Goal: Task Accomplishment & Management: Manage account settings

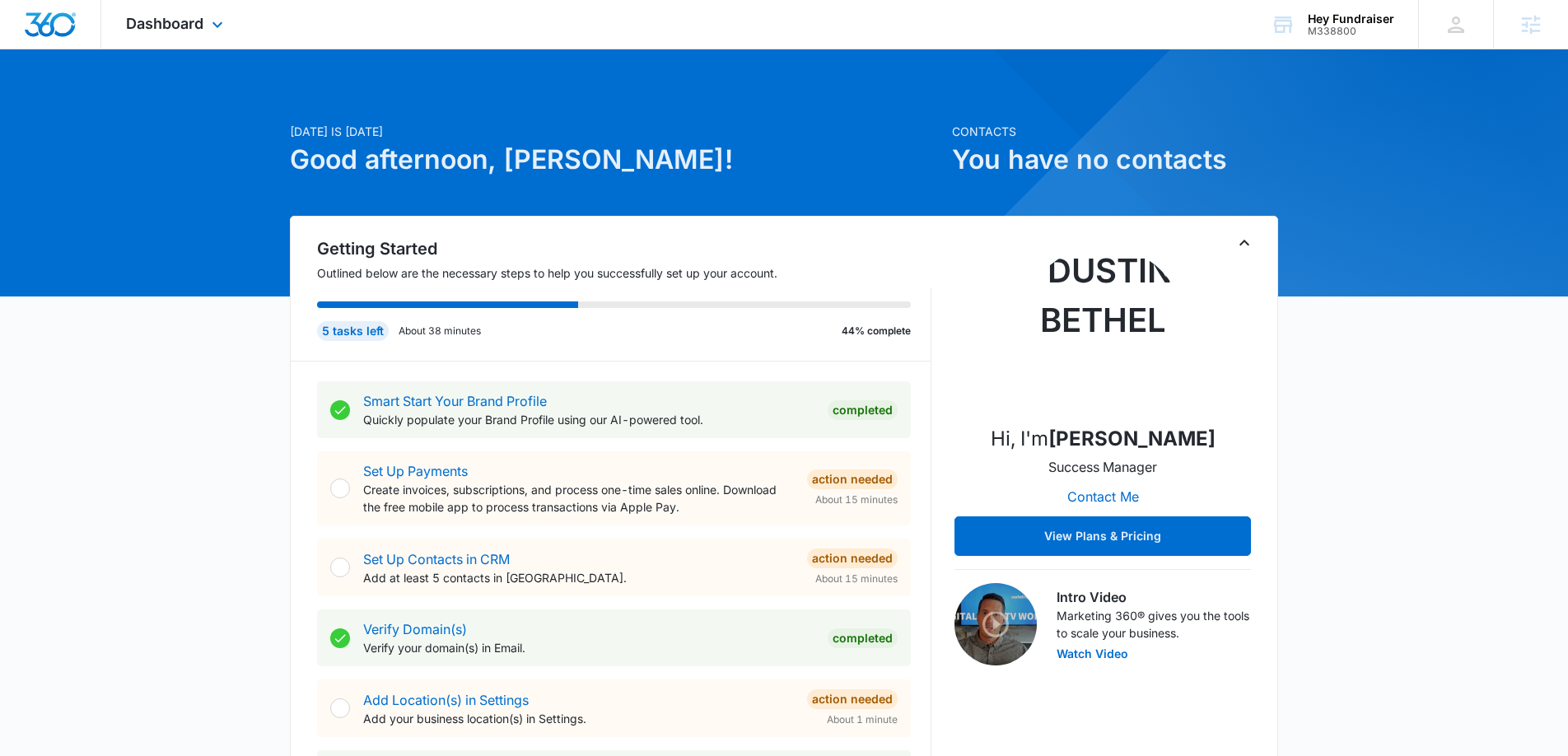
click at [205, 29] on div "Dashboard Apps Reputation Websites Forms CRM Email Social Shop Content Ads Inte…" at bounding box center [177, 24] width 151 height 49
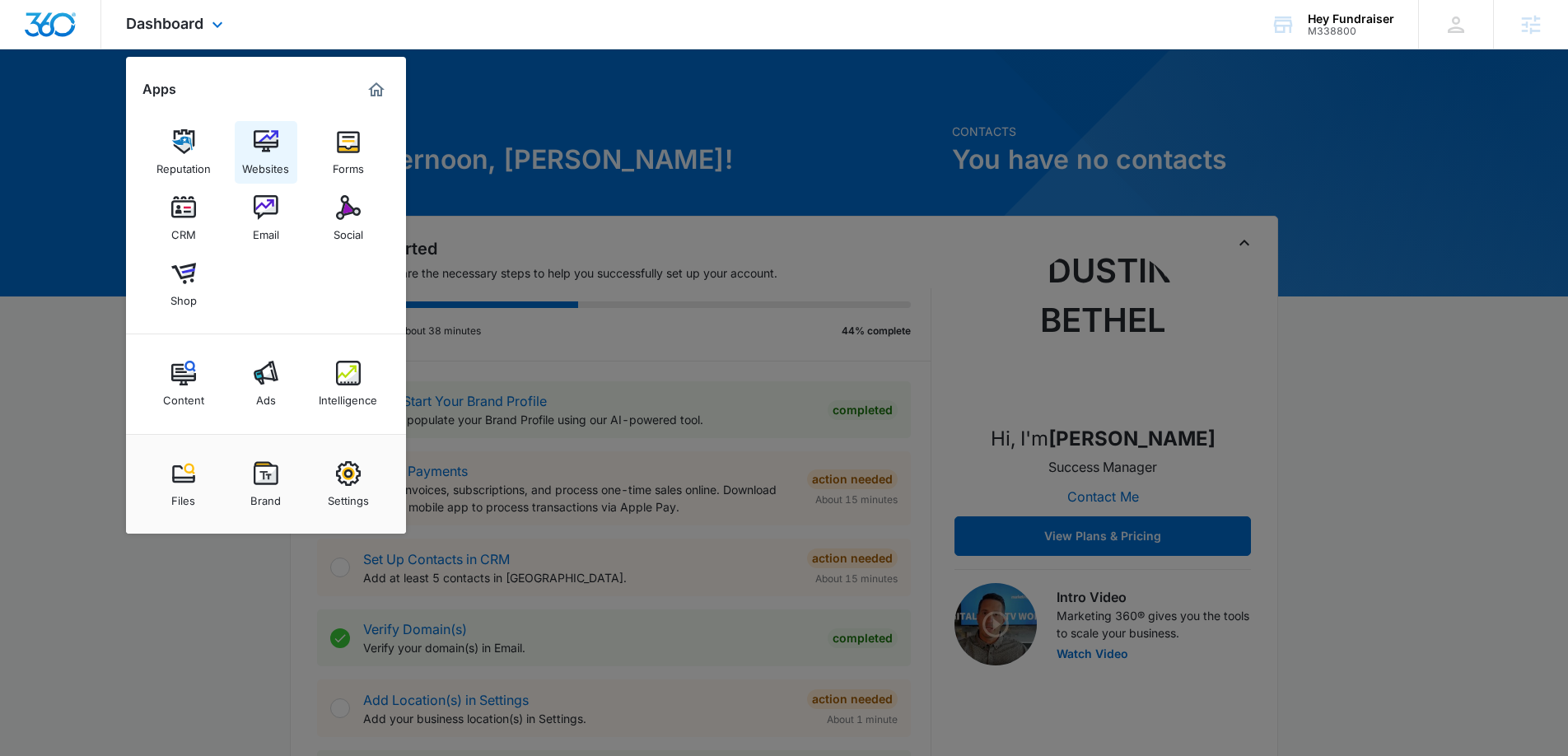
click at [264, 149] on img at bounding box center [266, 142] width 25 height 25
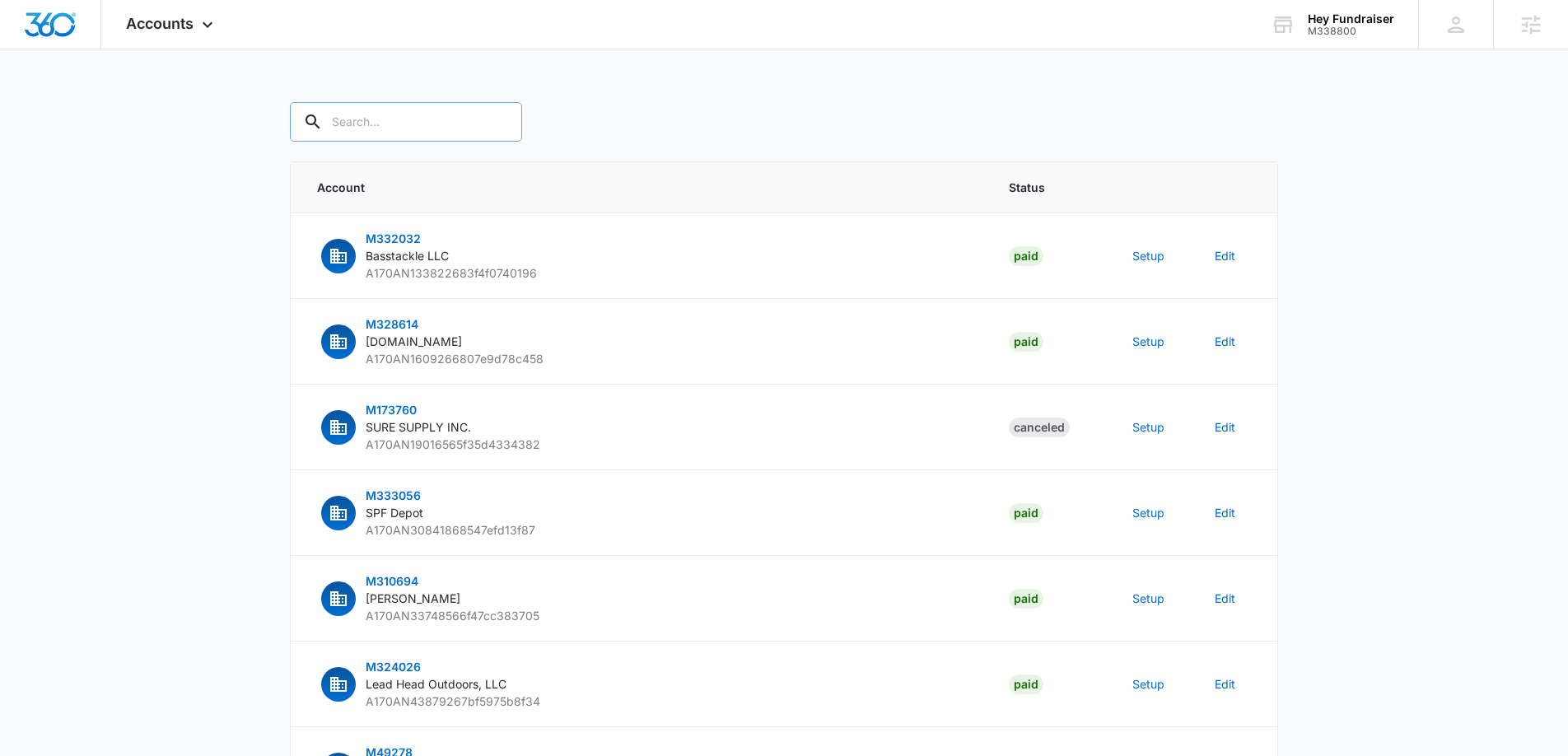
click at [408, 120] on input "text" at bounding box center [406, 121] width 233 height 40
type input "M338800"
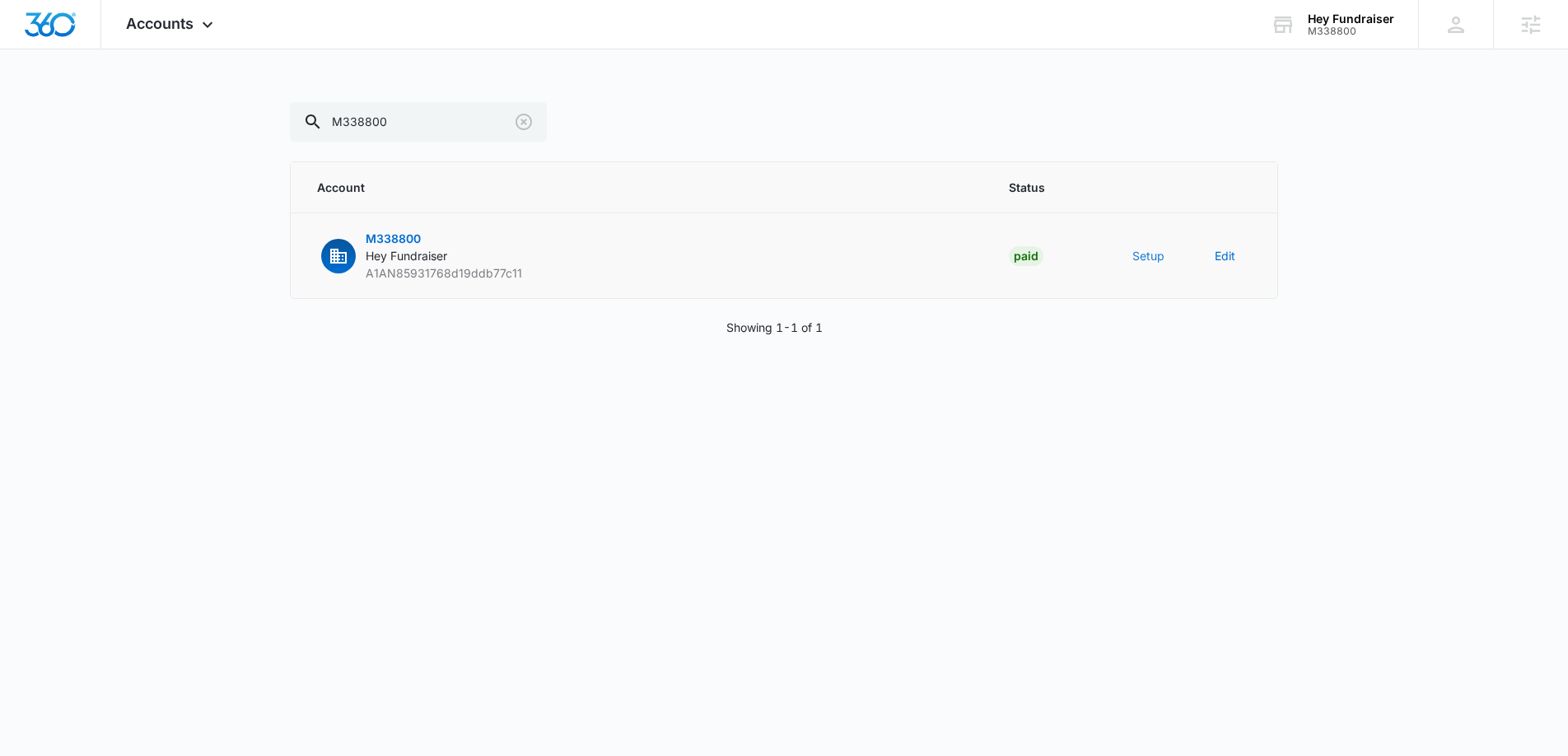
click at [1153, 262] on button "Setup" at bounding box center [1148, 256] width 32 height 17
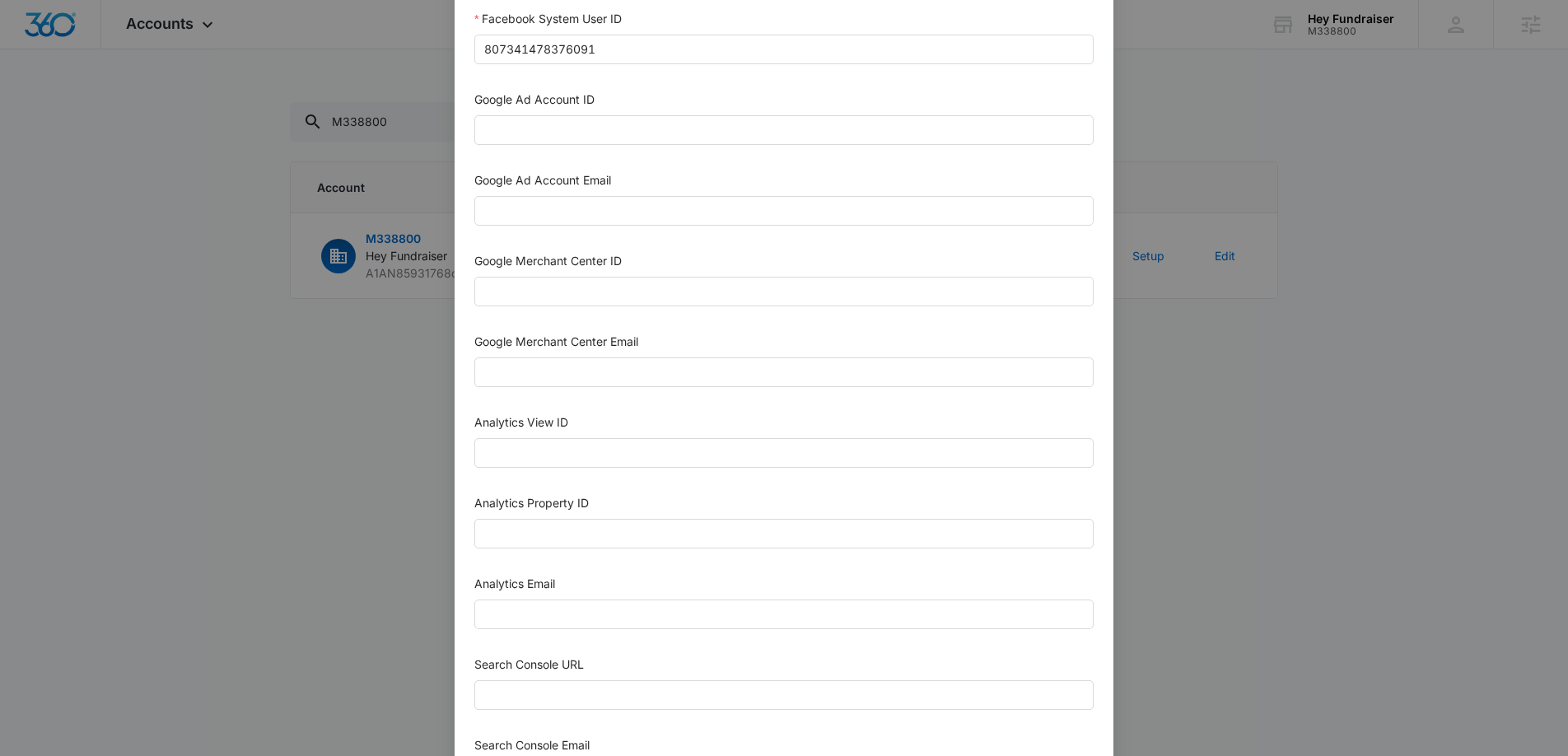
scroll to position [479, 0]
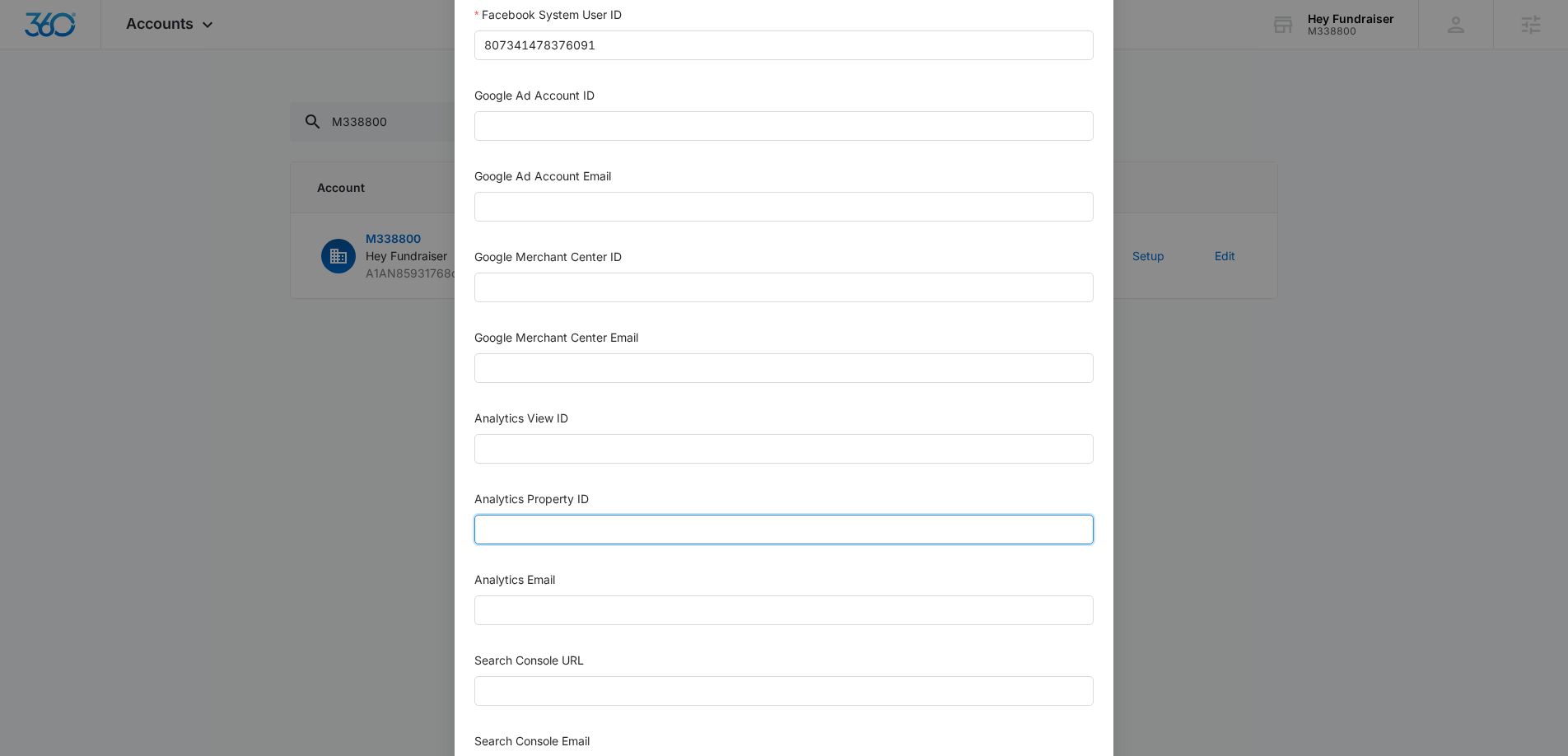
click at [576, 539] on input "Analytics Property ID" at bounding box center [784, 530] width 619 height 29
paste input "508447817"
click at [513, 539] on input "508447817" at bounding box center [784, 530] width 619 height 29
click at [516, 530] on input "508447817" at bounding box center [784, 530] width 619 height 29
type input "508447817"
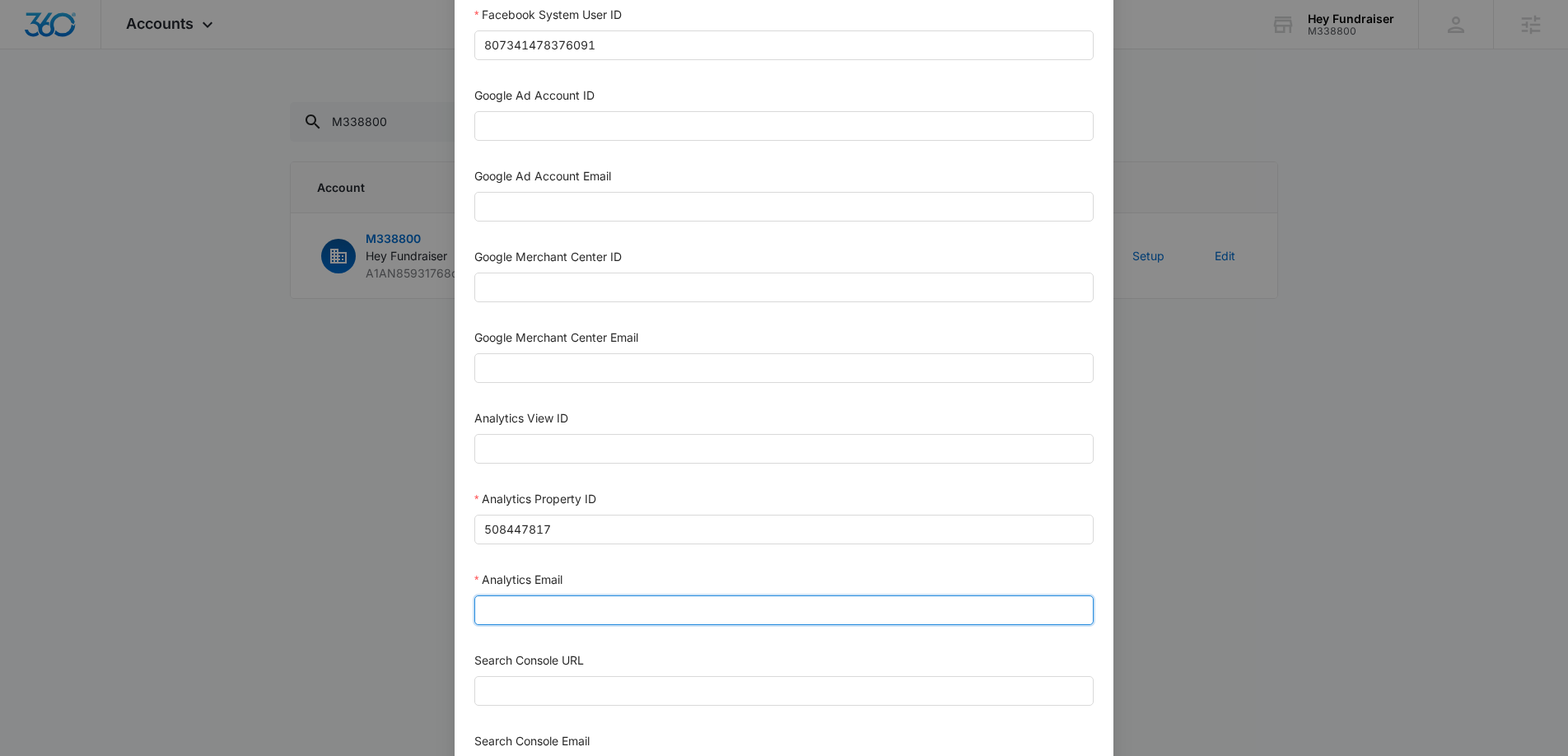
click at [536, 613] on input "Analytics Email" at bounding box center [784, 610] width 619 height 29
type input "m360+accounts1025@madwiremedia.com"
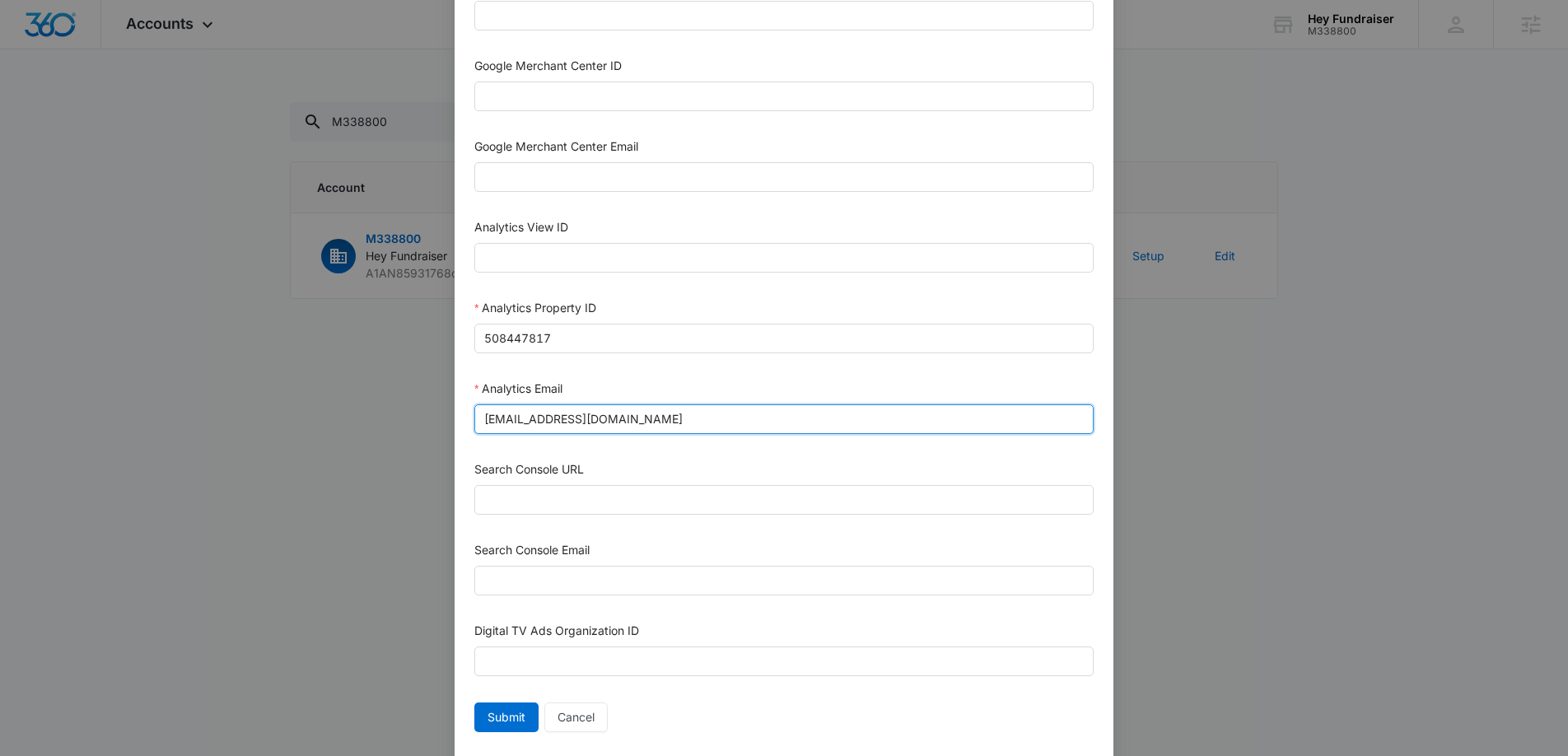
scroll to position [673, 0]
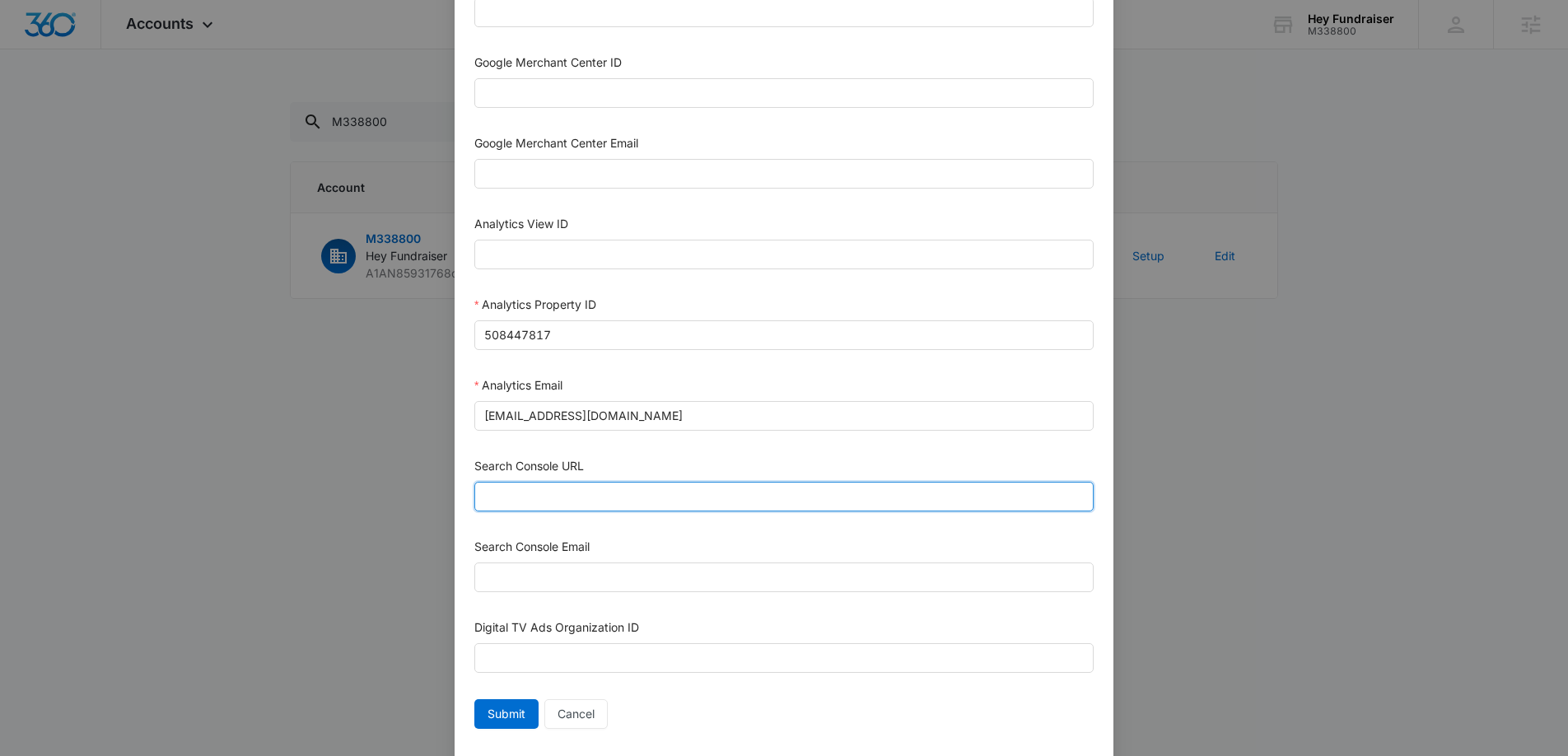
click at [571, 498] on input "Search Console URL" at bounding box center [784, 497] width 619 height 29
paste input "https://heyfundraiser.com/"
drag, startPoint x: 493, startPoint y: 494, endPoint x: 464, endPoint y: 493, distance: 29.0
click at [464, 493] on div "Bing Ad Account ID Bing Ad Account Email LinkedIn Ad Account ID LinkedIn Ad Acc…" at bounding box center [784, 82] width 658 height 1387
drag, startPoint x: 712, startPoint y: 506, endPoint x: 599, endPoint y: 485, distance: 114.9
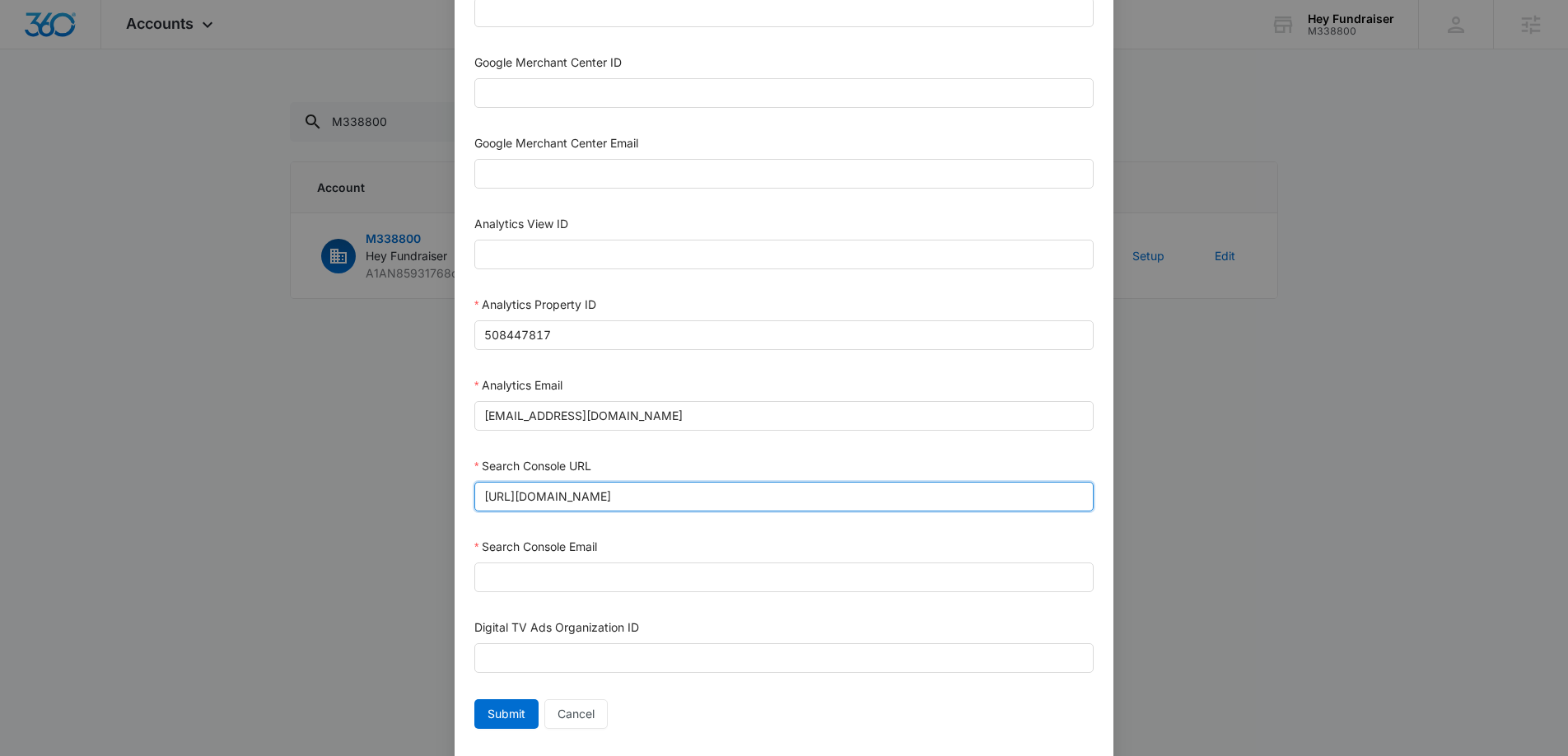
click at [599, 485] on input "https://heyfundraiser.com/" at bounding box center [784, 497] width 619 height 29
type input "https://heyfundraiser.com/"
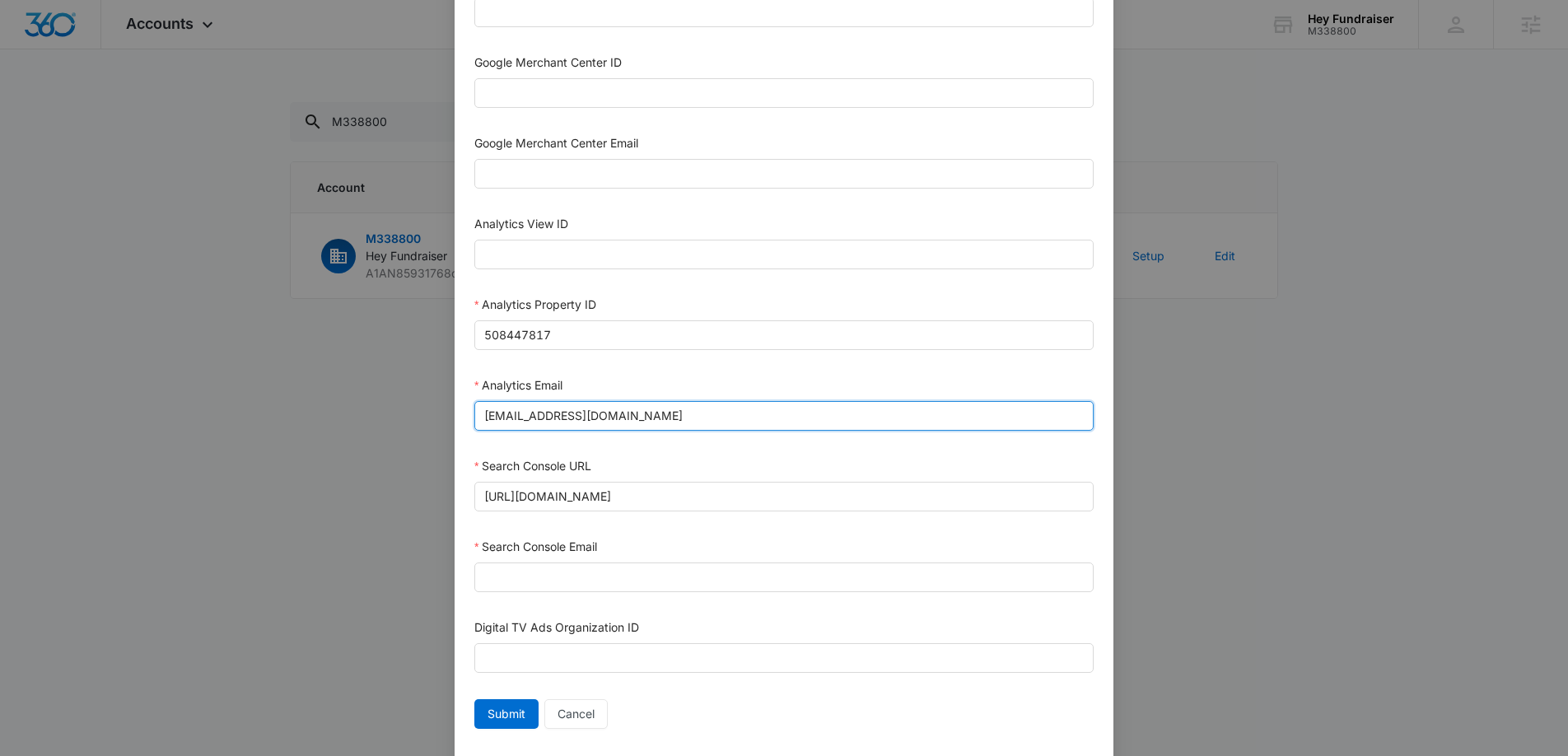
click at [580, 421] on input "m360+accounts1025@madwiremedia.com" at bounding box center [784, 416] width 619 height 29
click at [578, 420] on input "[EMAIL_ADDRESS][DOMAIN_NAME]" at bounding box center [784, 416] width 619 height 29
click at [578, 419] on input "[EMAIL_ADDRESS][DOMAIN_NAME]" at bounding box center [784, 416] width 619 height 29
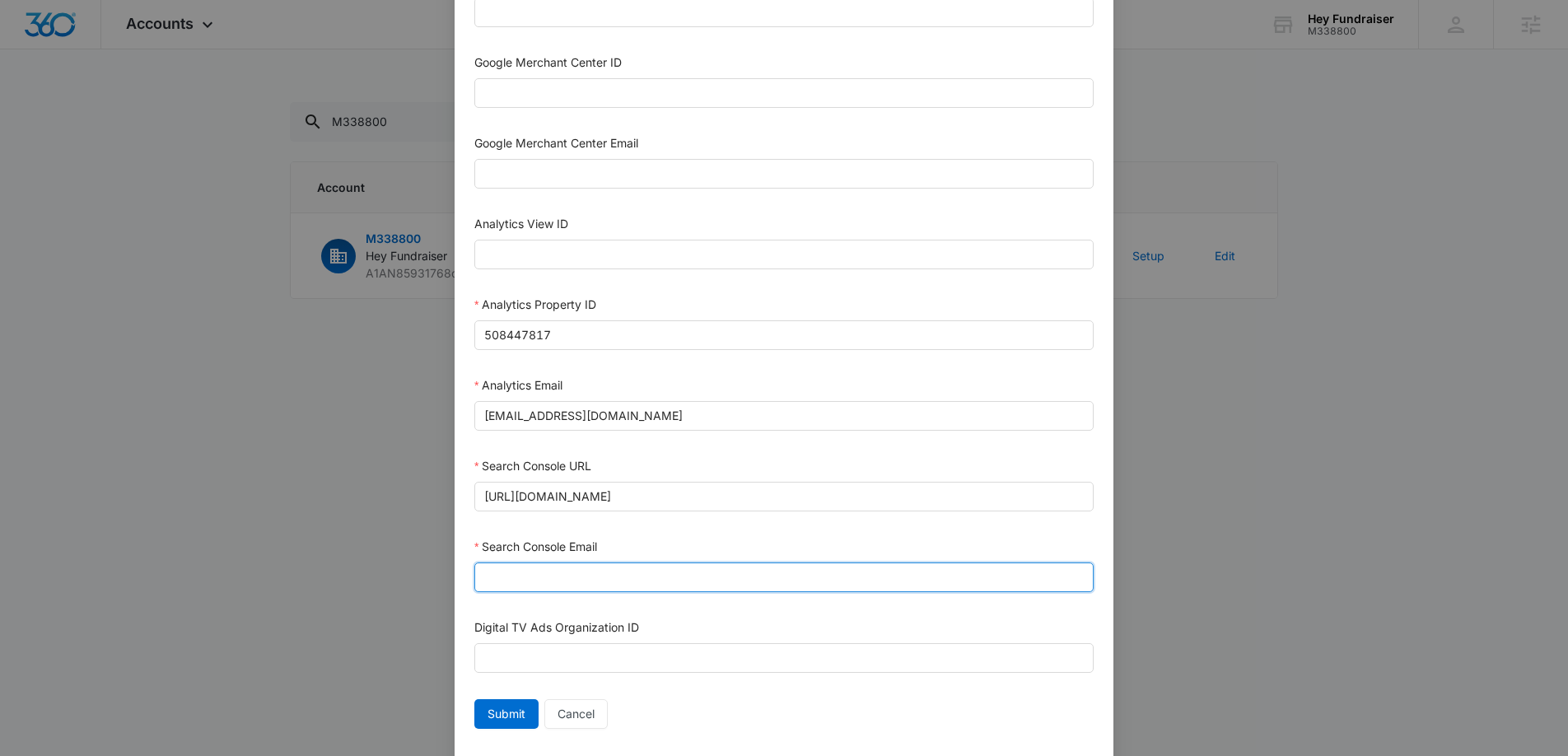
click at [538, 582] on input "Search Console Email" at bounding box center [784, 578] width 619 height 29
paste input "[EMAIL_ADDRESS][DOMAIN_NAME]"
type input "[EMAIL_ADDRESS][DOMAIN_NAME]"
click at [890, 700] on div "Submit Cancel" at bounding box center [784, 714] width 619 height 29
click at [498, 705] on span "Submit" at bounding box center [506, 714] width 38 height 18
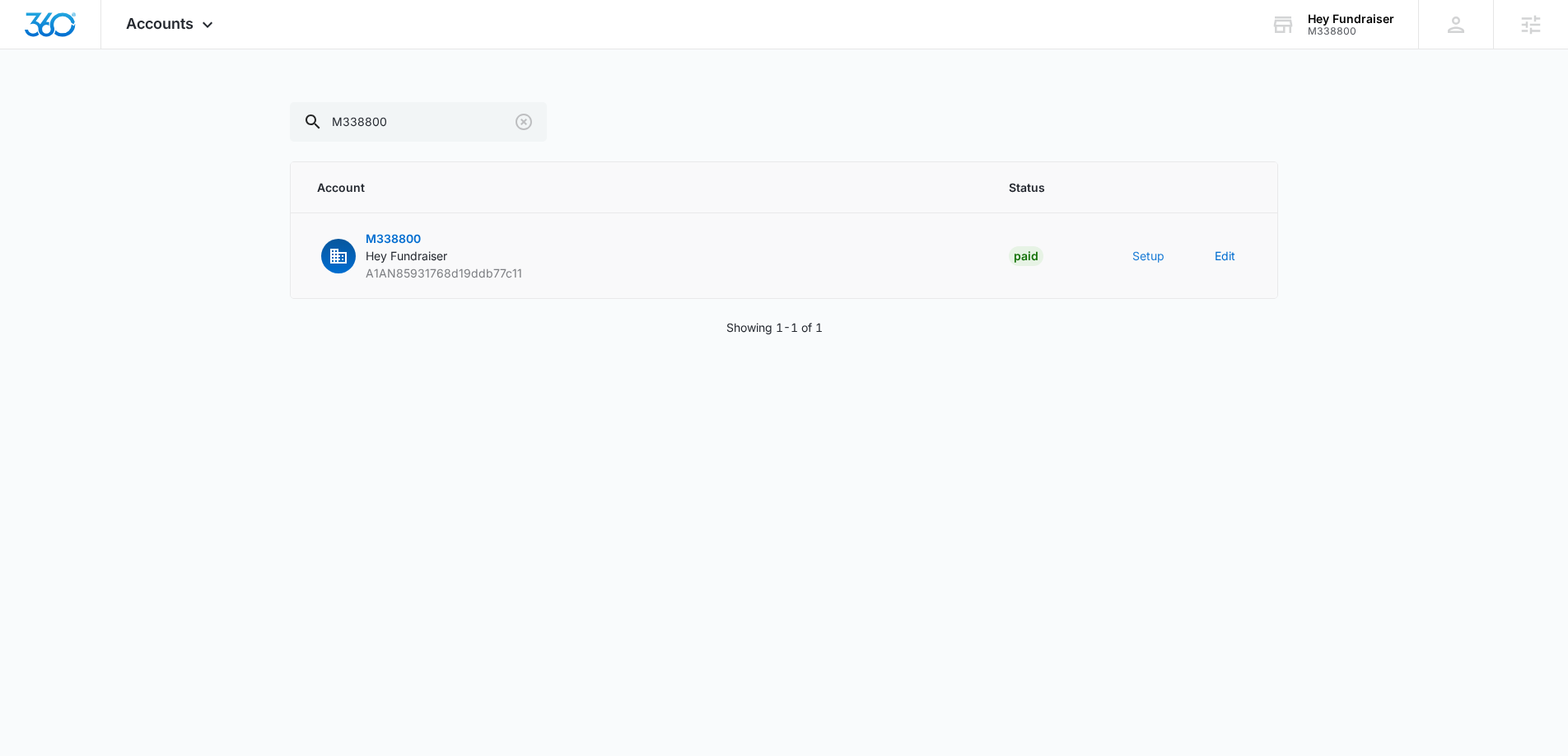
click at [1156, 256] on button "Setup" at bounding box center [1148, 256] width 32 height 17
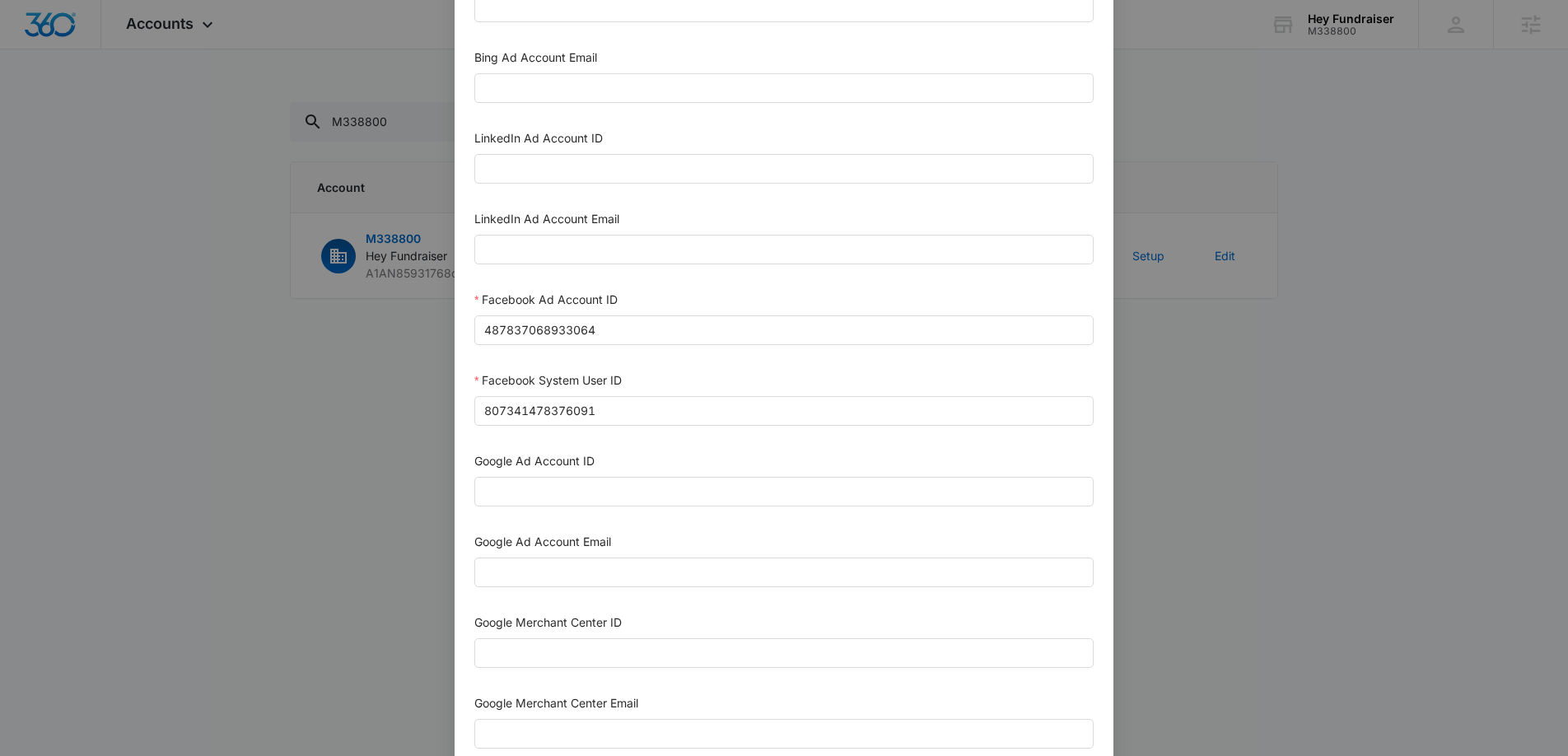
scroll to position [0, 0]
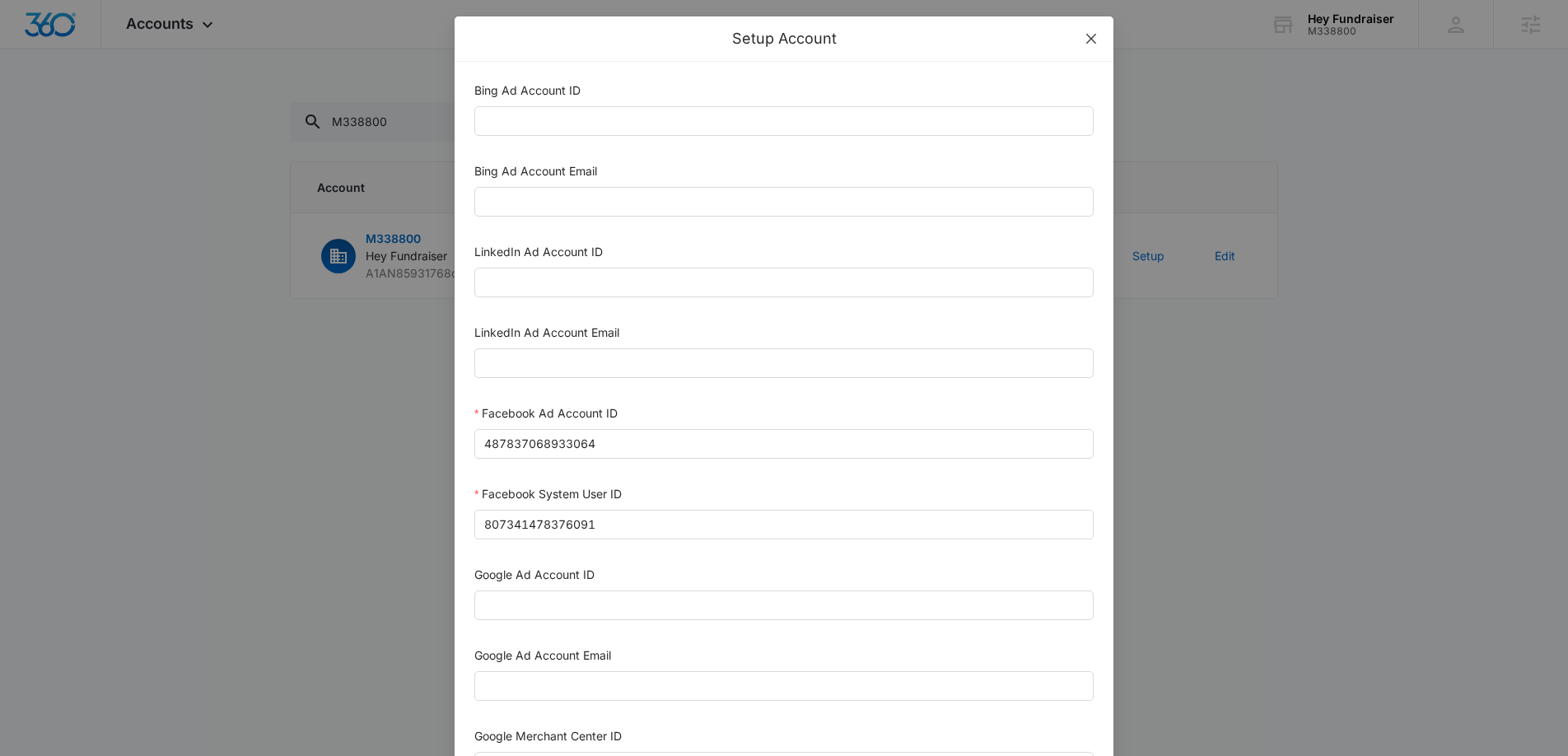
click at [1082, 43] on span "Close" at bounding box center [1091, 39] width 44 height 44
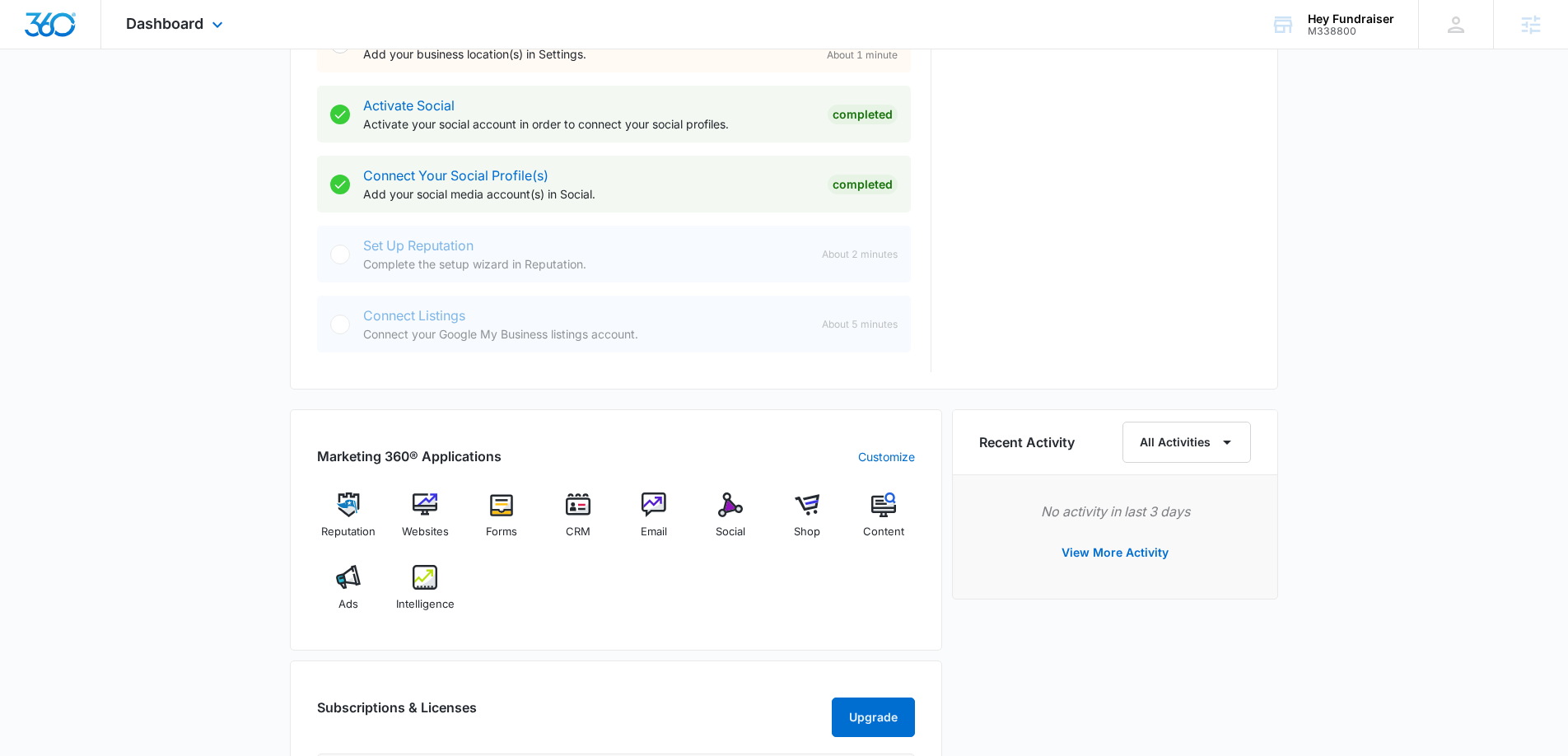
scroll to position [676, 0]
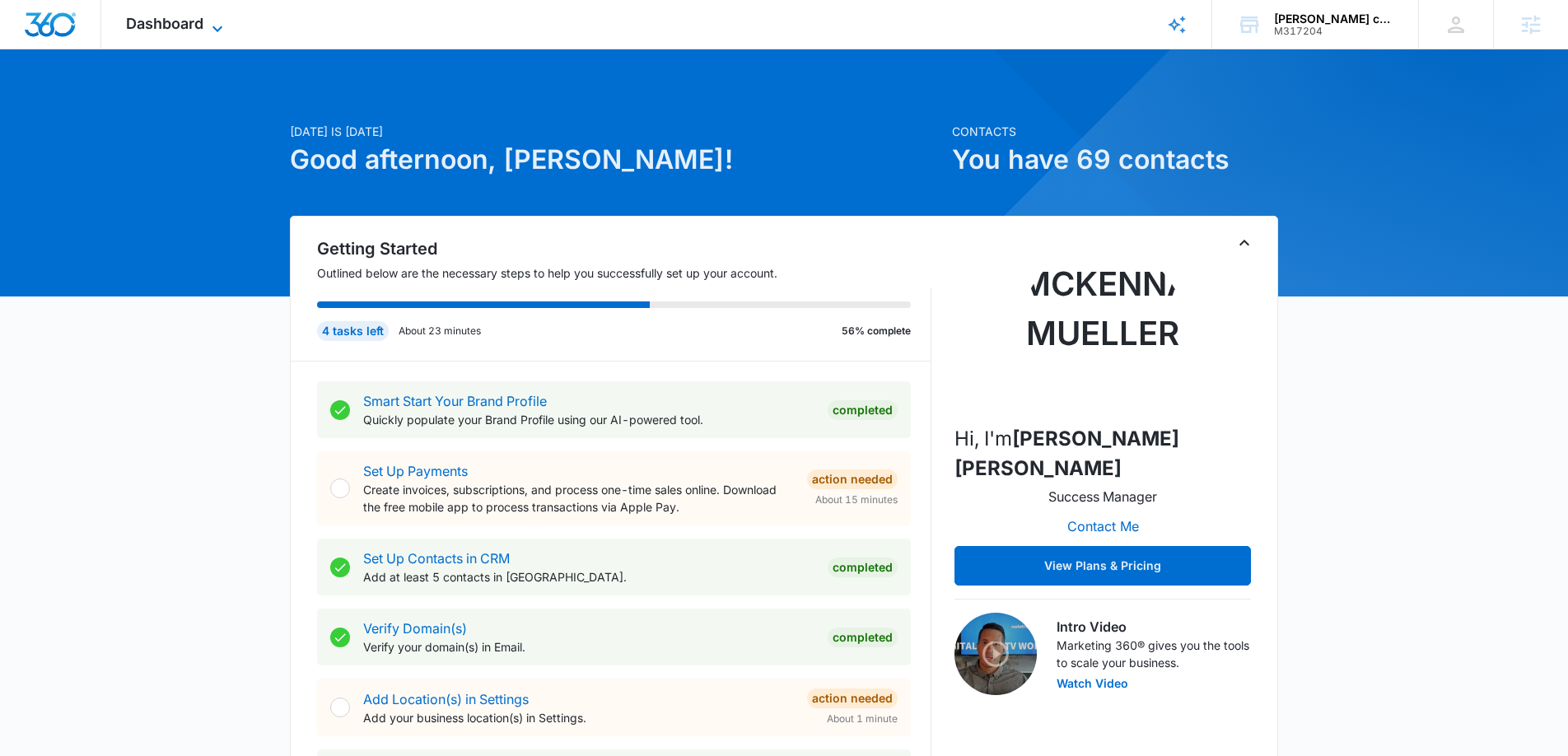
click at [221, 25] on icon at bounding box center [217, 29] width 19 height 19
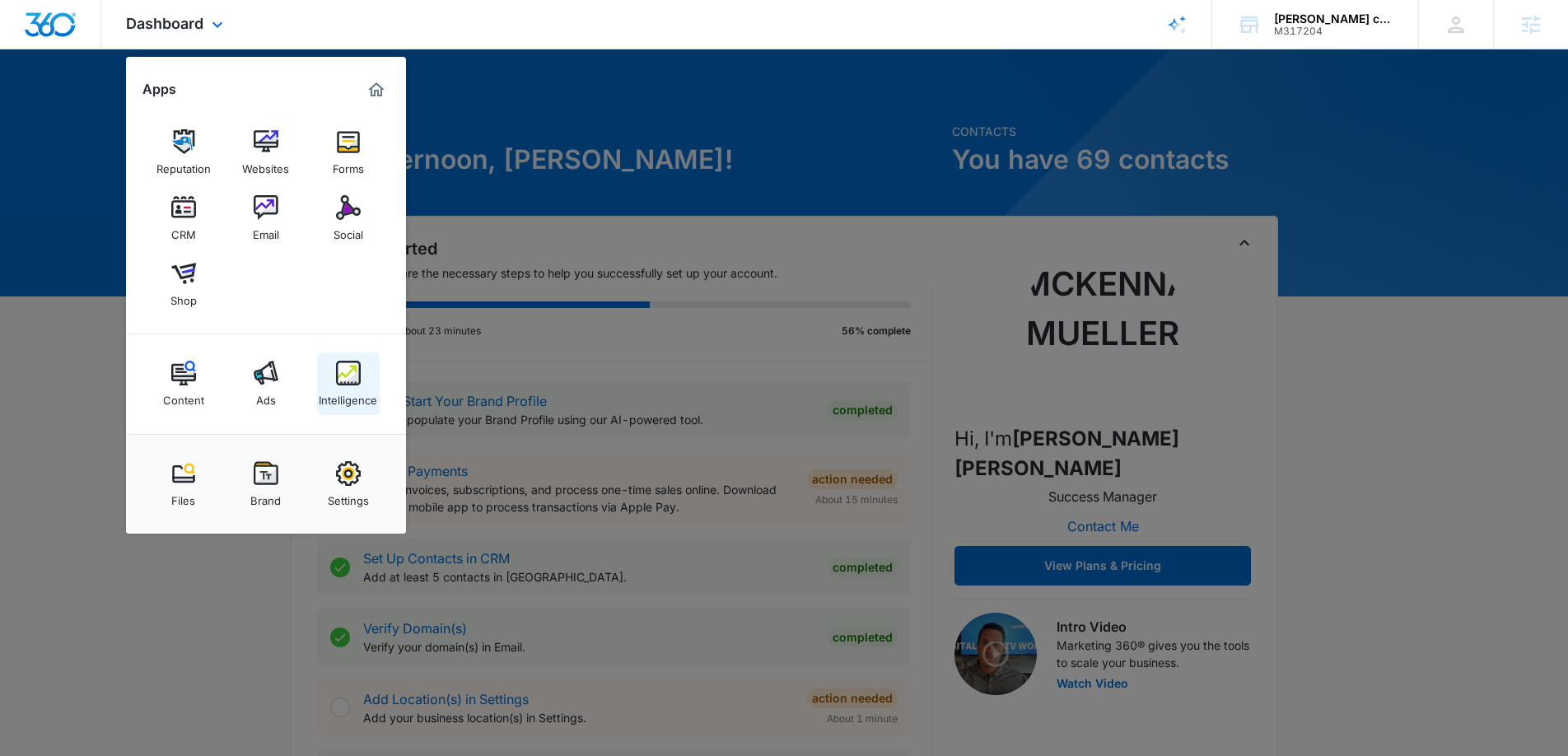
click at [342, 358] on link "Intelligence" at bounding box center [349, 384] width 63 height 63
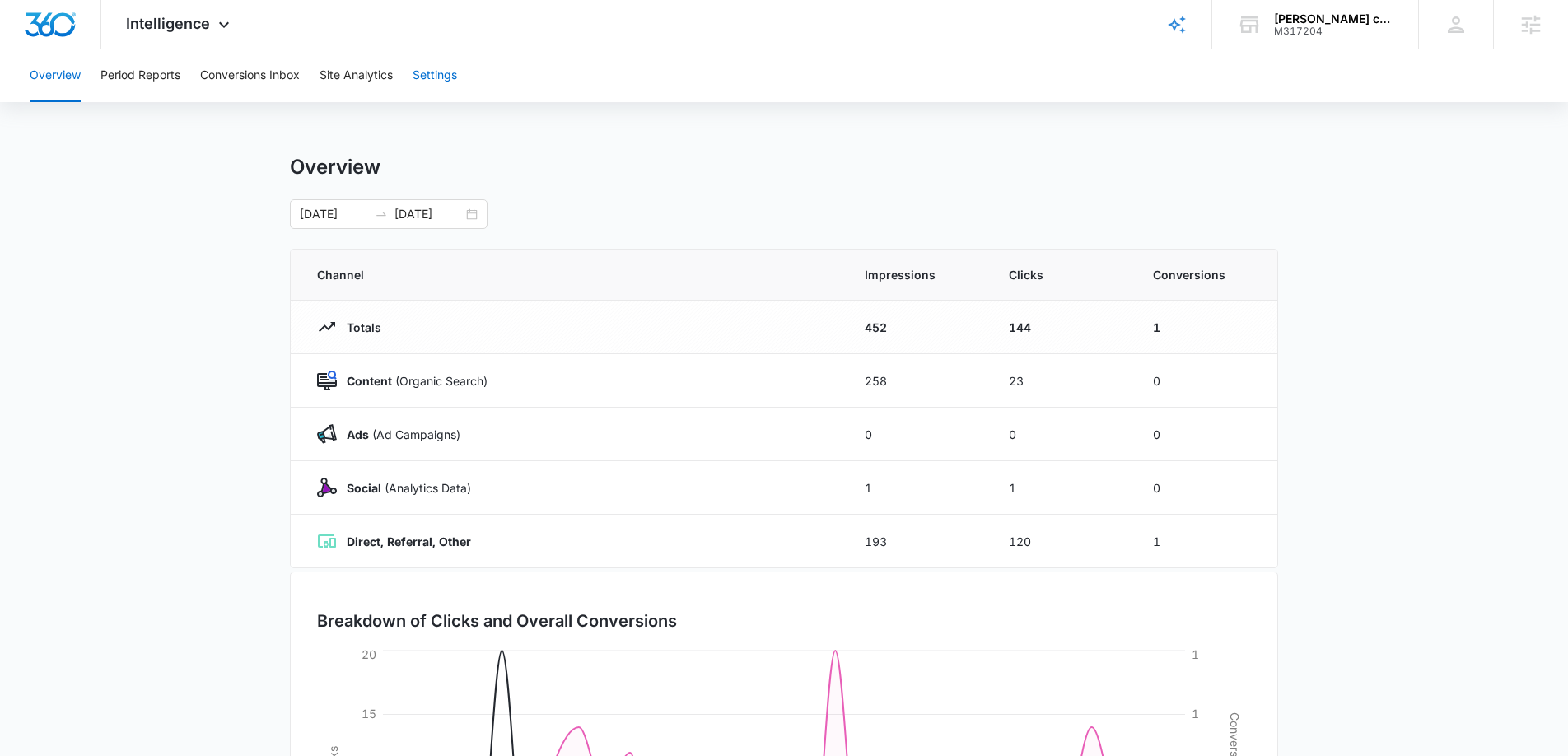
click at [452, 86] on button "Settings" at bounding box center [435, 75] width 44 height 52
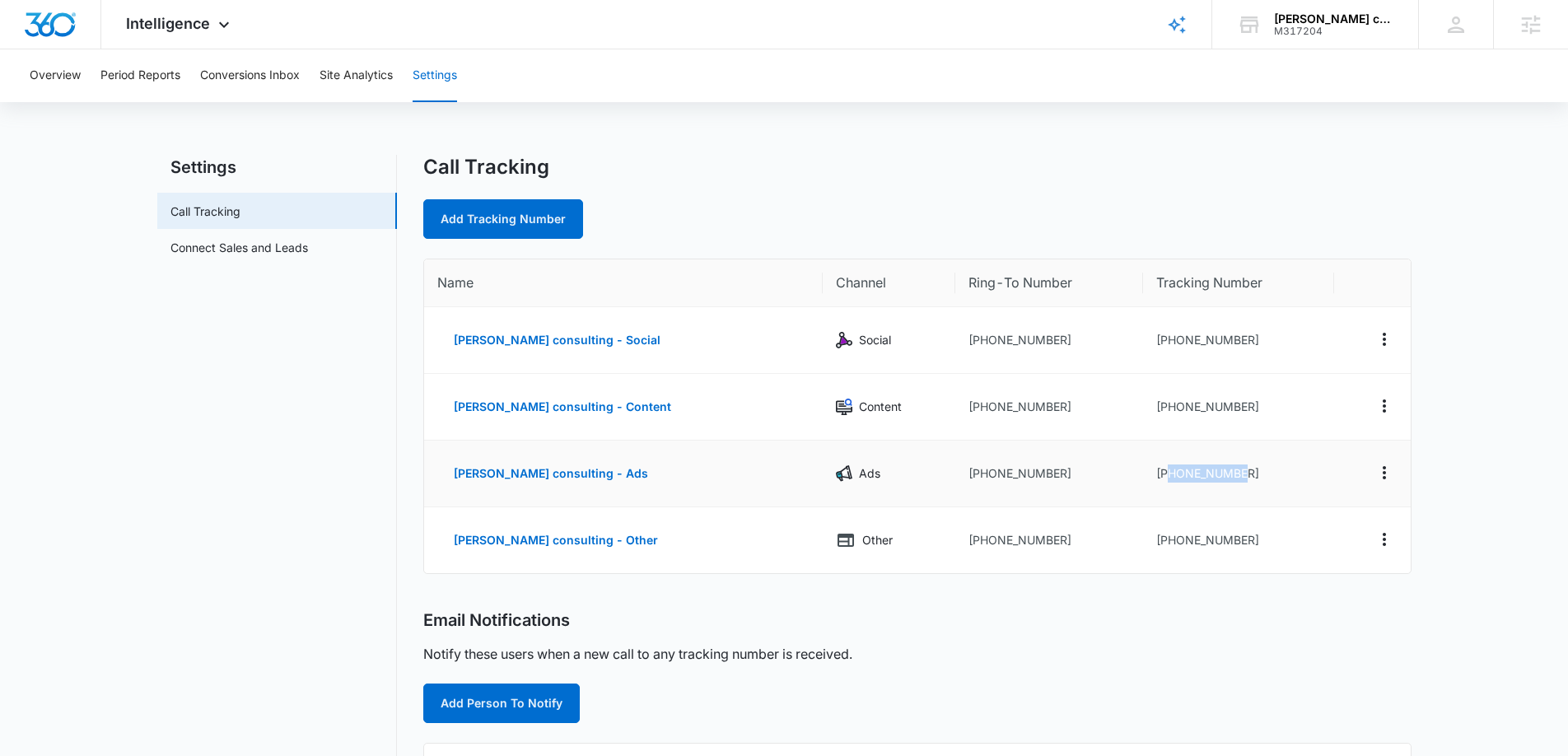
drag, startPoint x: 1246, startPoint y: 475, endPoint x: 1160, endPoint y: 467, distance: 86.4
click at [1160, 467] on td "+19252178487" at bounding box center [1239, 474] width 191 height 67
copy td "9252178487"
click at [1310, 28] on div "M317204" at bounding box center [1333, 31] width 120 height 12
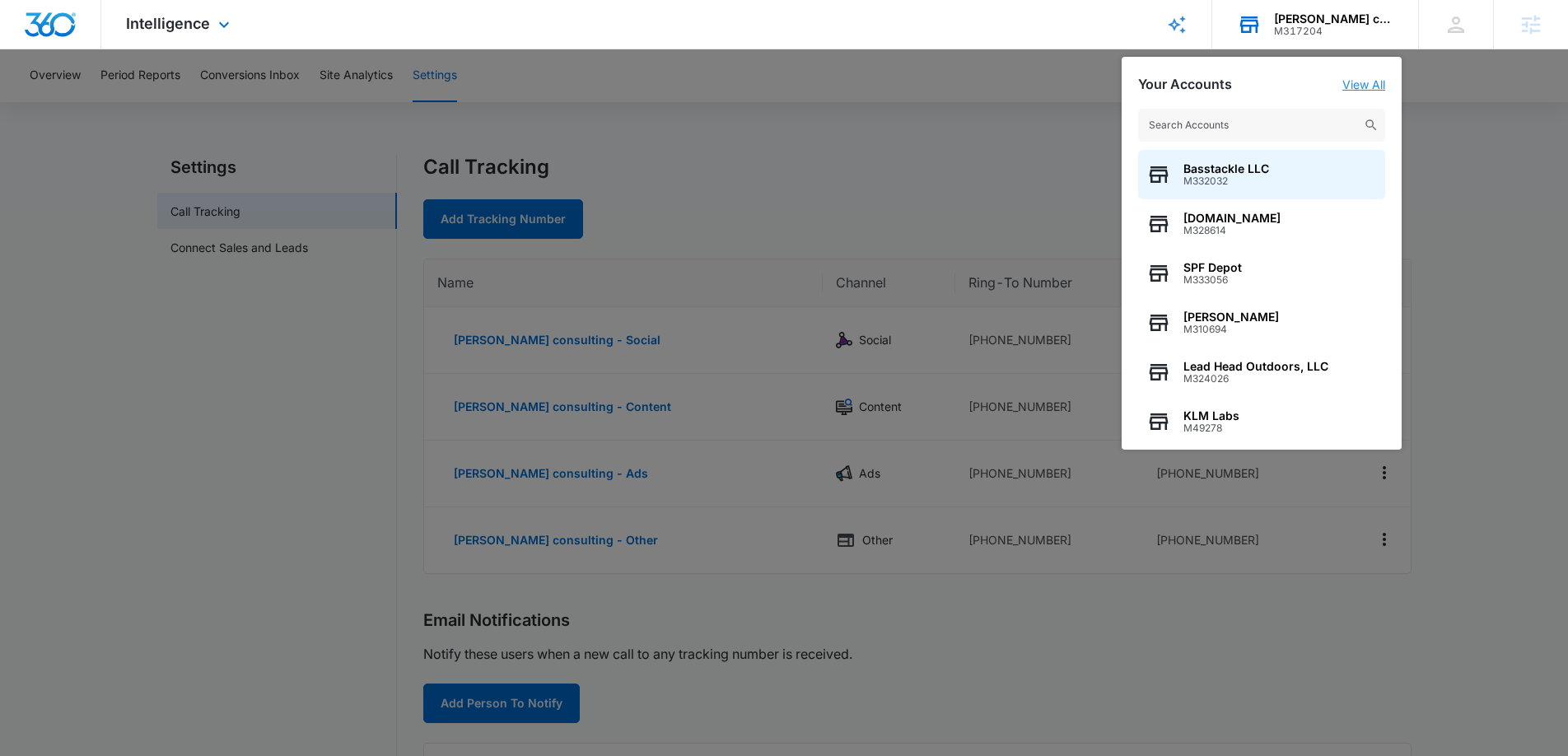
click at [1359, 83] on link "View All" at bounding box center [1363, 84] width 43 height 14
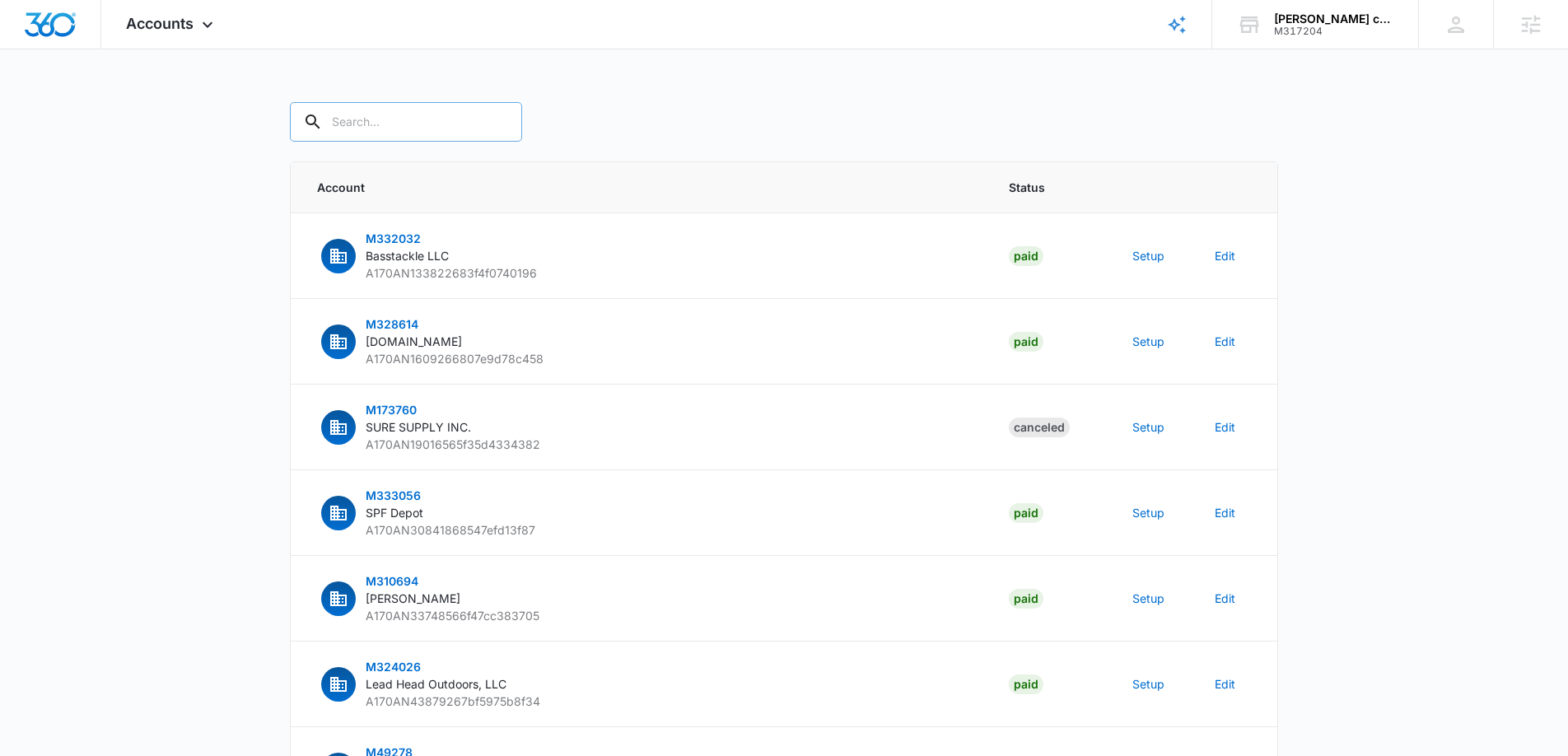
click at [404, 124] on input "text" at bounding box center [406, 121] width 233 height 40
type input "M317204"
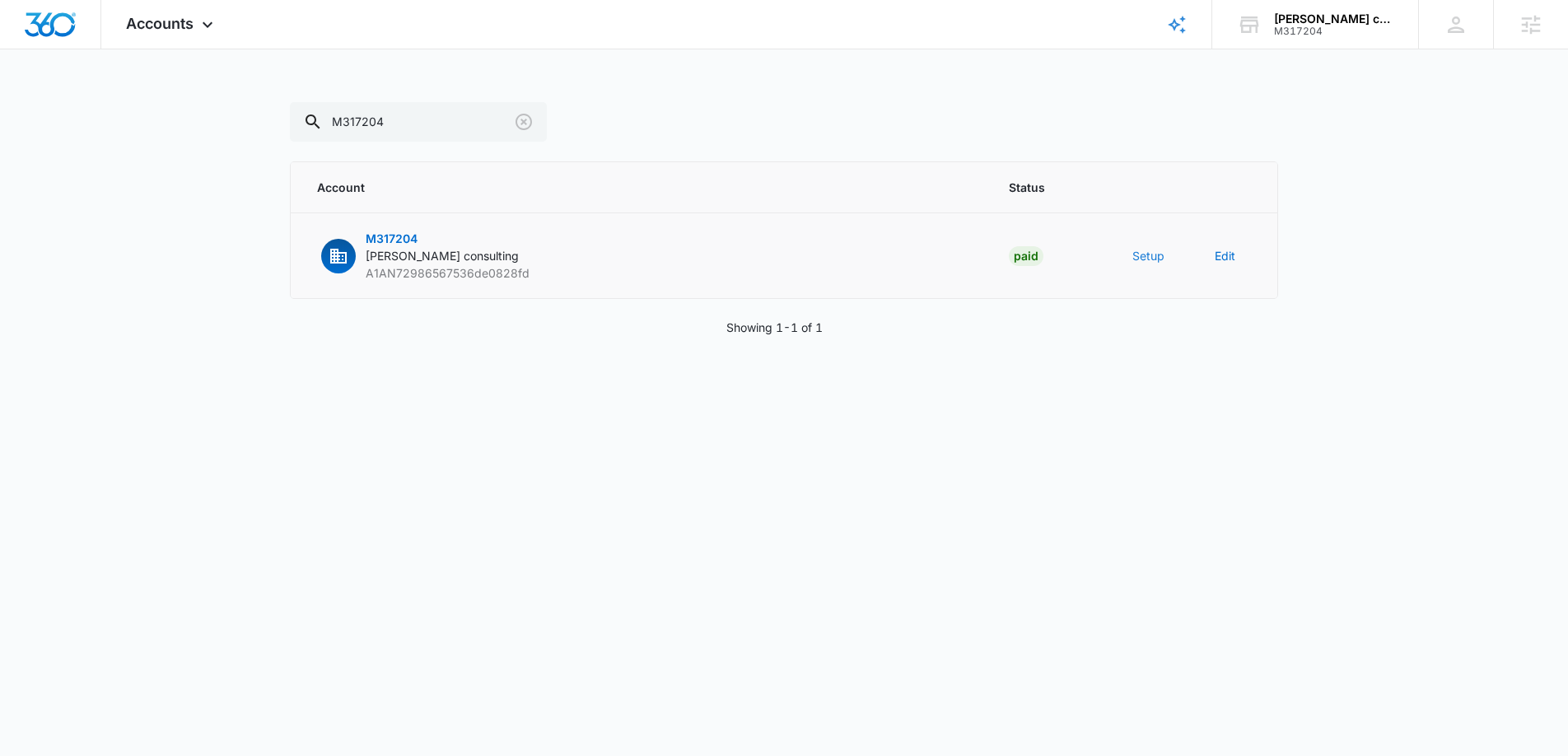
click at [1142, 255] on button "Setup" at bounding box center [1148, 256] width 32 height 17
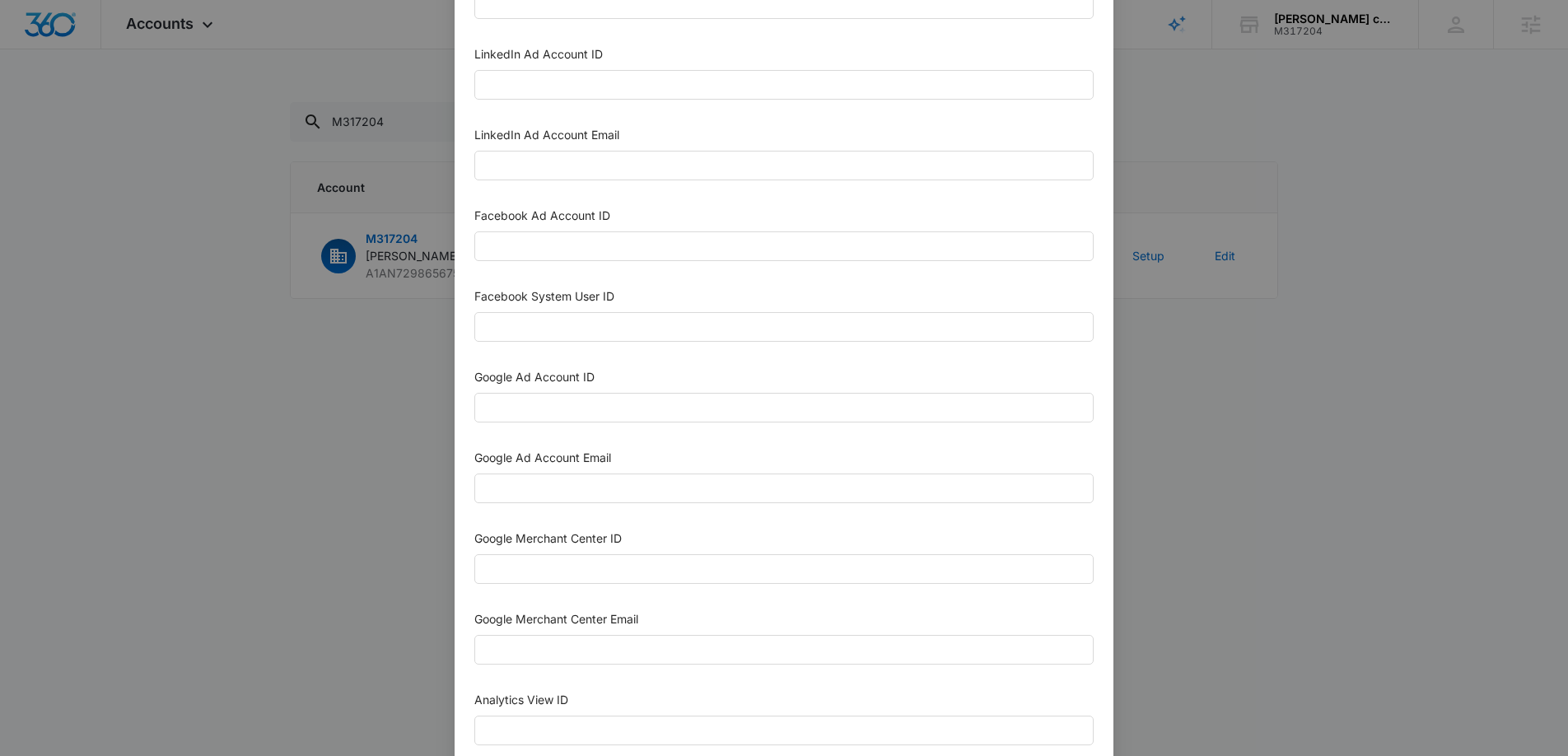
scroll to position [232, 0]
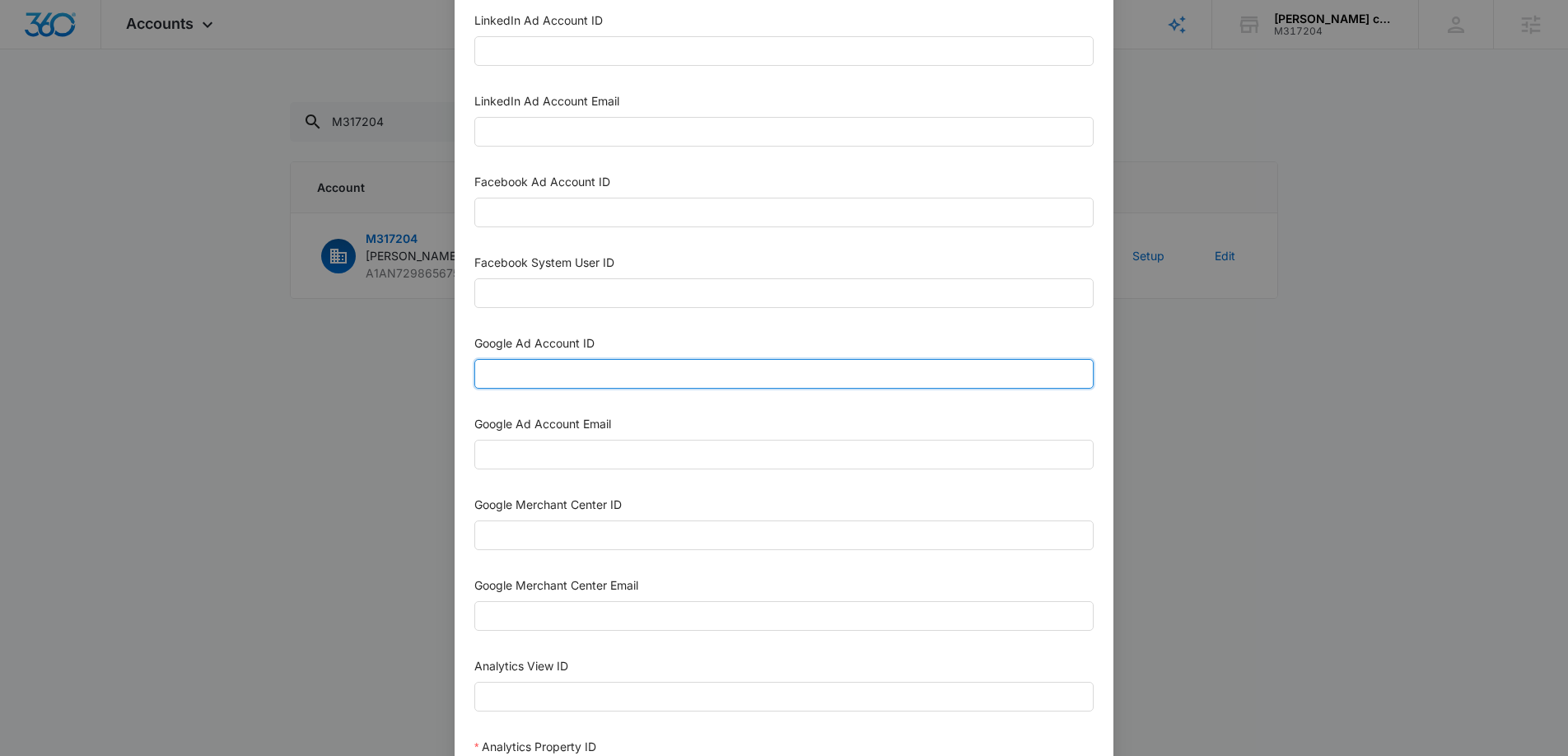
click at [597, 372] on input "Google Ad Account ID" at bounding box center [784, 373] width 619 height 29
paste input "297-836-6180"
type input "297-836-6180"
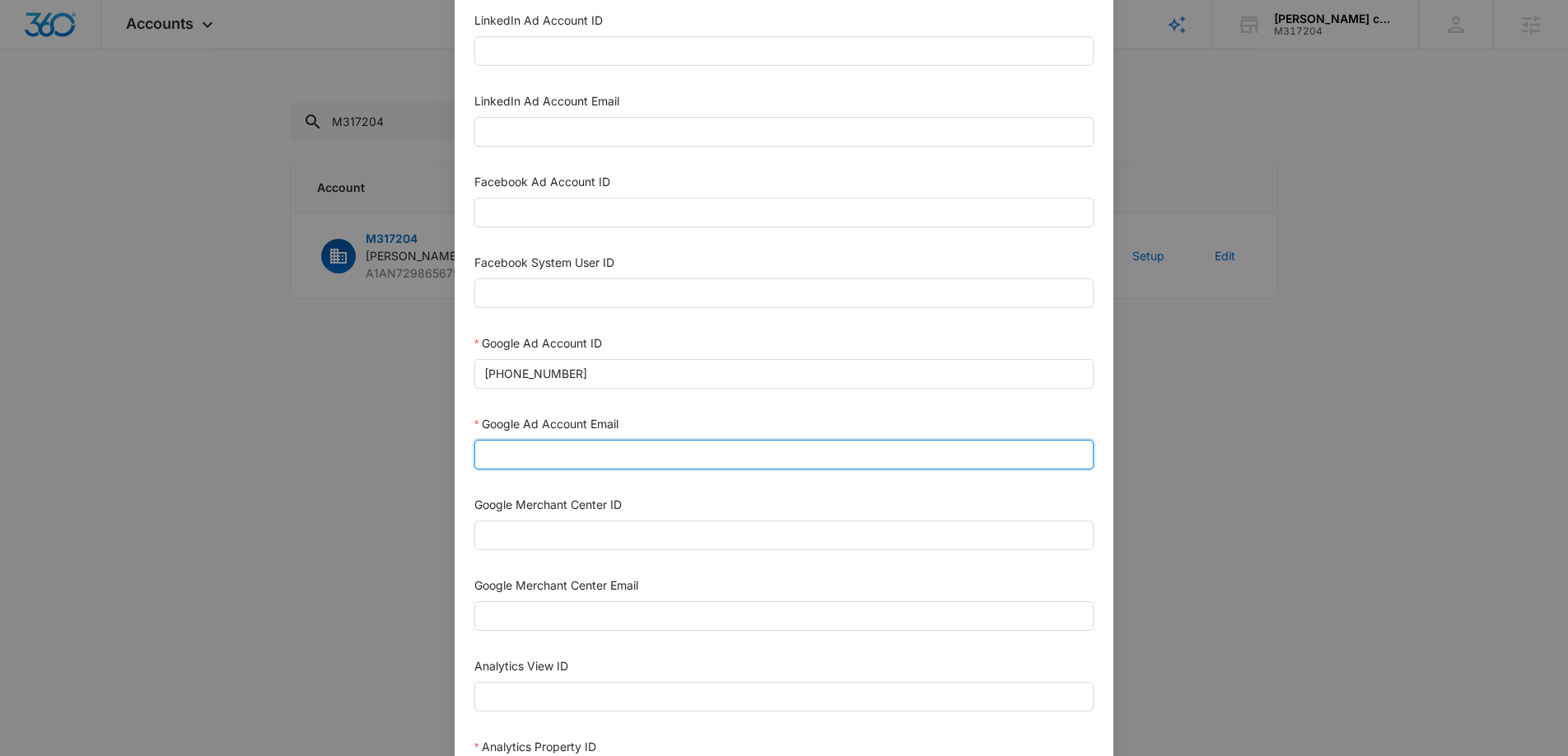
click at [530, 452] on input "Google Ad Account Email" at bounding box center [784, 454] width 619 height 29
type input "m360+accounts1025@madwiremedia.com"
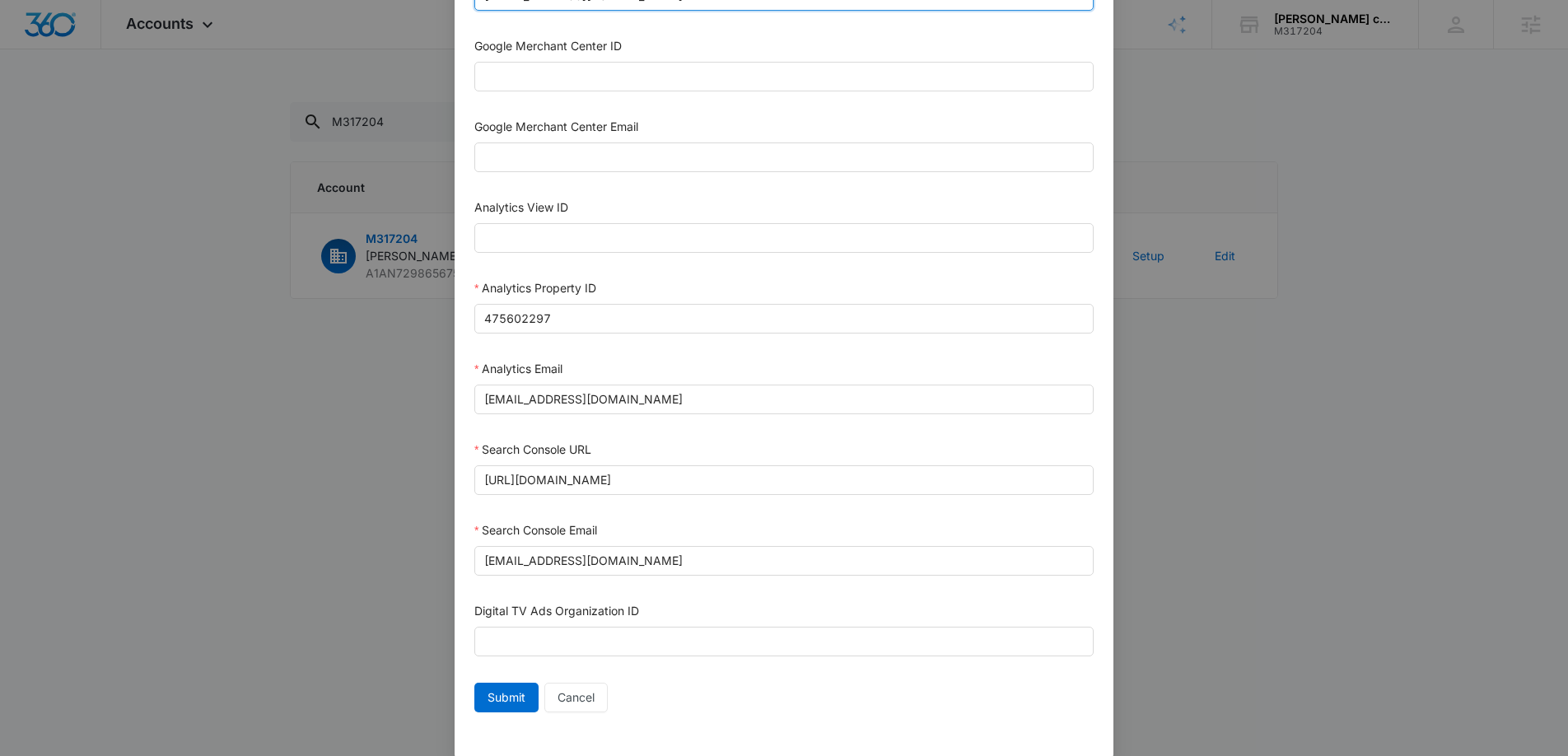
scroll to position [713, 0]
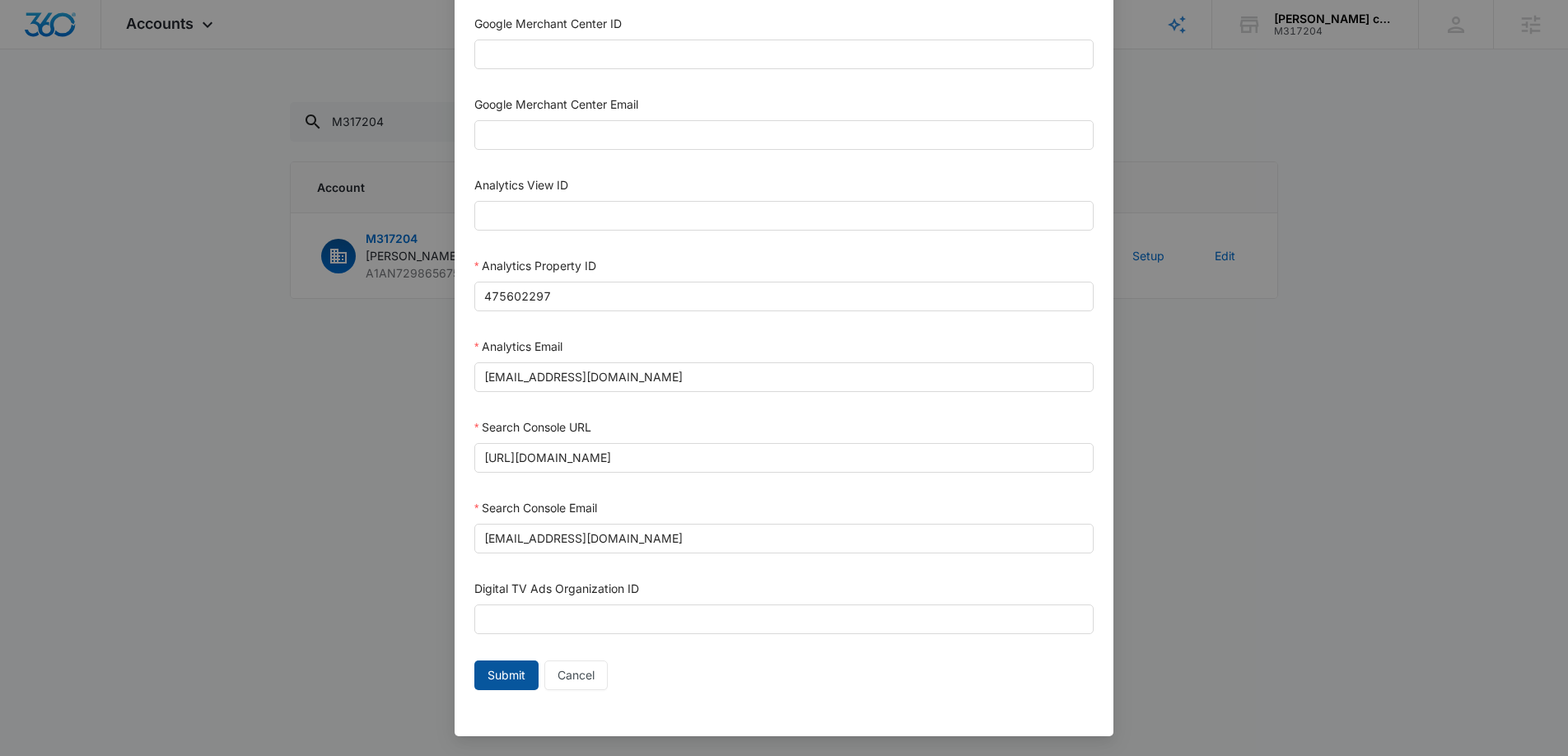
click at [501, 675] on span "Submit" at bounding box center [506, 675] width 38 height 18
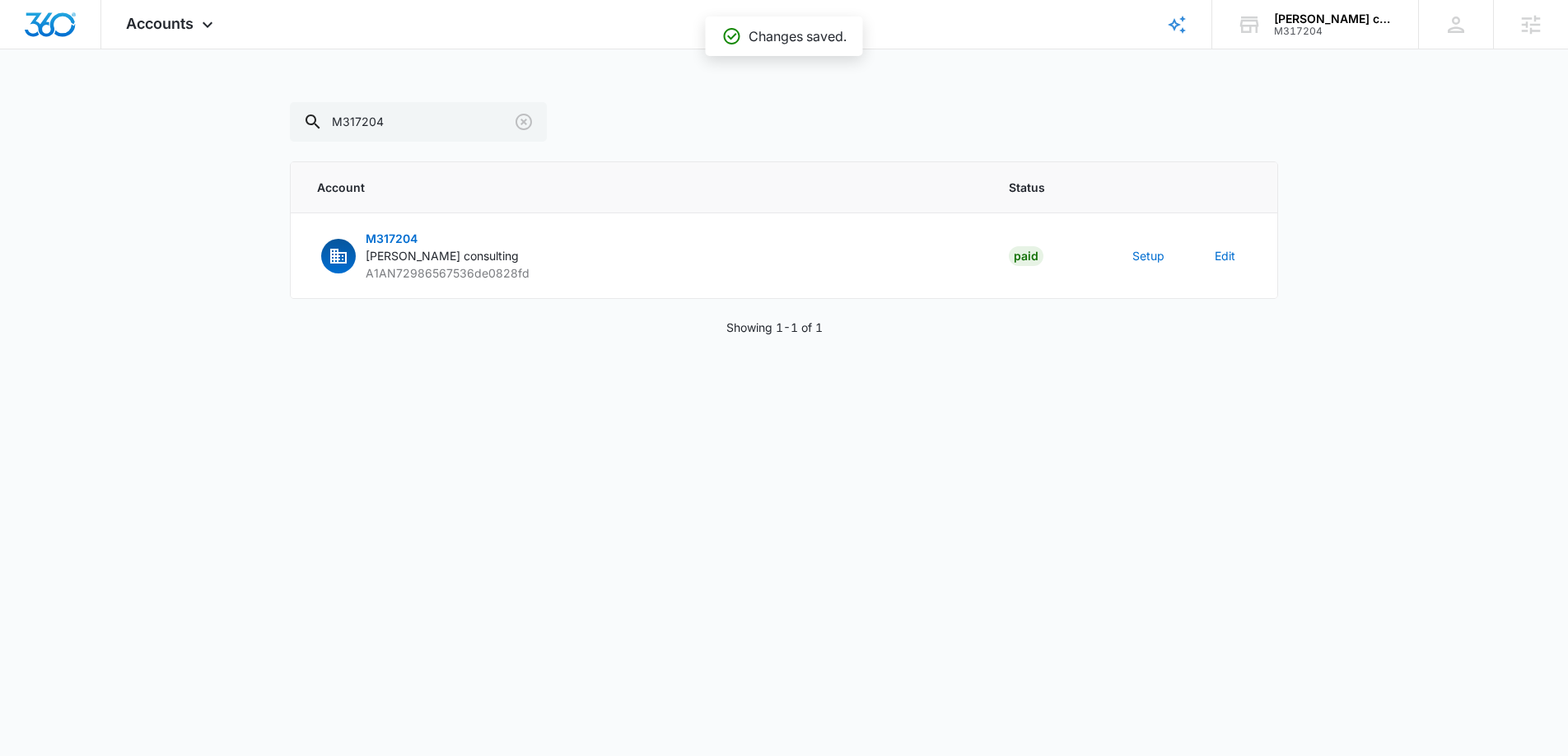
scroll to position [696, 0]
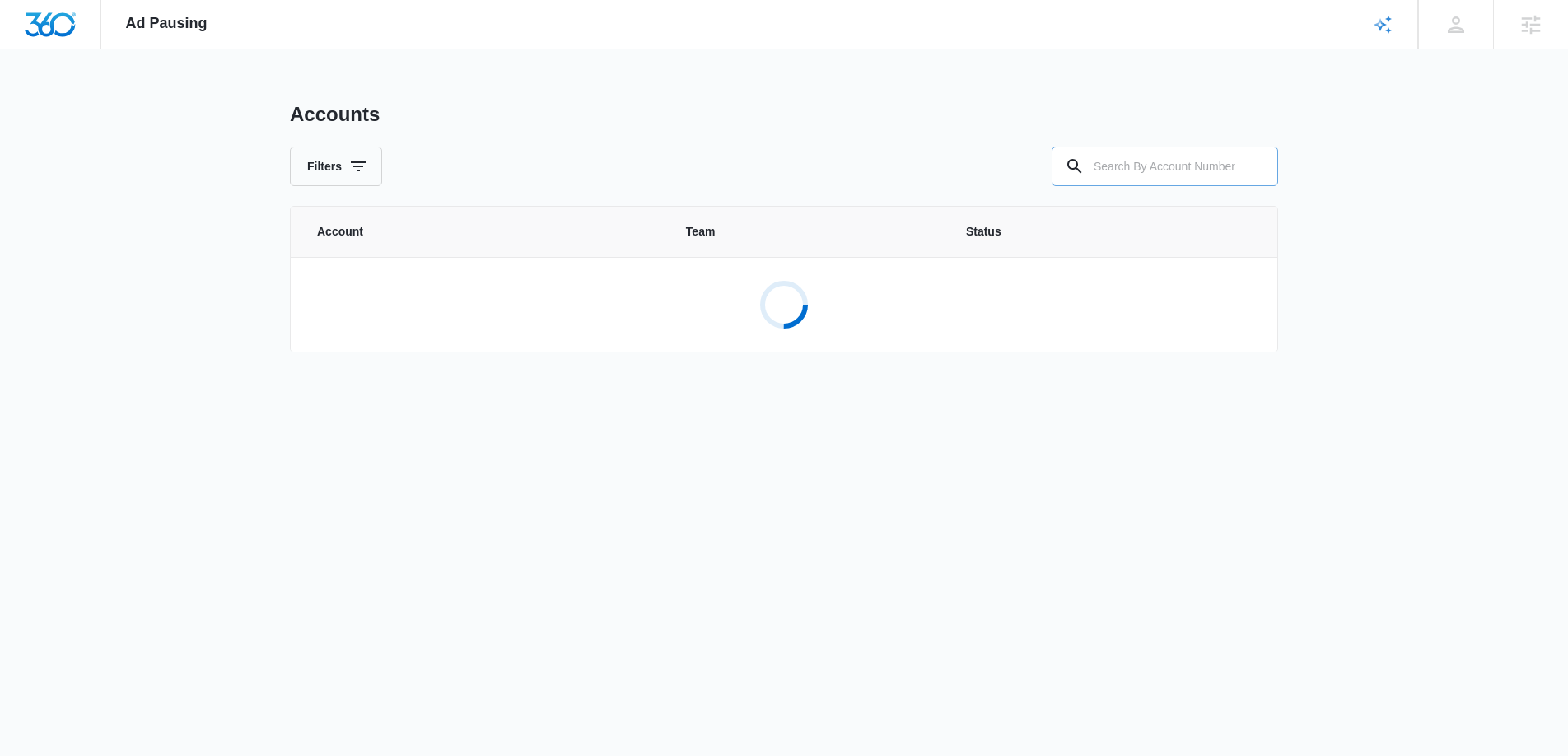
click at [1158, 173] on input "text" at bounding box center [1164, 166] width 226 height 40
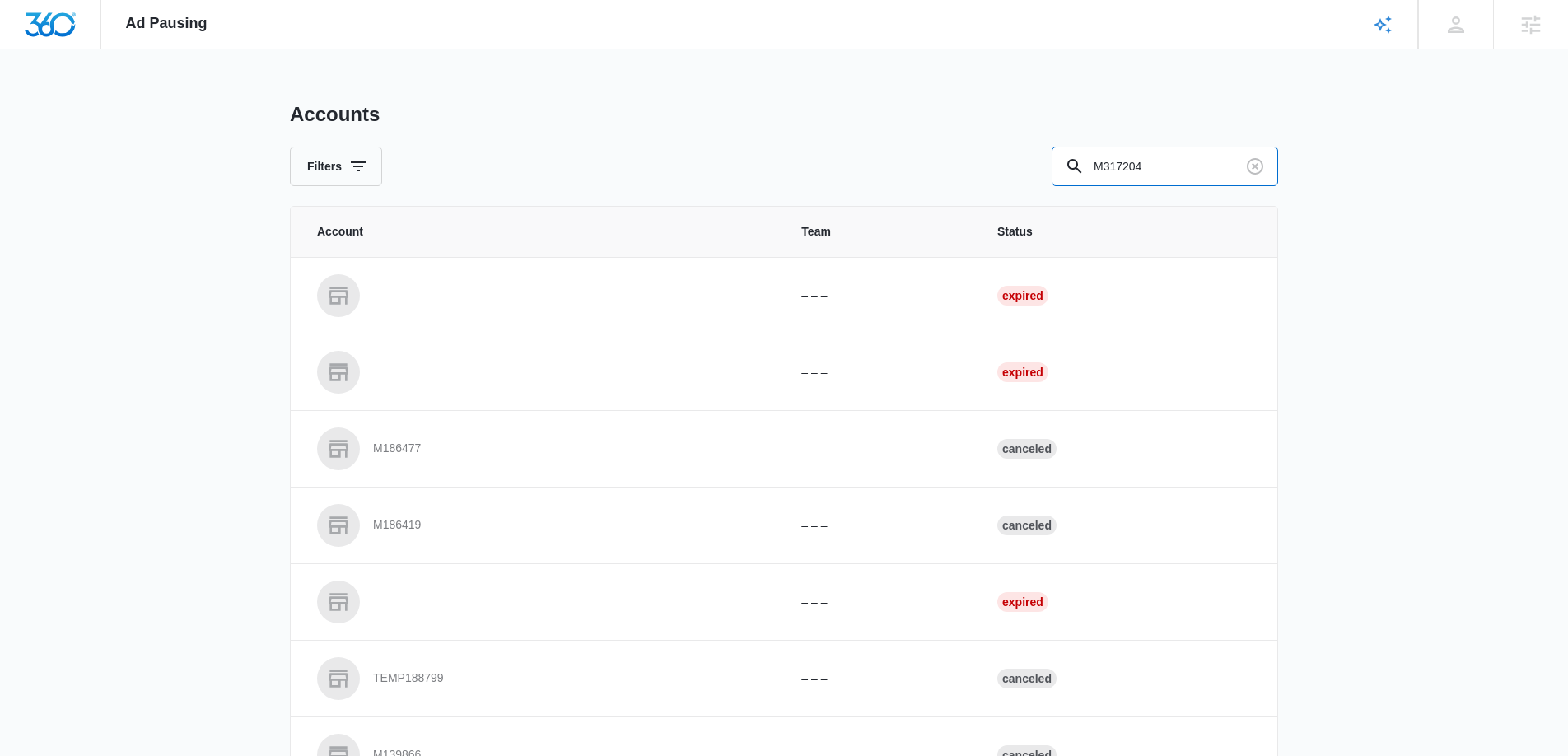
type input "M317204"
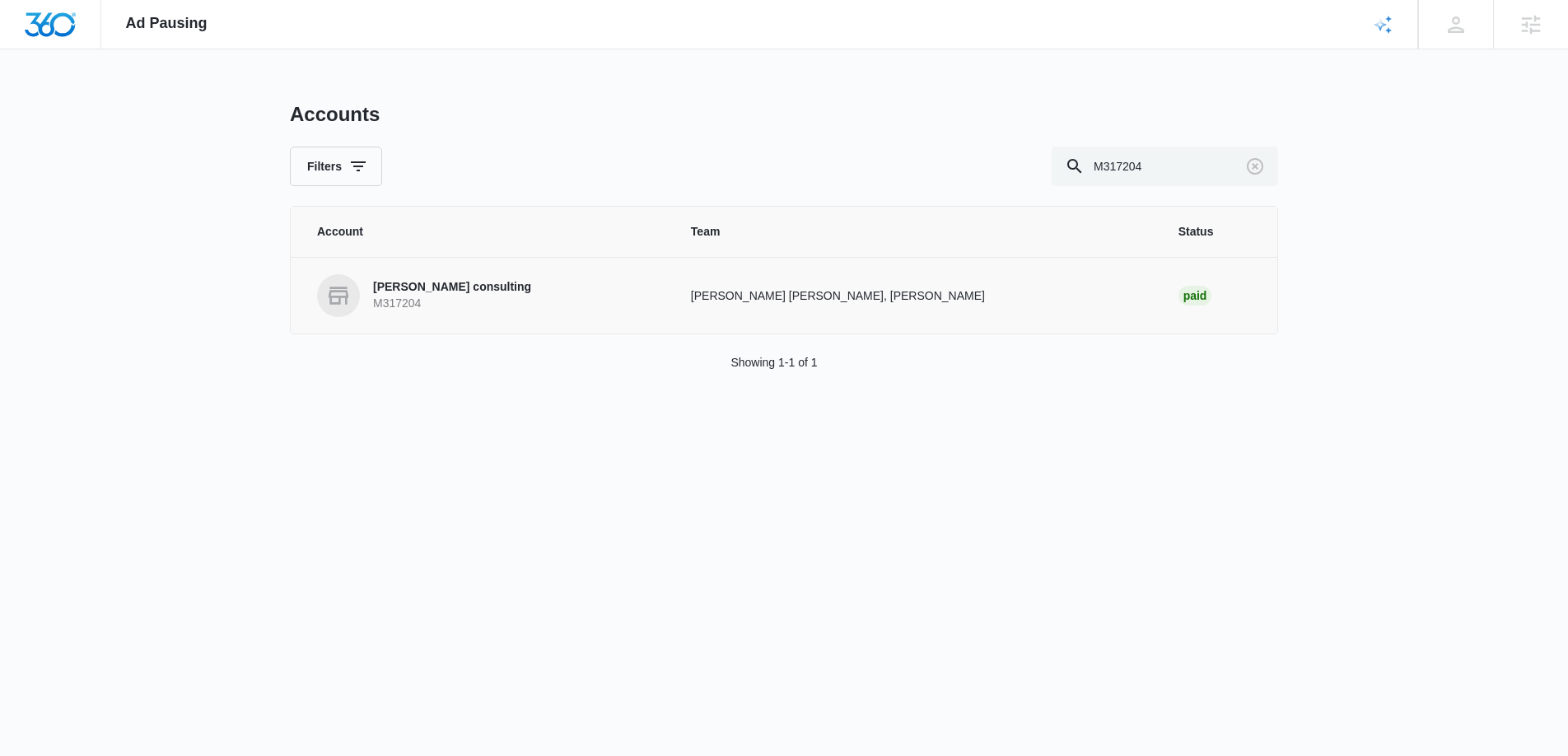
click at [558, 283] on link "Kevin Kuhlow consulting M317204" at bounding box center [485, 295] width 335 height 43
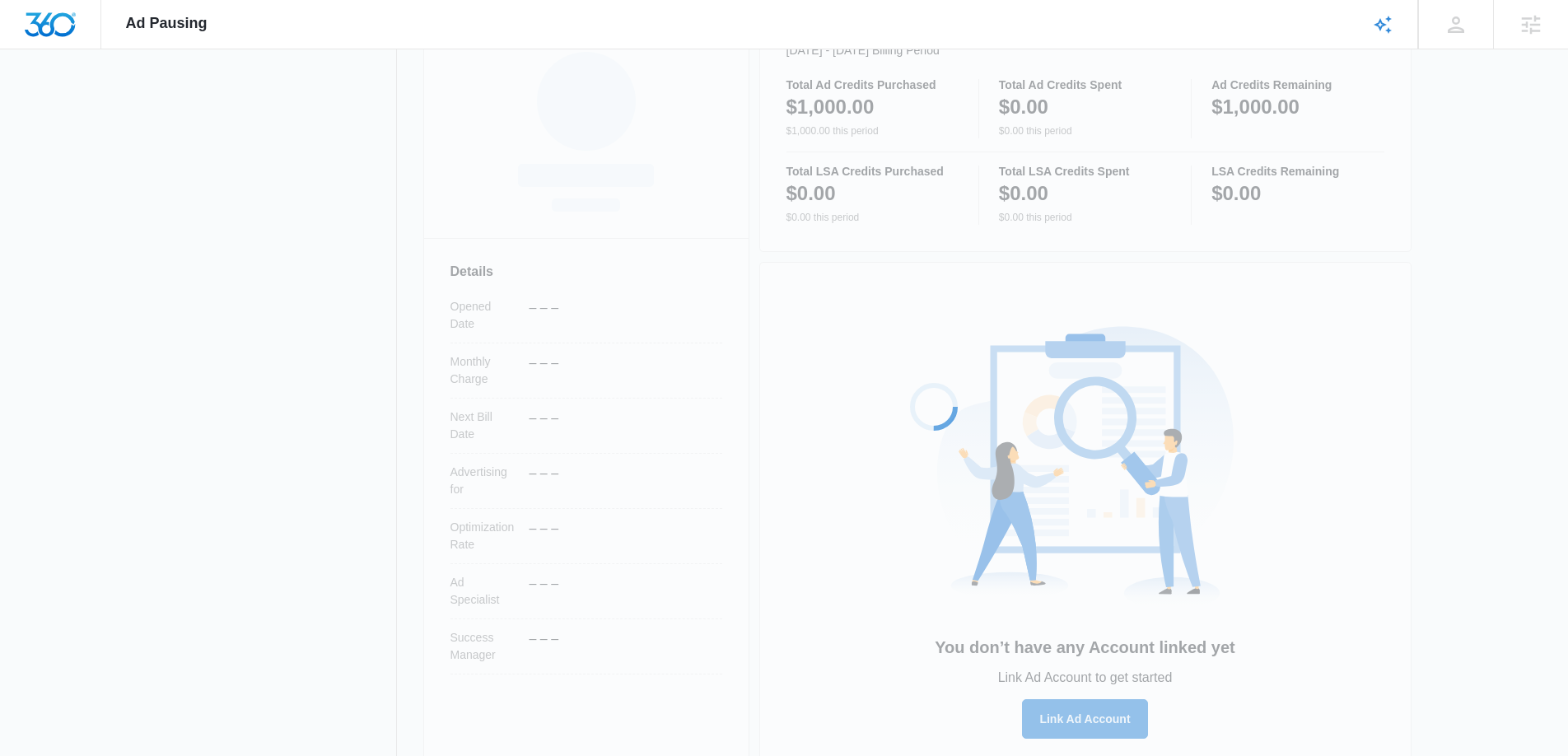
scroll to position [293, 0]
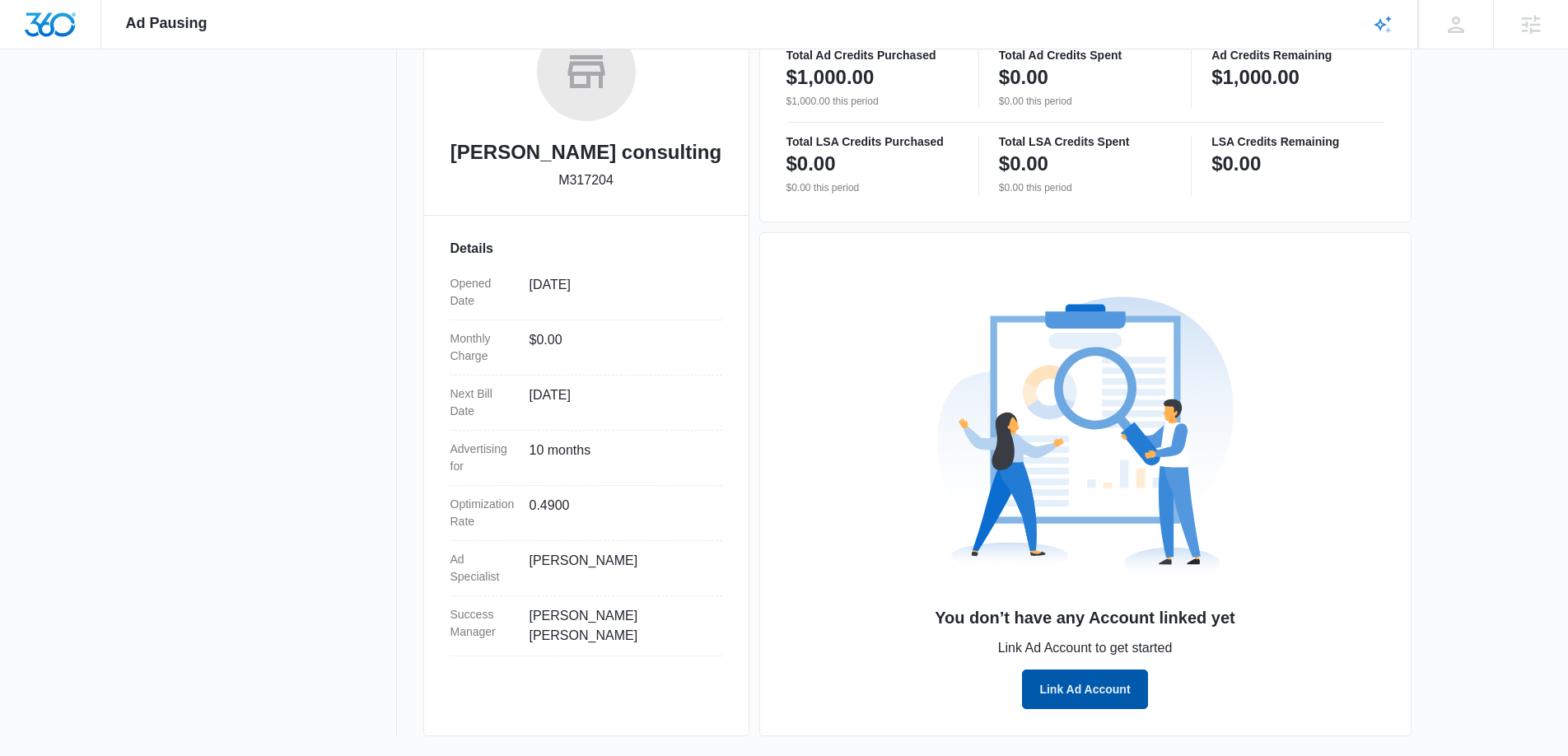
click at [1085, 689] on button "Link Ad Account" at bounding box center [1084, 689] width 125 height 40
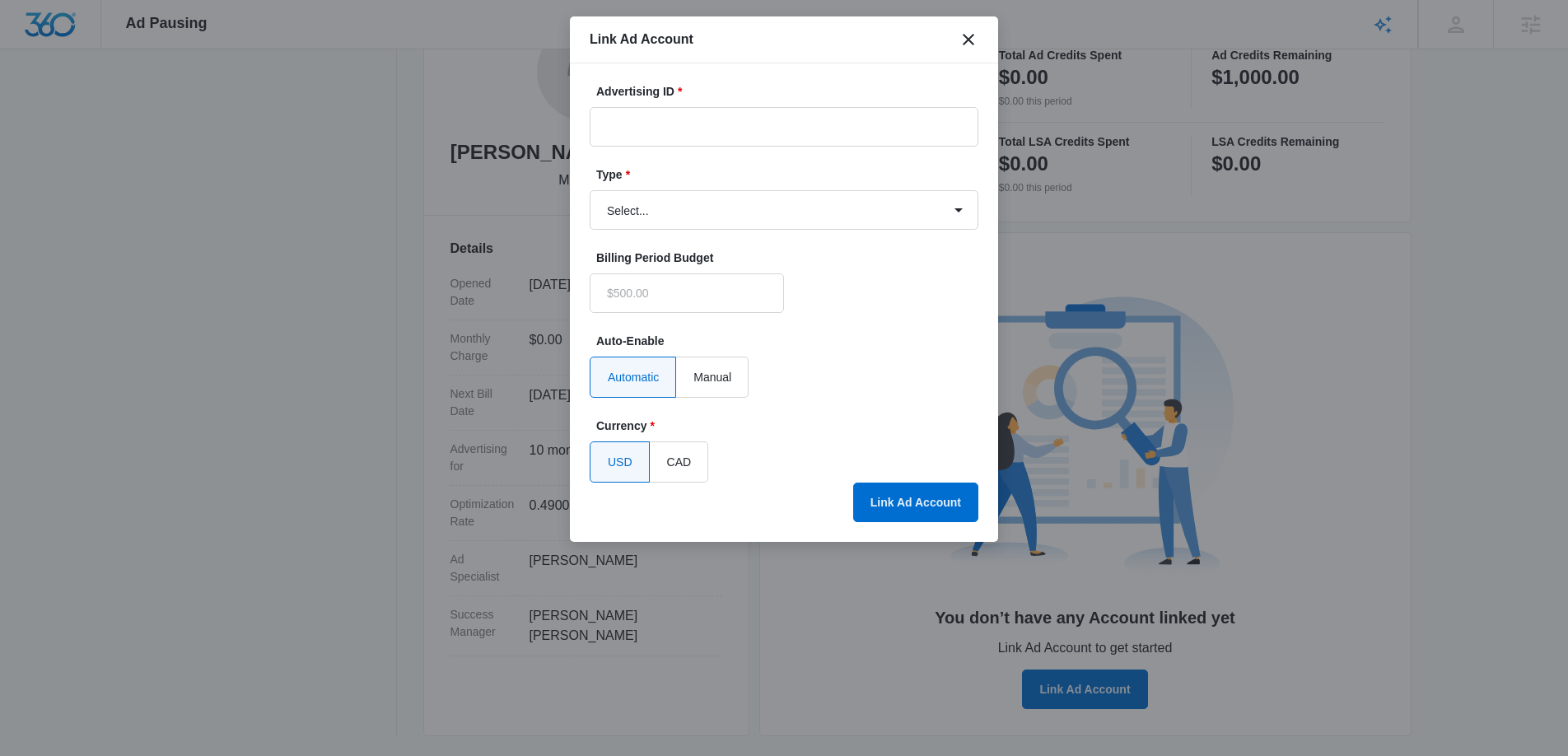
type input "$0.00"
click at [689, 130] on input "Advertising ID *" at bounding box center [784, 126] width 389 height 40
paste input "297-836-6180"
type input "297-836-6180"
click at [665, 208] on select "Select... Bing Ads Facebook Ads Google Ads" at bounding box center [784, 210] width 389 height 40
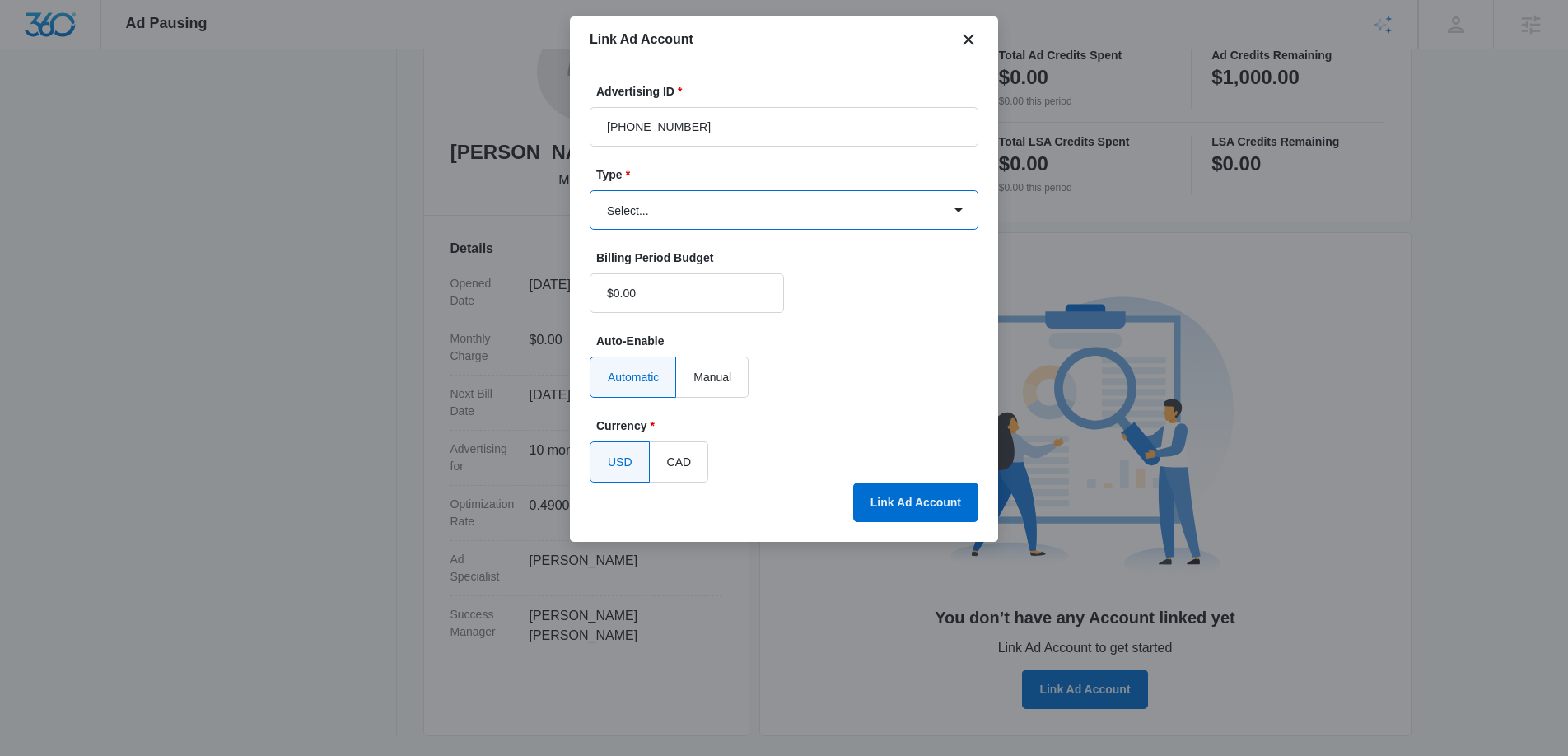
select select "google"
click at [589, 190] on select "Select... Bing Ads Facebook Ads Google Ads" at bounding box center [784, 210] width 389 height 40
click at [926, 494] on button "Link Ad Account" at bounding box center [916, 502] width 125 height 40
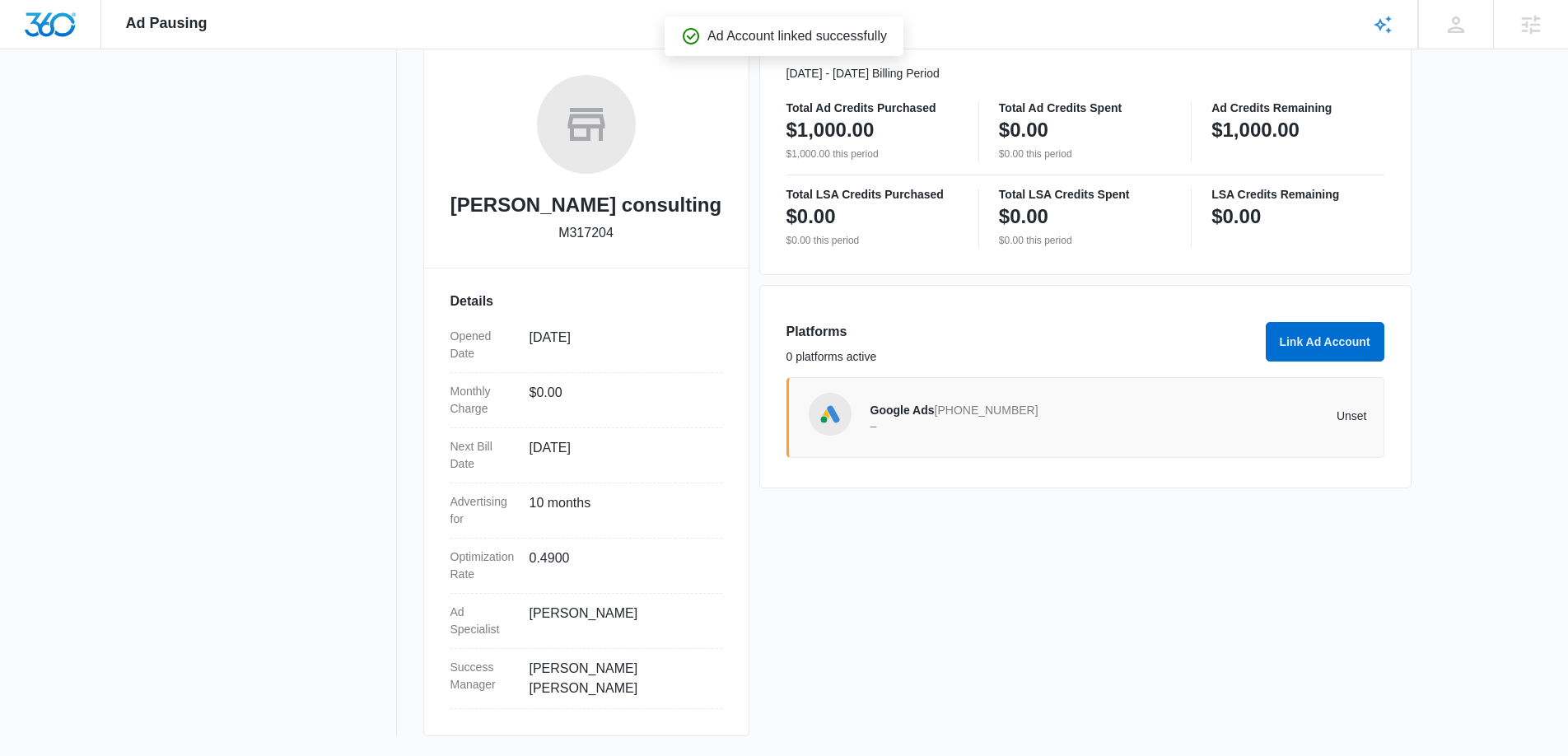
scroll to position [235, 0]
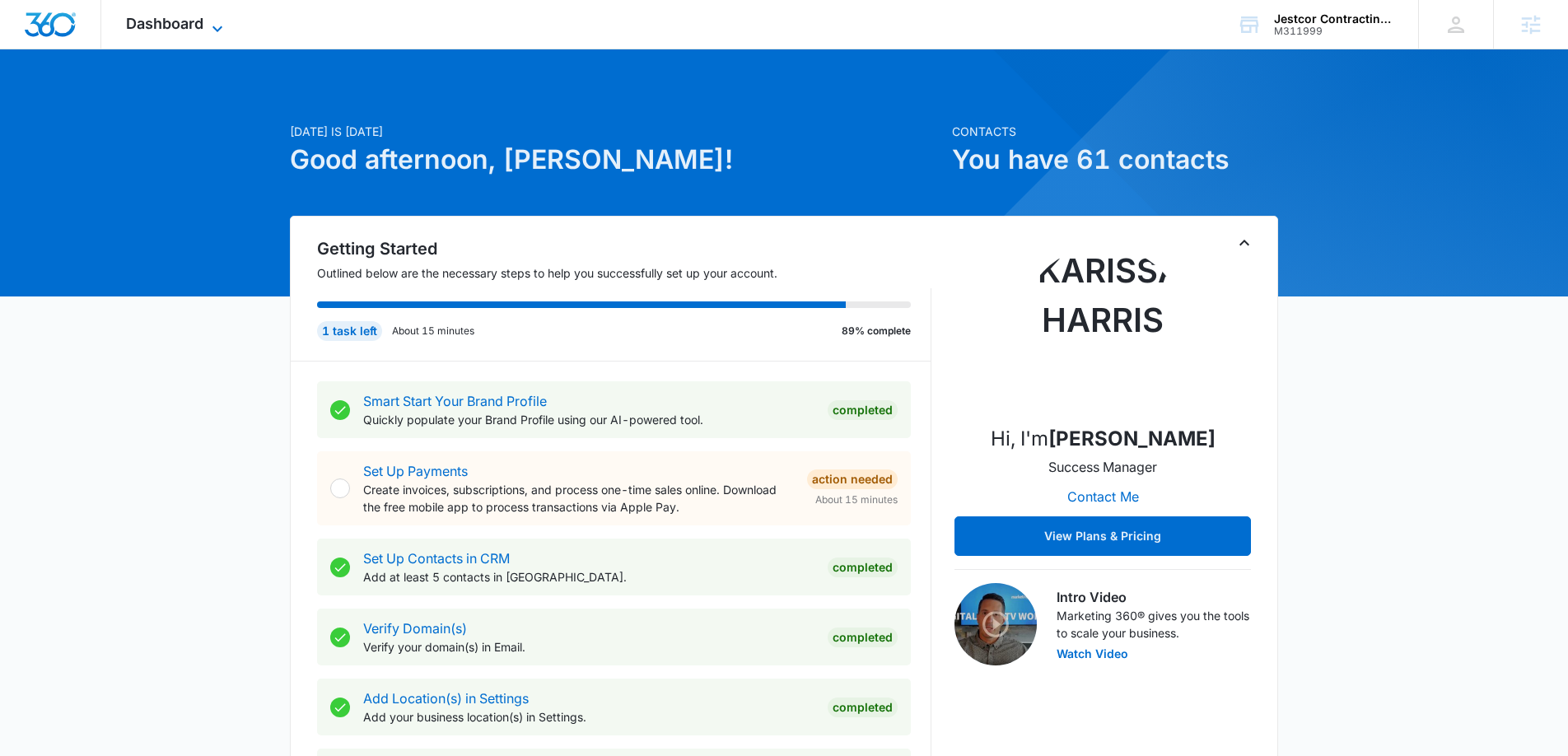
click at [213, 15] on div "Dashboard Apps Reputation Websites Forms CRM Email Social Content Ads Intellige…" at bounding box center [177, 24] width 151 height 49
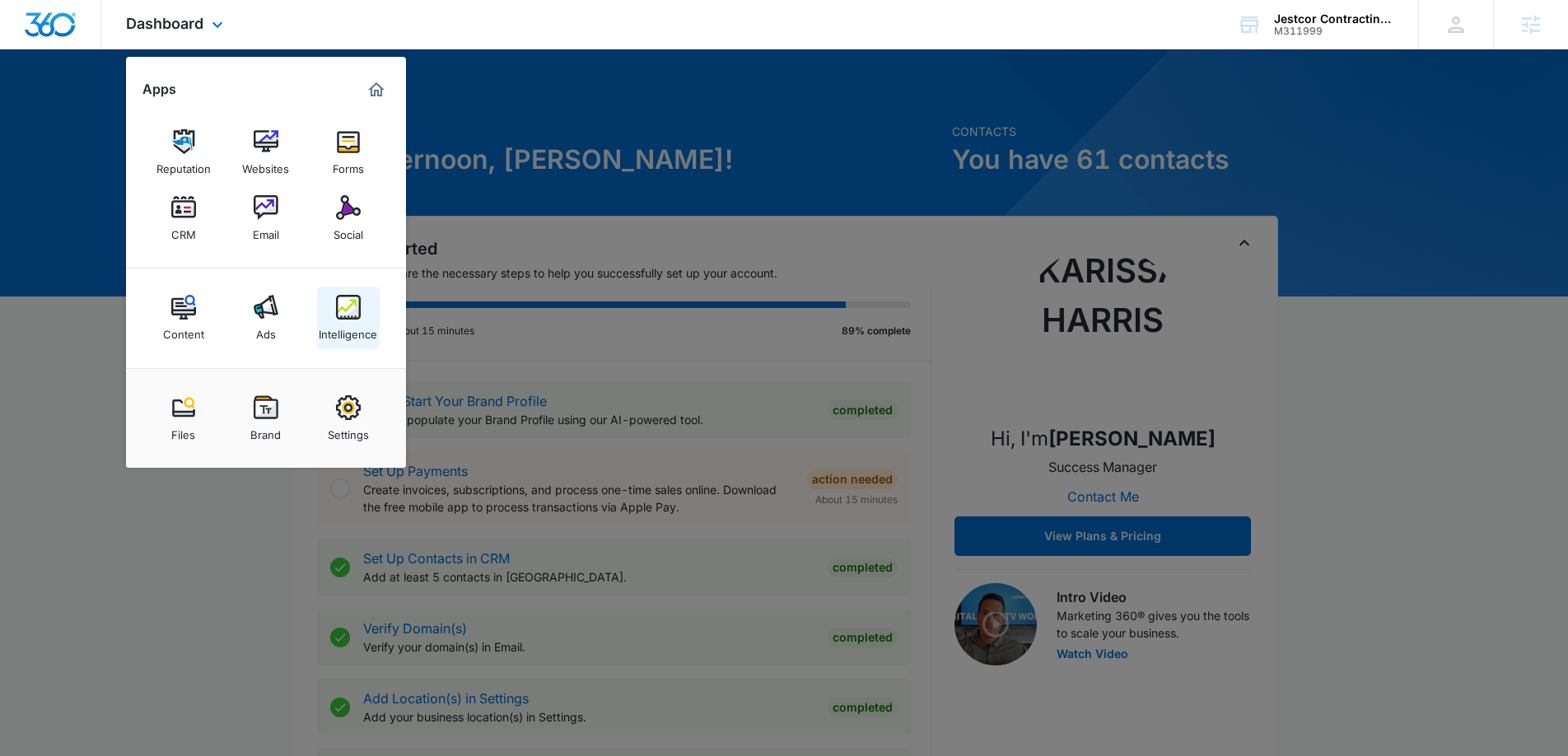
click at [349, 312] on img at bounding box center [348, 307] width 25 height 25
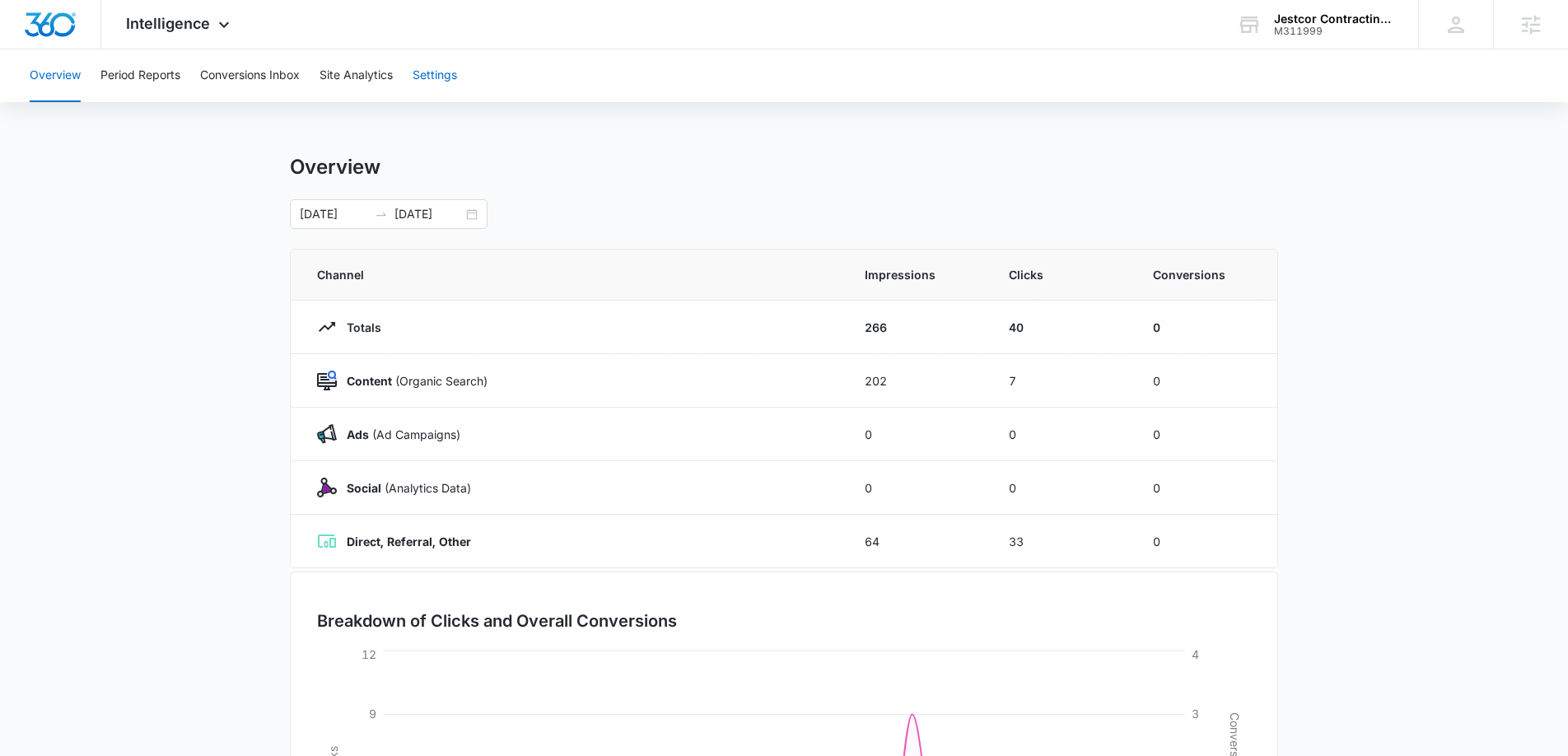
click at [455, 78] on button "Settings" at bounding box center [435, 75] width 44 height 52
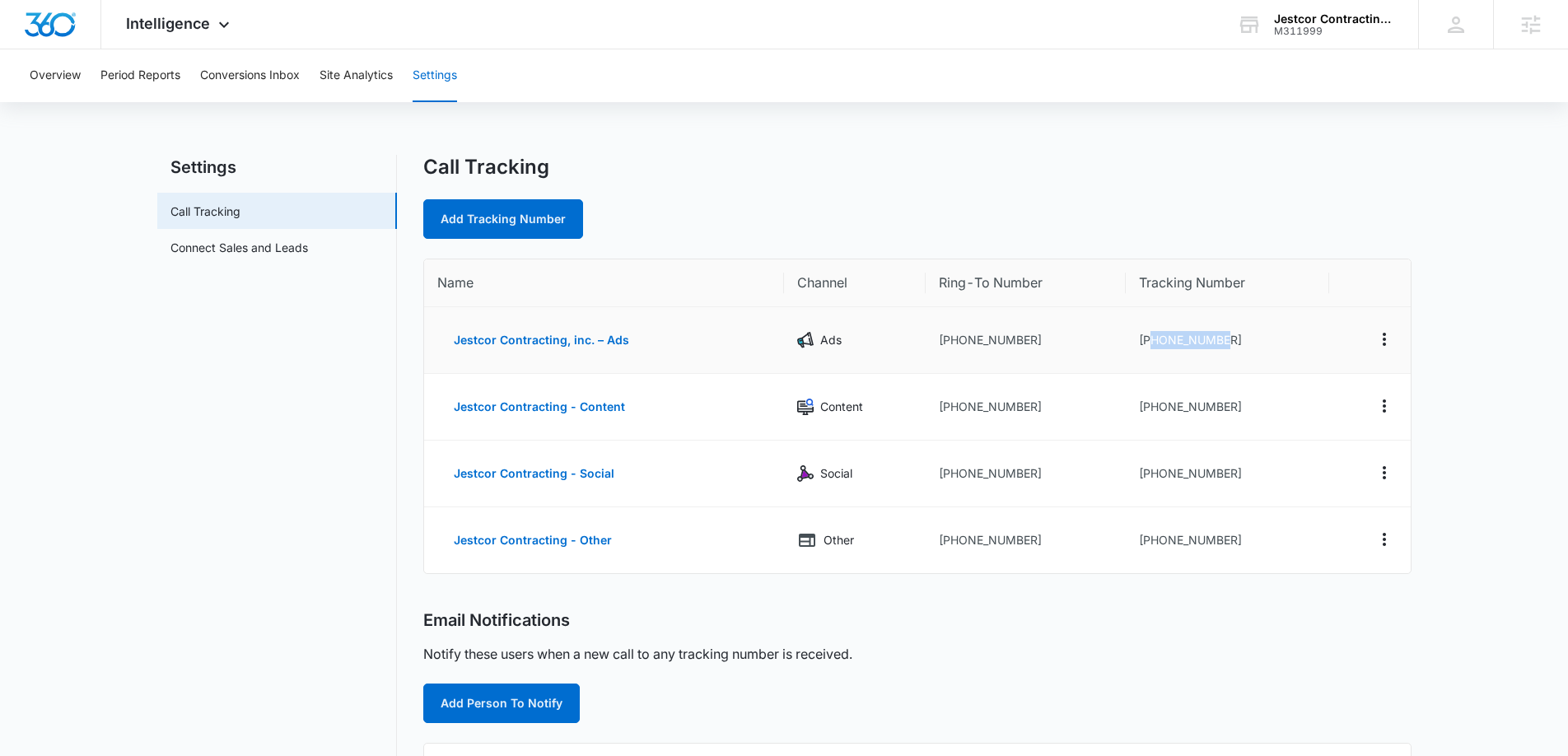
drag, startPoint x: 1239, startPoint y: 341, endPoint x: 1162, endPoint y: 340, distance: 77.0
click at [1149, 342] on td "+15162063473" at bounding box center [1227, 340] width 203 height 67
copy td "5162063473"
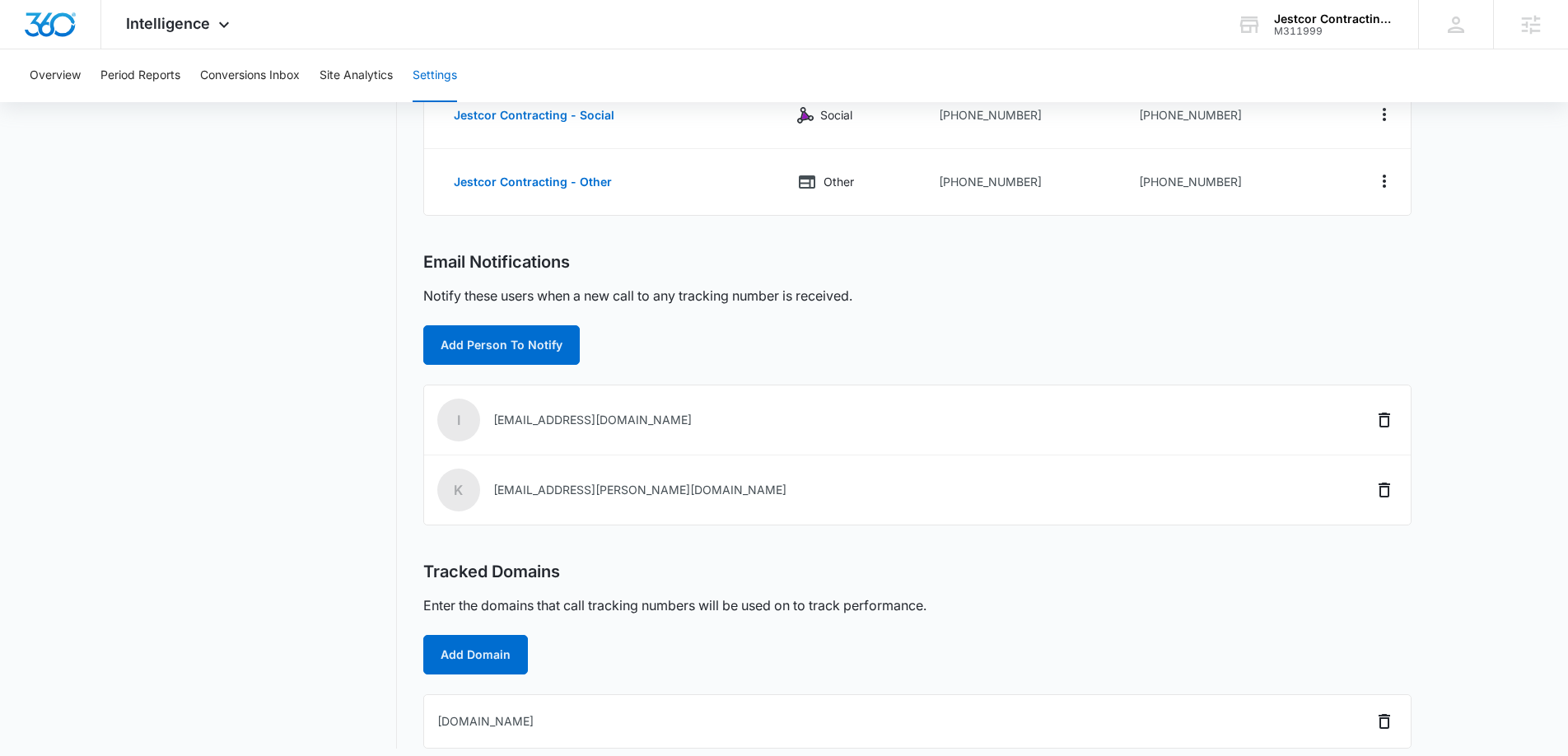
scroll to position [371, 0]
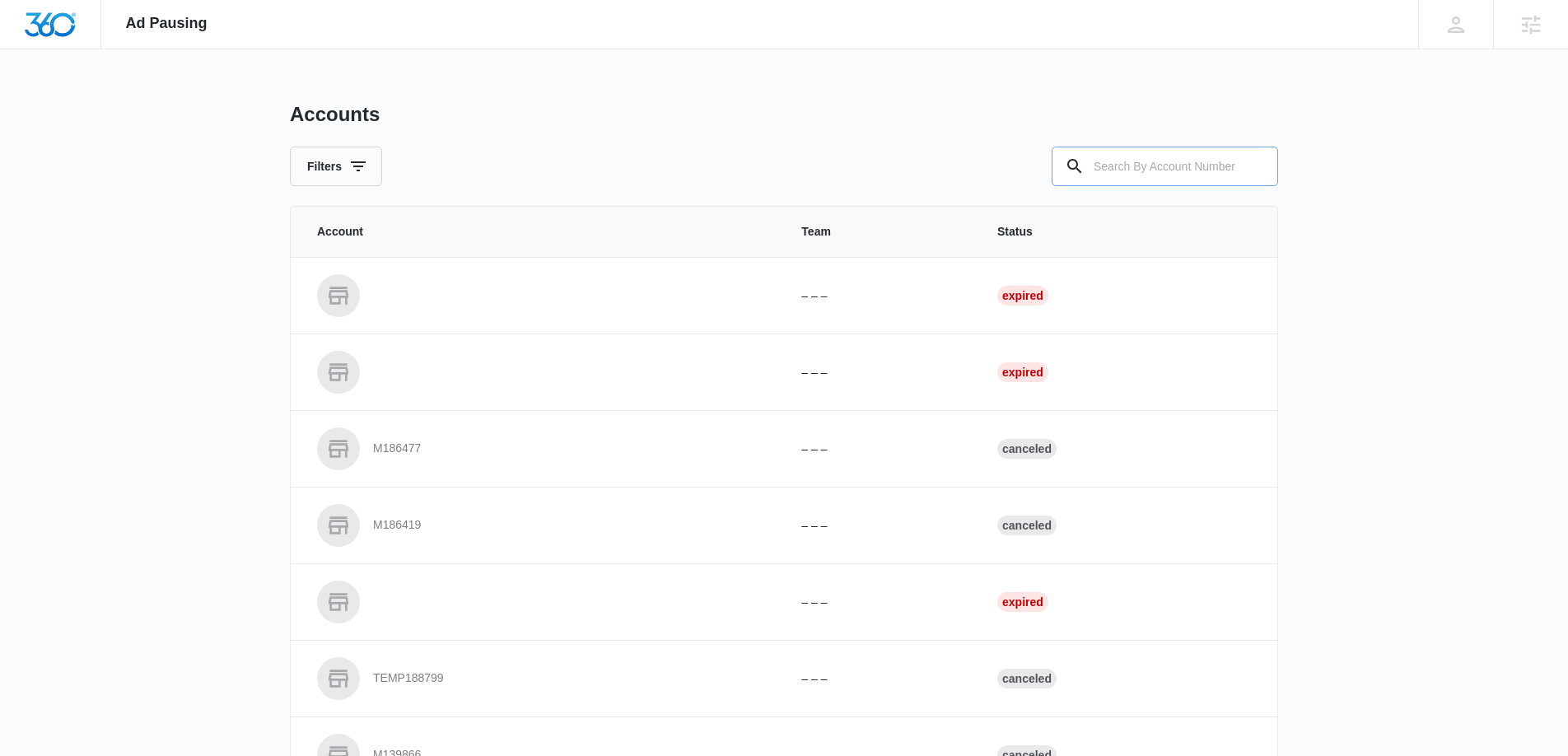
click at [1148, 165] on input "text" at bounding box center [1164, 166] width 226 height 40
paste input "M311999"
type input "M311999"
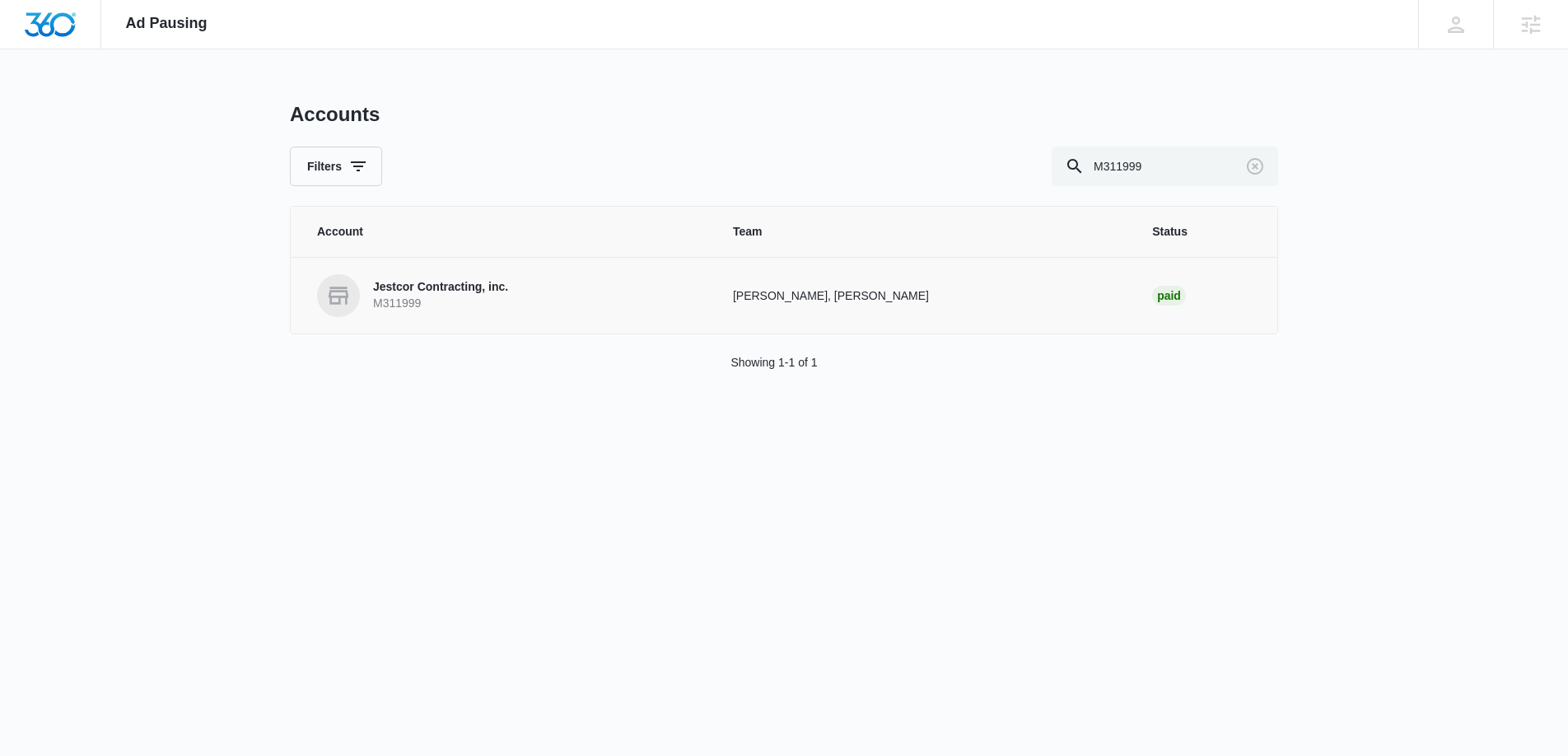
click at [470, 288] on p "Jestcor Contracting, inc." at bounding box center [441, 288] width 135 height 17
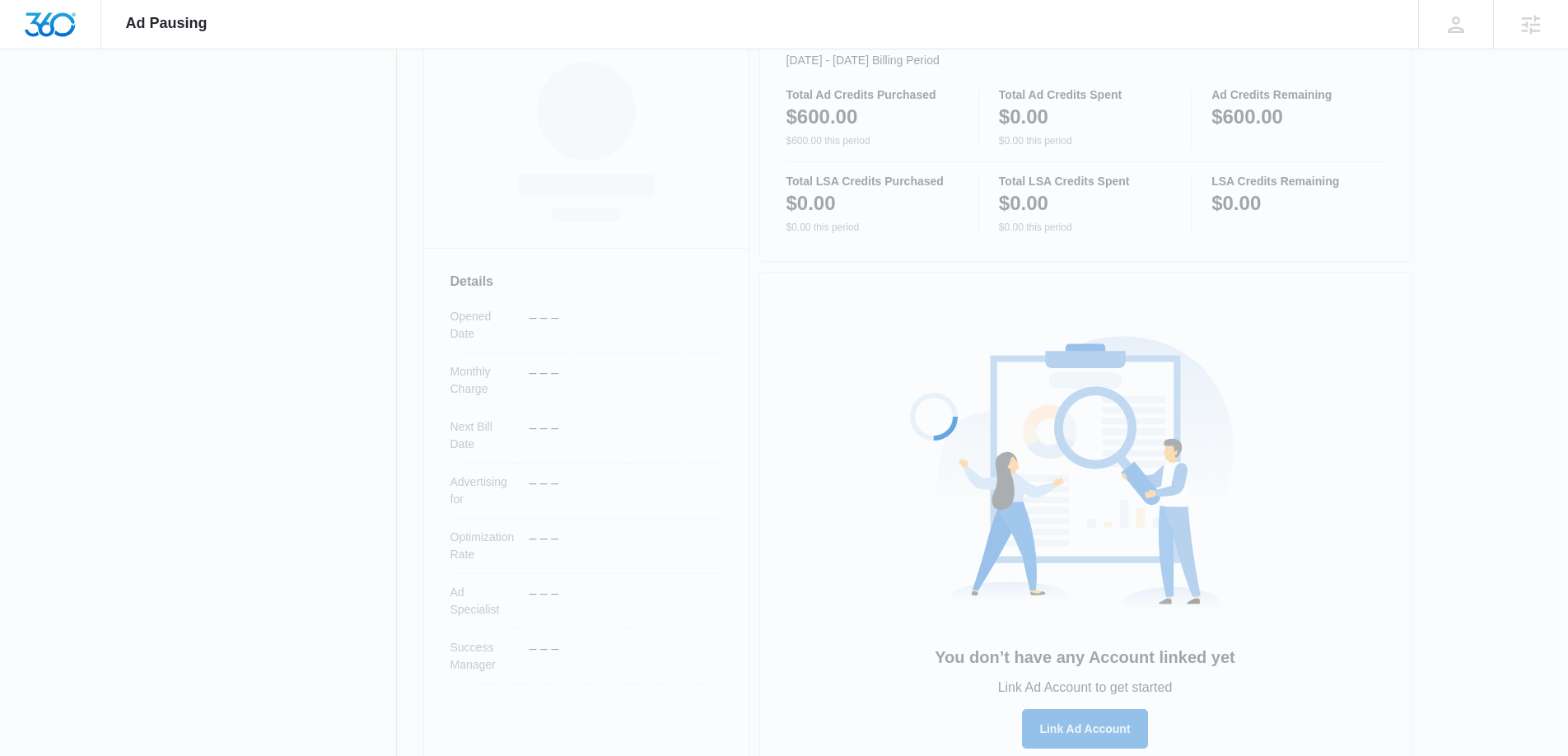
scroll to position [293, 0]
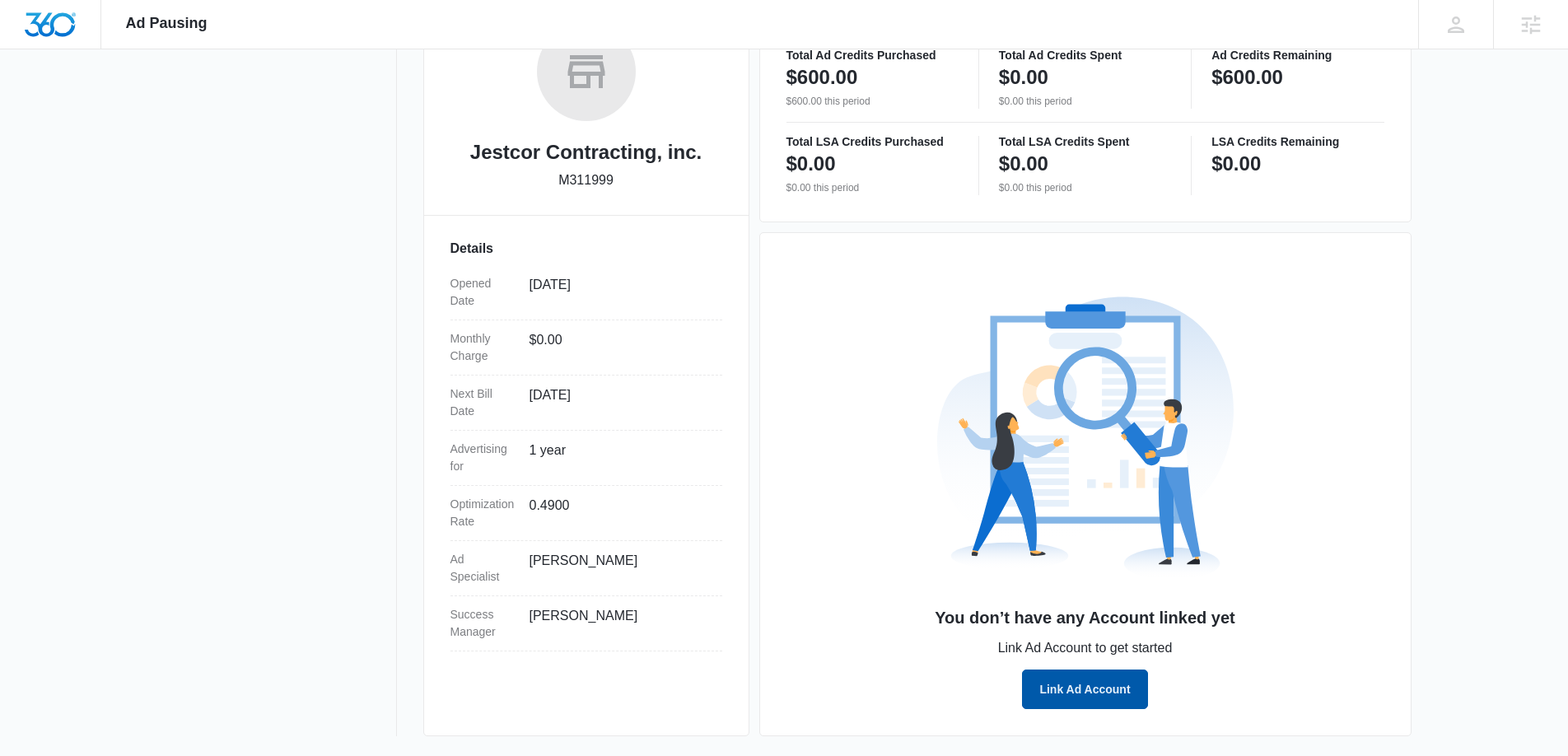
click at [1059, 699] on button "Link Ad Account" at bounding box center [1084, 689] width 125 height 40
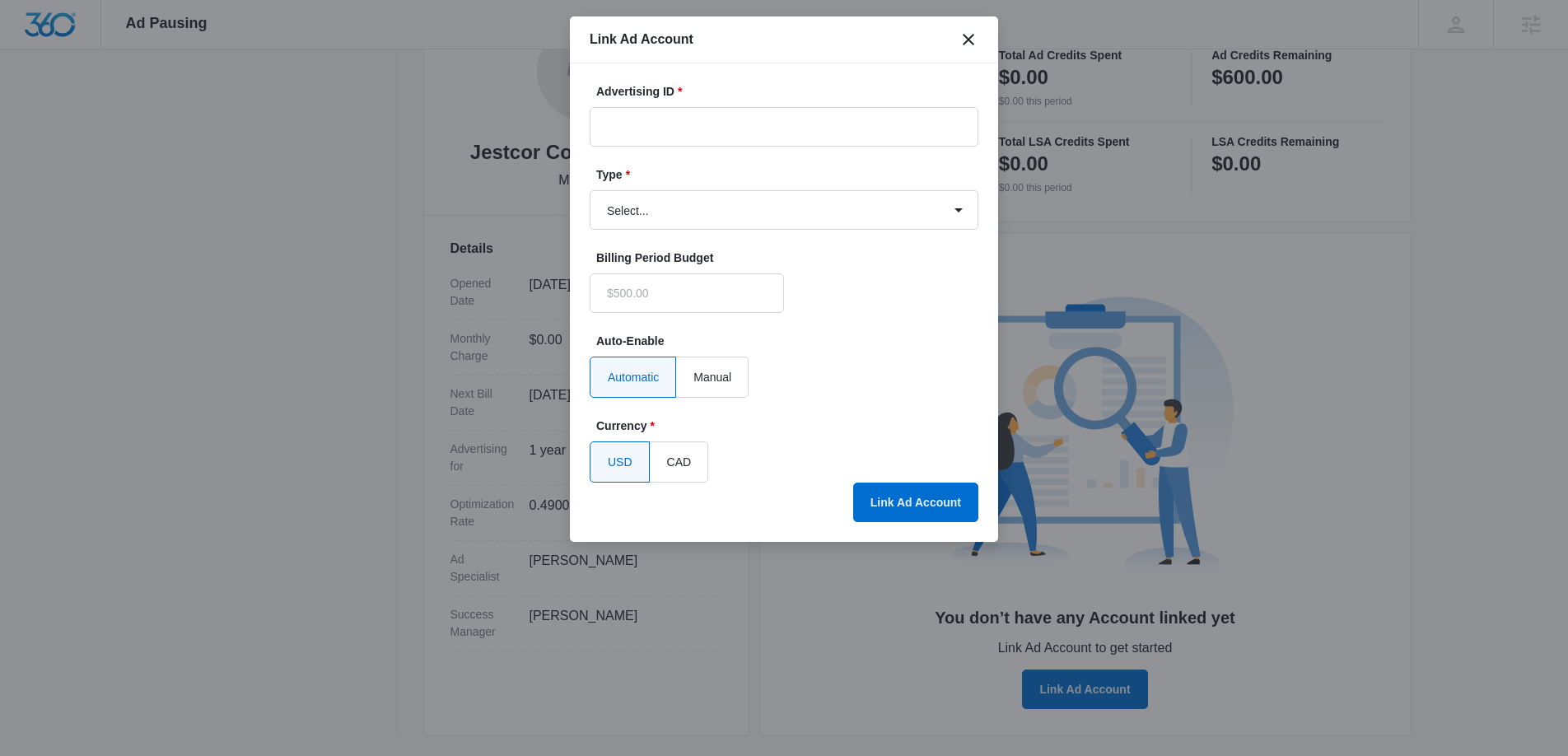
type input "$0.00"
click at [720, 120] on input "Advertising ID *" at bounding box center [784, 126] width 389 height 40
paste input "[PHONE_NUMBER]"
type input "[PHONE_NUMBER]"
click at [720, 205] on select "Select... Bing Ads Facebook Ads Google Ads" at bounding box center [784, 210] width 389 height 40
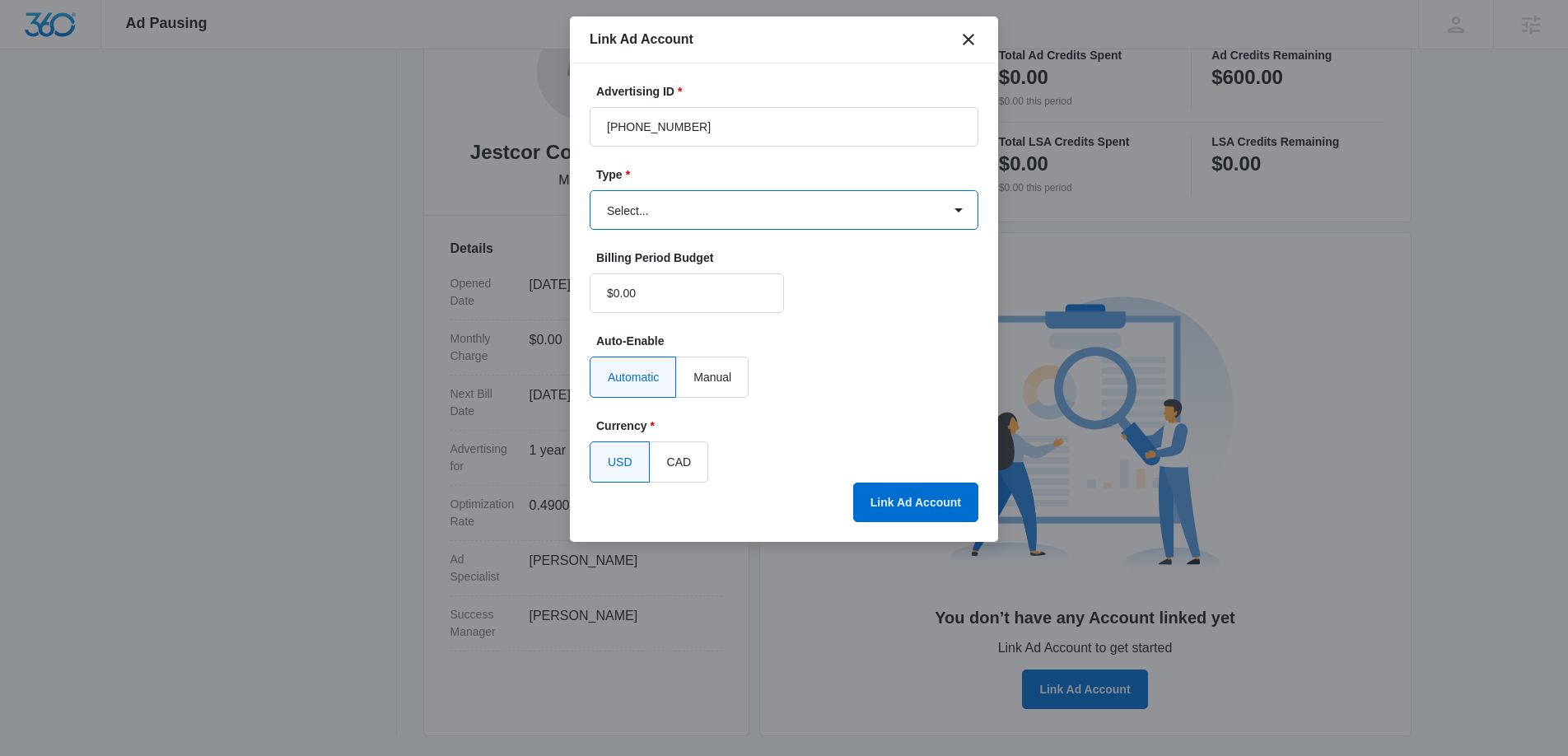
select select "google"
click at [589, 190] on select "Select... Bing Ads Facebook Ads Google Ads" at bounding box center [784, 210] width 389 height 40
click at [919, 495] on button "Link Ad Account" at bounding box center [916, 502] width 125 height 40
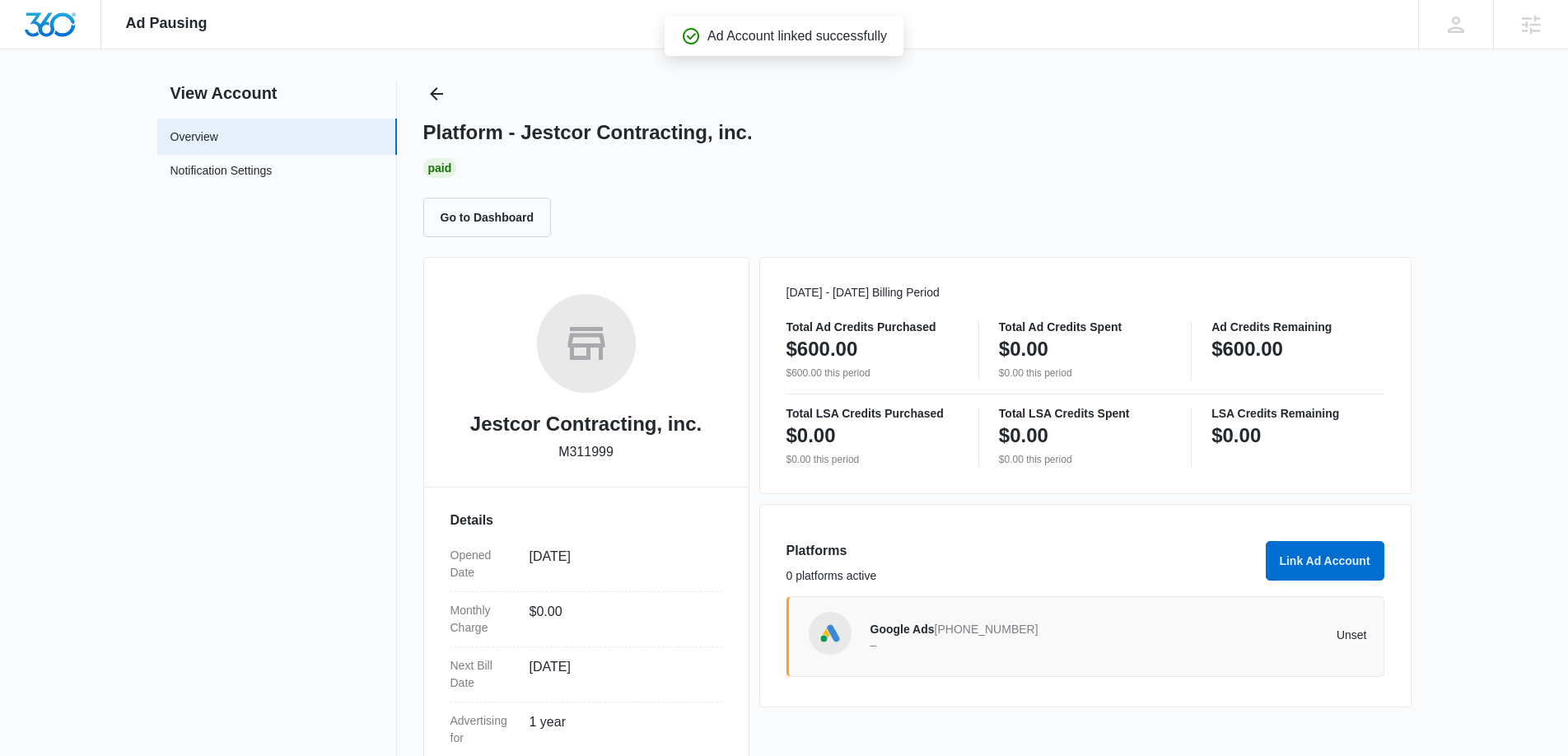
scroll to position [0, 0]
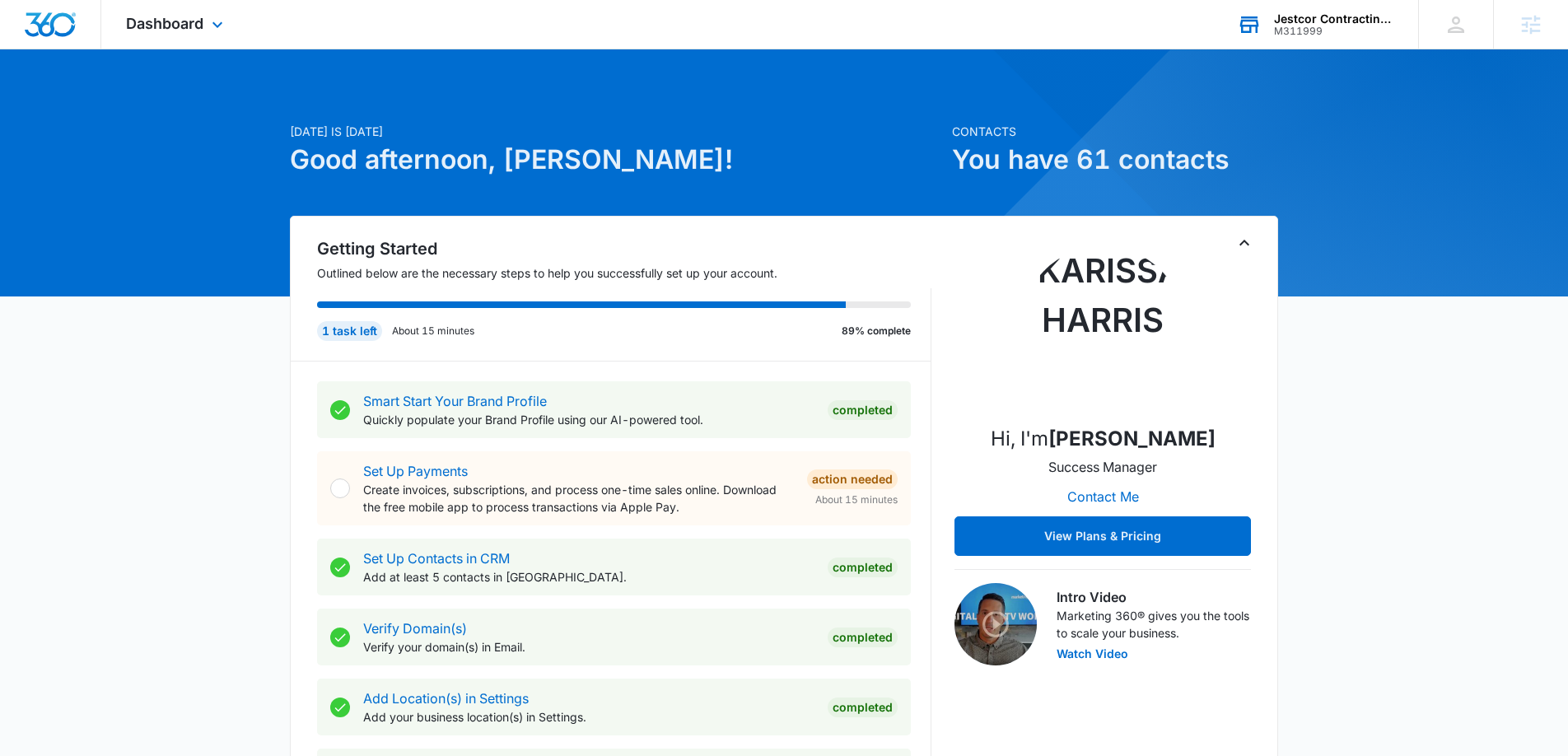
click at [1315, 16] on div "Jestcor Contracting, inc." at bounding box center [1333, 18] width 120 height 13
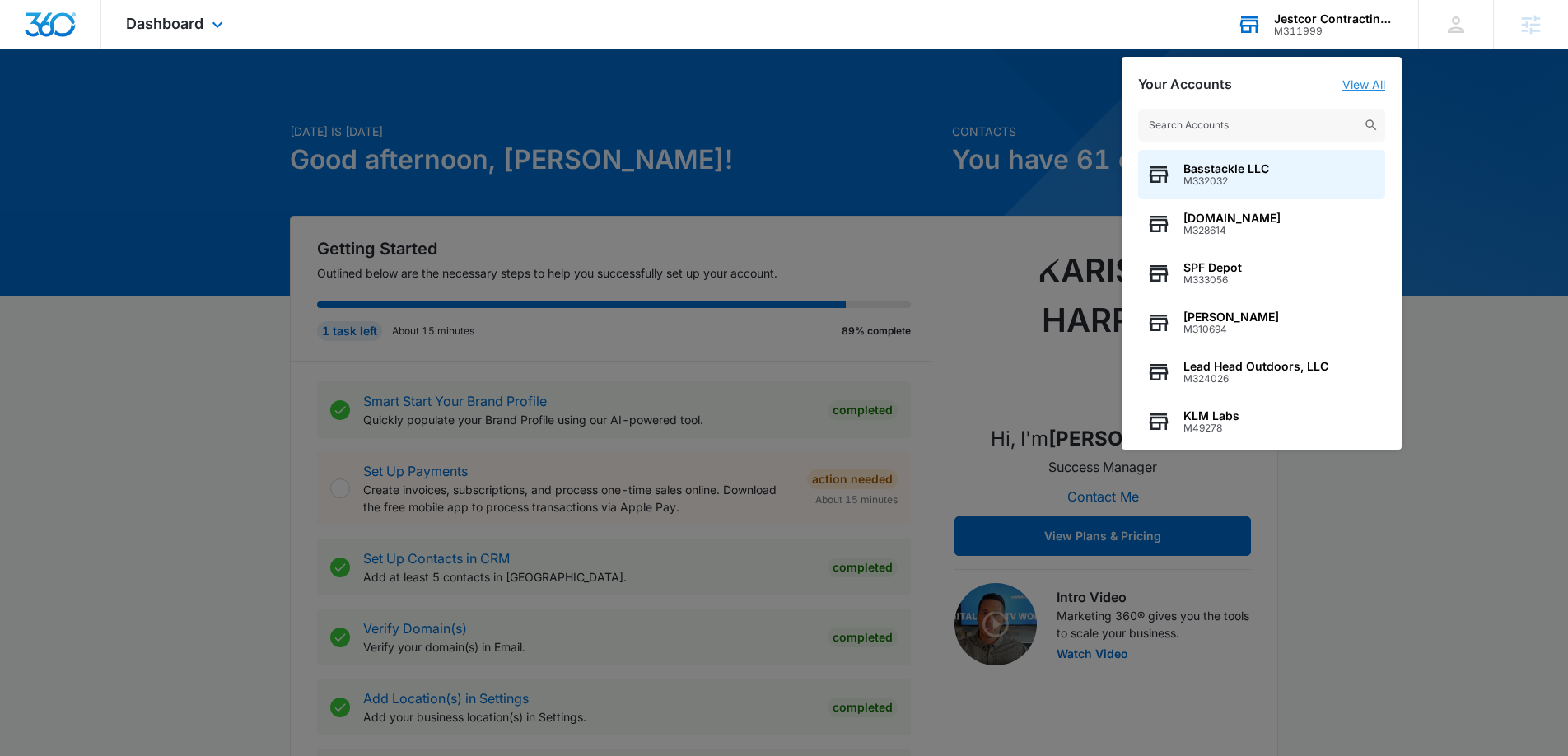
click at [1350, 84] on link "View All" at bounding box center [1363, 84] width 43 height 14
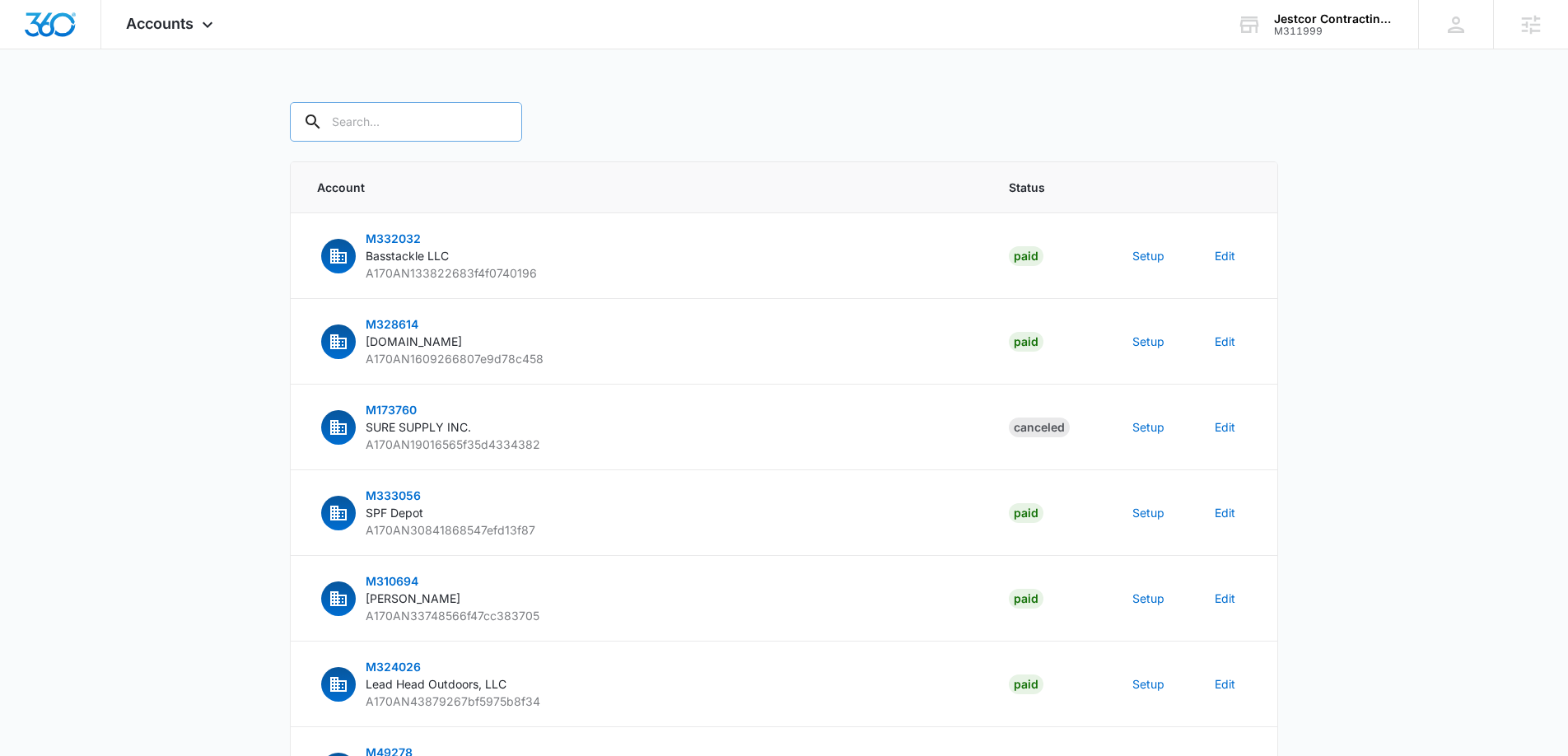
click at [358, 130] on input "text" at bounding box center [406, 121] width 233 height 40
paste input "[PHONE_NUMBER]"
click at [398, 119] on input "[PHONE_NUMBER]" at bounding box center [418, 121] width 257 height 40
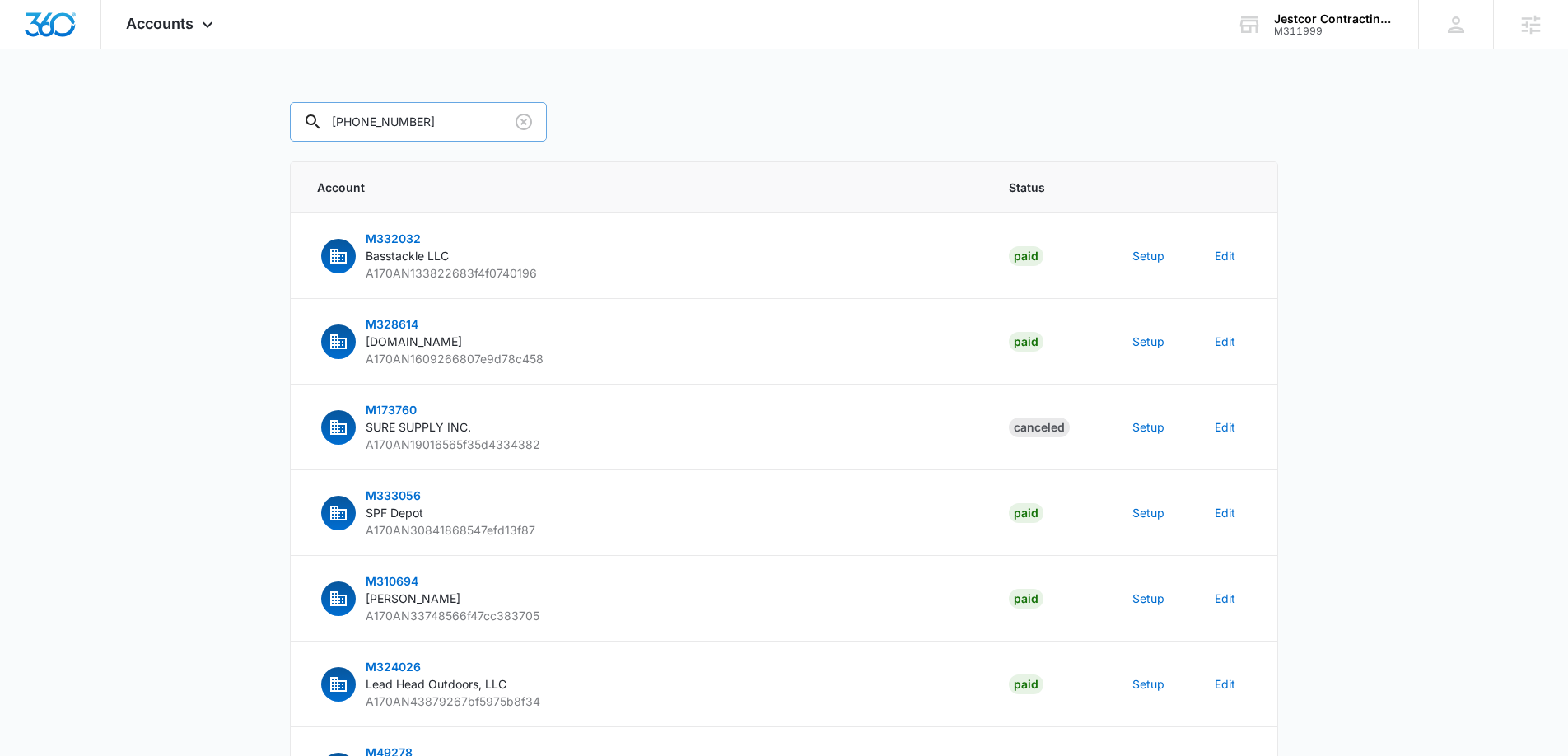
paste input "M311999"
type input "M311999"
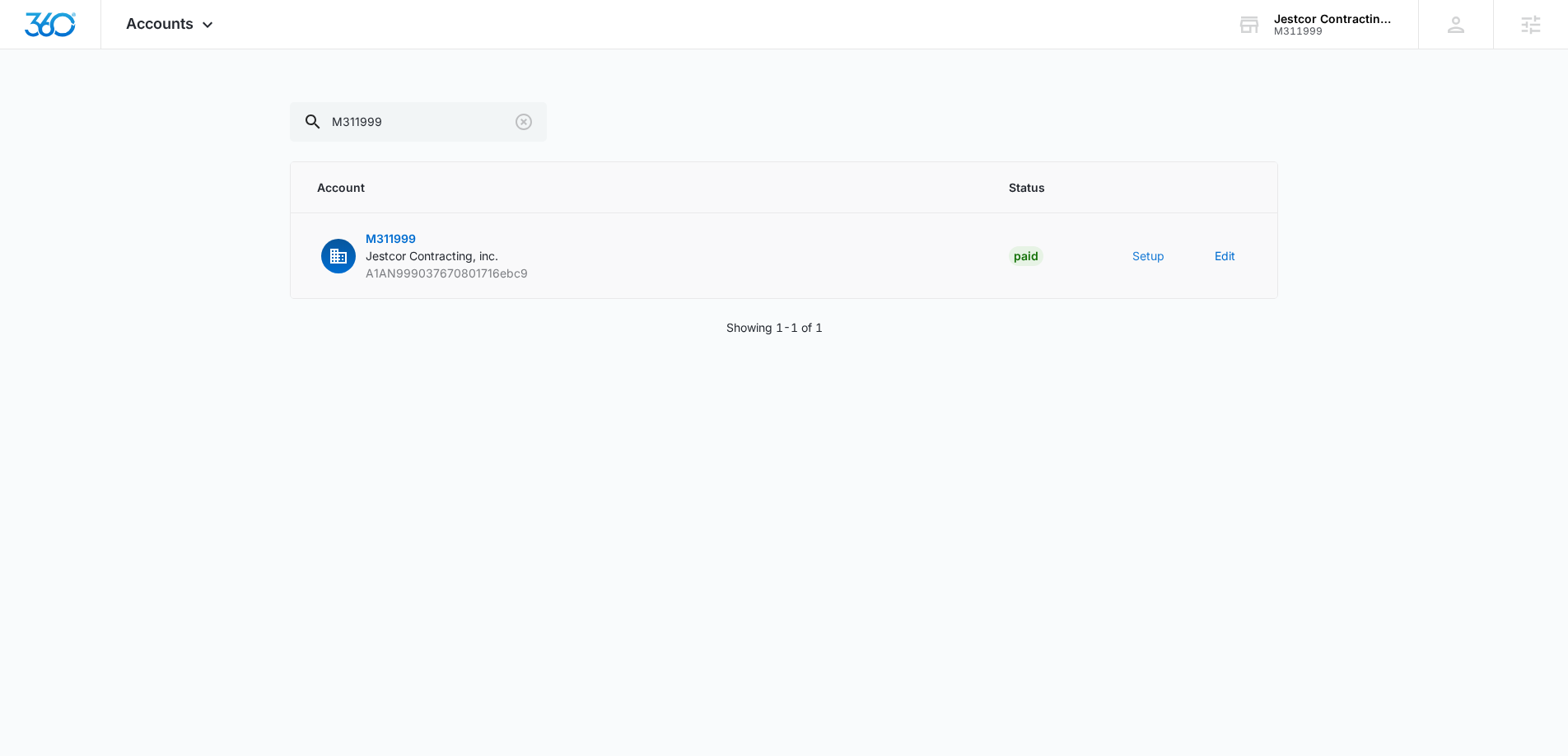
click at [1150, 258] on button "Setup" at bounding box center [1148, 256] width 32 height 17
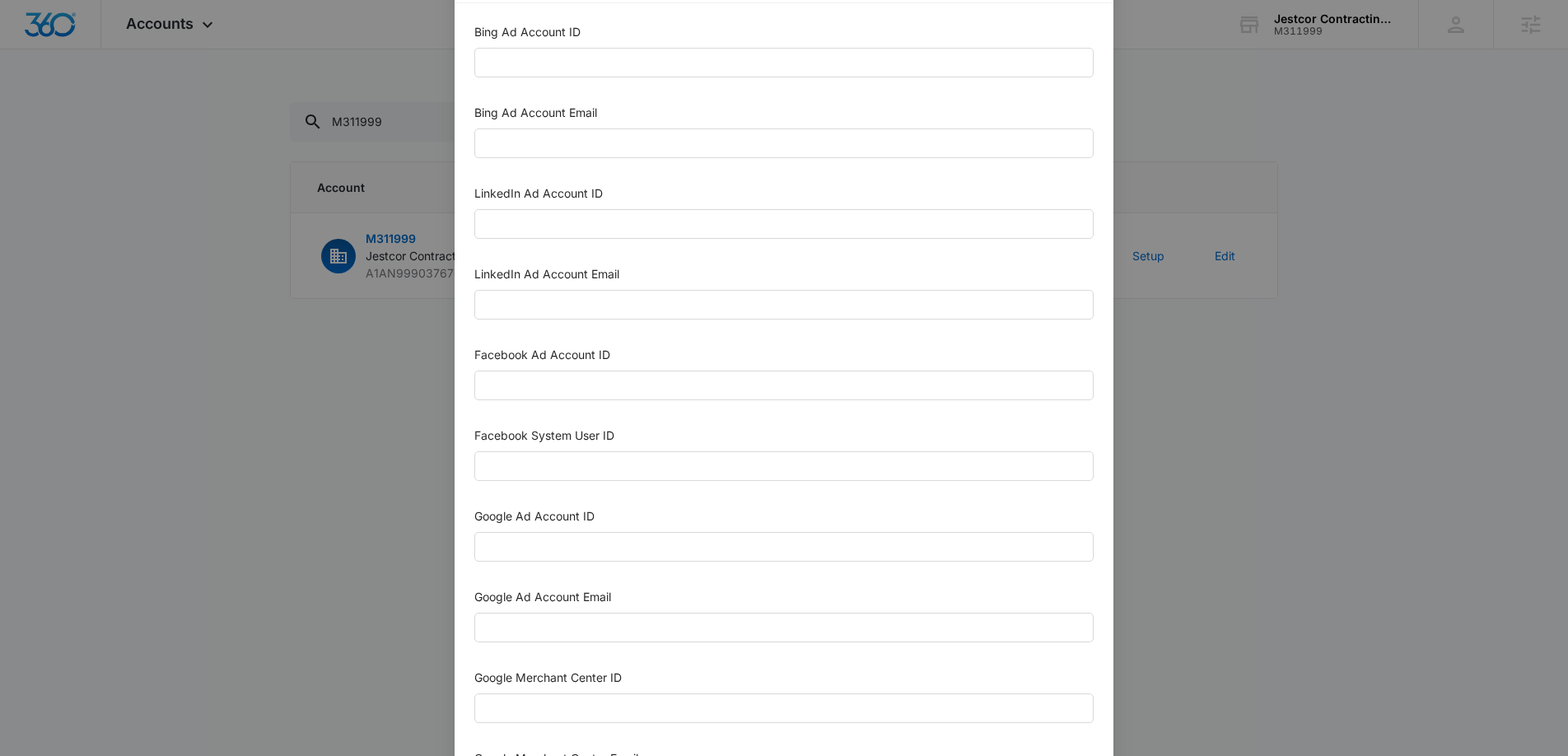
scroll to position [74, 0]
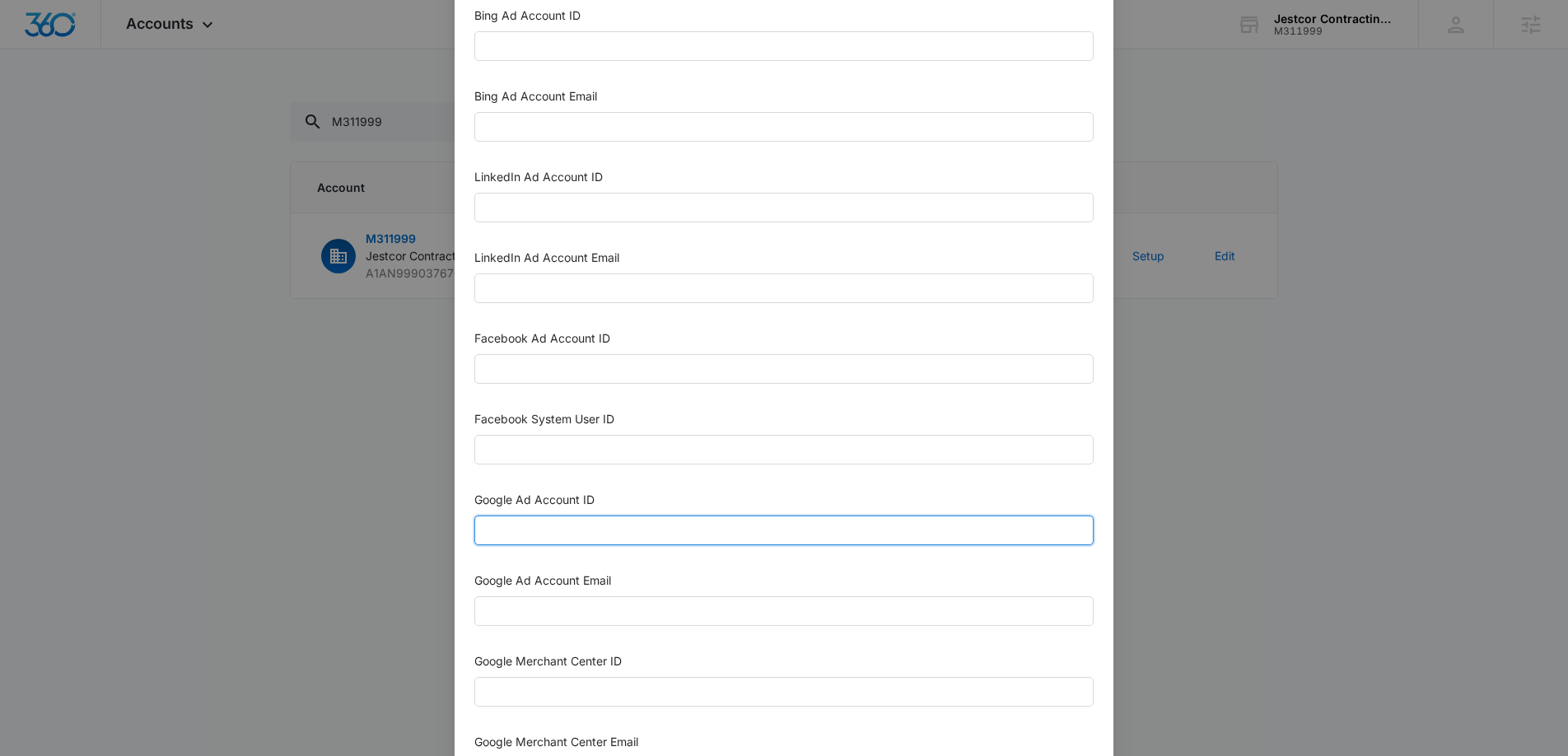
click at [563, 532] on input "Google Ad Account ID" at bounding box center [784, 531] width 619 height 29
paste input "[PHONE_NUMBER]"
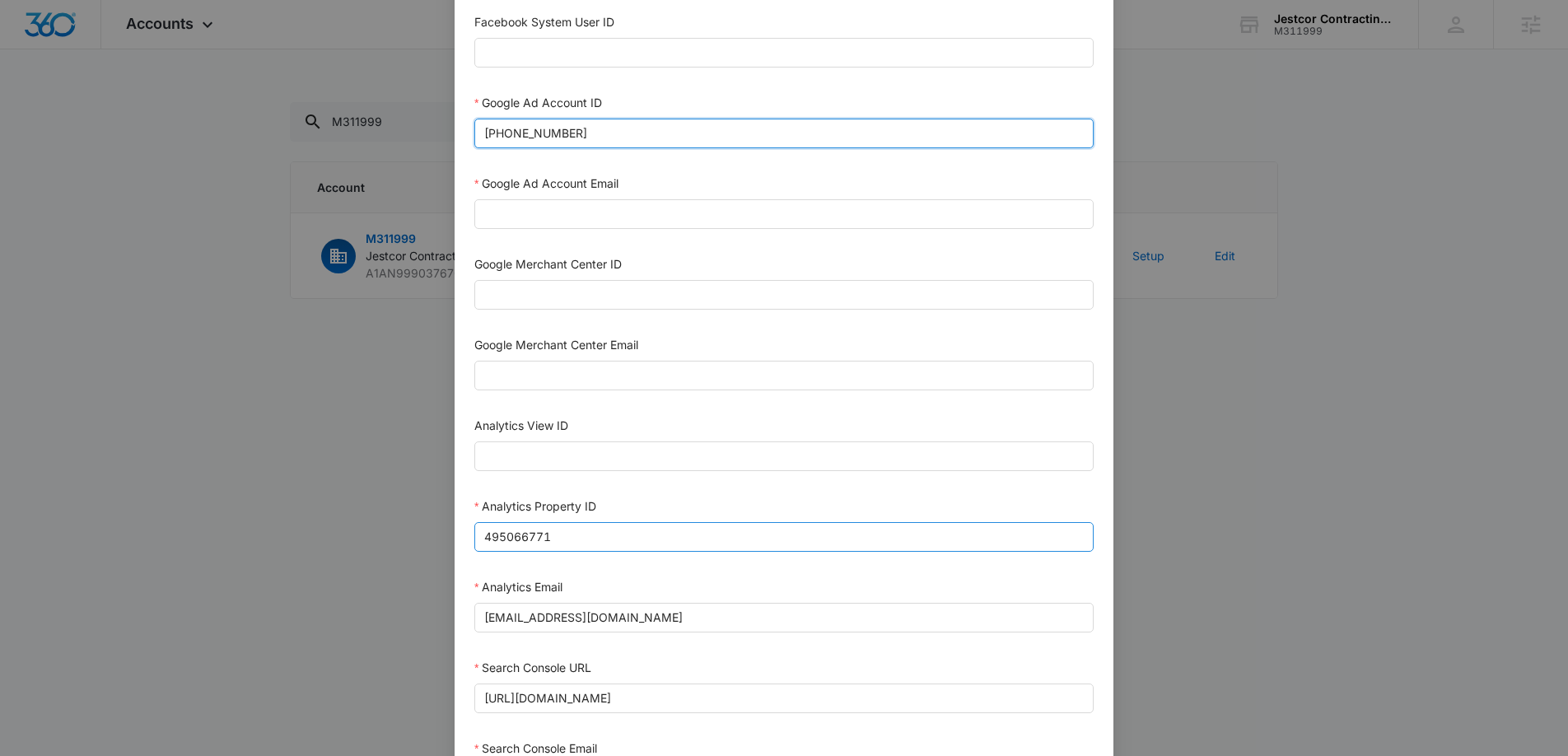
scroll to position [473, 0]
type input "[PHONE_NUMBER]"
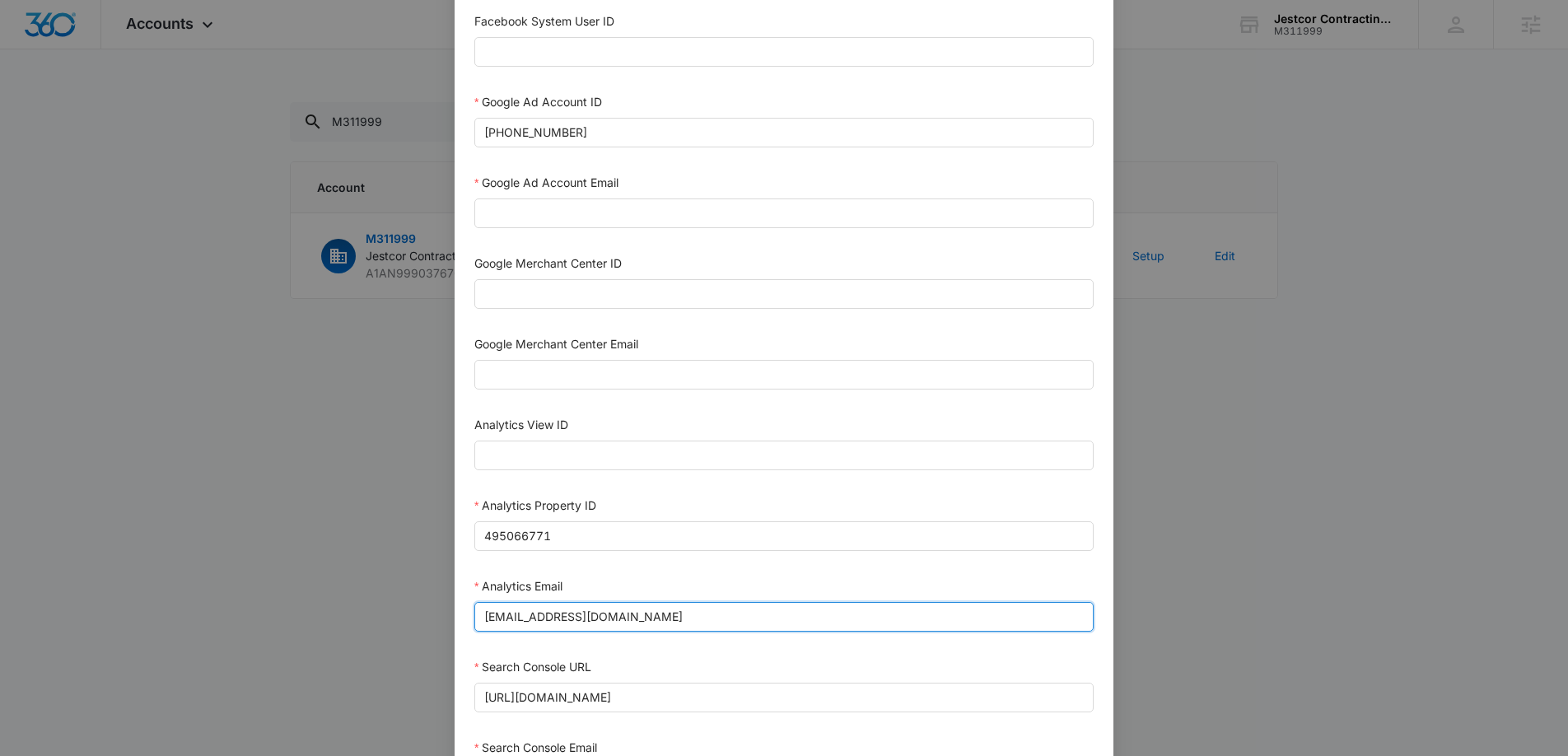
click at [578, 611] on input "[EMAIL_ADDRESS][DOMAIN_NAME]" at bounding box center [784, 617] width 619 height 29
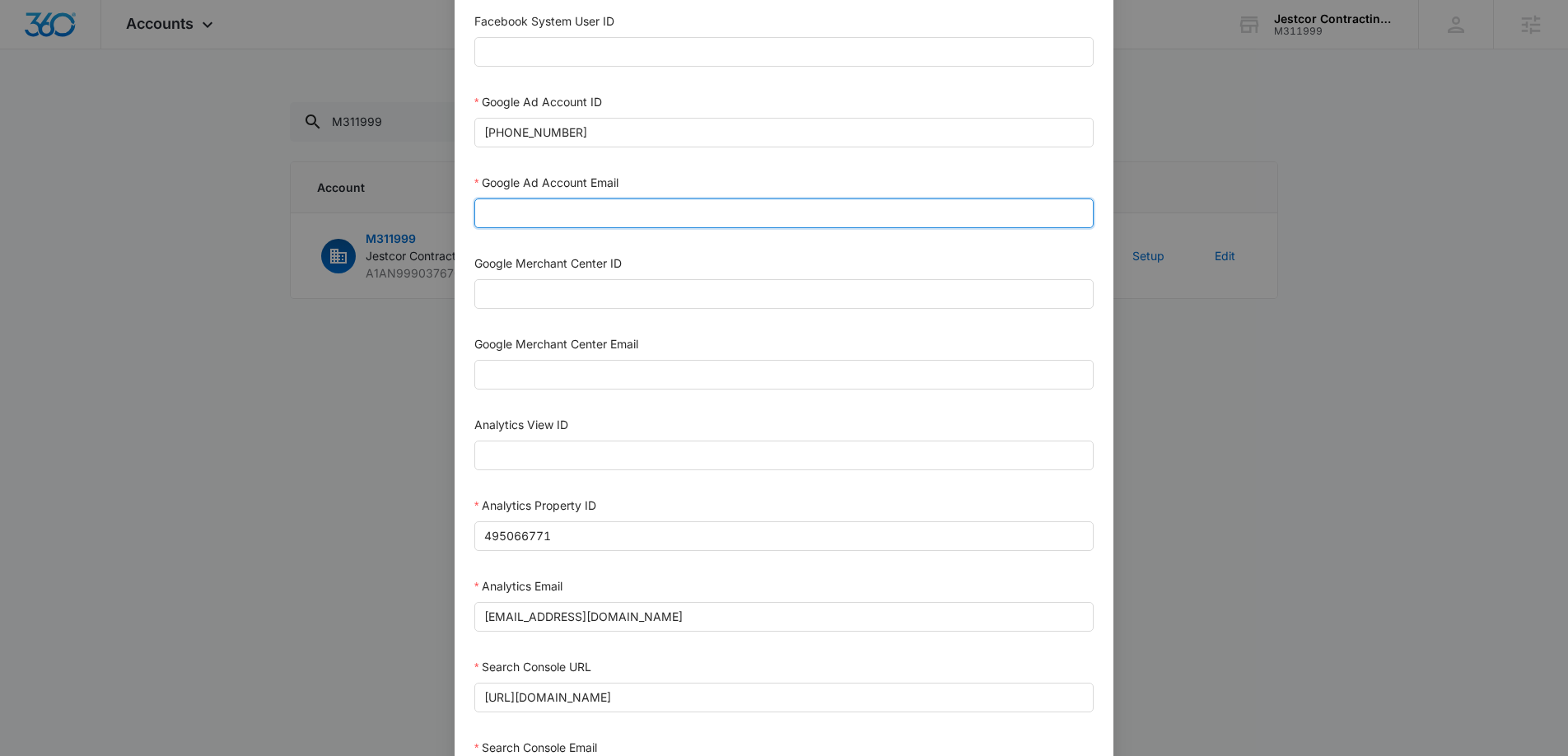
click at [557, 212] on input "Google Ad Account Email" at bounding box center [784, 213] width 619 height 29
paste input "[EMAIL_ADDRESS][DOMAIN_NAME]"
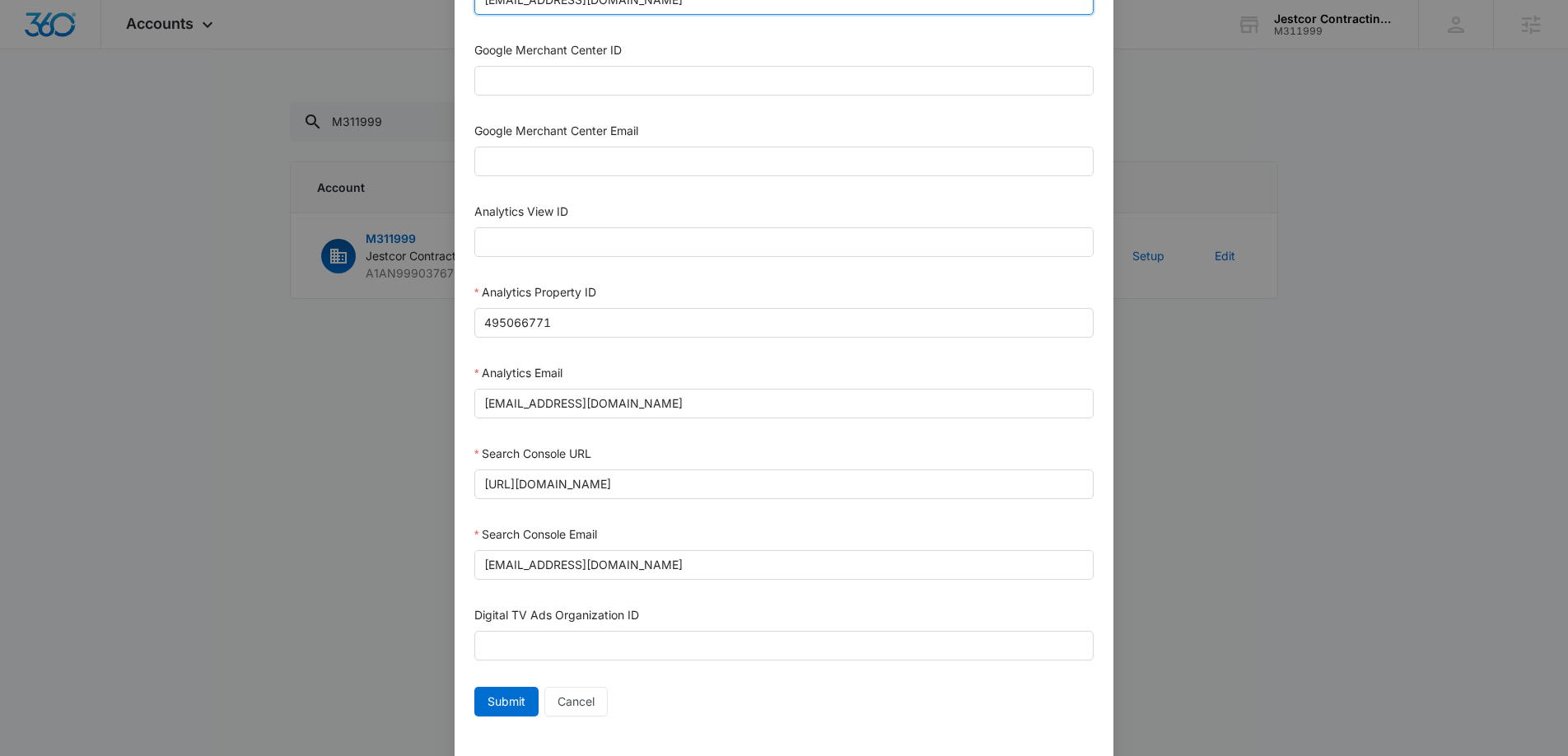
scroll to position [713, 0]
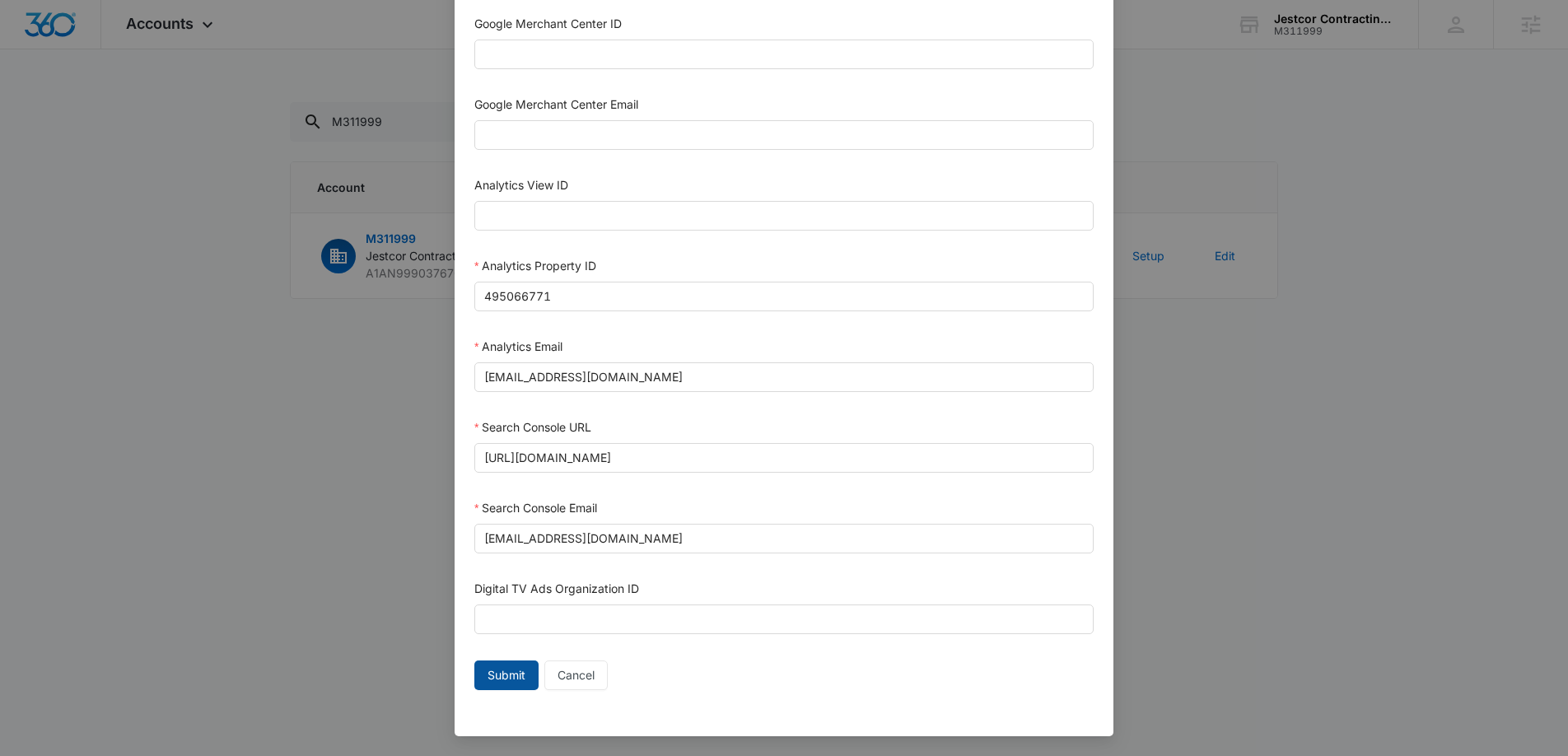
type input "[EMAIL_ADDRESS][DOMAIN_NAME]"
click at [511, 682] on span "Submit" at bounding box center [506, 675] width 38 height 18
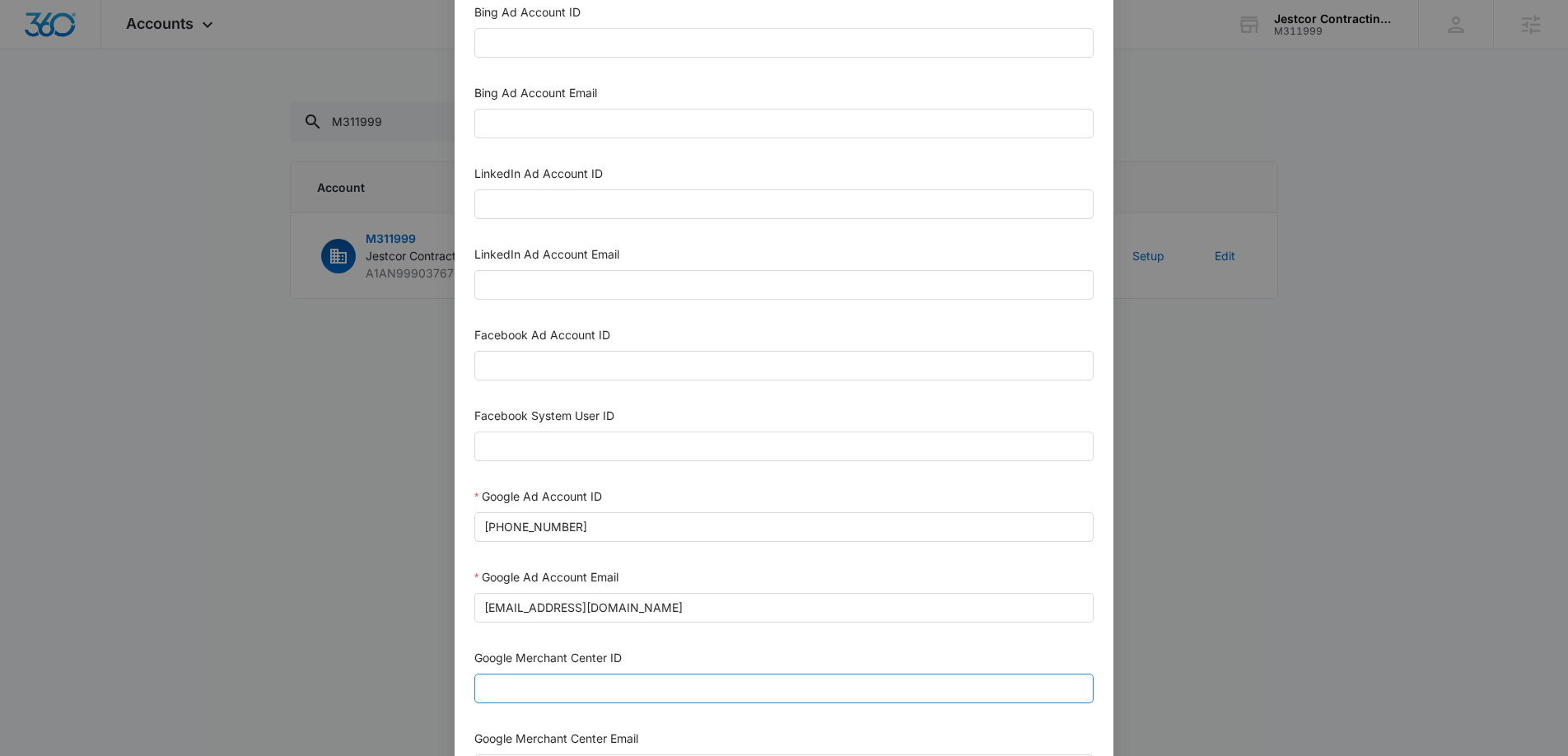
scroll to position [0, 0]
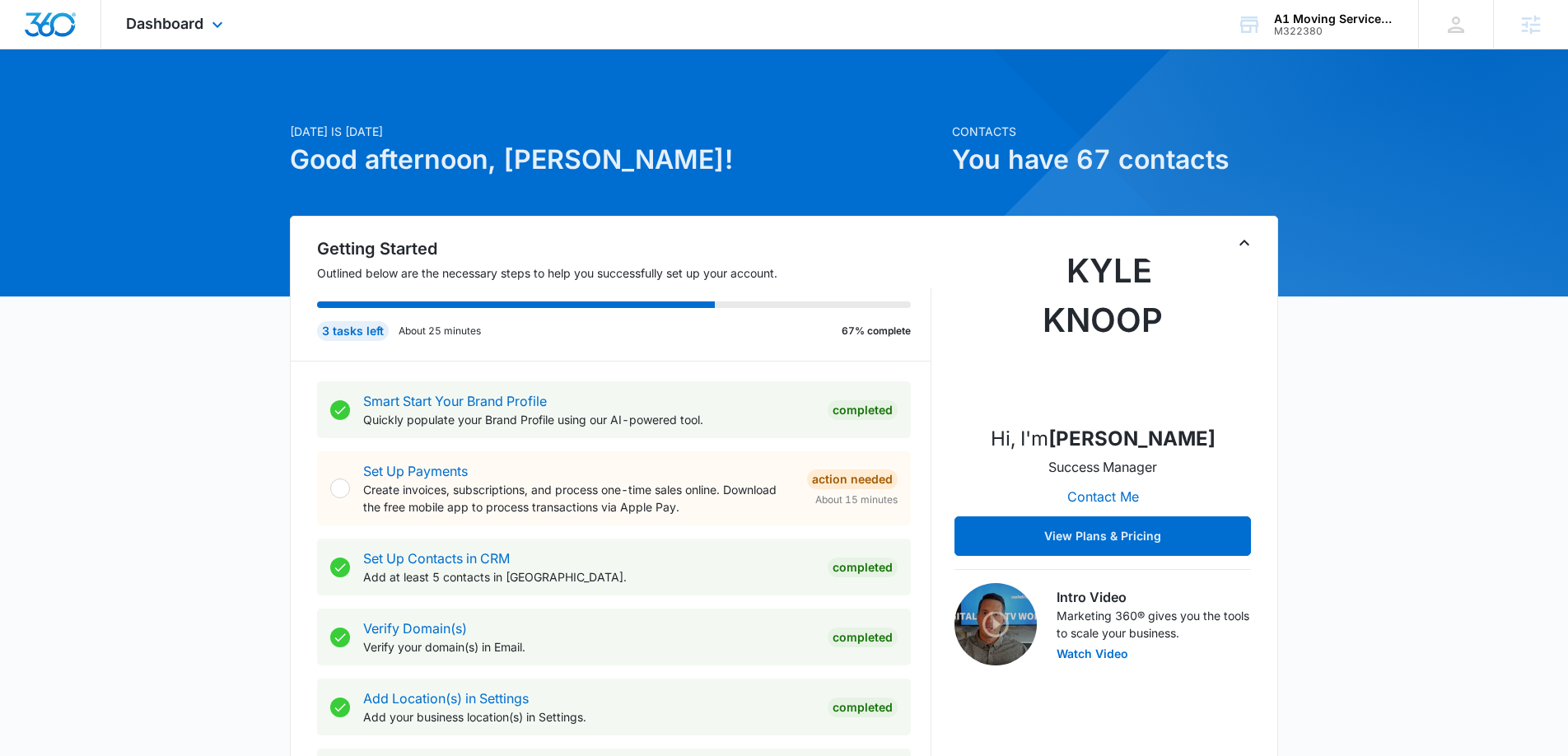
click at [178, 36] on div "Dashboard Apps Reputation Websites Forms CRM Email Social Content Ads Intellige…" at bounding box center [177, 24] width 151 height 49
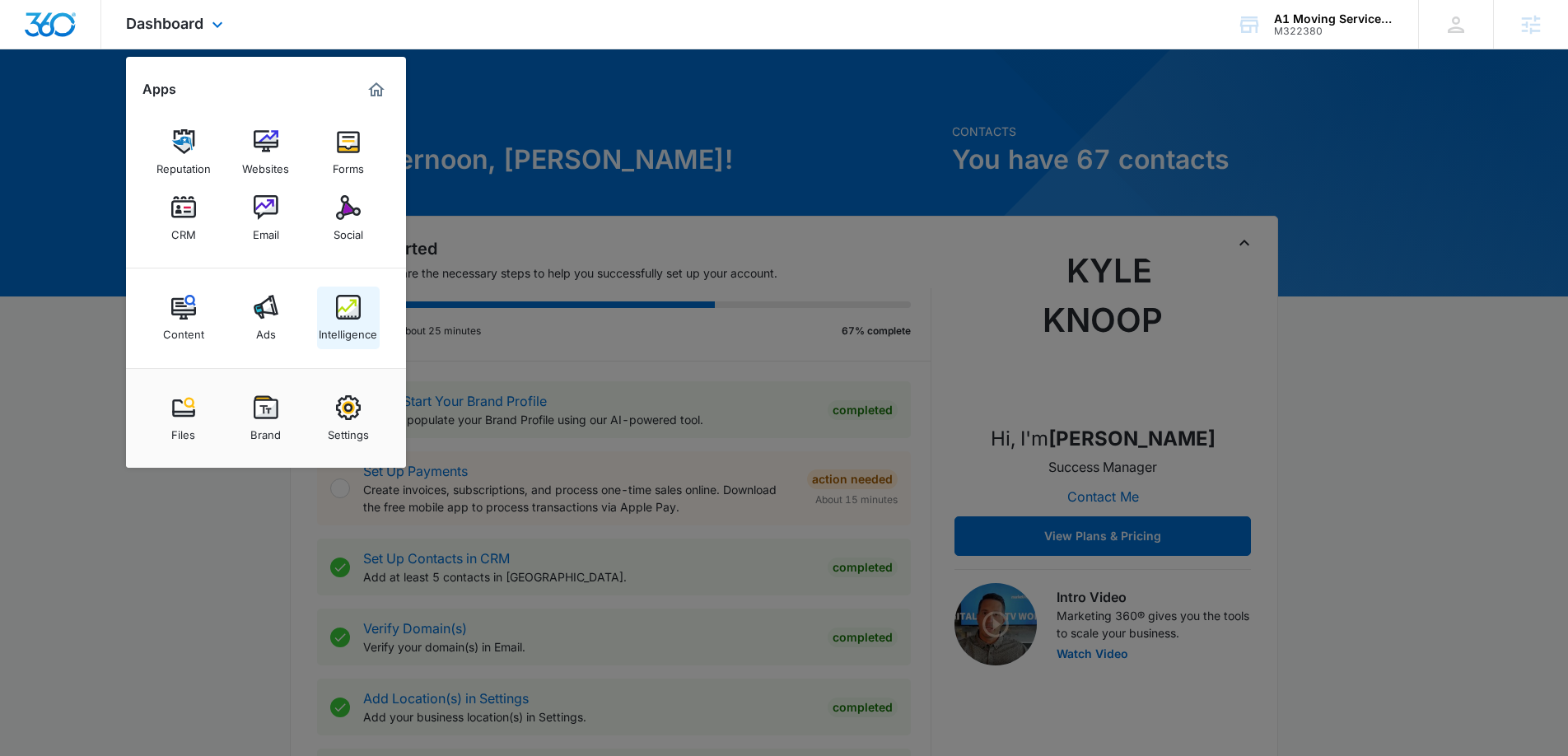
click at [362, 306] on link "Intelligence" at bounding box center [349, 318] width 63 height 63
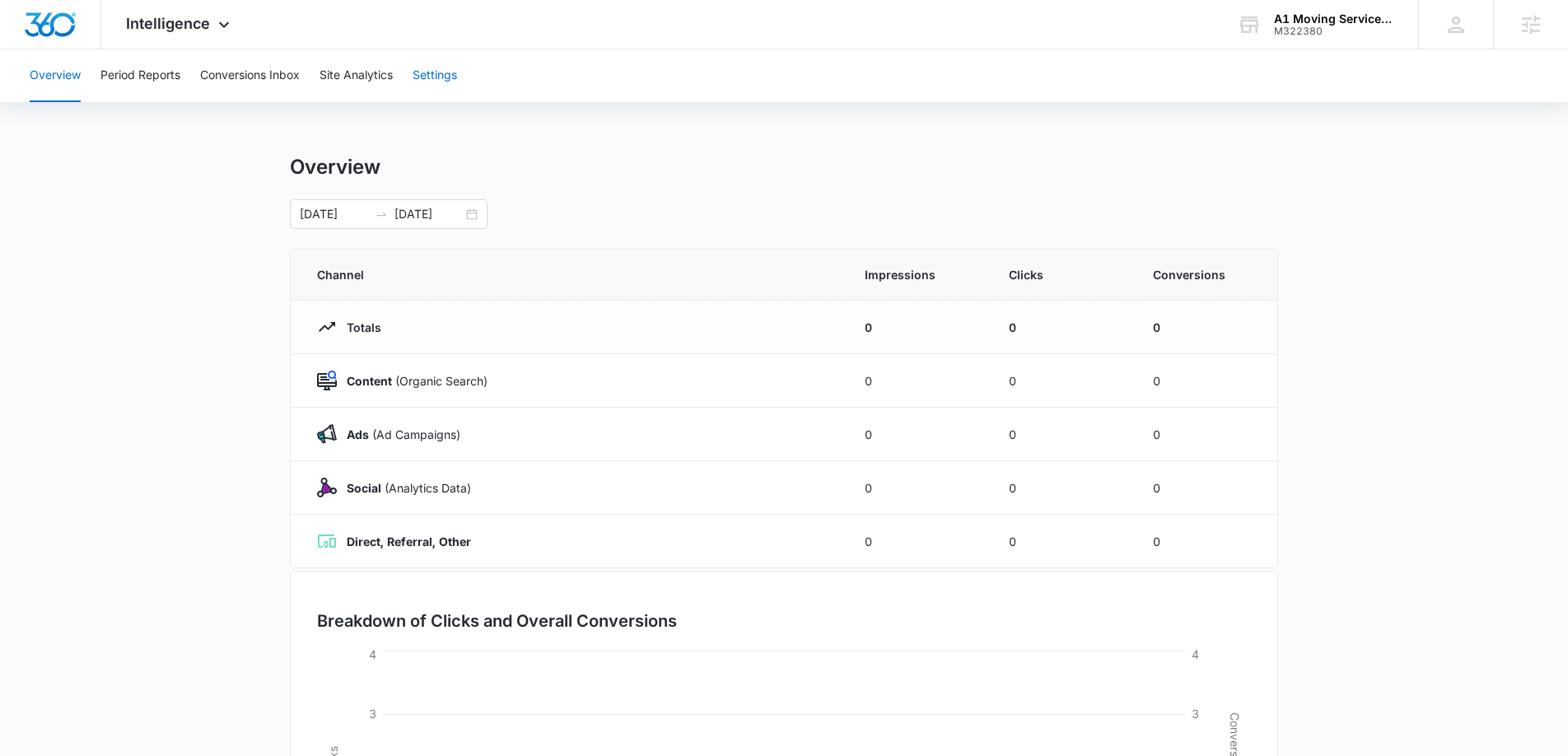
click at [437, 72] on button "Settings" at bounding box center [435, 75] width 44 height 52
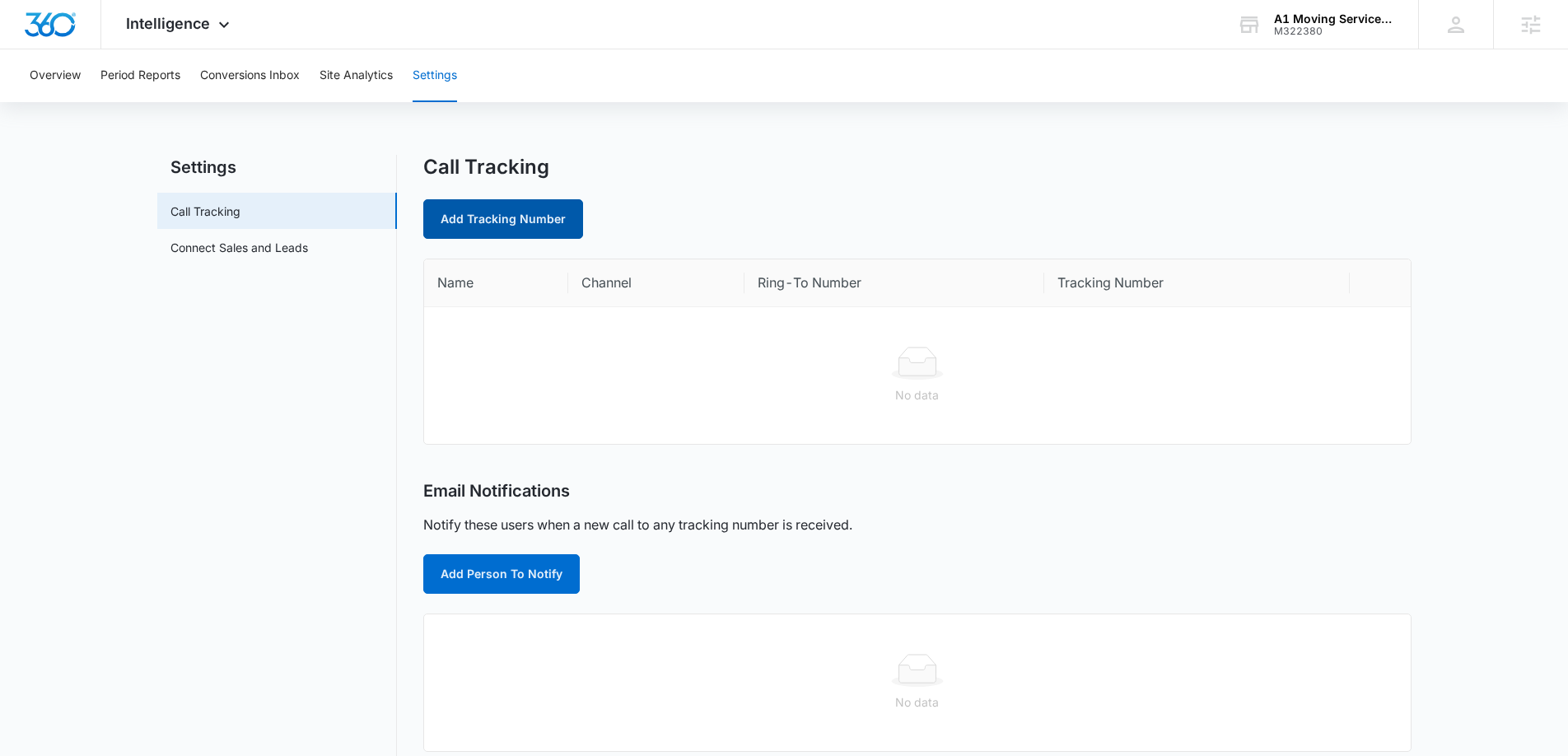
click at [523, 217] on link "Add Tracking Number" at bounding box center [503, 219] width 160 height 40
select select "by_area_code"
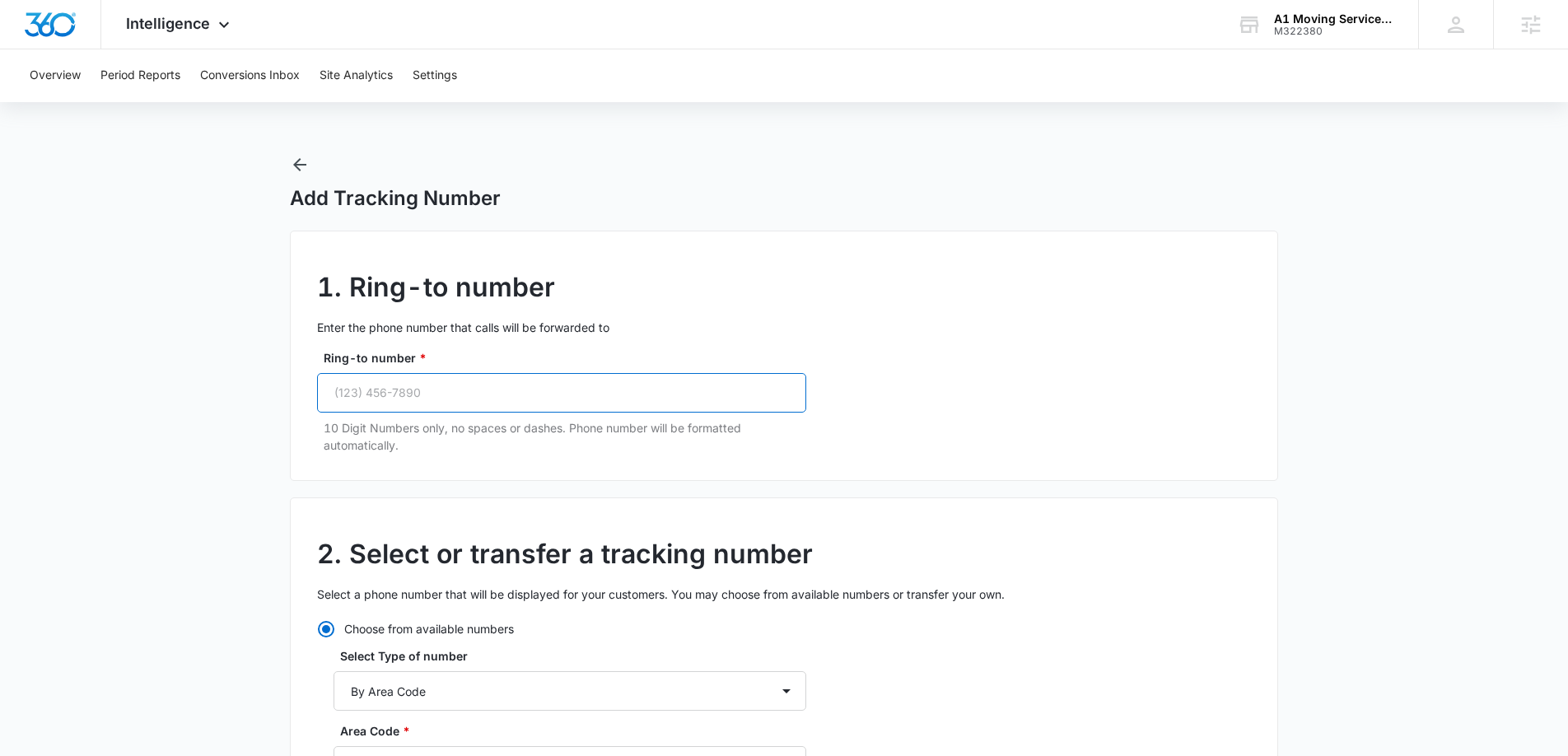
click at [520, 387] on input "Ring-to number *" at bounding box center [562, 393] width 489 height 40
paste input "(315) 430-9876"
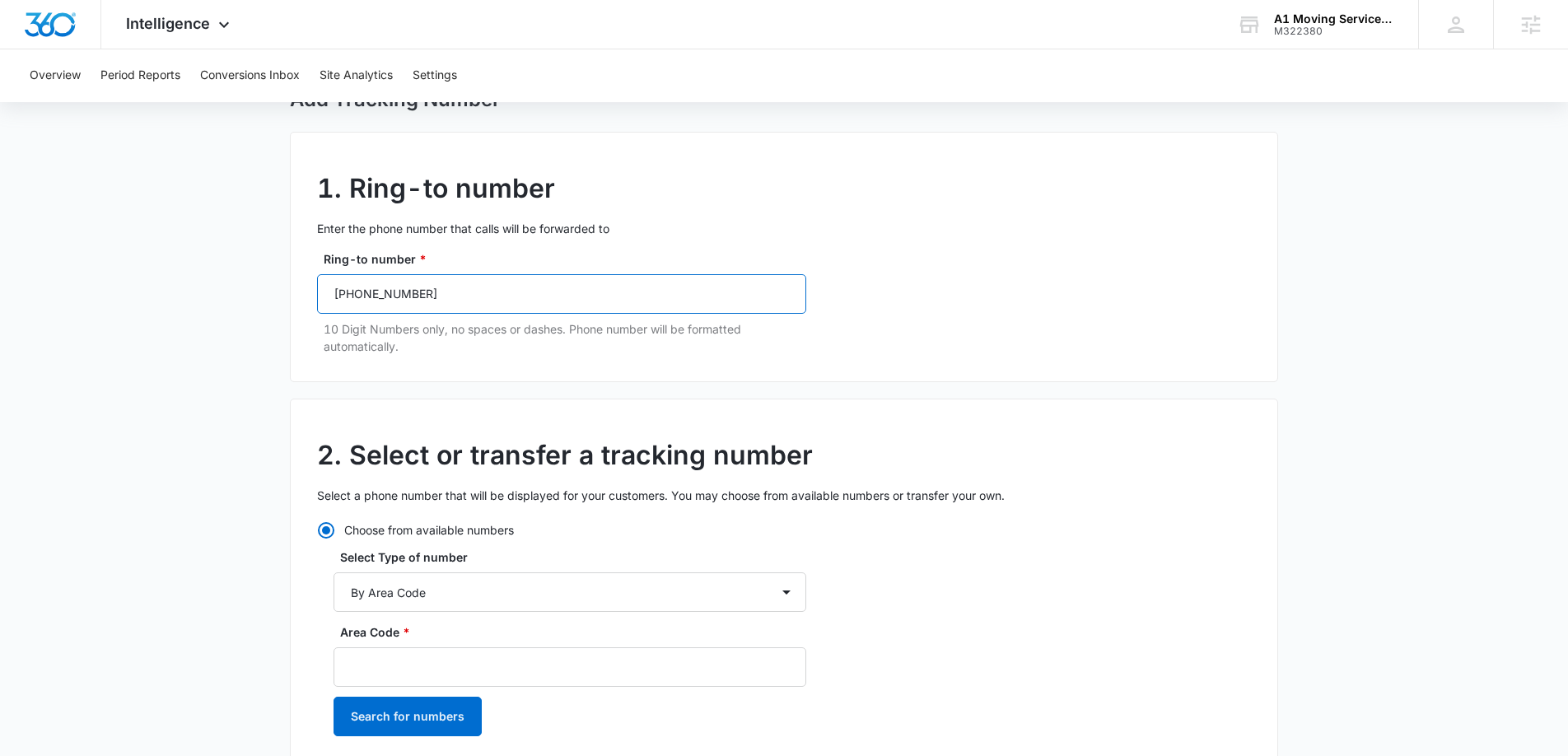
scroll to position [101, 0]
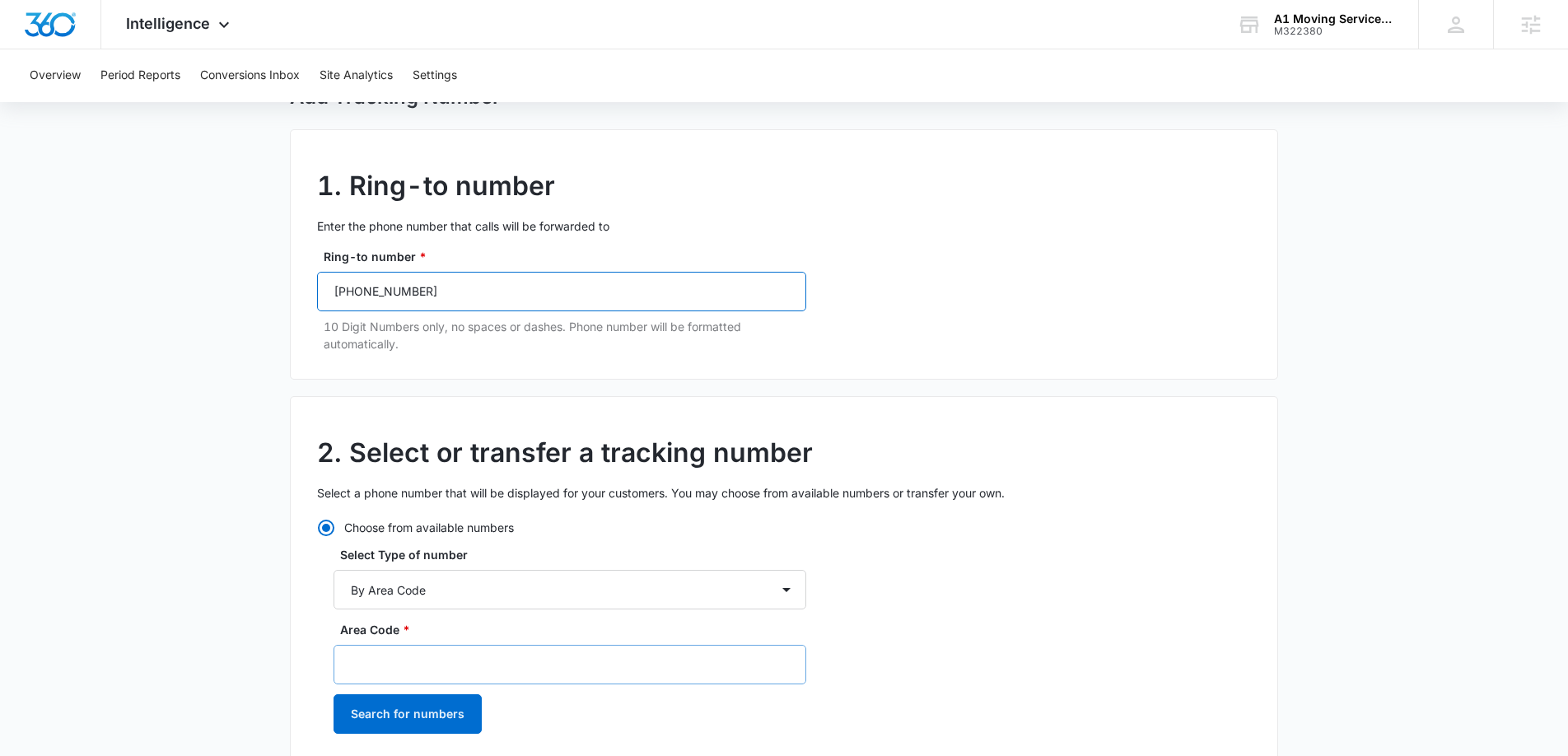
type input "(315) 430-9876"
click at [502, 673] on input "Area Code *" at bounding box center [570, 664] width 473 height 40
type input "315"
click at [469, 723] on button "Search for numbers" at bounding box center [407, 714] width 148 height 40
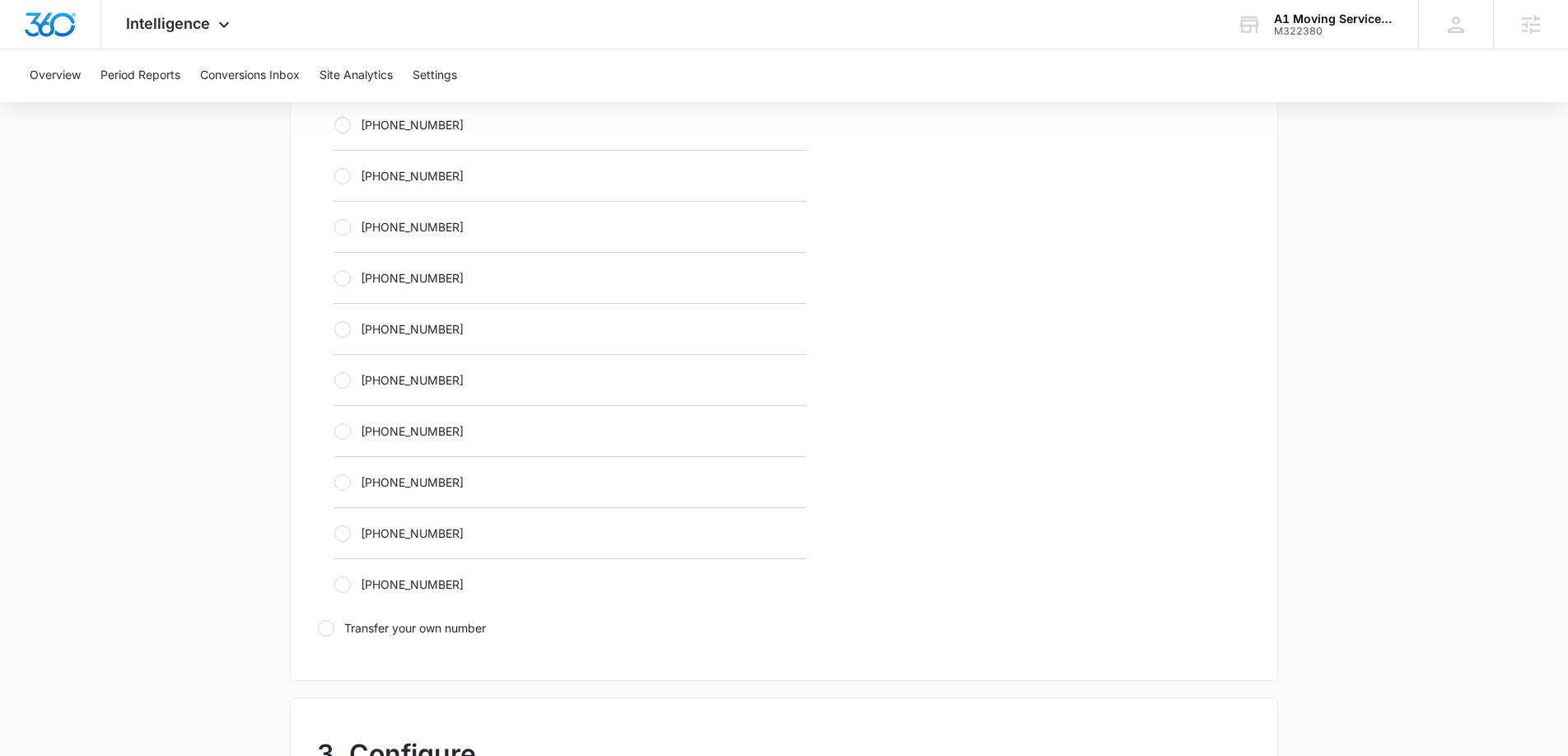
scroll to position [532, 0]
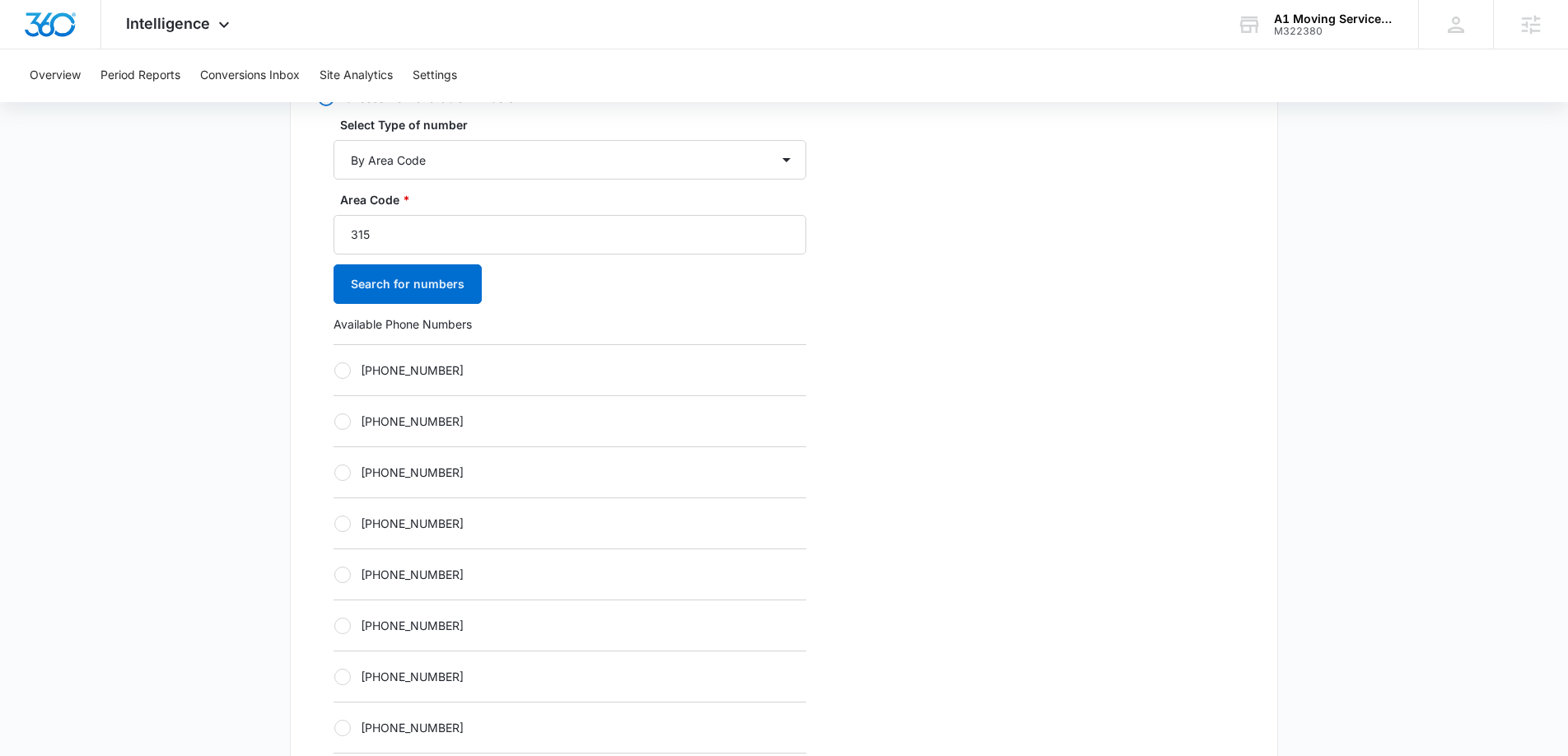
click at [339, 361] on label "+13152171922" at bounding box center [570, 370] width 473 height 17
click at [335, 370] on input "+13152171922" at bounding box center [334, 370] width 1 height 1
radio input "true"
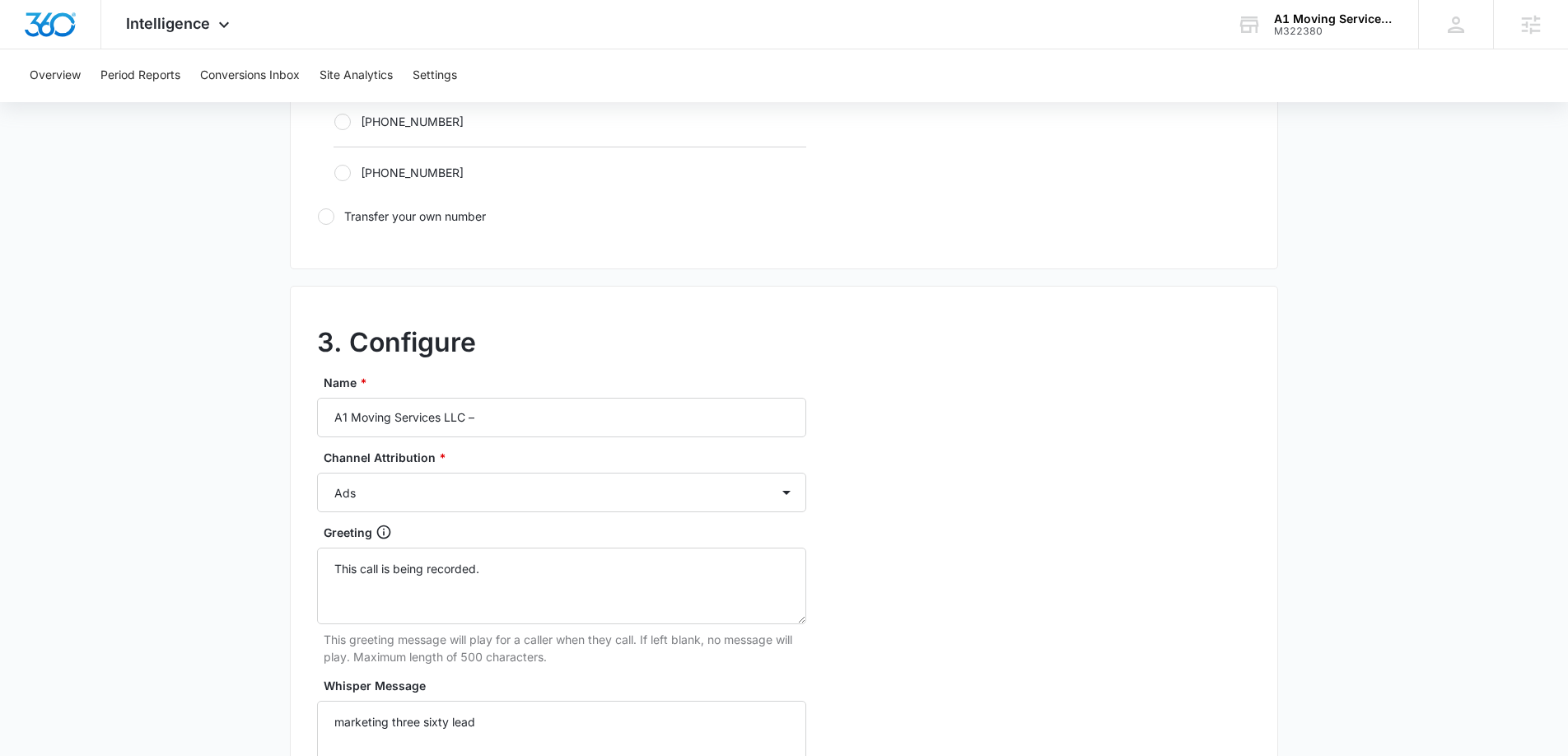
scroll to position [1191, 0]
click at [543, 417] on input "A1 Moving Services LLC –" at bounding box center [562, 415] width 489 height 40
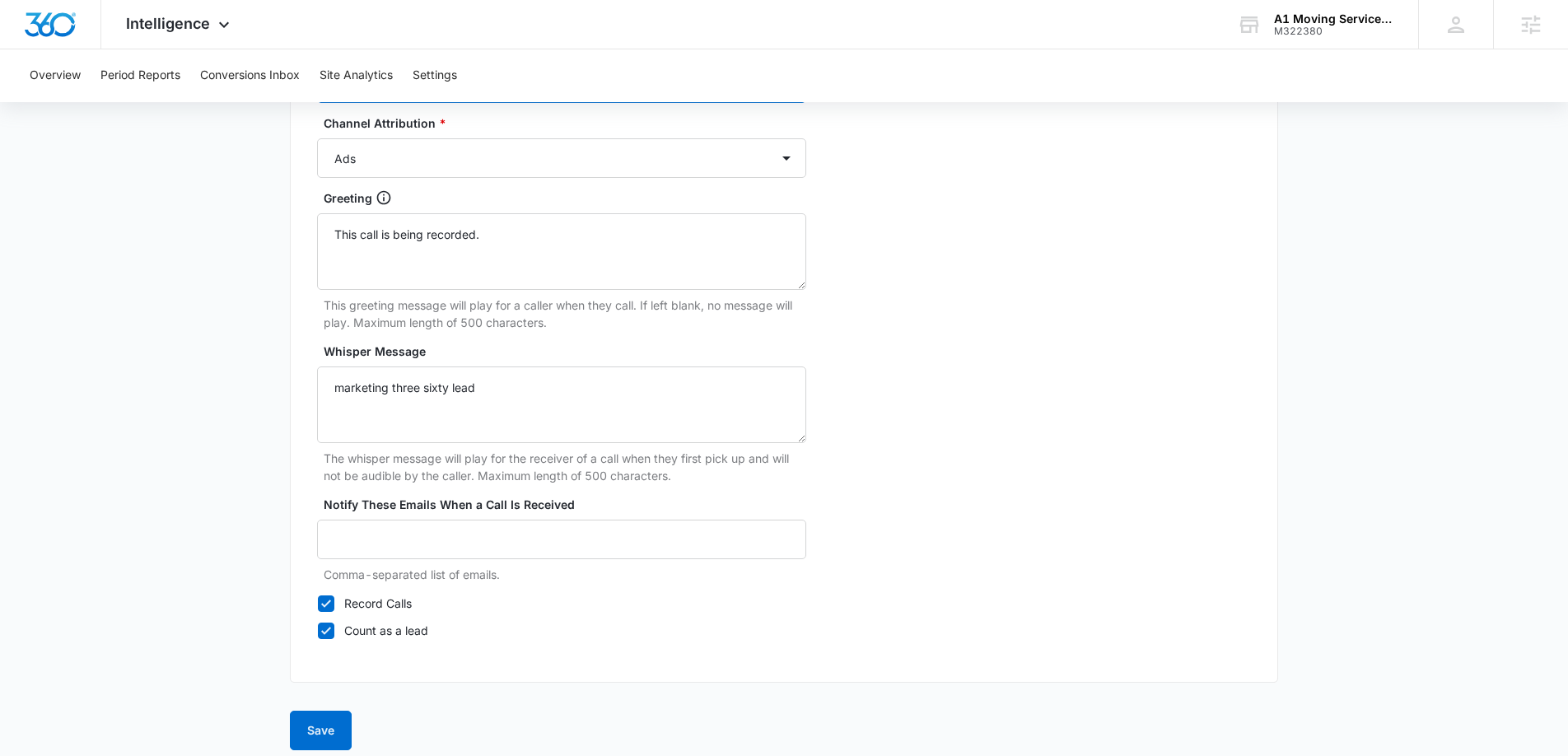
scroll to position [1537, 0]
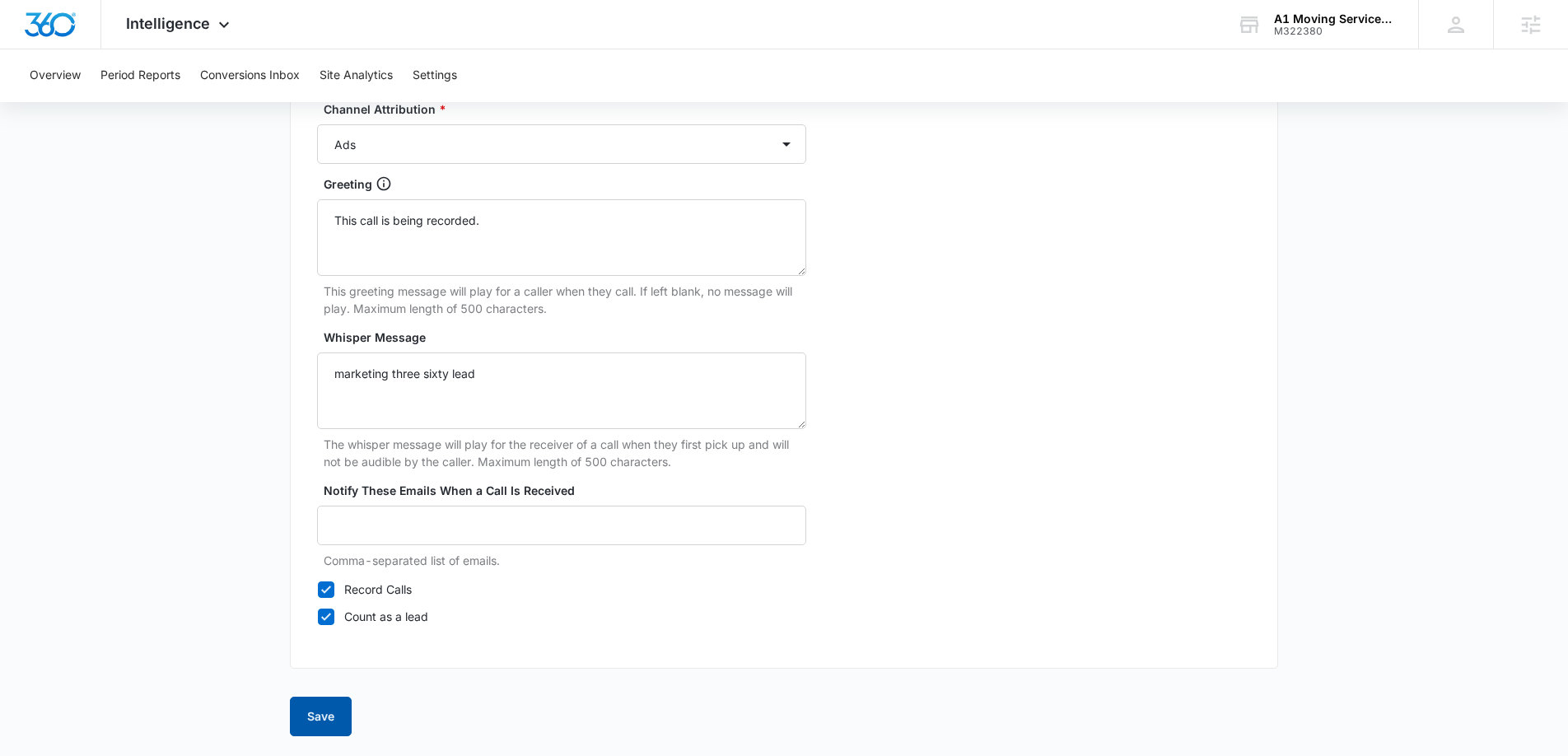
type input "A1 Moving Services LLC – Ads"
click at [335, 721] on button "Save" at bounding box center [320, 716] width 62 height 40
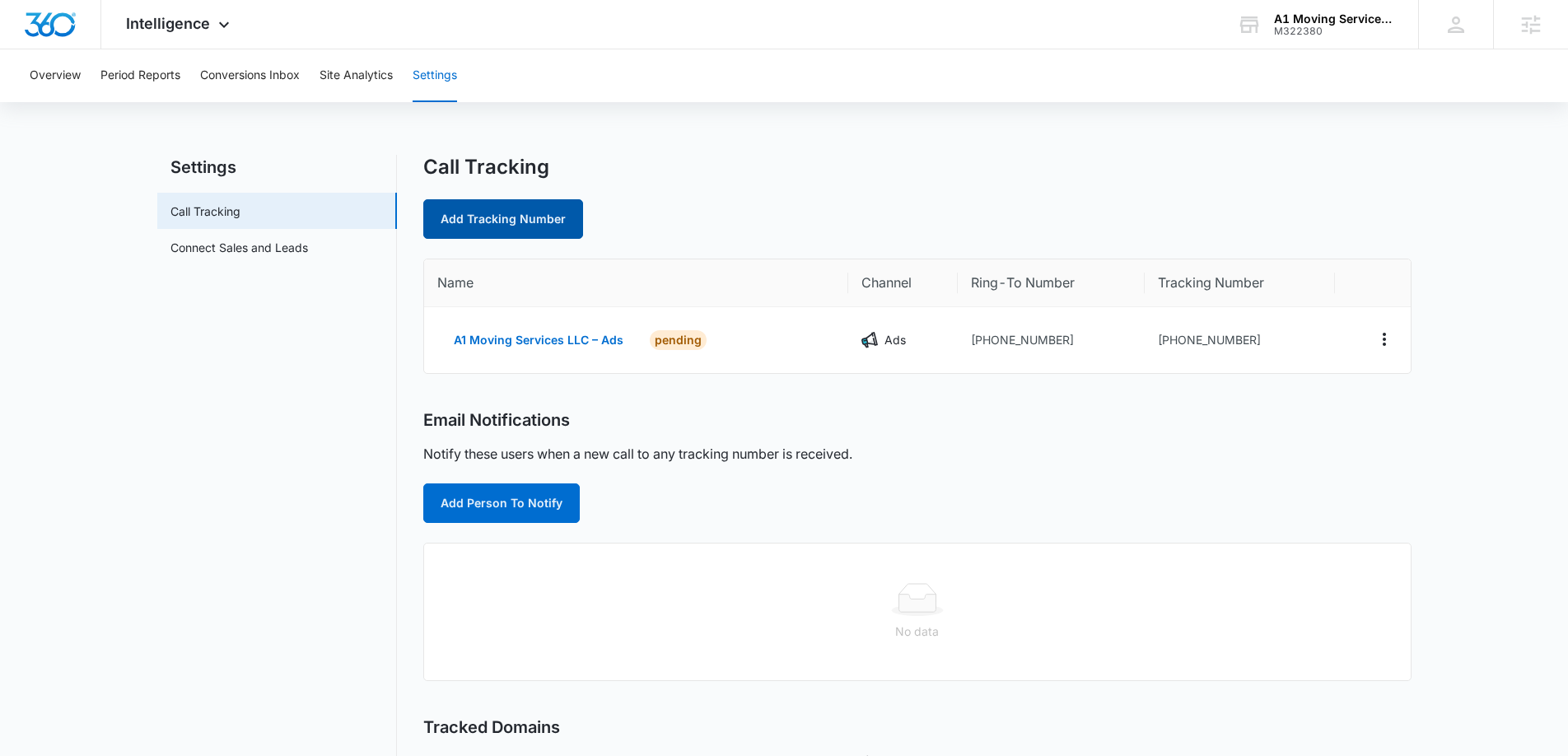
click at [517, 220] on link "Add Tracking Number" at bounding box center [503, 219] width 160 height 40
select select "by_area_code"
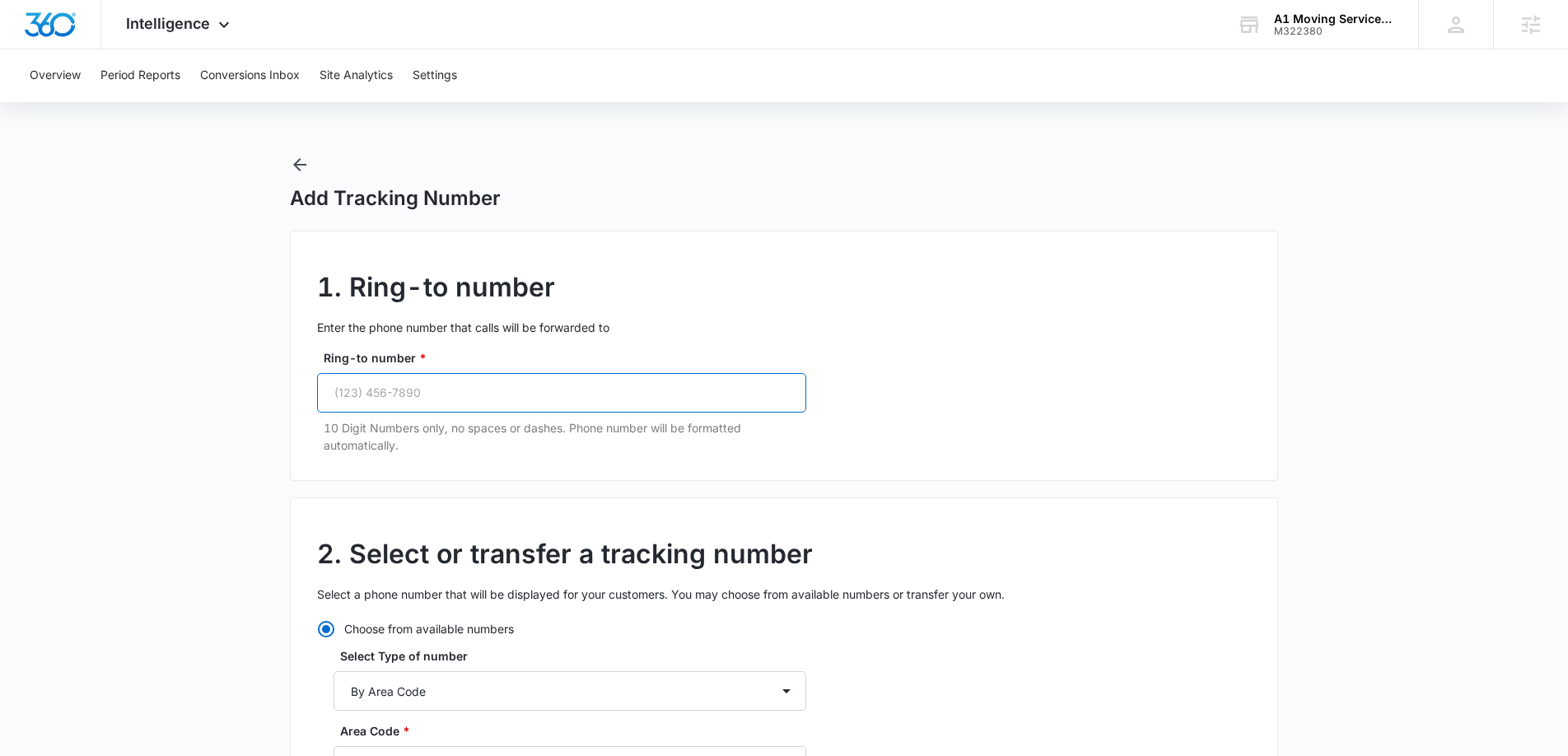
click at [570, 397] on input "Ring-to number *" at bounding box center [562, 393] width 489 height 40
paste input "(315) 430-9876"
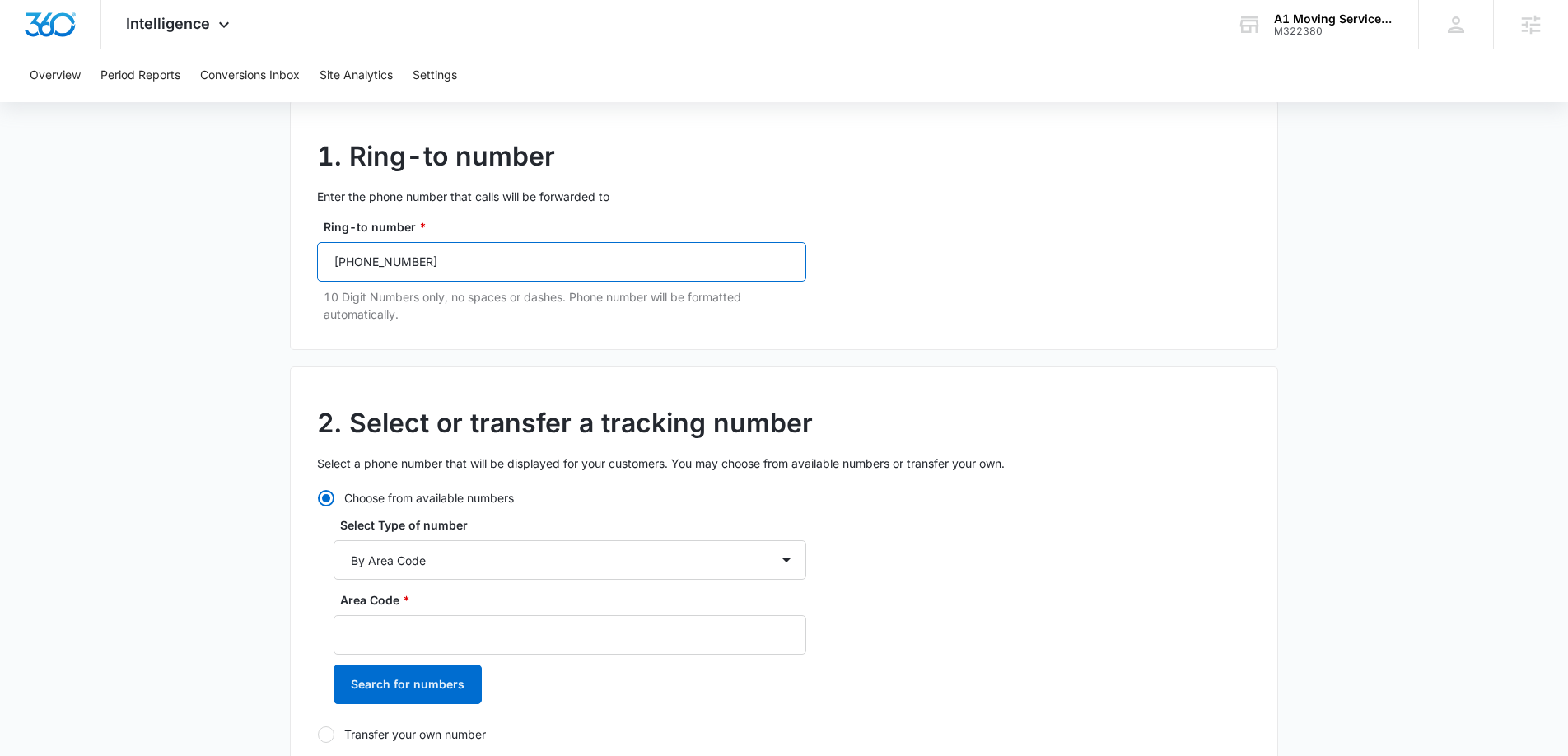
scroll to position [259, 0]
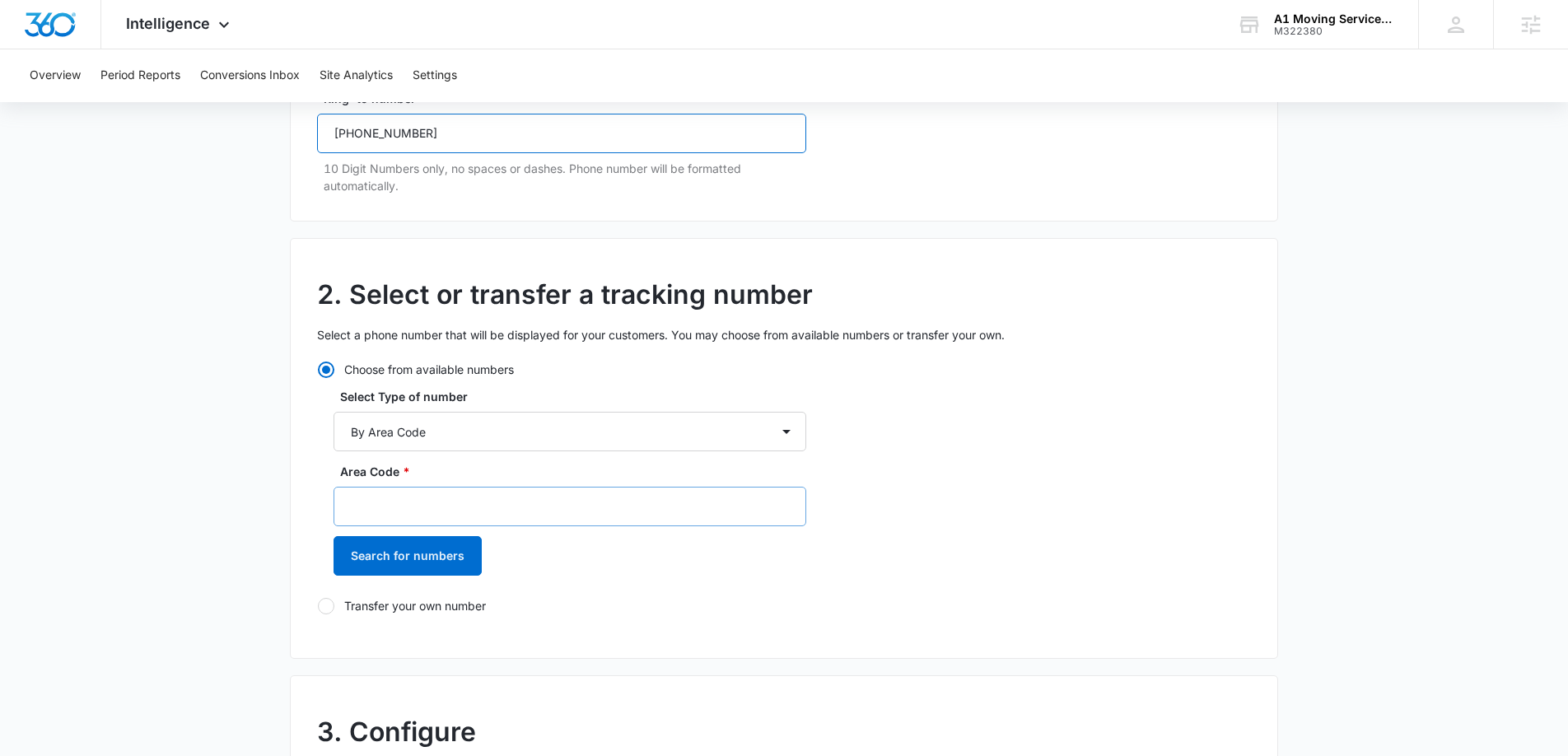
type input "(315) 430-9876"
click at [489, 508] on input "Area Code *" at bounding box center [570, 506] width 473 height 40
type input "315"
click at [474, 563] on button "Search for numbers" at bounding box center [407, 556] width 148 height 40
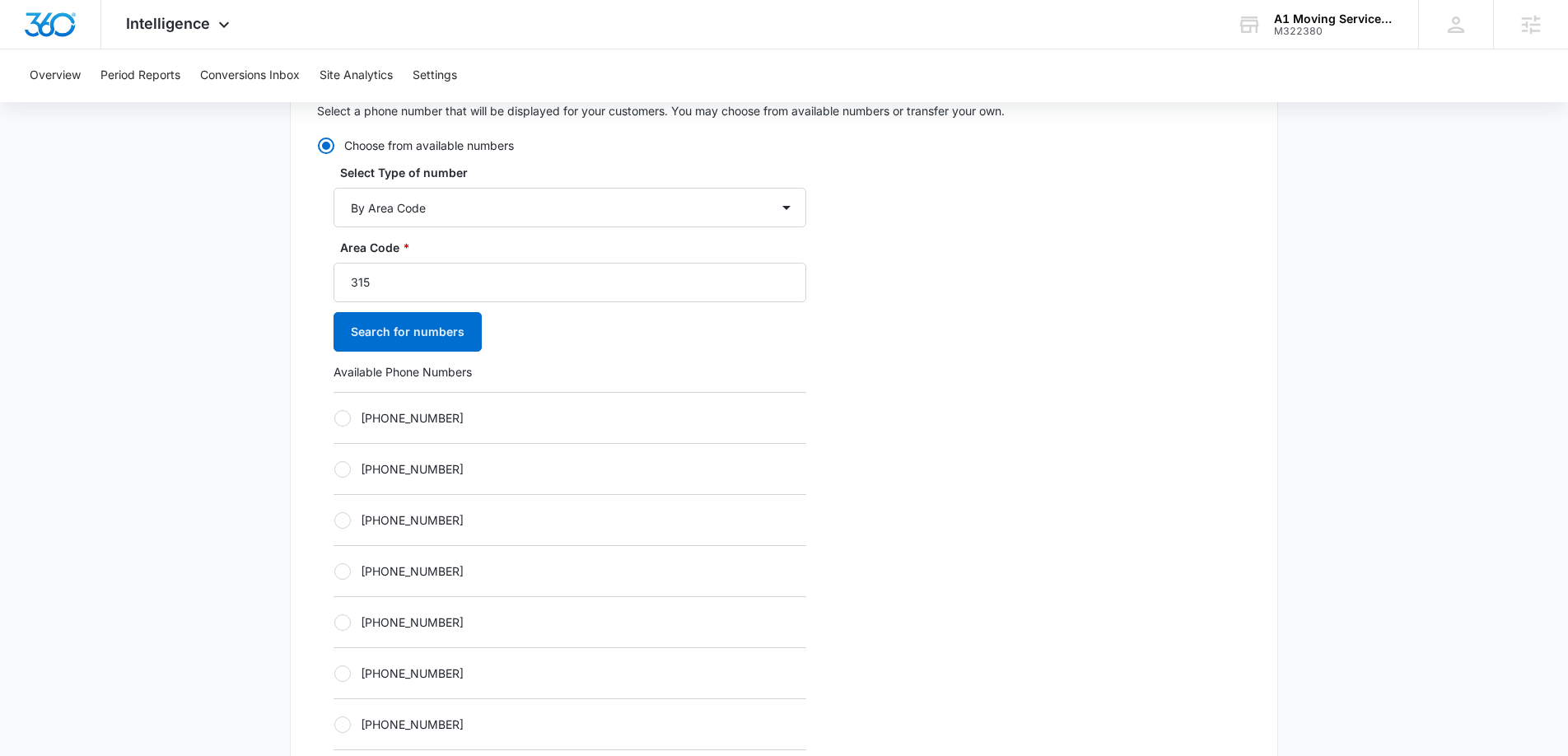
scroll to position [496, 0]
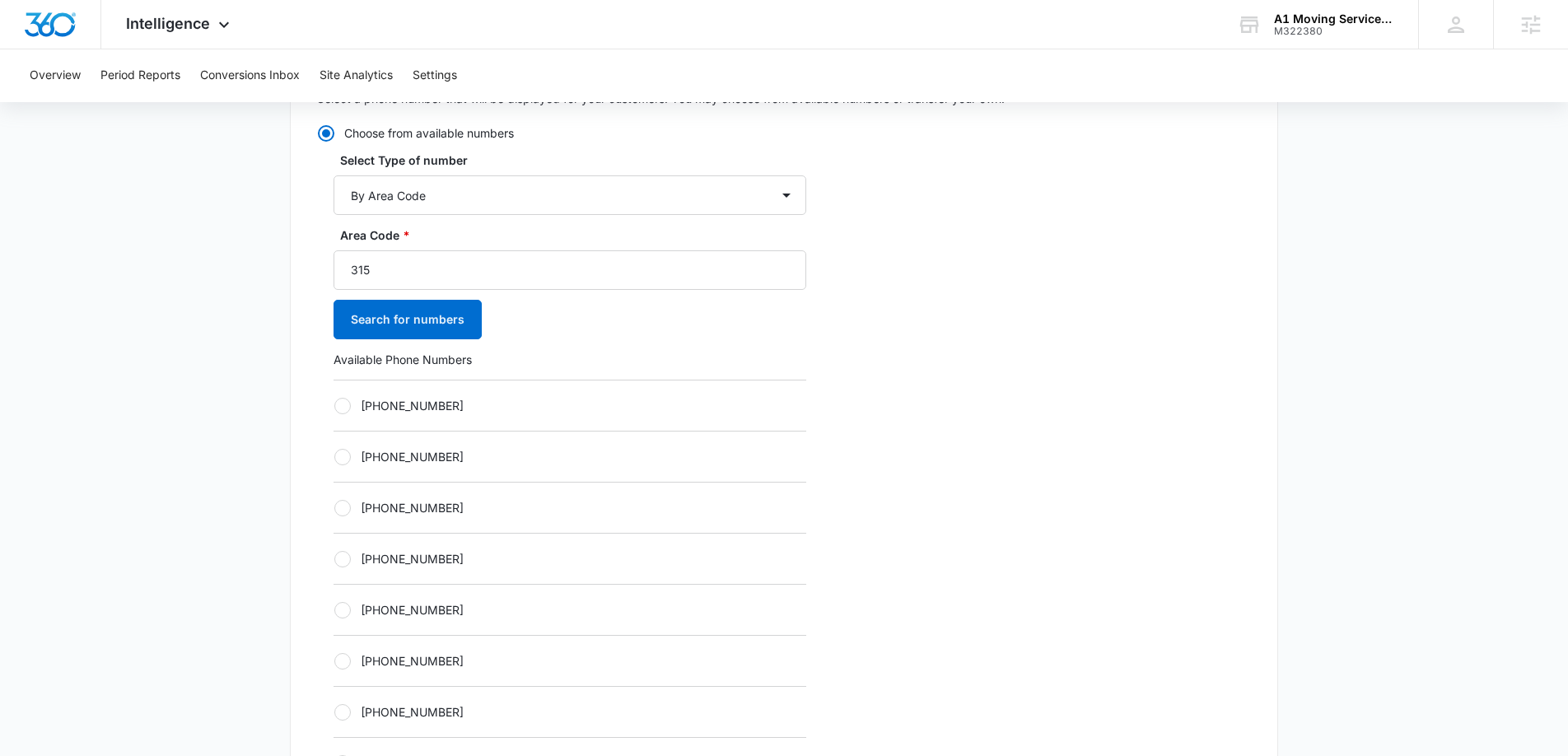
click at [350, 414] on div "+13152171931" at bounding box center [570, 406] width 473 height 52
click at [341, 397] on label "+13152171931" at bounding box center [570, 406] width 473 height 17
click at [335, 406] on input "+13152171931" at bounding box center [334, 406] width 1 height 1
radio input "true"
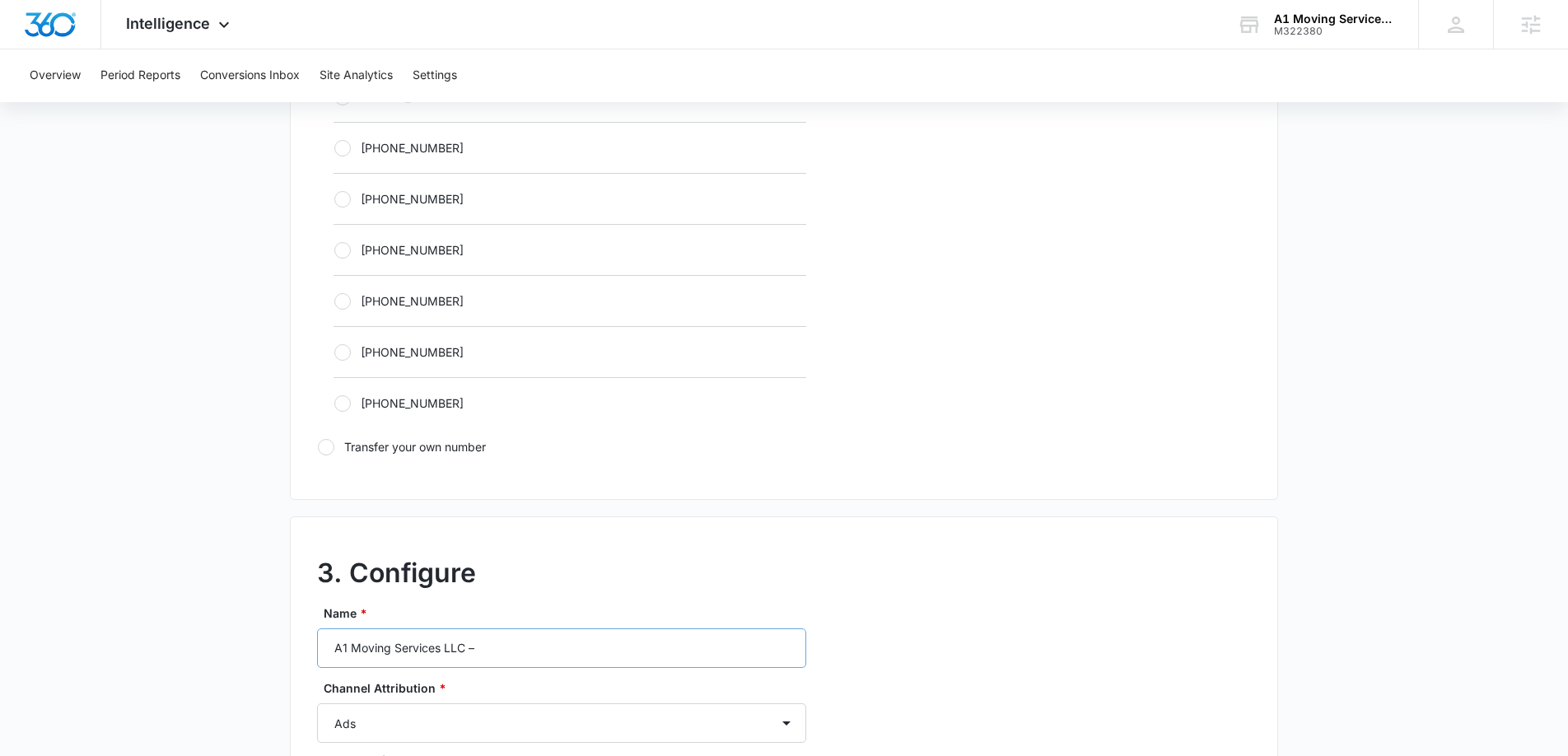
scroll to position [958, 0]
click at [516, 642] on input "A1 Moving Services LLC –" at bounding box center [562, 647] width 489 height 40
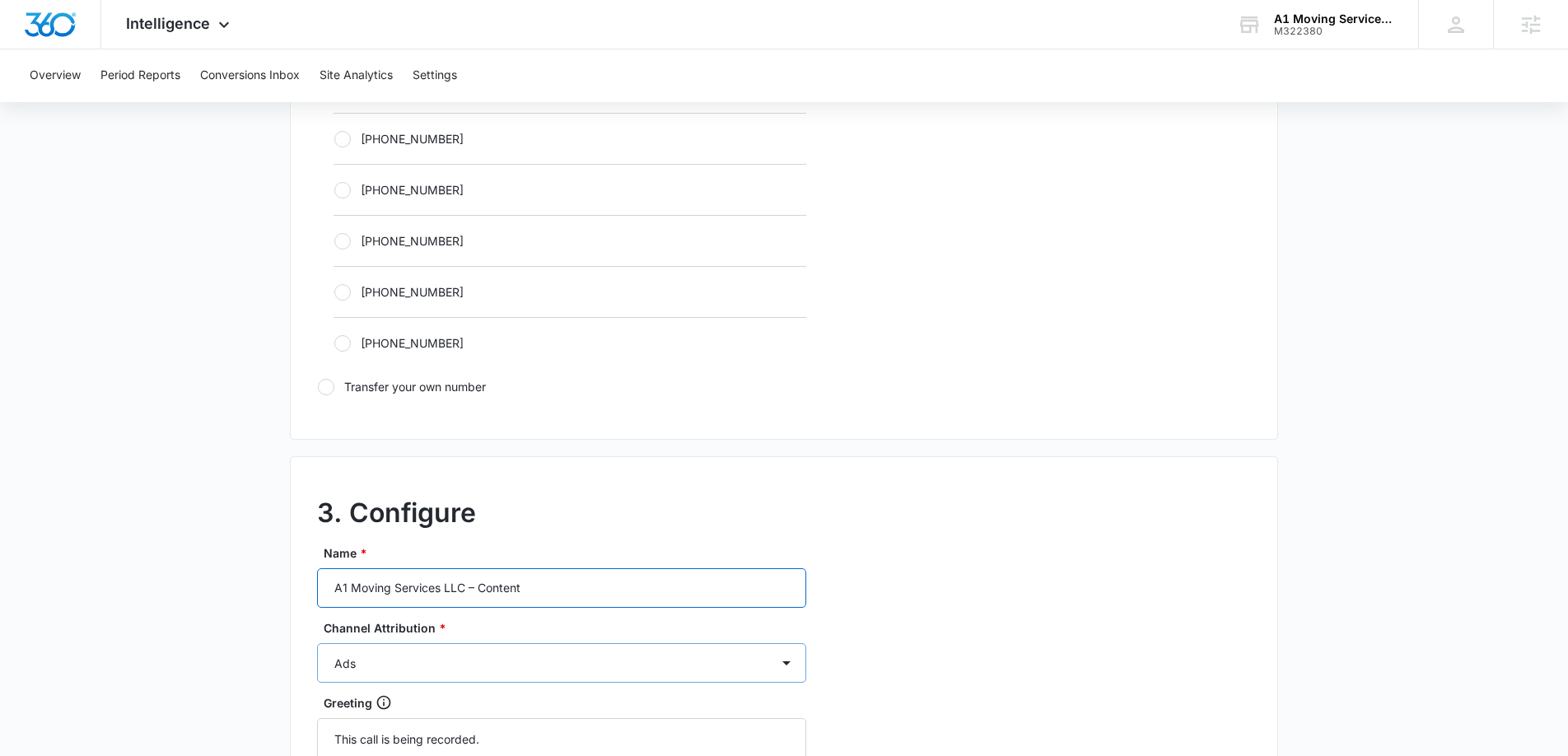
scroll to position [1023, 0]
type input "A1 Moving Services LLC – Content"
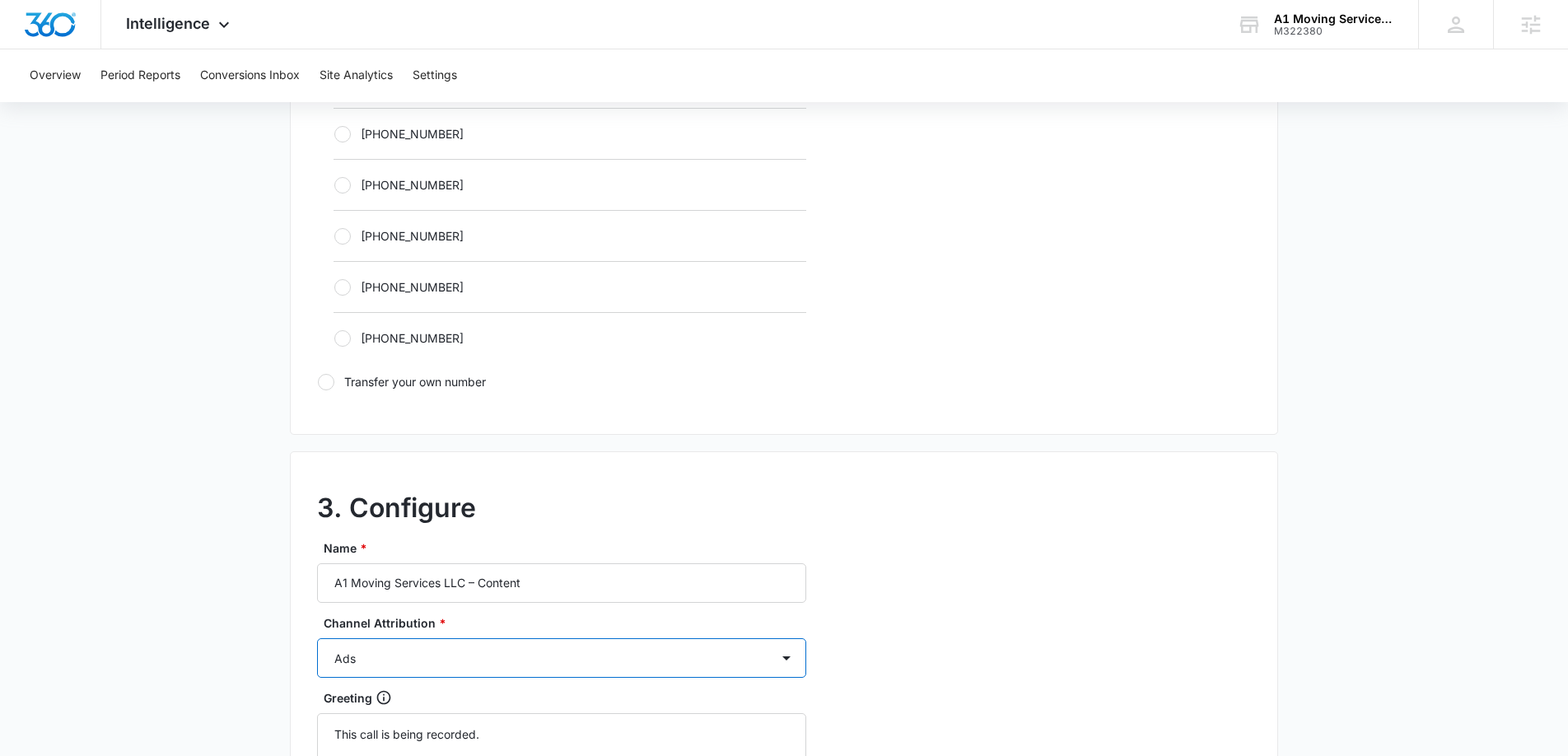
click at [575, 660] on select "Ads Local Service Ads Content Social Other" at bounding box center [562, 658] width 489 height 40
select select "CONTENT"
click at [317, 638] on select "Ads Local Service Ads Content Social Other" at bounding box center [562, 658] width 489 height 40
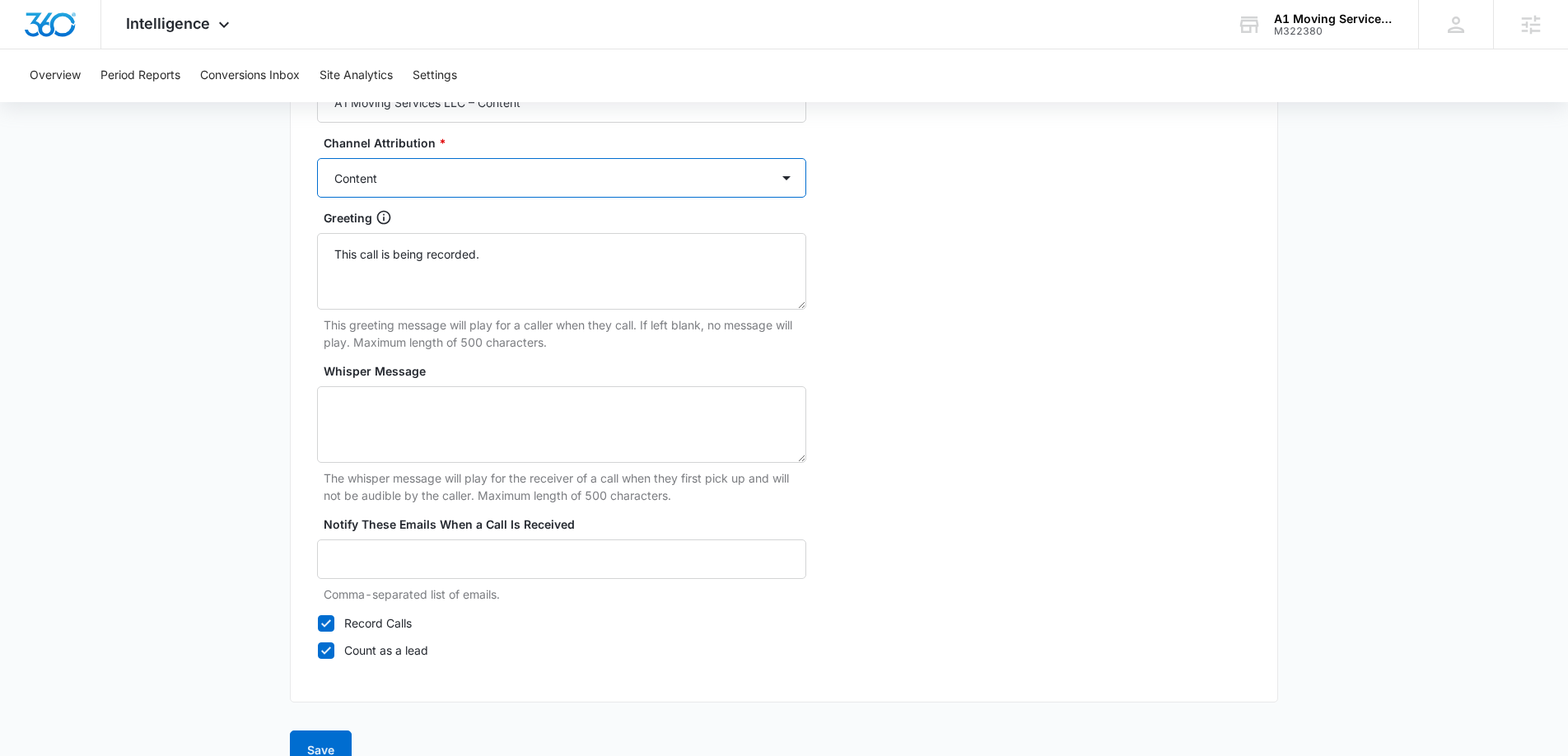
scroll to position [1537, 0]
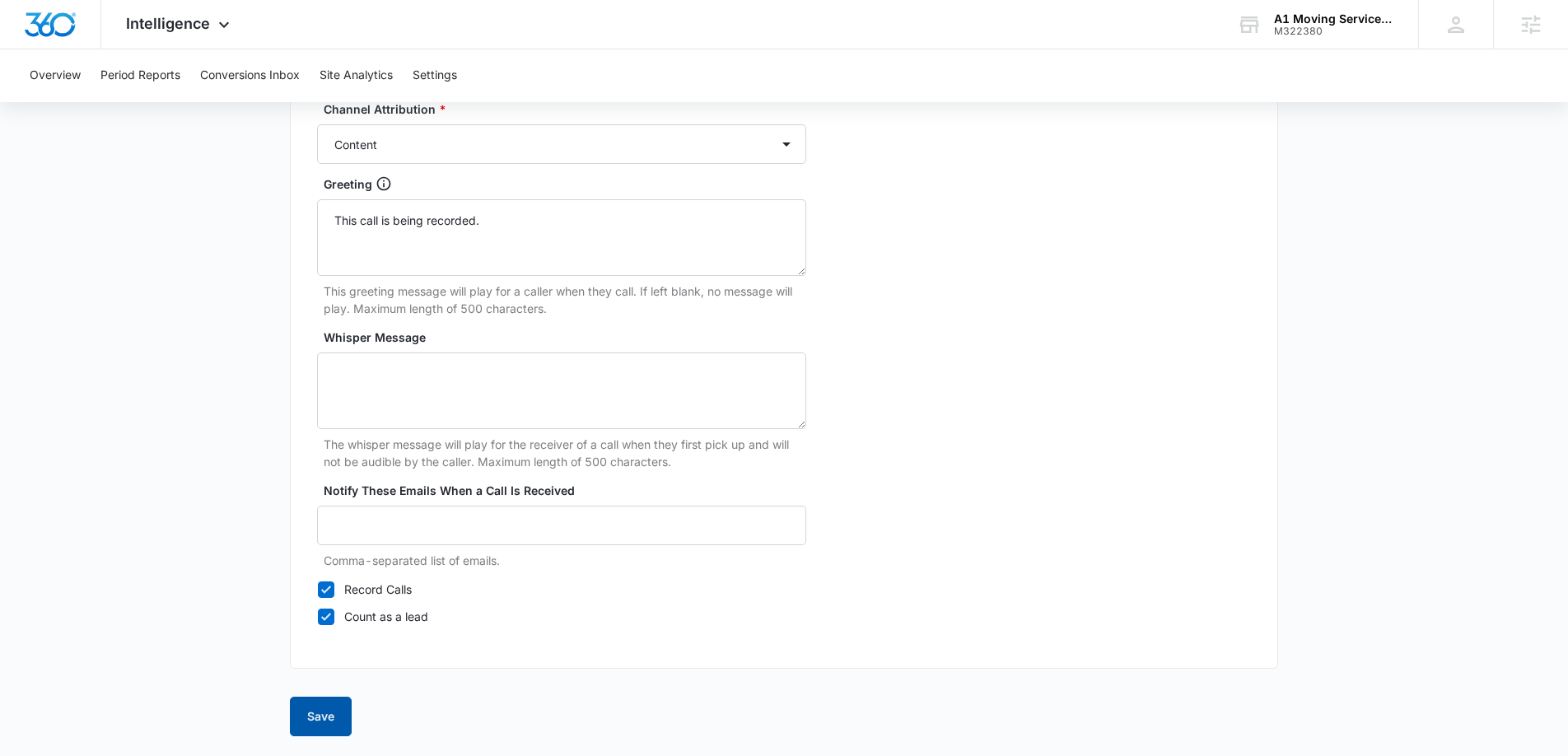
click at [341, 713] on button "Save" at bounding box center [320, 716] width 62 height 40
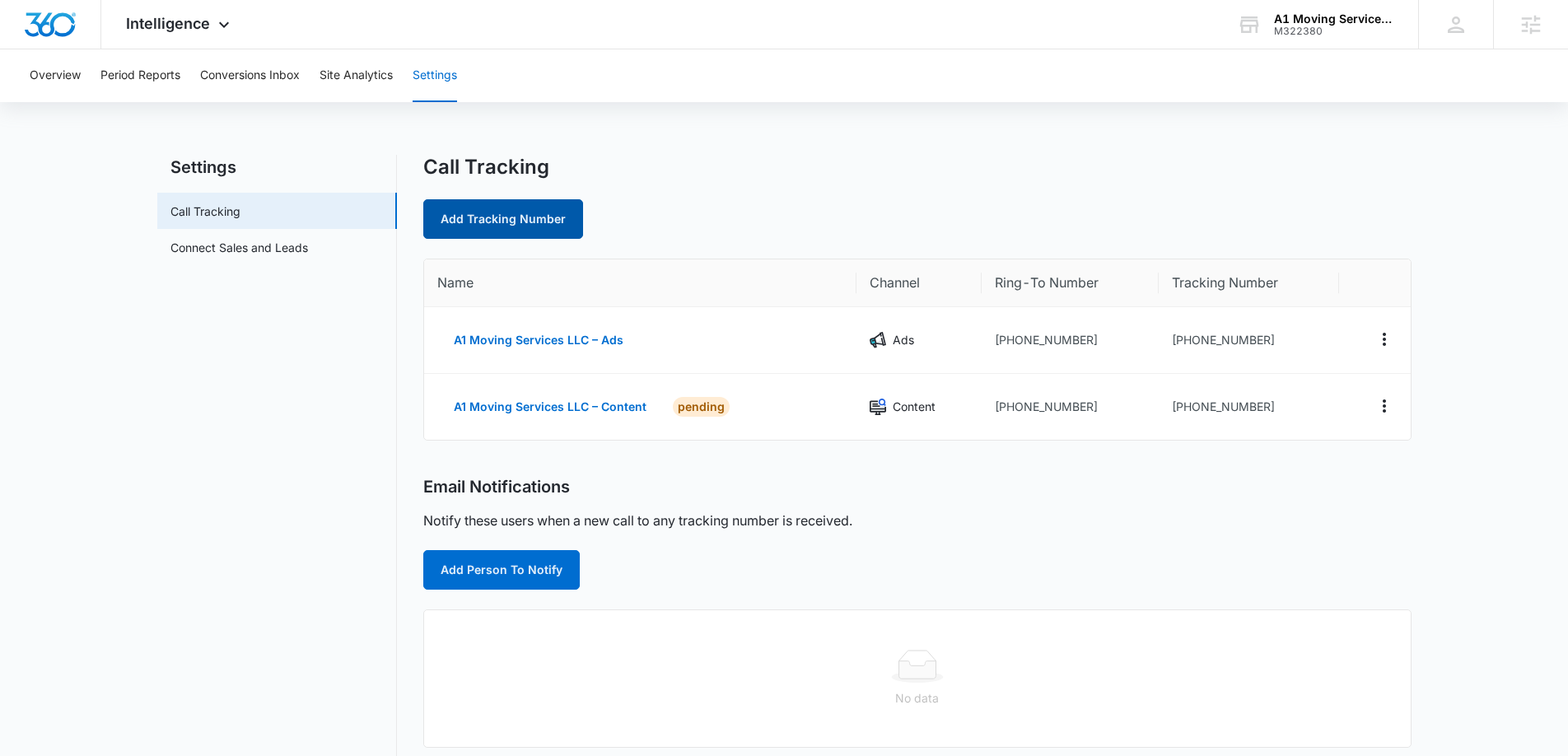
click at [534, 230] on link "Add Tracking Number" at bounding box center [503, 219] width 160 height 40
select select "by_area_code"
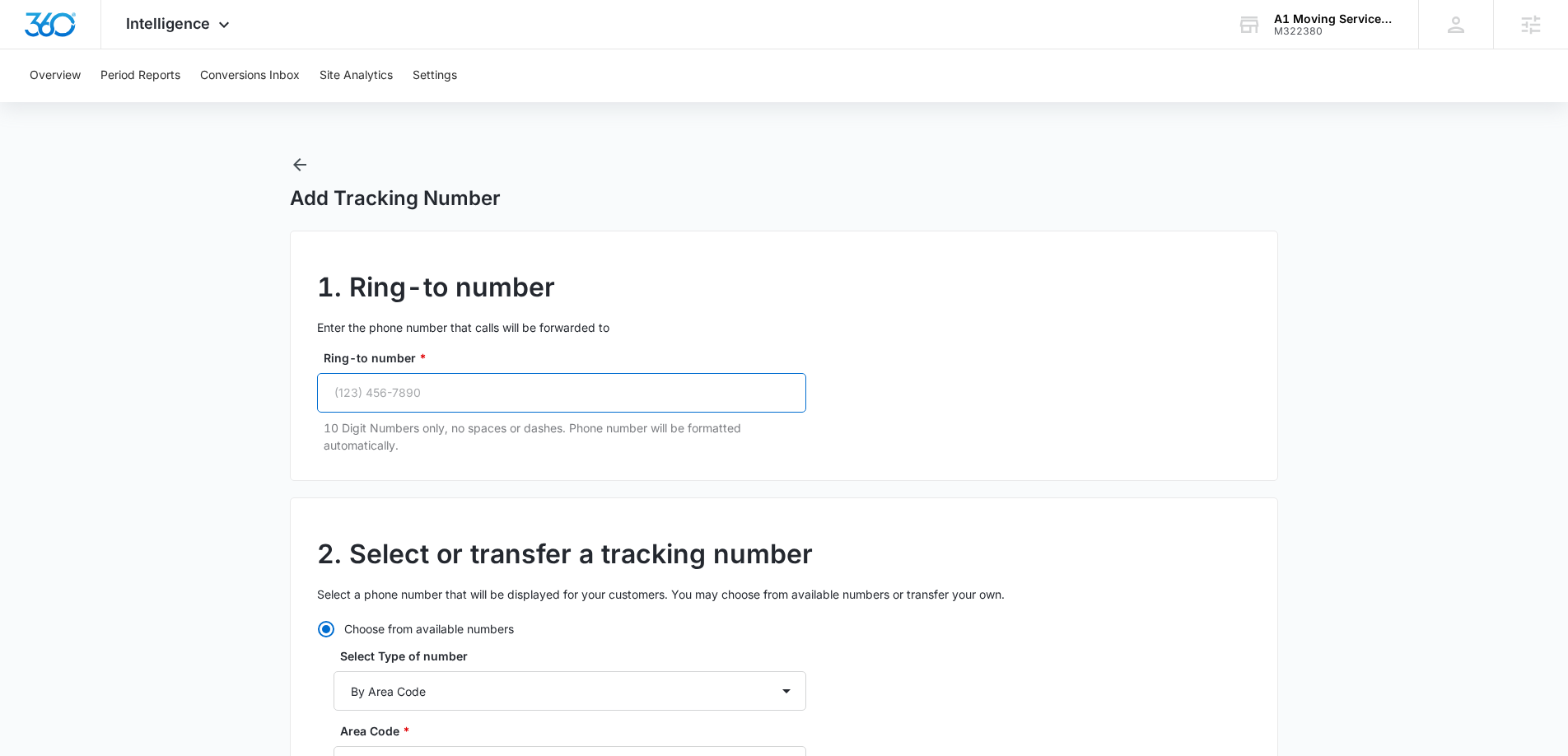
click at [481, 380] on input "Ring-to number *" at bounding box center [562, 393] width 489 height 40
paste input "(315) 430-9876"
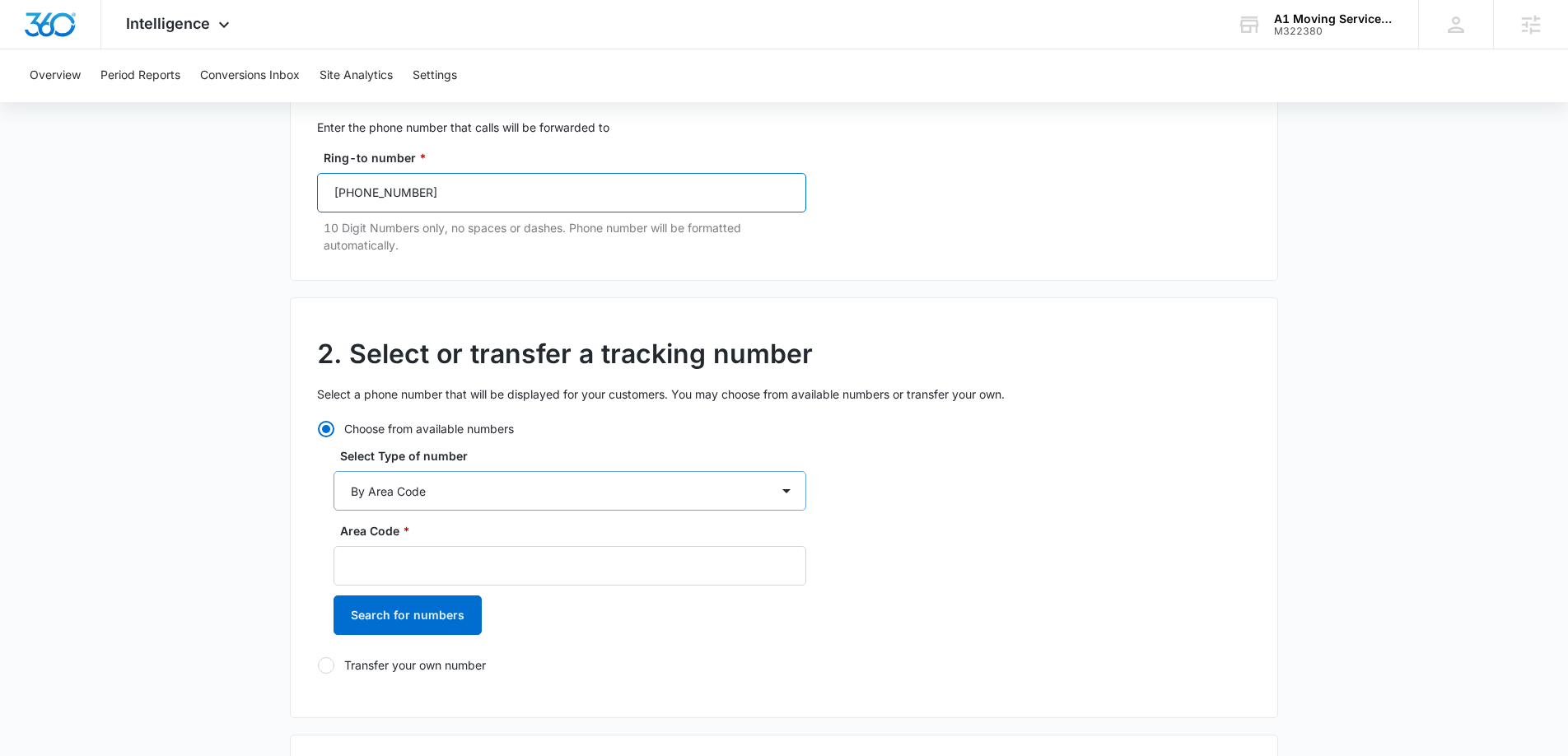
scroll to position [215, 0]
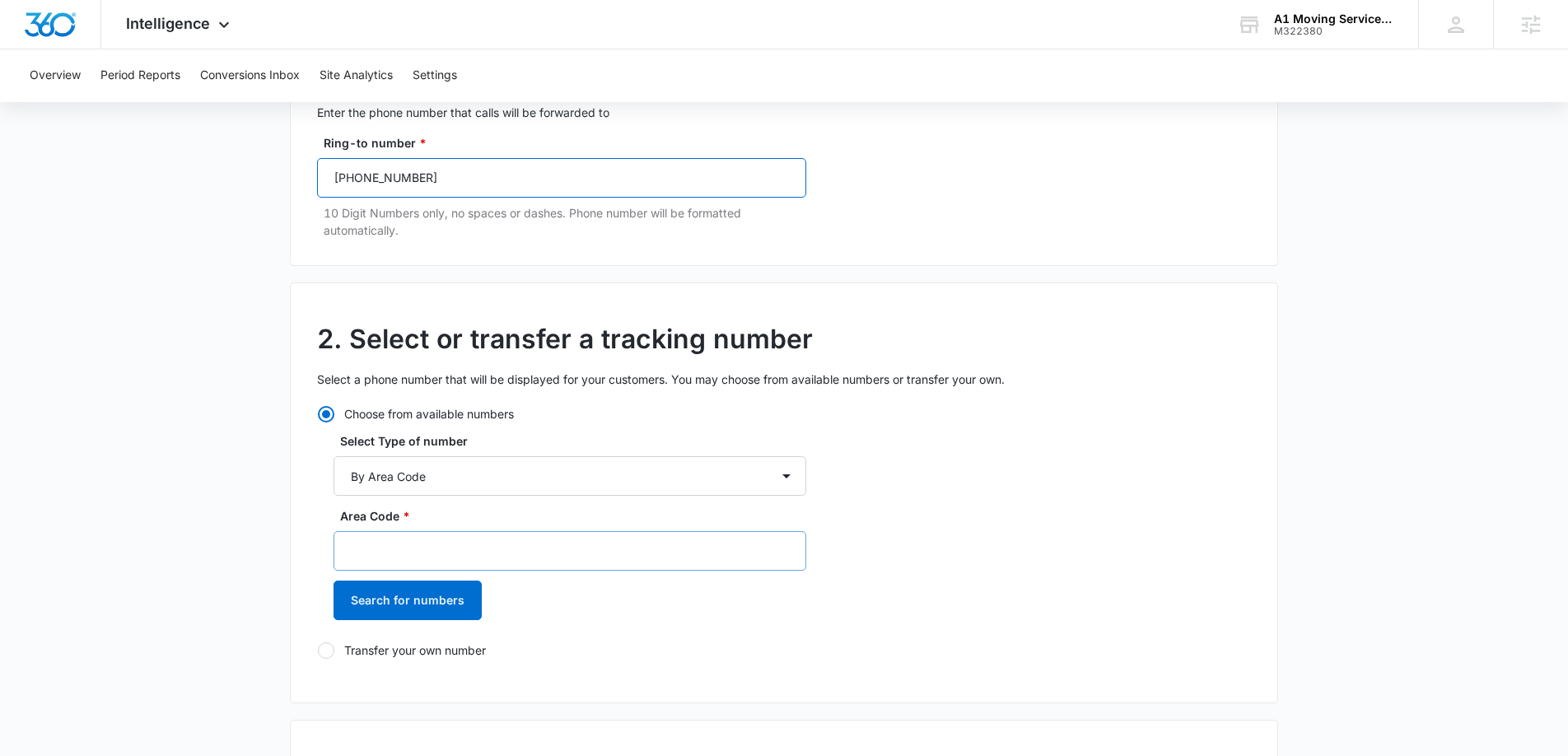
type input "(315) 430-9876"
click at [444, 541] on input "Area Code *" at bounding box center [570, 551] width 473 height 40
type input "315"
click at [421, 603] on button "Search for numbers" at bounding box center [407, 600] width 148 height 40
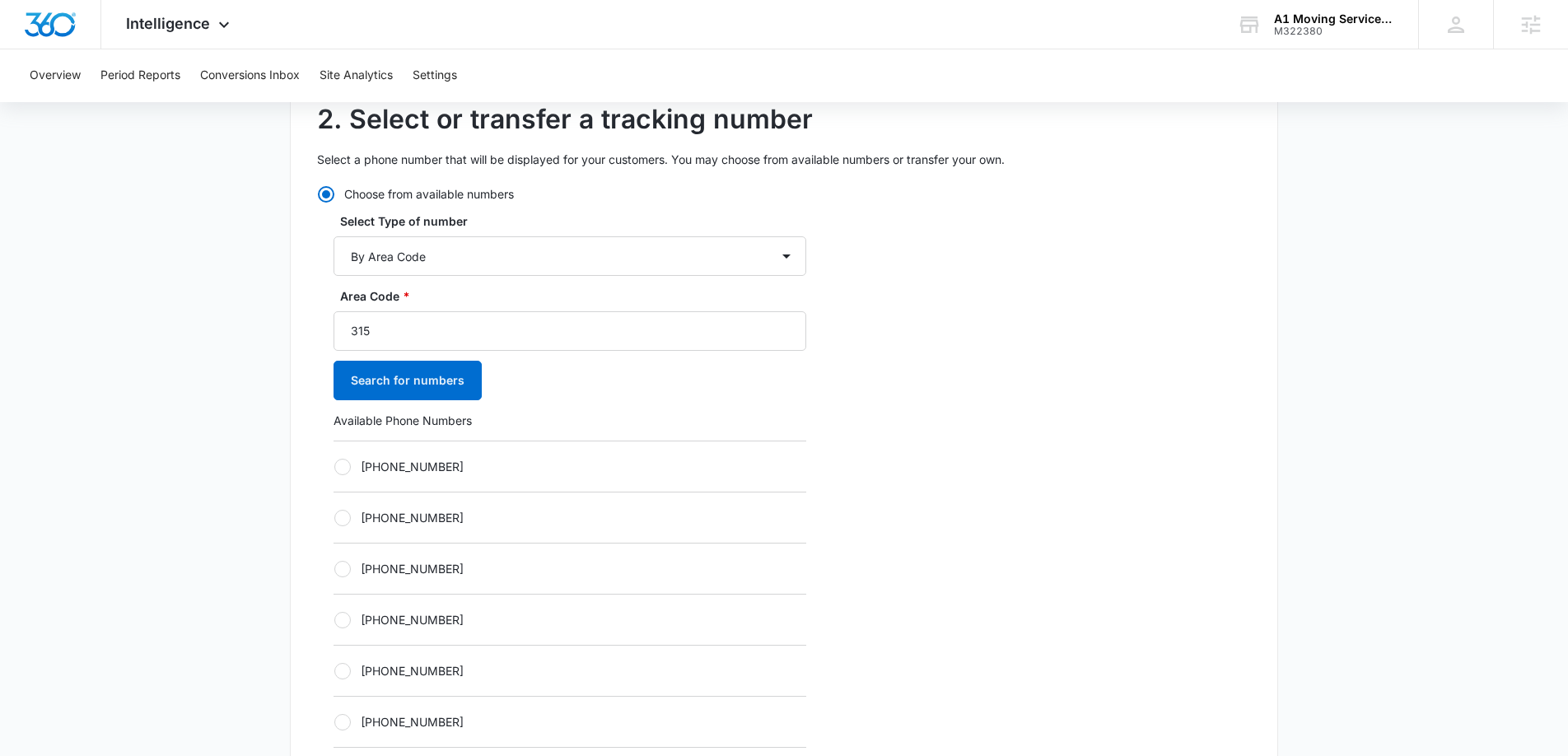
click at [360, 473] on label "+13152171941" at bounding box center [570, 466] width 473 height 17
click at [335, 467] on input "+13152171941" at bounding box center [334, 466] width 1 height 1
radio input "true"
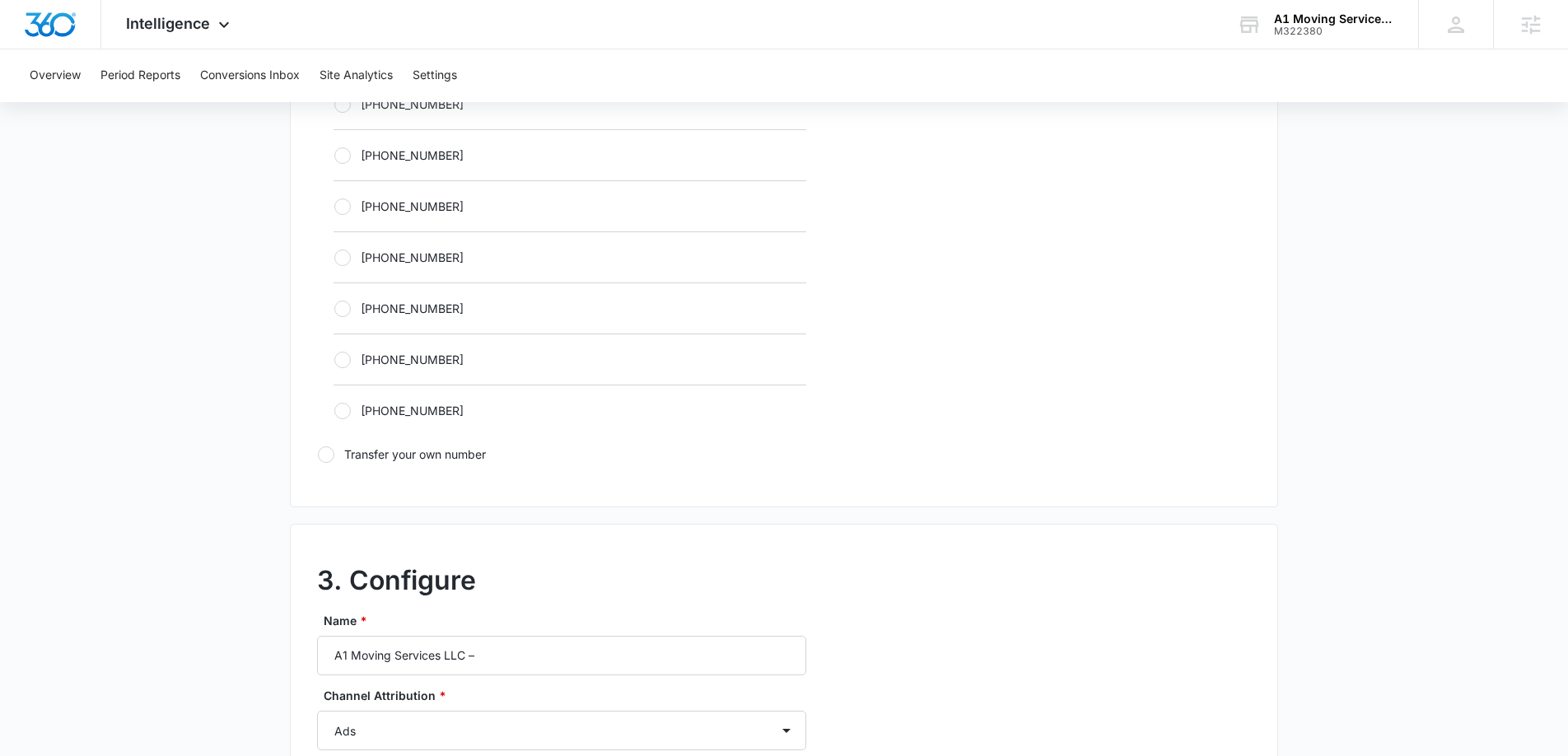
scroll to position [959, 0]
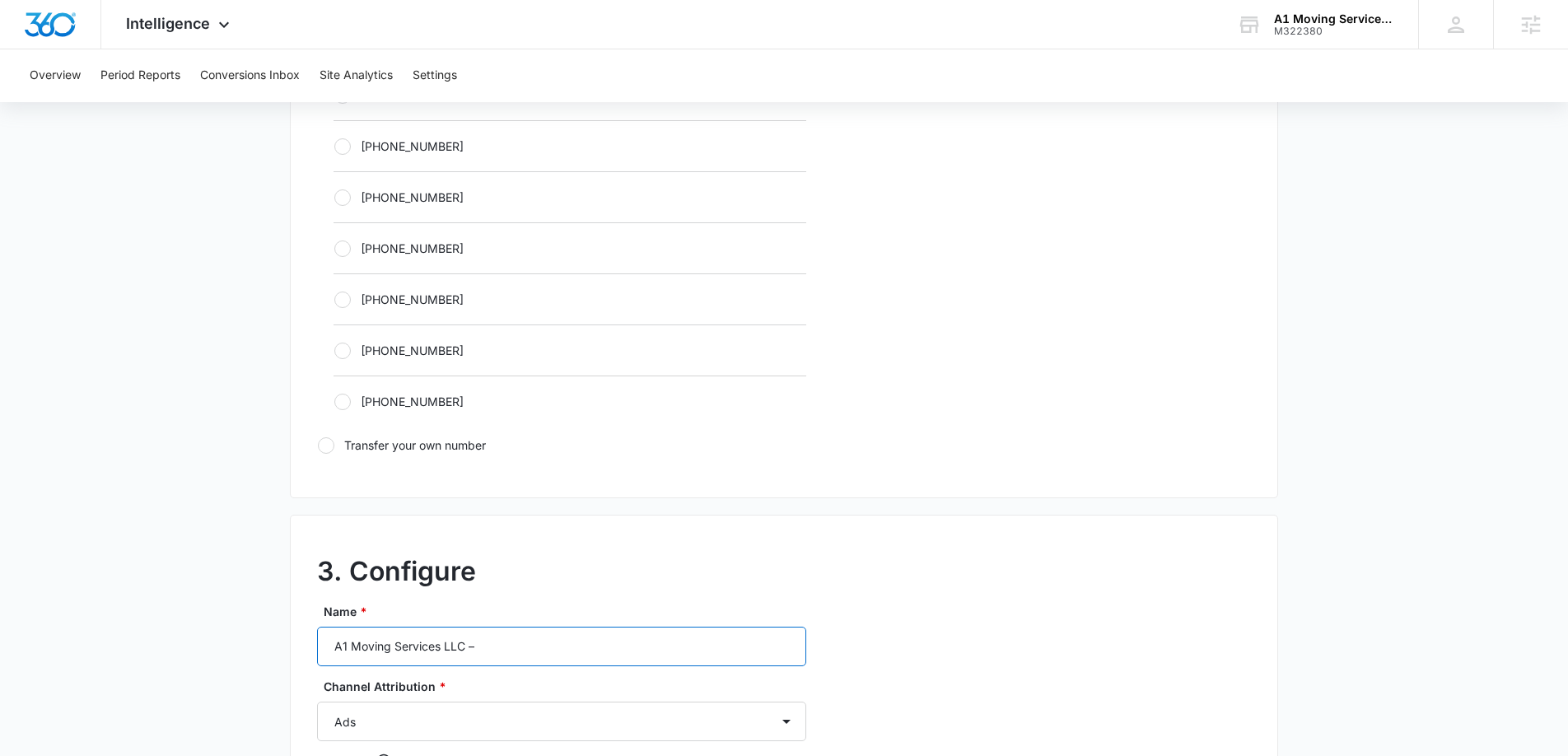
click at [549, 634] on input "A1 Moving Services LLC –" at bounding box center [562, 646] width 489 height 40
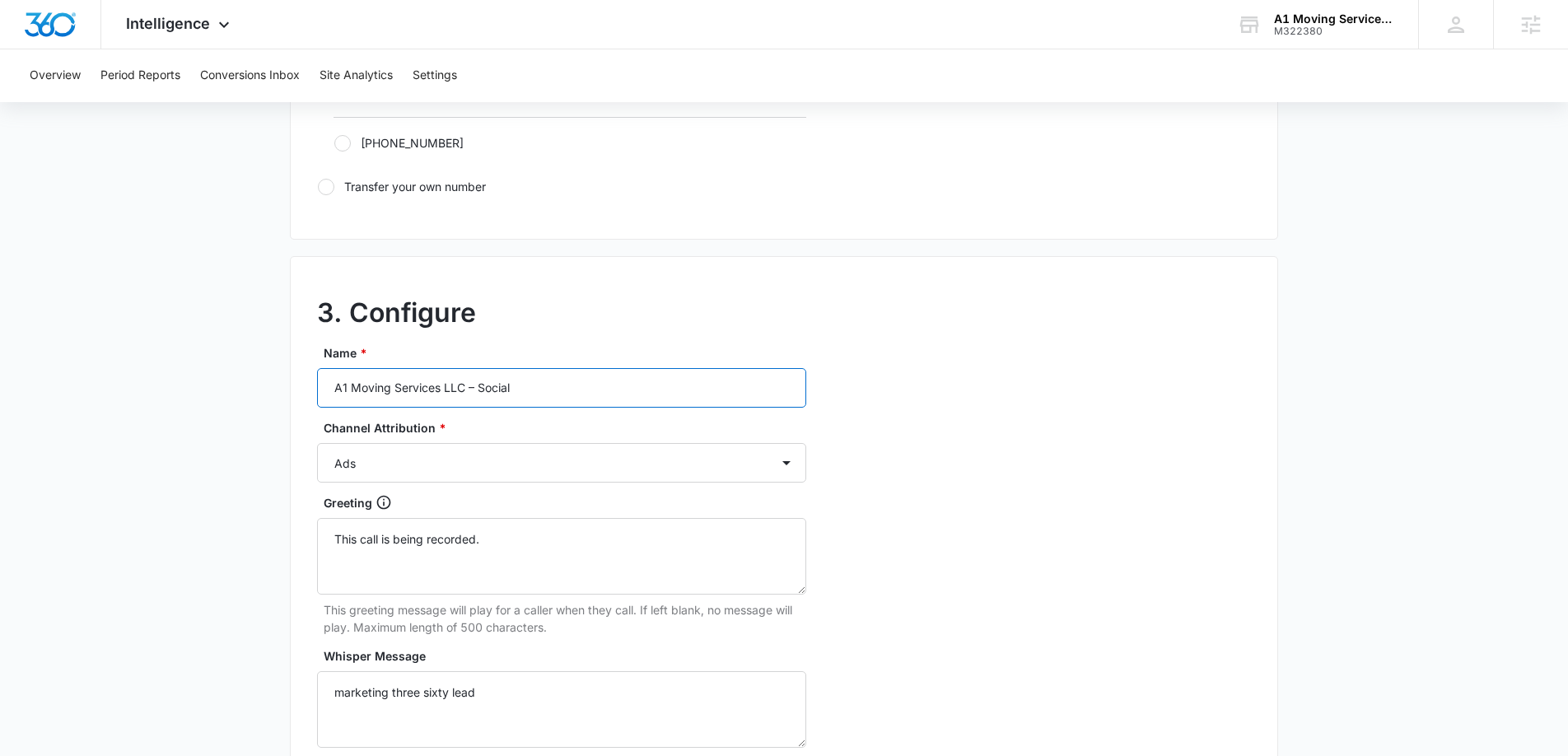
scroll to position [1281, 0]
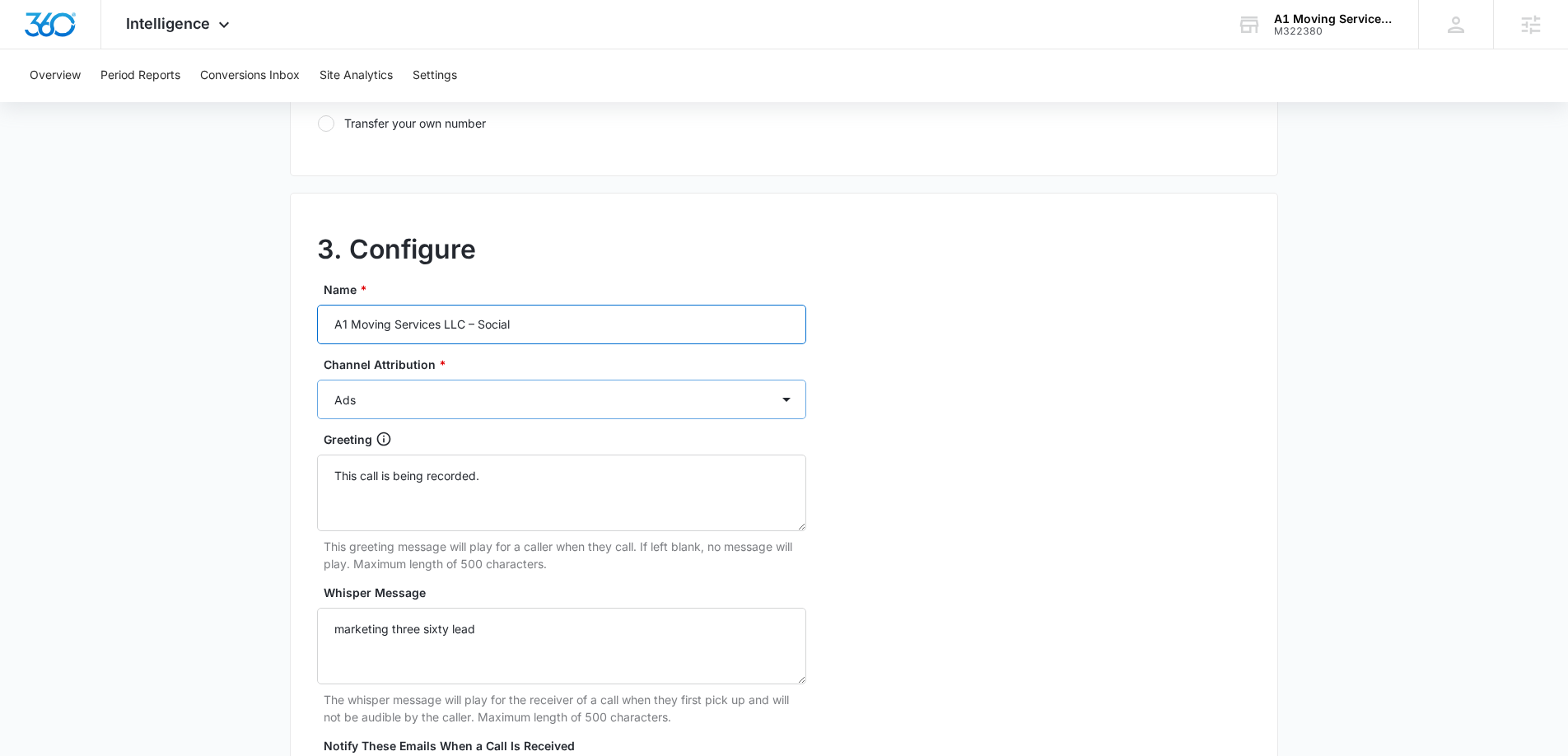
type input "A1 Moving Services LLC – Social"
click at [567, 390] on select "Ads Local Service Ads Content Social Other" at bounding box center [562, 399] width 489 height 40
select select "SOCIAL"
click at [317, 380] on select "Ads Local Service Ads Content Social Other" at bounding box center [562, 399] width 489 height 40
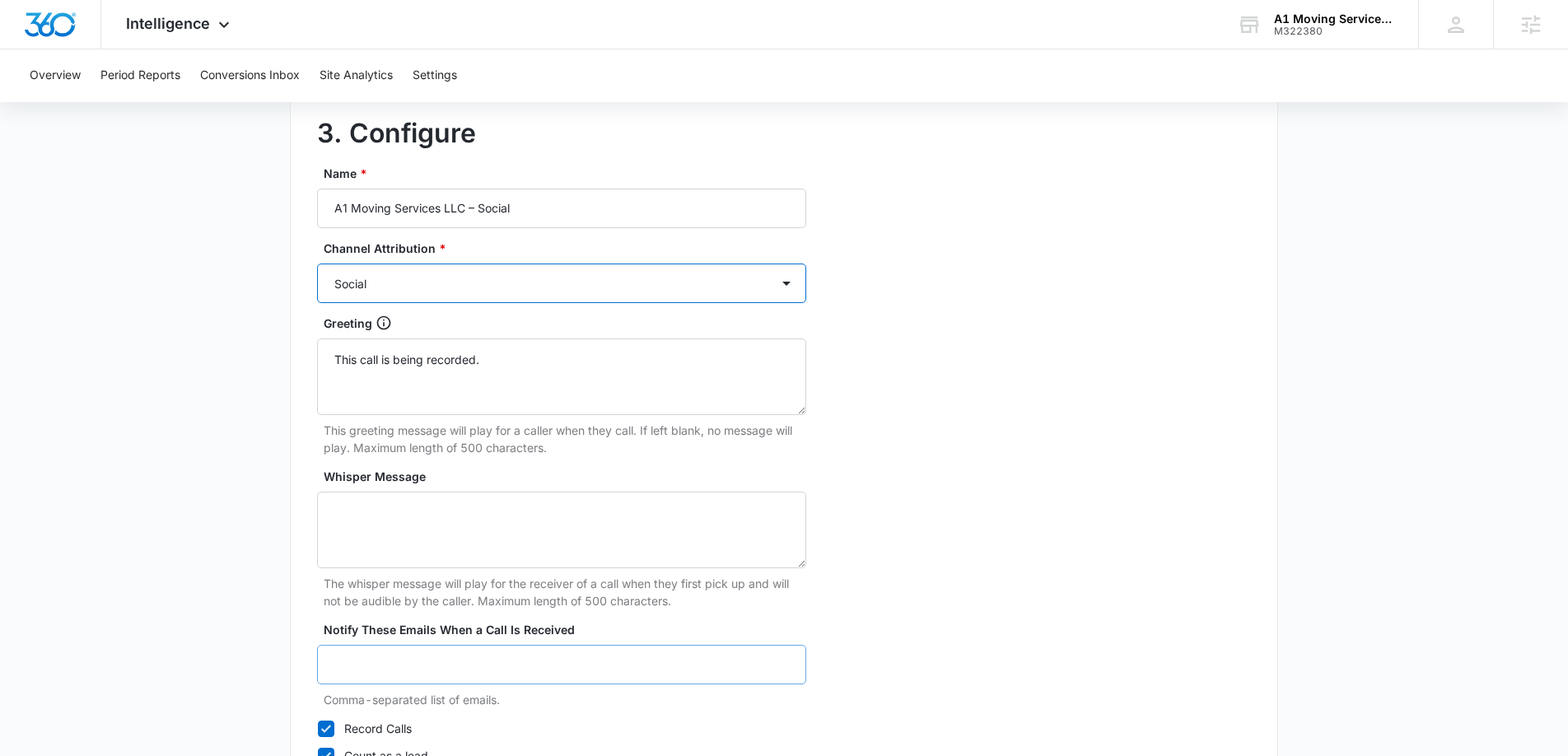
scroll to position [1537, 0]
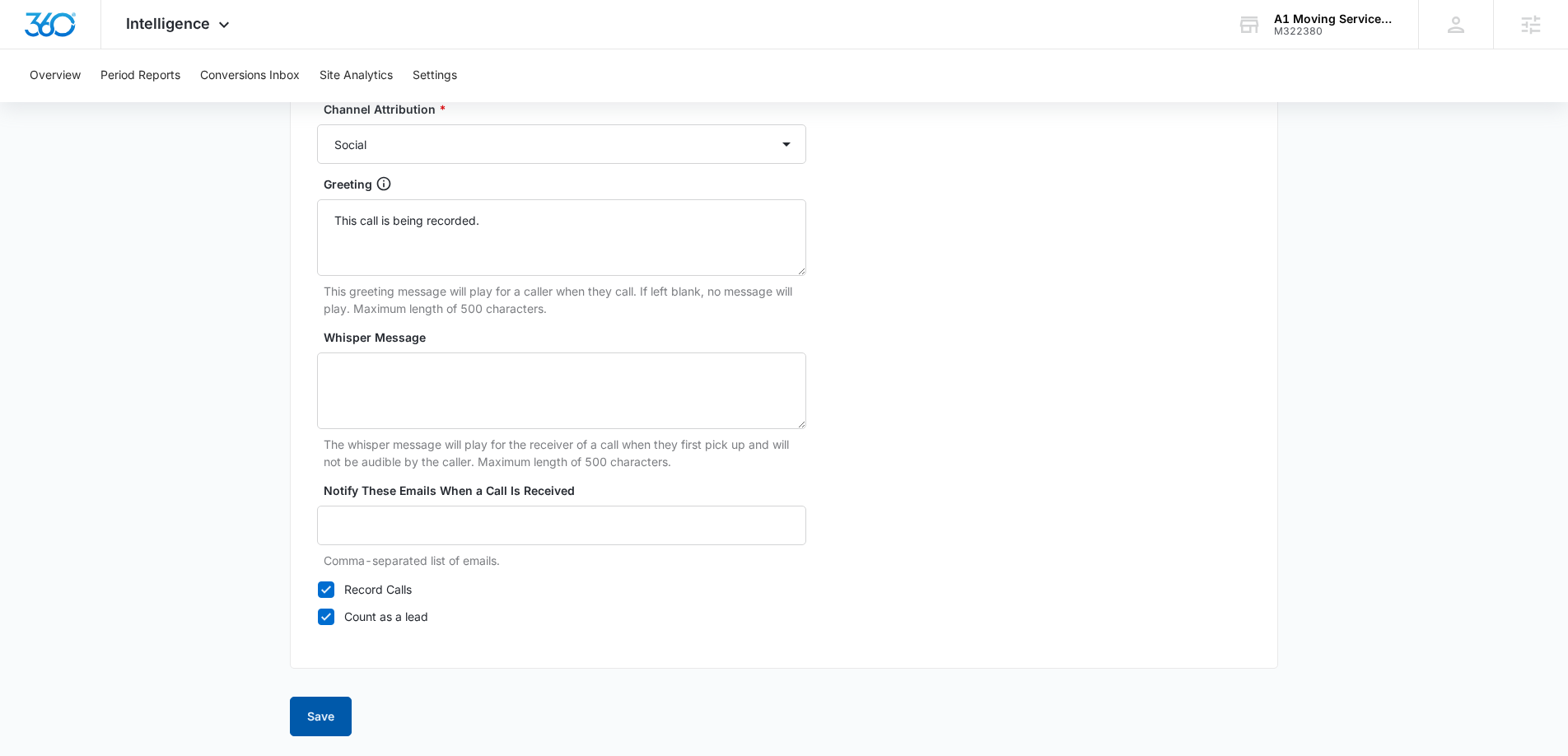
click at [321, 720] on button "Save" at bounding box center [320, 716] width 62 height 40
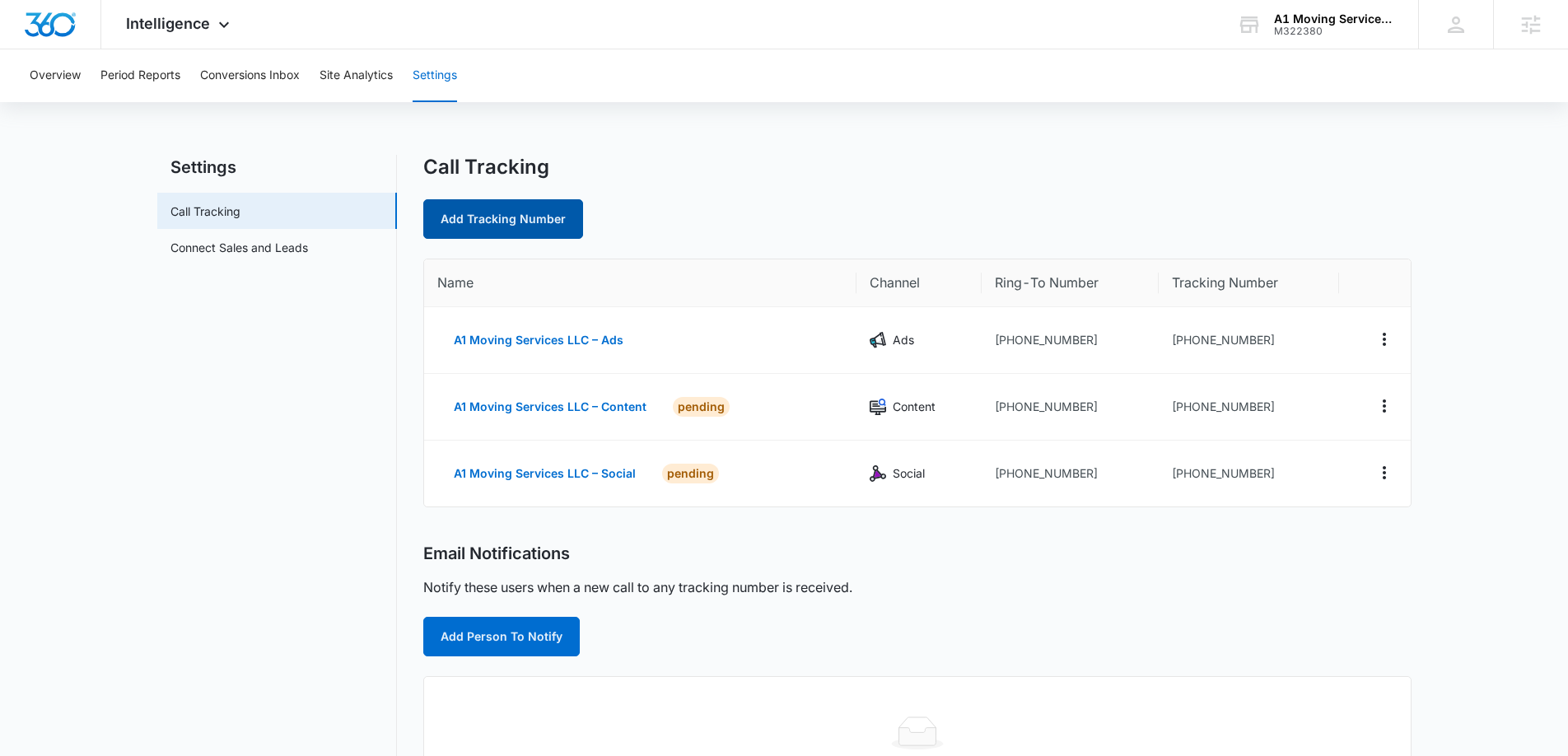
click at [466, 214] on link "Add Tracking Number" at bounding box center [503, 219] width 160 height 40
select select "by_area_code"
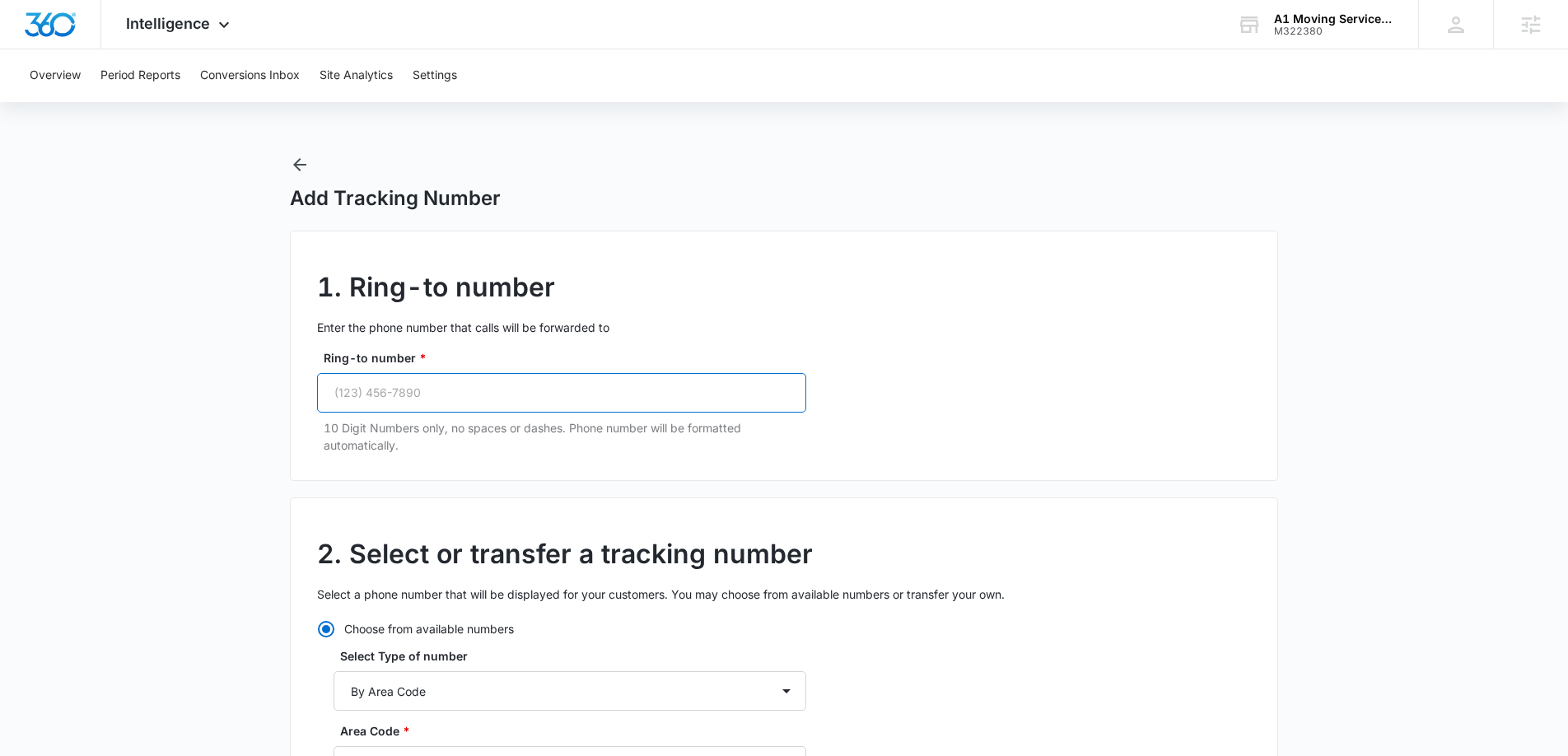
click at [489, 397] on input "Ring-to number *" at bounding box center [562, 393] width 489 height 40
paste input "(315) 430-9876"
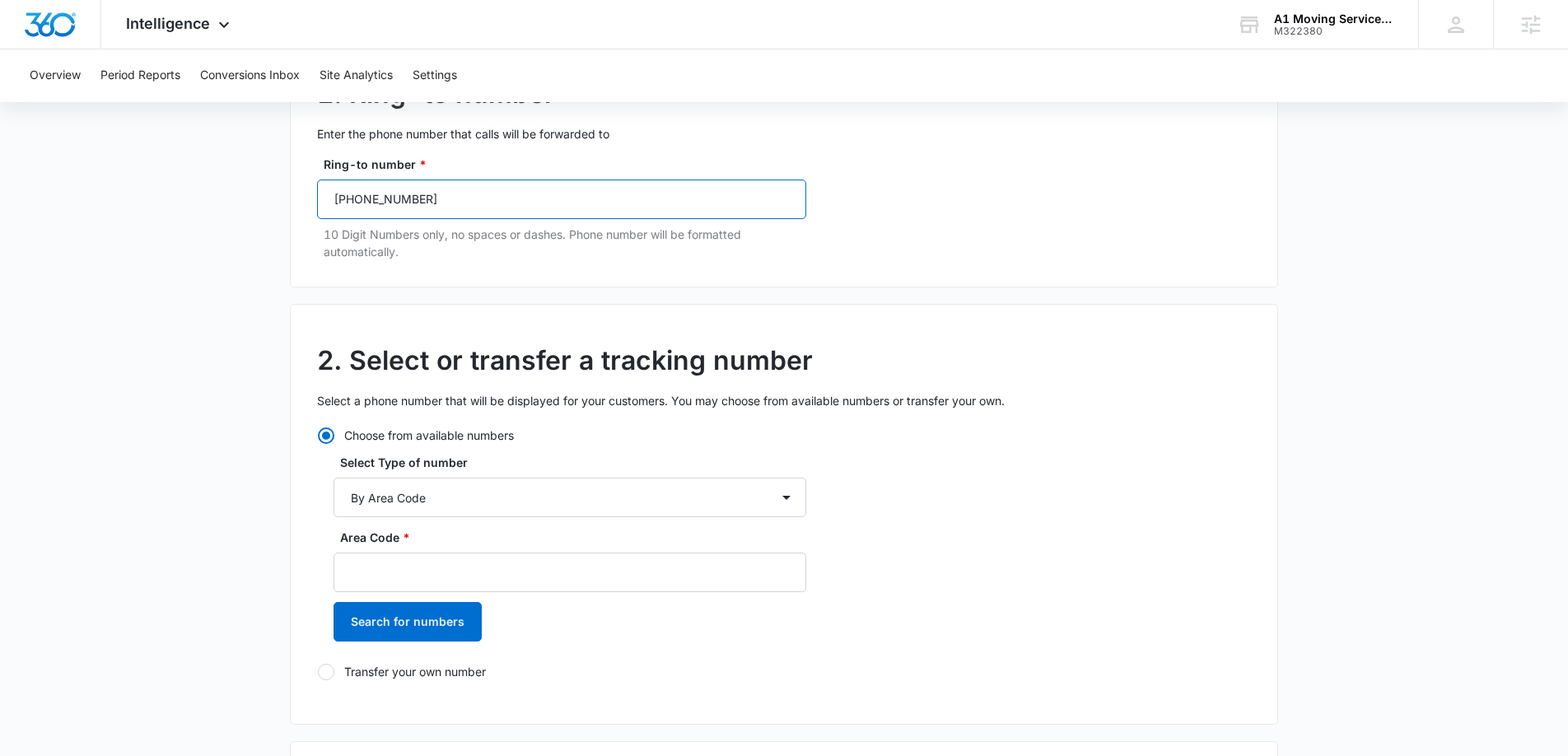
scroll to position [224, 0]
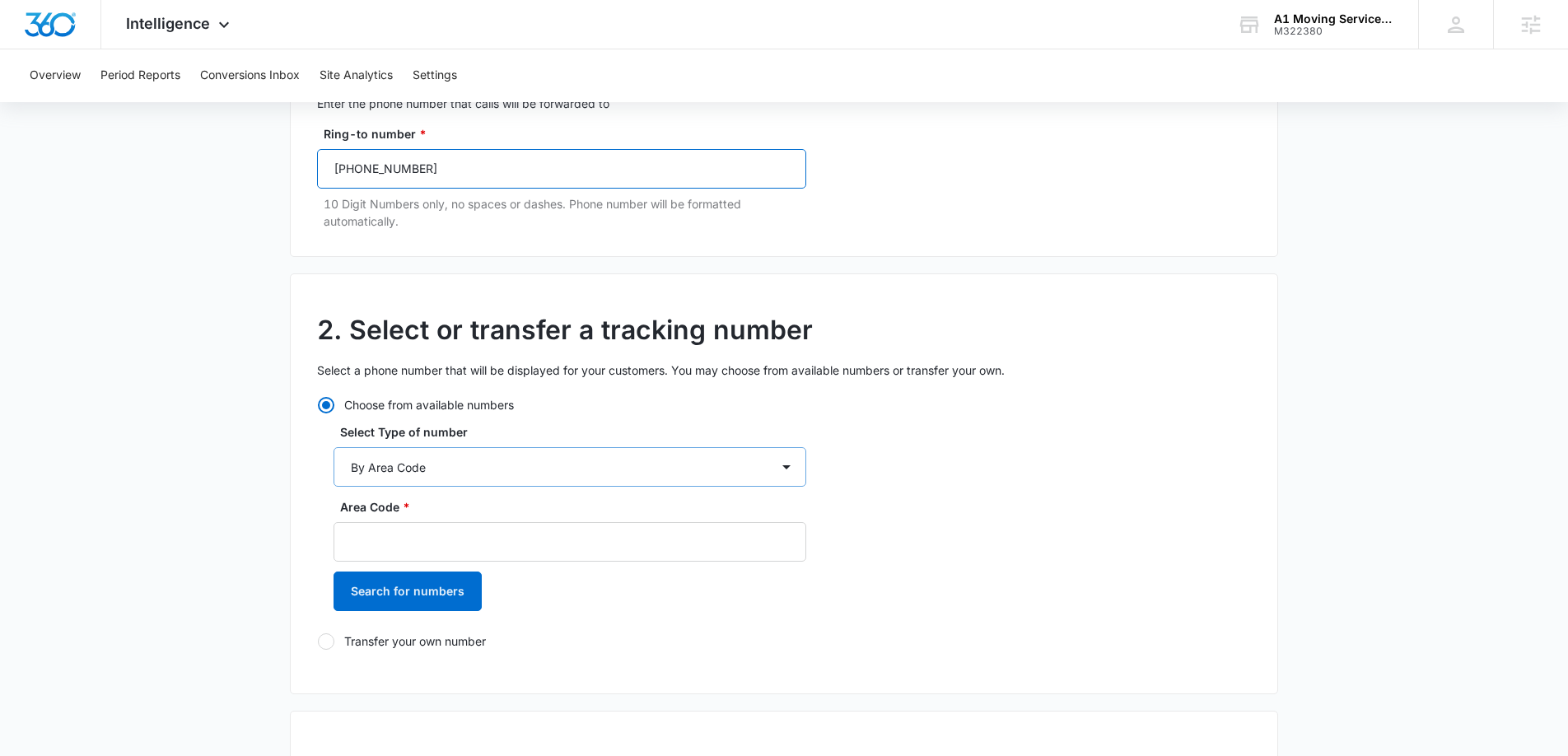
type input "(315) 430-9876"
click at [465, 466] on select "By City & State By State Only By Zip Code By Area Code Toll Free Numbers" at bounding box center [570, 466] width 473 height 40
click at [440, 536] on input "Area Code *" at bounding box center [570, 542] width 473 height 40
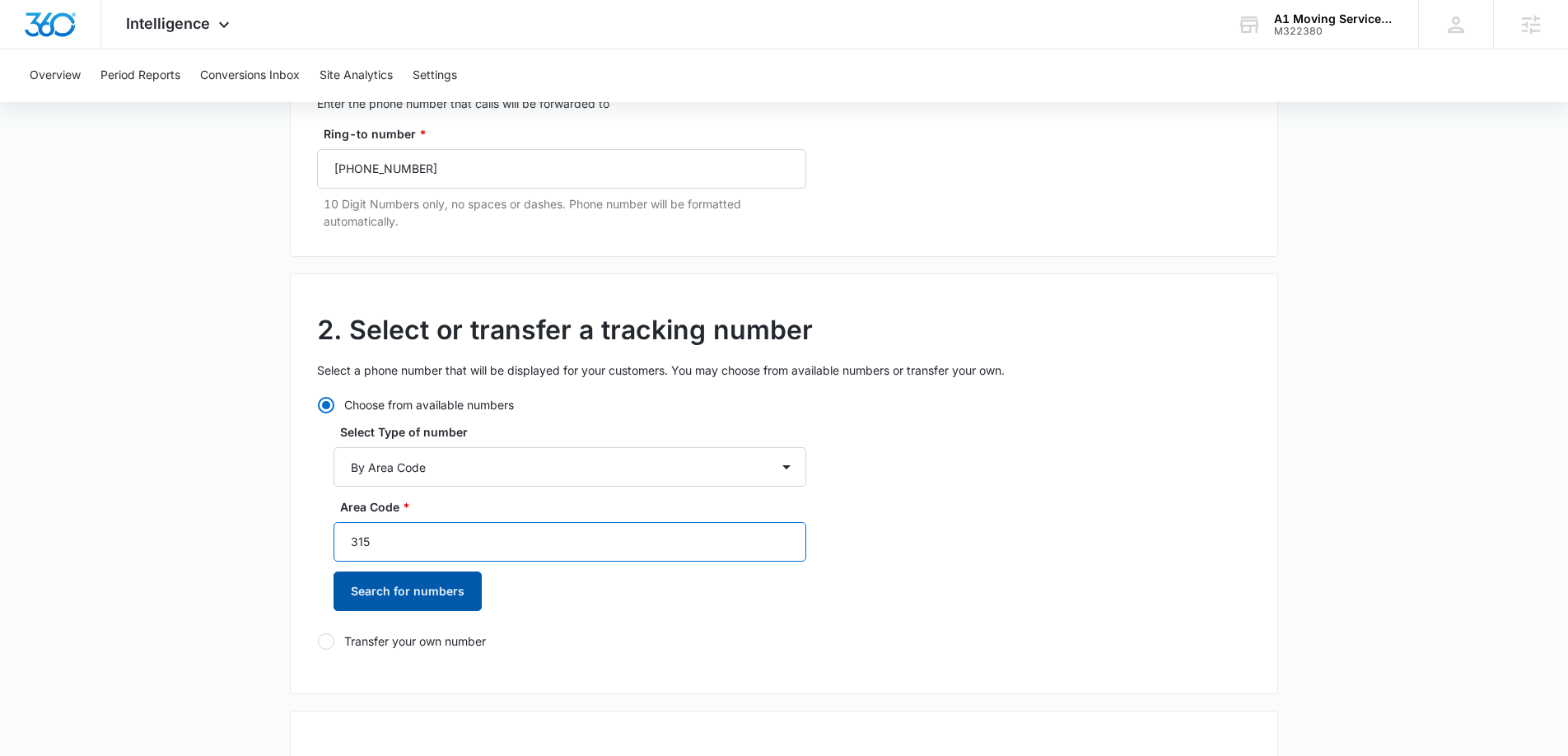
type input "315"
click at [444, 583] on button "Search for numbers" at bounding box center [407, 590] width 148 height 40
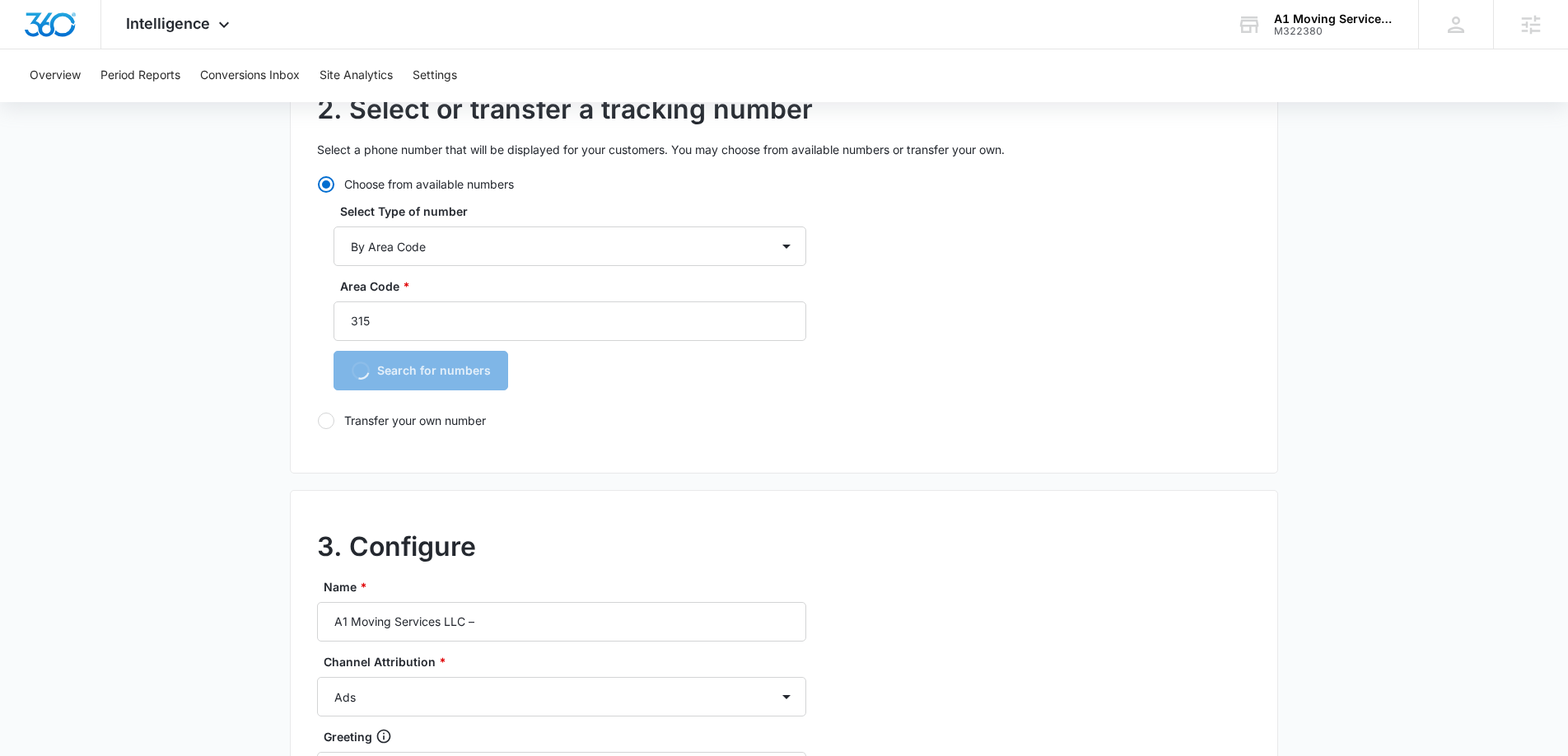
scroll to position [457, 0]
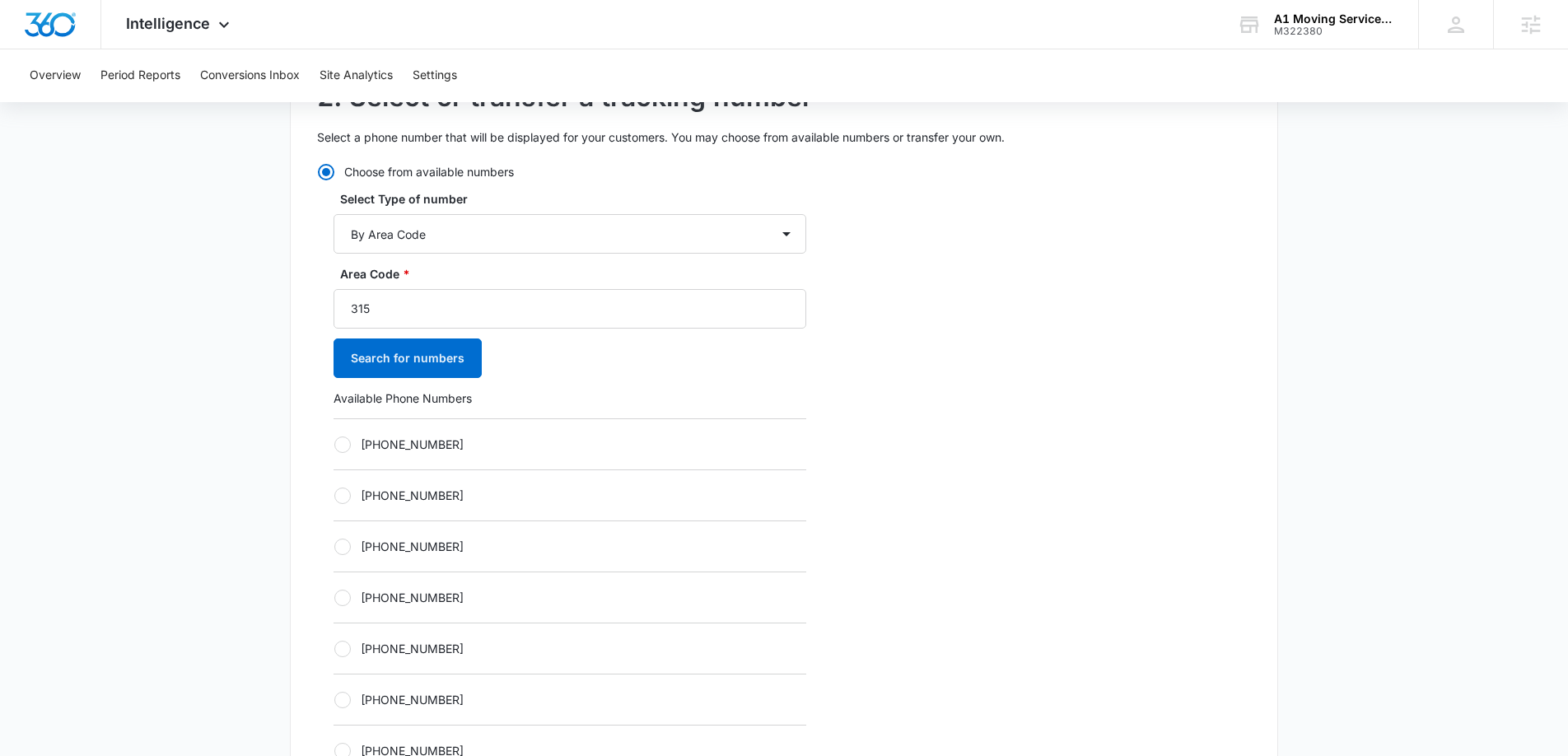
click at [346, 445] on div at bounding box center [343, 445] width 17 height 17
click at [335, 445] on input "+13152171962" at bounding box center [334, 444] width 1 height 1
radio input "true"
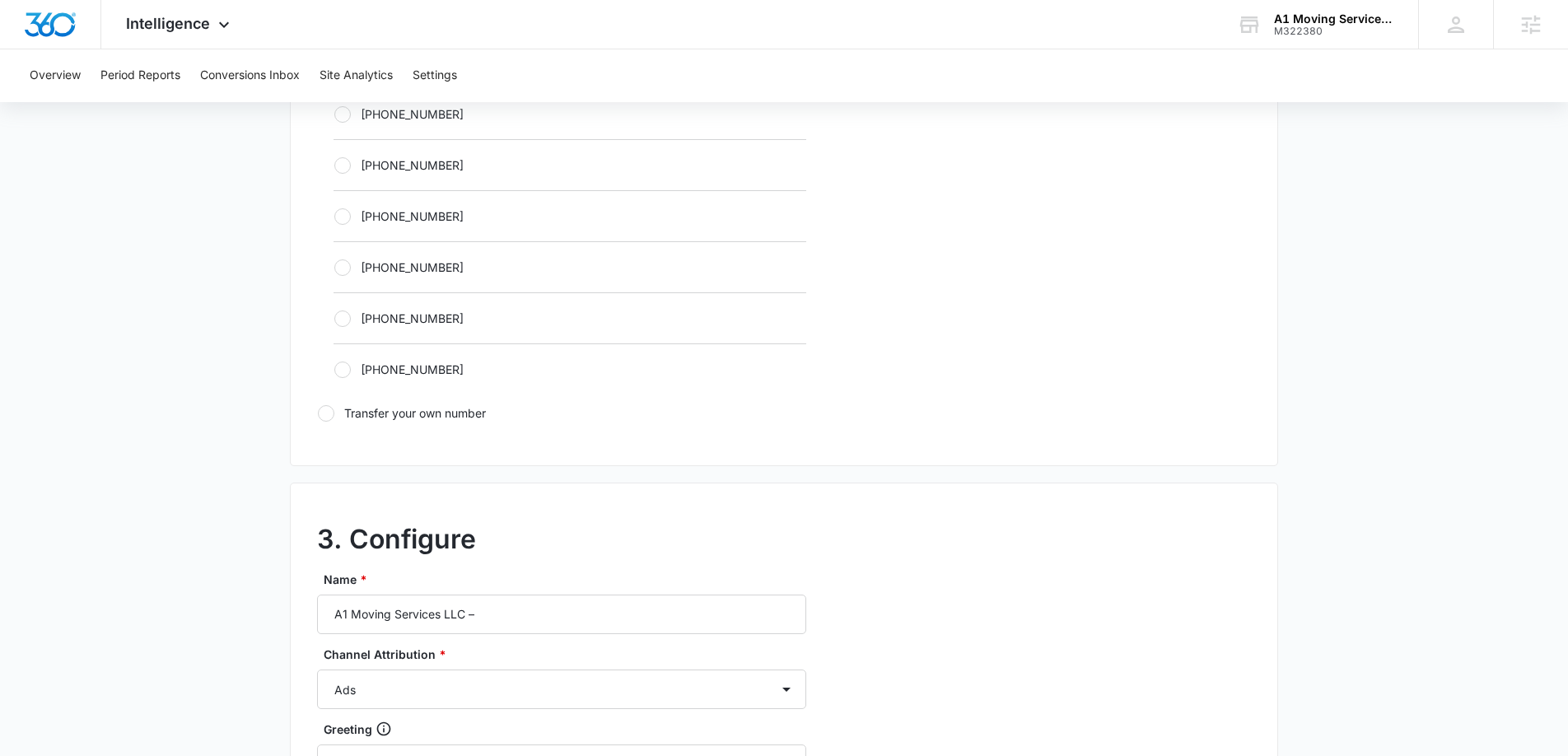
scroll to position [1080, 0]
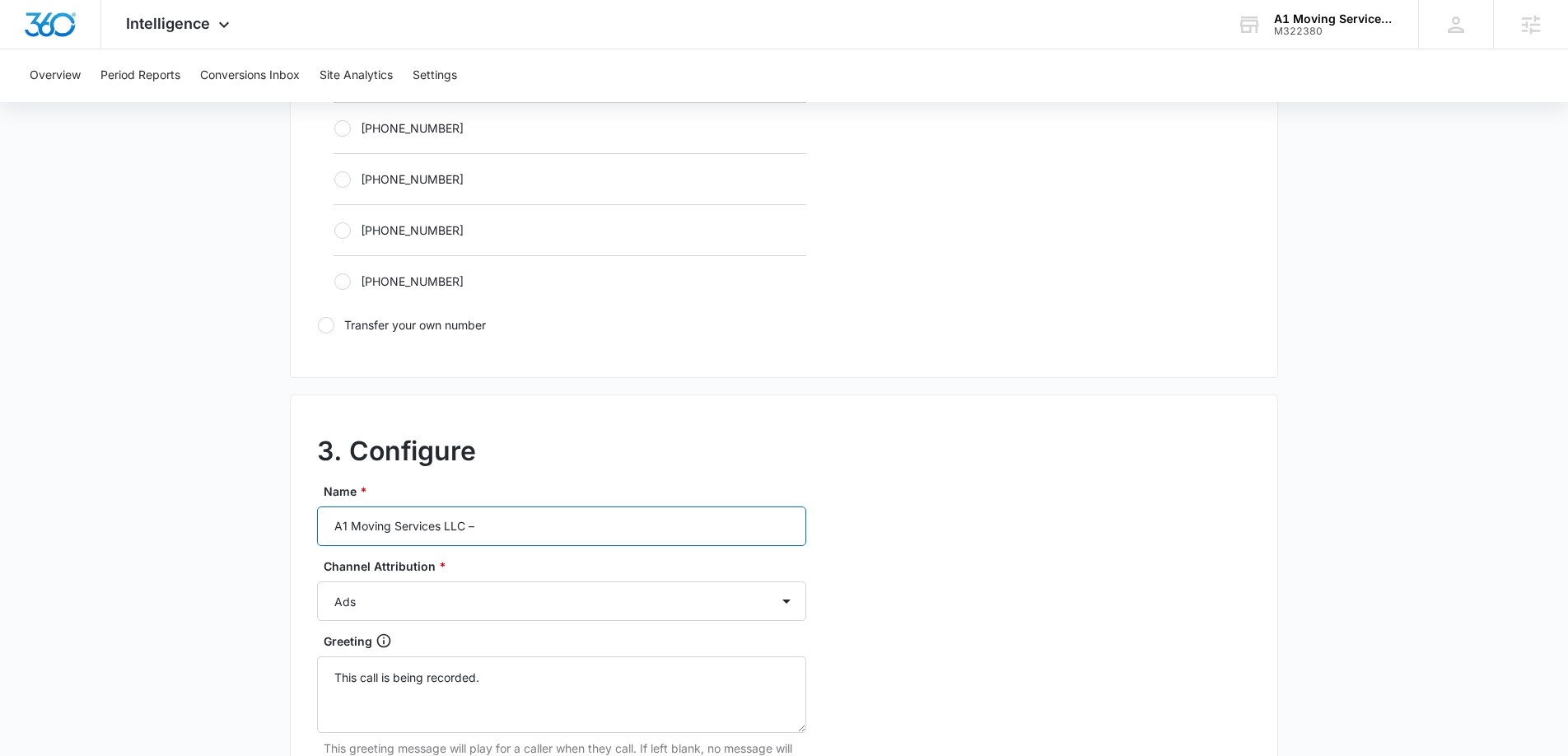
click at [539, 529] on input "A1 Moving Services LLC –" at bounding box center [562, 526] width 489 height 40
type input "A1 Moving Services LLC – Other"
click at [524, 596] on select "Ads Local Service Ads Content Social Other" at bounding box center [562, 601] width 489 height 40
select select "OTHER"
click at [317, 581] on select "Ads Local Service Ads Content Social Other" at bounding box center [562, 601] width 489 height 40
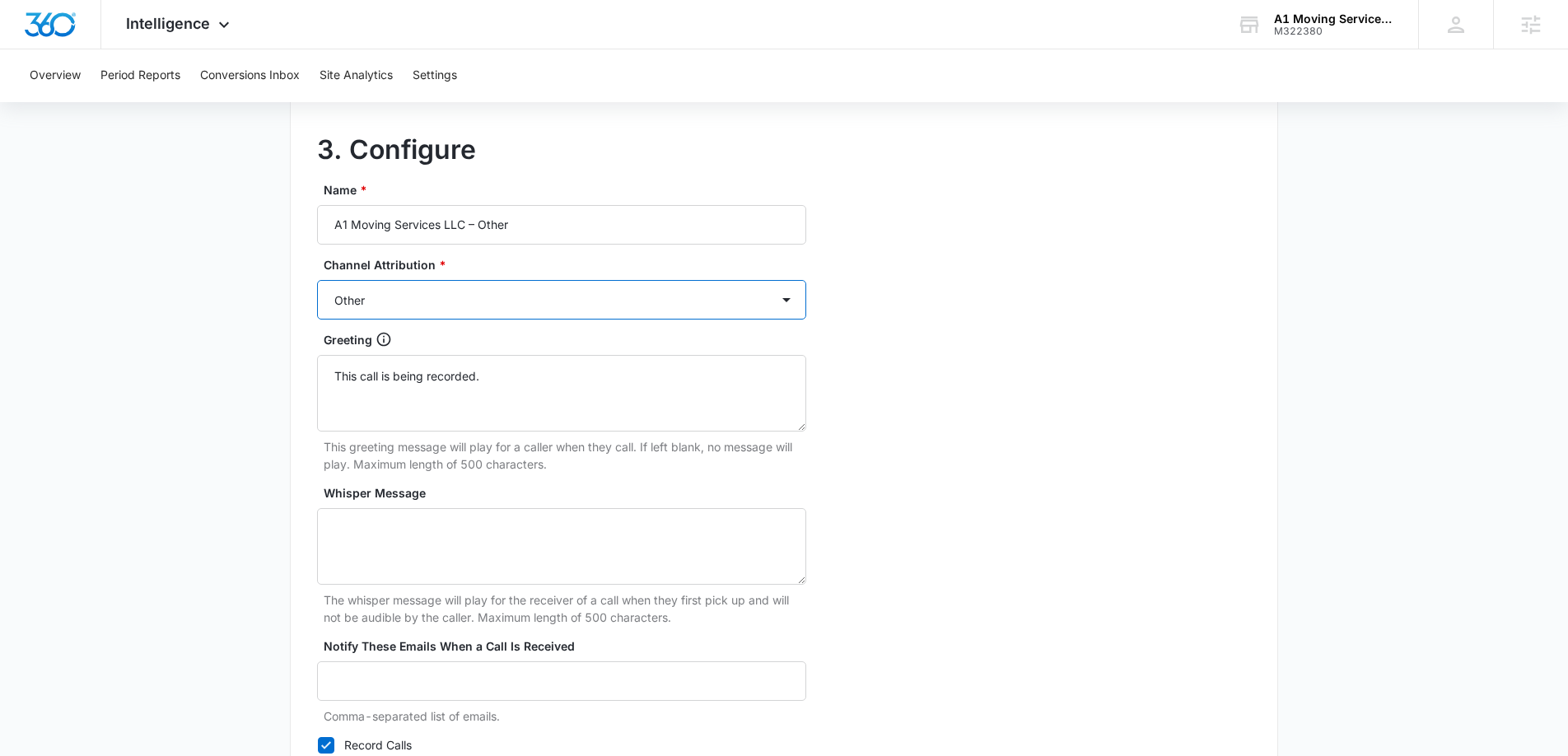
scroll to position [1537, 0]
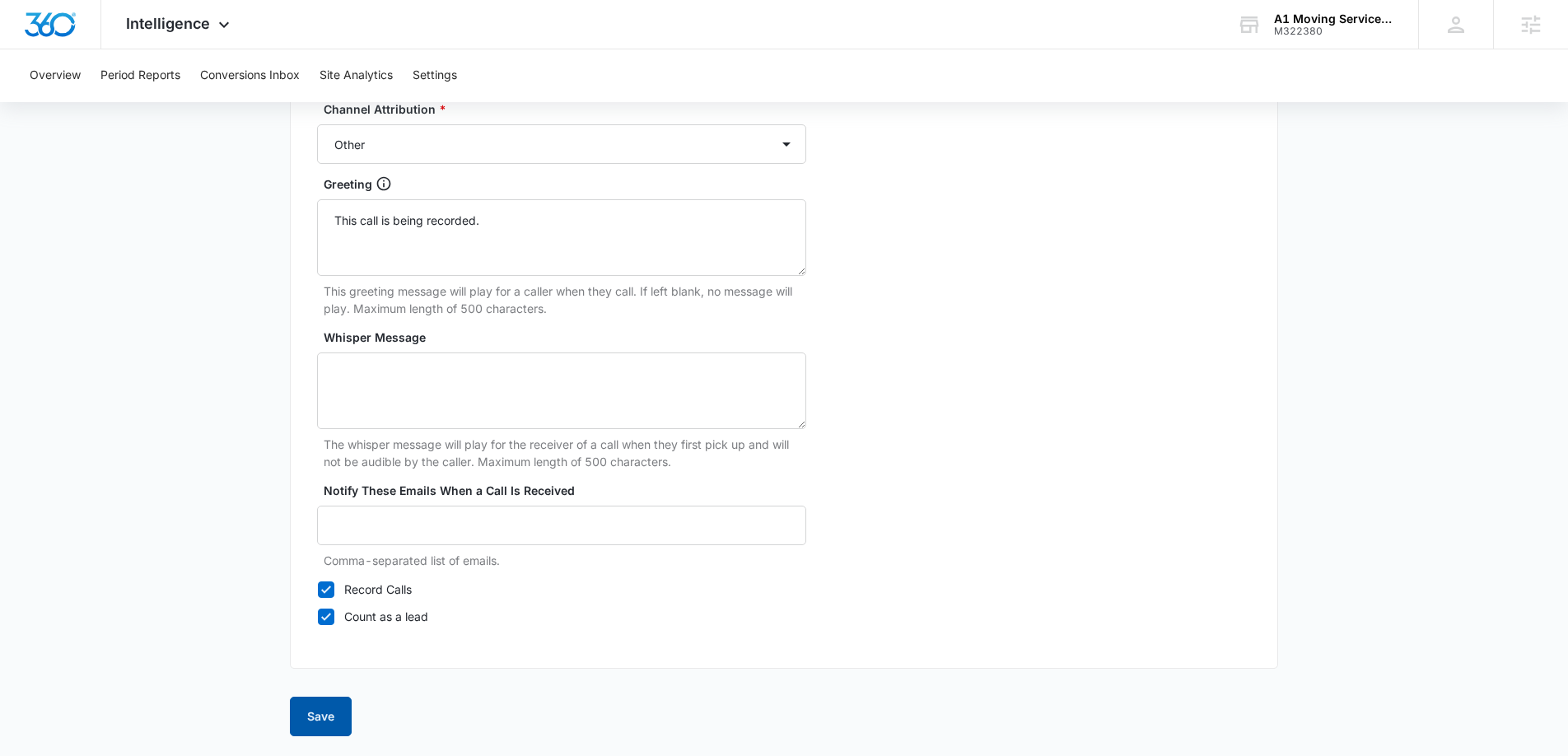
click at [313, 719] on button "Save" at bounding box center [320, 716] width 62 height 40
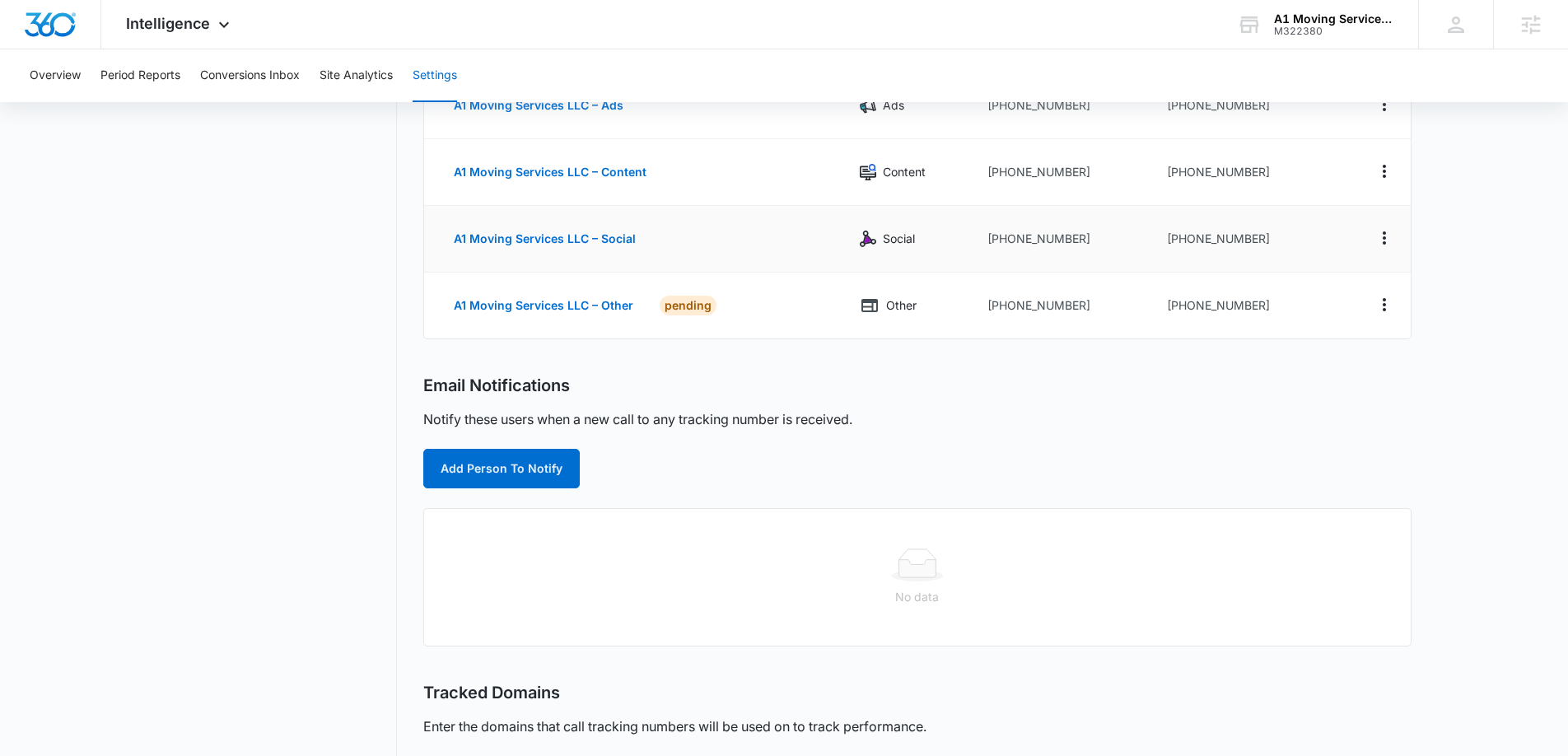
scroll to position [256, 0]
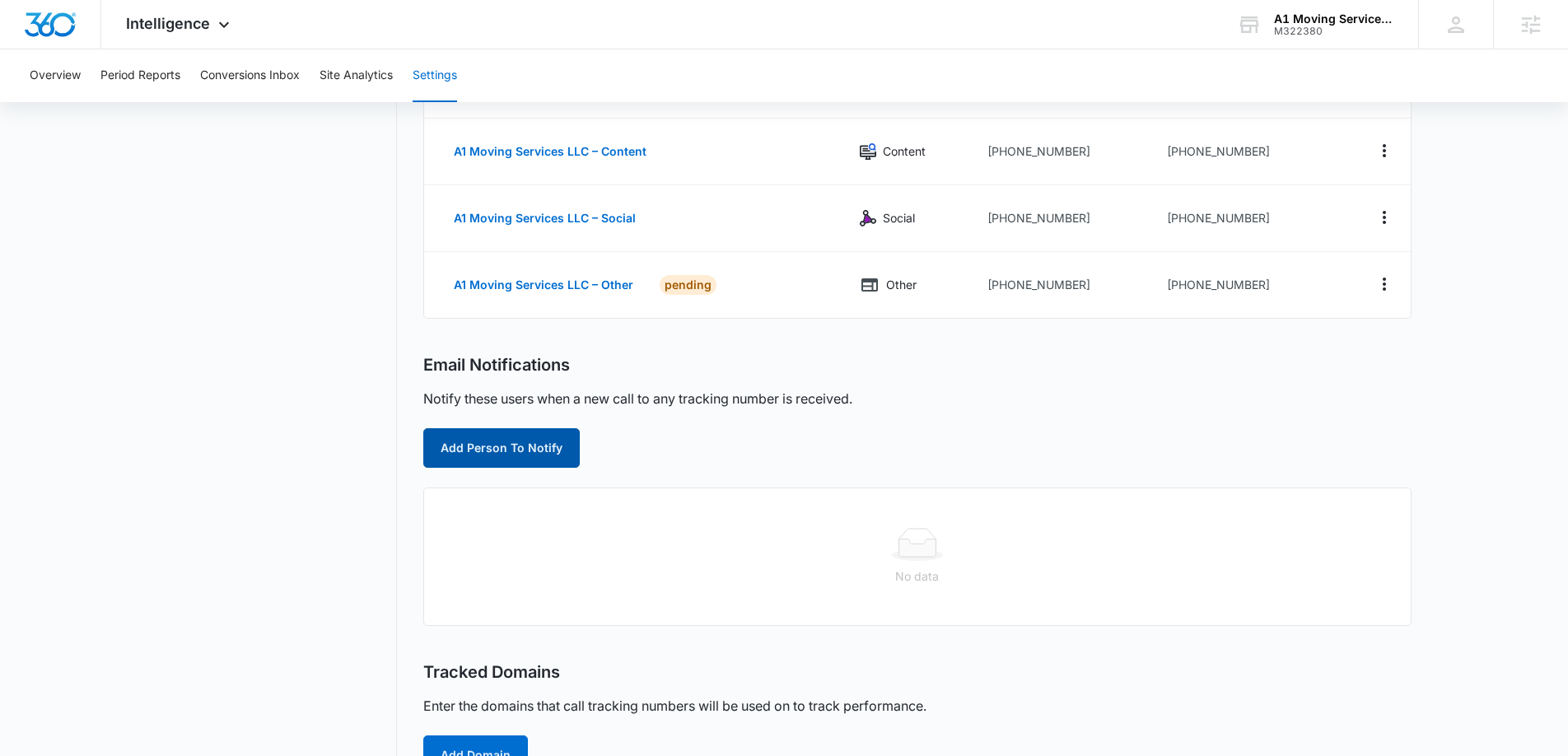
click at [532, 456] on button "Add Person To Notify" at bounding box center [501, 448] width 156 height 40
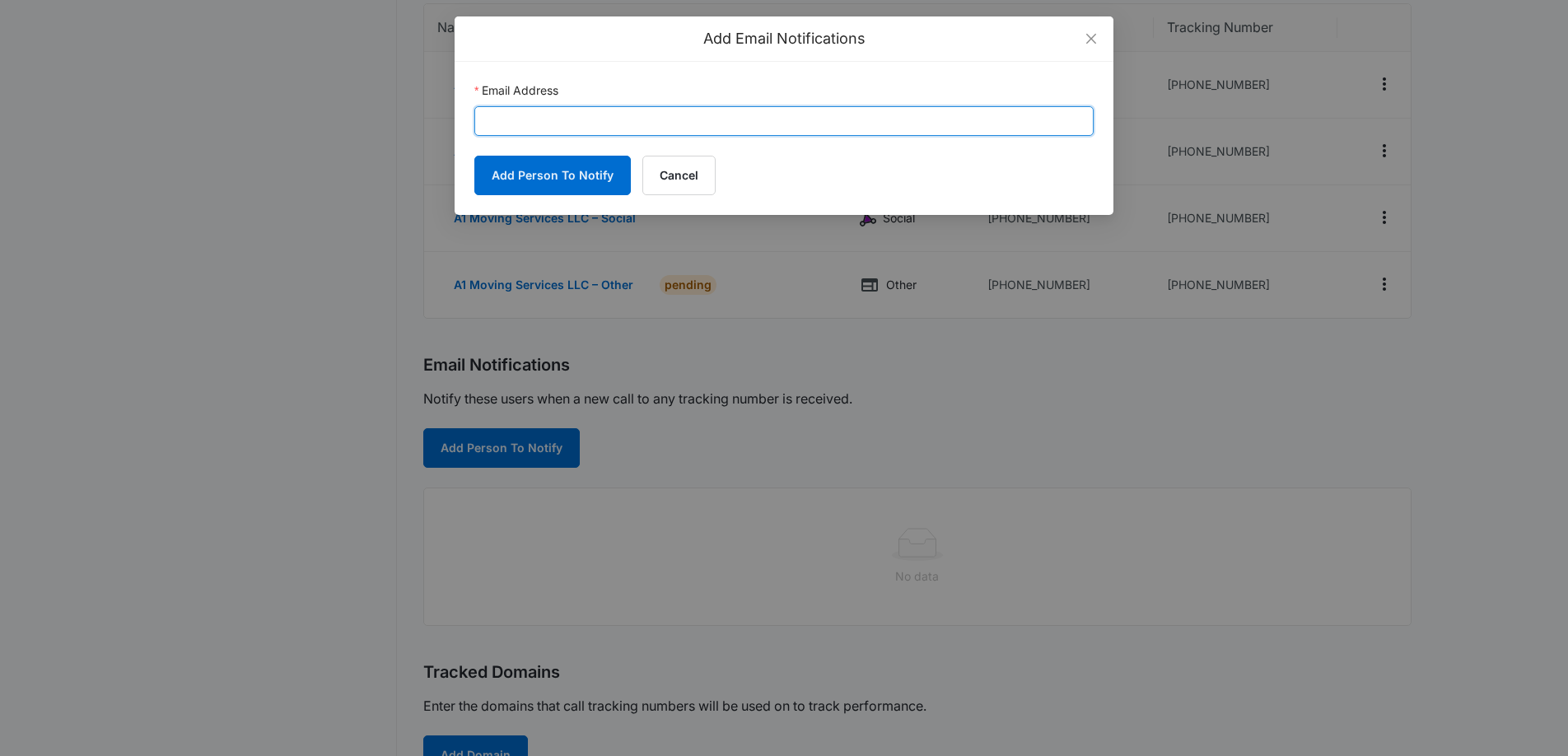
click at [909, 122] on input "Email Address" at bounding box center [784, 121] width 619 height 29
paste input "hello@a1movingservices.com"
type input "hello@a1movingservices.com"
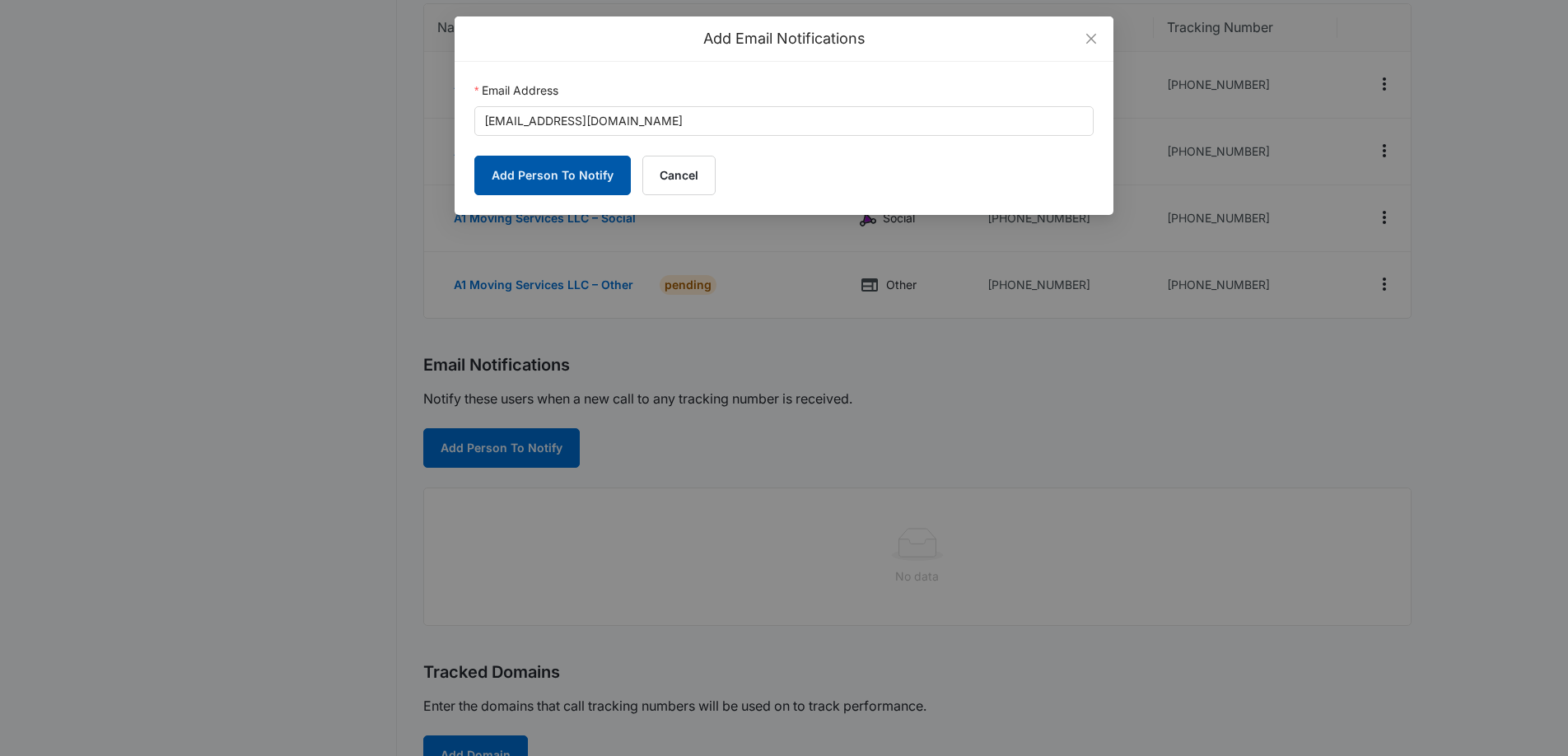
click at [508, 178] on button "Add Person To Notify" at bounding box center [553, 175] width 156 height 40
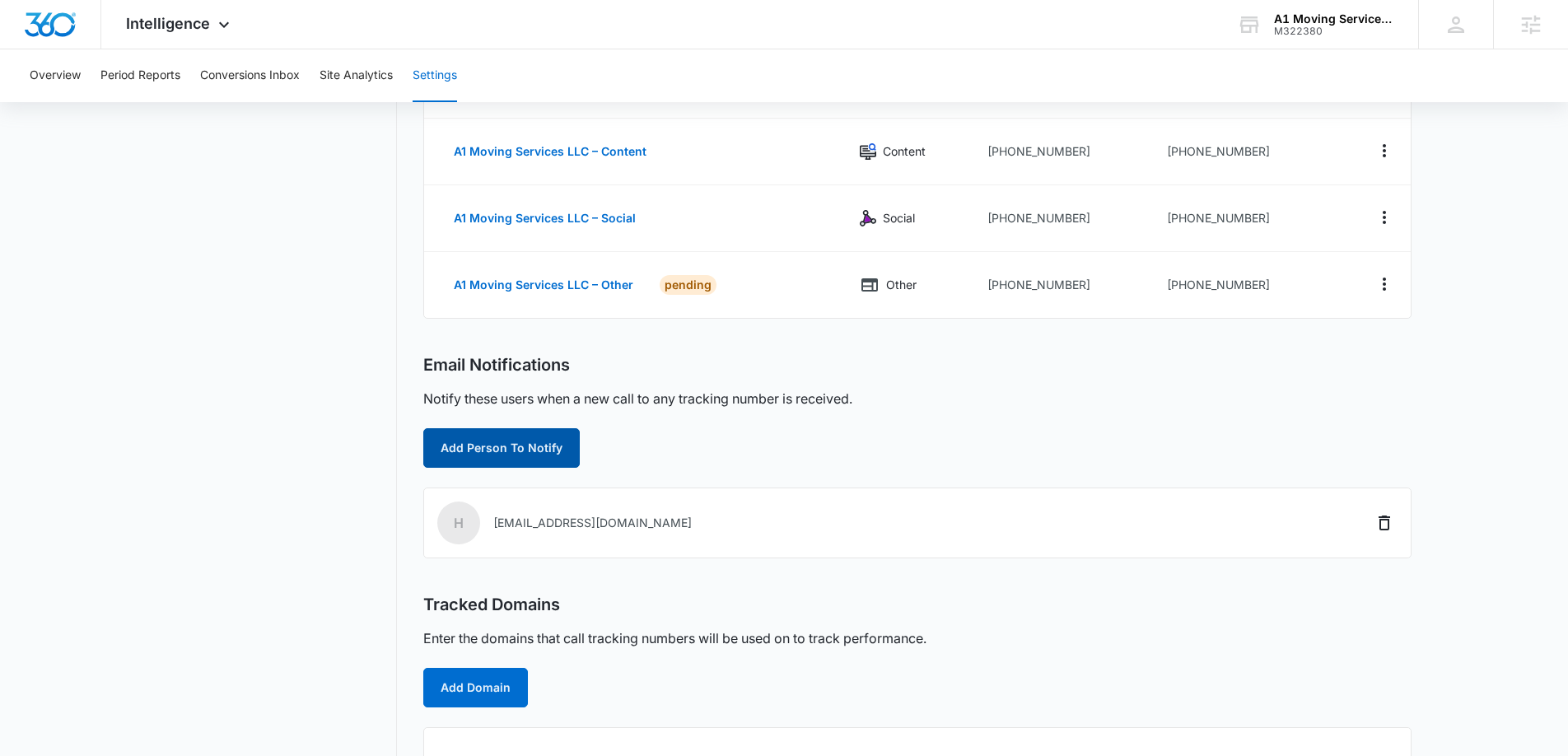
click at [525, 447] on button "Add Person To Notify" at bounding box center [501, 448] width 156 height 40
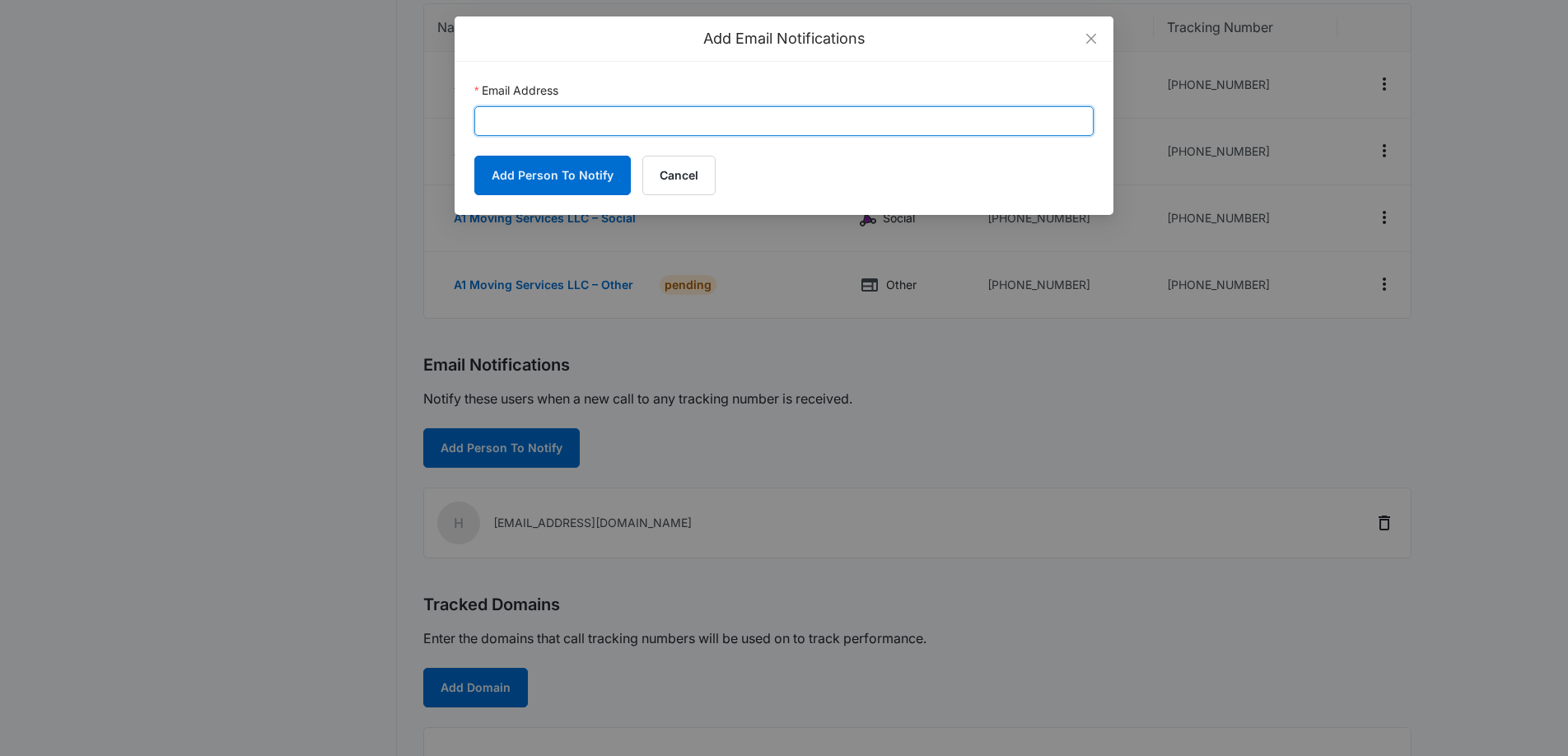
click at [552, 117] on input "Email Address" at bounding box center [784, 121] width 619 height 29
paste input "kyle.knoop@madwire.com"
type input "kyle.knoop@madwire.com"
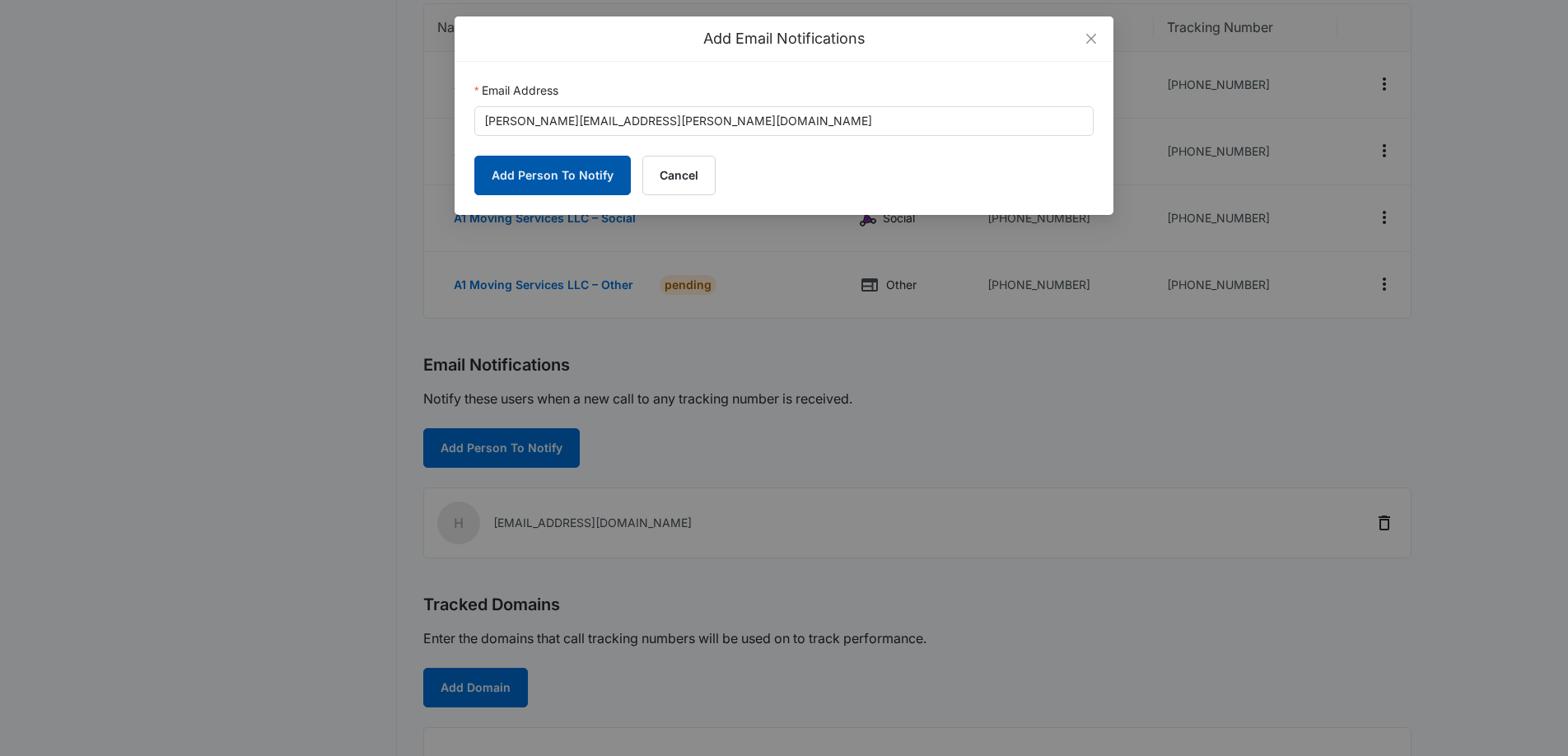
click at [576, 188] on button "Add Person To Notify" at bounding box center [553, 175] width 156 height 40
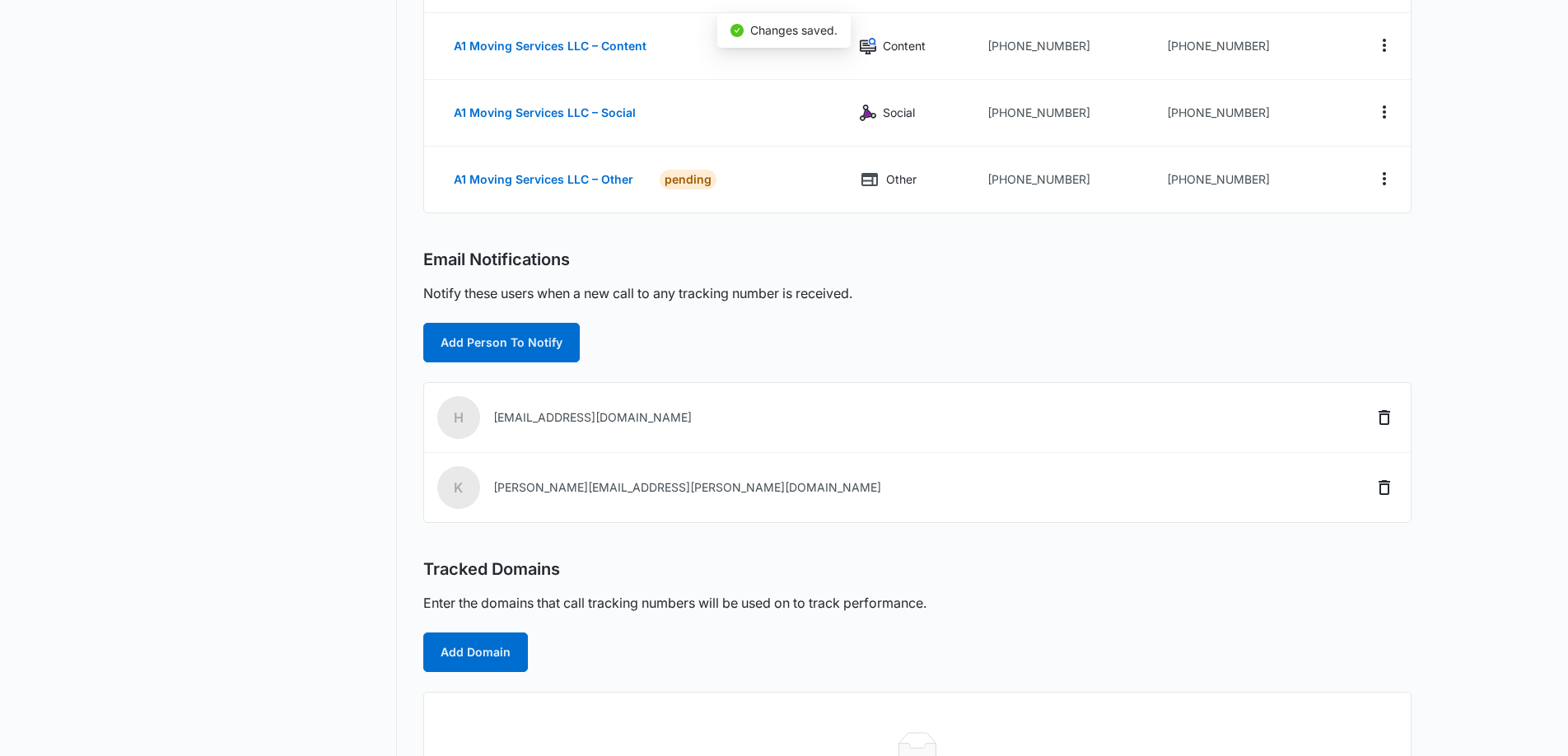
scroll to position [454, 0]
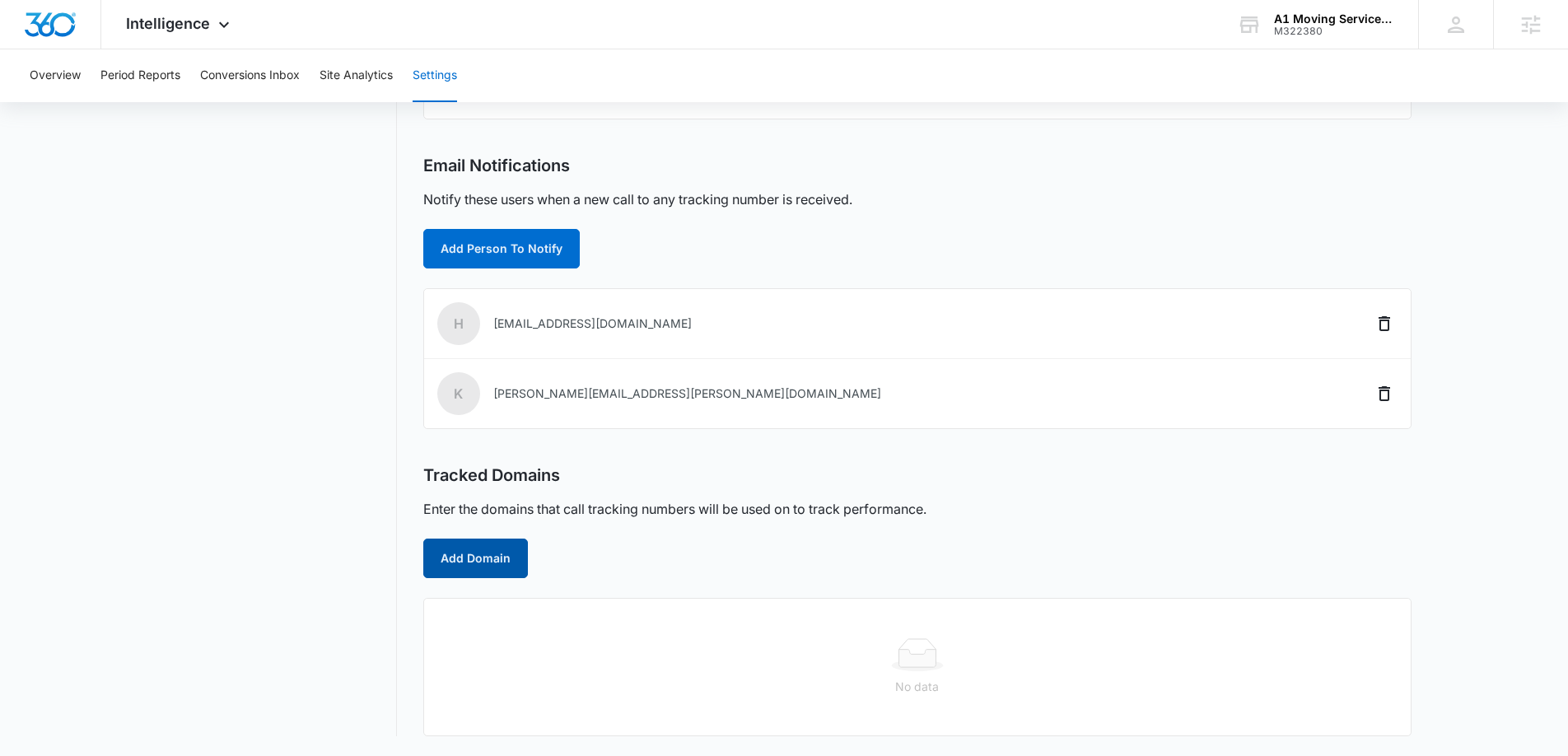
click at [492, 556] on button "Add Domain" at bounding box center [475, 558] width 105 height 40
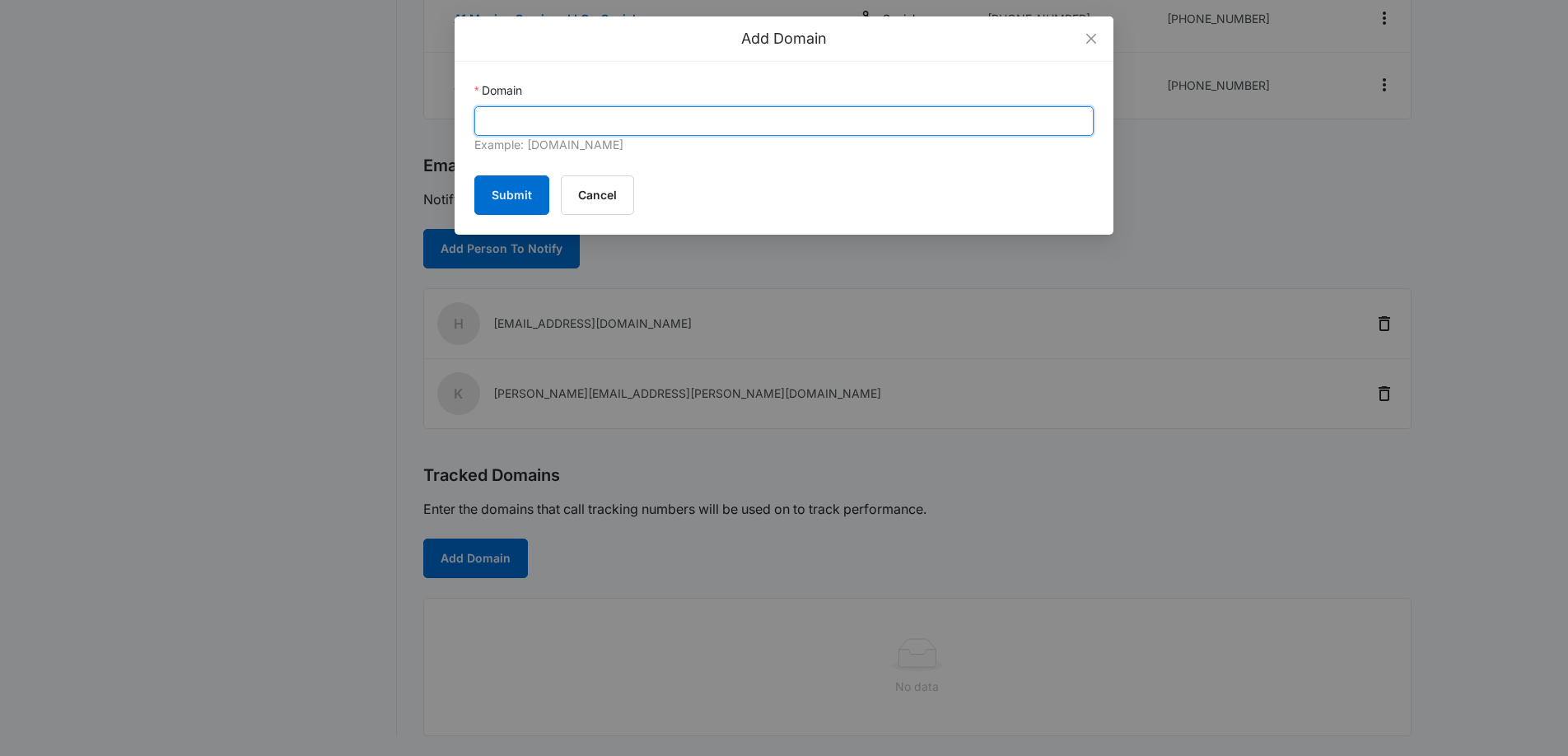
click at [546, 116] on input "Domain" at bounding box center [784, 121] width 619 height 29
paste input "https://a1movingservices.com/"
type input "https://a1movingservices.com/"
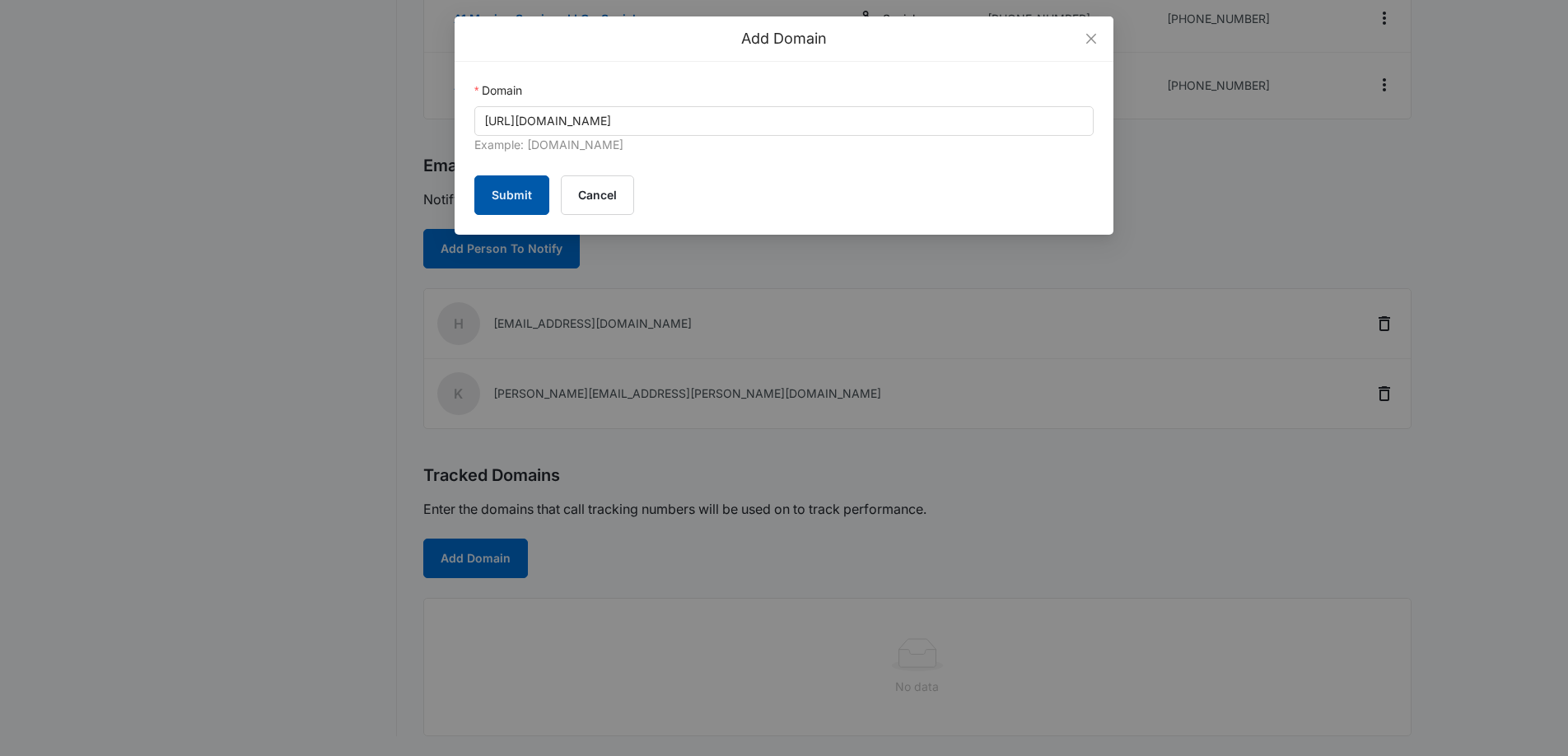
click at [501, 198] on button "Submit" at bounding box center [511, 195] width 74 height 40
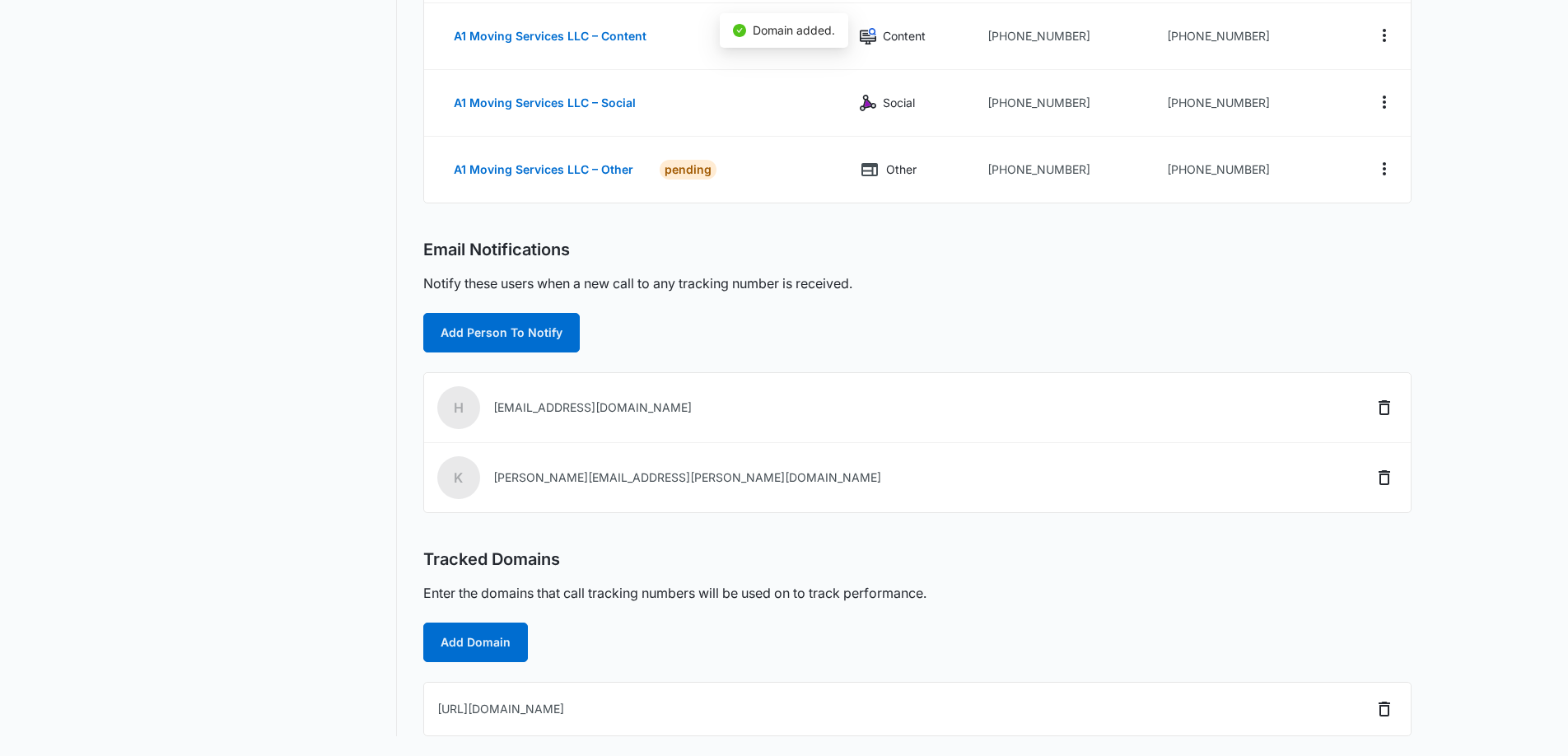
scroll to position [371, 0]
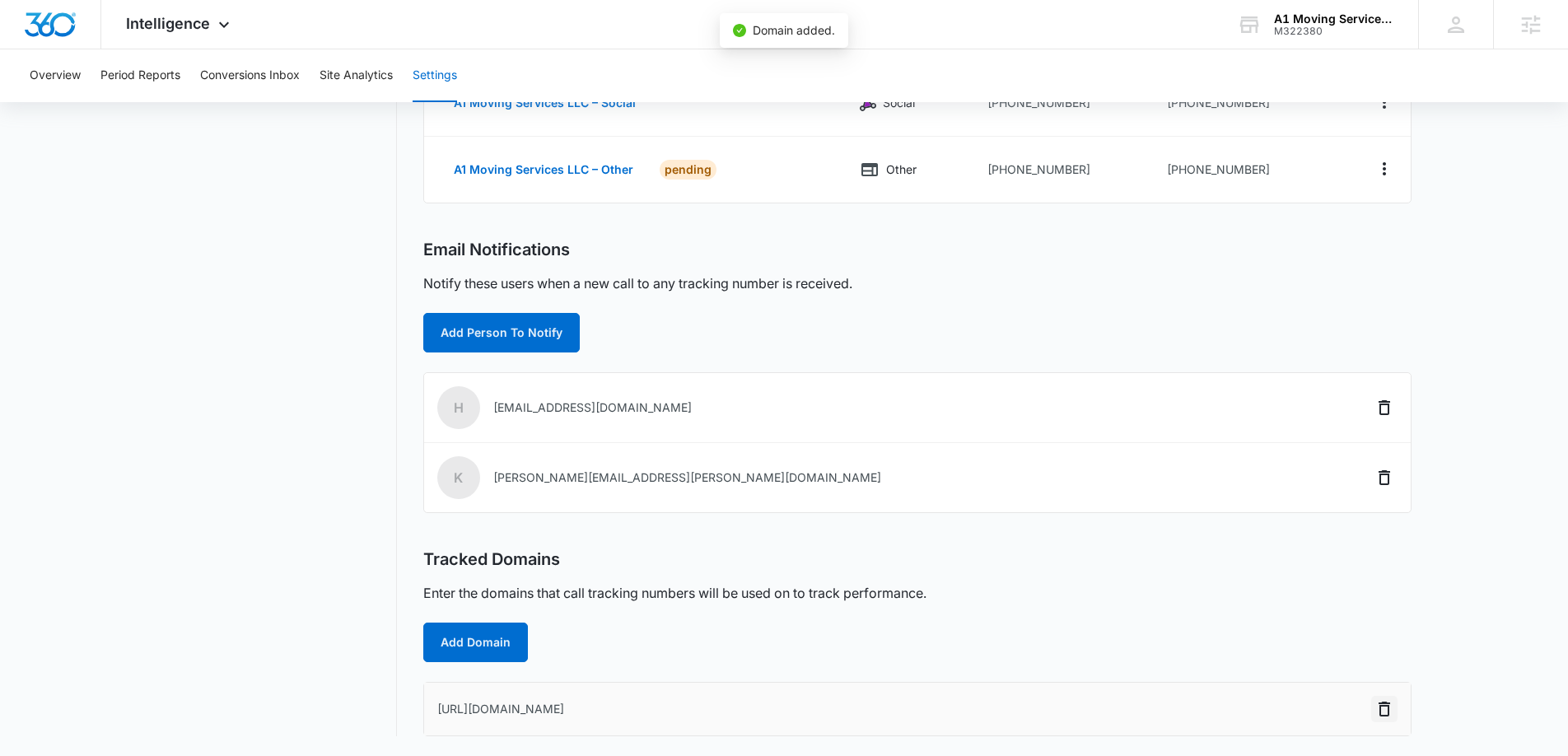
click at [1379, 710] on icon "Delete" at bounding box center [1383, 708] width 19 height 19
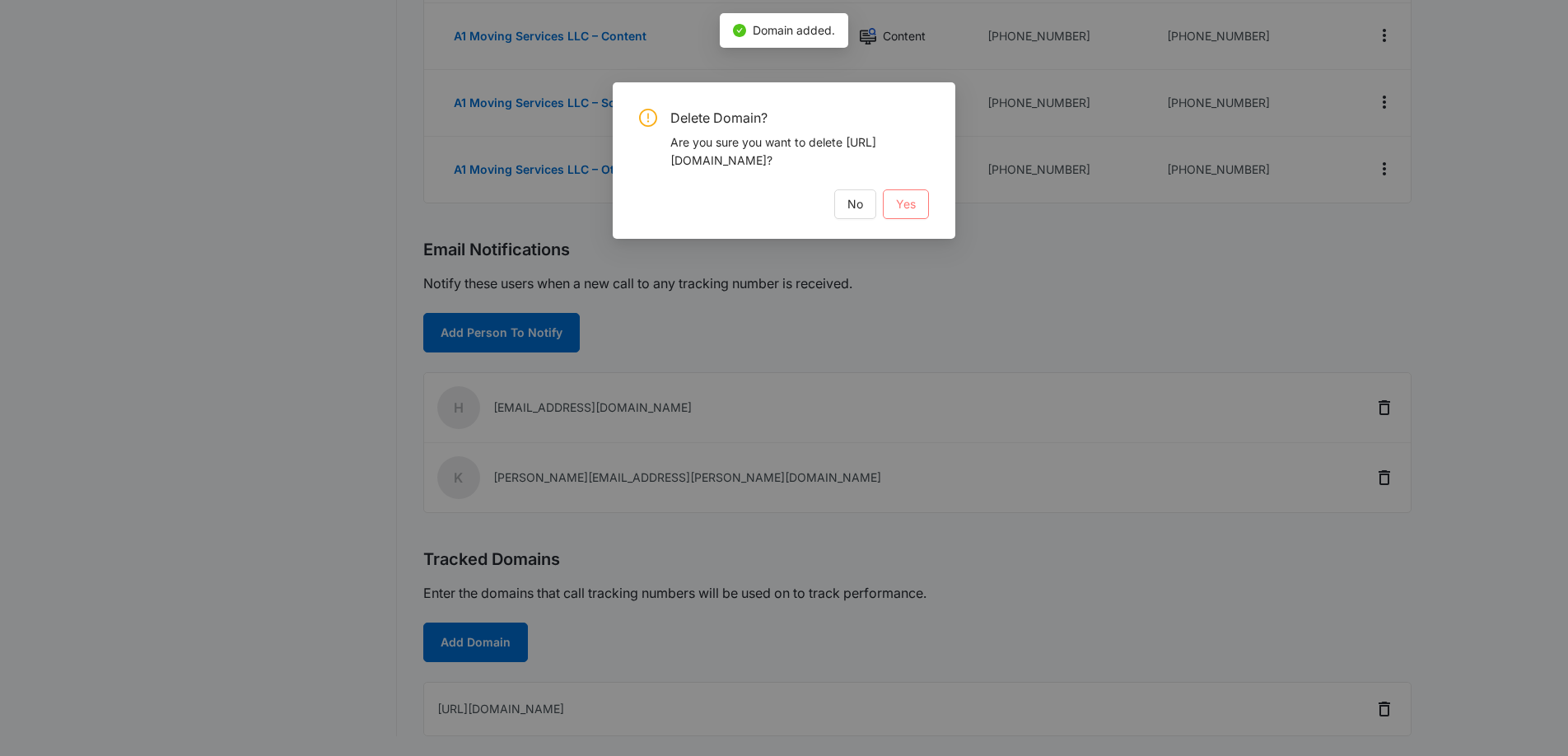
click at [909, 203] on span "Yes" at bounding box center [905, 204] width 19 height 18
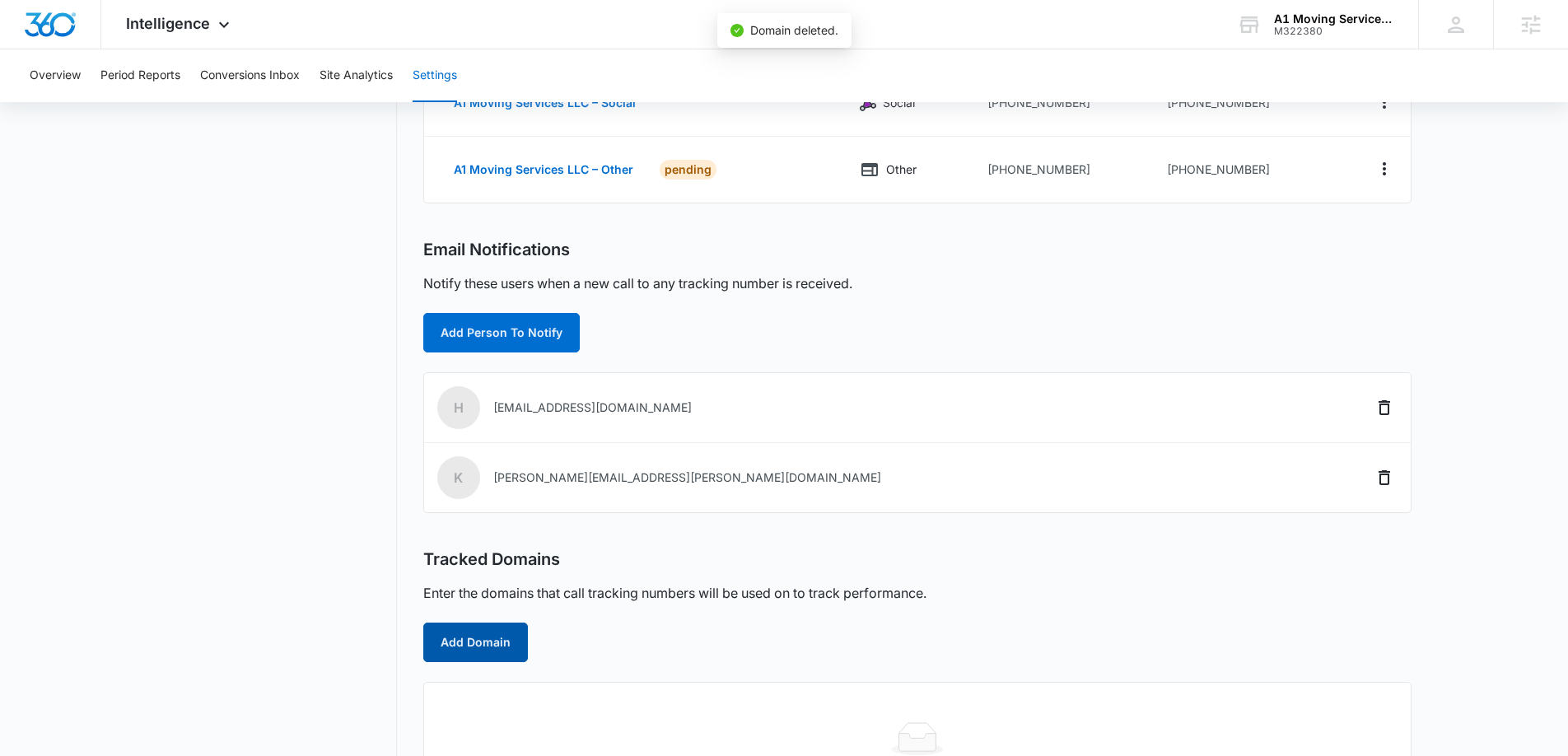
click at [494, 645] on button "Add Domain" at bounding box center [475, 642] width 105 height 40
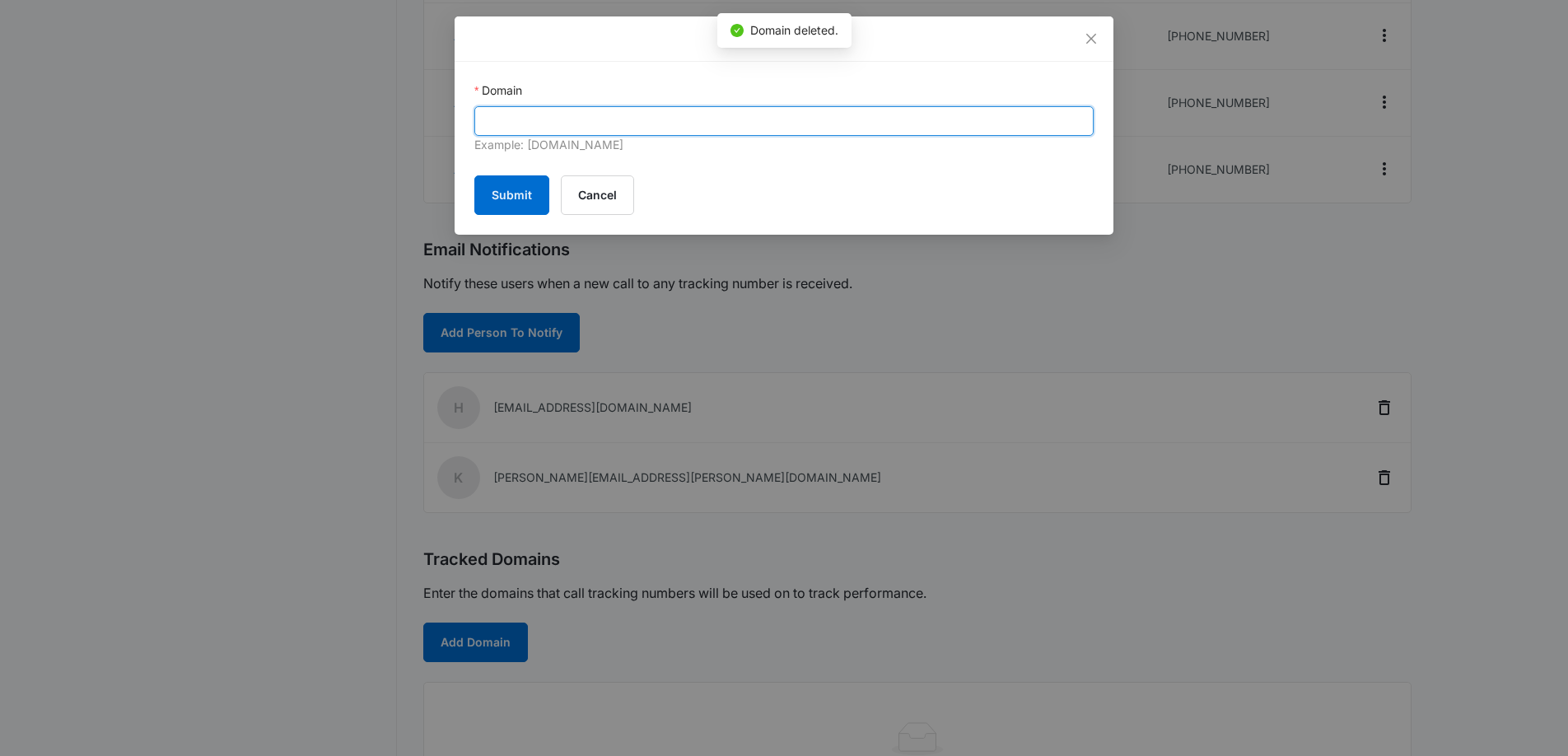
click at [649, 112] on input "Domain" at bounding box center [784, 121] width 619 height 29
paste input "https://a1movingservices.com/"
drag, startPoint x: 523, startPoint y: 124, endPoint x: 455, endPoint y: 122, distance: 68.0
click at [455, 122] on div "Domain https://a1movingservices.com/ Example: marketing360.com Submit Cancel" at bounding box center [784, 148] width 658 height 173
click at [662, 118] on input "a1movingservices.com/" at bounding box center [784, 121] width 619 height 29
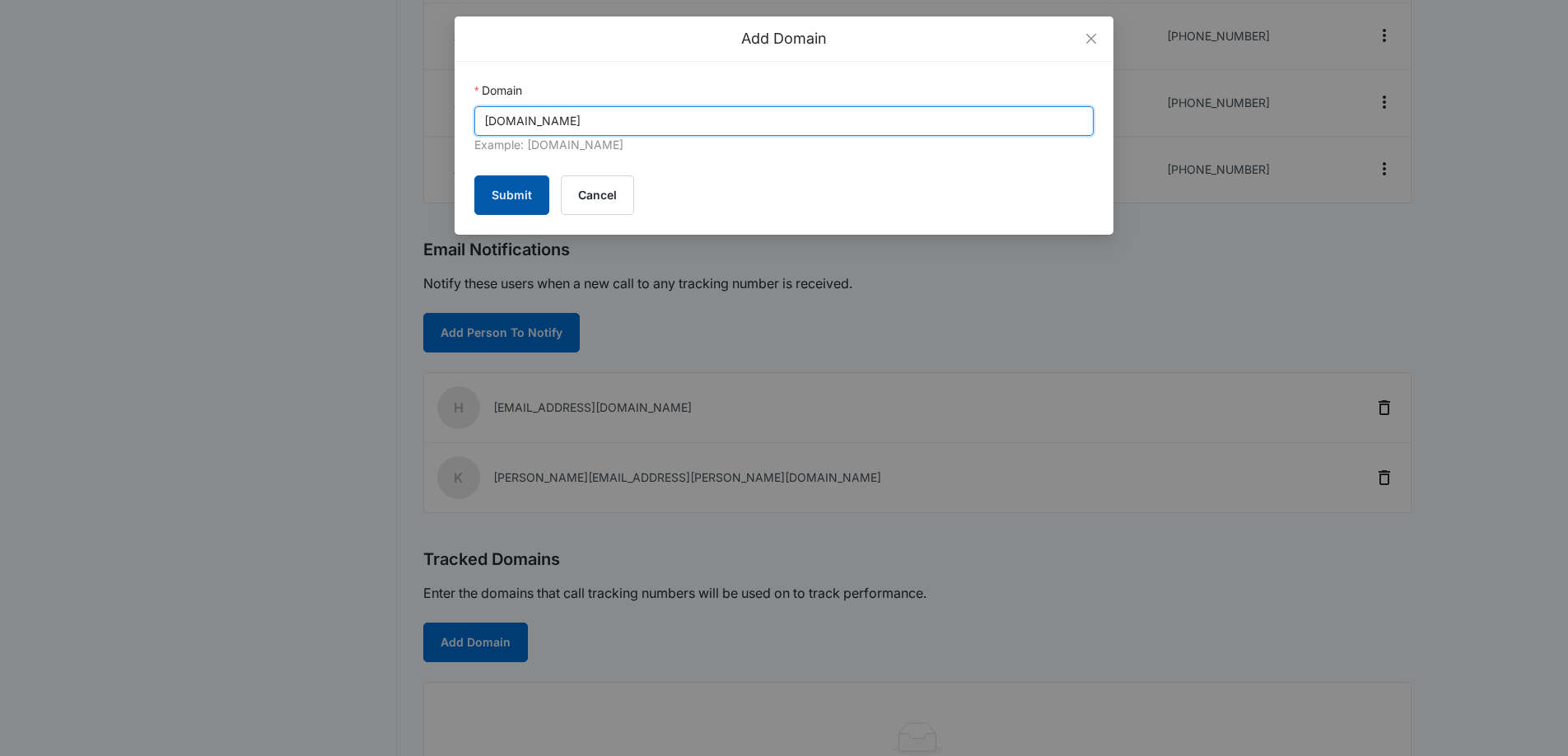
type input "a1movingservices.com"
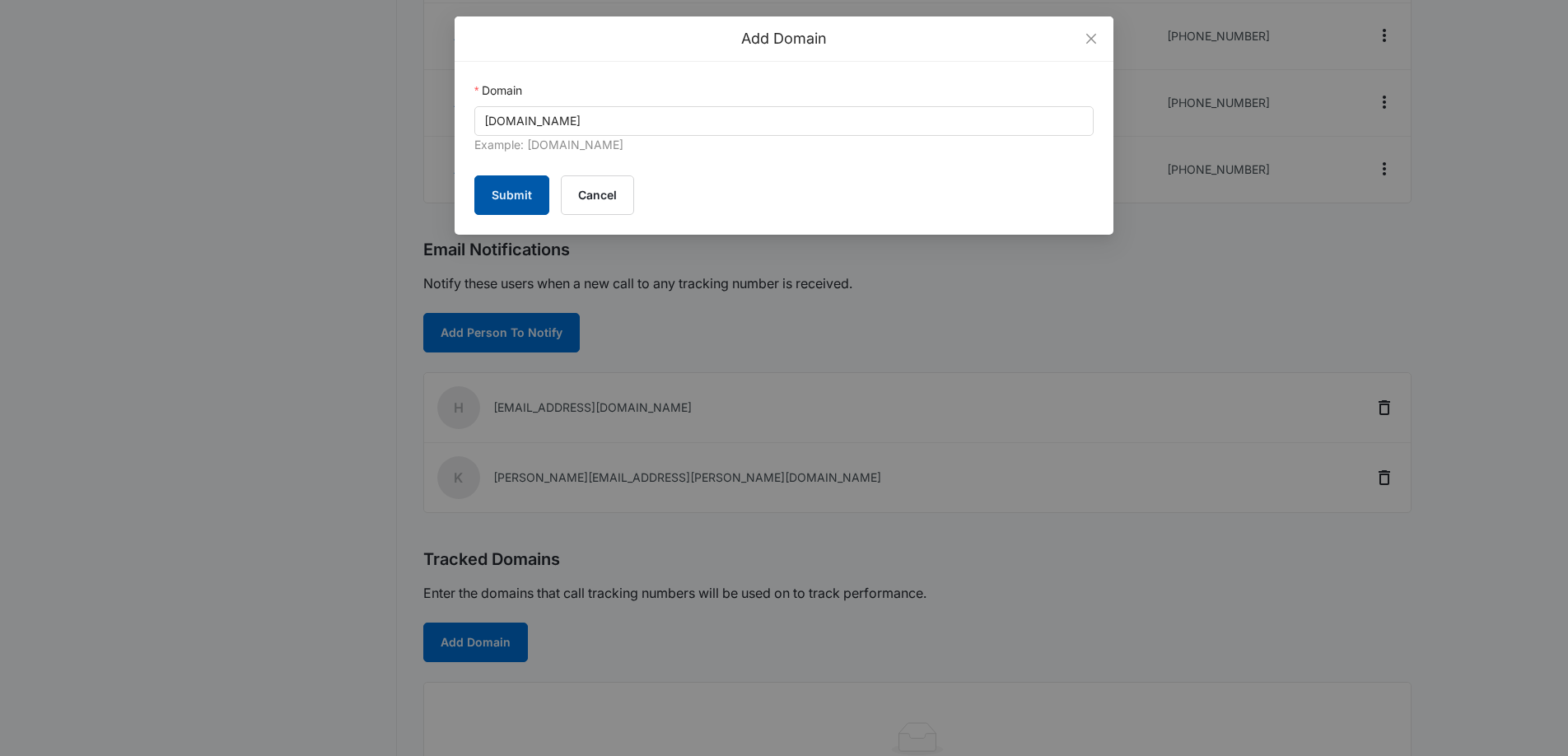
click at [508, 195] on button "Submit" at bounding box center [511, 195] width 74 height 40
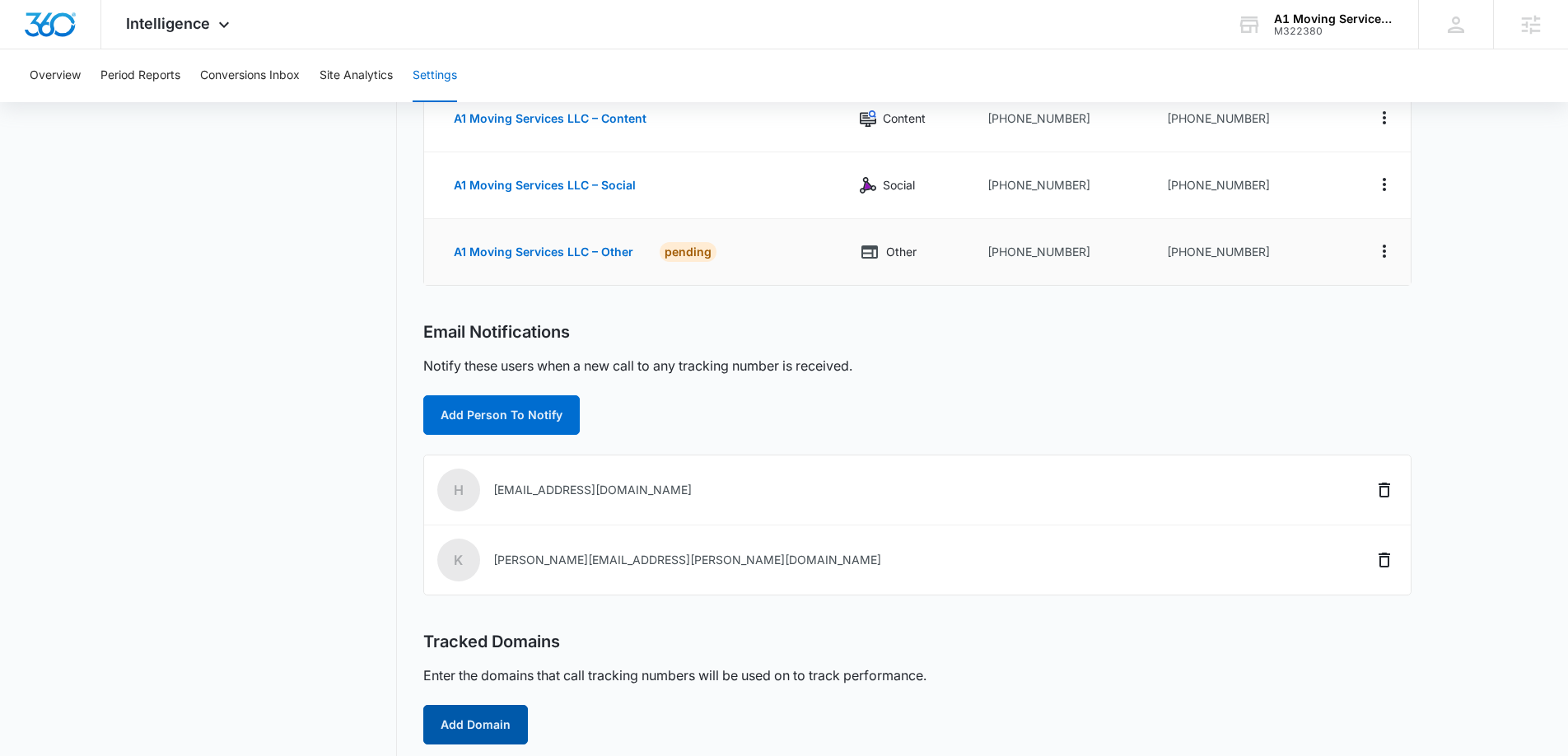
scroll to position [152, 0]
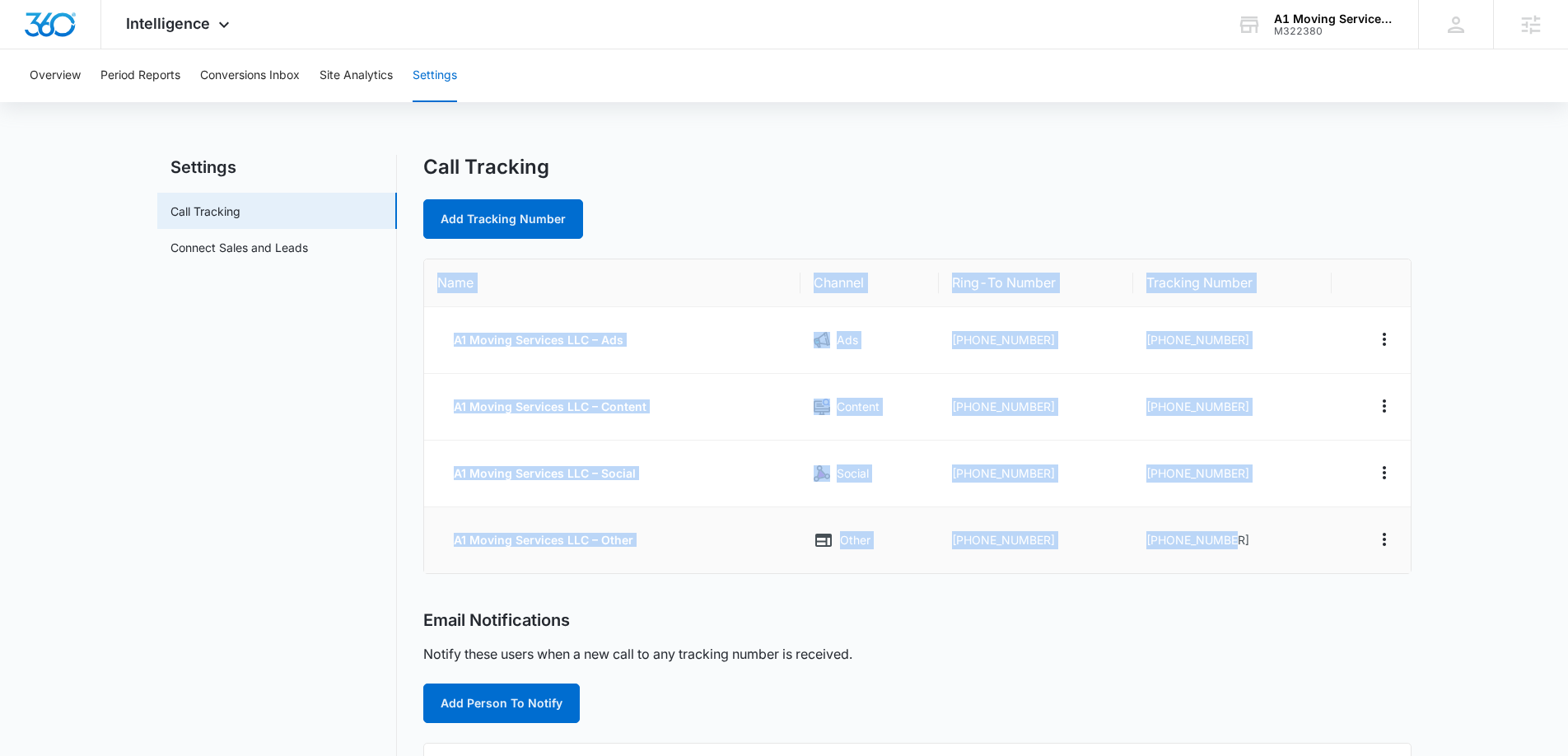
drag, startPoint x: 429, startPoint y: 277, endPoint x: 1276, endPoint y: 556, distance: 891.8
click at [1276, 556] on table "Name Channel Ring-To Number Tracking Number A1 Moving Services LLC – Ads Ads +1…" at bounding box center [917, 416] width 987 height 314
copy table "Name Channel Ring-To Number Tracking Number A1 Moving Services LLC – Ads Ads +1…"
drag, startPoint x: 1187, startPoint y: 350, endPoint x: 1282, endPoint y: 338, distance: 95.8
click at [1187, 350] on td "[PHONE_NUMBER]" at bounding box center [1232, 340] width 199 height 67
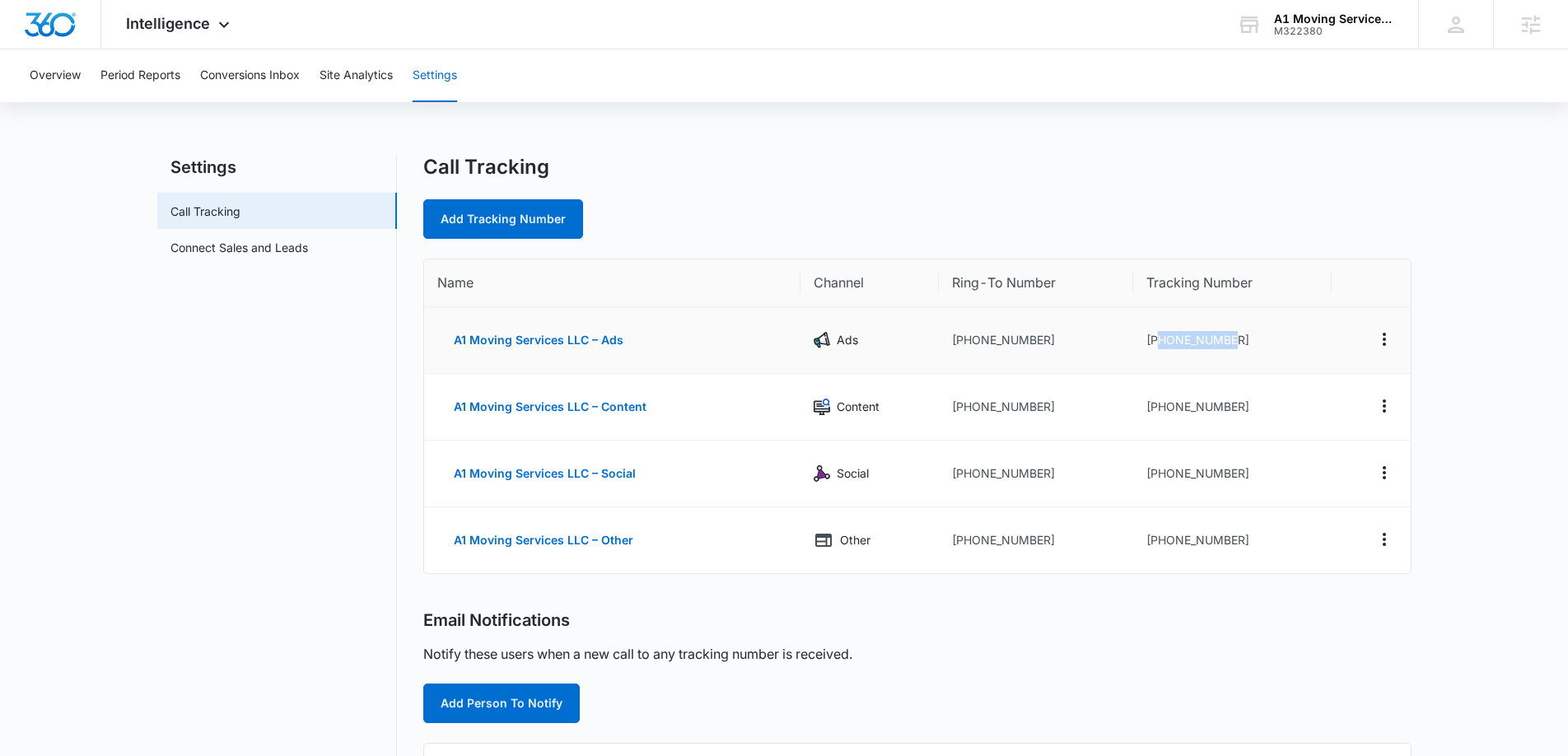
drag, startPoint x: 1268, startPoint y: 339, endPoint x: 1153, endPoint y: 339, distance: 115.0
click at [1153, 339] on td "[PHONE_NUMBER]" at bounding box center [1232, 340] width 199 height 67
copy td "3152171922"
drag, startPoint x: 1230, startPoint y: 408, endPoint x: 1156, endPoint y: 409, distance: 74.0
click at [1157, 409] on td "[PHONE_NUMBER]" at bounding box center [1232, 407] width 199 height 67
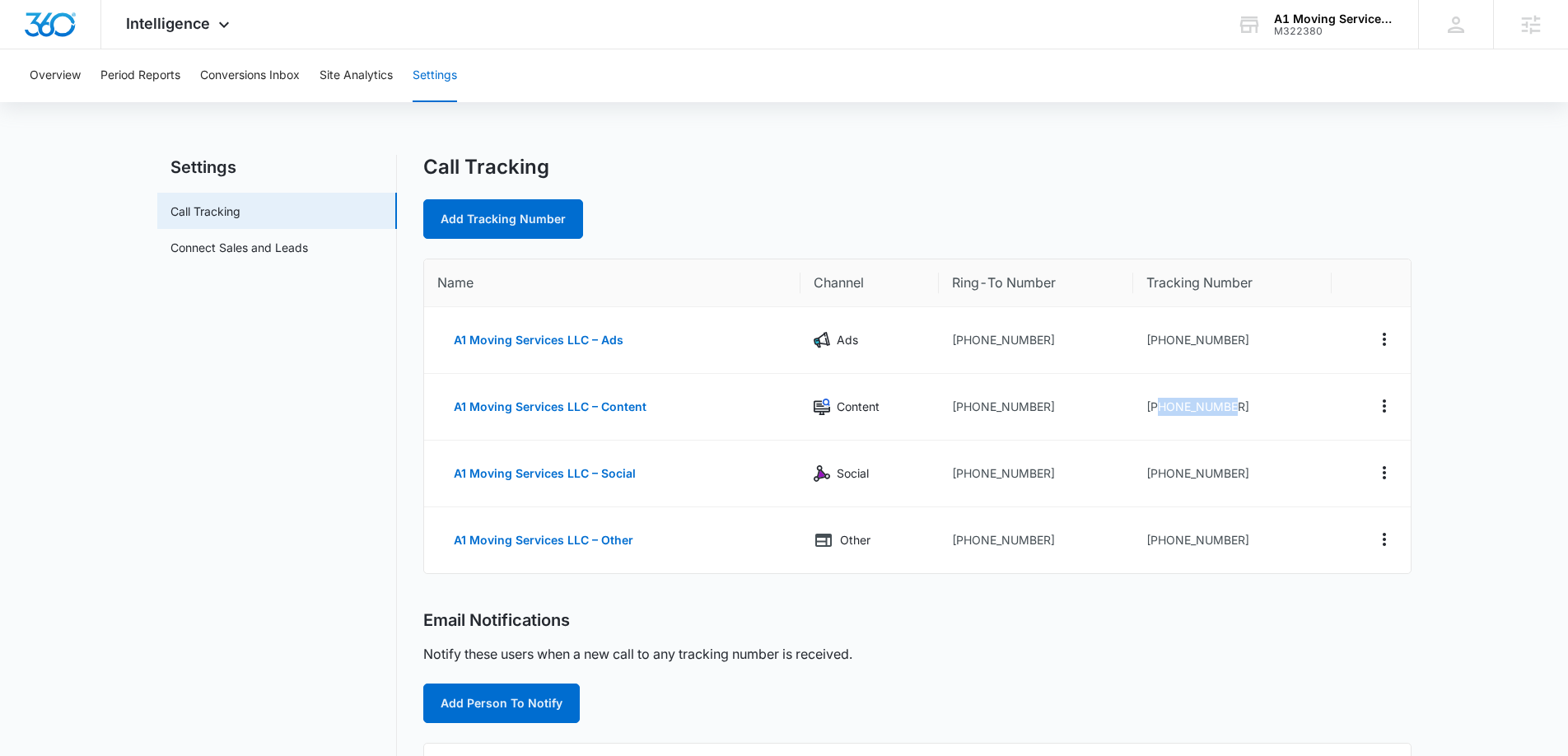
copy td "3152171931"
drag, startPoint x: 1255, startPoint y: 467, endPoint x: 1155, endPoint y: 468, distance: 100.0
click at [1155, 468] on td "[PHONE_NUMBER]" at bounding box center [1232, 474] width 199 height 67
copy td "3152171941"
drag, startPoint x: 1237, startPoint y: 533, endPoint x: 1156, endPoint y: 537, distance: 81.1
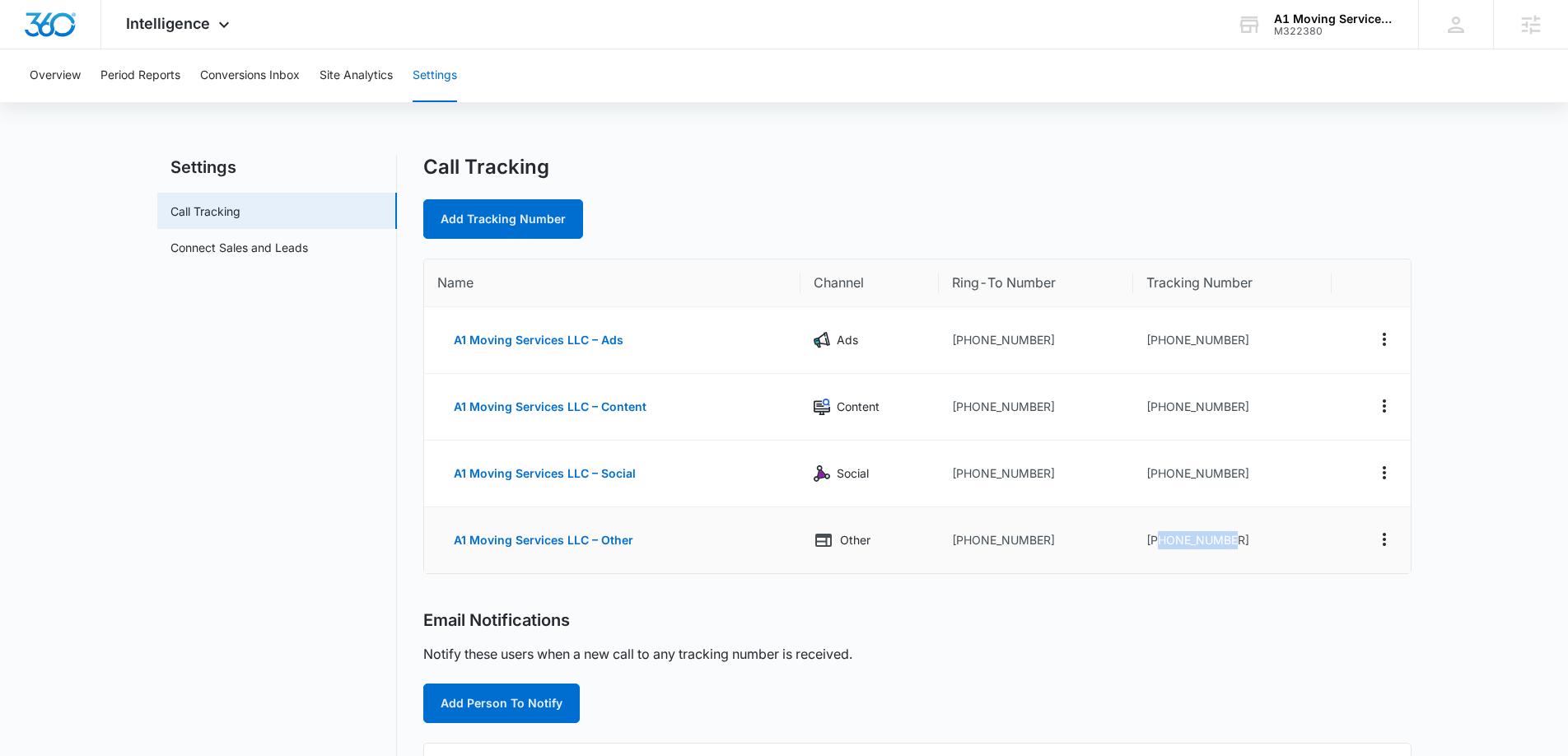
click at [1156, 537] on td "[PHONE_NUMBER]" at bounding box center [1232, 541] width 199 height 66
copy td "3152171962"
drag, startPoint x: 1232, startPoint y: 361, endPoint x: 1255, endPoint y: 345, distance: 28.0
click at [1232, 361] on td "[PHONE_NUMBER]" at bounding box center [1232, 340] width 199 height 67
drag, startPoint x: 1258, startPoint y: 339, endPoint x: 1157, endPoint y: 341, distance: 101.0
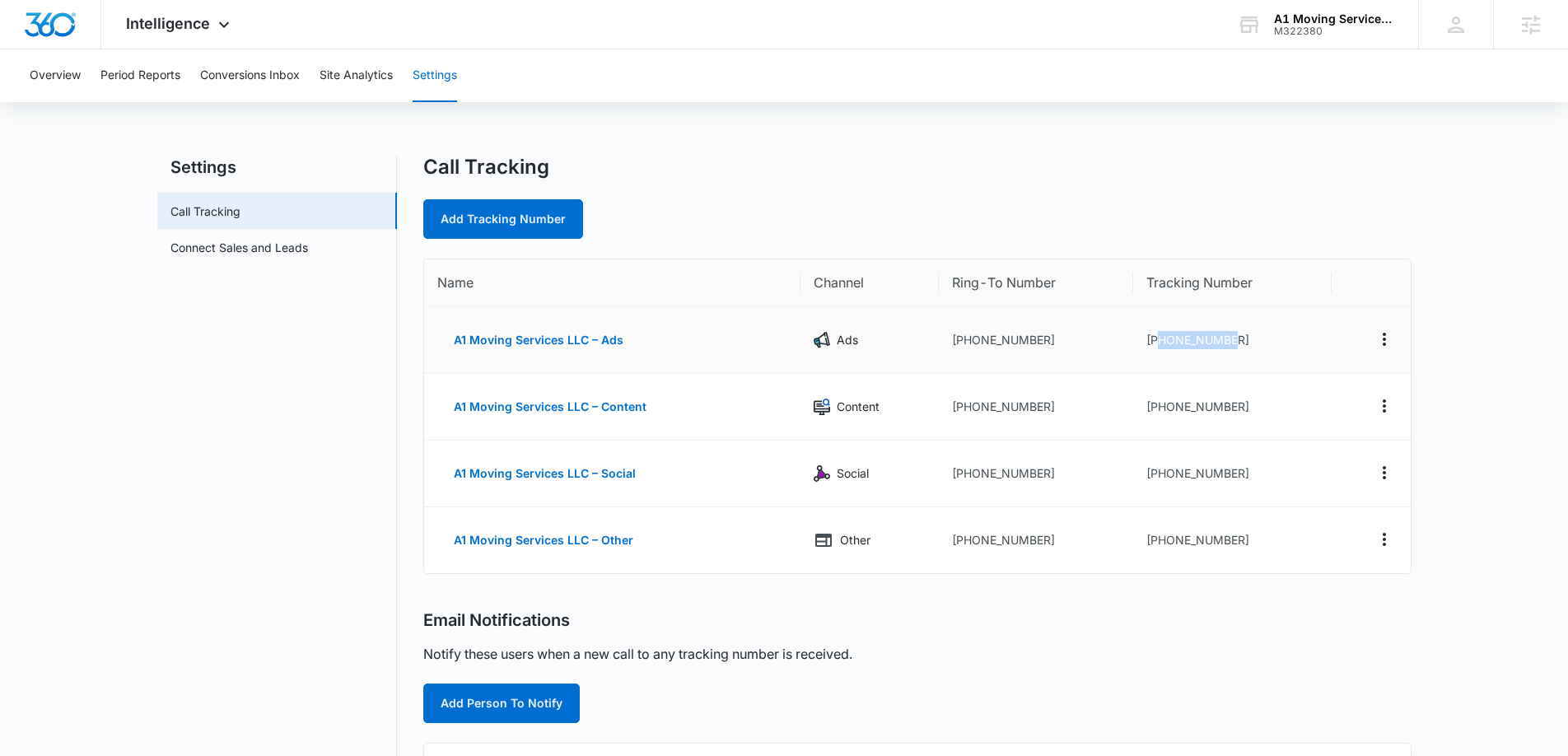
click at [1157, 341] on td "[PHONE_NUMBER]" at bounding box center [1232, 340] width 199 height 67
copy td "3152171922"
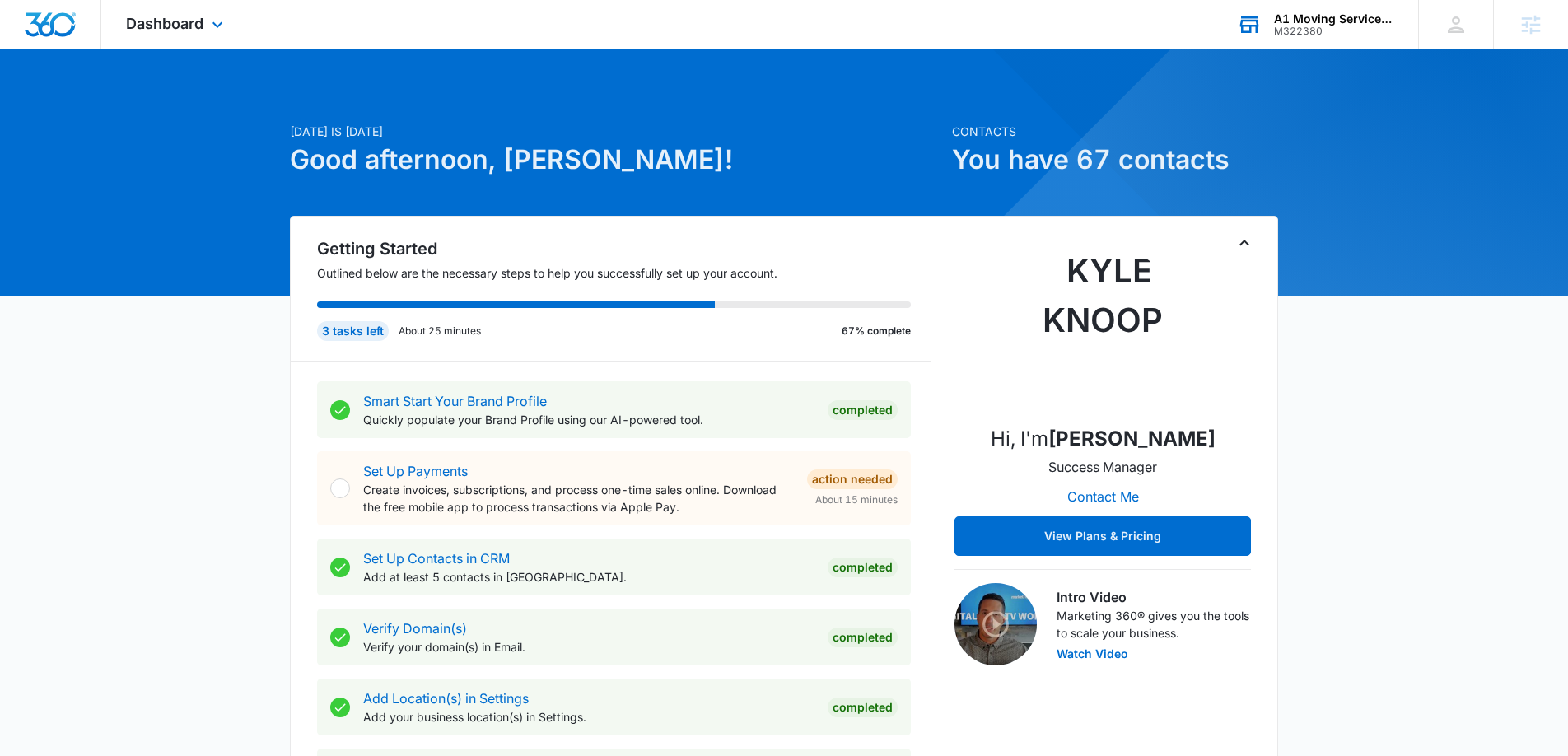
click at [1294, 19] on div "A1 Moving Services LLC" at bounding box center [1333, 18] width 120 height 13
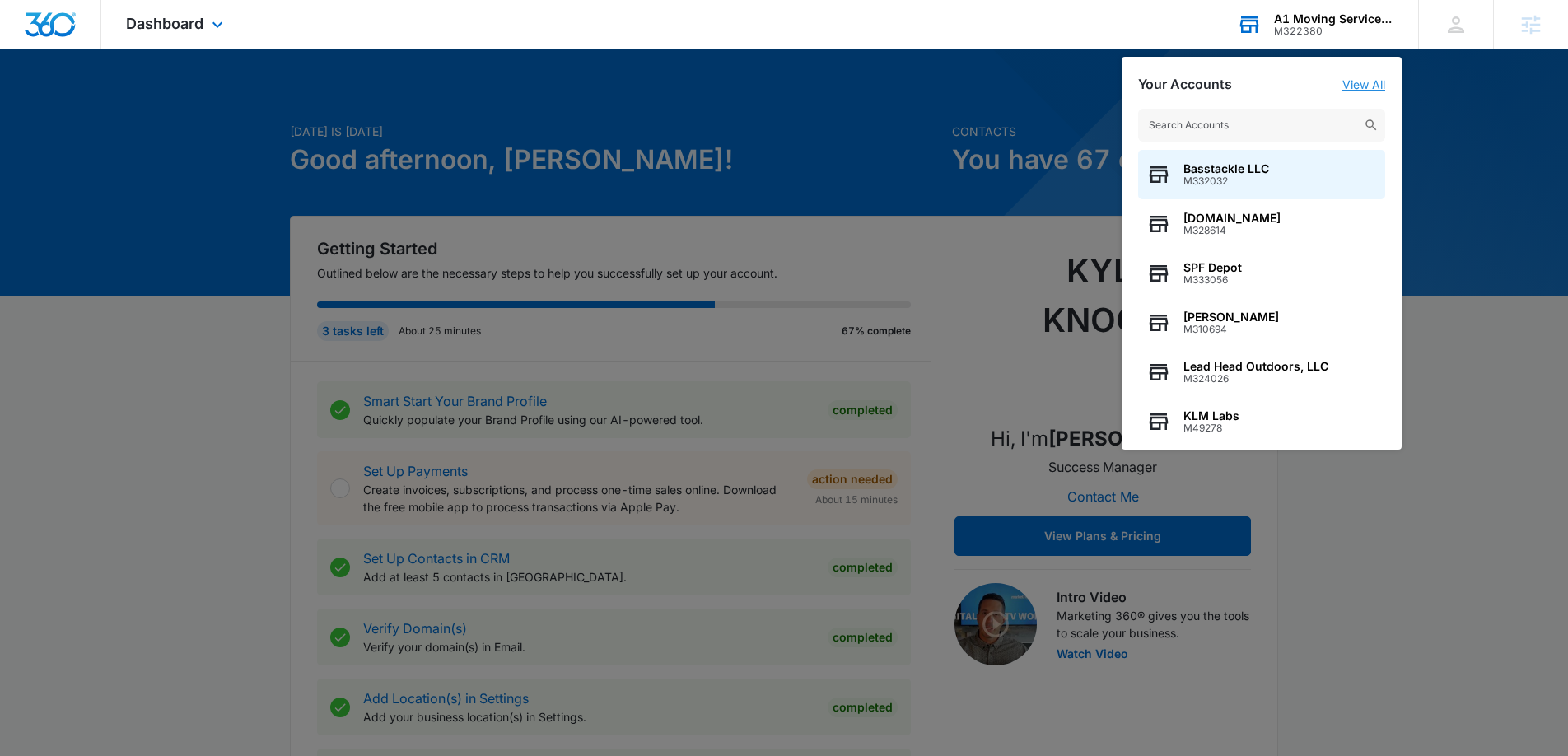
click at [1354, 84] on link "View All" at bounding box center [1363, 84] width 43 height 14
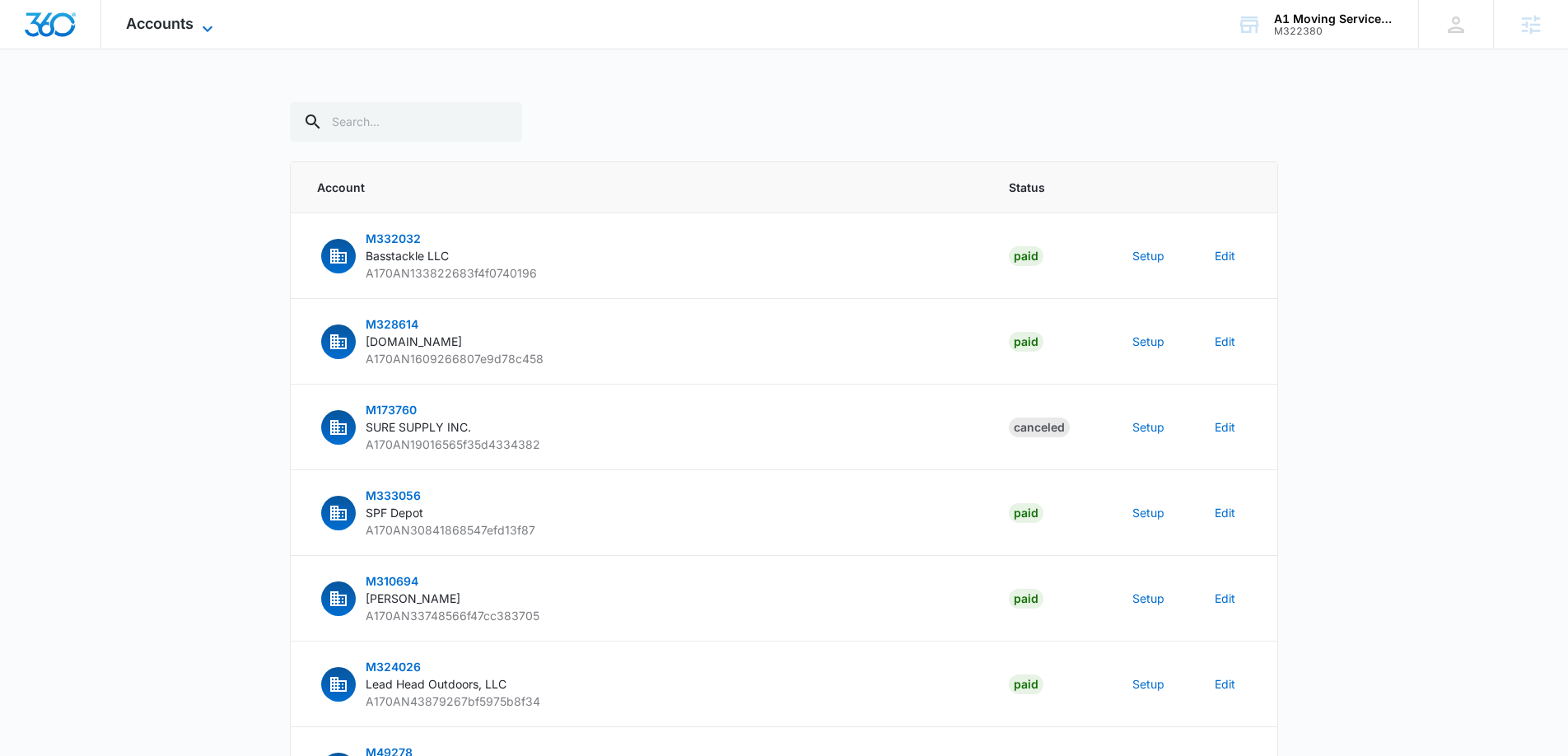
click at [162, 17] on span "Accounts" at bounding box center [159, 23] width 67 height 17
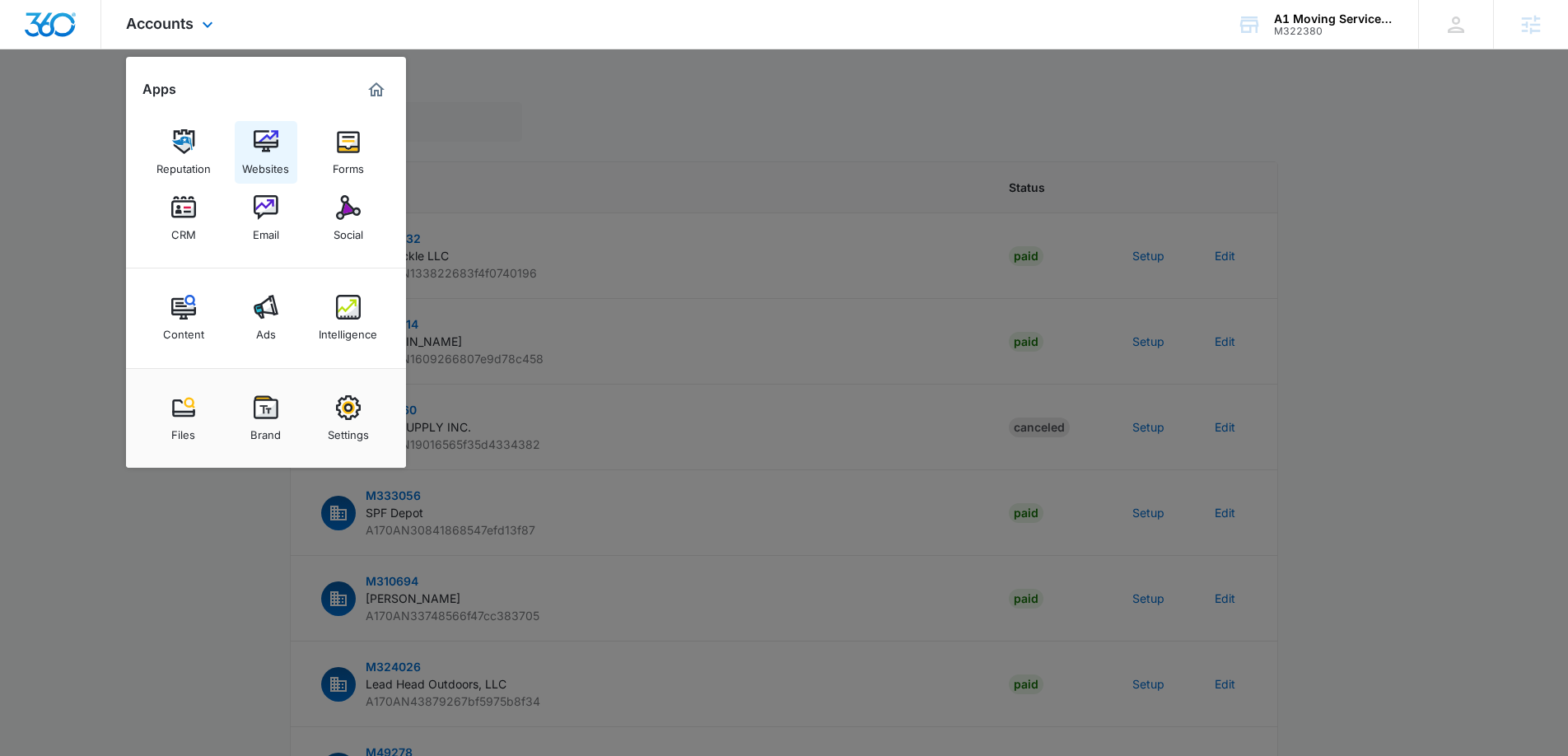
click at [264, 148] on img at bounding box center [266, 142] width 25 height 25
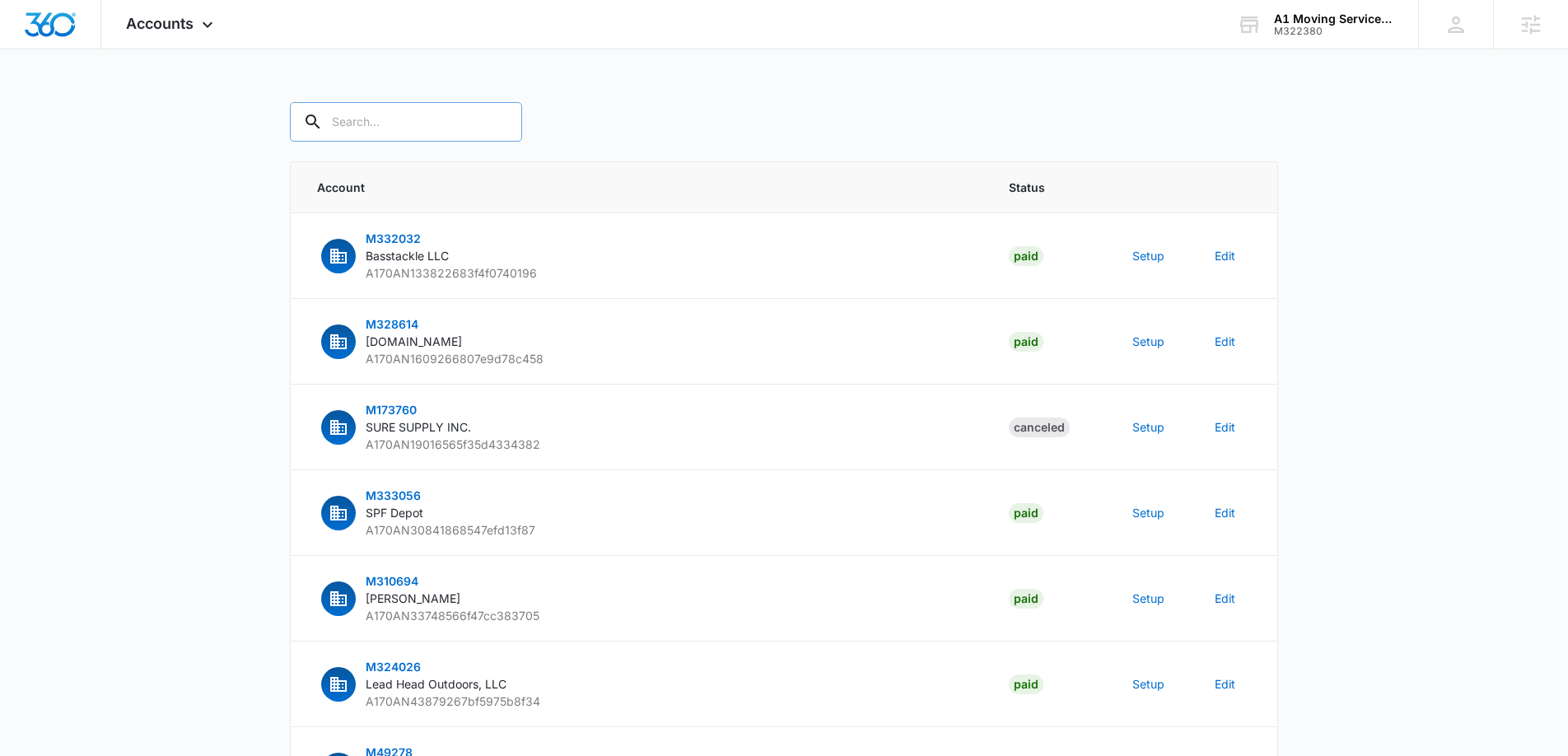
paste input "M322380"
type input "M322380"
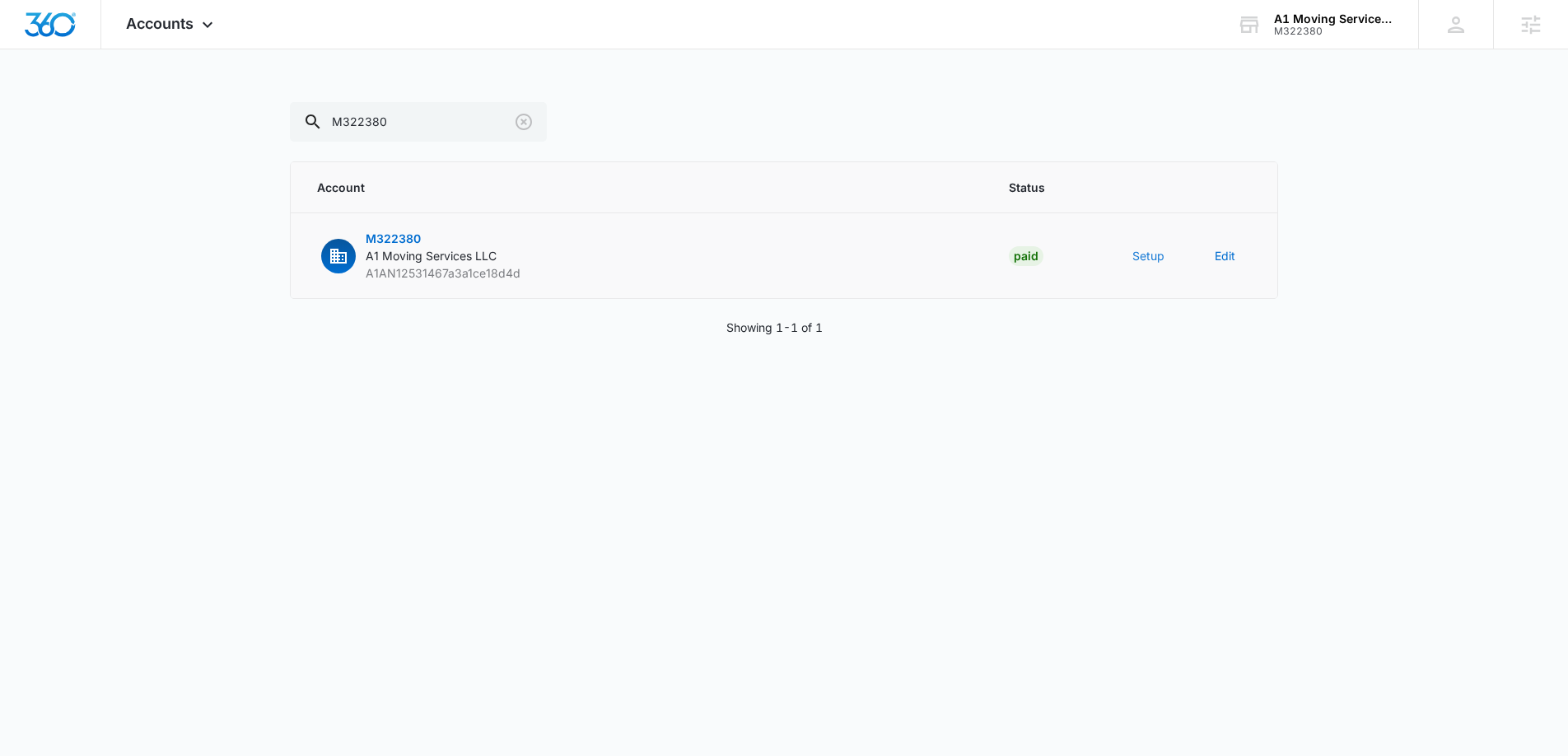
click at [1151, 251] on button "Setup" at bounding box center [1148, 256] width 32 height 17
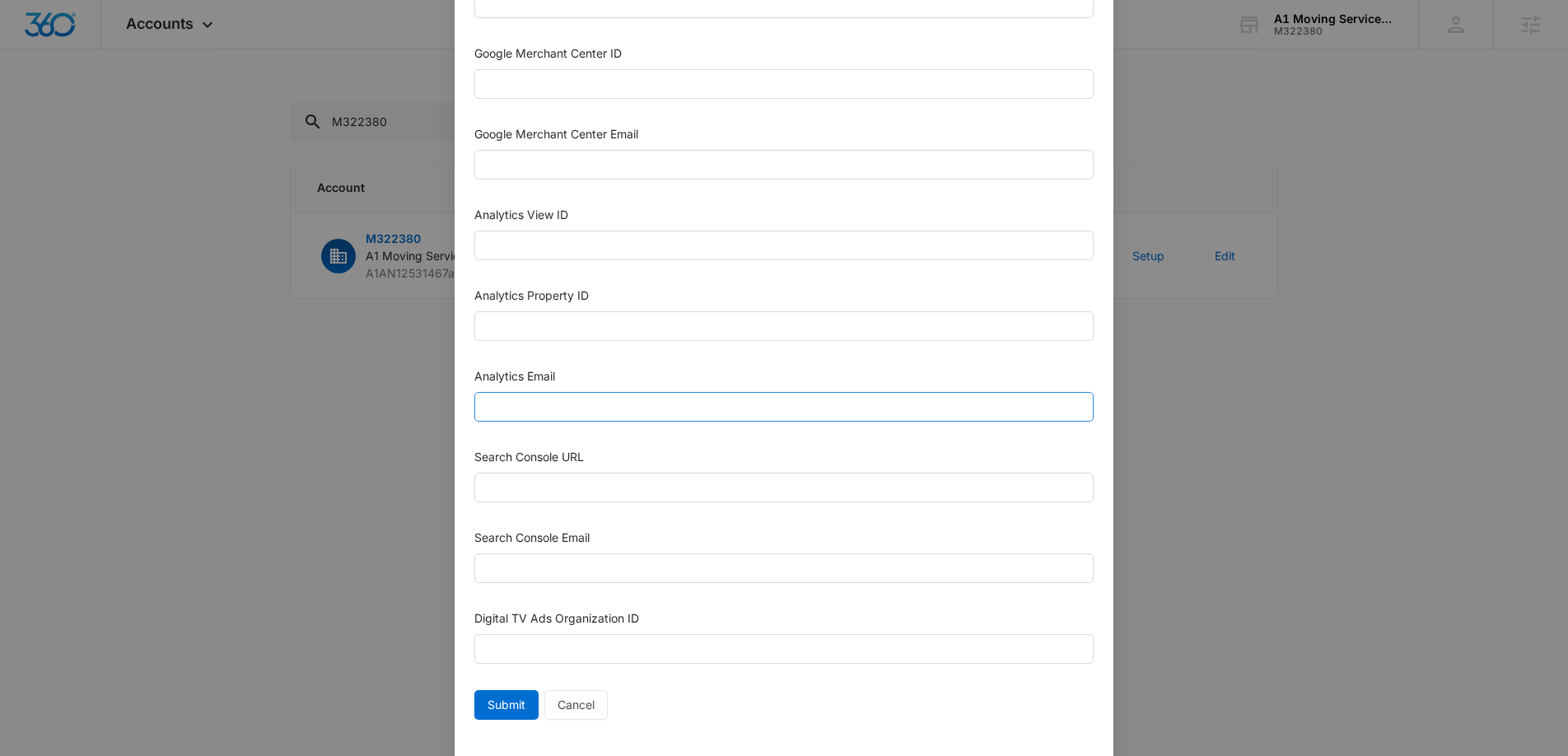
scroll to position [707, 0]
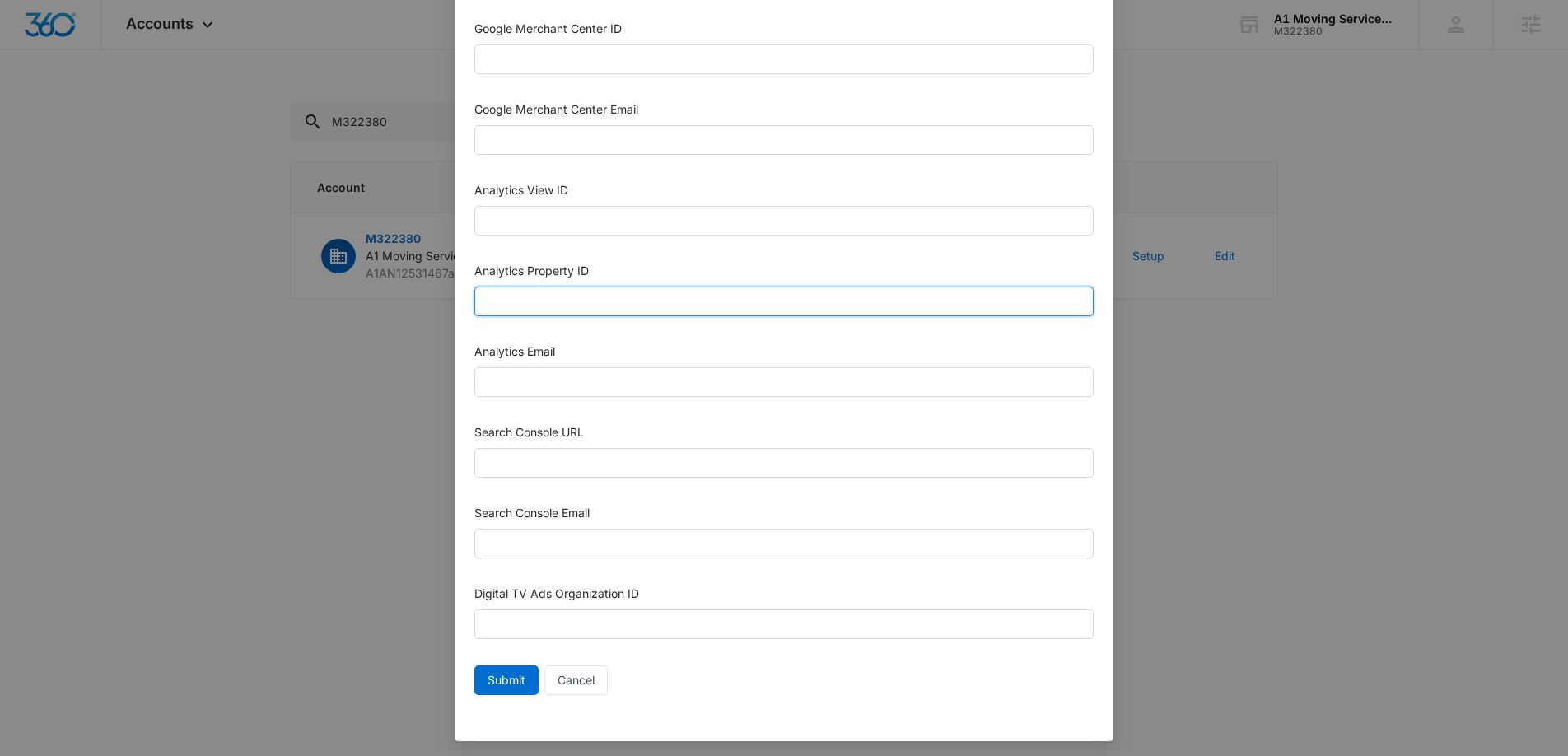
click at [553, 305] on input "Analytics Property ID" at bounding box center [784, 302] width 619 height 29
paste input "508539254"
drag, startPoint x: 504, startPoint y: 300, endPoint x: 449, endPoint y: 295, distance: 55.2
click at [450, 296] on div "Setup Account Bing Ad Account ID Bing Ad Account Email LinkedIn Ad Account ID L…" at bounding box center [784, 378] width 1568 height 756
drag, startPoint x: 612, startPoint y: 297, endPoint x: 590, endPoint y: 329, distance: 38.8
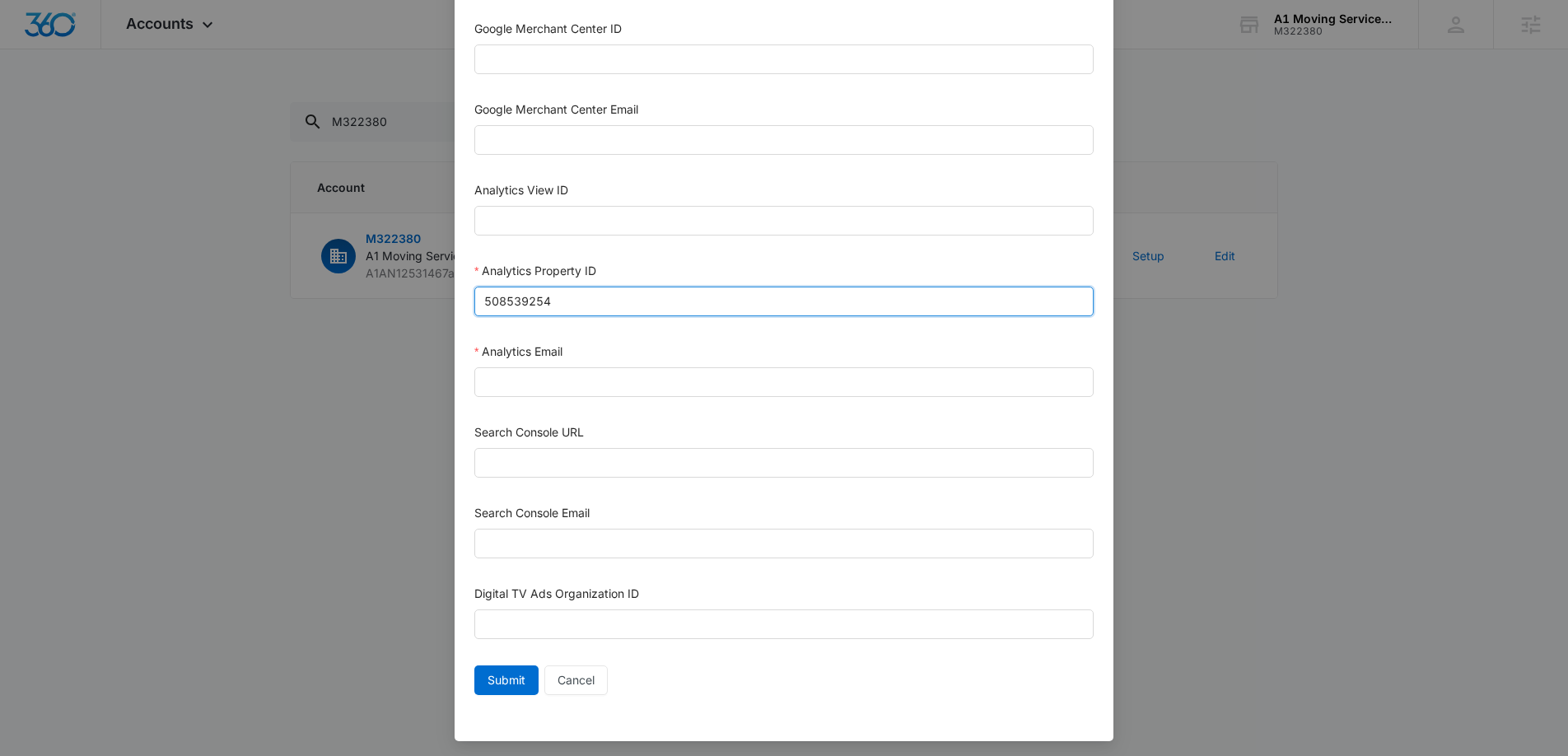
click at [601, 299] on input "508539254" at bounding box center [784, 302] width 619 height 29
type input "508539254"
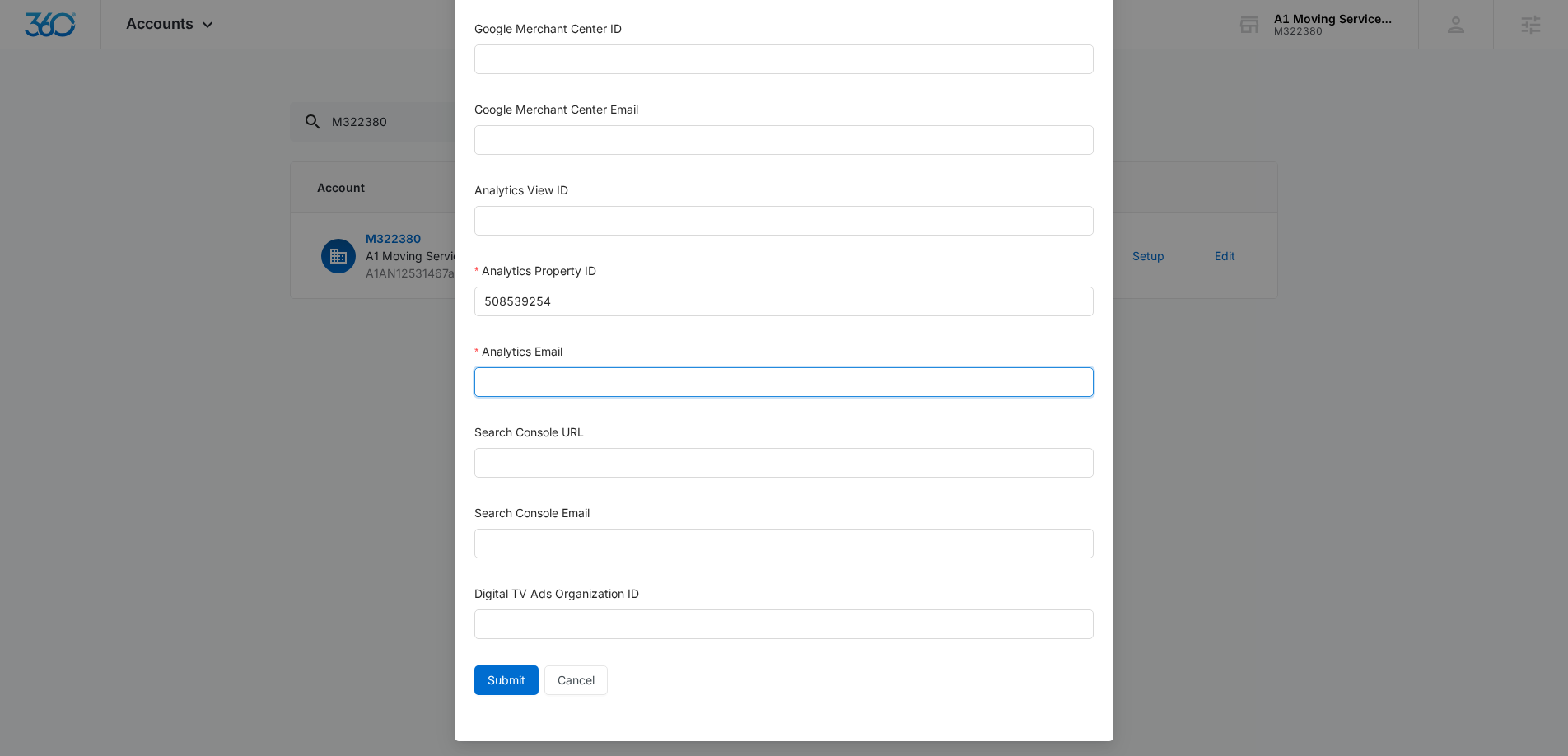
click at [555, 384] on input "Analytics Email" at bounding box center [784, 382] width 619 height 29
type input "m360+accounts1025@madwiremedia.com"
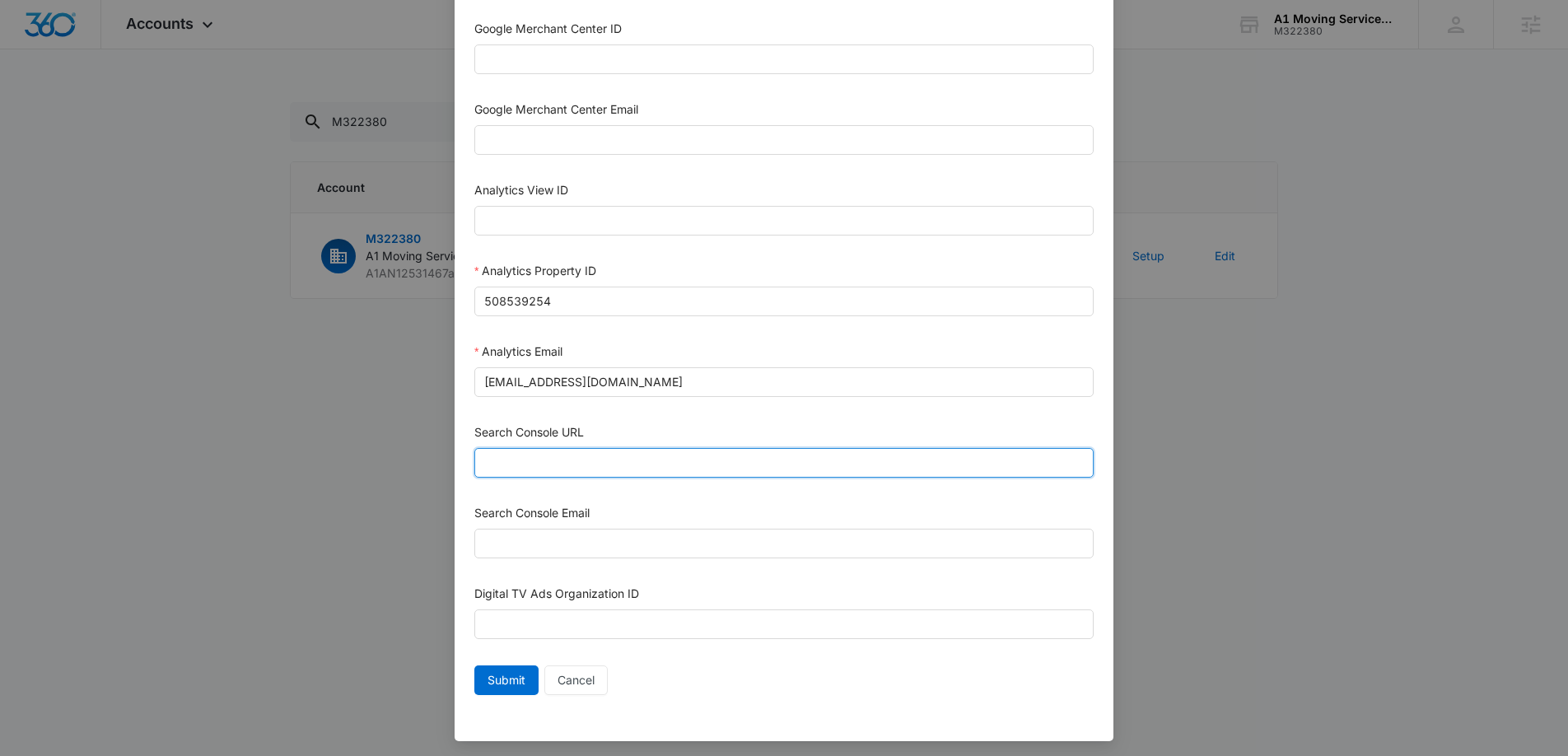
click at [527, 454] on input "Search Console URL" at bounding box center [784, 463] width 619 height 29
paste input "https://a1movingservices.com/"
drag, startPoint x: 508, startPoint y: 469, endPoint x: 478, endPoint y: 465, distance: 30.3
click at [478, 465] on input "https://a1movingservices.com/" at bounding box center [784, 463] width 619 height 29
type input "https://a1movingservices.com/"
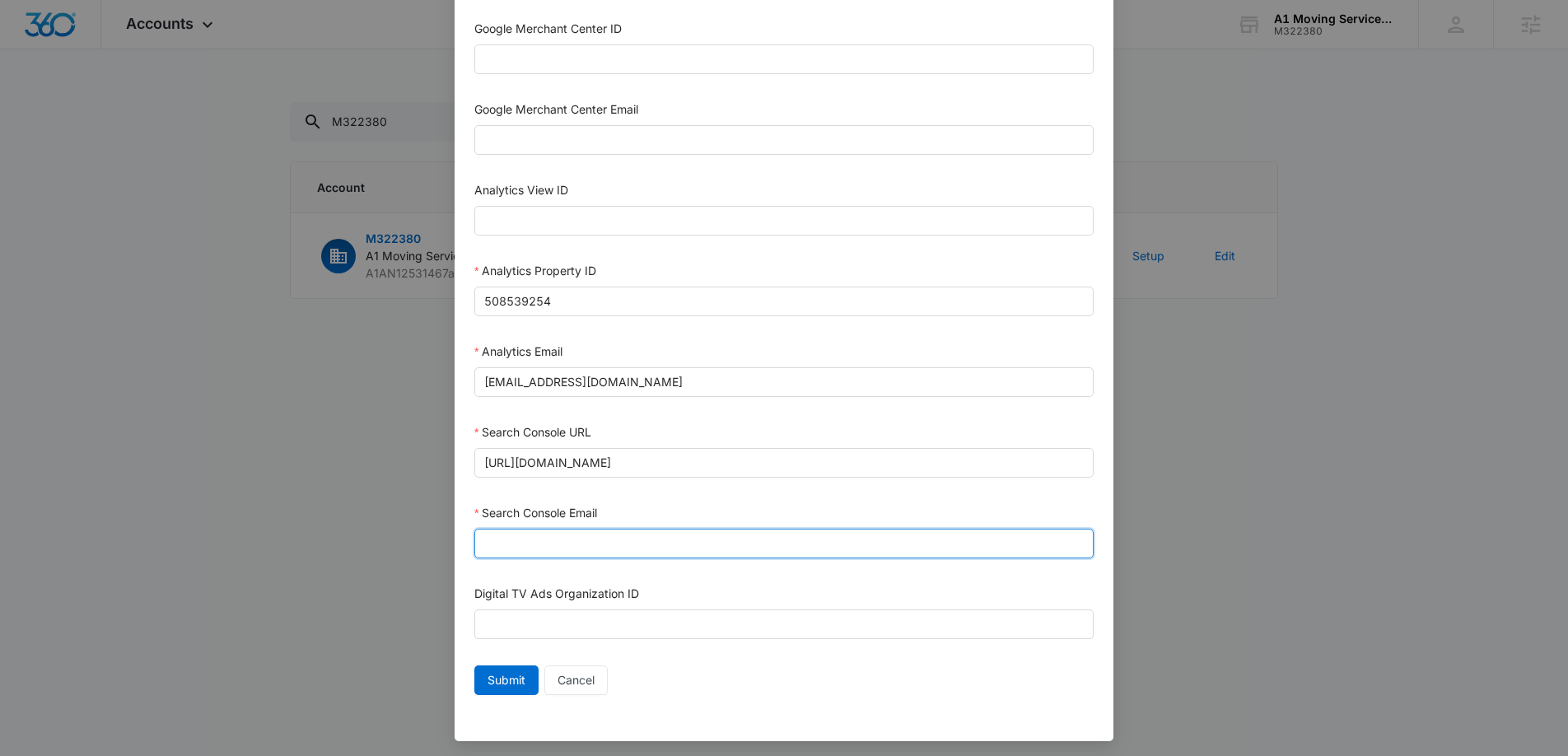
click at [570, 552] on input "Search Console Email" at bounding box center [784, 544] width 619 height 29
type input "M360+Accounts1025@madwiremedia.com"
click at [498, 679] on span "Submit" at bounding box center [506, 681] width 38 height 18
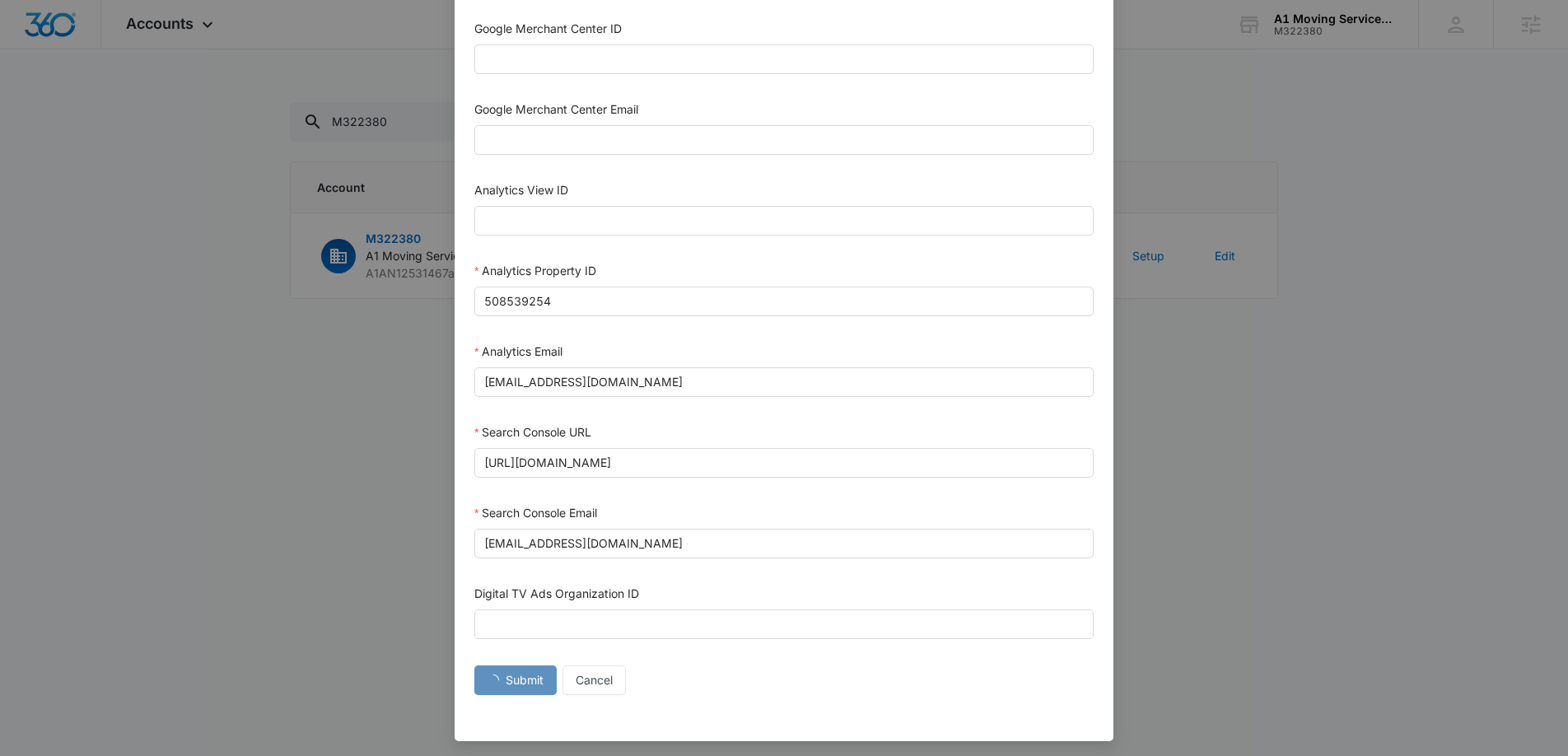
scroll to position [696, 0]
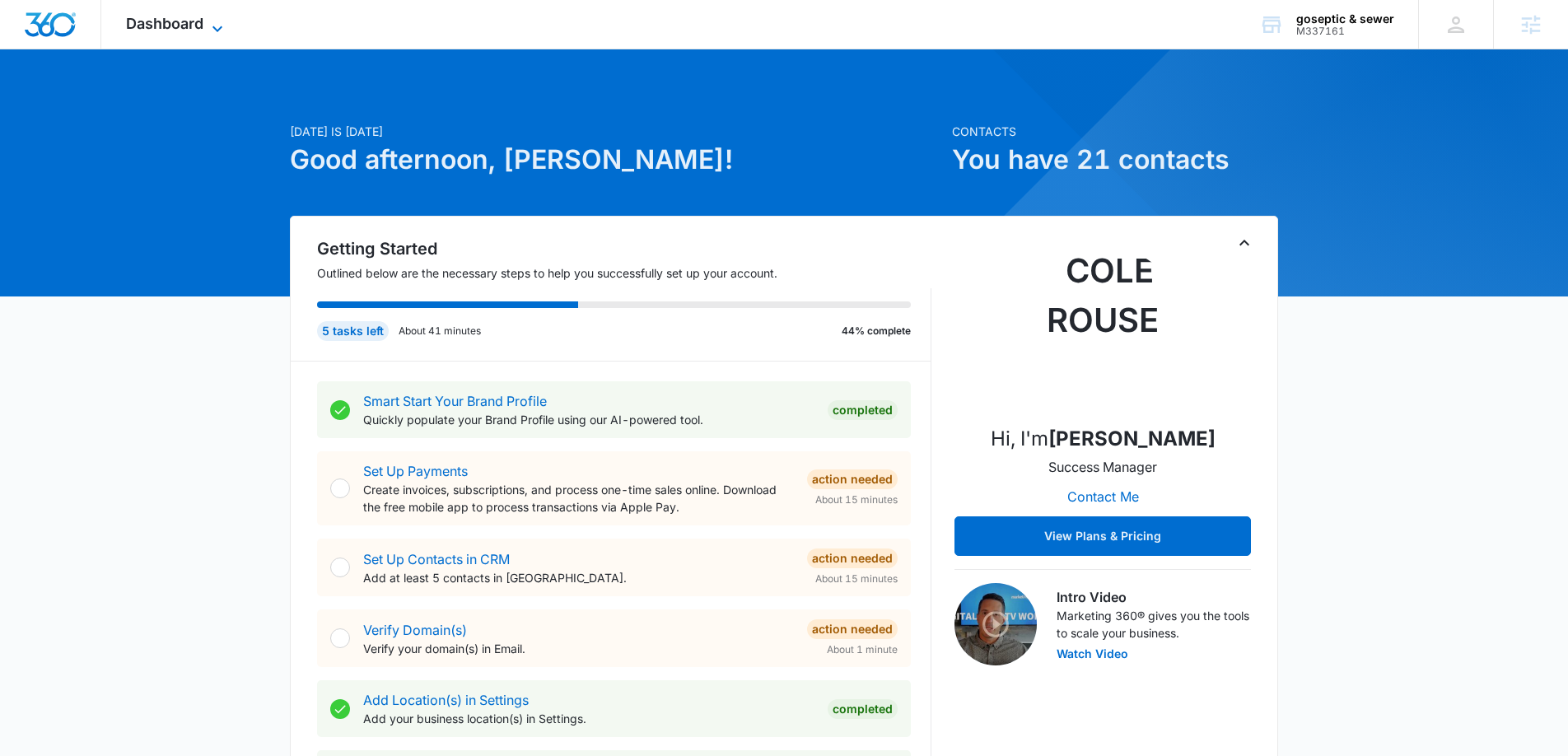
click at [173, 21] on span "Dashboard" at bounding box center [165, 23] width 77 height 17
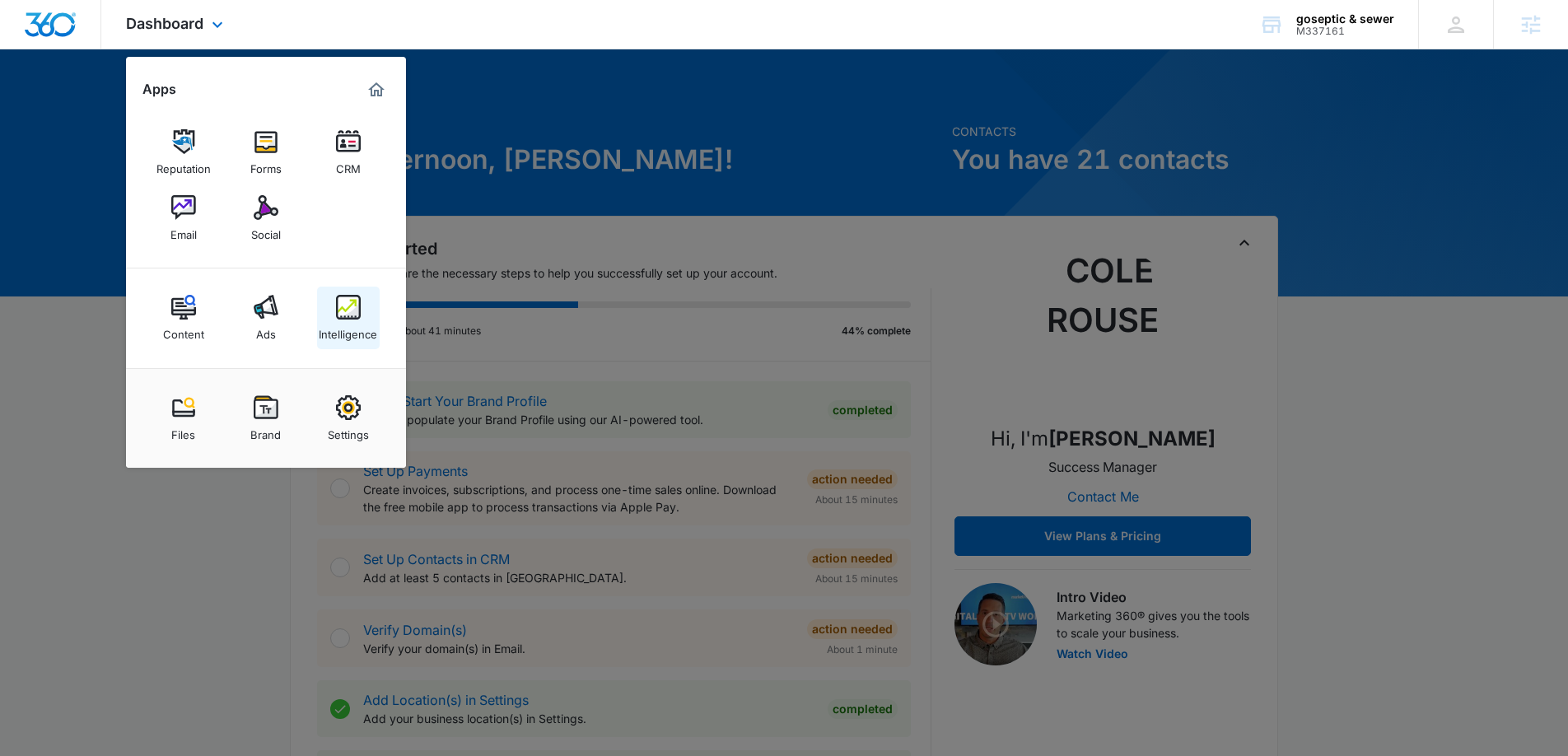
scroll to position [3, 0]
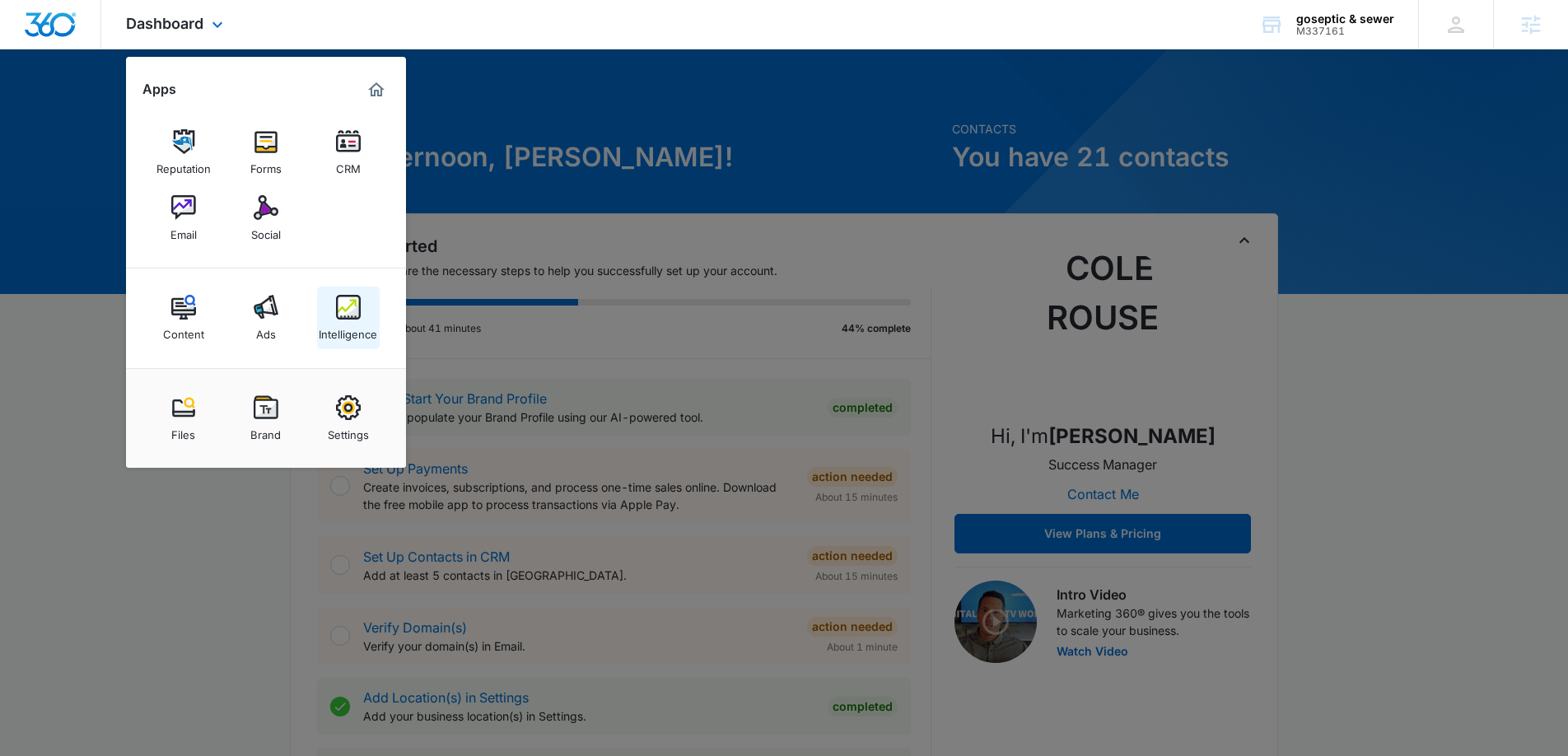
click at [347, 320] on div "Intelligence" at bounding box center [349, 329] width 59 height 21
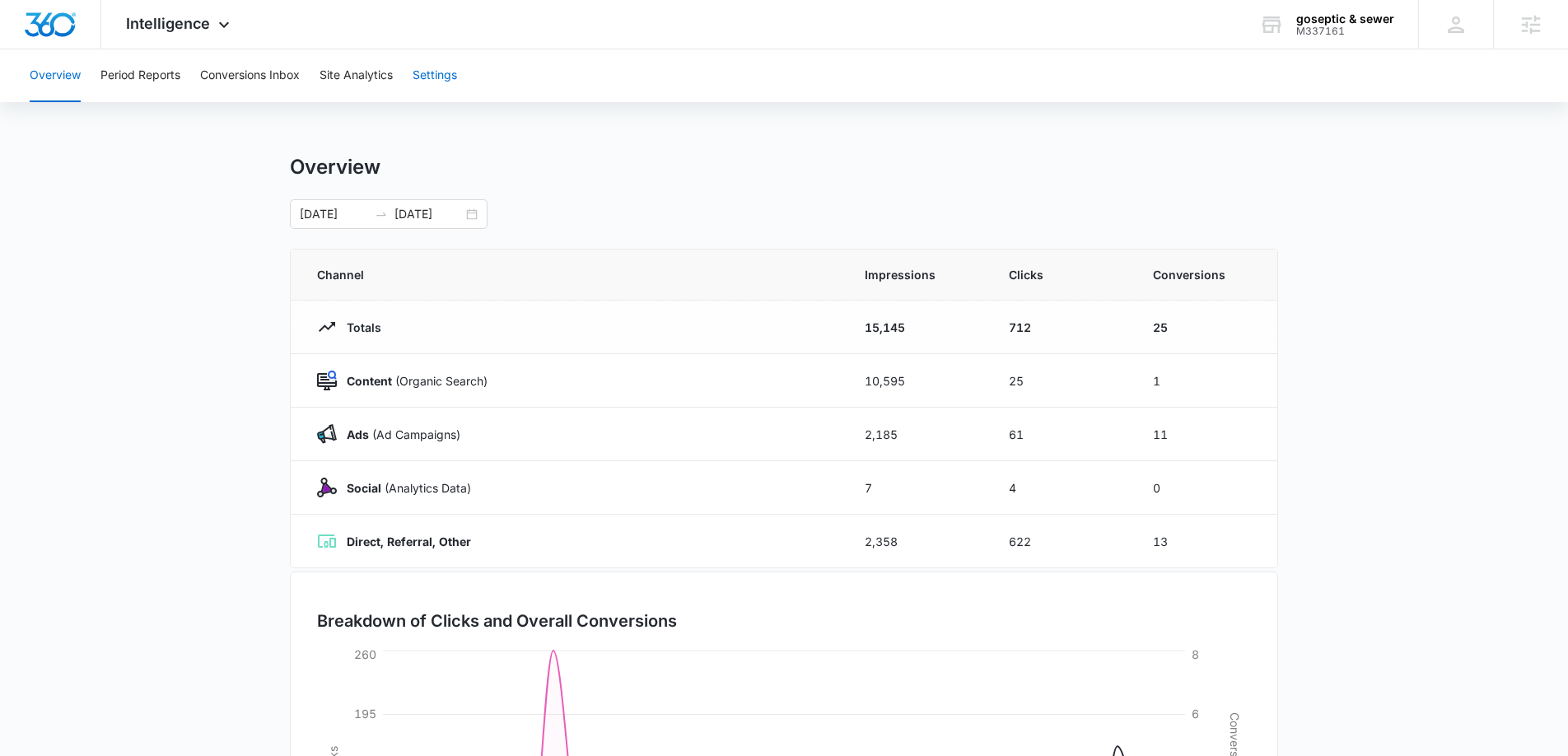
click at [421, 70] on button "Settings" at bounding box center [435, 75] width 44 height 52
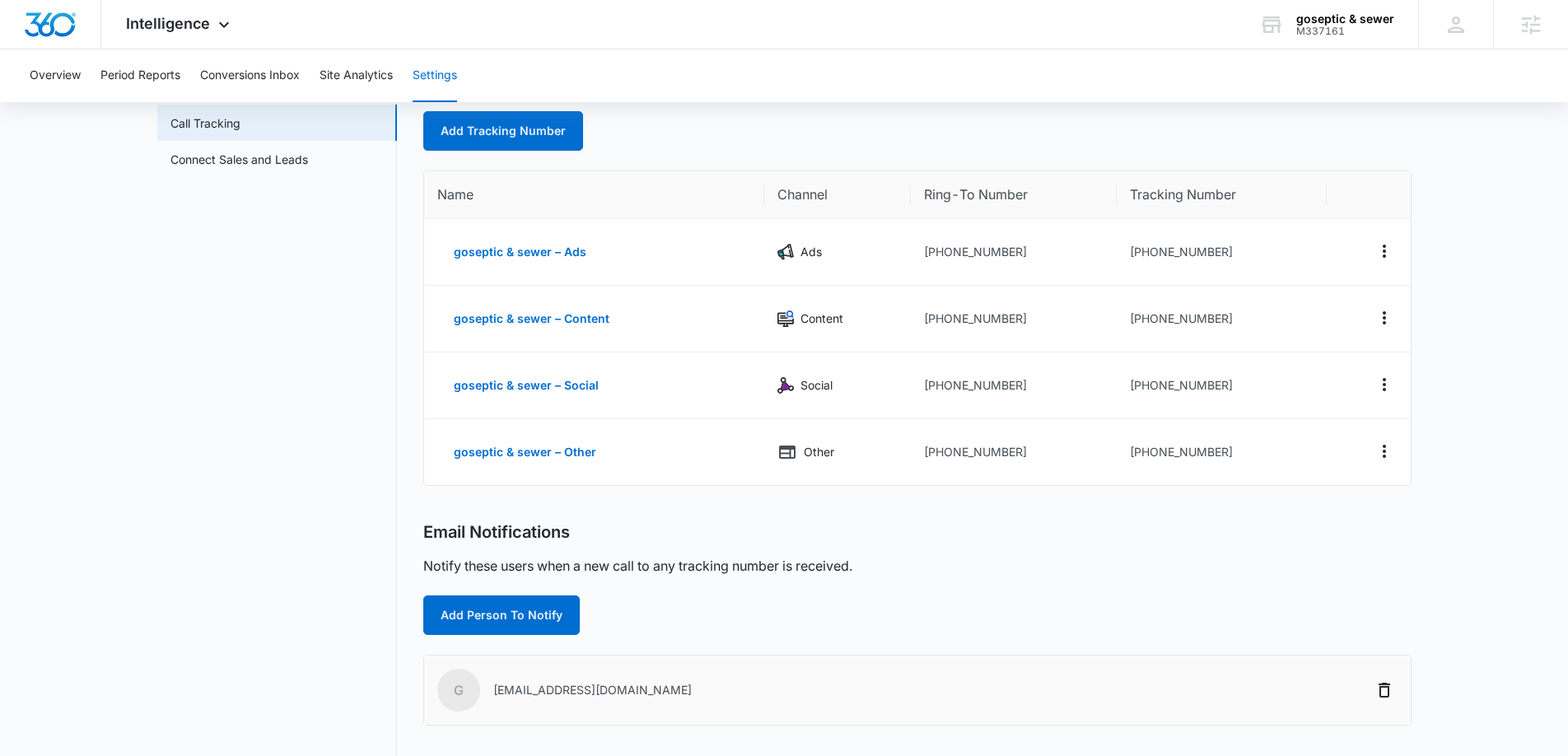
scroll to position [91, 0]
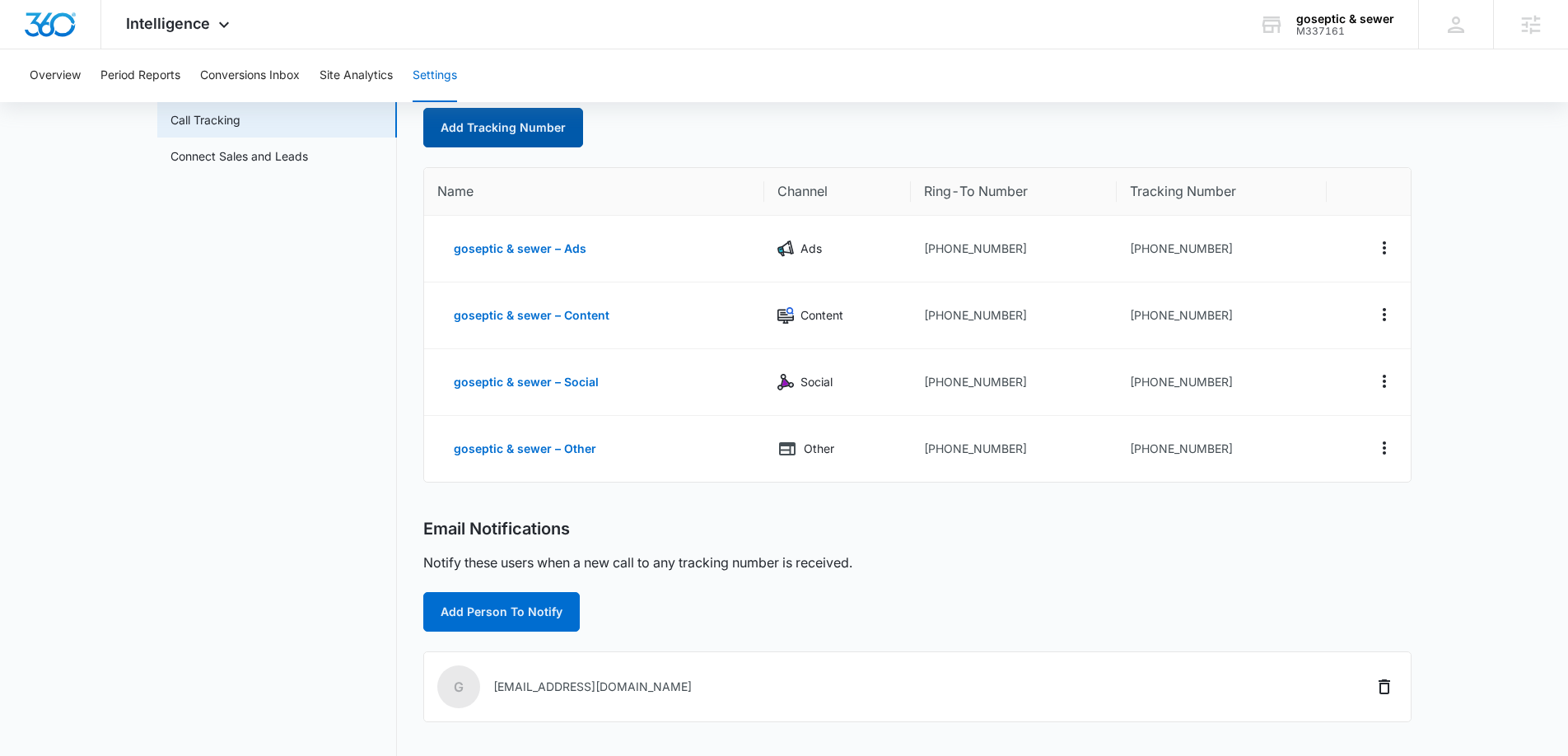
click at [505, 132] on link "Add Tracking Number" at bounding box center [503, 127] width 160 height 40
select select "by_area_code"
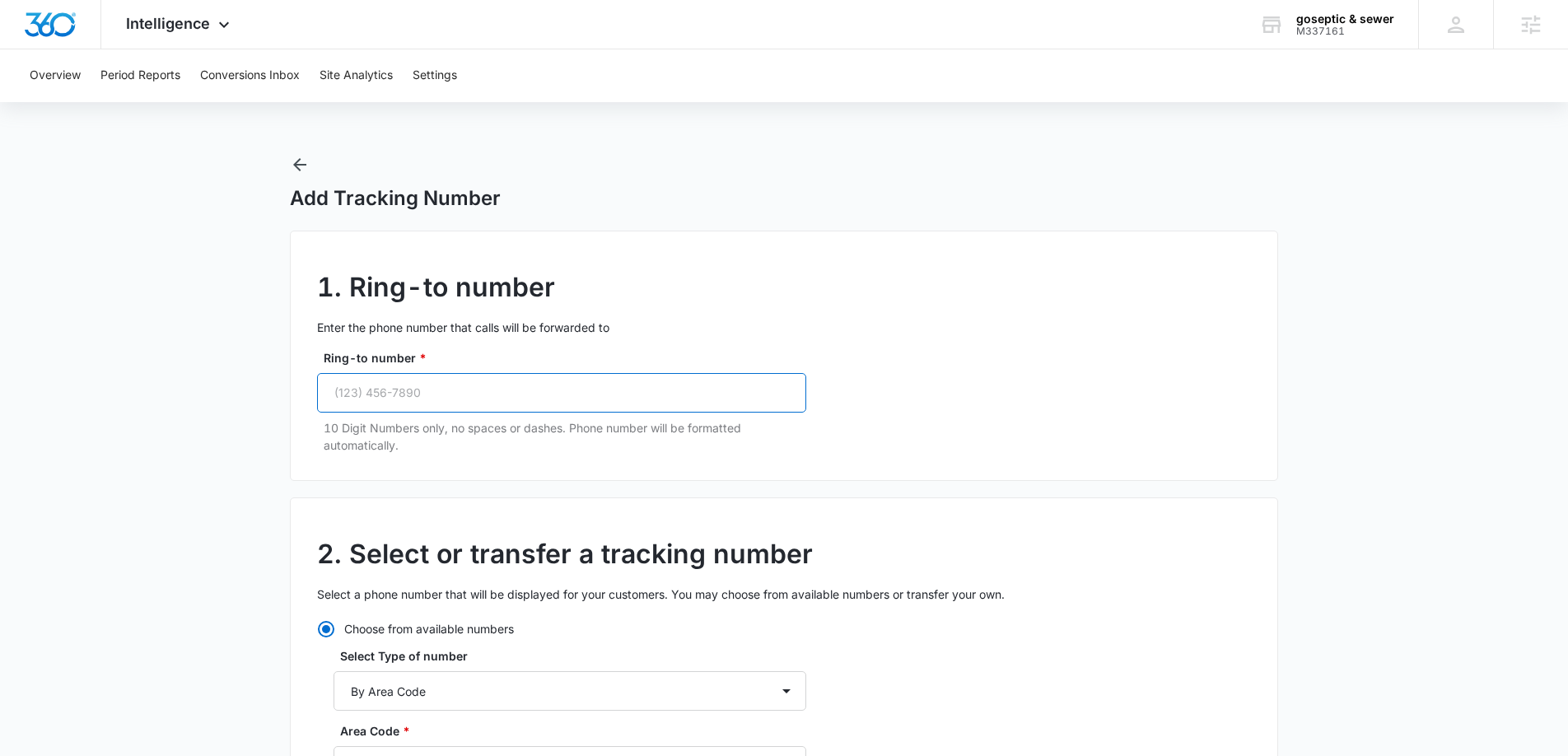
click at [511, 384] on input "Ring-to number *" at bounding box center [562, 393] width 489 height 40
paste input "[PHONE_NUMBER]"
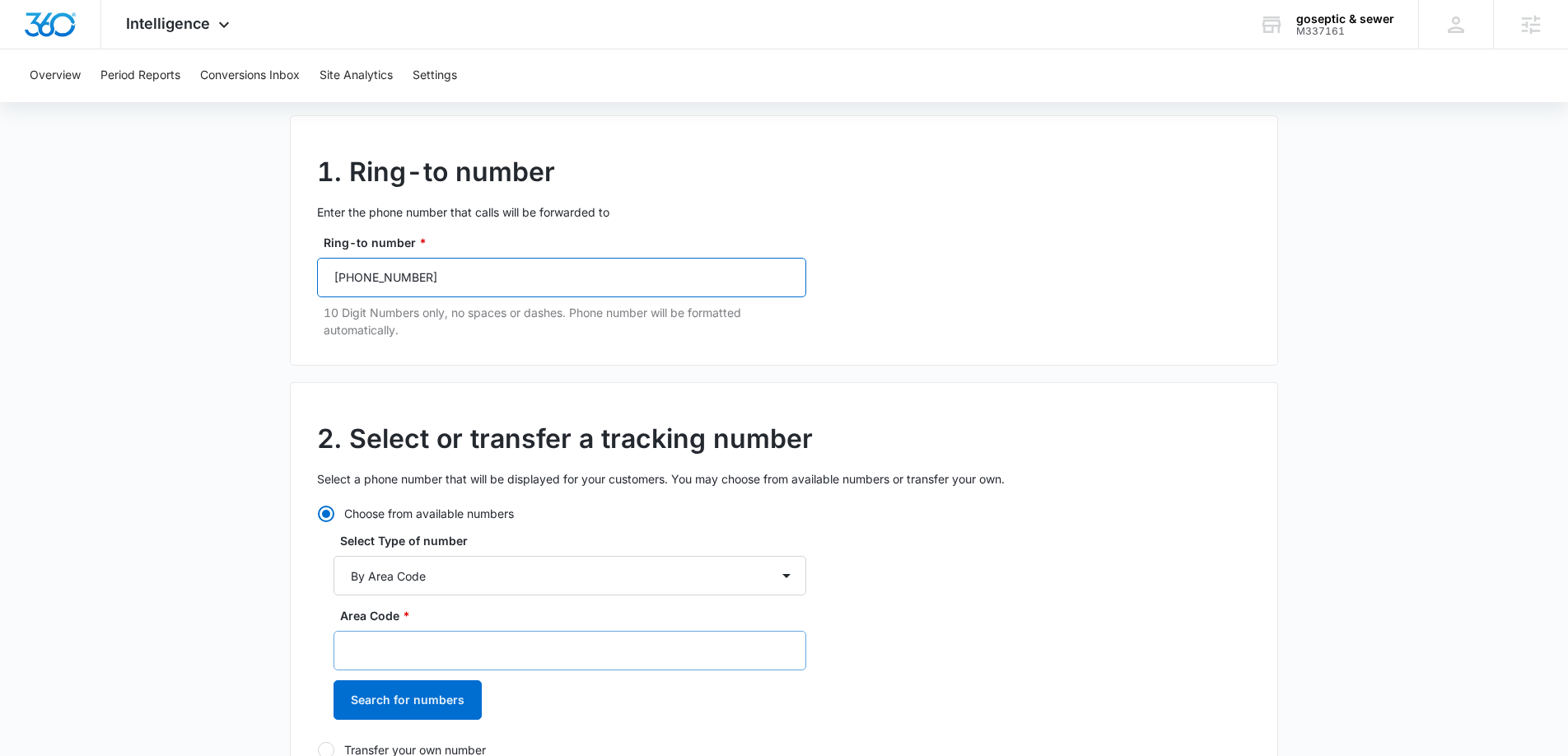
scroll to position [117, 0]
type input "[PHONE_NUMBER]"
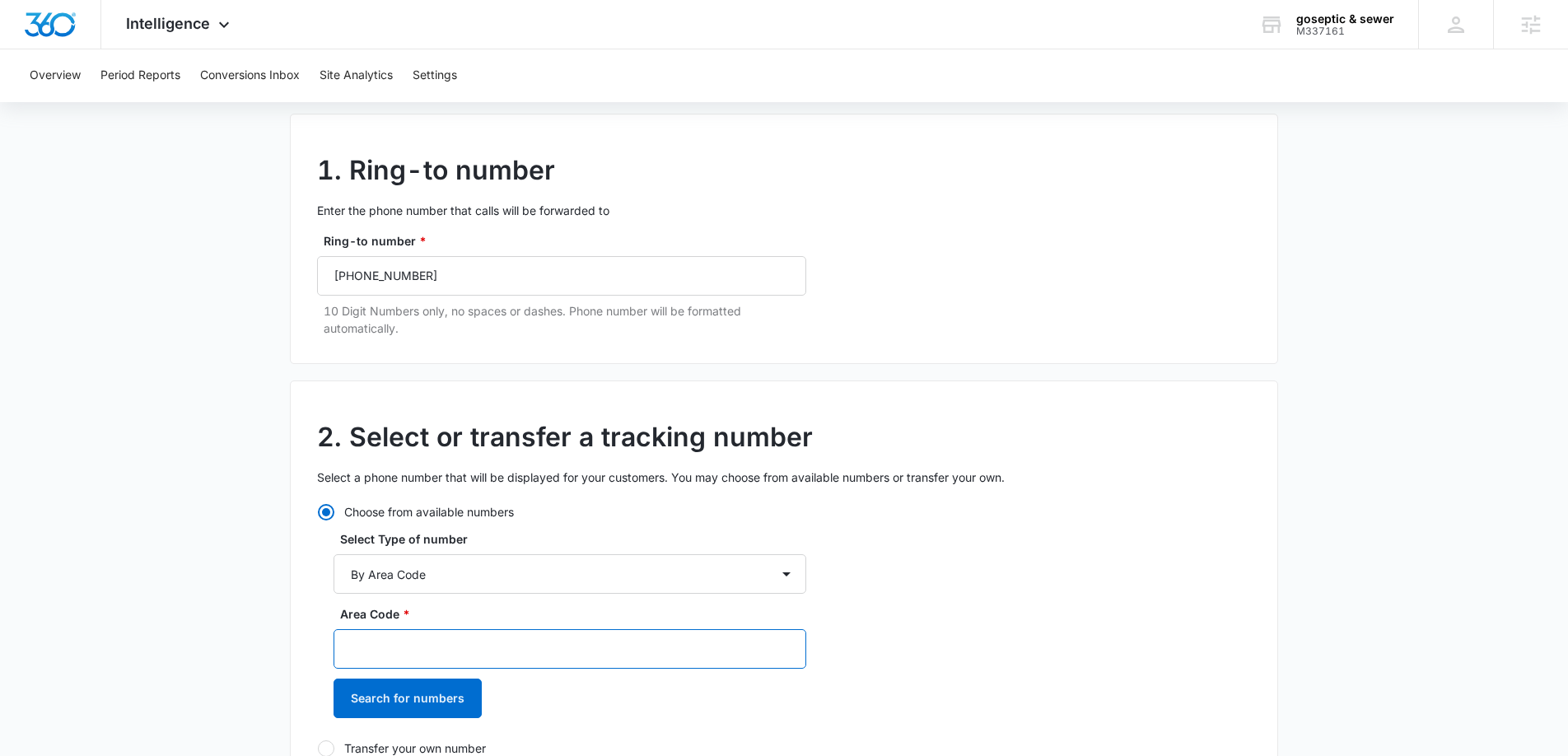
click at [391, 651] on input "Area Code *" at bounding box center [570, 648] width 473 height 40
type input "470"
click at [407, 704] on button "Search for numbers" at bounding box center [407, 698] width 148 height 40
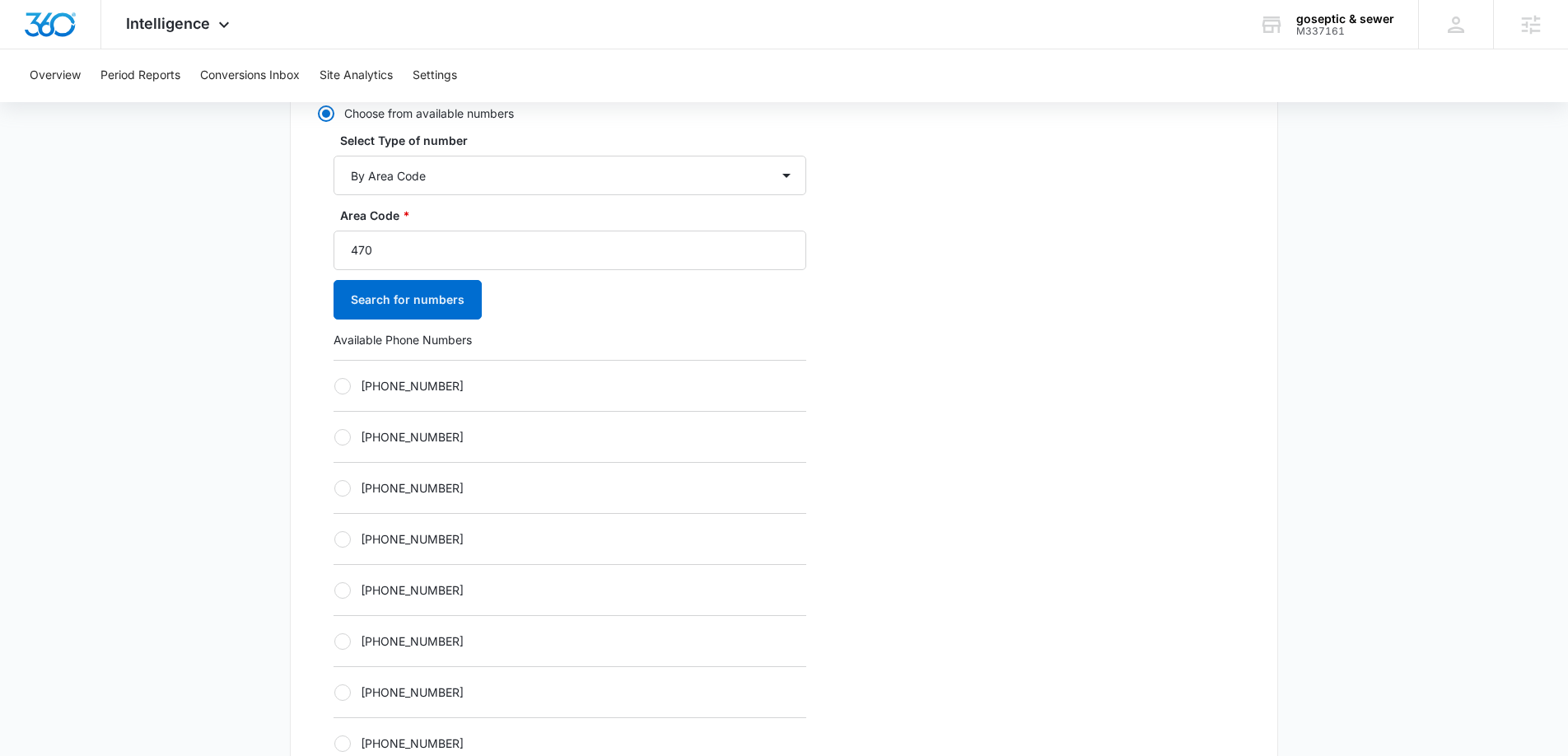
click at [342, 392] on div at bounding box center [343, 386] width 17 height 17
click at [335, 386] on input "[PHONE_NUMBER]" at bounding box center [334, 385] width 1 height 1
radio input "true"
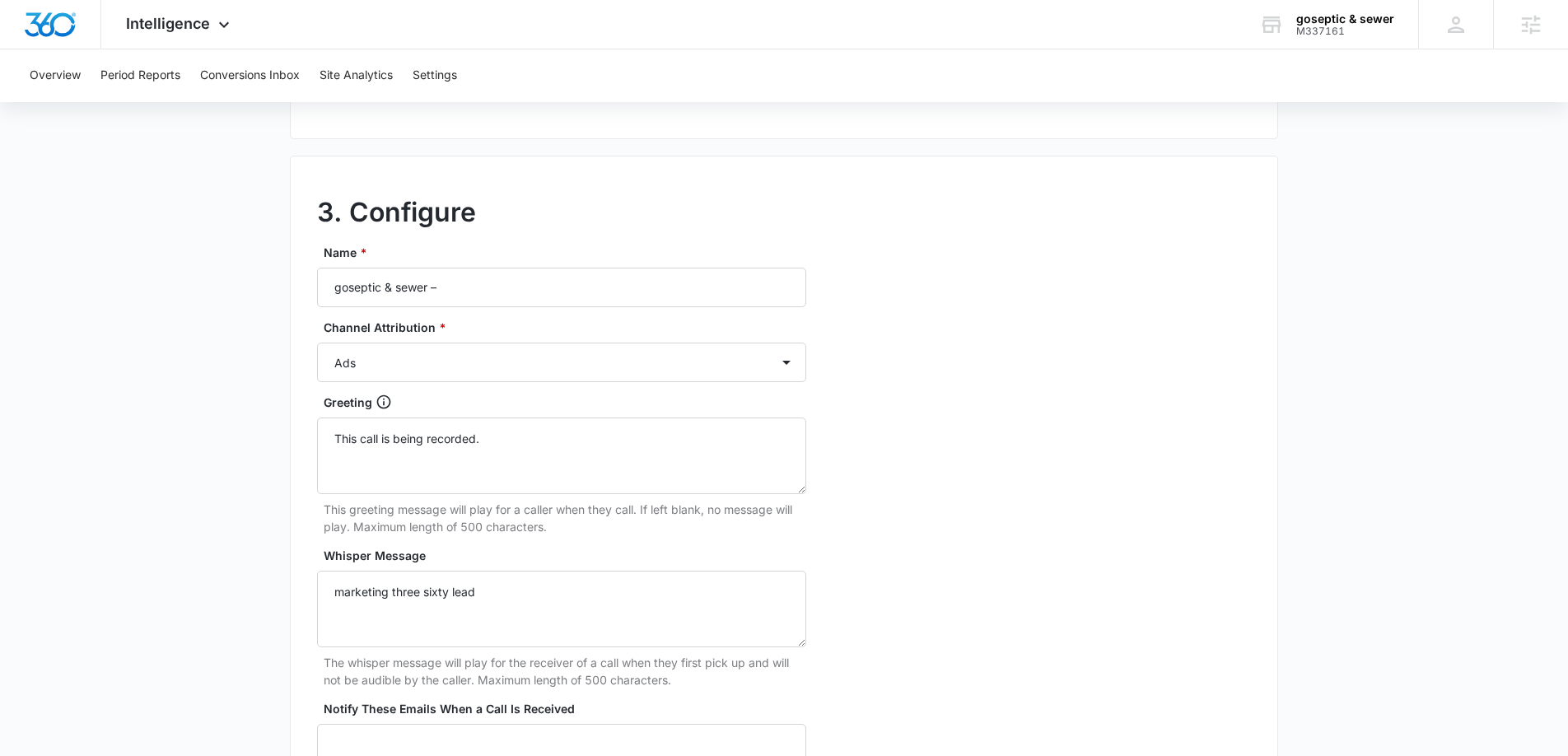
scroll to position [1382, 0]
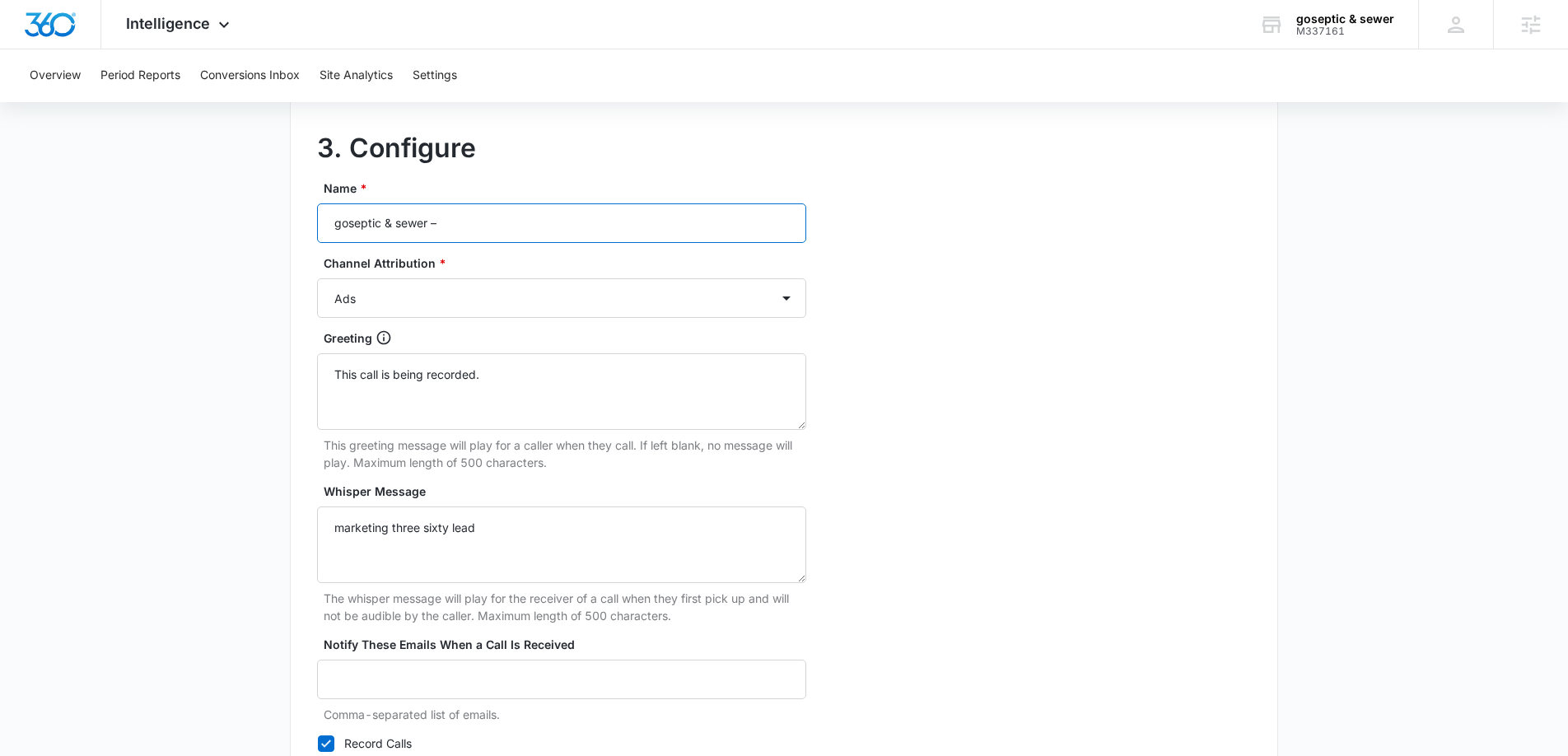
click at [492, 227] on input "goseptic & sewer –" at bounding box center [562, 223] width 489 height 40
type input "goseptic & sewer – LSA"
click at [480, 299] on select "Ads Local Service Ads Content Social Other" at bounding box center [562, 298] width 489 height 40
select select "LSA"
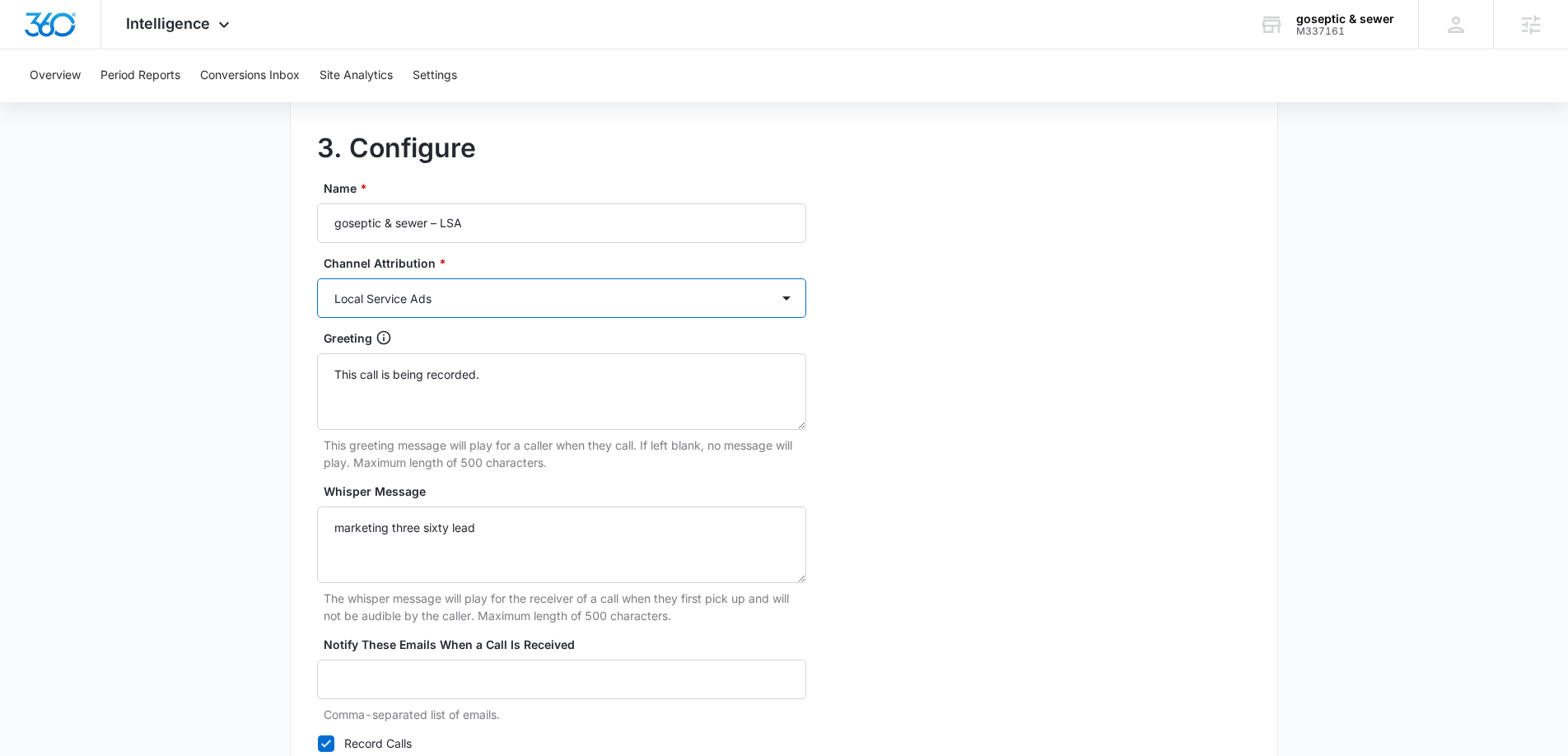
click at [317, 279] on select "Ads Local Service Ads Content Social Other" at bounding box center [562, 298] width 489 height 40
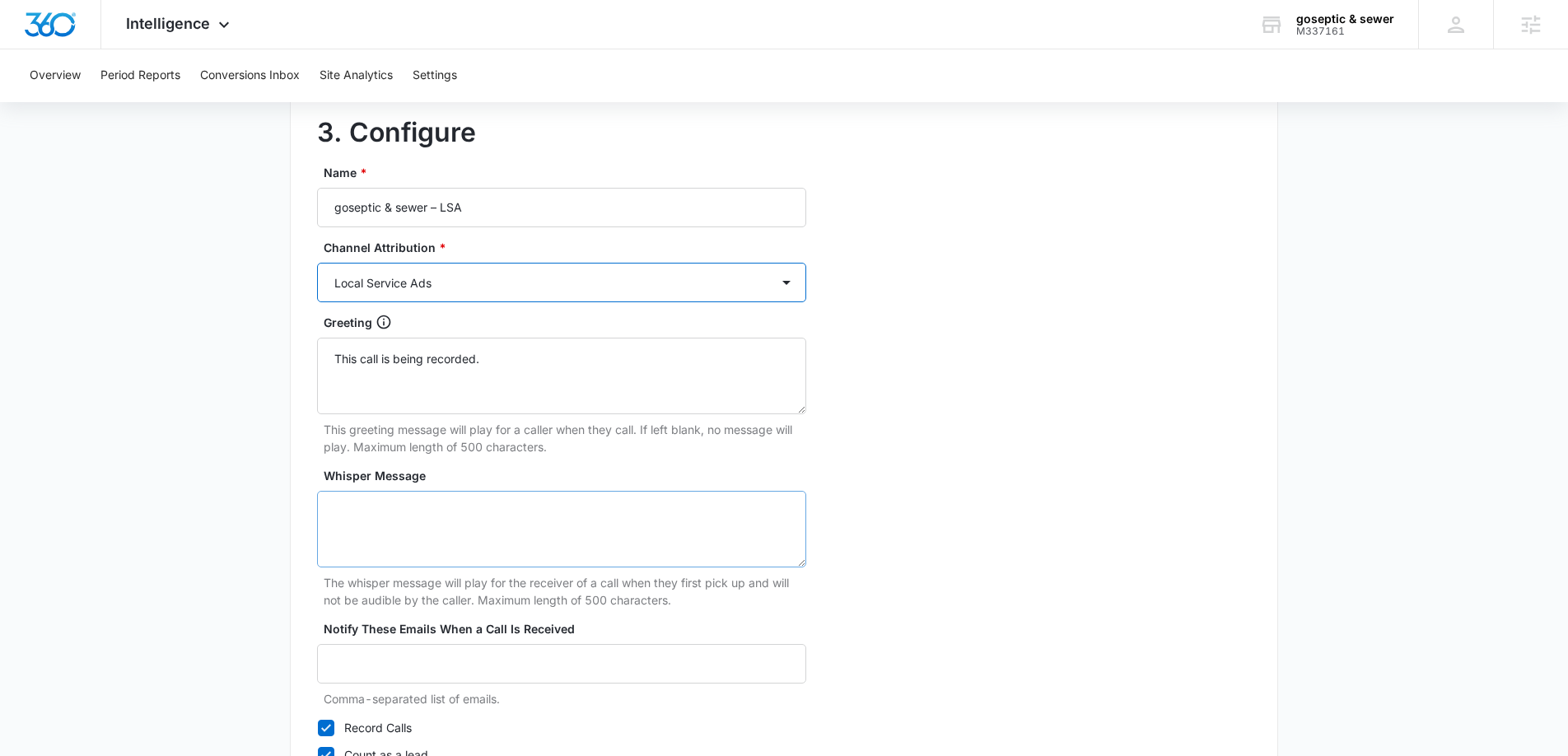
scroll to position [1537, 0]
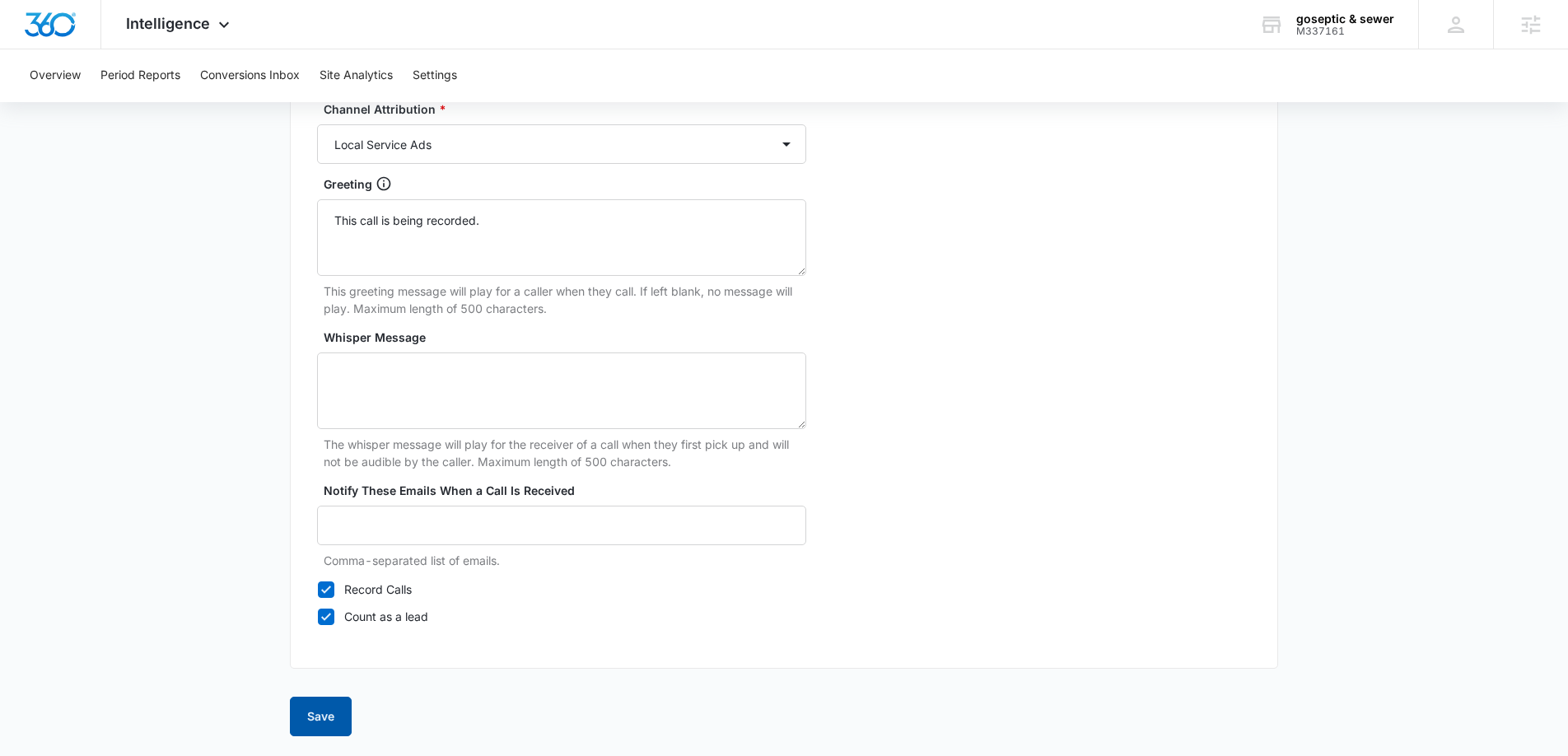
click at [335, 719] on button "Save" at bounding box center [320, 716] width 62 height 40
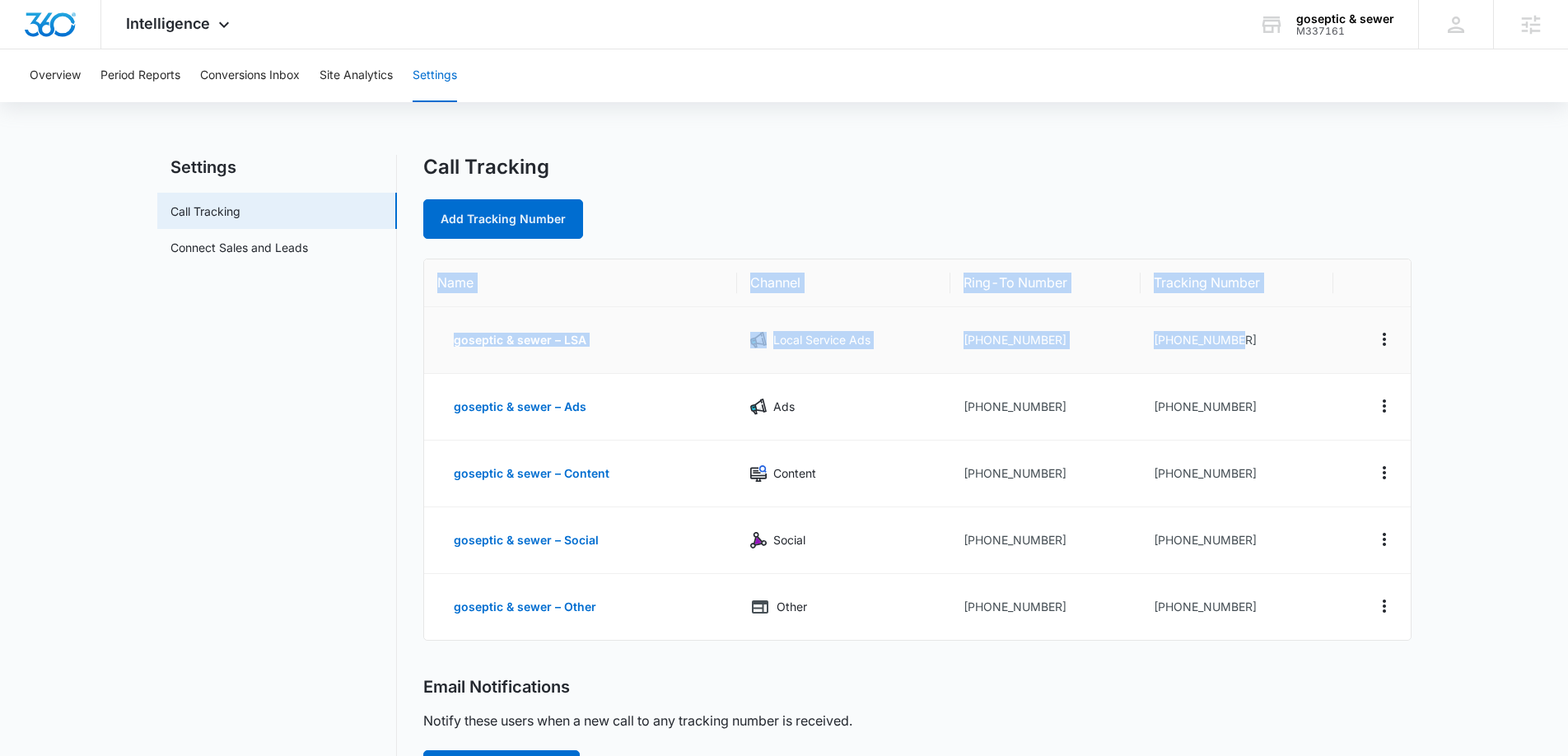
drag, startPoint x: 421, startPoint y: 270, endPoint x: 1261, endPoint y: 315, distance: 841.2
click at [1302, 353] on div "Settings Call Tracking Connect Sales and Leads Call Tracking Add Tracking Numbe…" at bounding box center [784, 628] width 1254 height 948
copy table "Name Channel Ring-To Number Tracking Number goseptic & sewer – LSA Local Servic…"
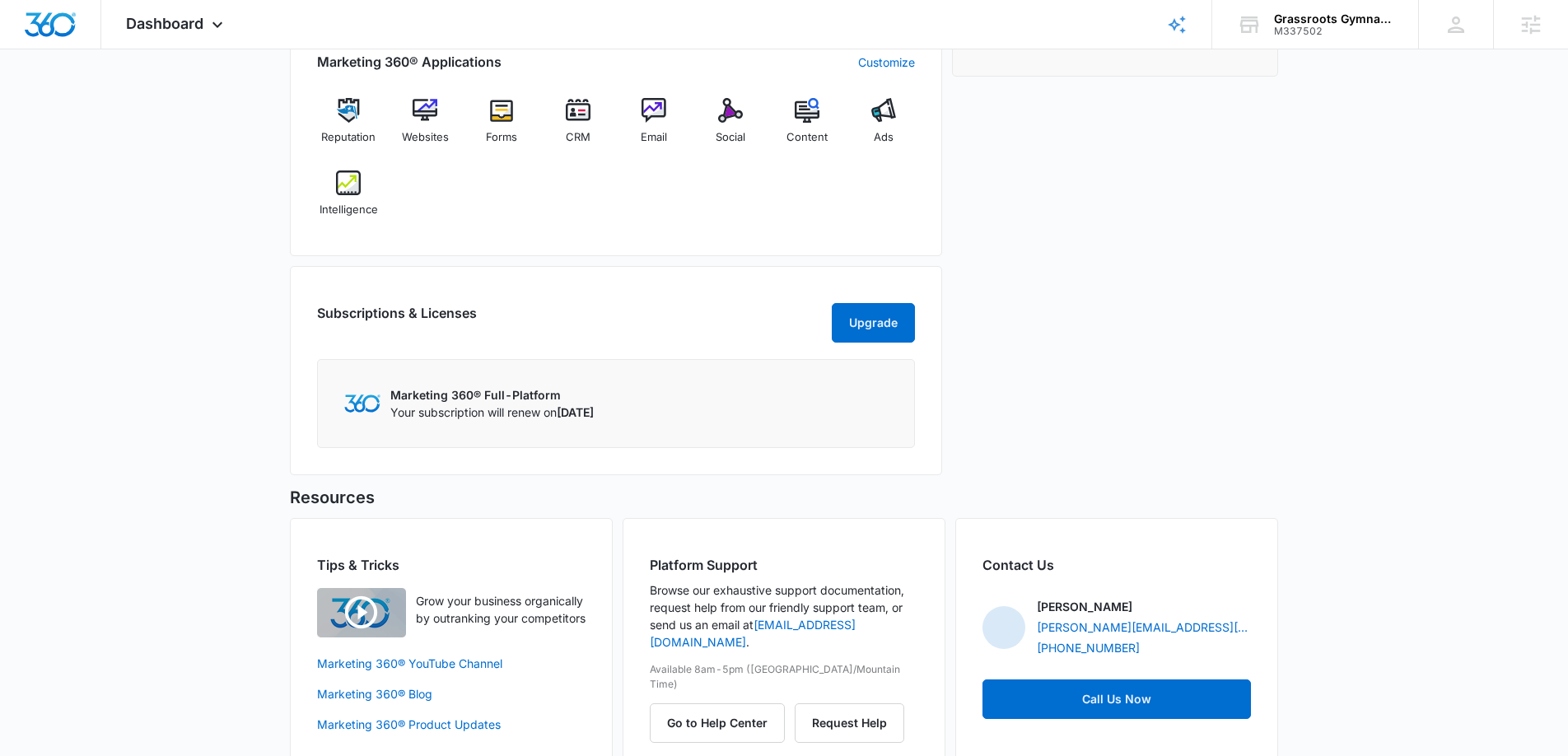
scroll to position [677, 0]
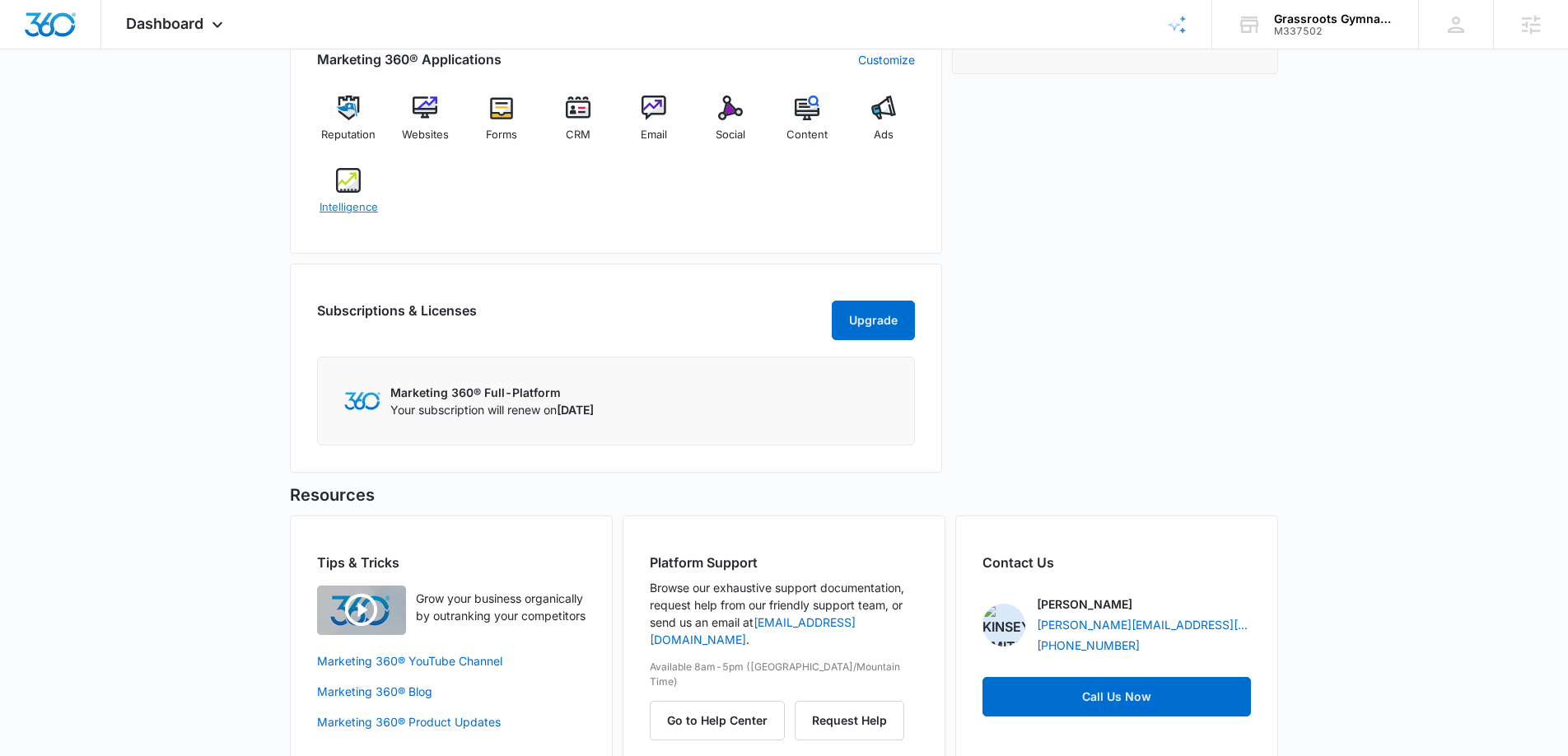
click at [353, 178] on img at bounding box center [348, 180] width 25 height 25
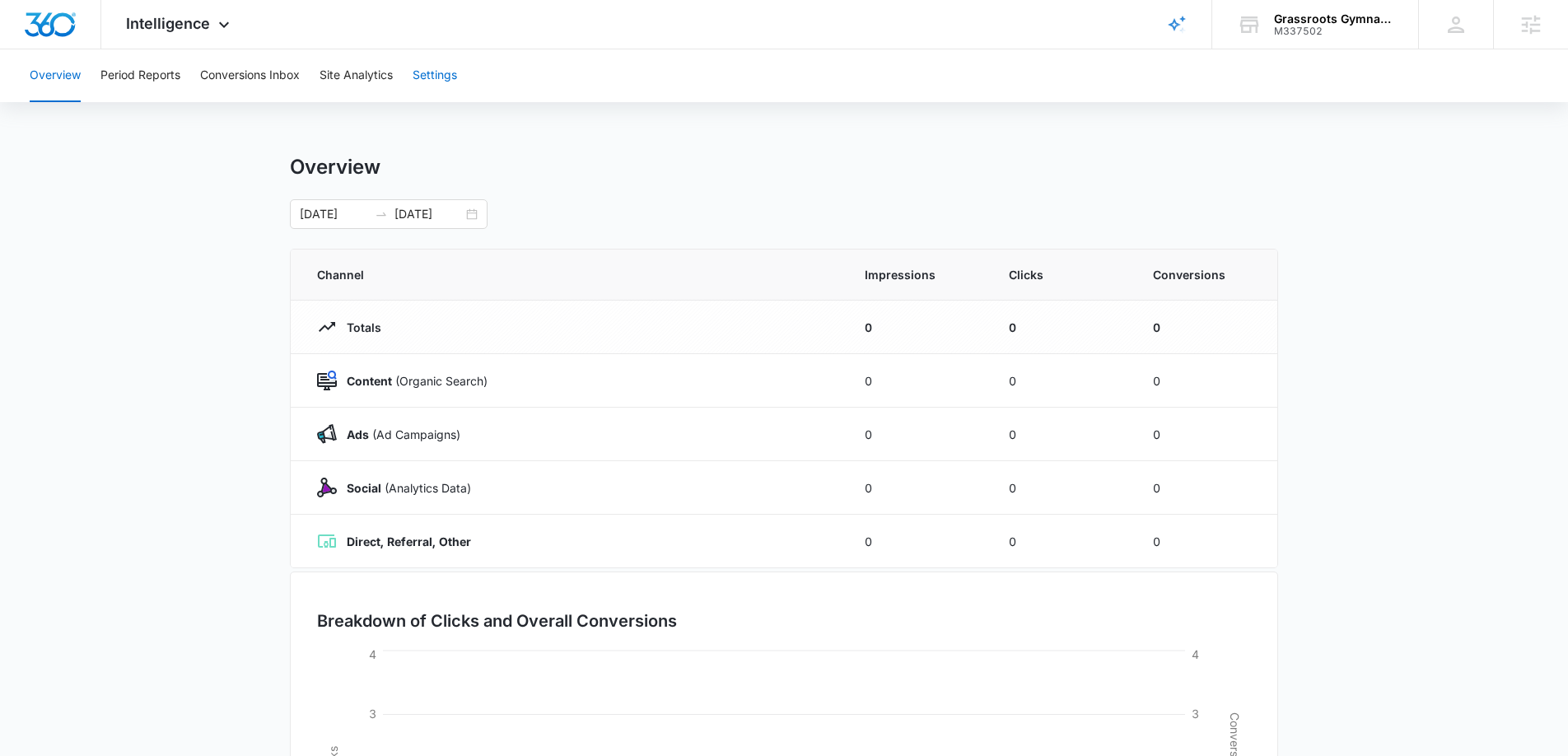
click at [452, 74] on button "Settings" at bounding box center [435, 75] width 44 height 52
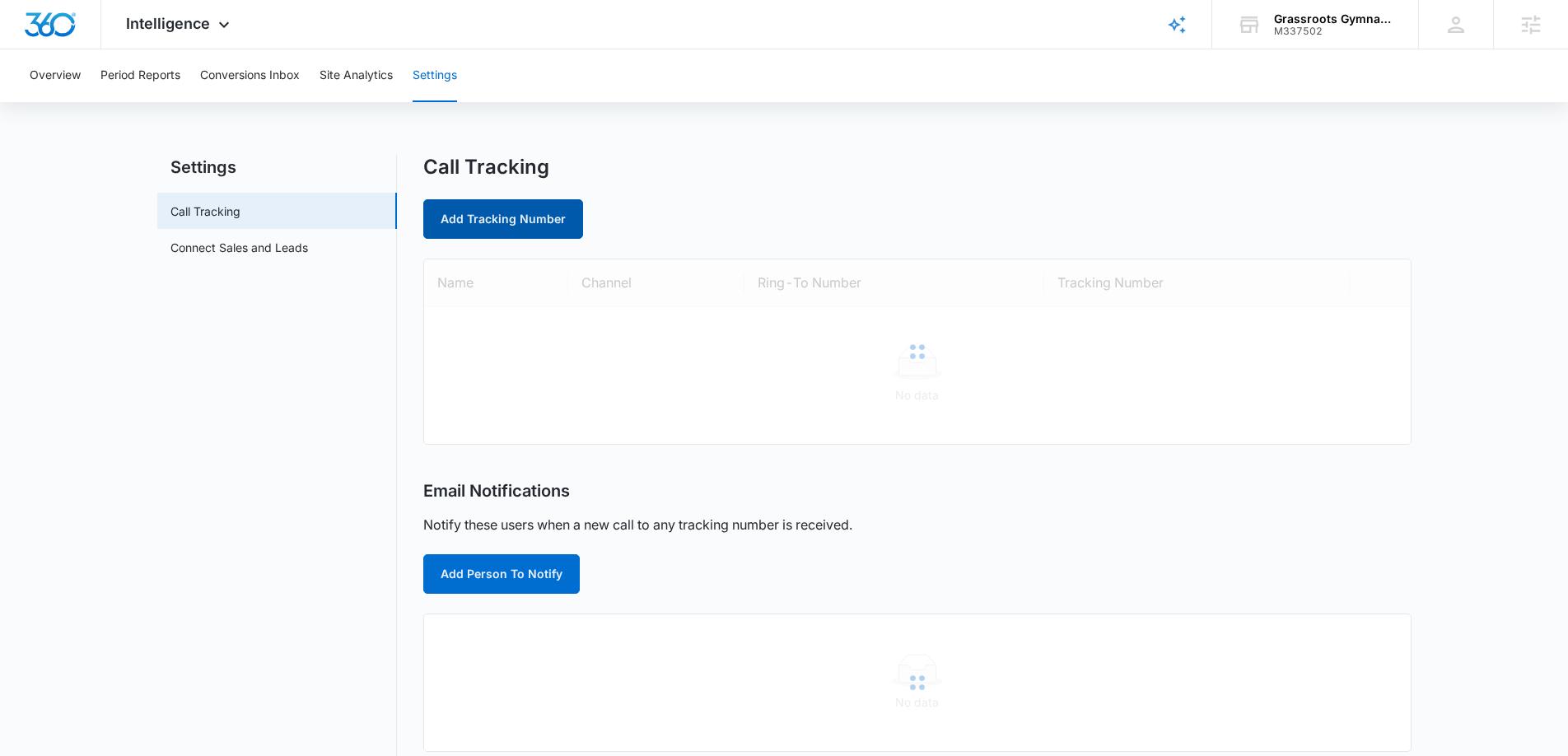
click at [501, 219] on link "Add Tracking Number" at bounding box center [503, 219] width 160 height 40
select select "by_area_code"
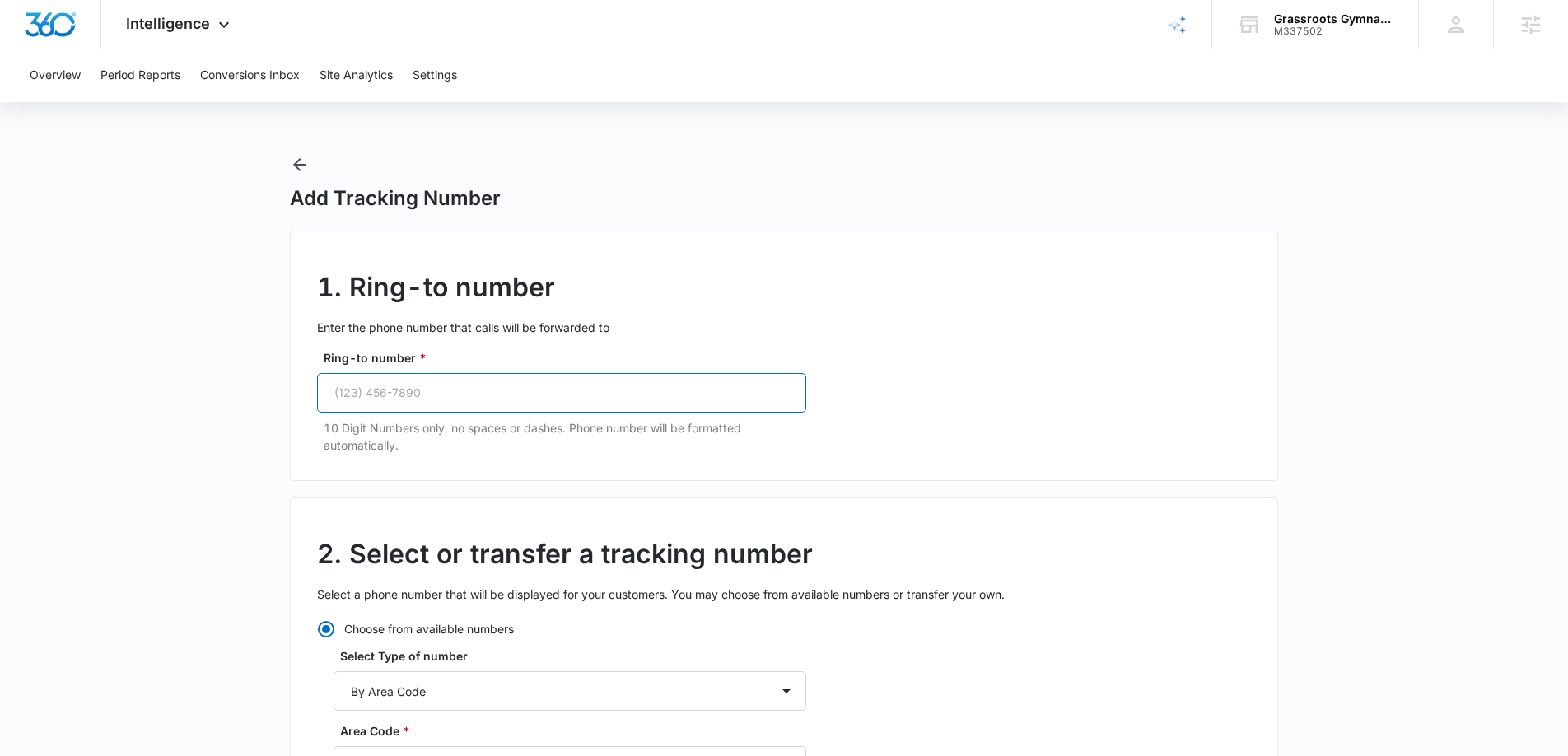
click at [374, 397] on input "Ring-to number *" at bounding box center [562, 393] width 489 height 40
paste input "(843) 990-7641"
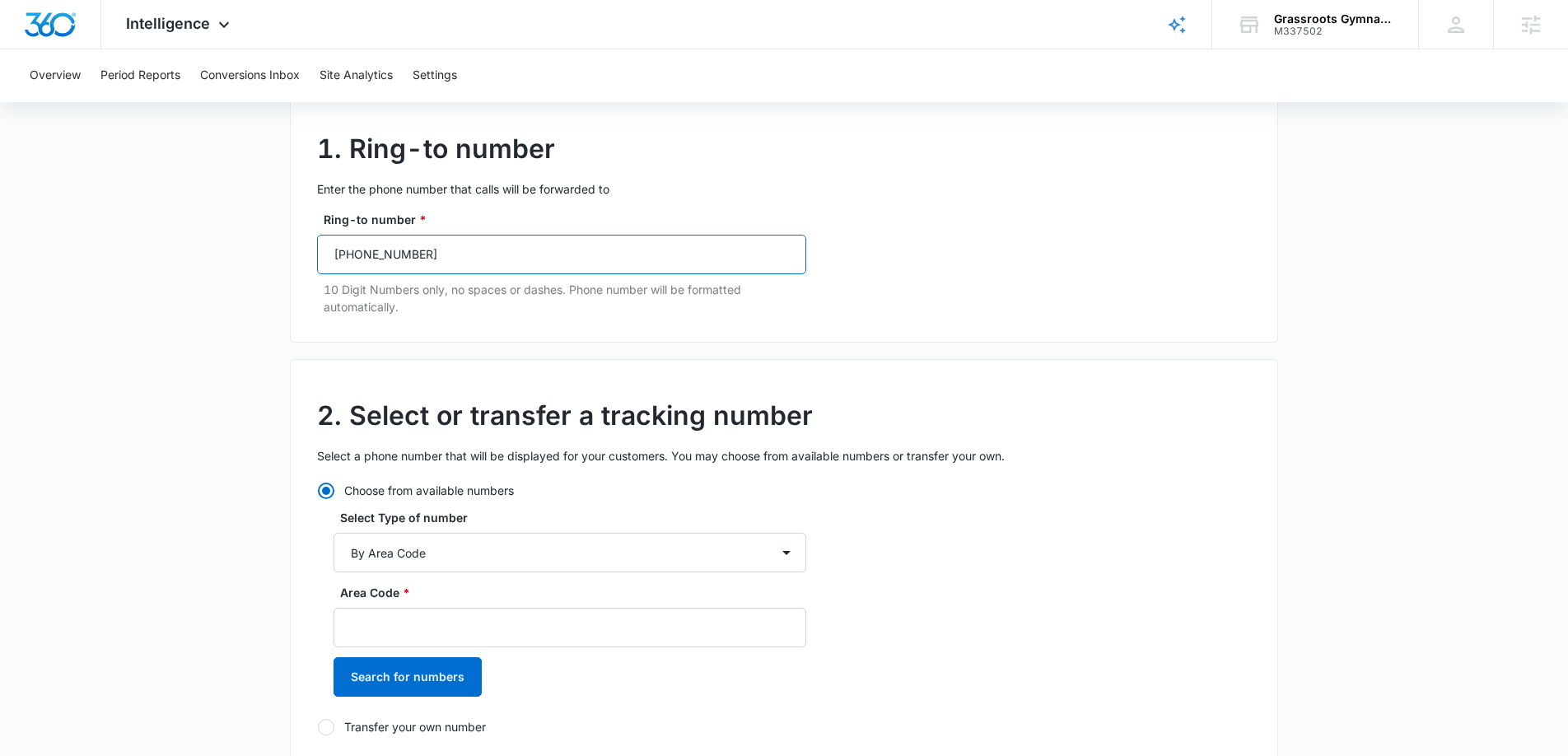
scroll to position [236, 0]
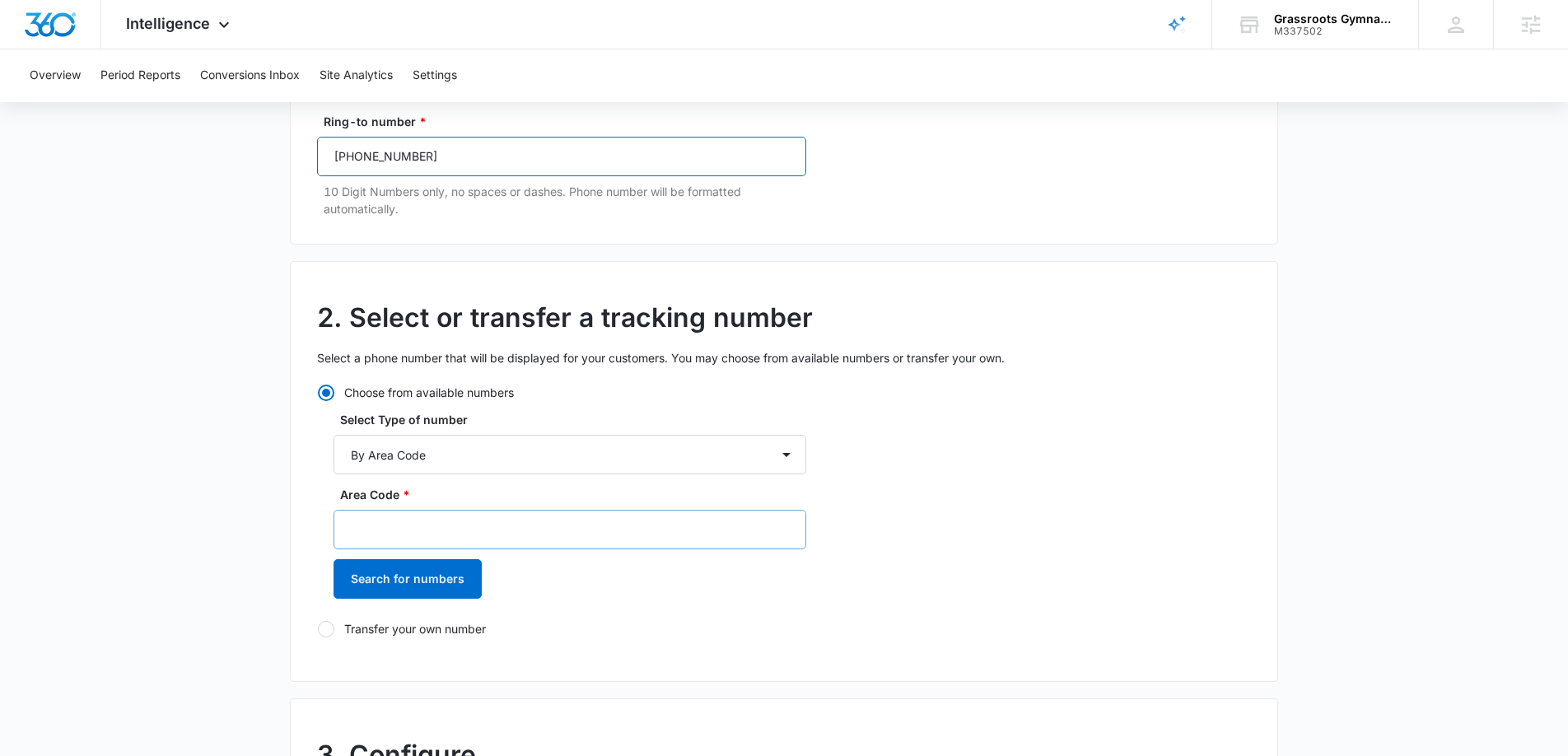
type input "(843) 990-7641"
click at [385, 532] on input "Area Code *" at bounding box center [570, 529] width 473 height 40
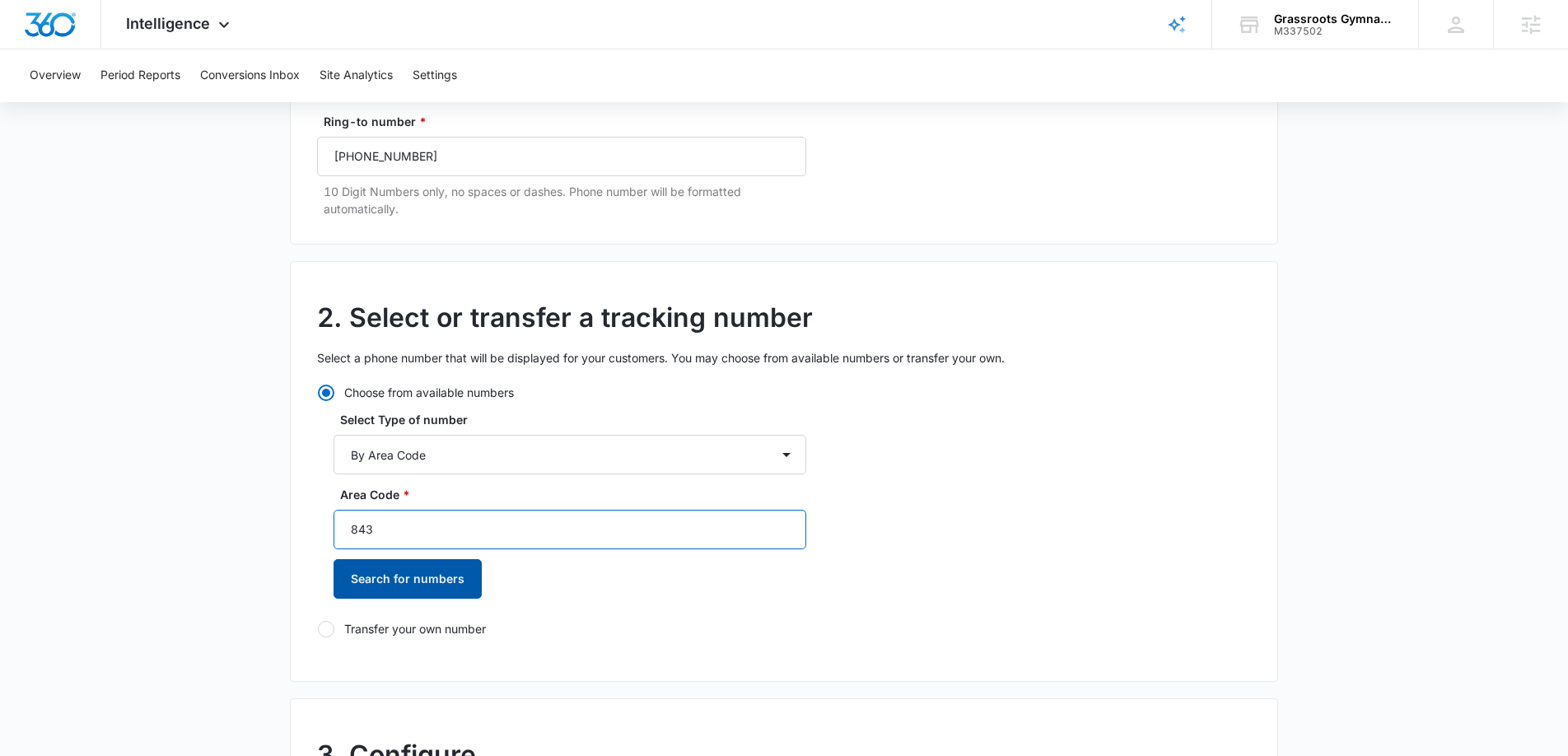
type input "843"
click at [382, 583] on button "Search for numbers" at bounding box center [407, 578] width 148 height 40
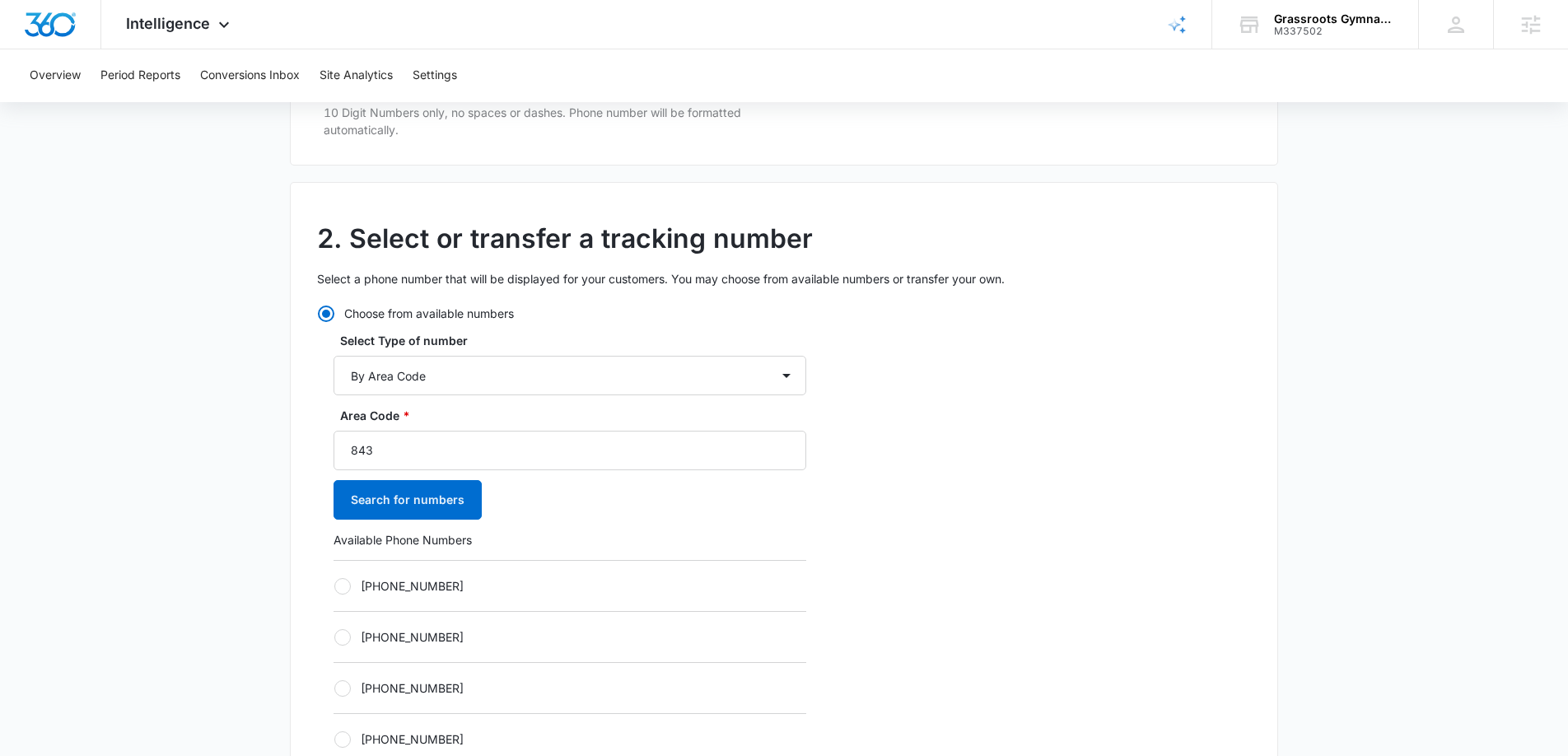
scroll to position [380, 0]
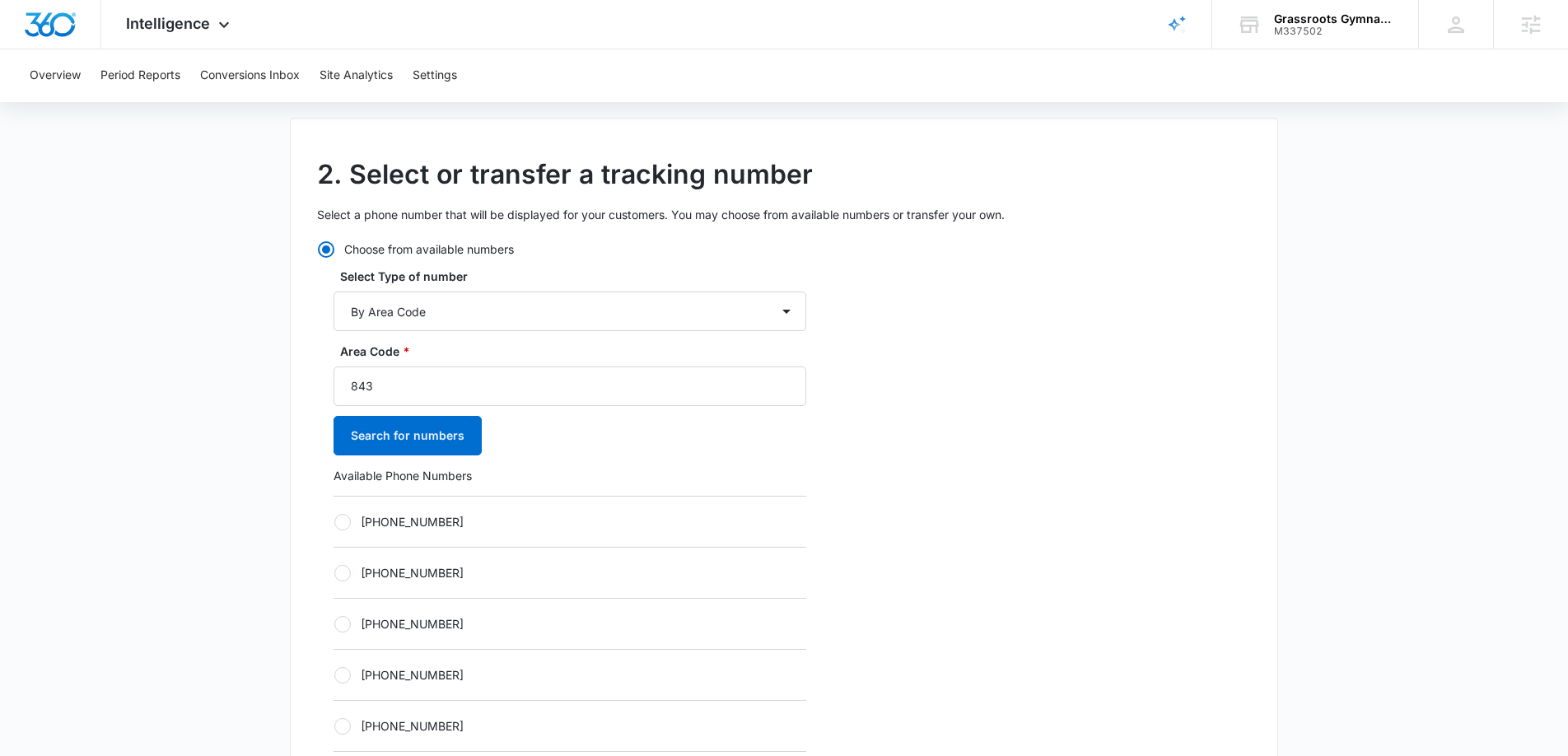
click at [338, 537] on div "[PHONE_NUMBER]" at bounding box center [570, 521] width 473 height 52
click at [344, 522] on div at bounding box center [343, 522] width 17 height 17
click at [335, 522] on input "[PHONE_NUMBER]" at bounding box center [334, 521] width 1 height 1
radio input "true"
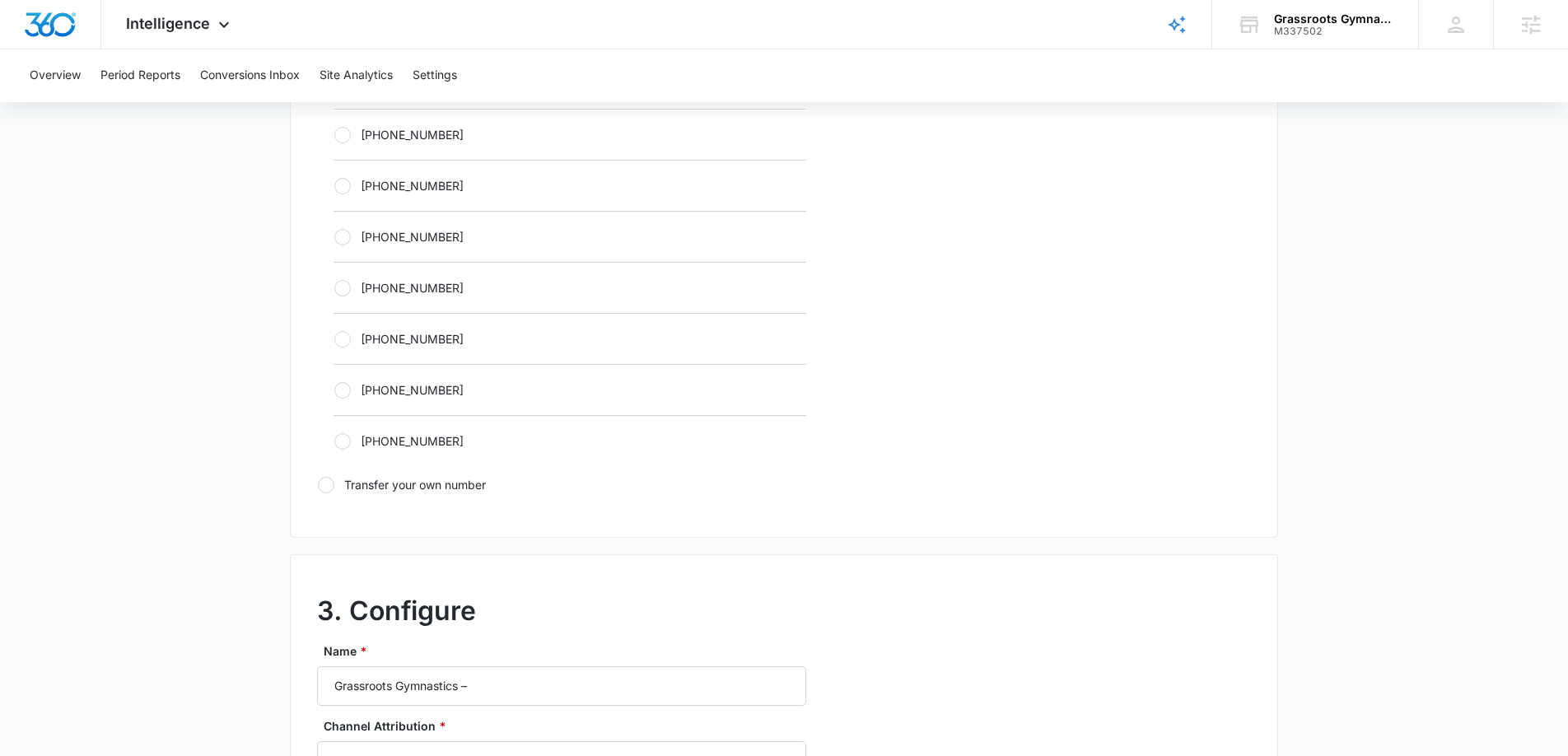
scroll to position [909, 0]
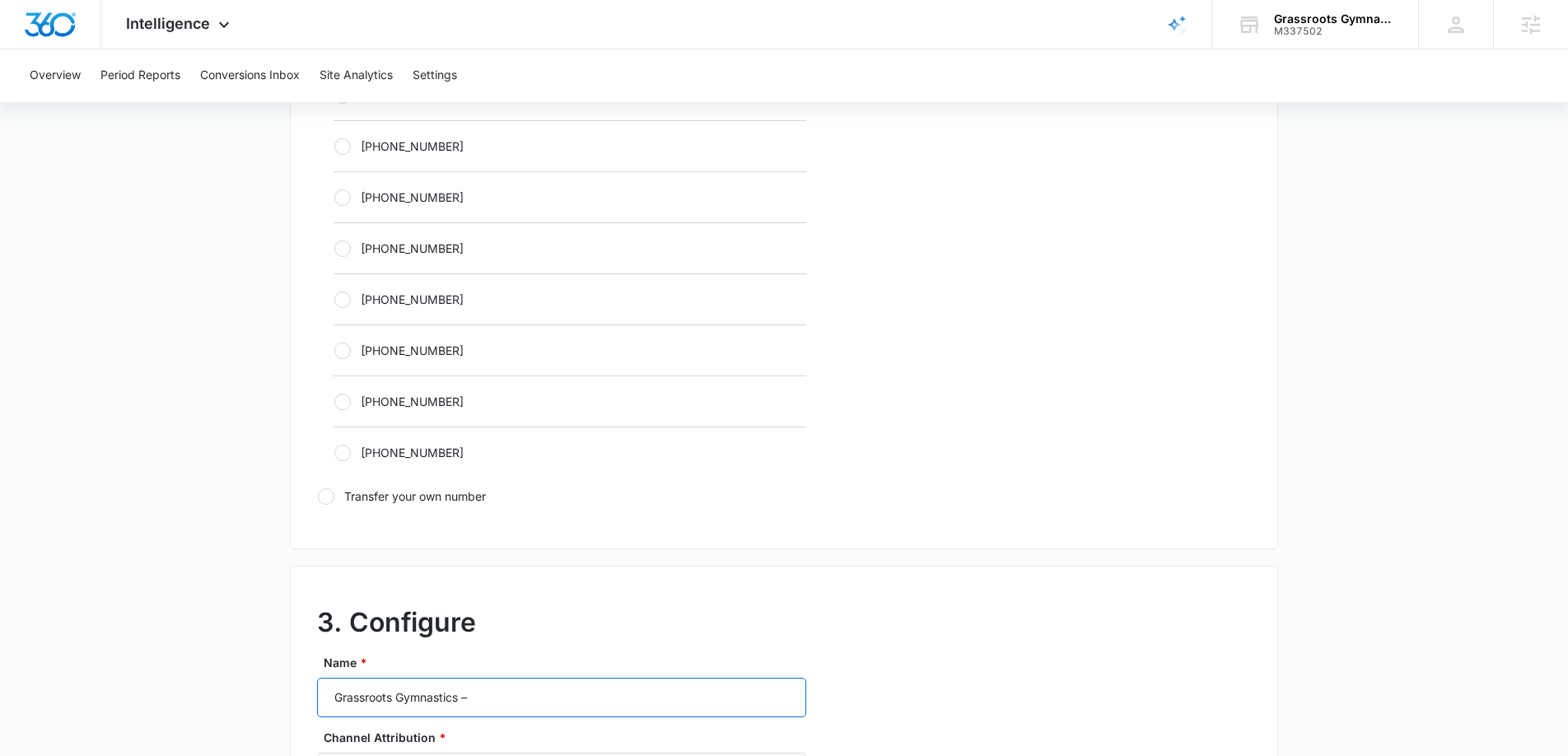
click at [500, 695] on input "Grassroots Gymnastics –" at bounding box center [562, 697] width 489 height 40
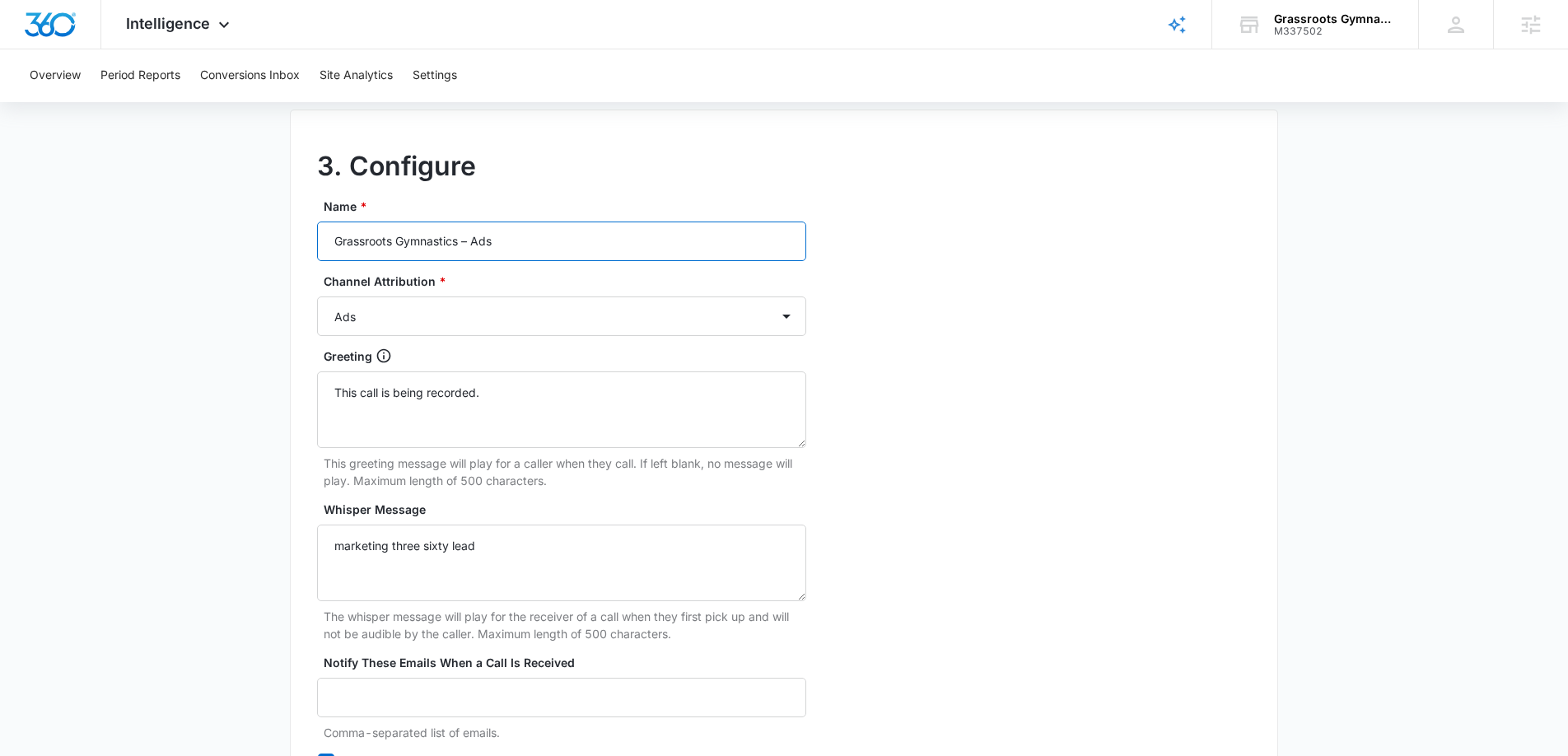
scroll to position [1519, 0]
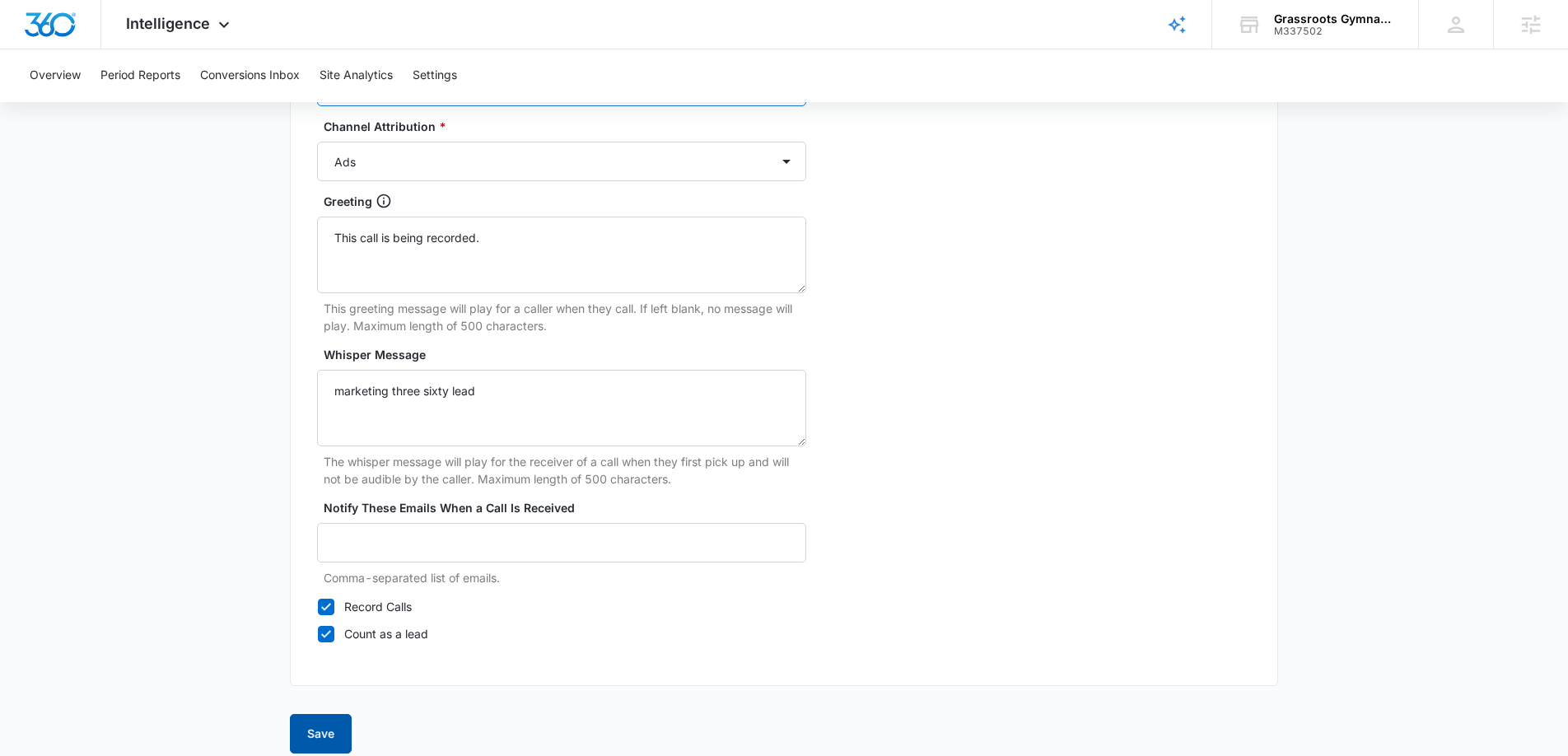
type input "Grassroots Gymnastics – Ads"
click at [338, 729] on button "Save" at bounding box center [320, 733] width 62 height 40
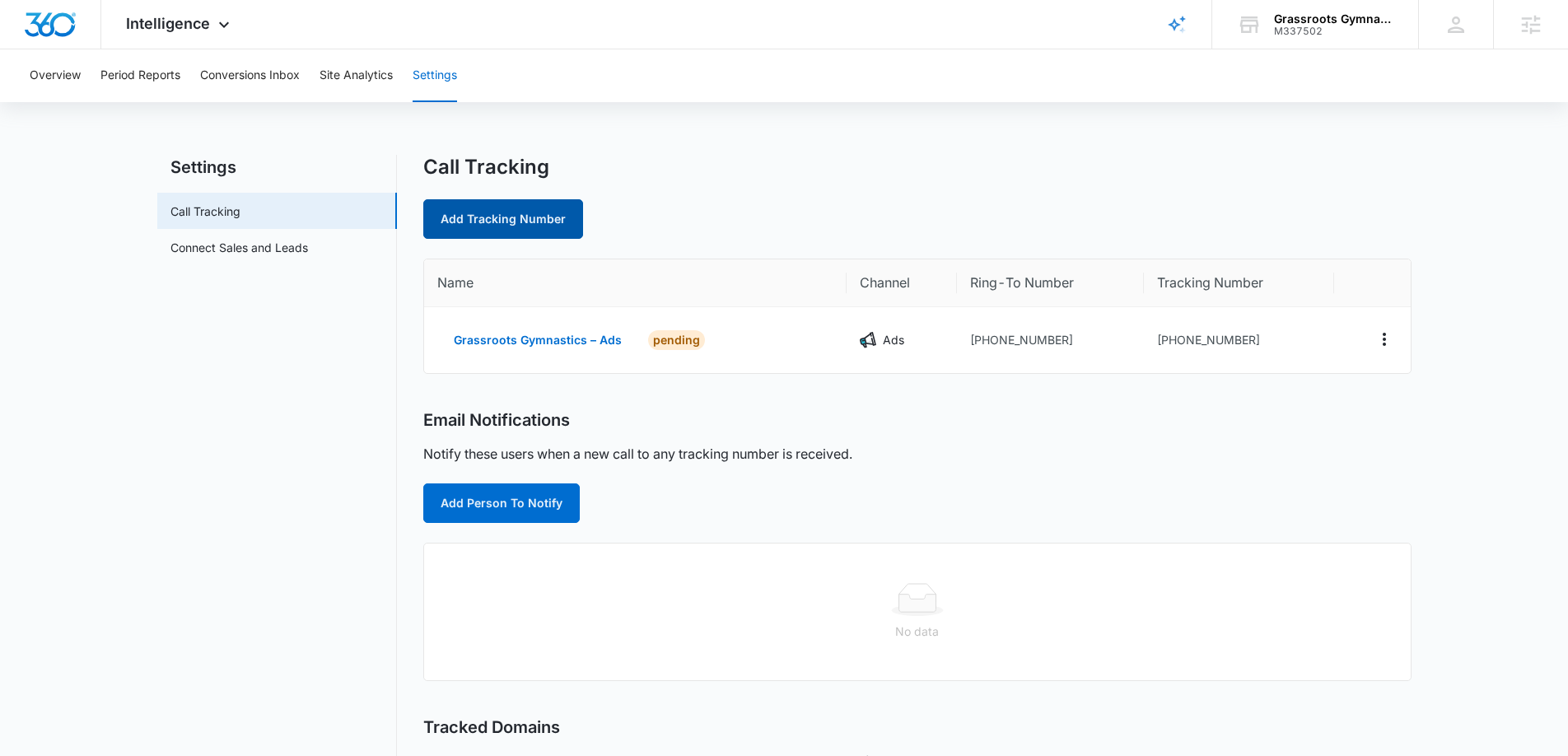
click at [475, 206] on link "Add Tracking Number" at bounding box center [503, 219] width 160 height 40
select select "by_area_code"
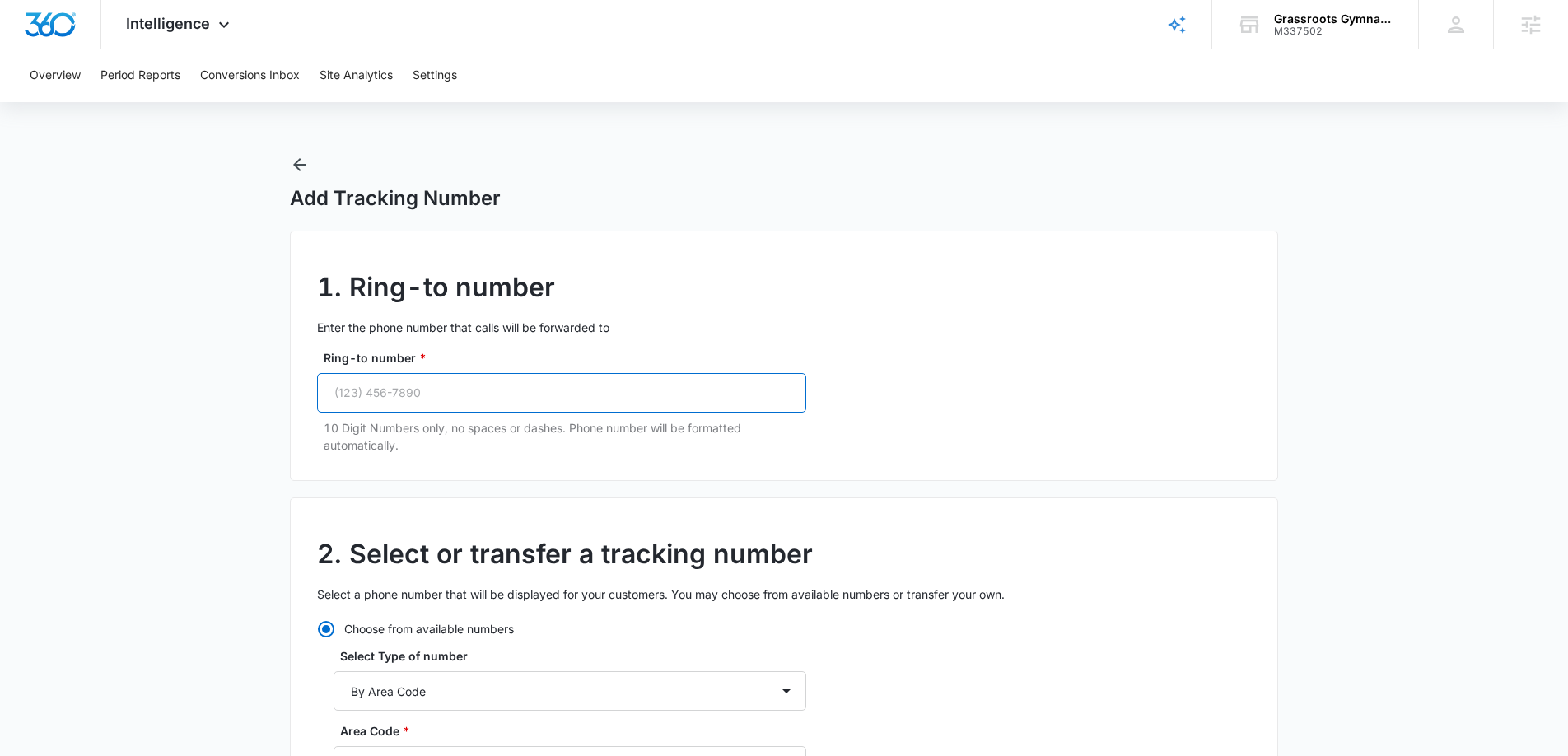
drag, startPoint x: 508, startPoint y: 412, endPoint x: 508, endPoint y: 395, distance: 17.0
click at [508, 407] on input "Ring-to number *" at bounding box center [562, 393] width 489 height 40
paste input "(843) 990-7641"
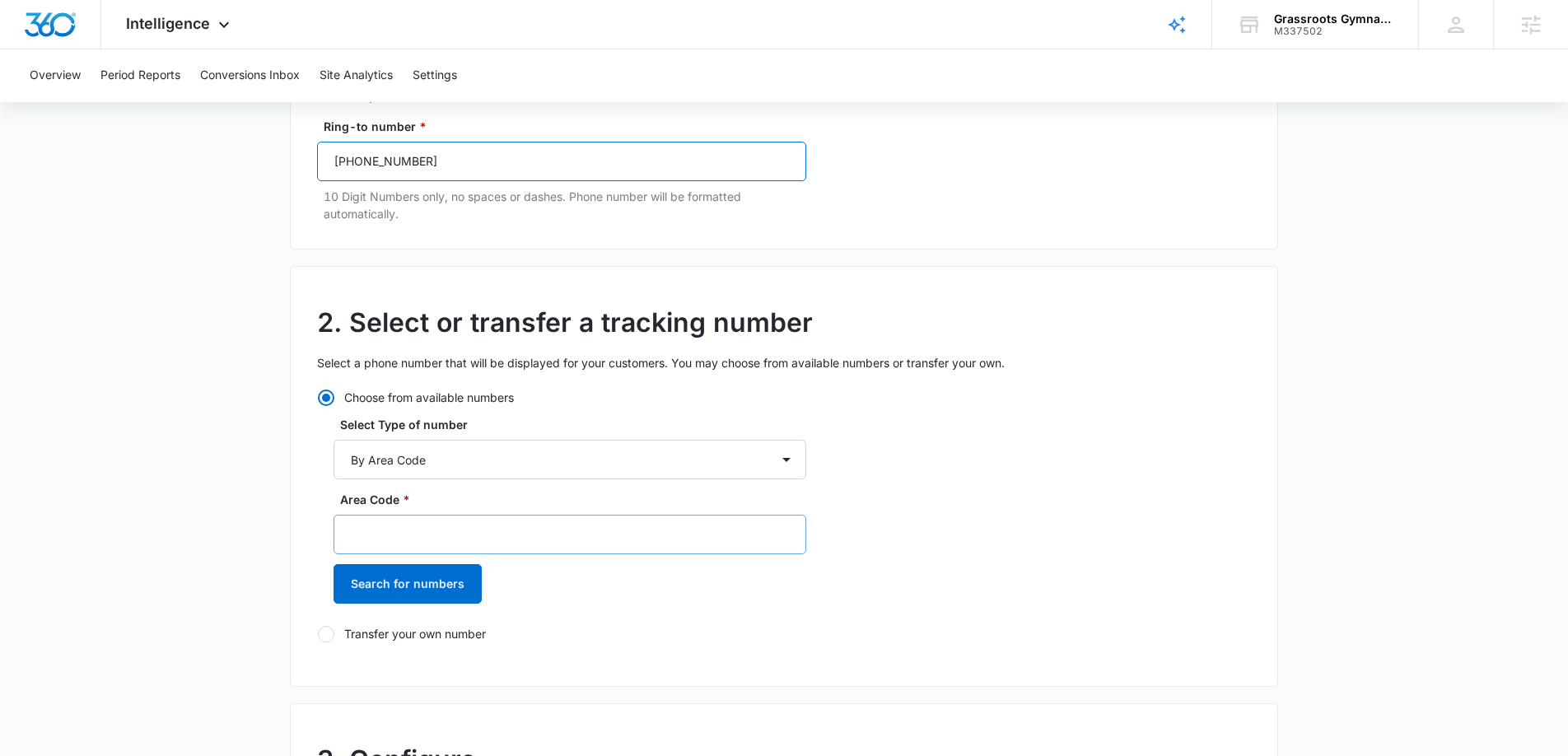
scroll to position [235, 0]
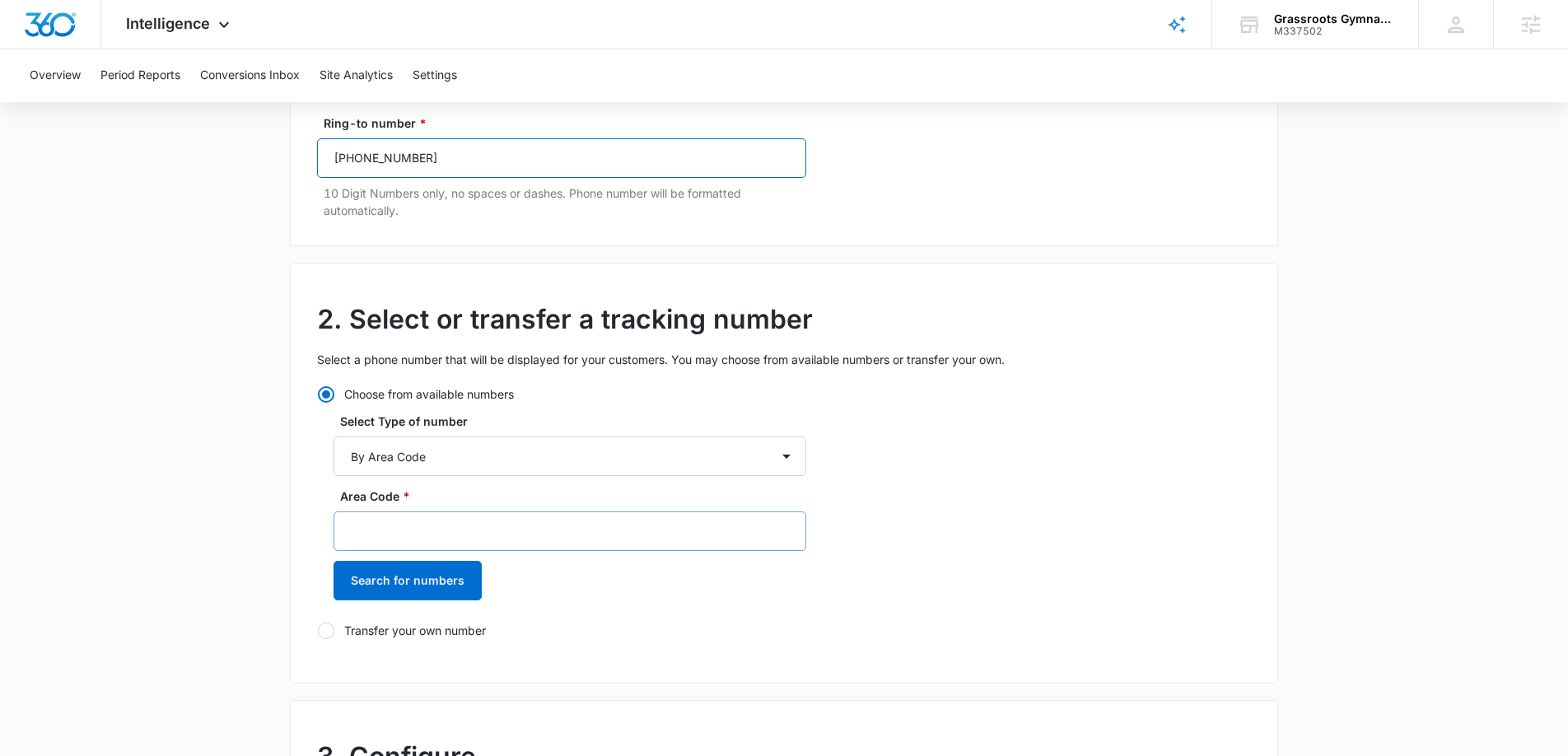
type input "(843) 990-7641"
click at [461, 538] on input "Area Code *" at bounding box center [570, 531] width 473 height 40
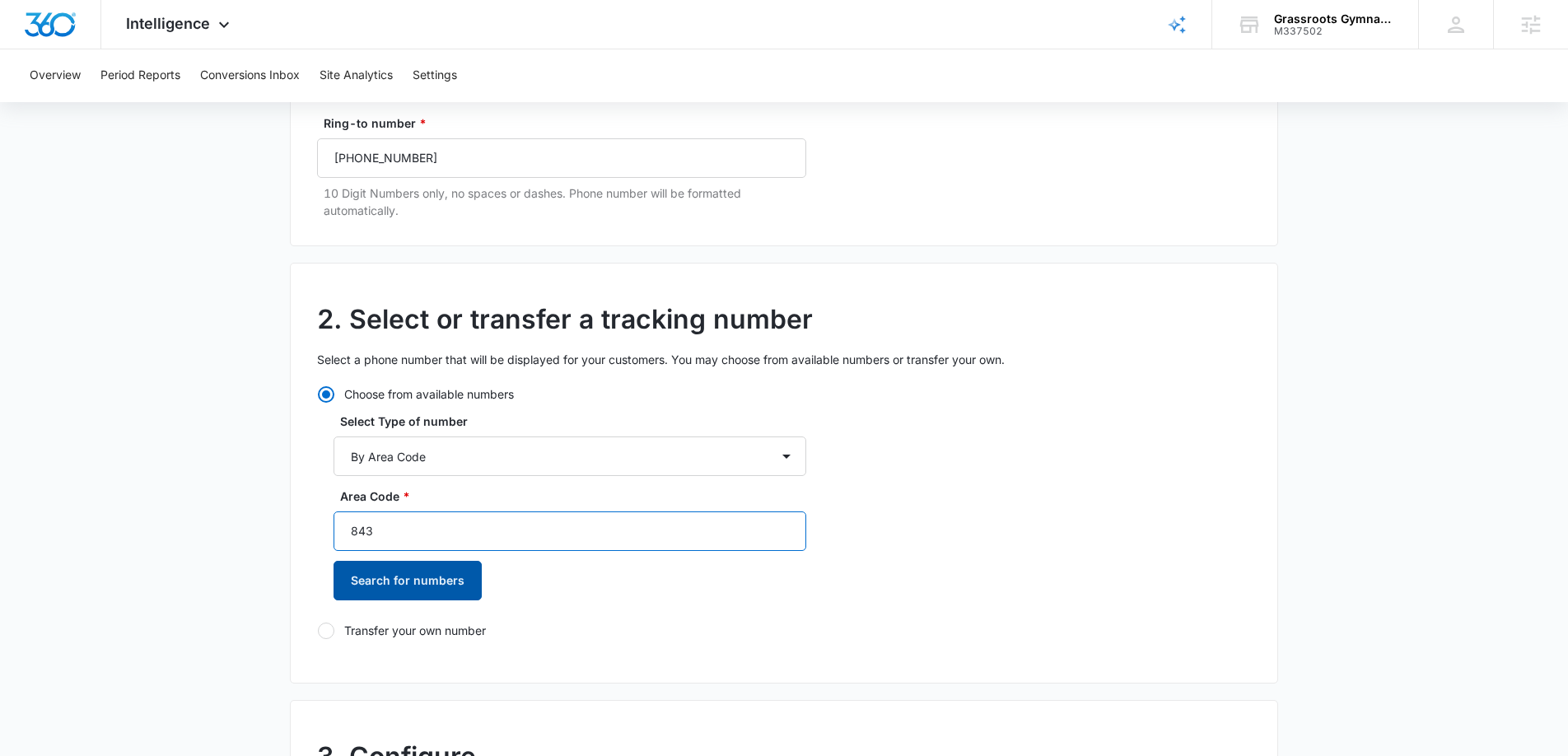
type input "843"
click at [459, 576] on button "Search for numbers" at bounding box center [407, 580] width 148 height 40
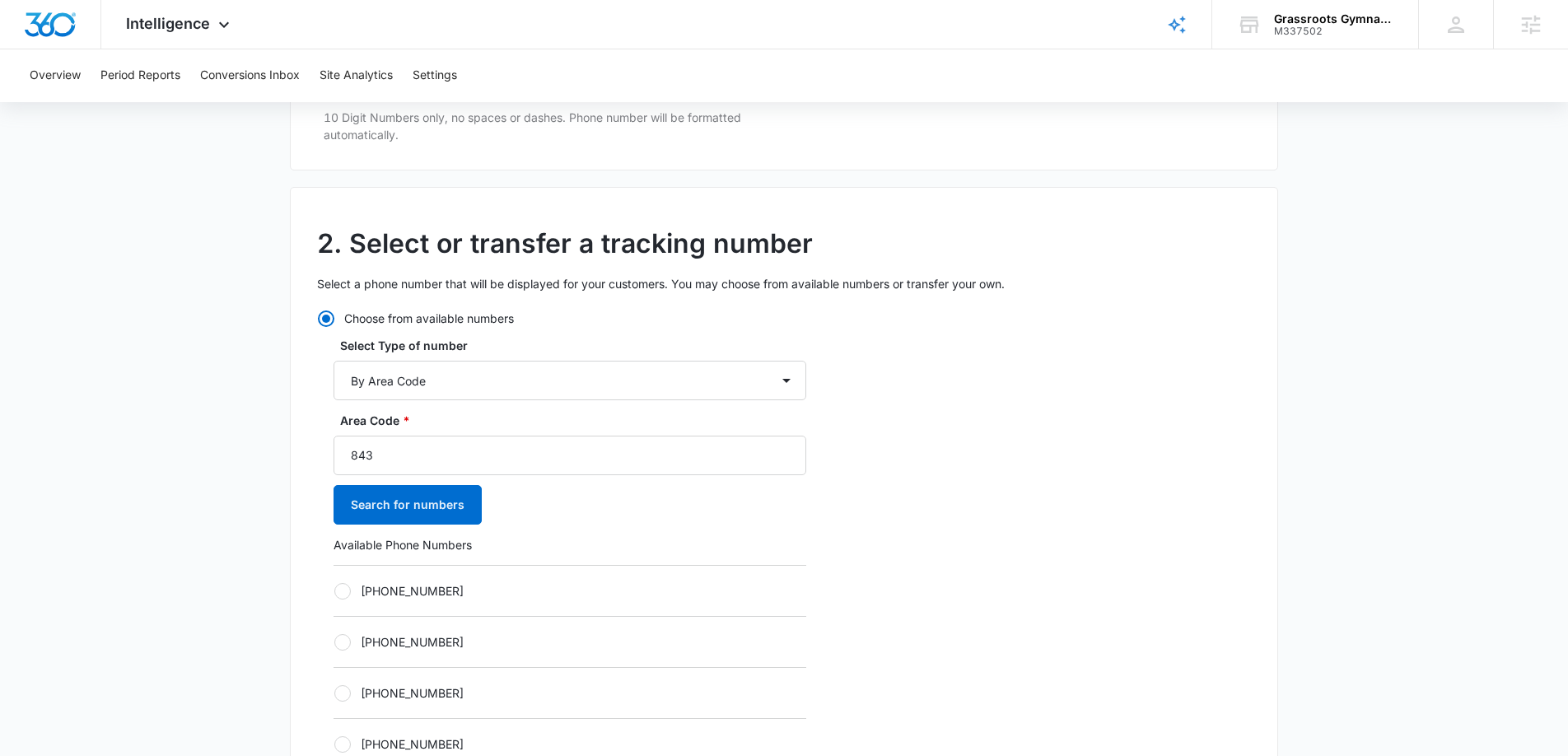
scroll to position [418, 0]
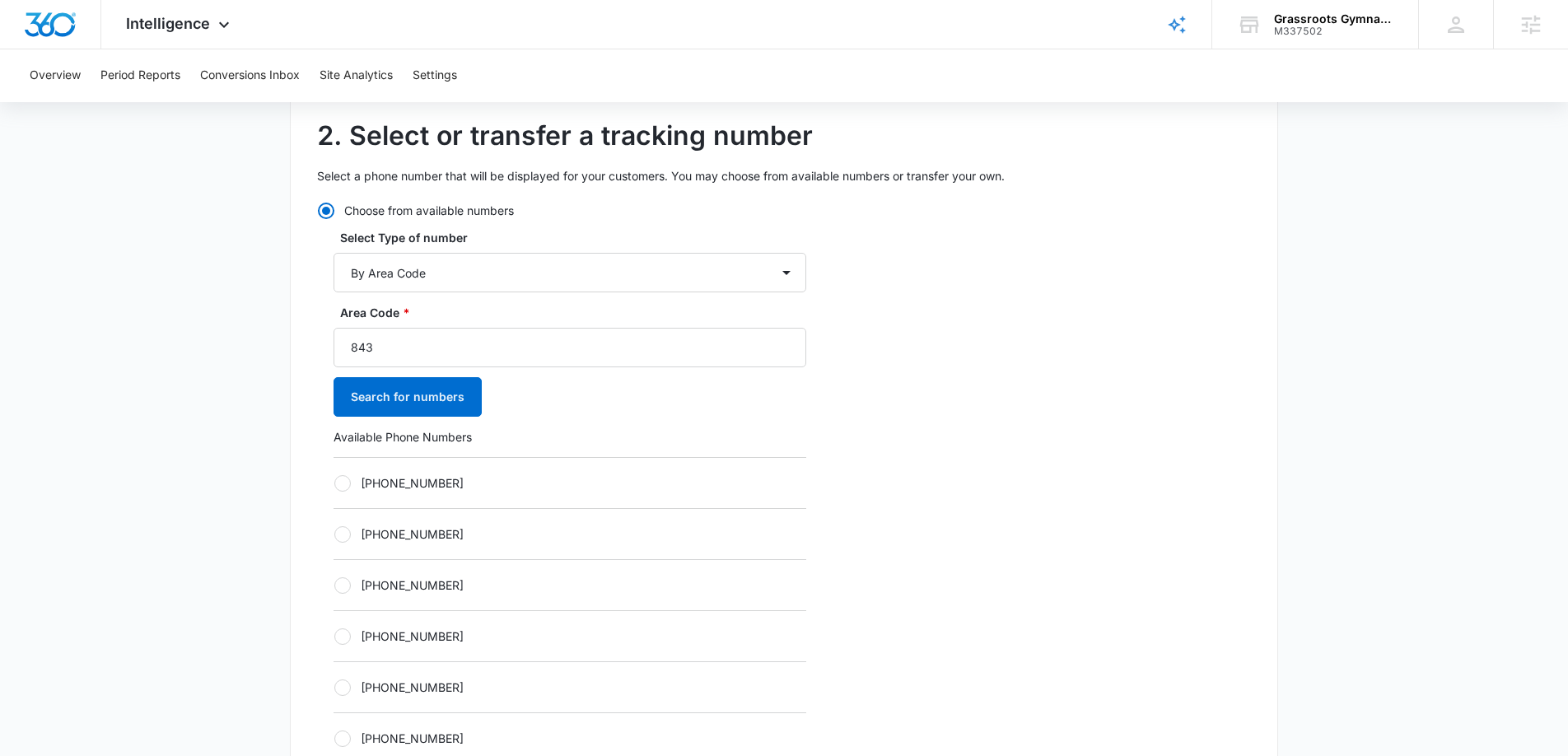
click at [350, 487] on label "+18435642661" at bounding box center [570, 483] width 473 height 17
click at [335, 484] on input "+18435642661" at bounding box center [334, 483] width 1 height 1
radio input "true"
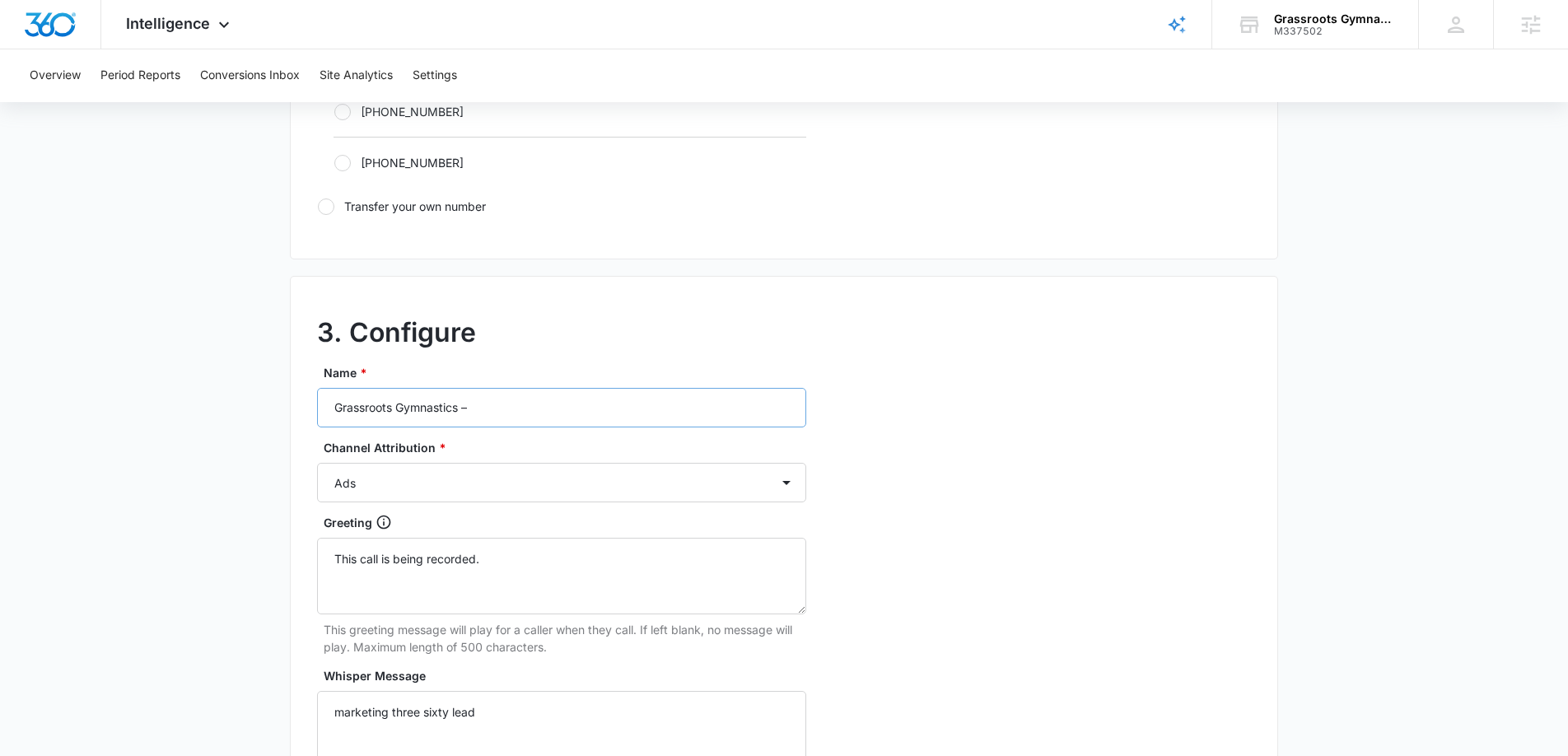
scroll to position [1207, 0]
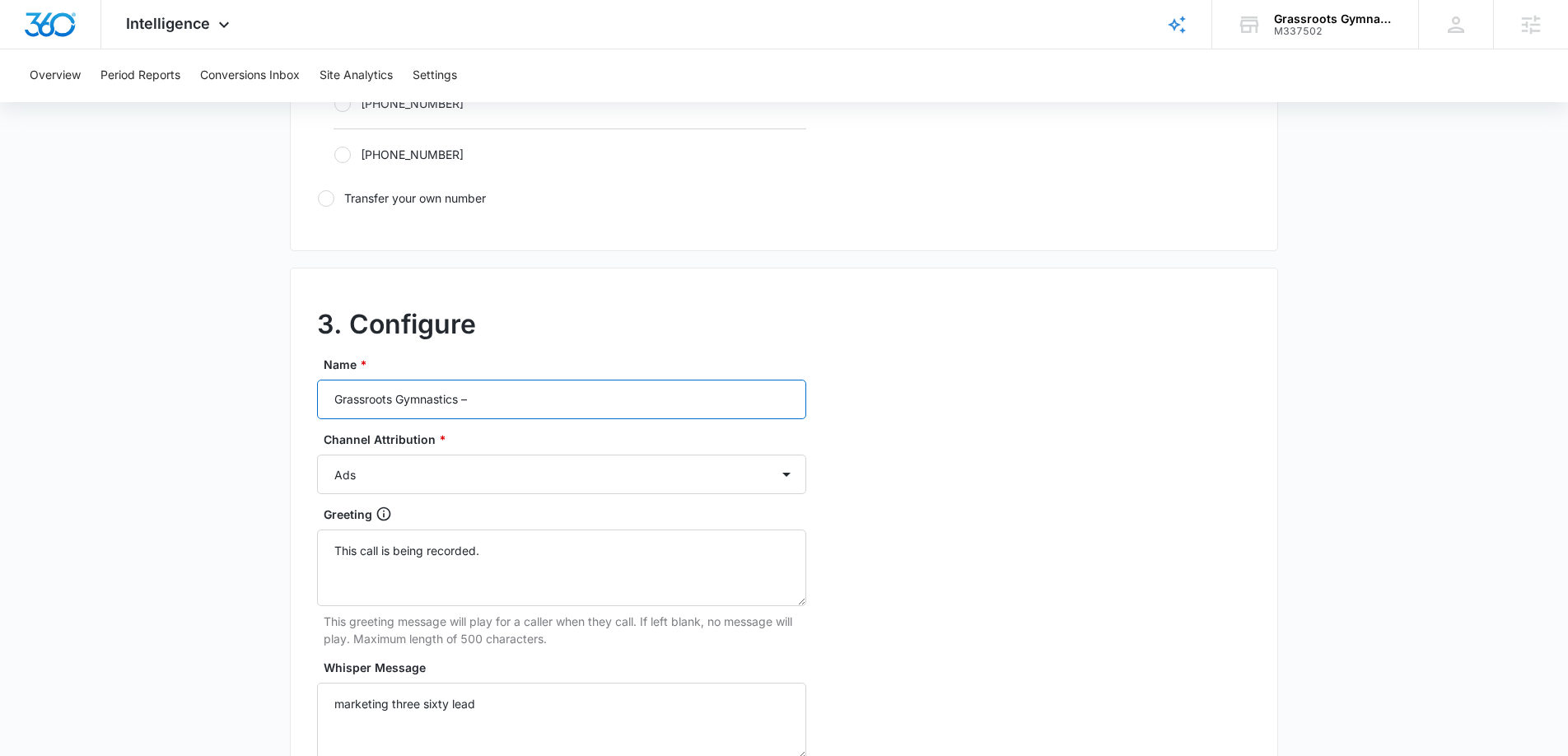
click at [507, 399] on input "Grassroots Gymnastics –" at bounding box center [562, 399] width 489 height 40
type input "Grassroots Gymnastics – Content"
click at [496, 466] on select "Ads Local Service Ads Content Social Other" at bounding box center [562, 474] width 489 height 40
select select "CONTENT"
click at [317, 454] on select "Ads Local Service Ads Content Social Other" at bounding box center [562, 474] width 489 height 40
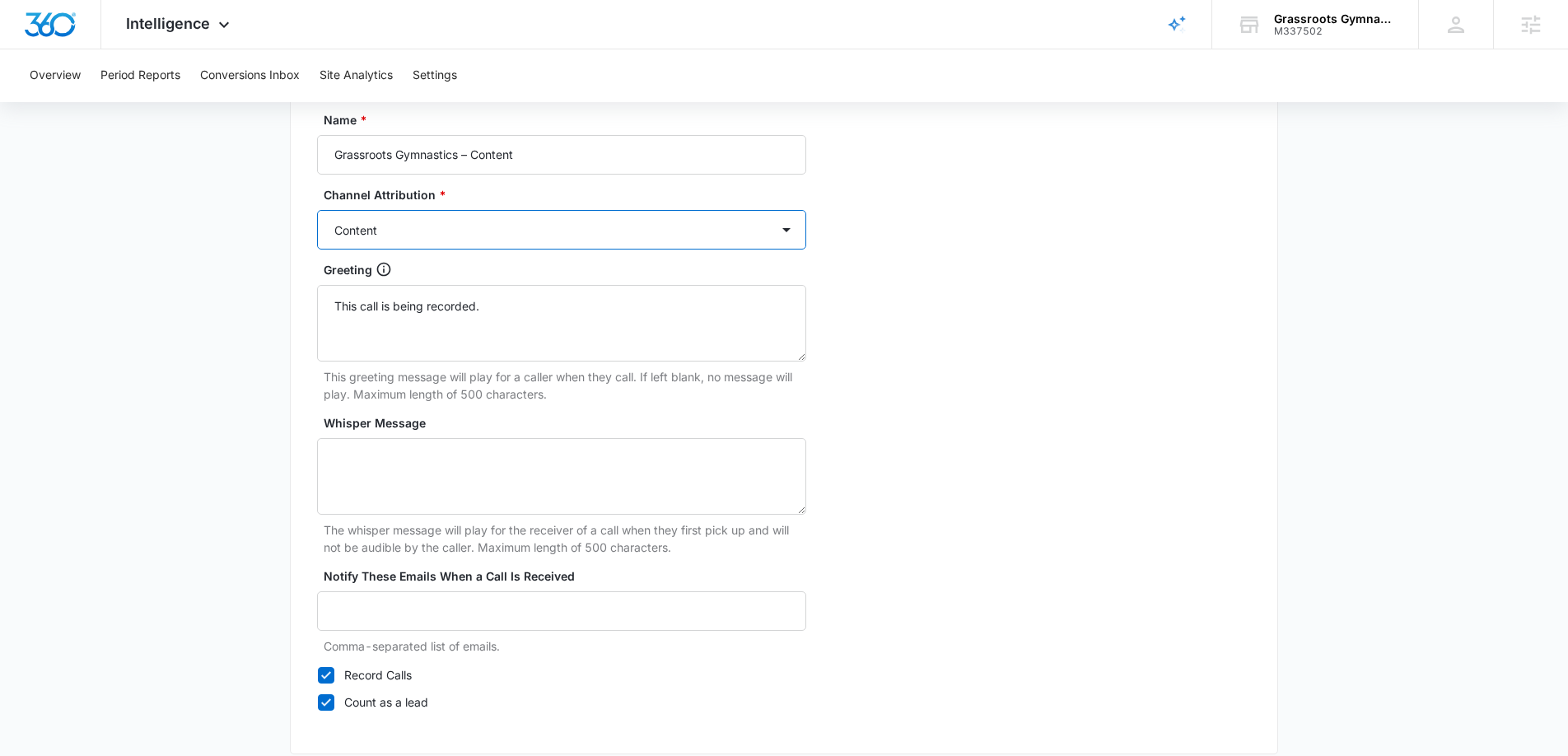
scroll to position [1537, 0]
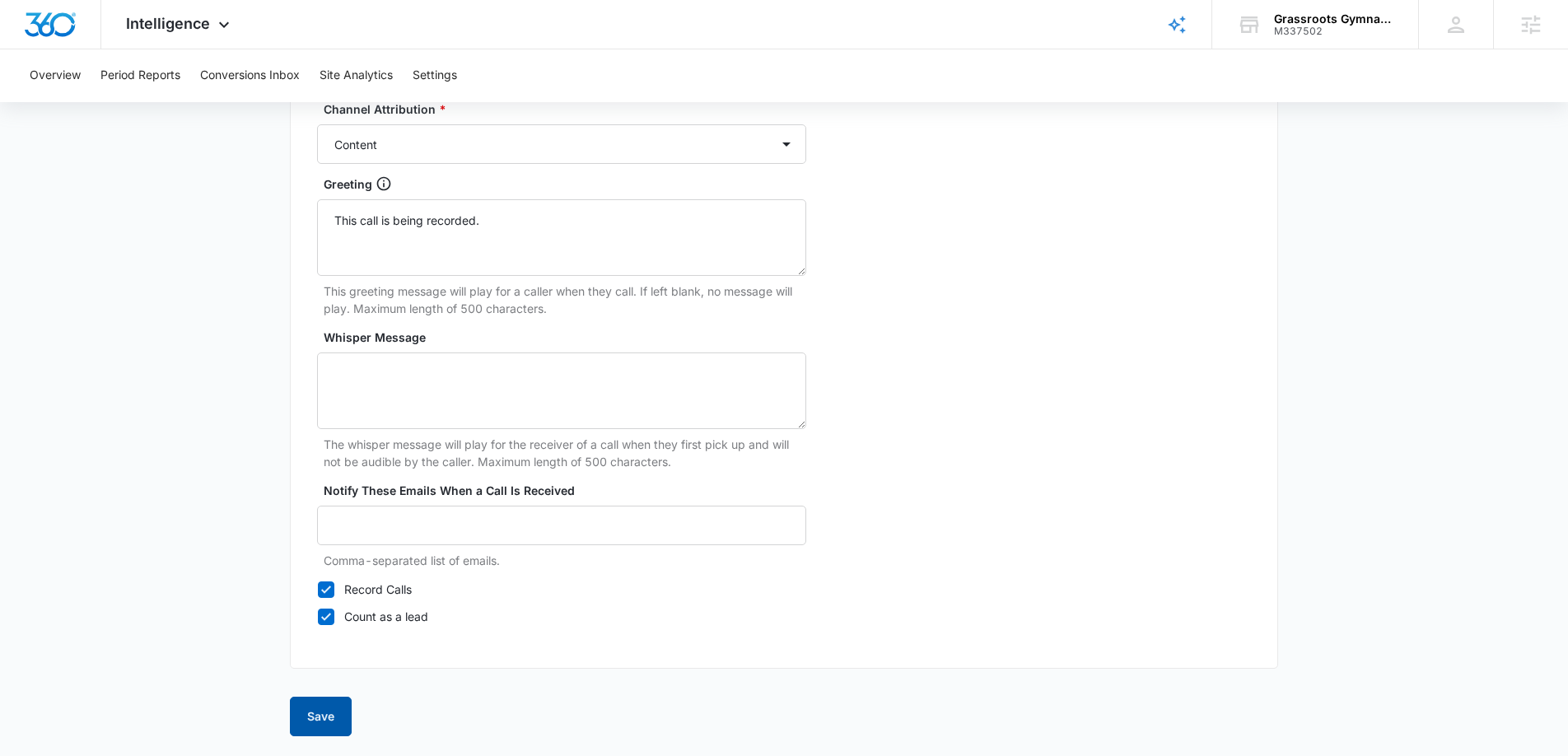
click at [336, 713] on button "Save" at bounding box center [320, 716] width 62 height 40
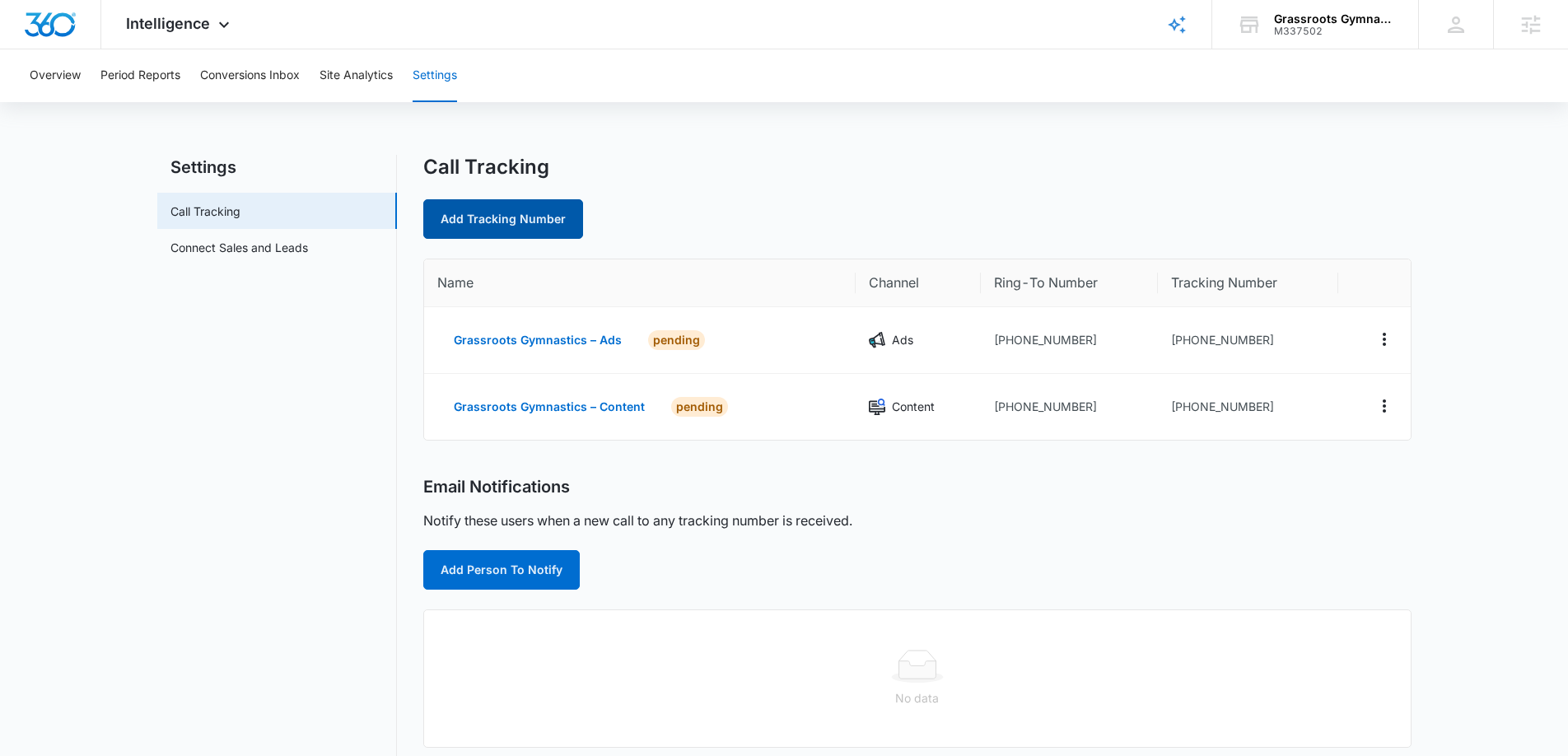
click at [530, 224] on link "Add Tracking Number" at bounding box center [503, 219] width 160 height 40
select select "by_area_code"
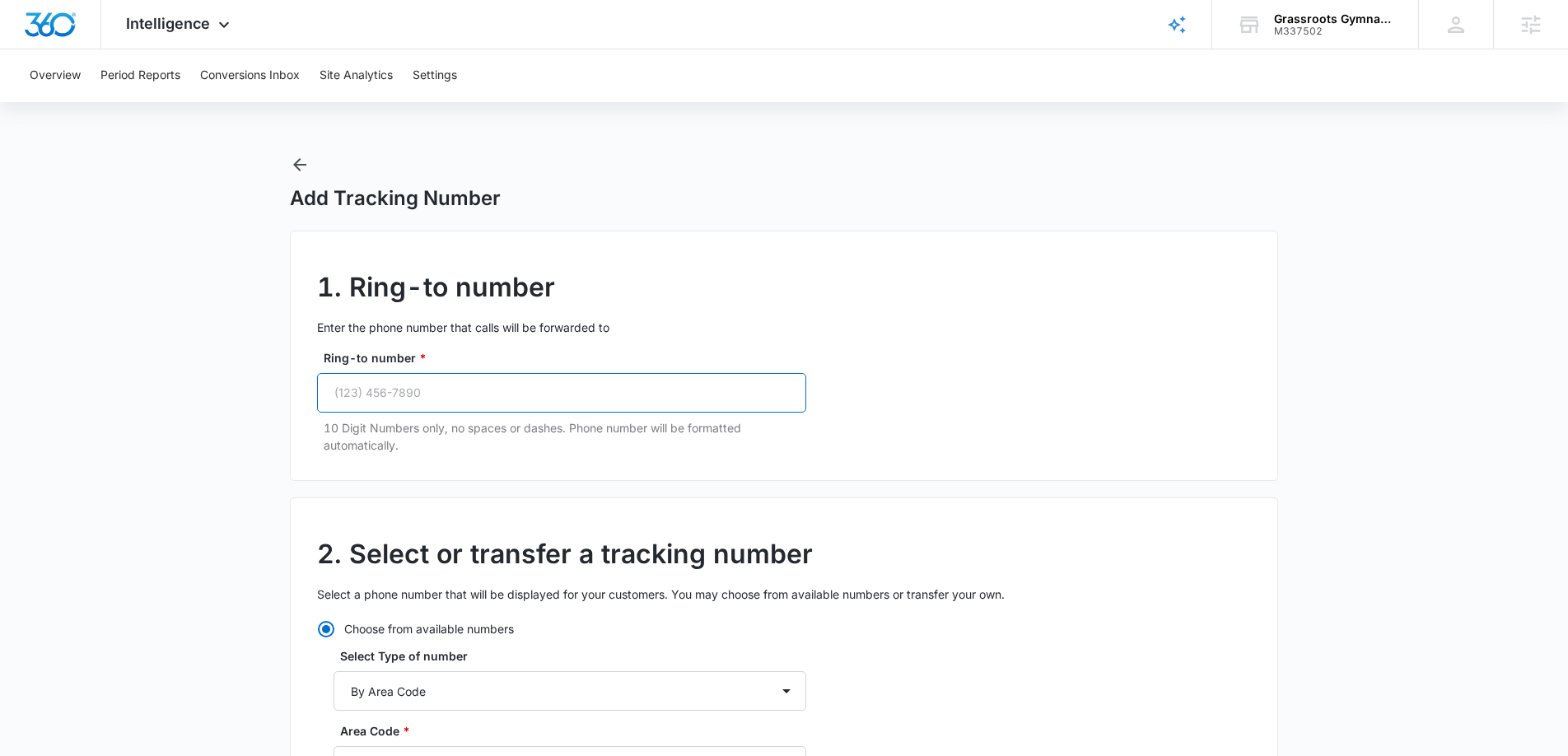
paste input "(843) 990-7641"
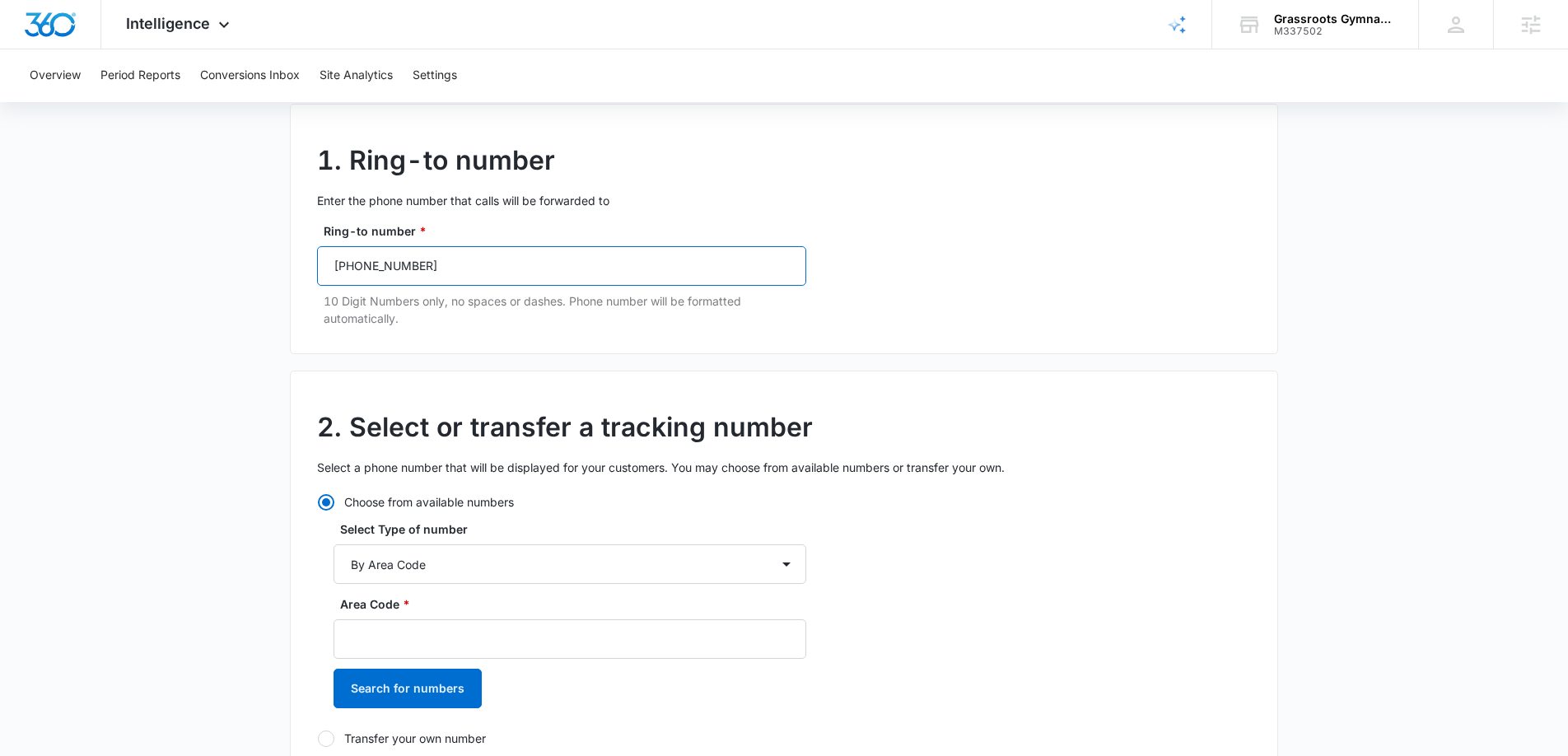
scroll to position [161, 0]
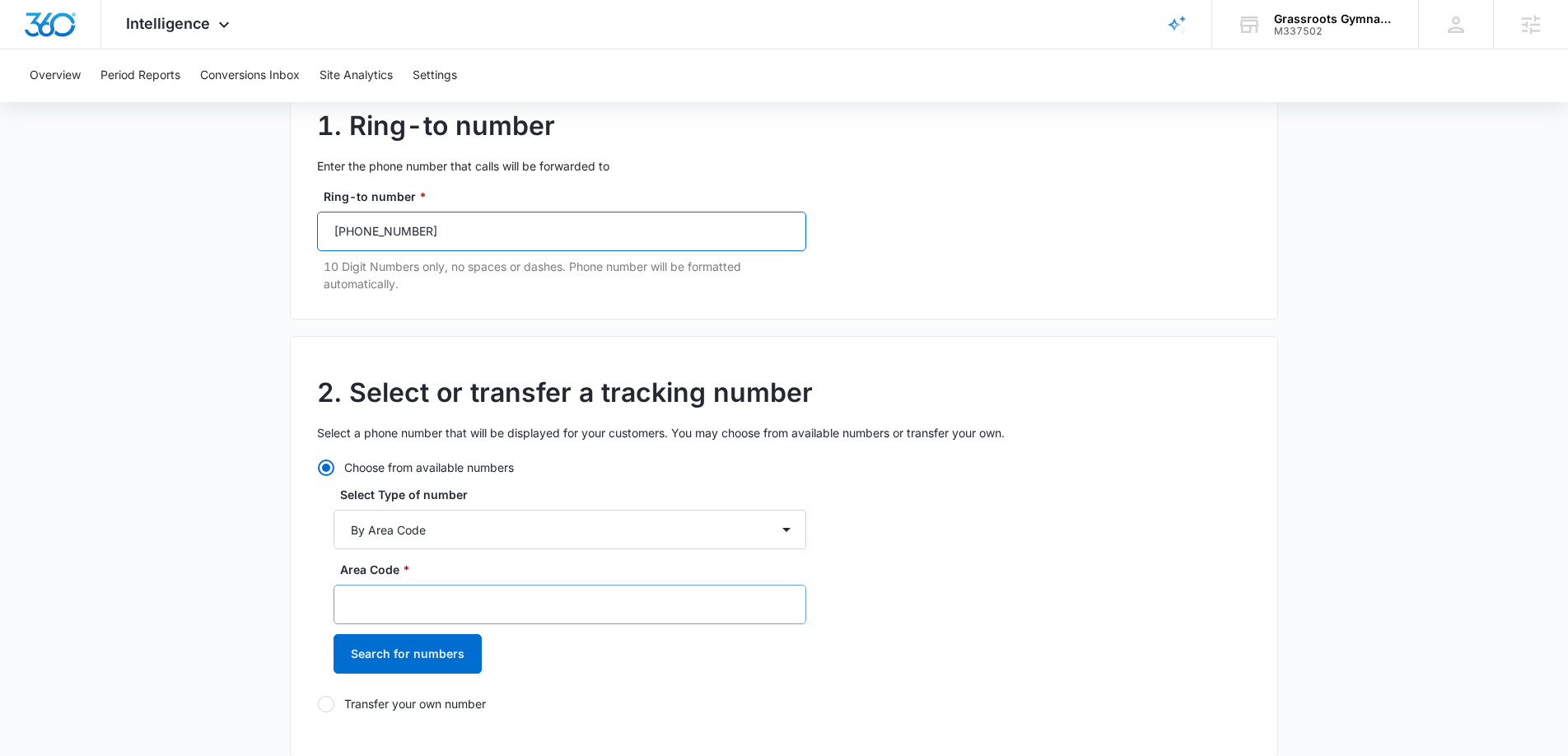
type input "(843) 990-7641"
click at [427, 594] on input "Area Code *" at bounding box center [570, 604] width 473 height 40
type input "843"
click at [416, 652] on button "Search for numbers" at bounding box center [407, 653] width 148 height 40
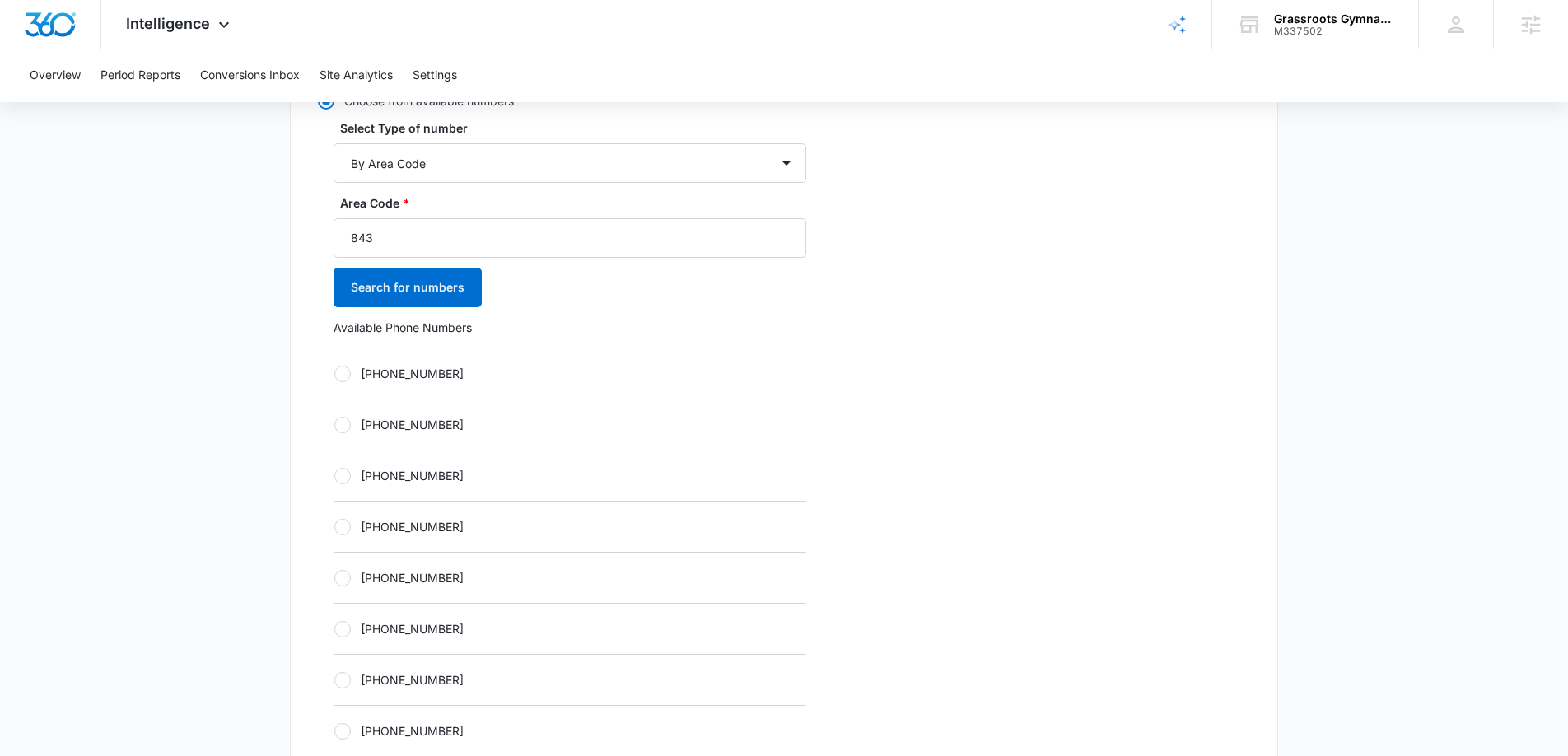
click at [336, 375] on div at bounding box center [343, 374] width 17 height 17
click at [335, 374] on input "+18435642714" at bounding box center [334, 373] width 1 height 1
radio input "true"
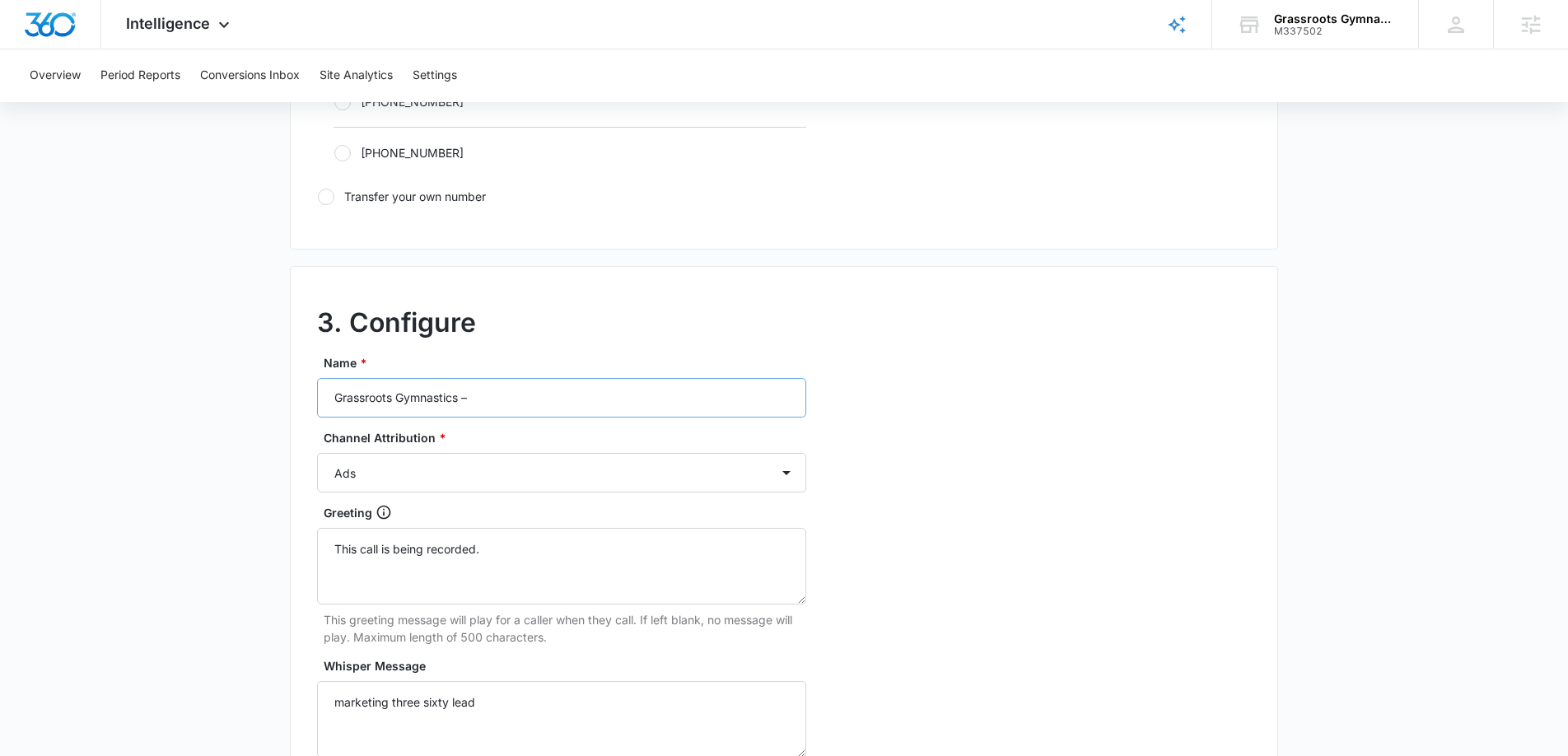
scroll to position [1223, 0]
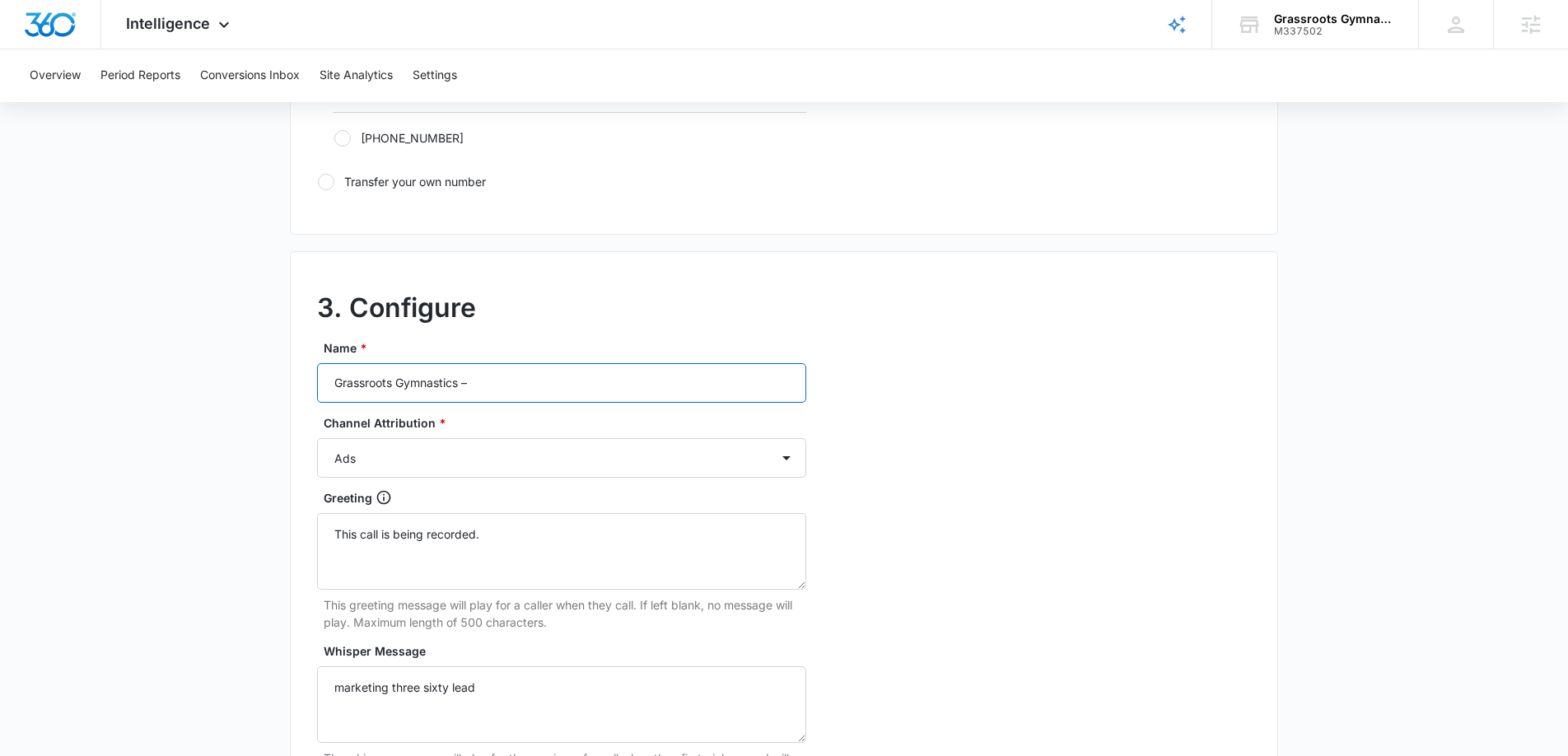
click at [520, 379] on input "Grassroots Gymnastics –" at bounding box center [562, 383] width 489 height 40
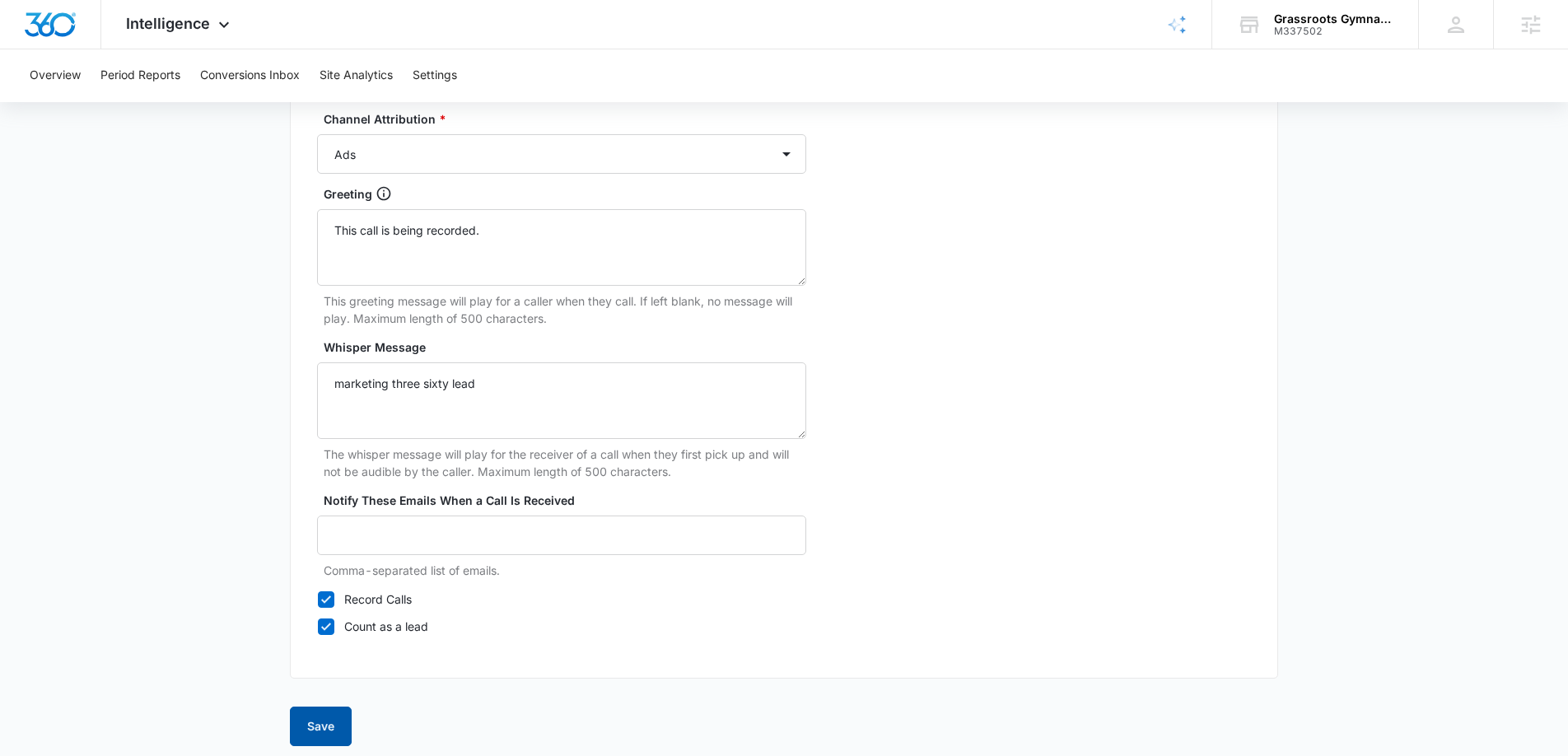
scroll to position [1528, 0]
type input "Grassroots Gymnastics – Ads"
click at [335, 728] on button "Save" at bounding box center [320, 725] width 62 height 40
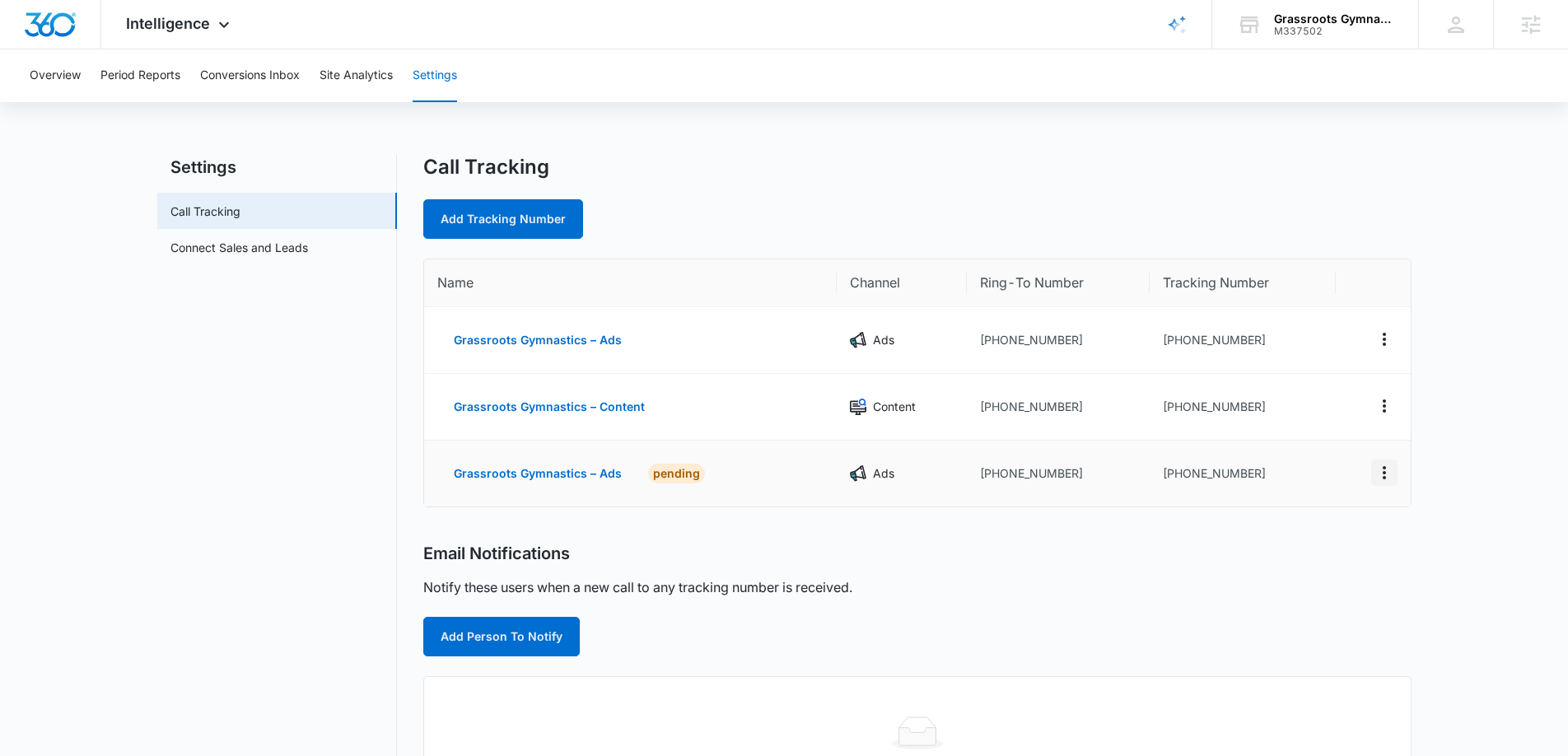
click at [1390, 475] on icon "Actions" at bounding box center [1383, 472] width 19 height 19
click at [1309, 452] on div "Edit" at bounding box center [1307, 455] width 35 height 12
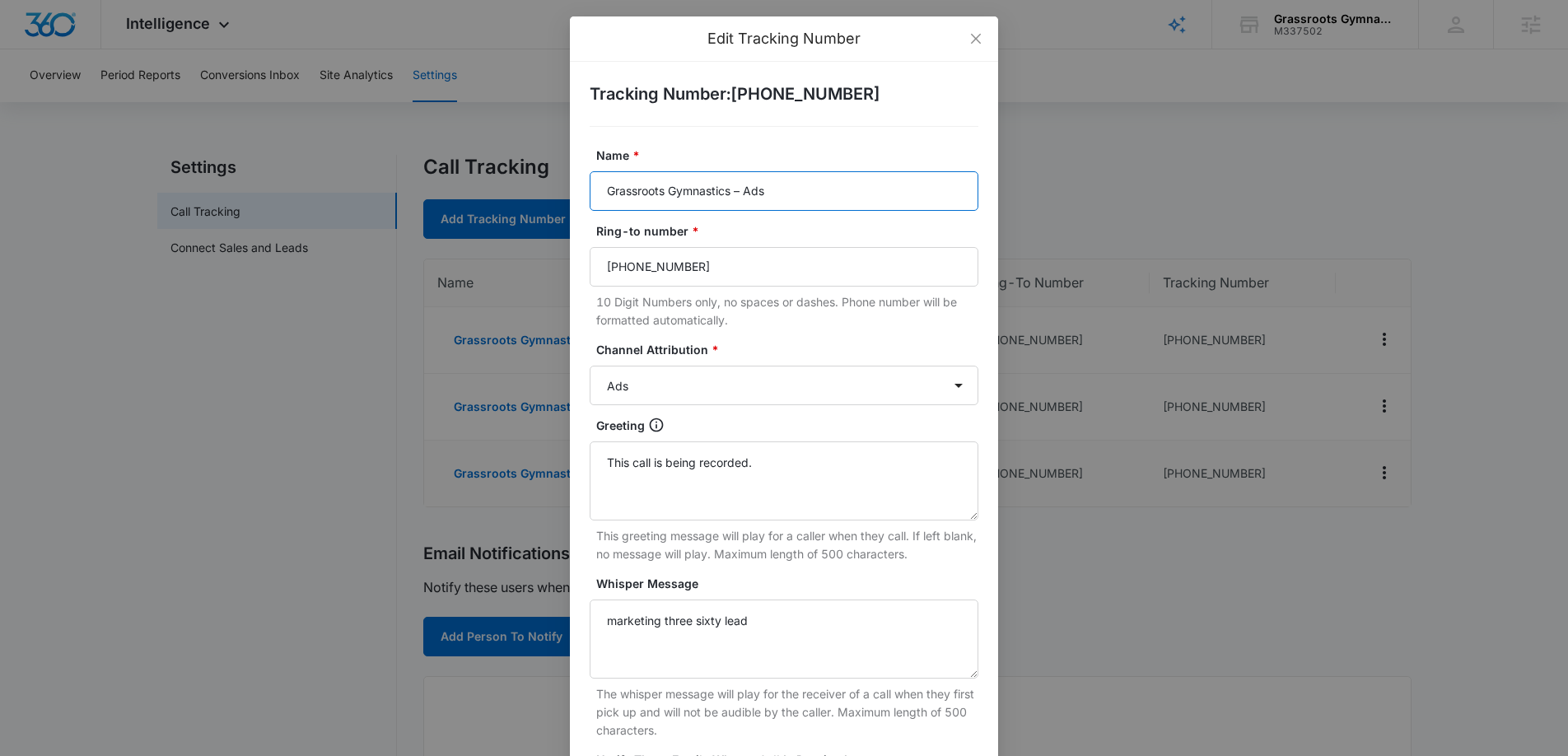
drag, startPoint x: 780, startPoint y: 192, endPoint x: 742, endPoint y: 192, distance: 38.0
click at [742, 192] on input "Grassroots Gymnastics – Ads" at bounding box center [784, 190] width 389 height 40
type input "Grassroots Gymnastics – Social"
click at [685, 386] on select "Ads Local Service Ads Content Social Other" at bounding box center [784, 385] width 389 height 40
select select "SOCIAL"
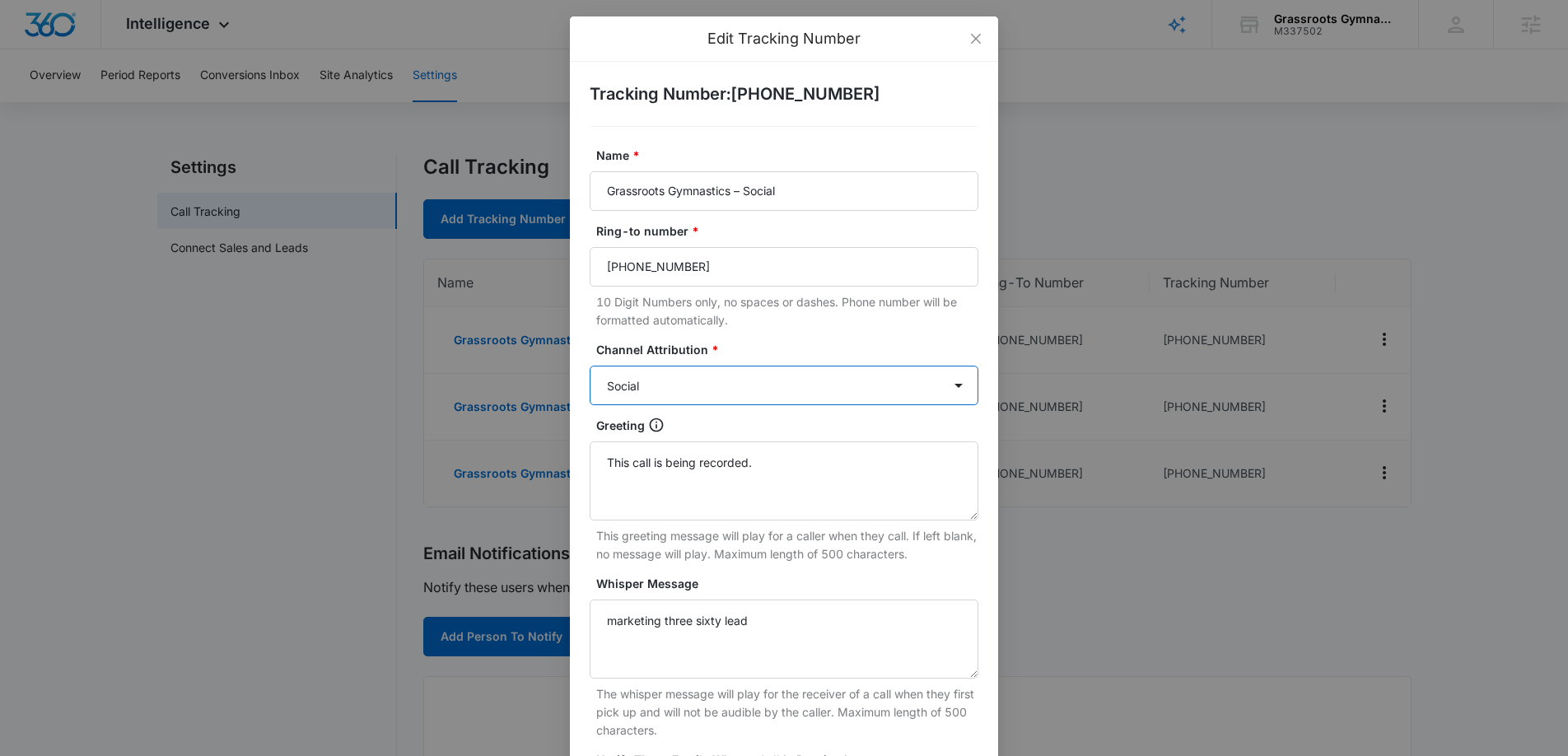
click at [589, 366] on select "Ads Local Service Ads Content Social Other" at bounding box center [784, 385] width 389 height 40
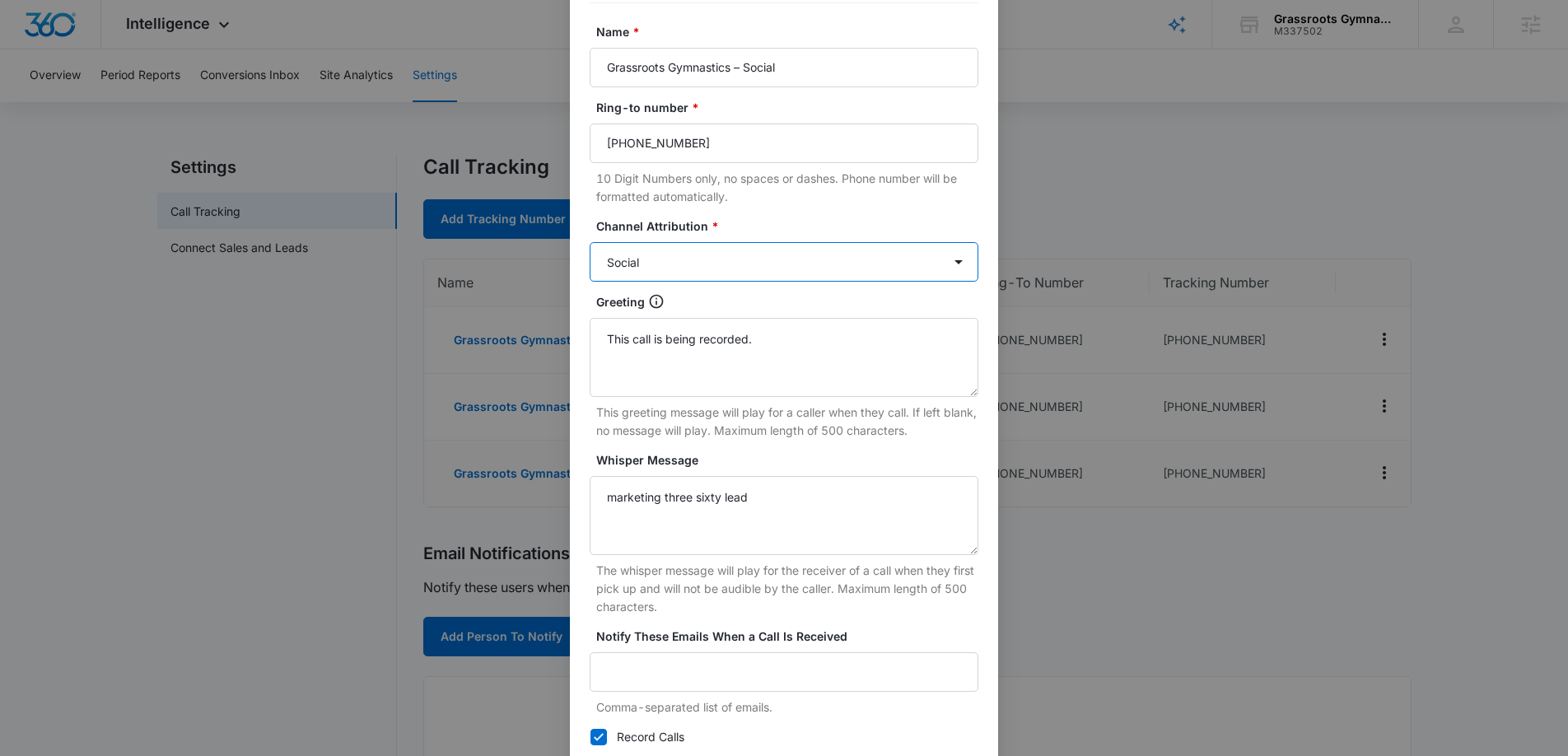
scroll to position [237, 0]
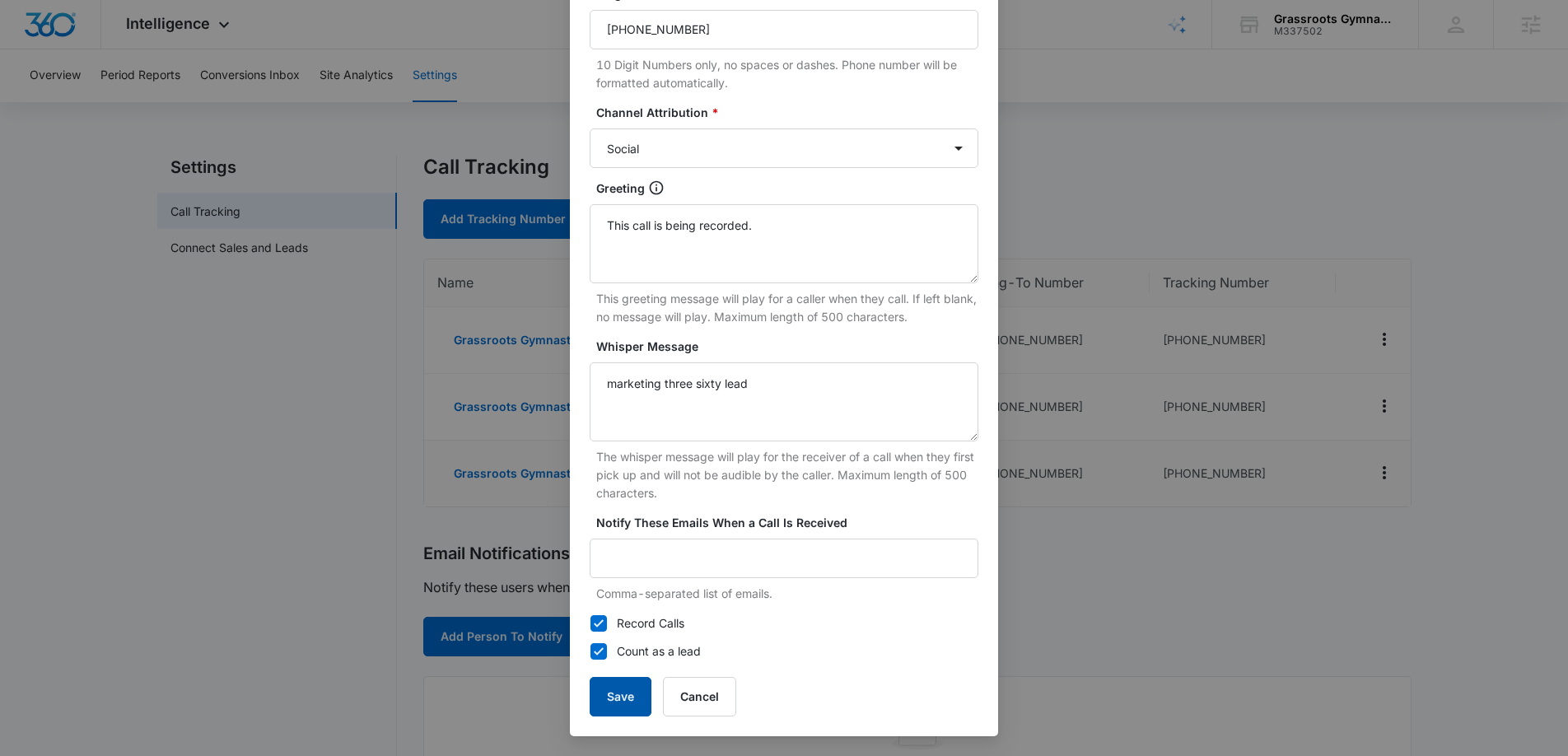
click at [632, 694] on button "Save" at bounding box center [620, 696] width 62 height 40
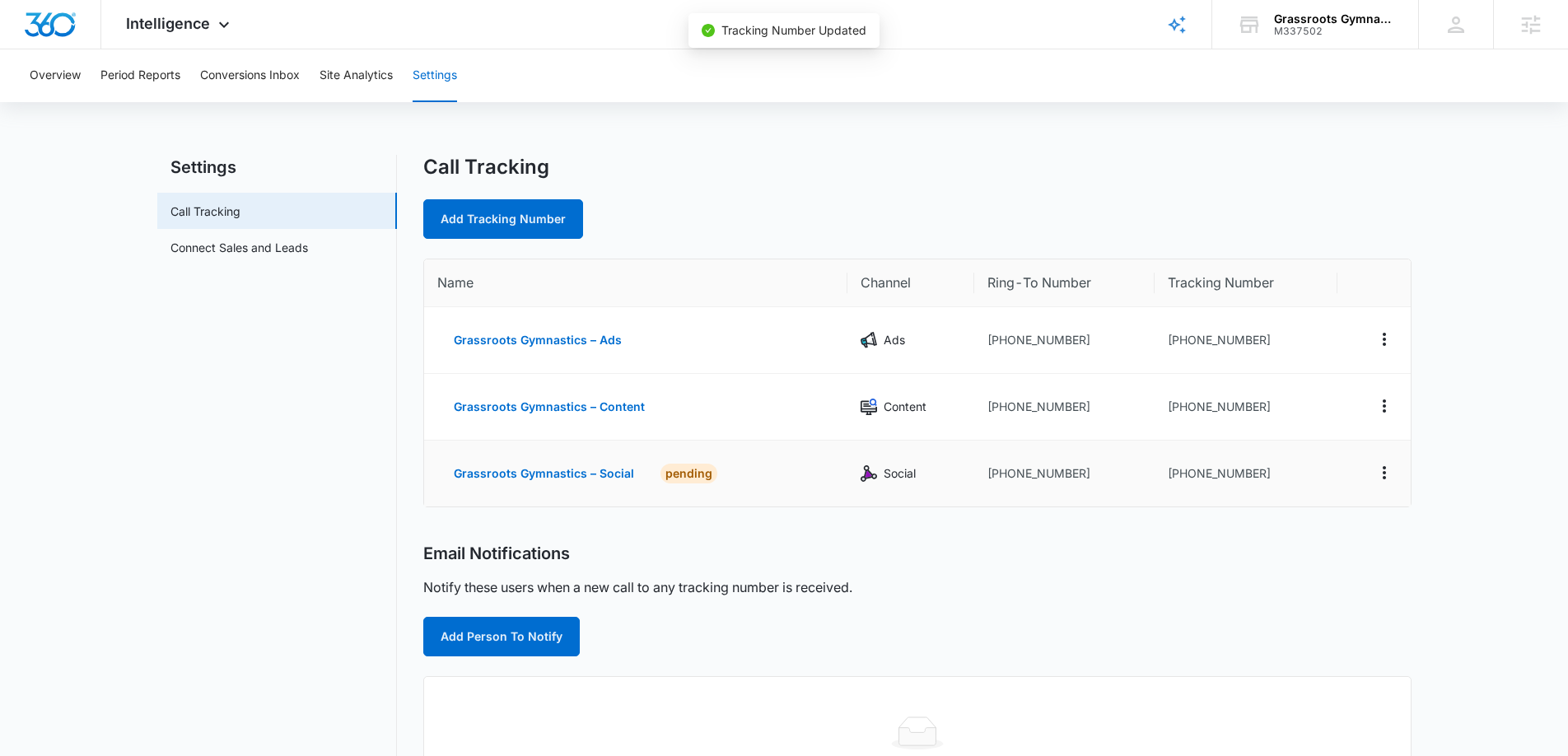
scroll to position [221, 0]
click at [507, 200] on link "Add Tracking Number" at bounding box center [503, 219] width 160 height 40
select select "by_area_code"
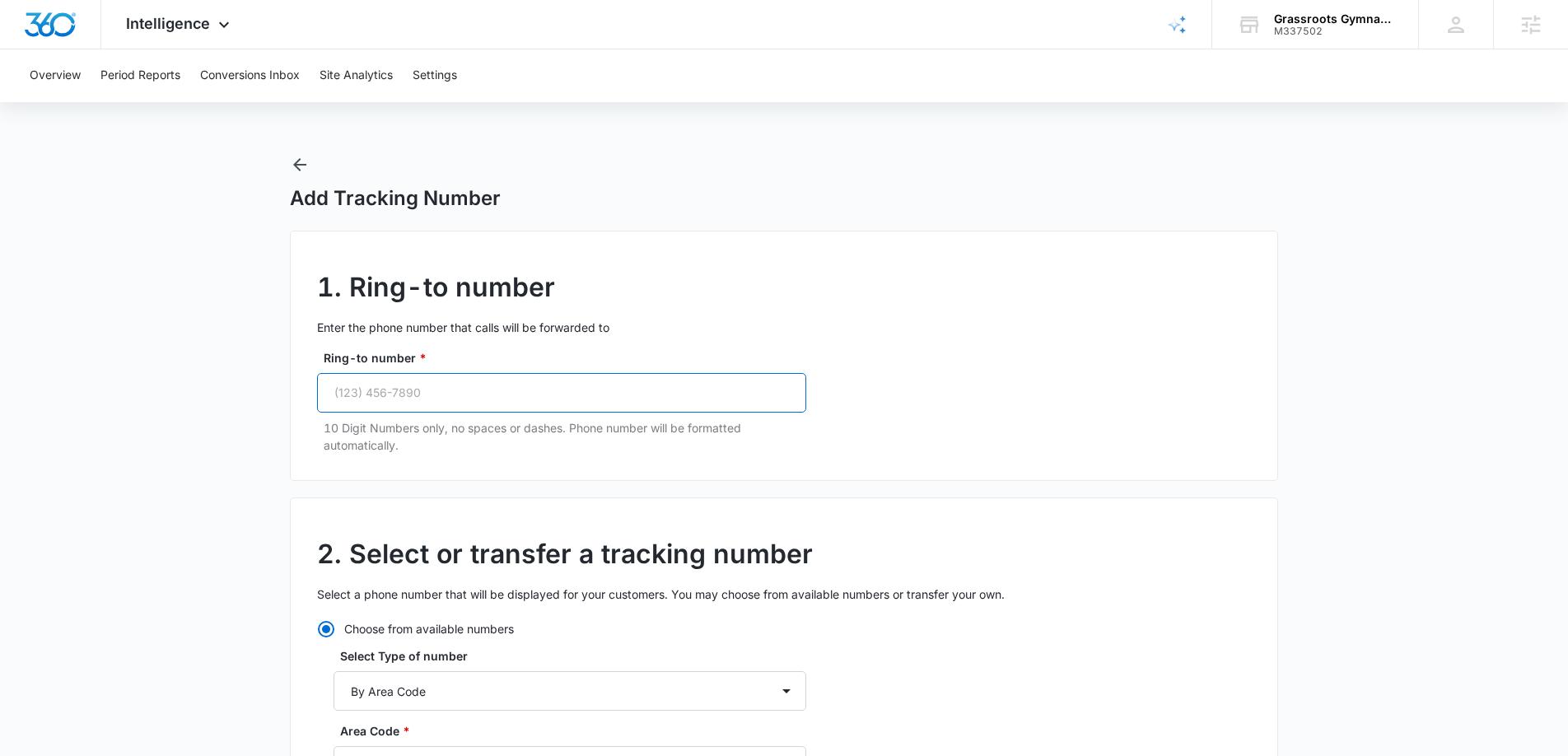
click at [457, 407] on input "Ring-to number *" at bounding box center [562, 393] width 489 height 40
paste input "(843) 990-7641"
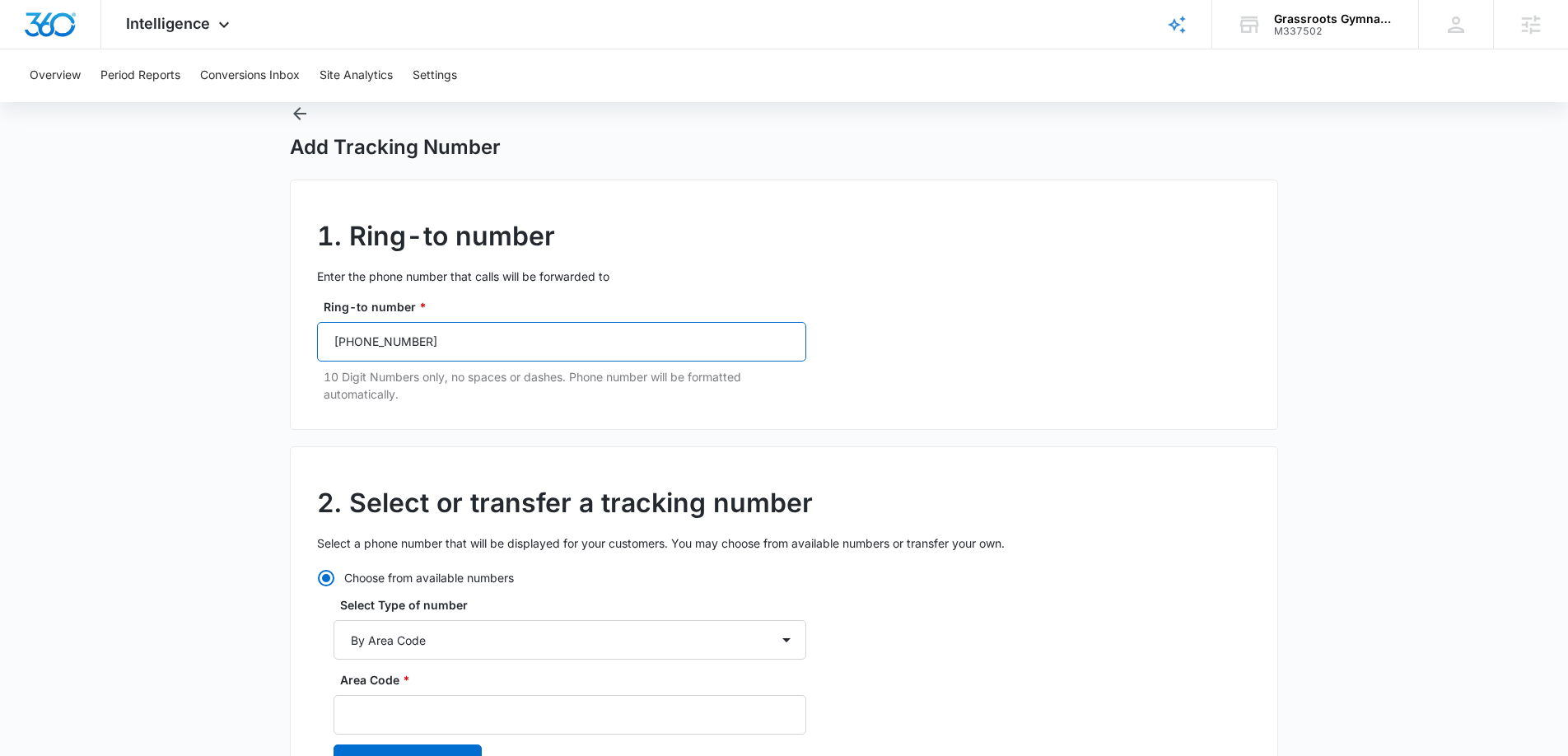
scroll to position [72, 0]
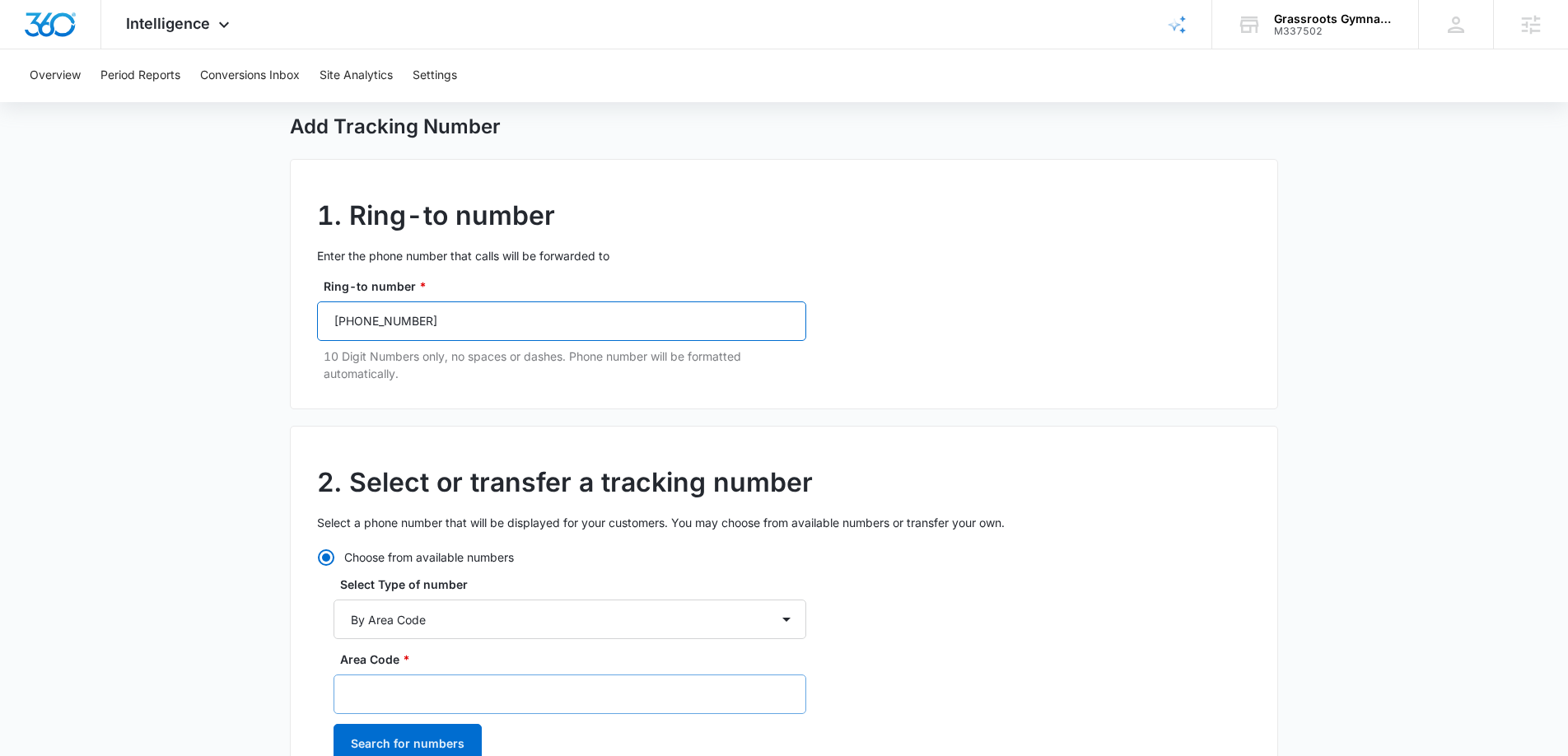
type input "(843) 990-7641"
click at [439, 704] on input "Area Code *" at bounding box center [570, 693] width 473 height 40
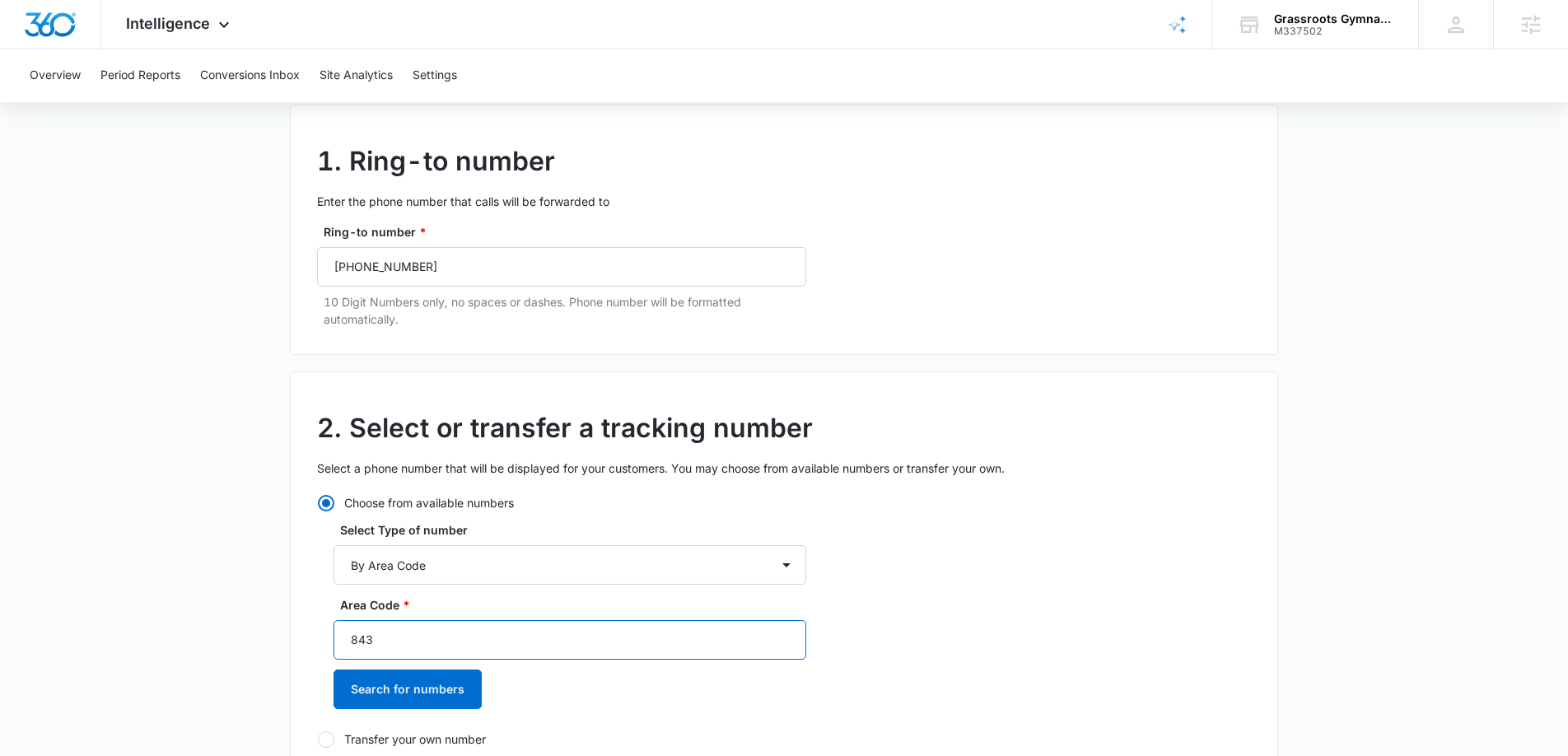
scroll to position [150, 0]
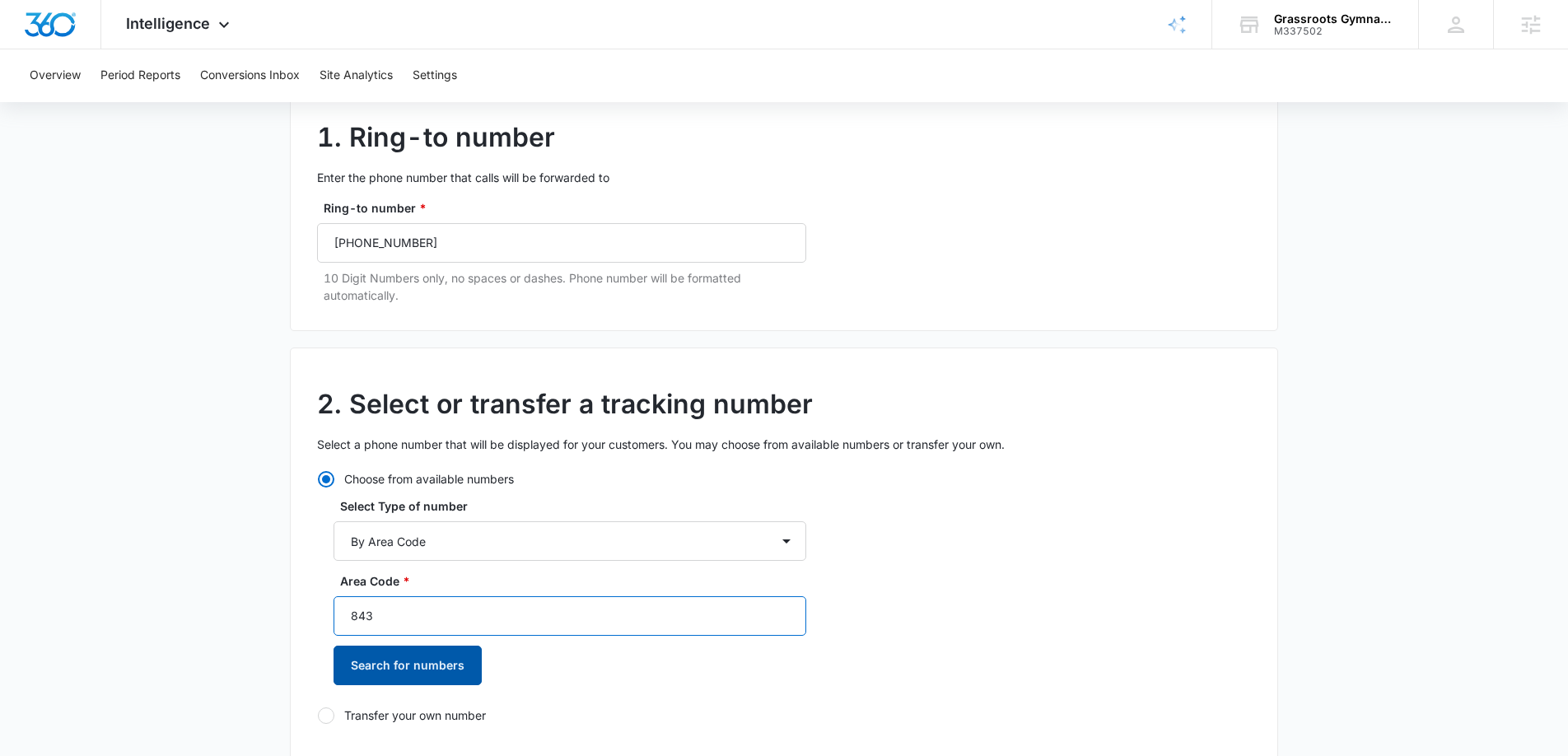
type input "843"
click at [454, 658] on button "Search for numbers" at bounding box center [407, 665] width 148 height 40
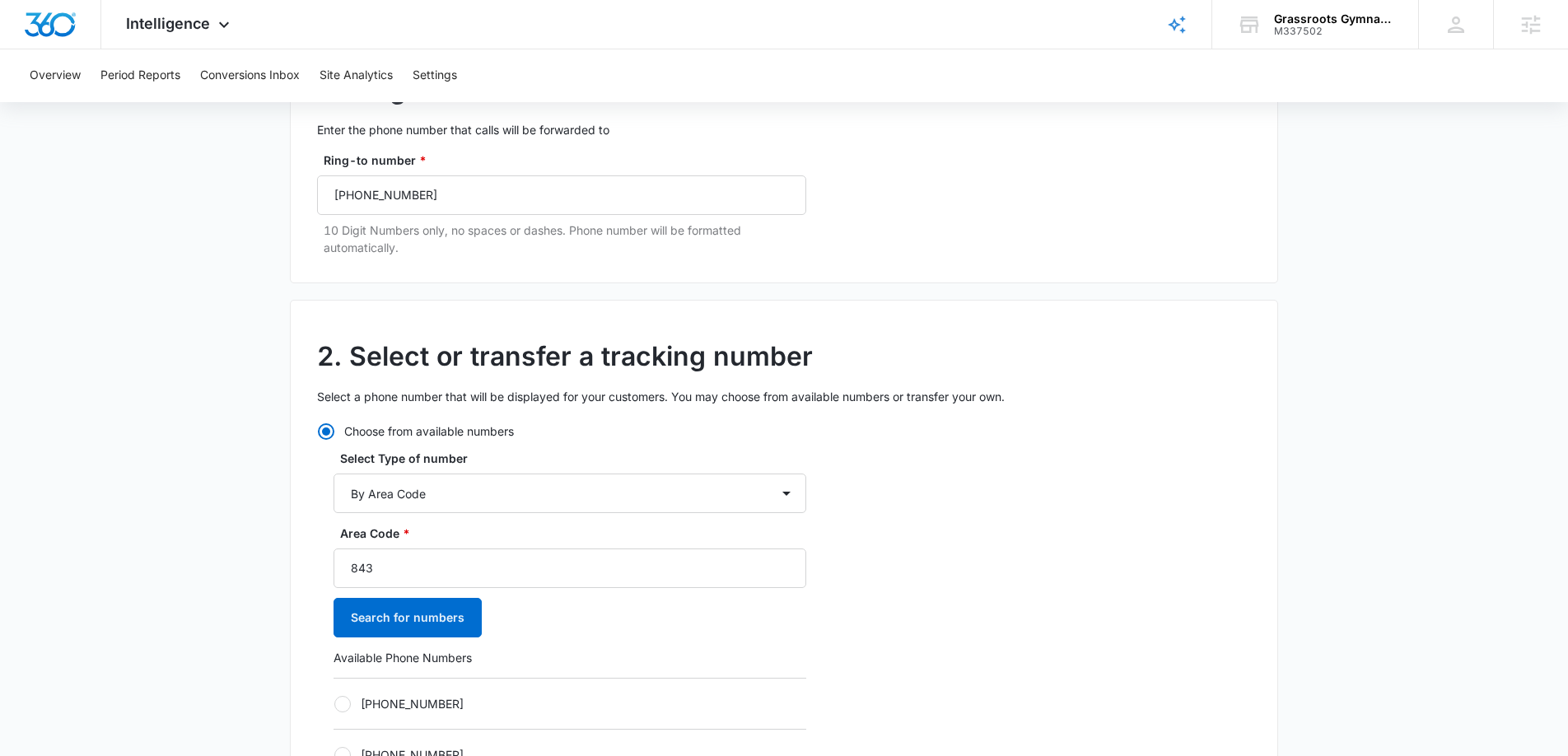
scroll to position [250, 0]
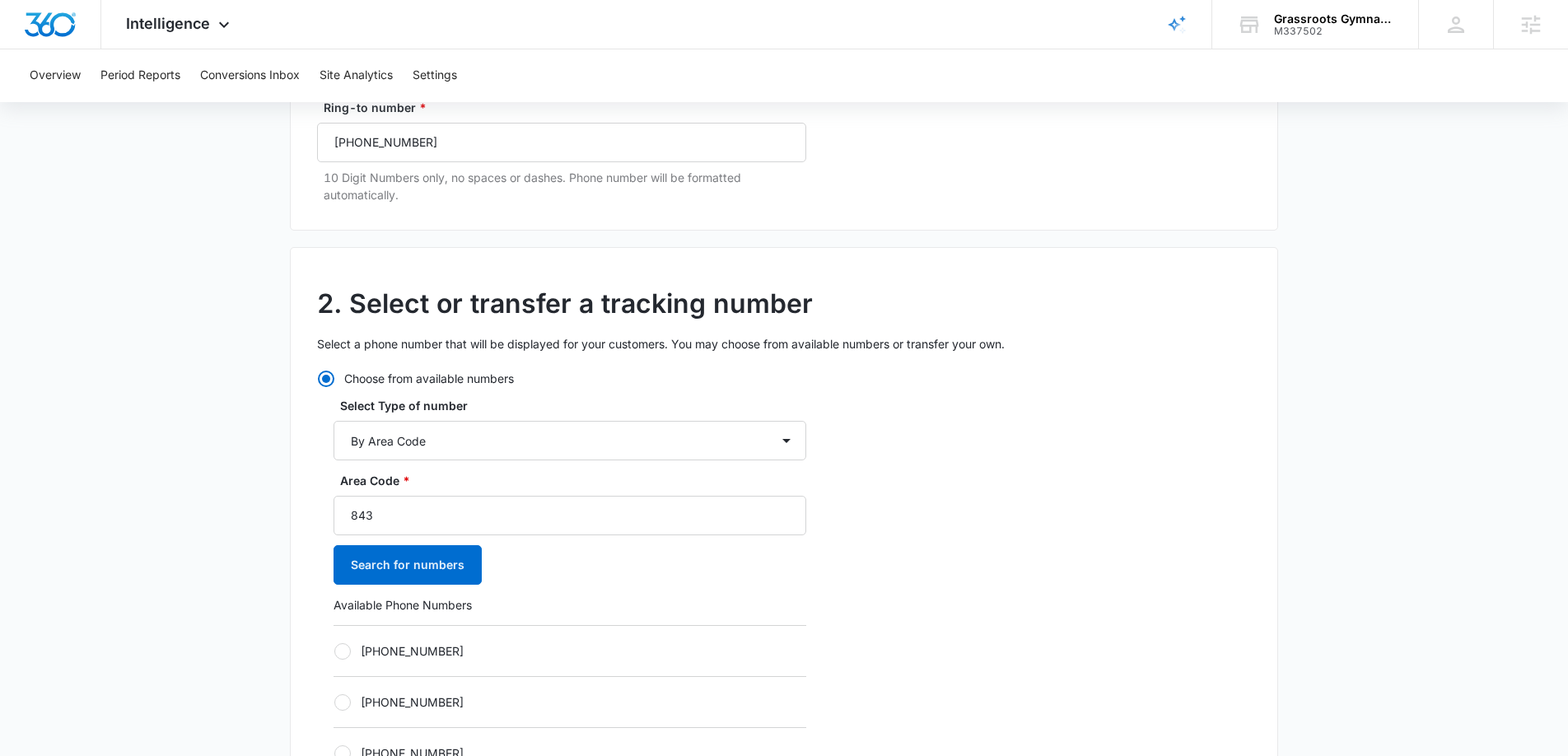
click at [347, 651] on div at bounding box center [343, 651] width 17 height 17
click at [335, 651] on input "+18435642716" at bounding box center [334, 650] width 1 height 1
radio input "true"
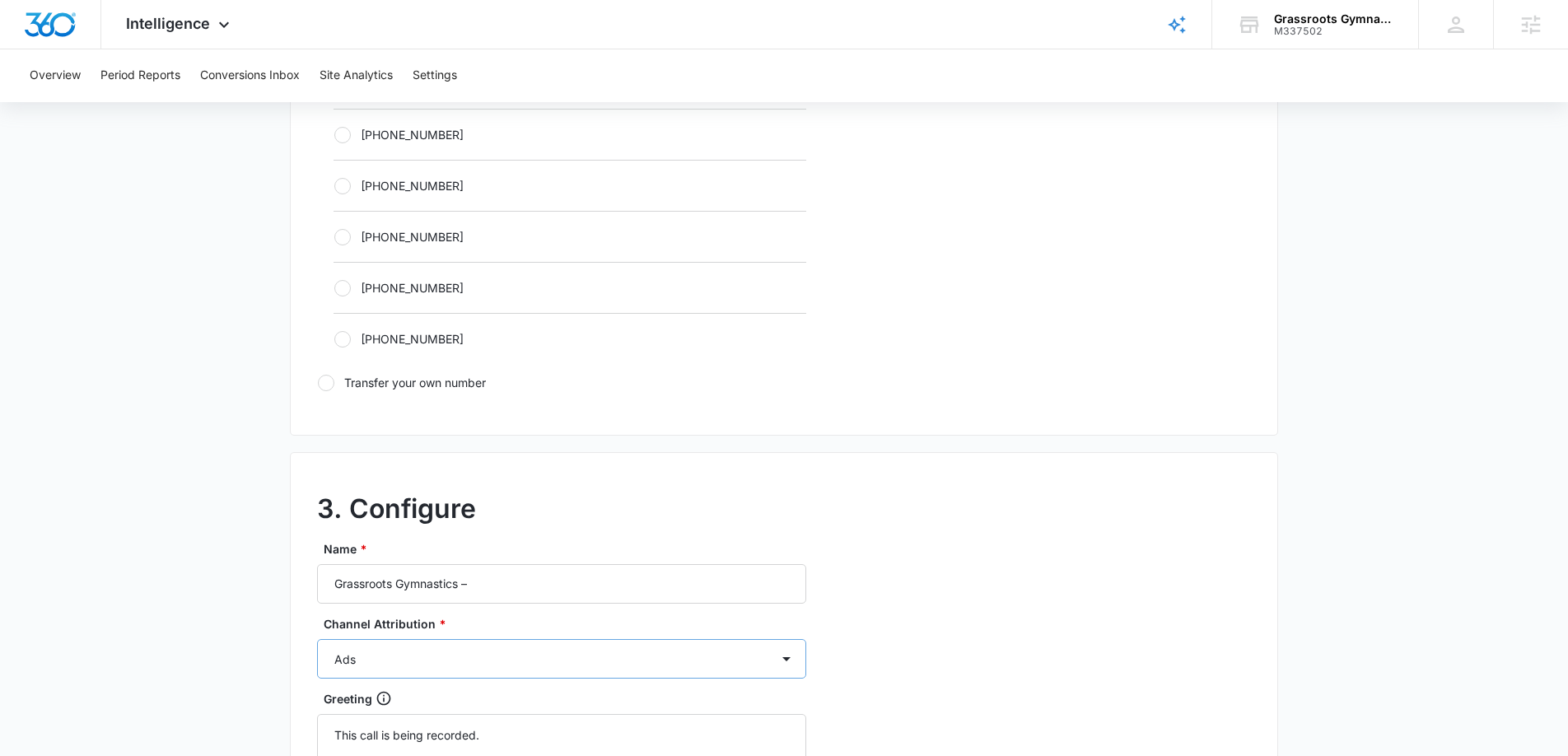
scroll to position [1043, 0]
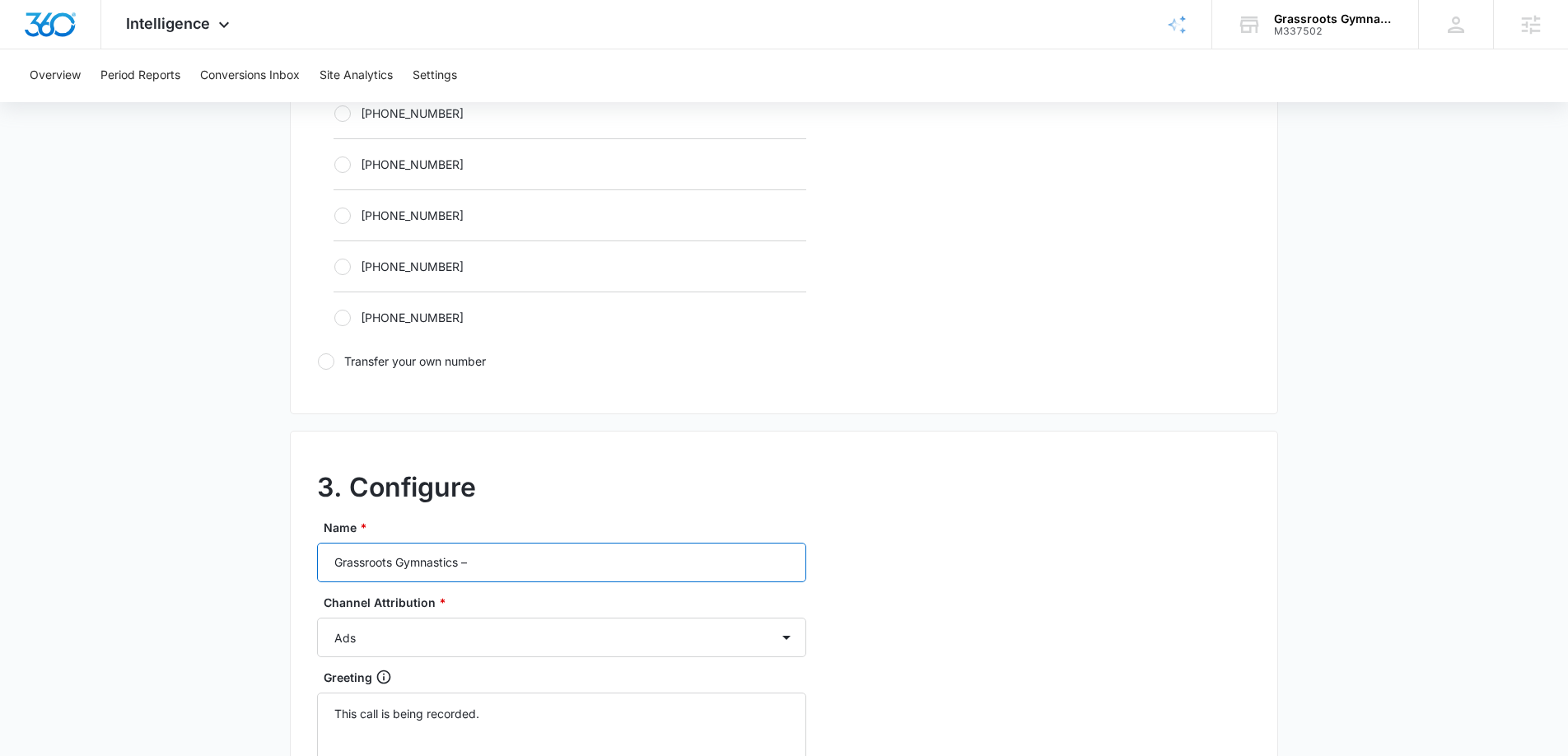
click at [593, 561] on input "Grassroots Gymnastics –" at bounding box center [562, 562] width 489 height 40
type input "Grassroots Gymnastics – Other"
click at [510, 629] on select "Ads Local Service Ads Content Social Other" at bounding box center [562, 637] width 489 height 40
select select "OTHER"
click at [317, 618] on select "Ads Local Service Ads Content Social Other" at bounding box center [562, 637] width 489 height 40
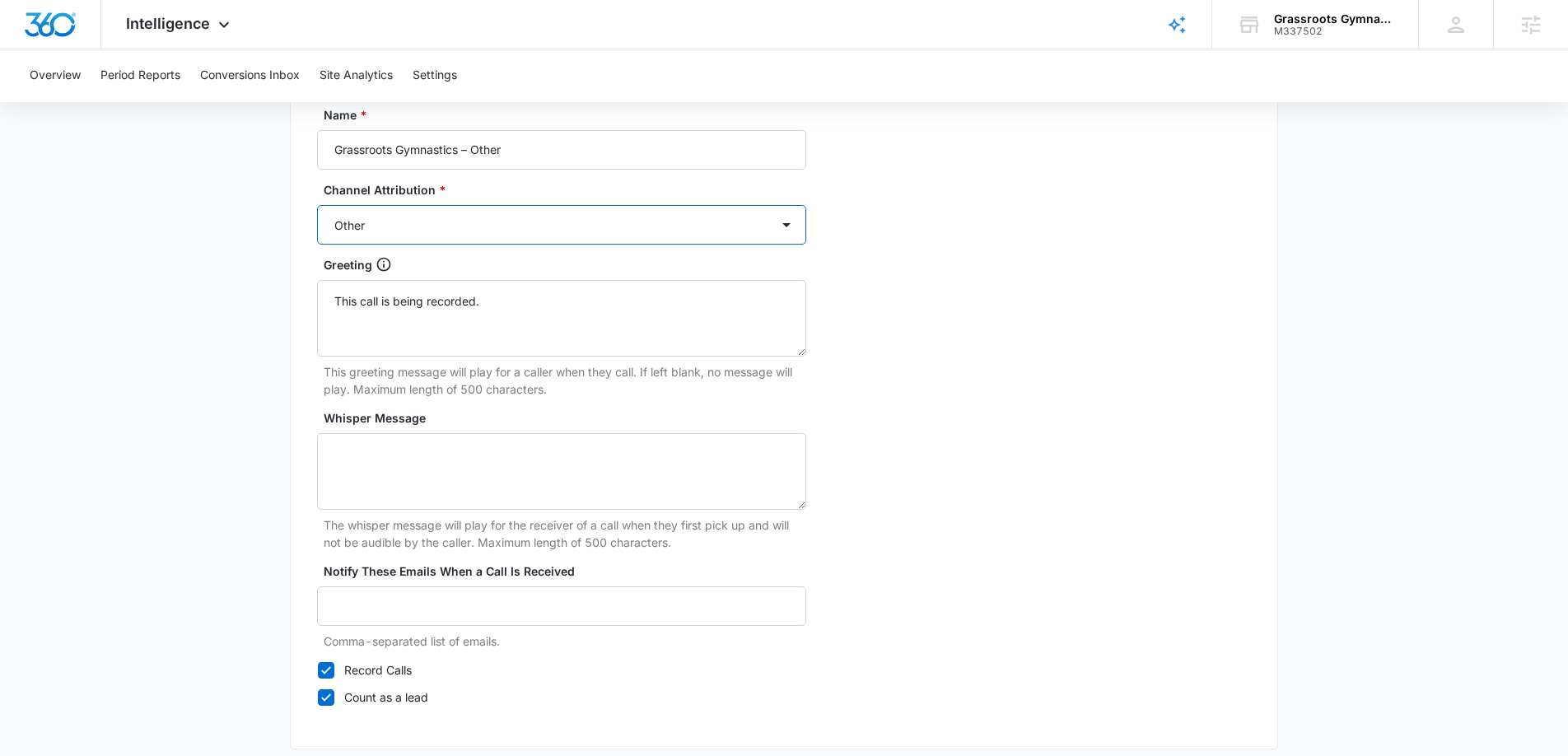
scroll to position [1537, 0]
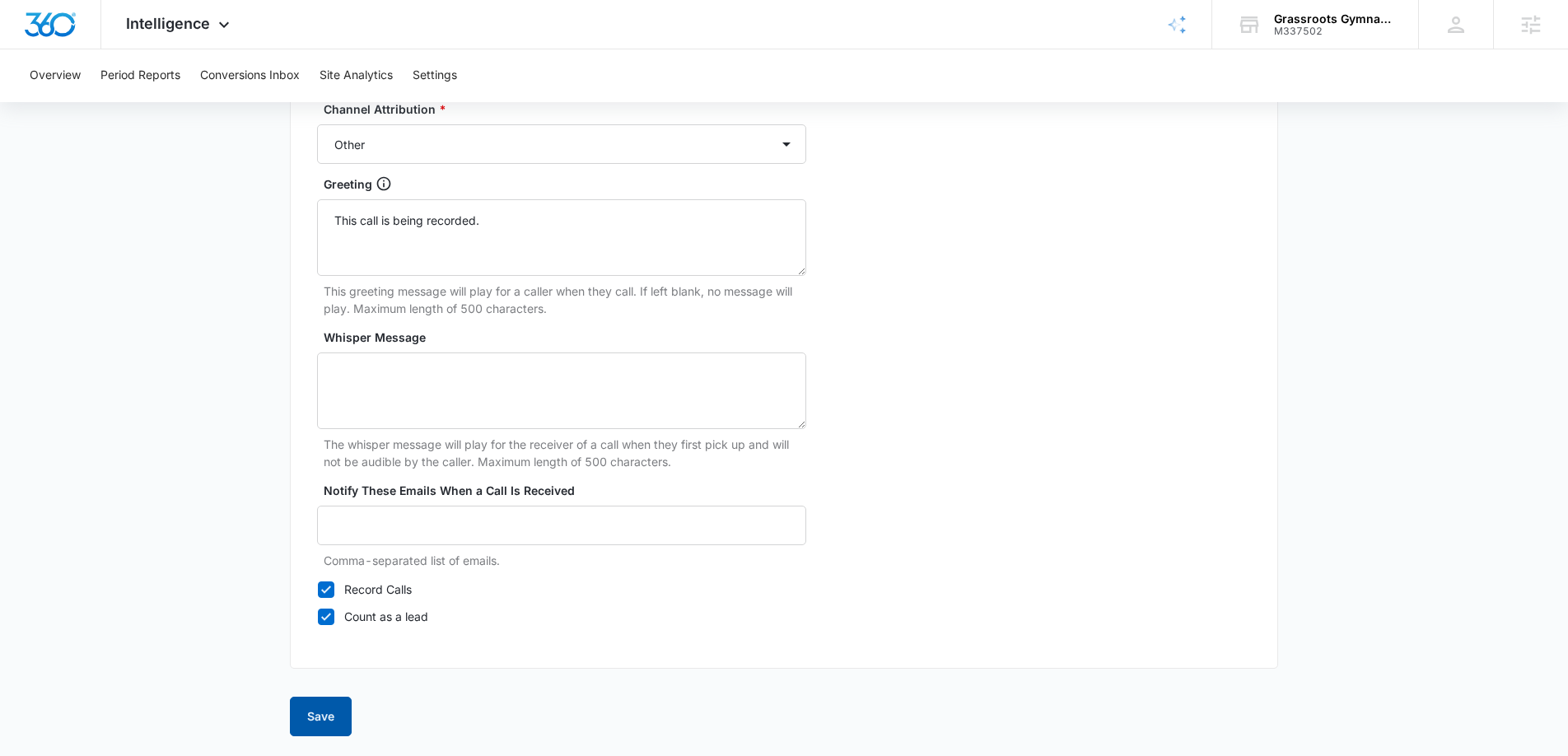
click at [322, 720] on button "Save" at bounding box center [320, 716] width 62 height 40
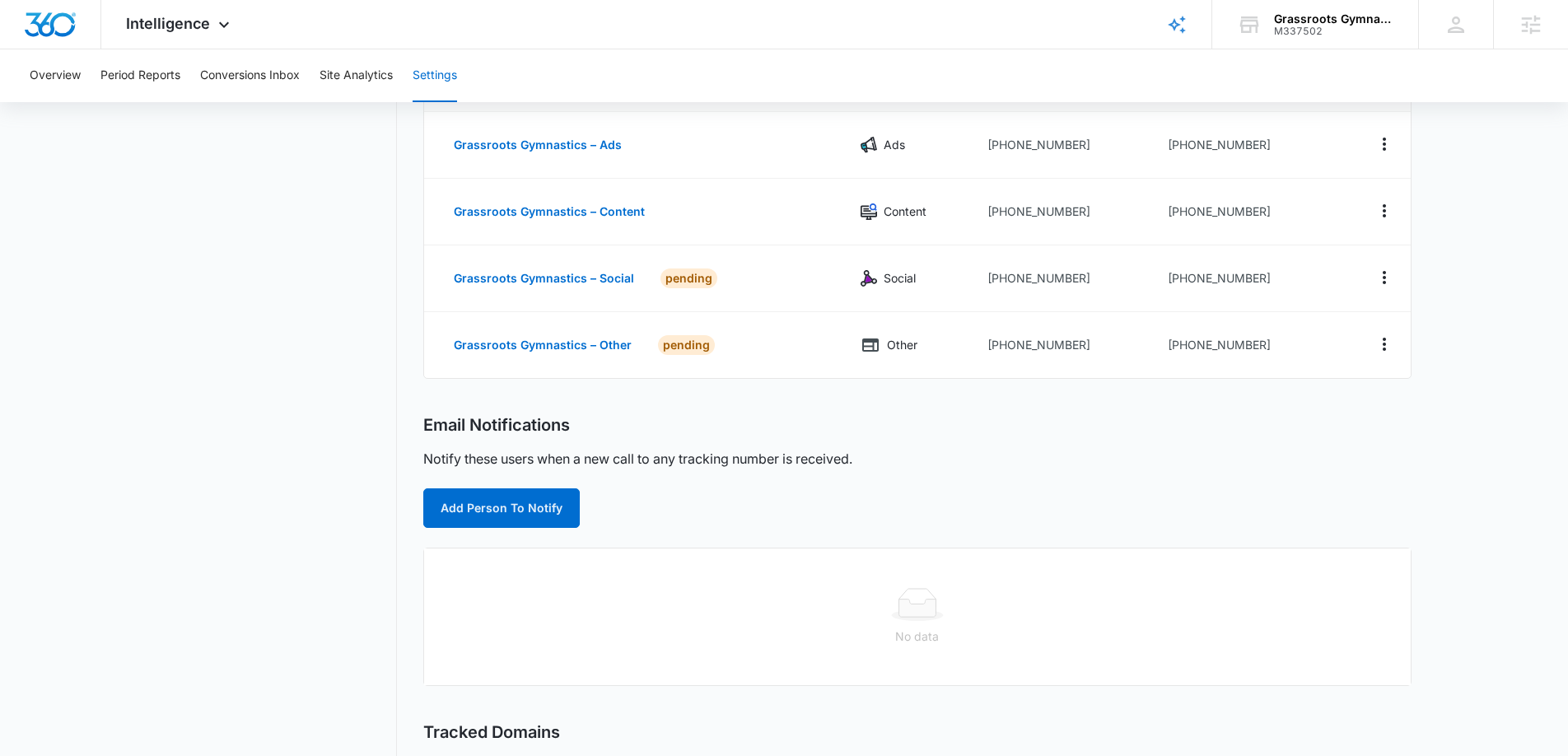
scroll to position [277, 0]
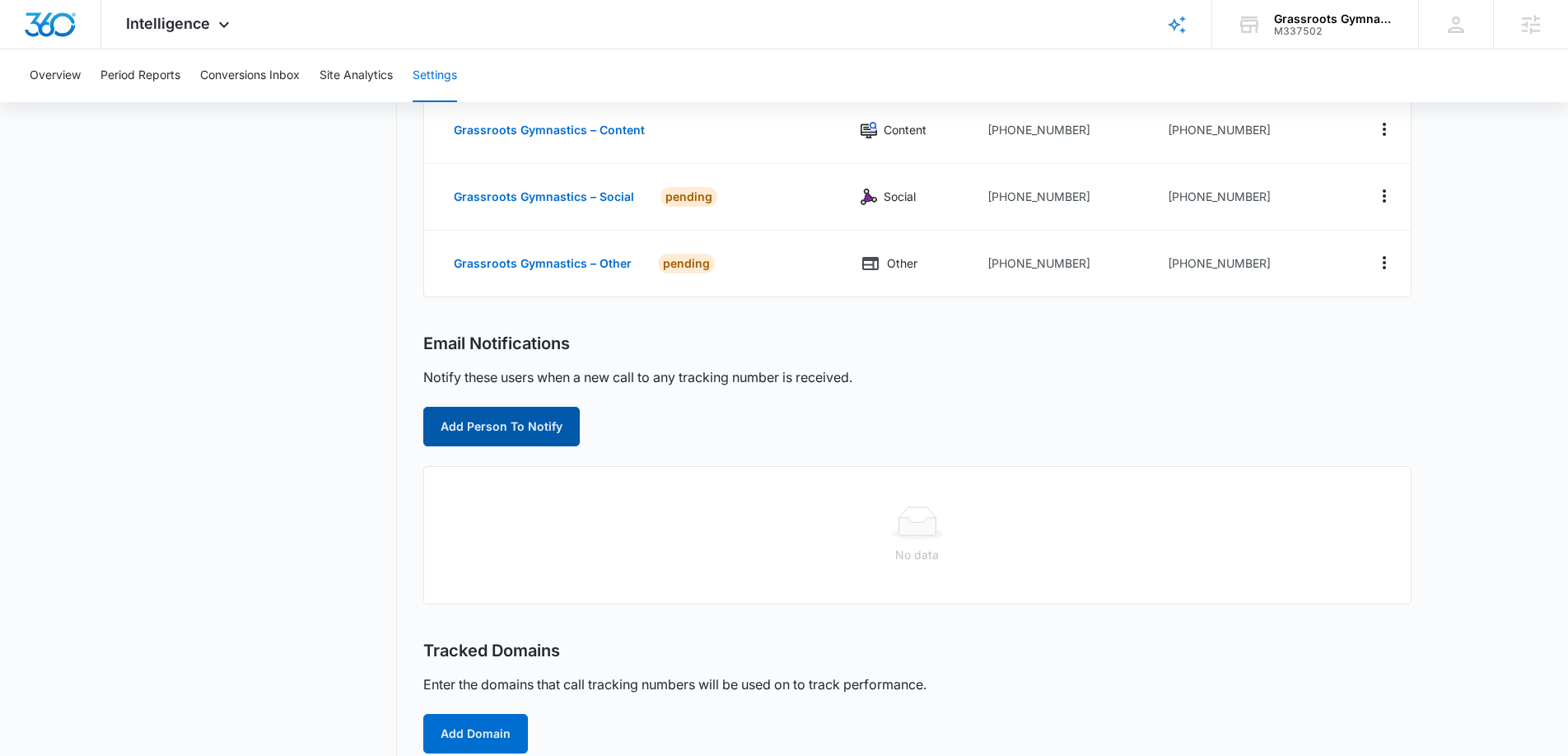
click at [472, 428] on button "Add Person To Notify" at bounding box center [501, 426] width 156 height 40
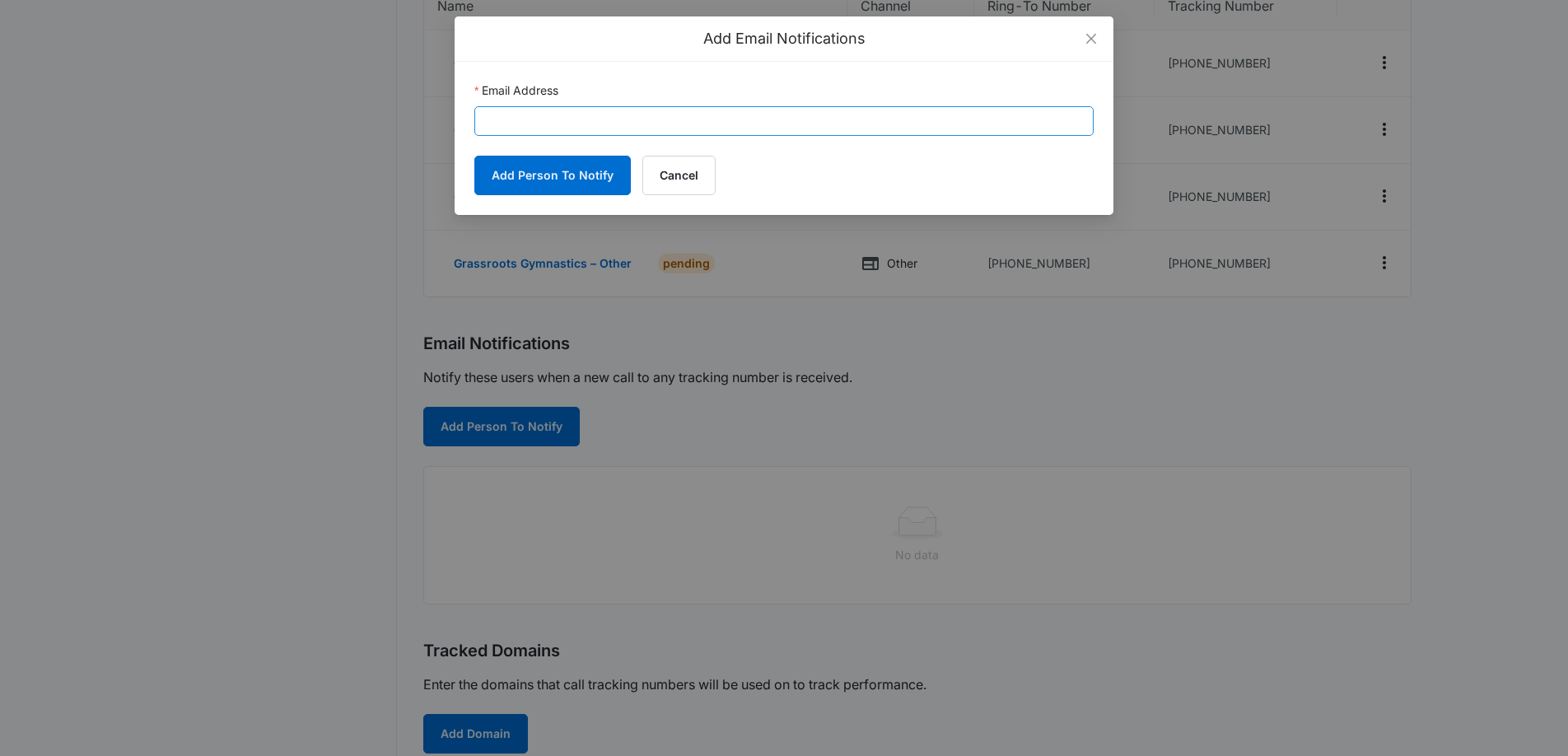
drag, startPoint x: 526, startPoint y: 98, endPoint x: 529, endPoint y: 111, distance: 13.3
click at [527, 104] on div "Email Address" at bounding box center [784, 94] width 619 height 25
click at [530, 117] on input "Email Address" at bounding box center [784, 121] width 619 height 29
paste input "katie@grassrootsgymnastics.com"
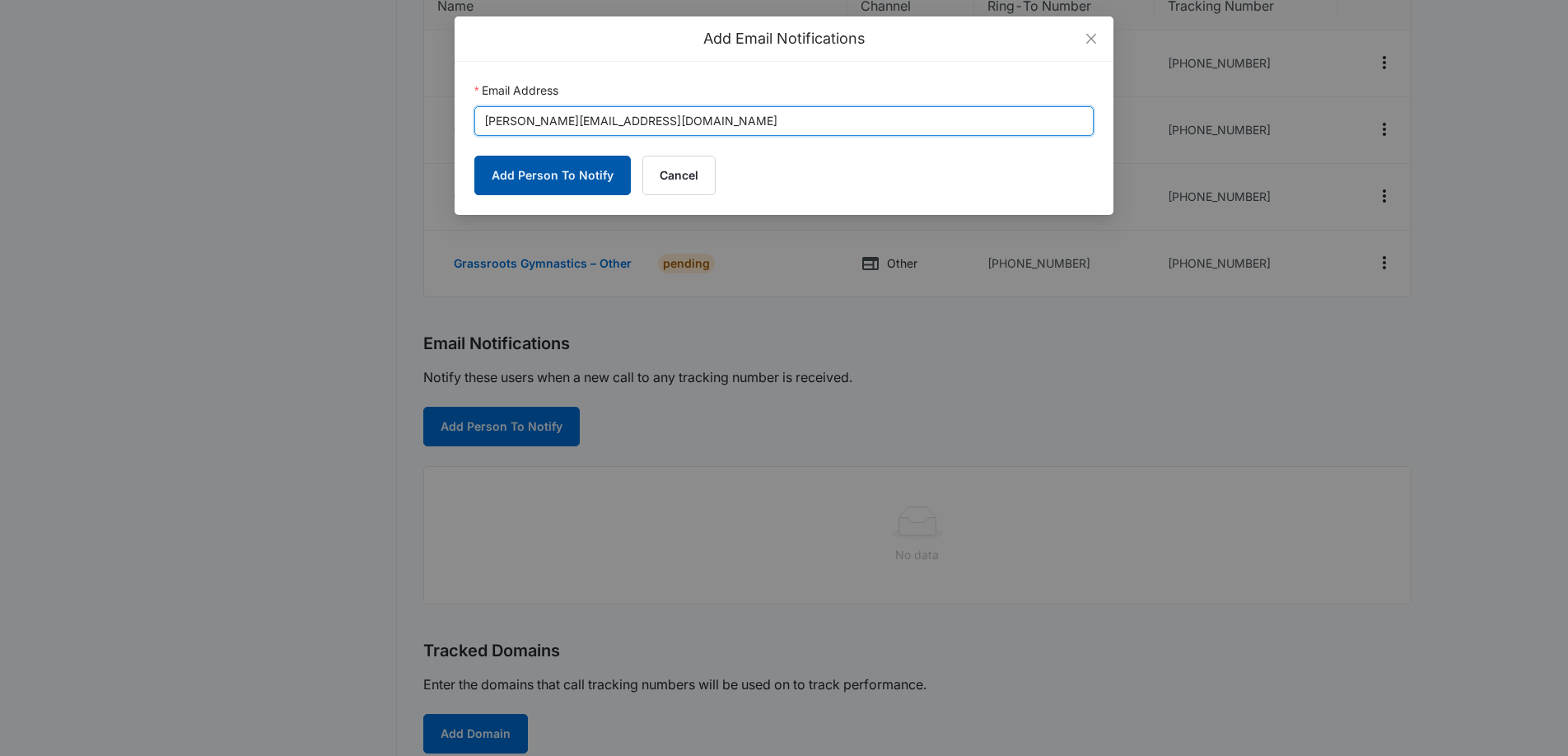
type input "katie@grassrootsgymnastics.com"
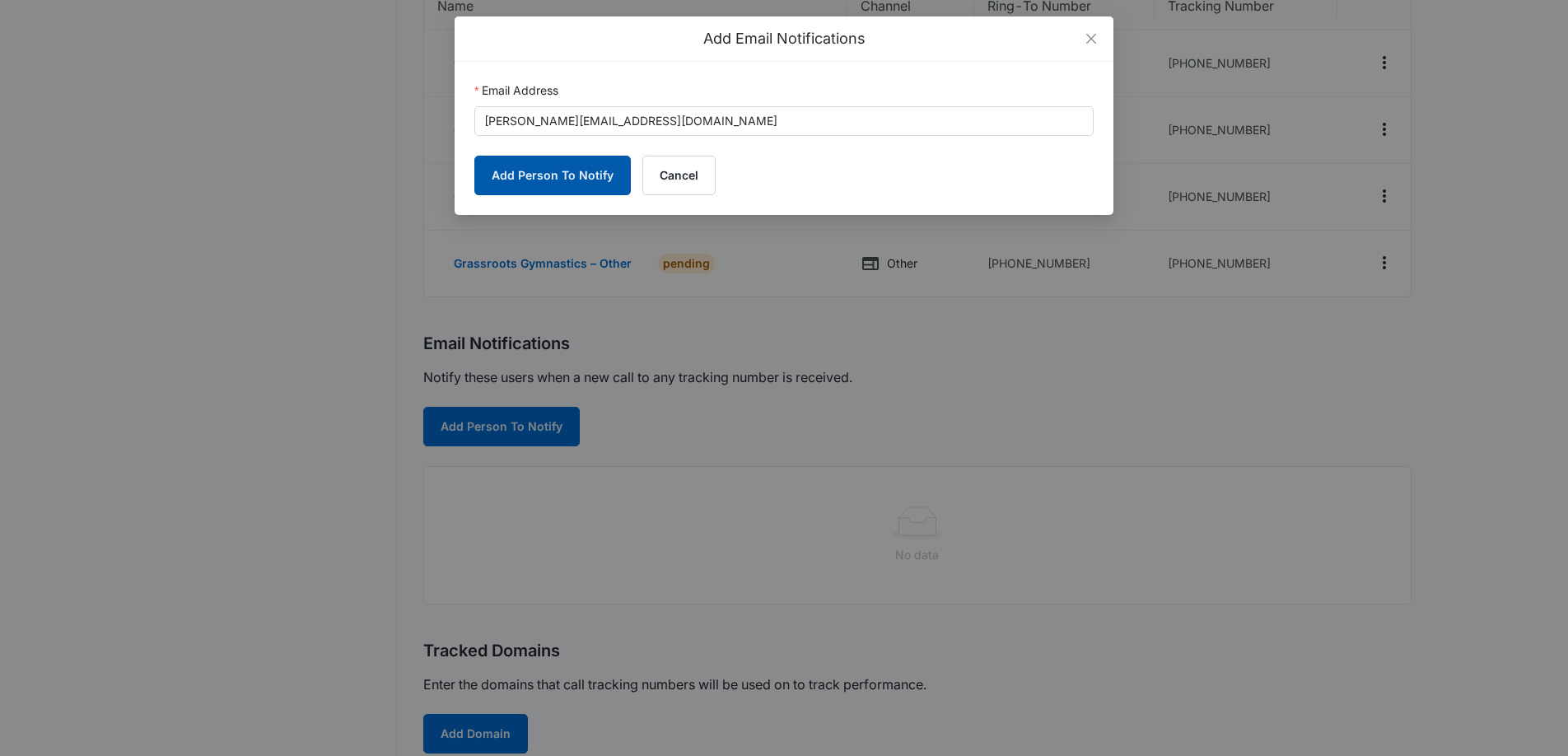
click at [596, 172] on button "Add Person To Notify" at bounding box center [553, 175] width 156 height 40
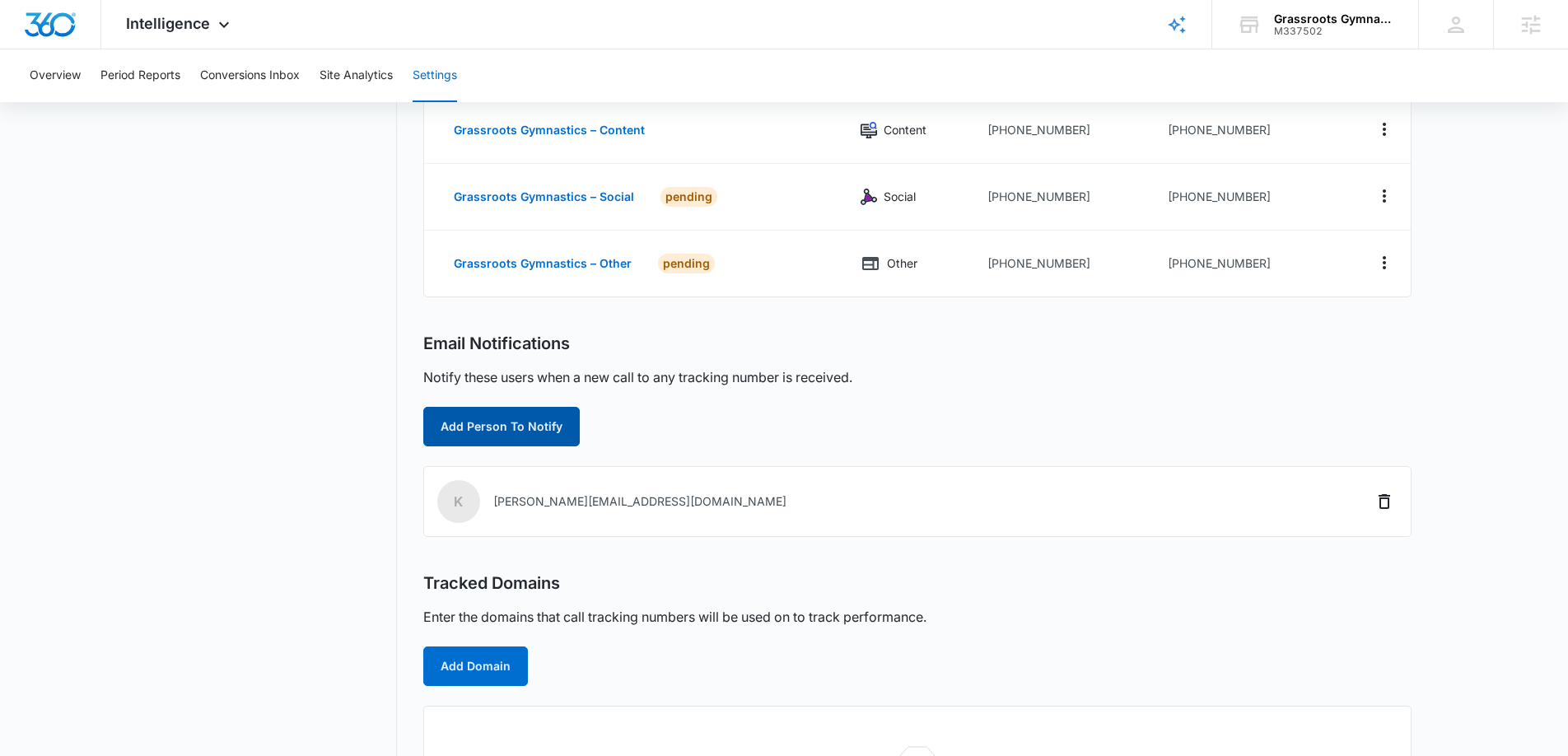
click at [490, 433] on button "Add Person To Notify" at bounding box center [501, 426] width 156 height 40
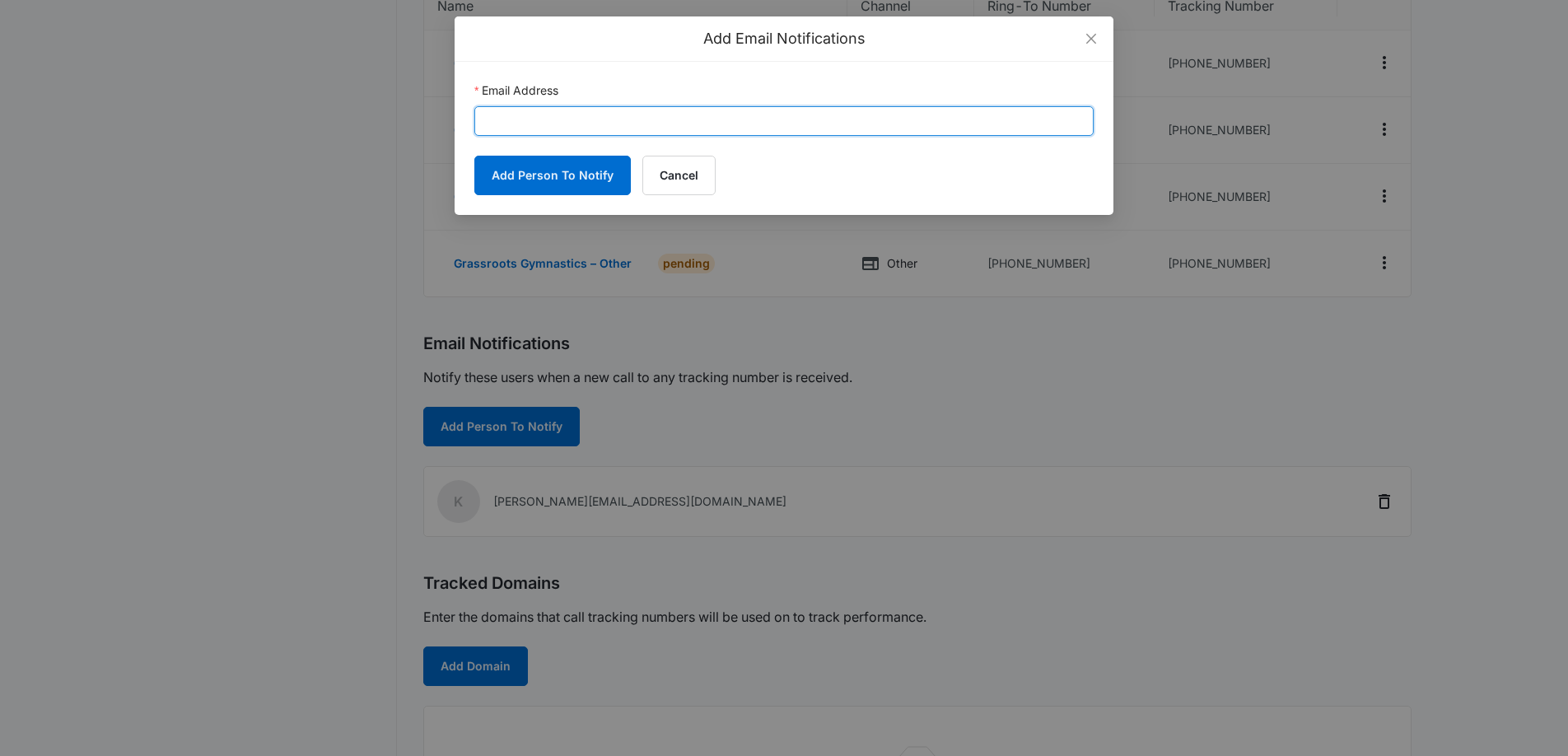
click at [547, 119] on input "Email Address" at bounding box center [784, 121] width 619 height 29
paste input "olin@grassrootsgymnastics.com"
type input "olin@grassrootsgymnastics.com"
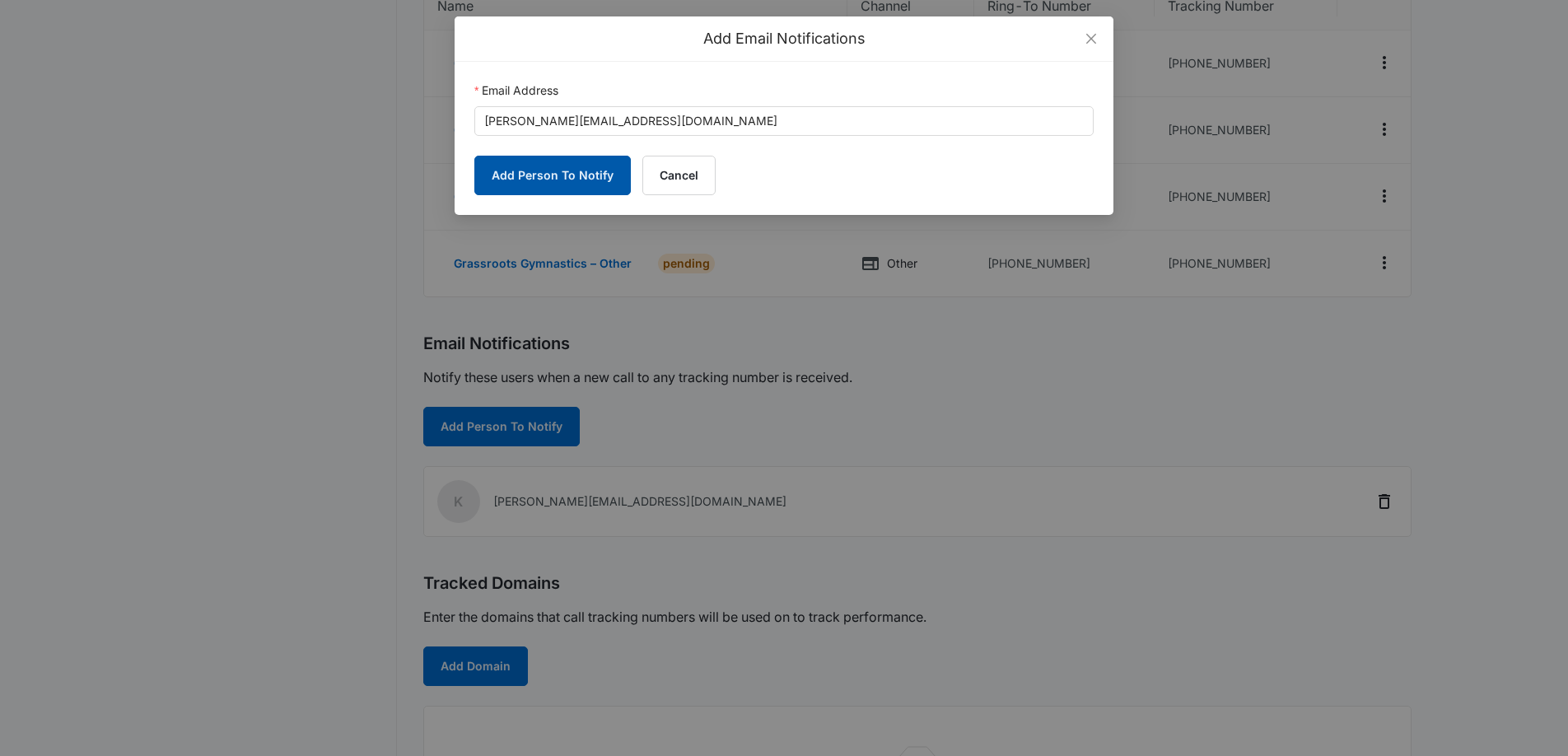
click at [544, 173] on button "Add Person To Notify" at bounding box center [553, 175] width 156 height 40
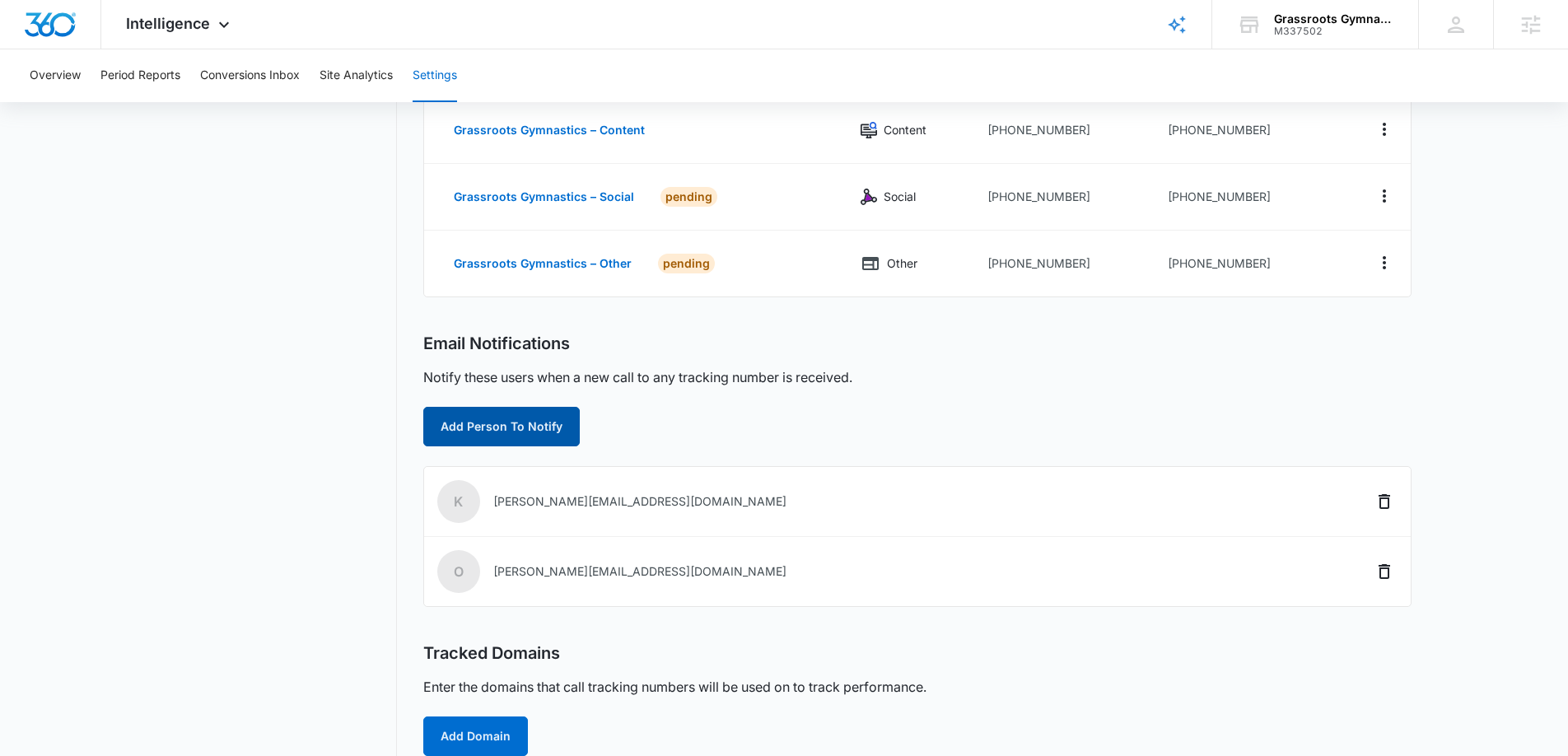
click at [511, 429] on button "Add Person To Notify" at bounding box center [501, 426] width 156 height 40
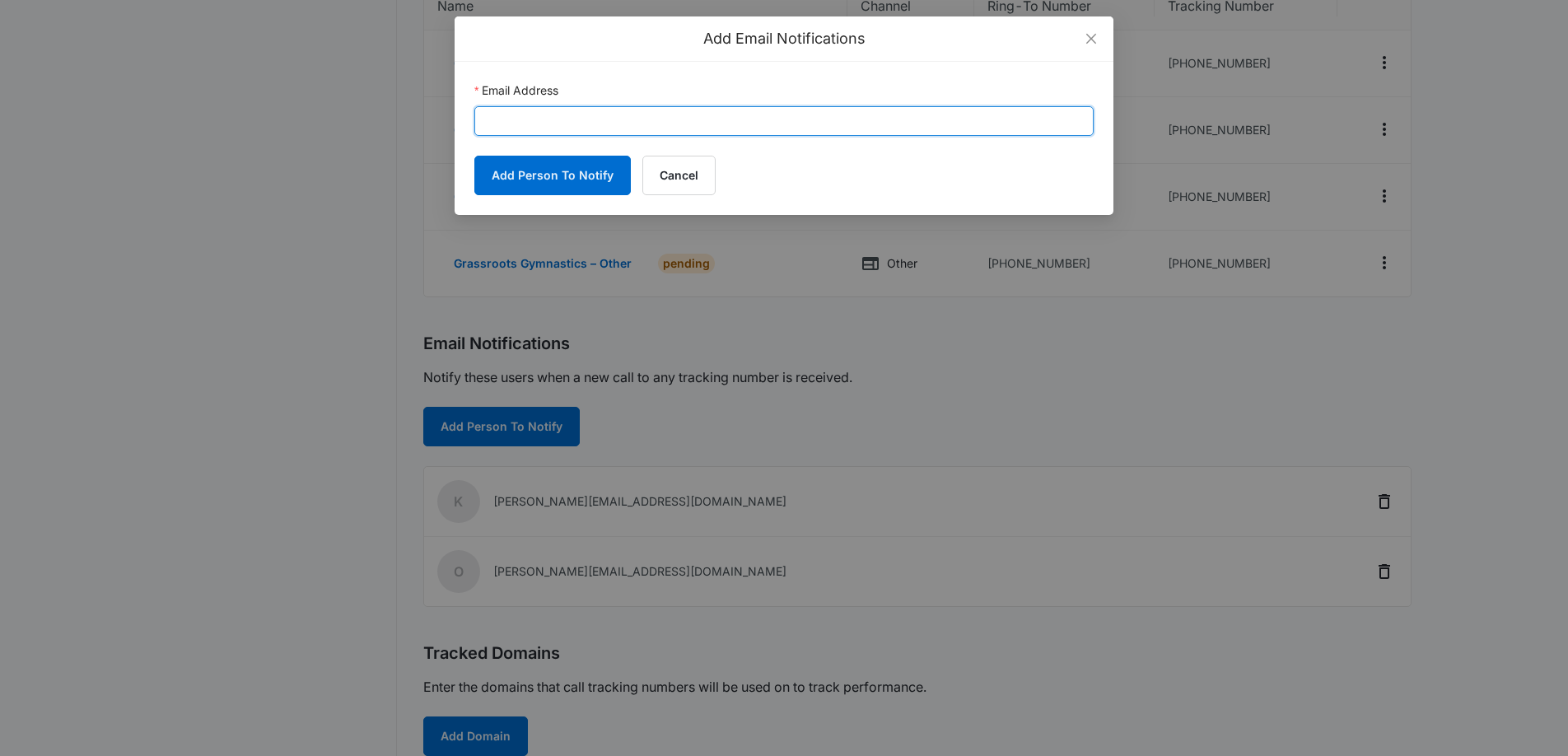
click at [518, 120] on input "Email Address" at bounding box center [784, 121] width 619 height 29
paste input "kinsey.smith@madwire.com"
type input "kinsey.smith@madwire.com"
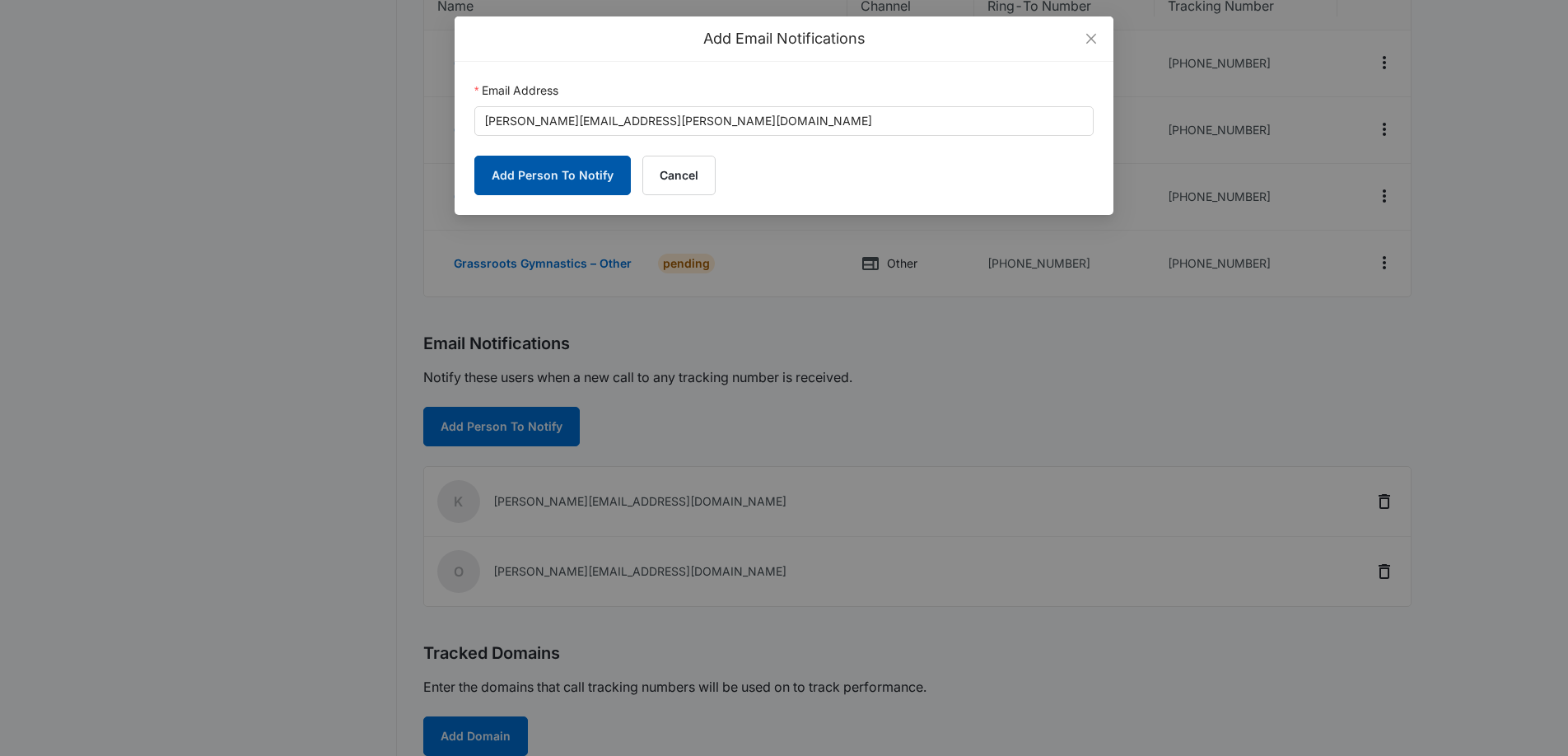
click at [532, 165] on button "Add Person To Notify" at bounding box center [553, 175] width 156 height 40
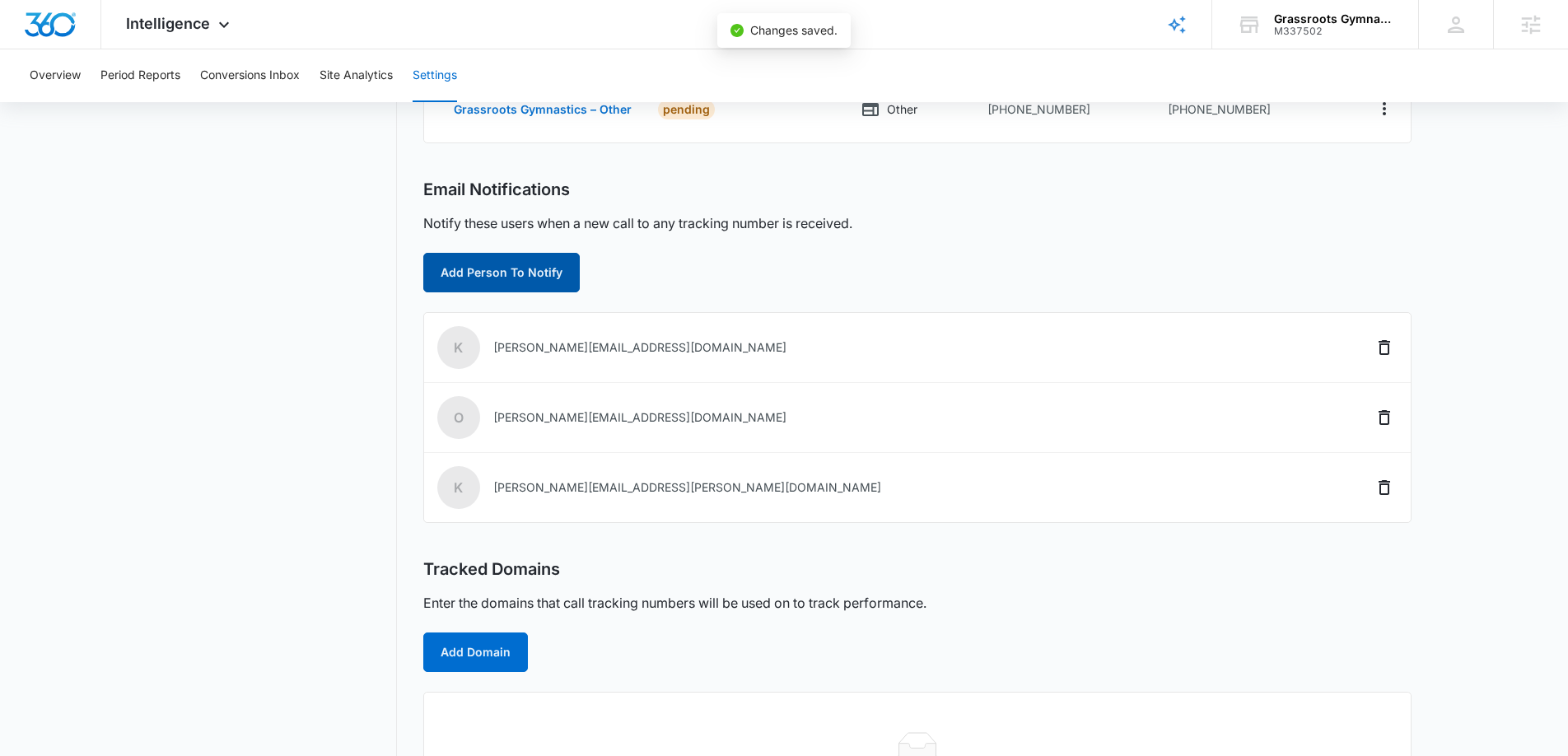
scroll to position [524, 0]
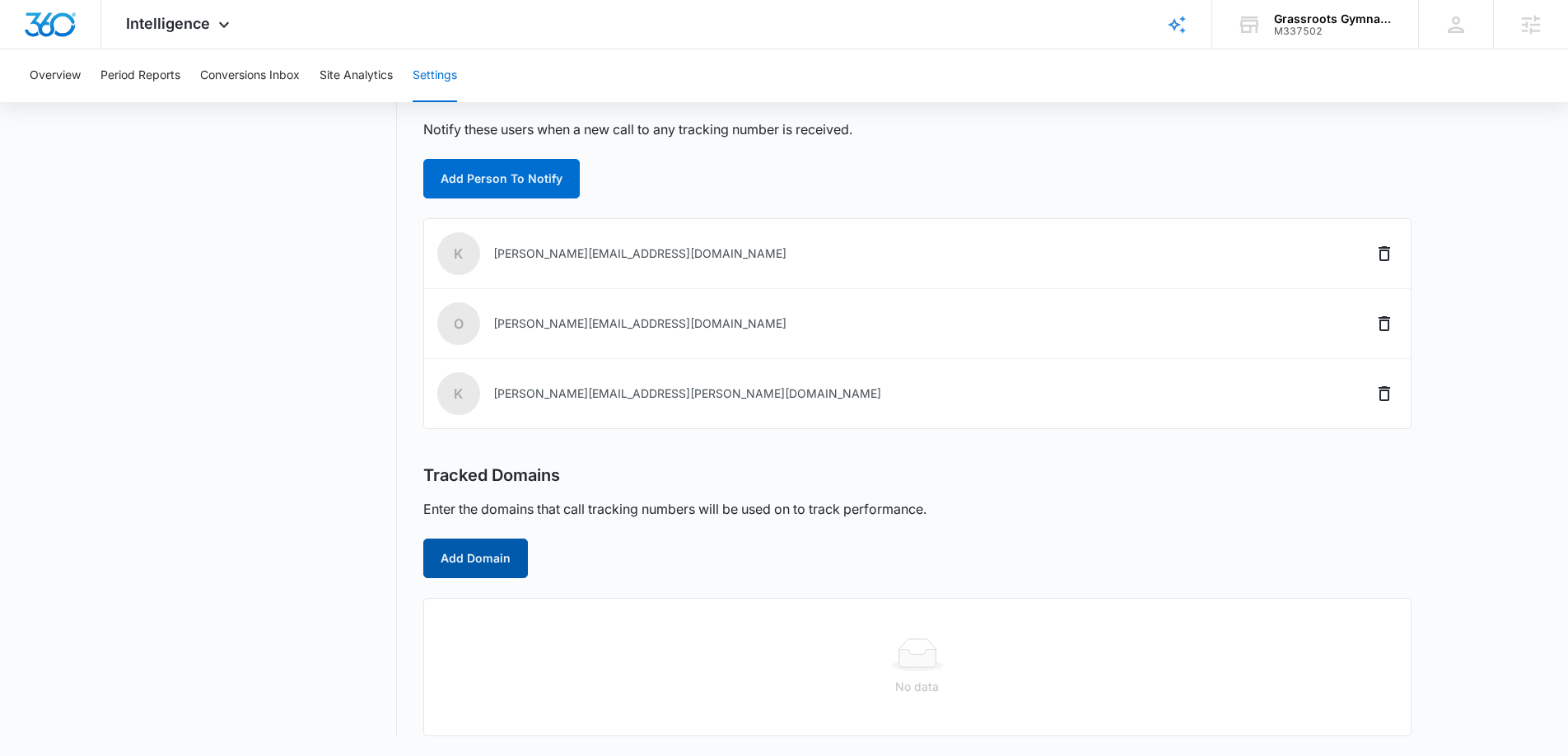
click at [487, 554] on button "Add Domain" at bounding box center [475, 558] width 105 height 40
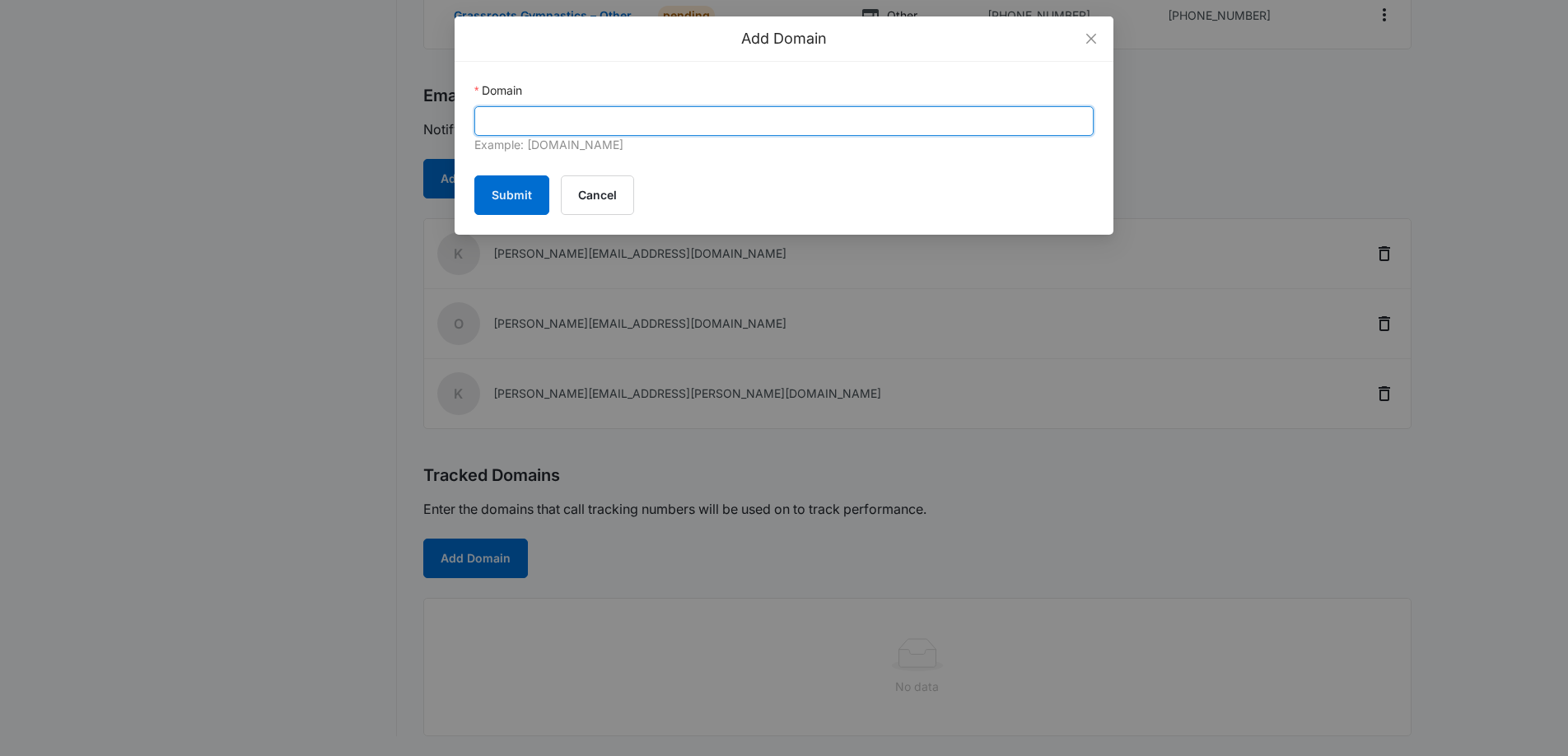
click at [618, 124] on input "Domain" at bounding box center [784, 121] width 619 height 29
paste input "https://grassrootsgymnastics.com/"
drag, startPoint x: 525, startPoint y: 122, endPoint x: 443, endPoint y: 114, distance: 82.4
click at [444, 114] on div "Add Domain Domain https://grassrootsgymnastics.com/ Example: marketing360.com S…" at bounding box center [784, 378] width 1568 height 756
click at [761, 125] on input "grassrootsgymnastics.com/" at bounding box center [784, 121] width 619 height 29
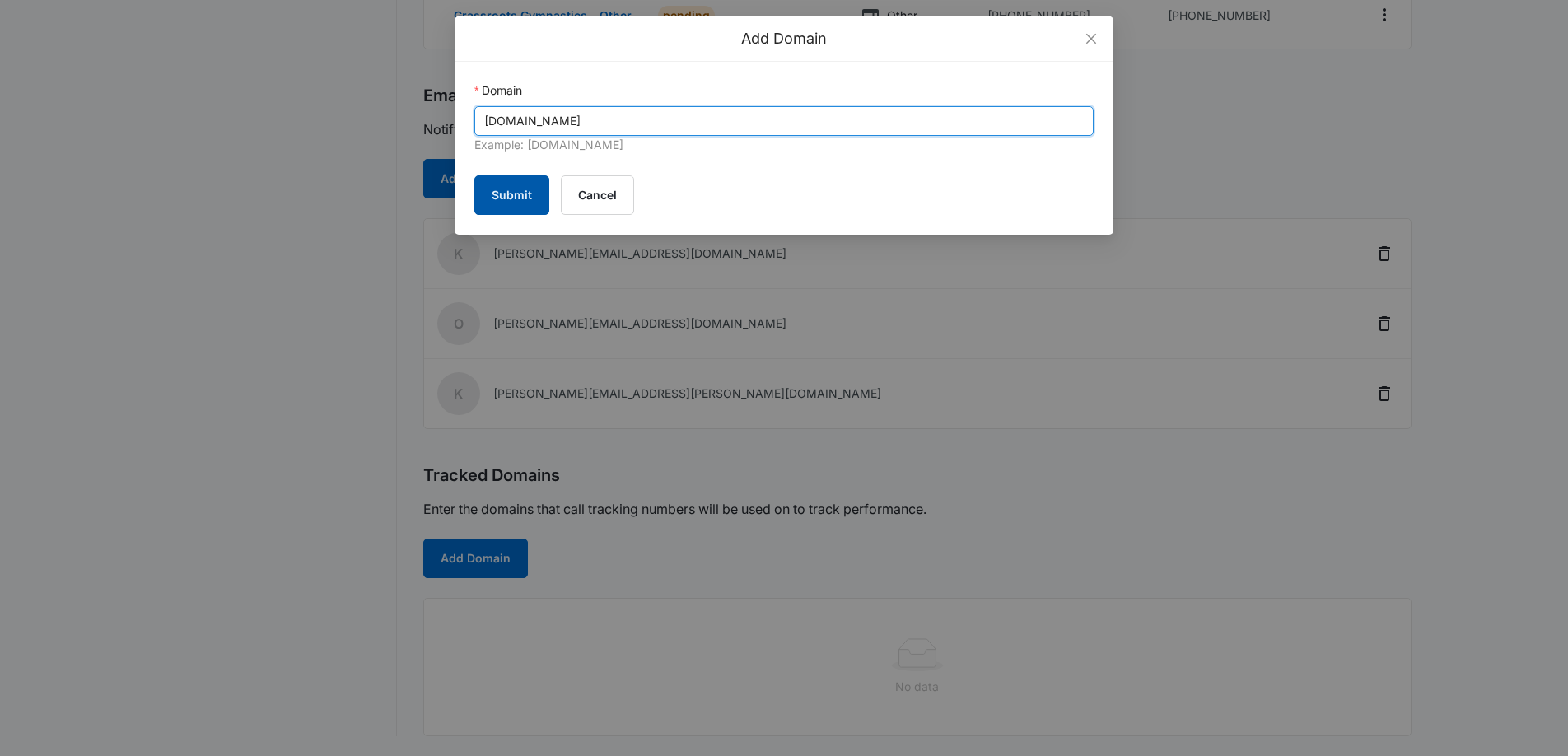
type input "grassrootsgymnastics.com"
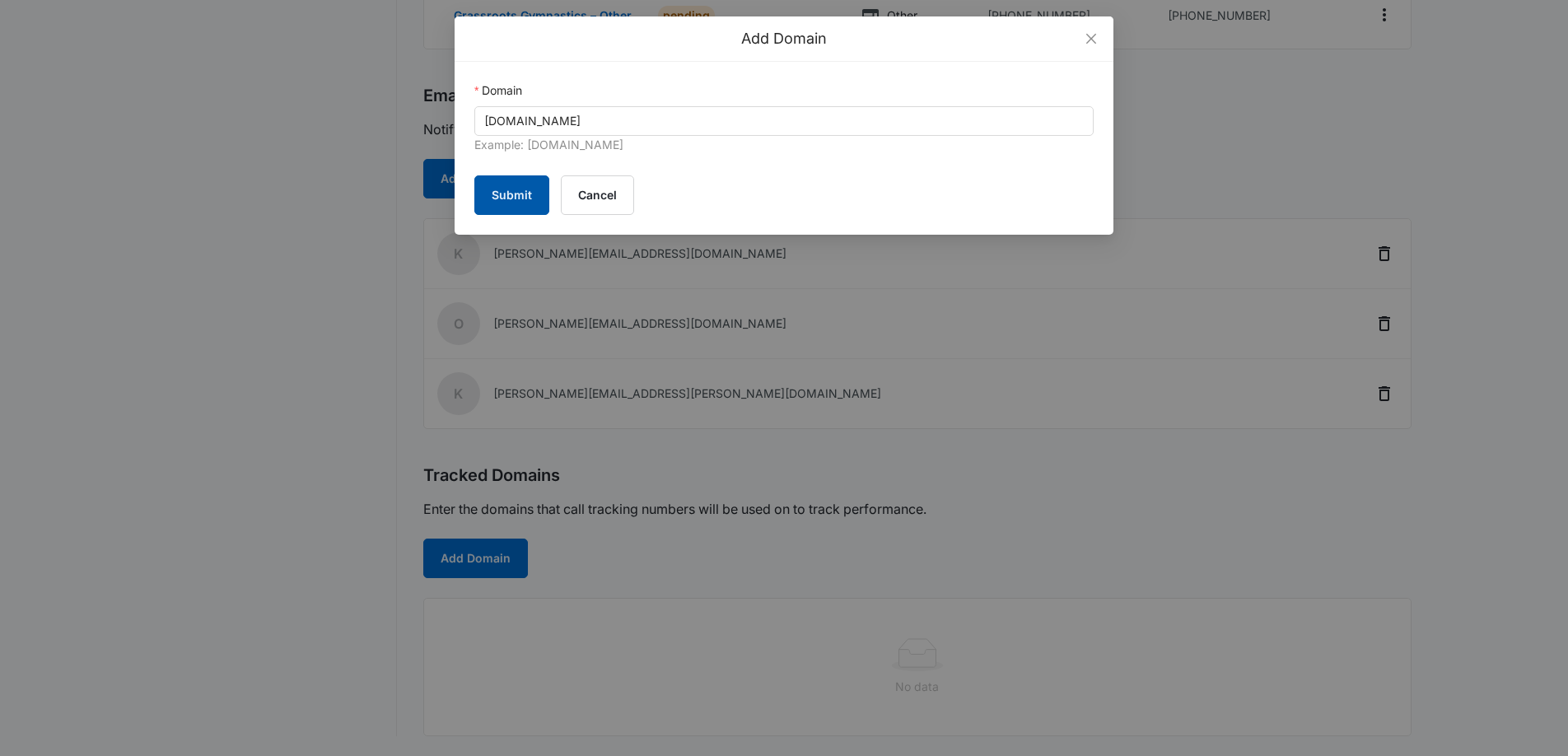
click at [523, 187] on button "Submit" at bounding box center [511, 195] width 74 height 40
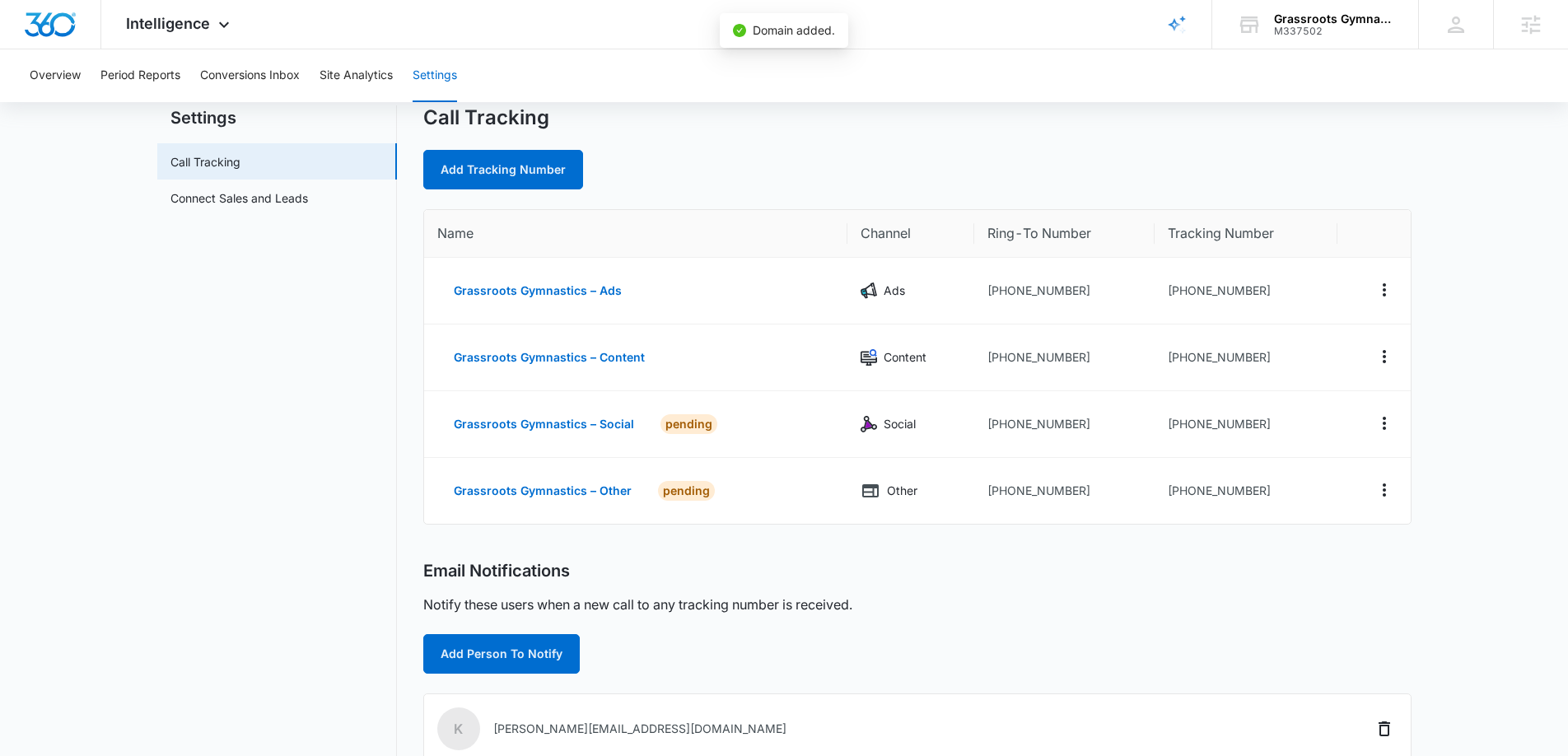
scroll to position [0, 0]
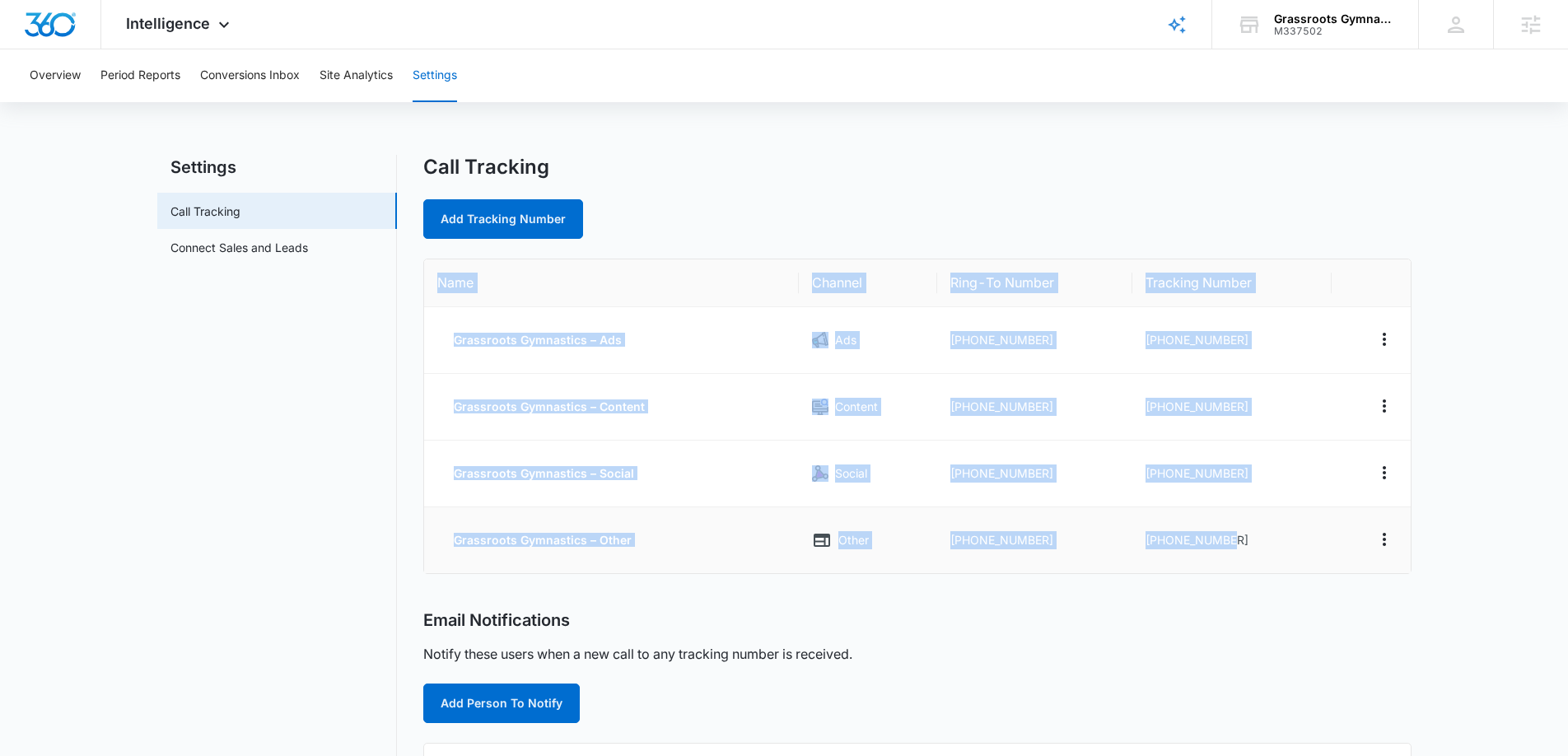
drag, startPoint x: 434, startPoint y: 281, endPoint x: 1264, endPoint y: 554, distance: 873.7
click at [1264, 554] on table "Name Channel Ring-To Number Tracking Number Grassroots Gymnastics – Ads Ads [PH…" at bounding box center [917, 416] width 987 height 314
copy table "Name Channel Ring-To Number Tracking Number Grassroots Gymnastics – Ads Ads [PH…"
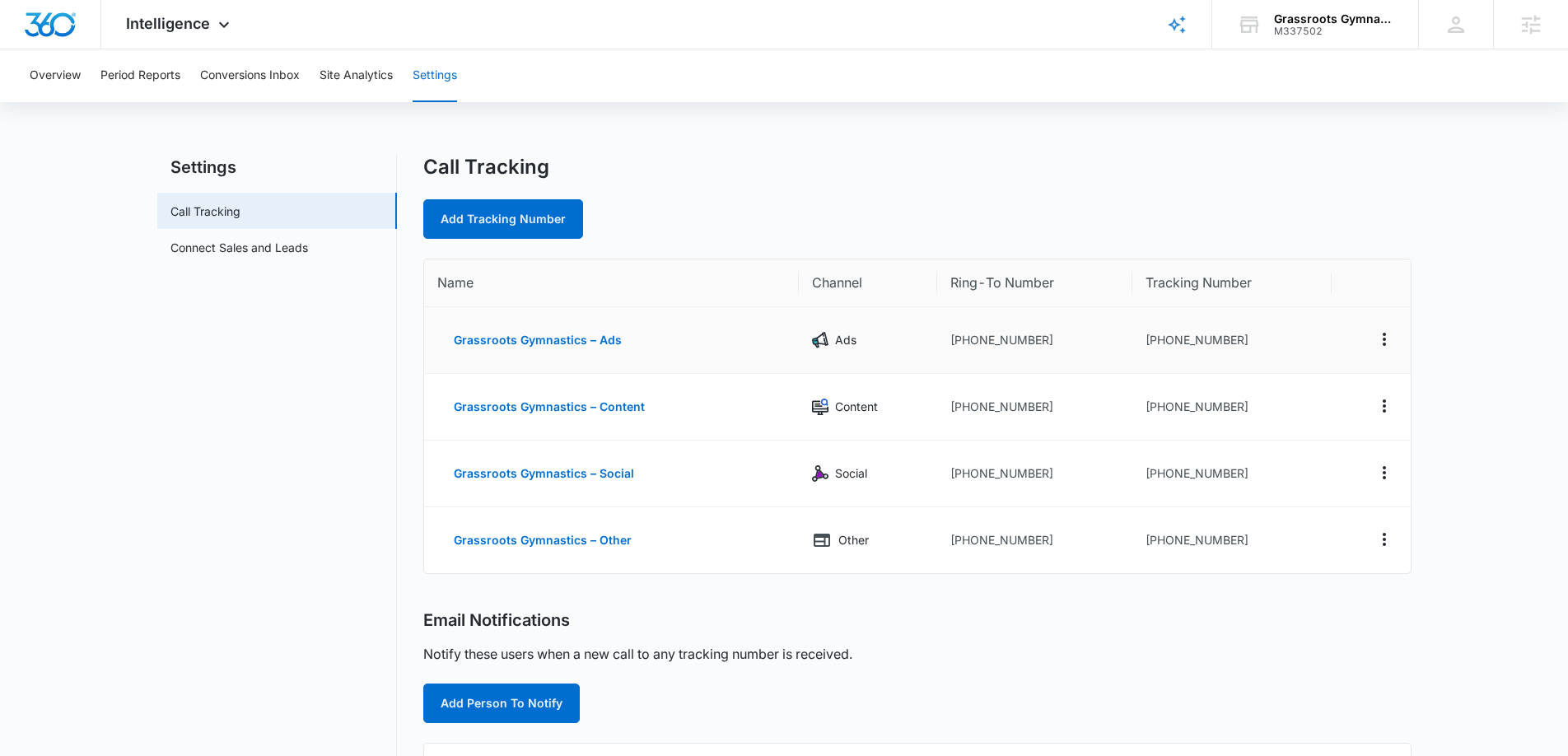
click at [1033, 337] on td "[PHONE_NUMBER]" at bounding box center [1035, 340] width 195 height 67
drag, startPoint x: 1022, startPoint y: 339, endPoint x: 959, endPoint y: 339, distance: 63.0
click at [959, 339] on td "[PHONE_NUMBER]" at bounding box center [1035, 340] width 195 height 67
copy td "8439907641"
drag, startPoint x: 1246, startPoint y: 334, endPoint x: 1152, endPoint y: 344, distance: 94.5
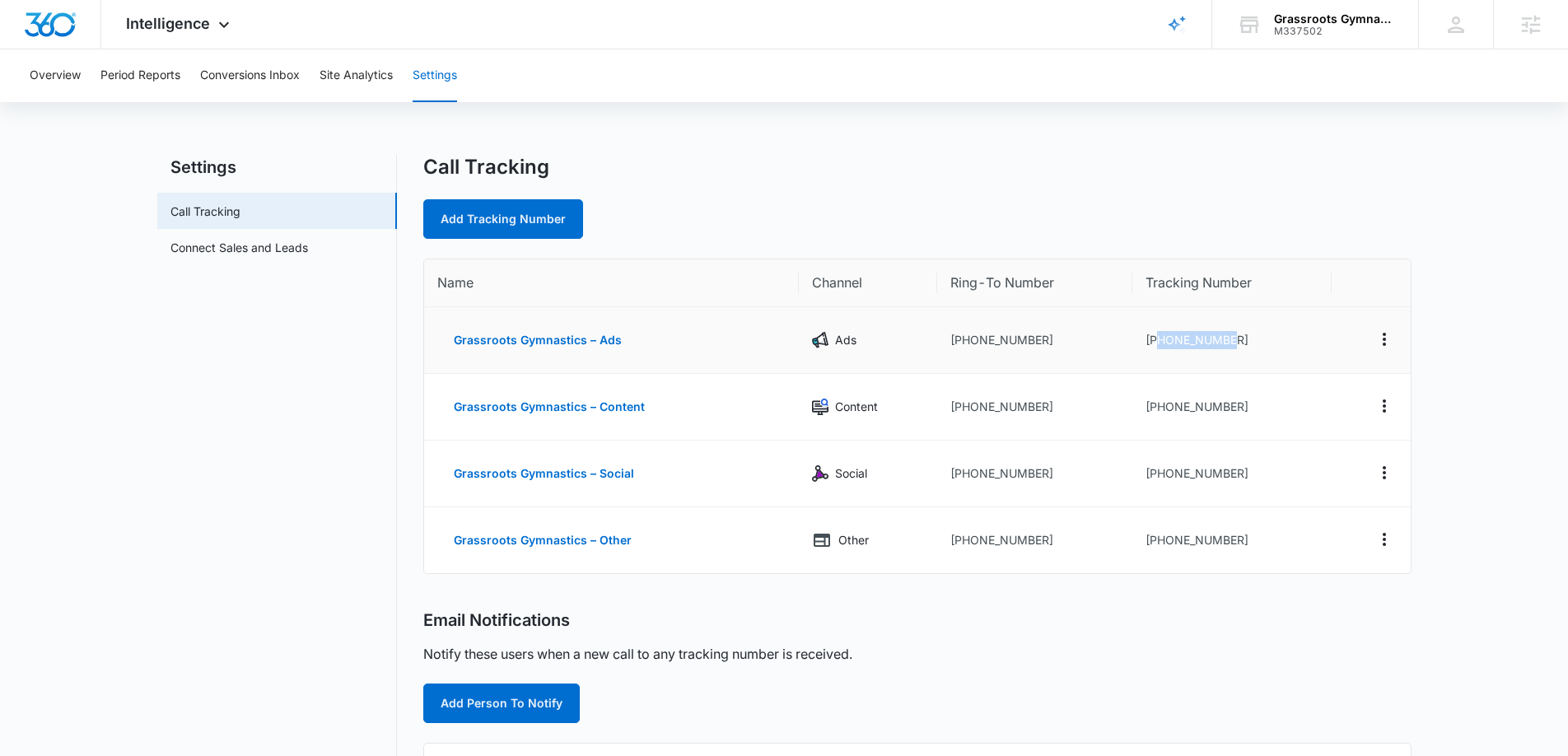
click at [1153, 344] on td "[PHONE_NUMBER]" at bounding box center [1231, 340] width 199 height 67
copy td "8435642644"
drag, startPoint x: 1231, startPoint y: 408, endPoint x: 1155, endPoint y: 403, distance: 76.2
click at [1155, 403] on td "[PHONE_NUMBER]" at bounding box center [1231, 407] width 199 height 67
copy td "8435642661"
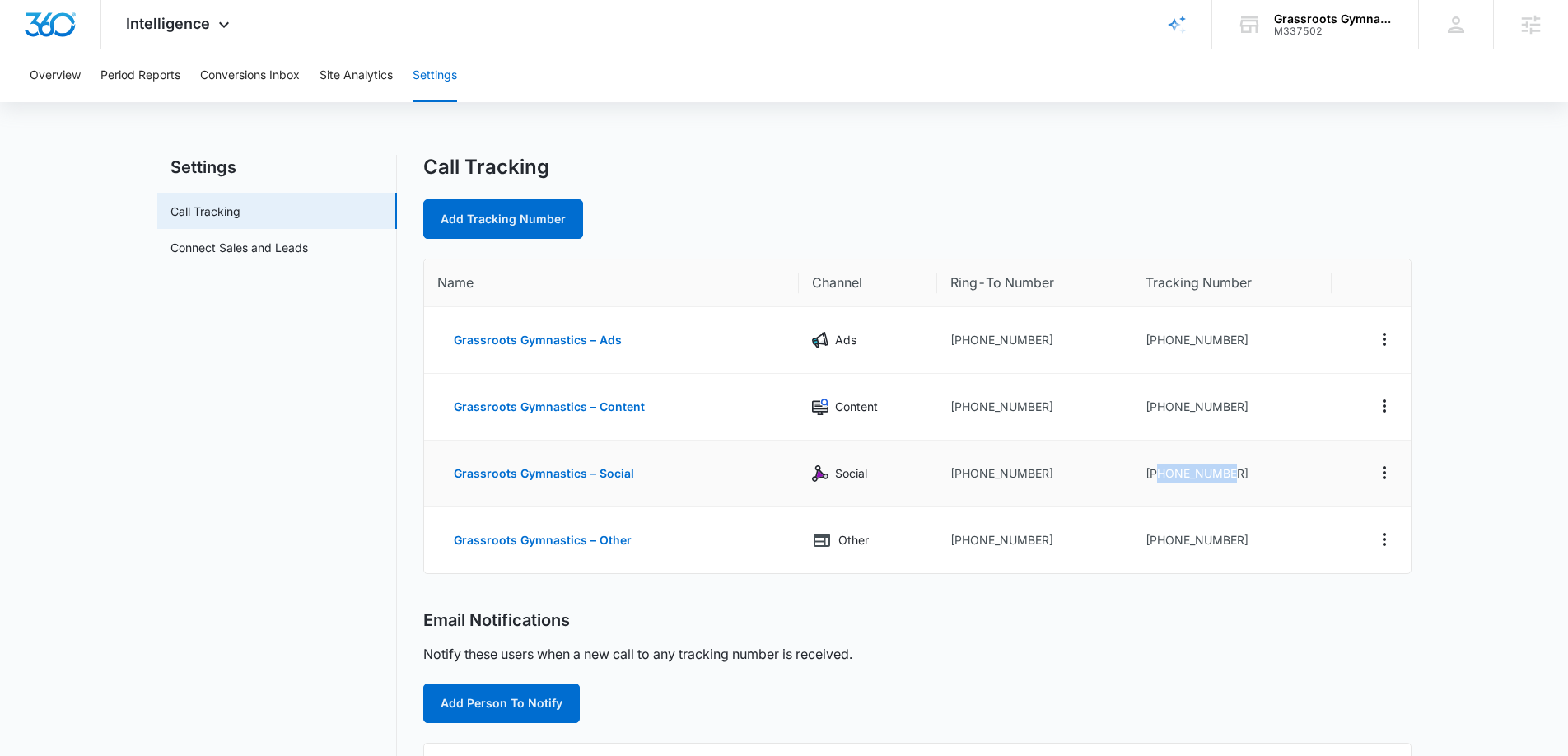
drag, startPoint x: 1229, startPoint y: 470, endPoint x: 1155, endPoint y: 470, distance: 74.0
click at [1155, 470] on td "[PHONE_NUMBER]" at bounding box center [1231, 474] width 199 height 67
copy td "8435642714"
drag, startPoint x: 1241, startPoint y: 544, endPoint x: 921, endPoint y: 532, distance: 320.2
click at [1156, 544] on td "[PHONE_NUMBER]" at bounding box center [1231, 541] width 199 height 66
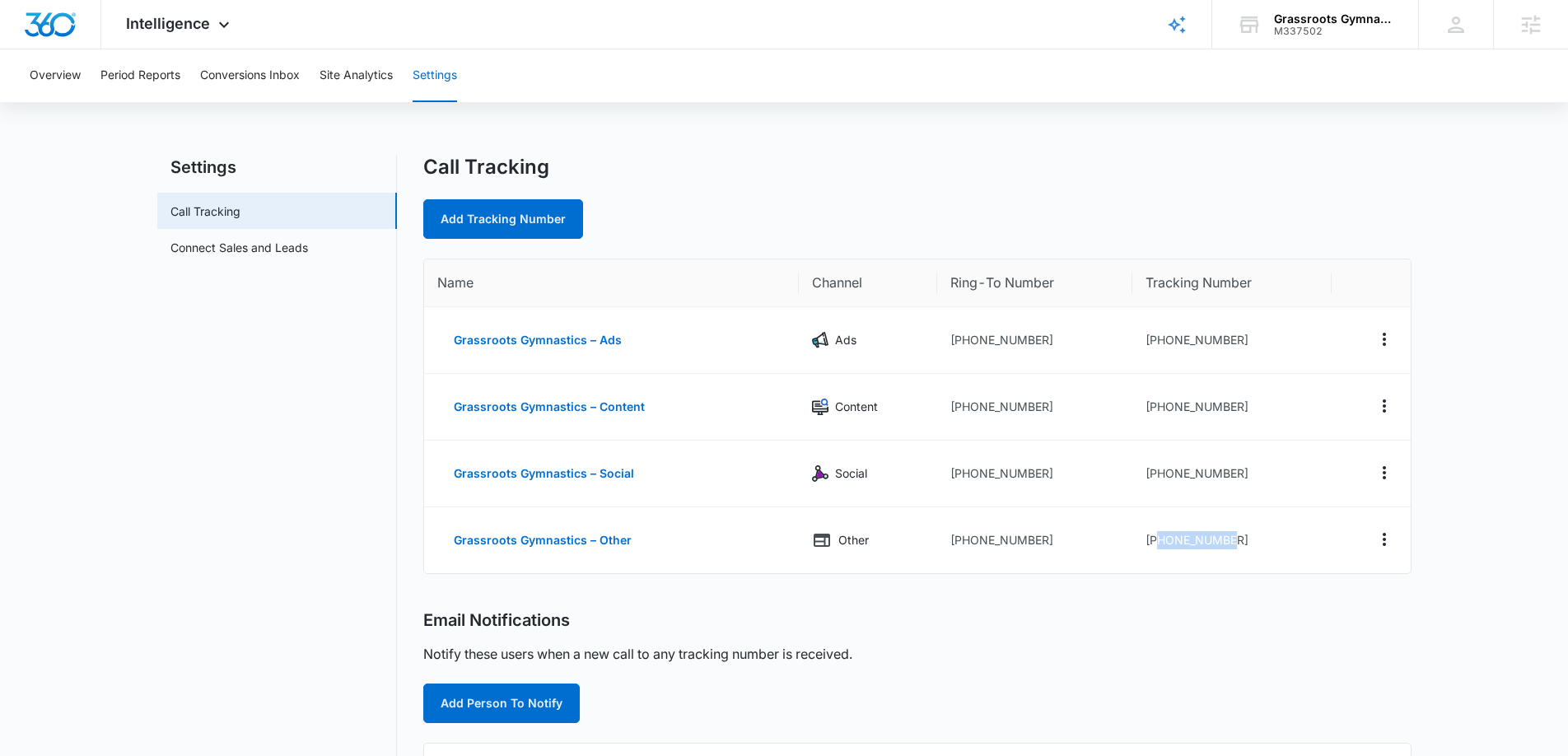
copy td "8435642716"
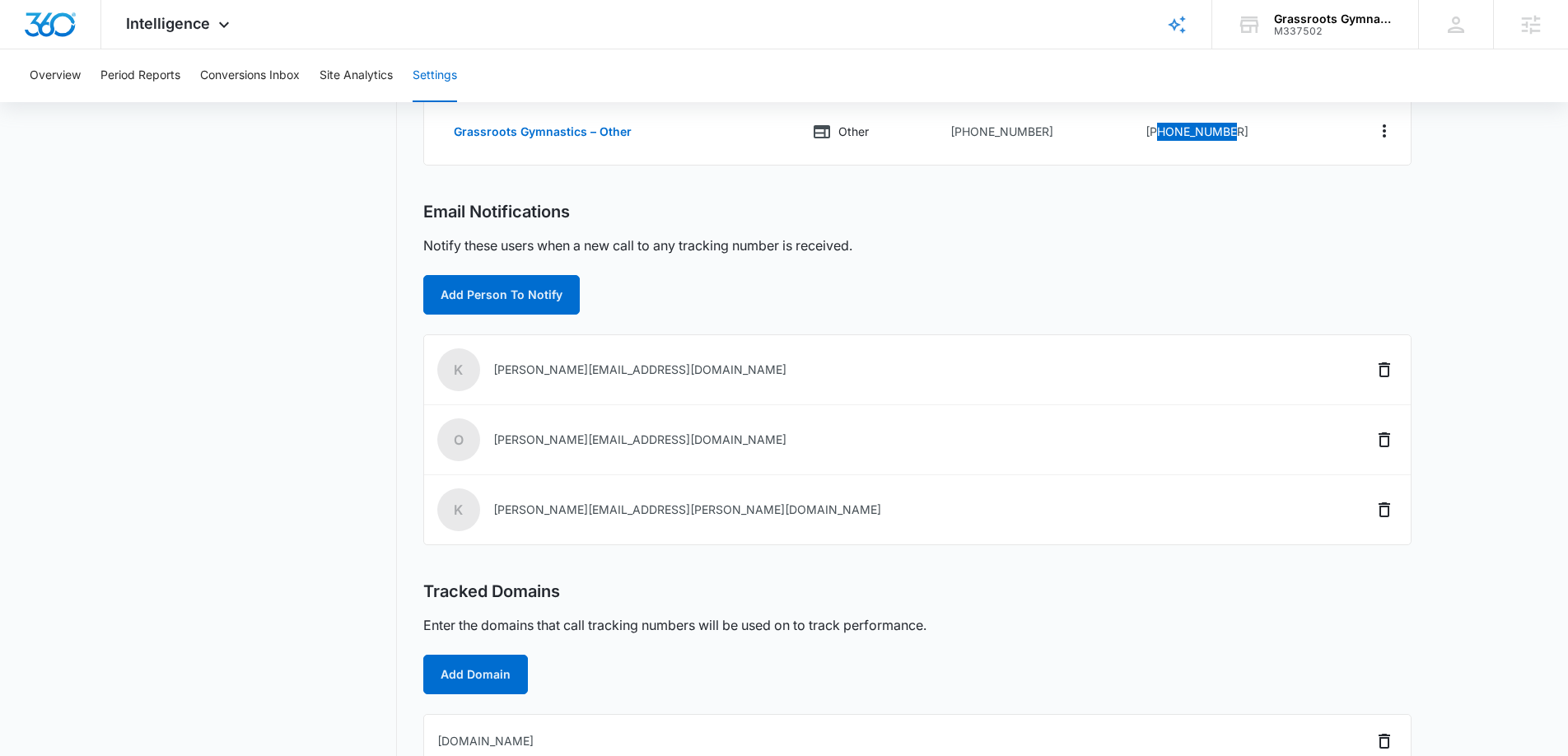
scroll to position [441, 0]
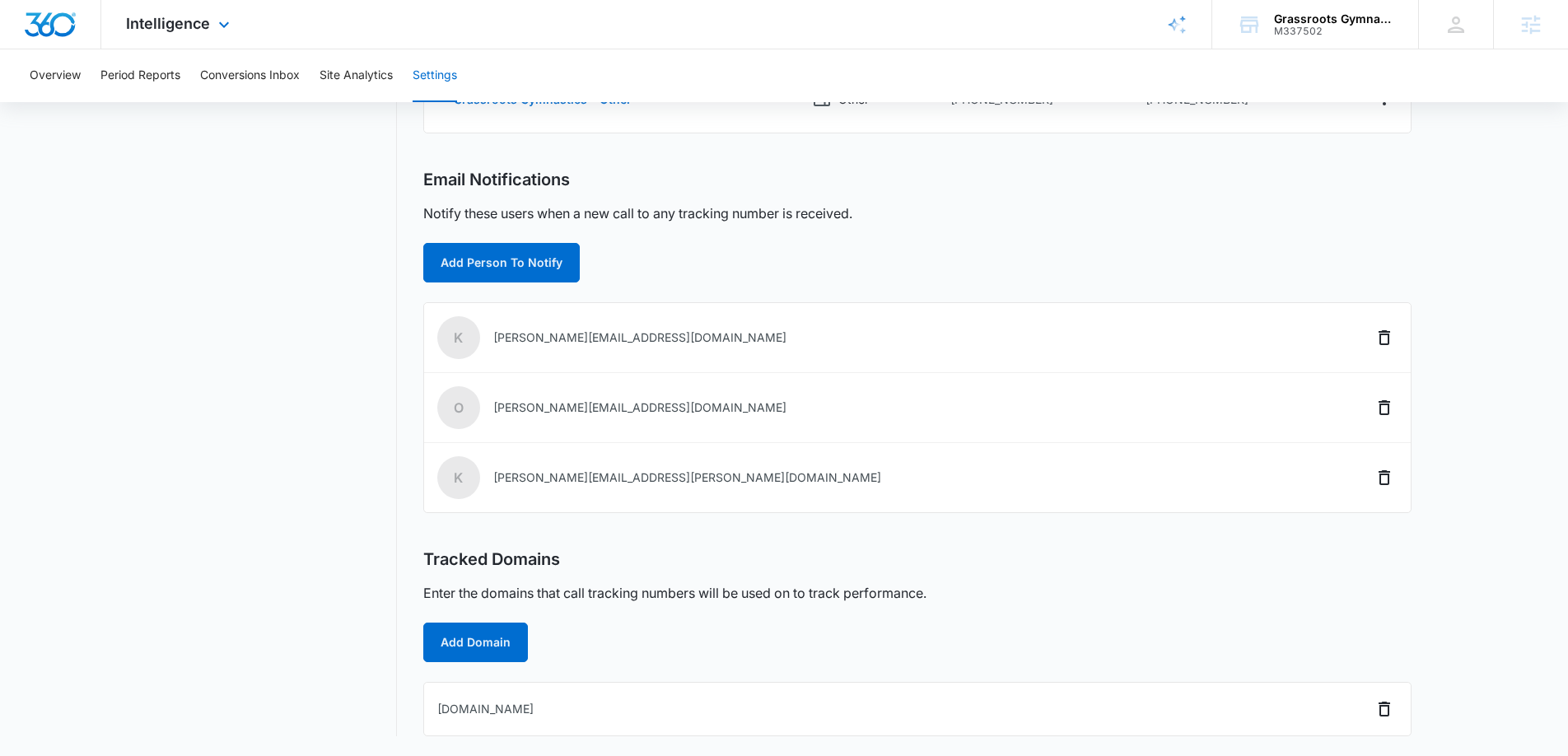
click at [200, 10] on div "Intelligence Apps Reputation Websites Forms CRM Email Social Content Ads Intell…" at bounding box center [179, 24] width 157 height 49
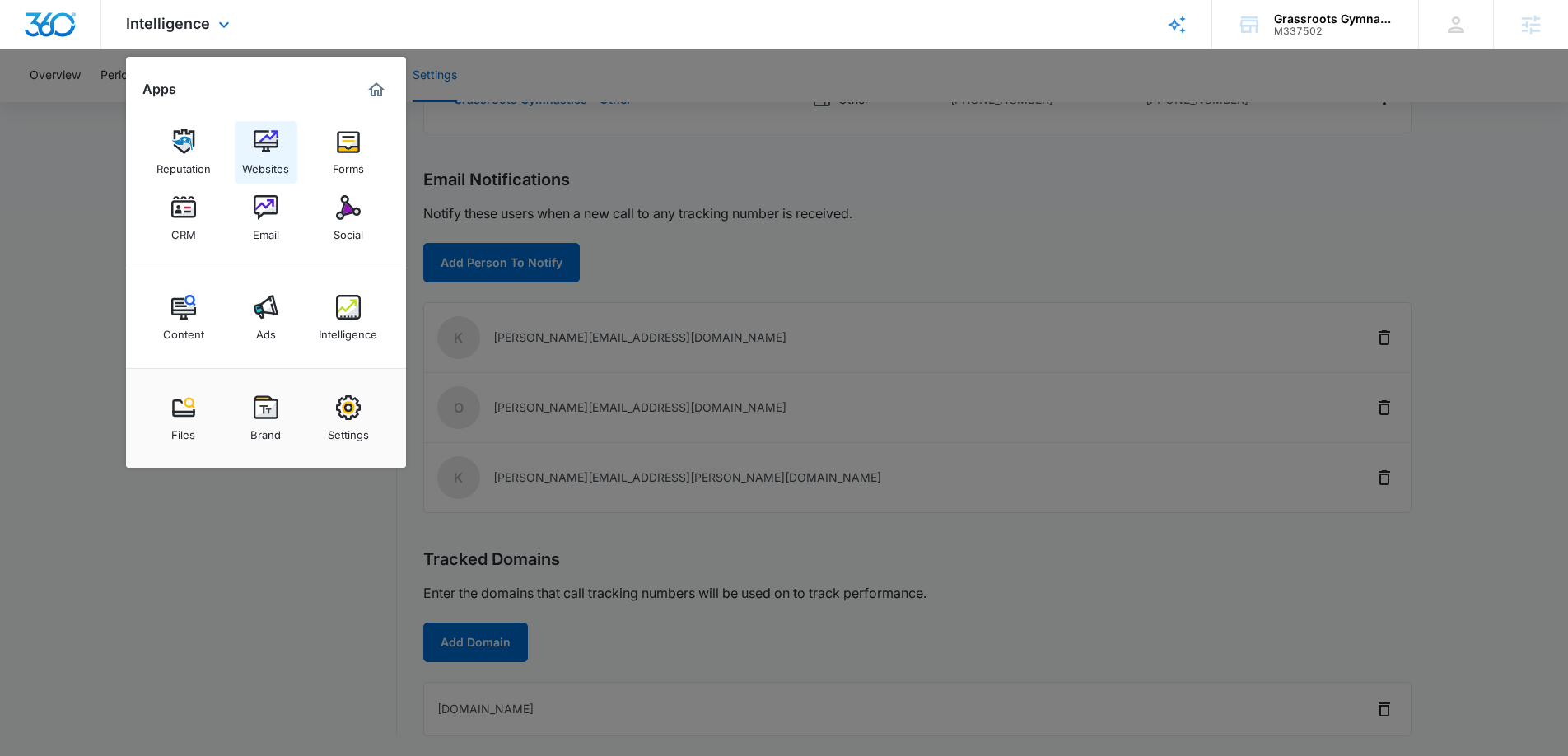
click at [261, 139] on img at bounding box center [266, 142] width 25 height 25
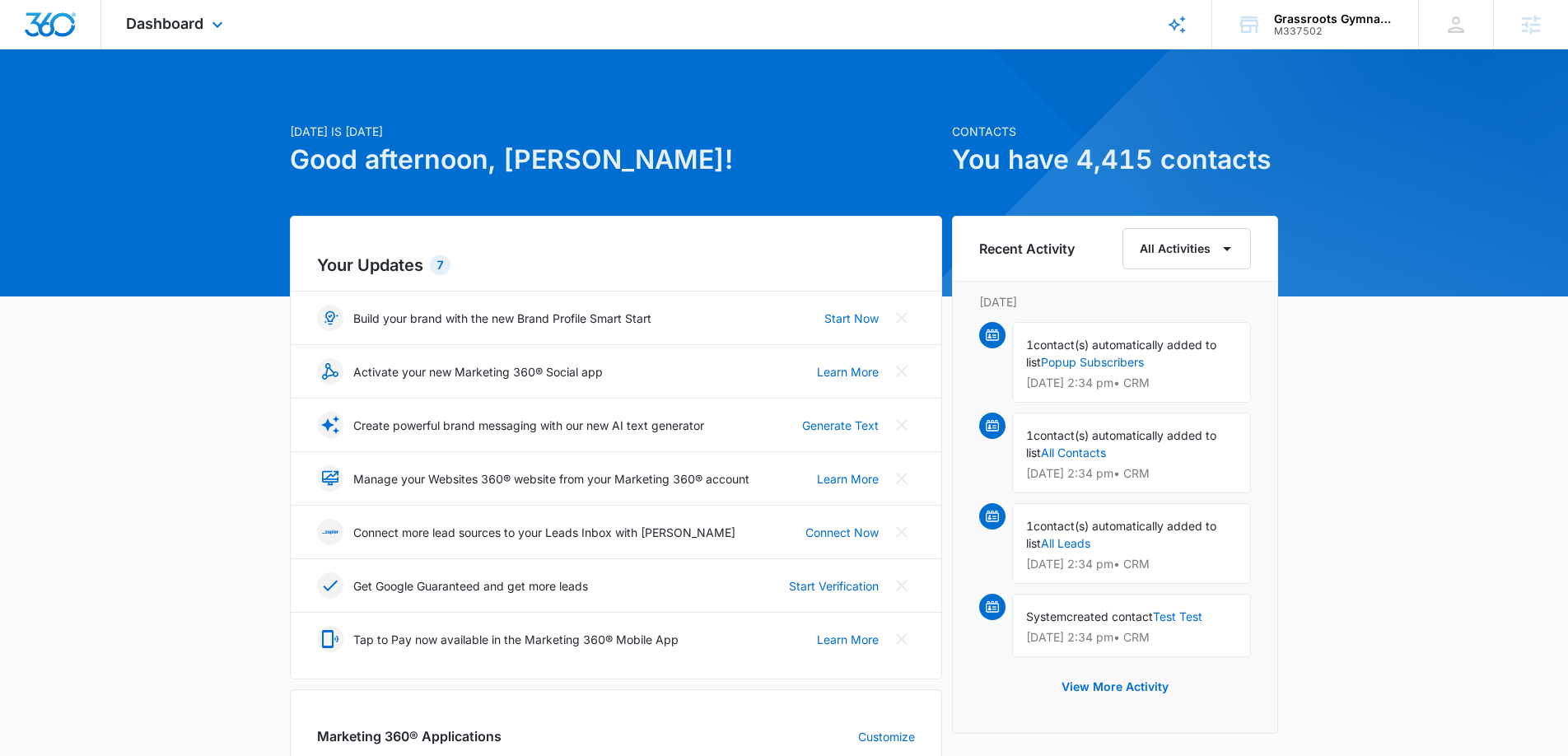
click at [205, 43] on div "Dashboard Apps Reputation Websites Forms CRM Email Social Content Ads Intellige…" at bounding box center [177, 24] width 151 height 49
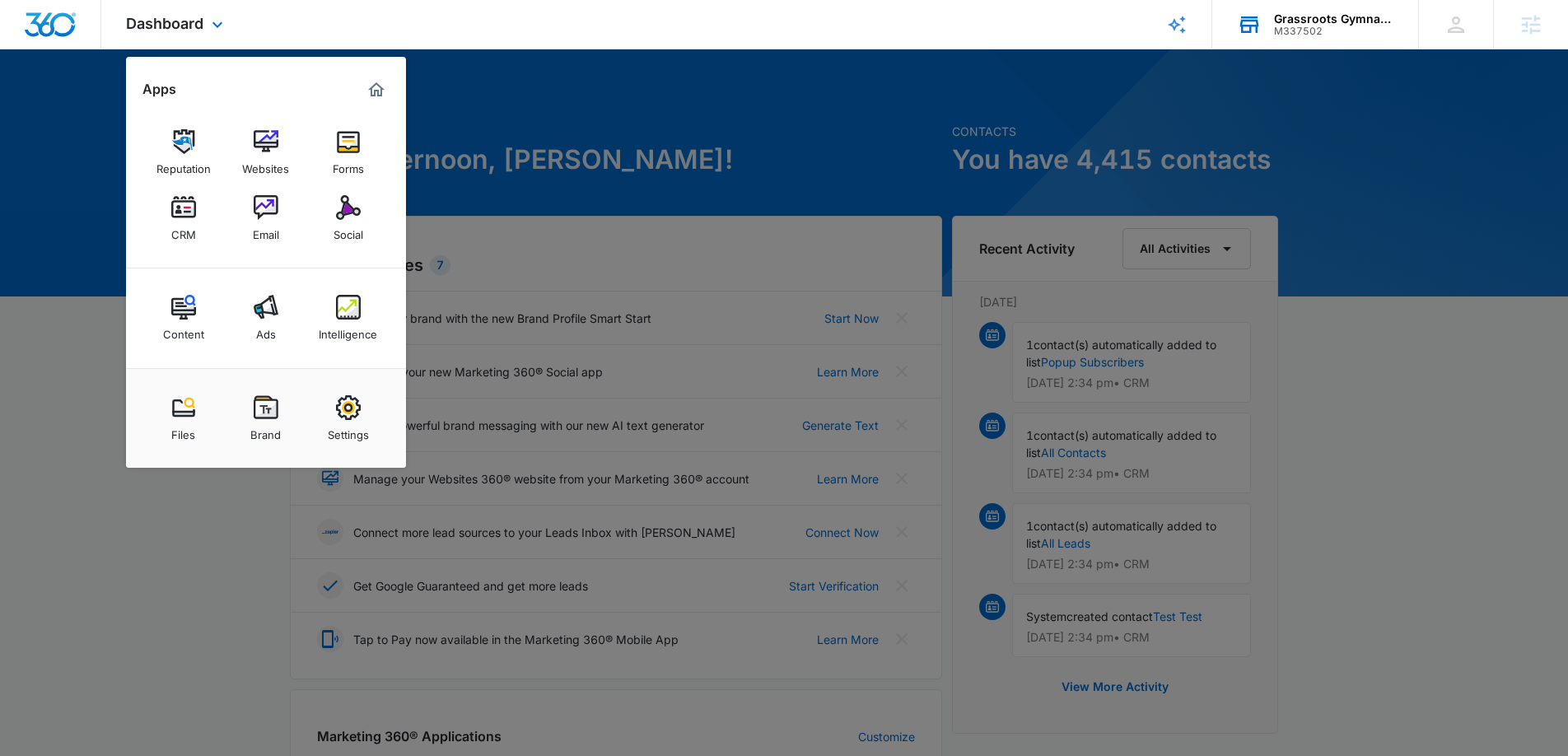
click at [1308, 35] on div "M337502" at bounding box center [1333, 31] width 120 height 12
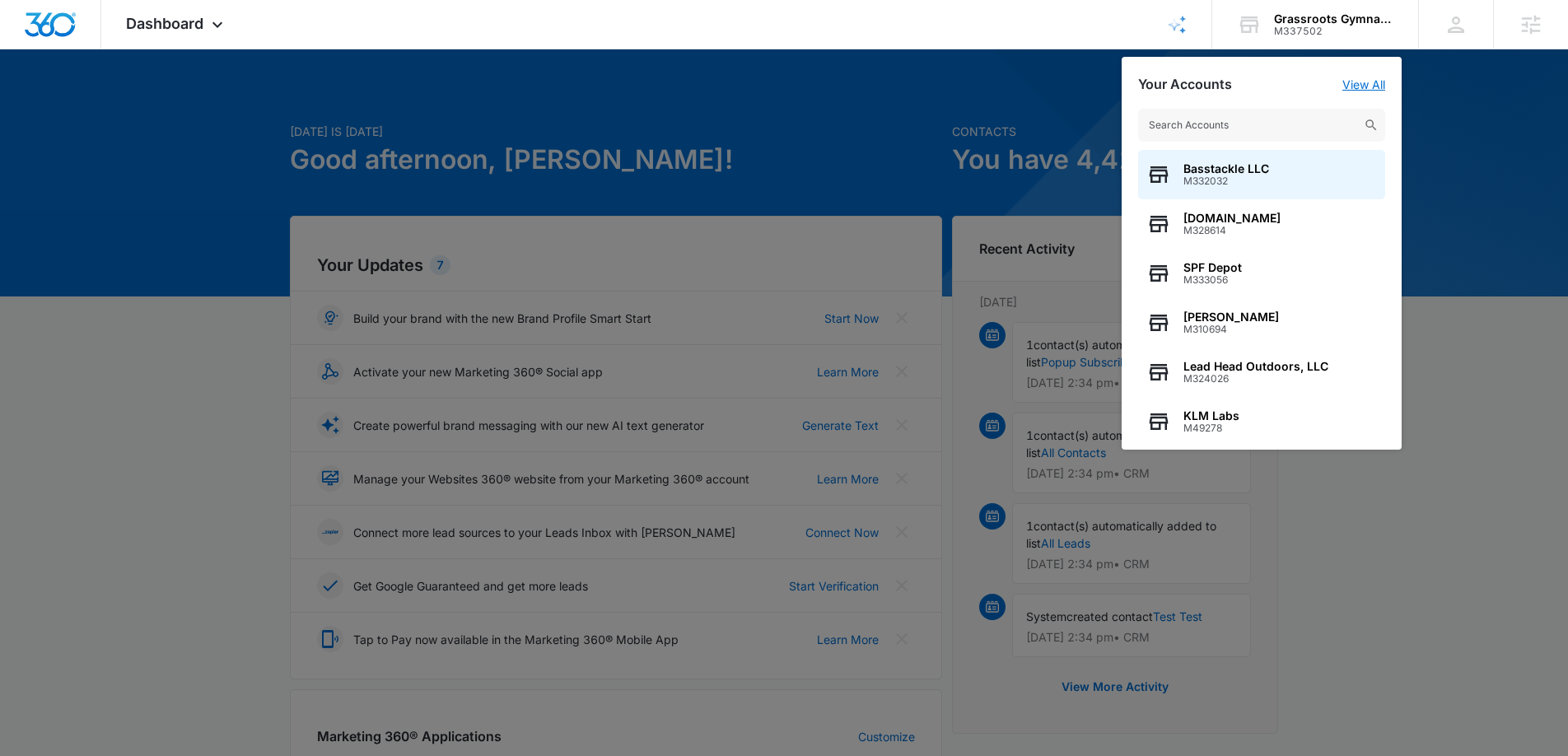
click at [1373, 77] on link "View All" at bounding box center [1363, 84] width 43 height 14
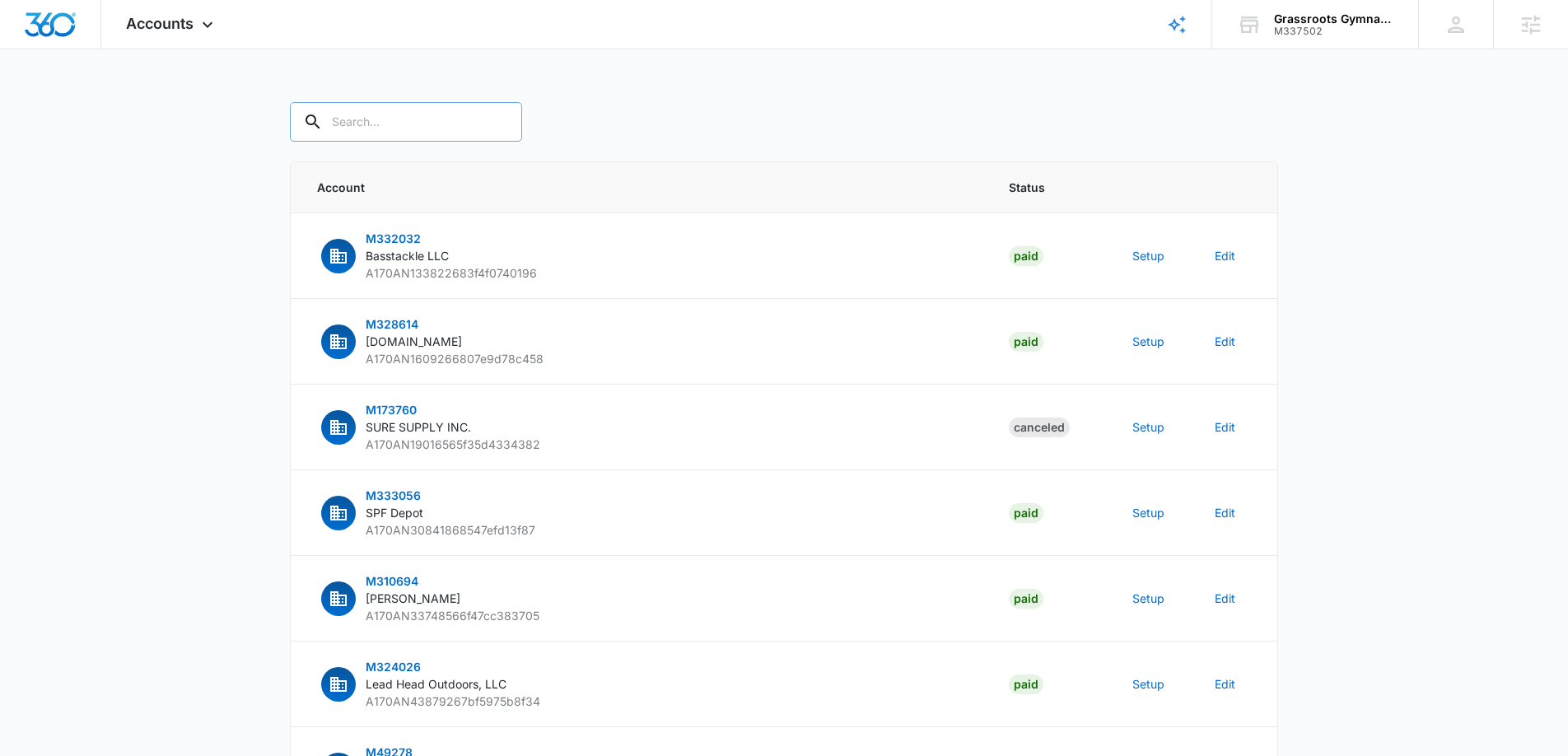
click at [383, 116] on input "text" at bounding box center [406, 121] width 233 height 40
type input "M337502"
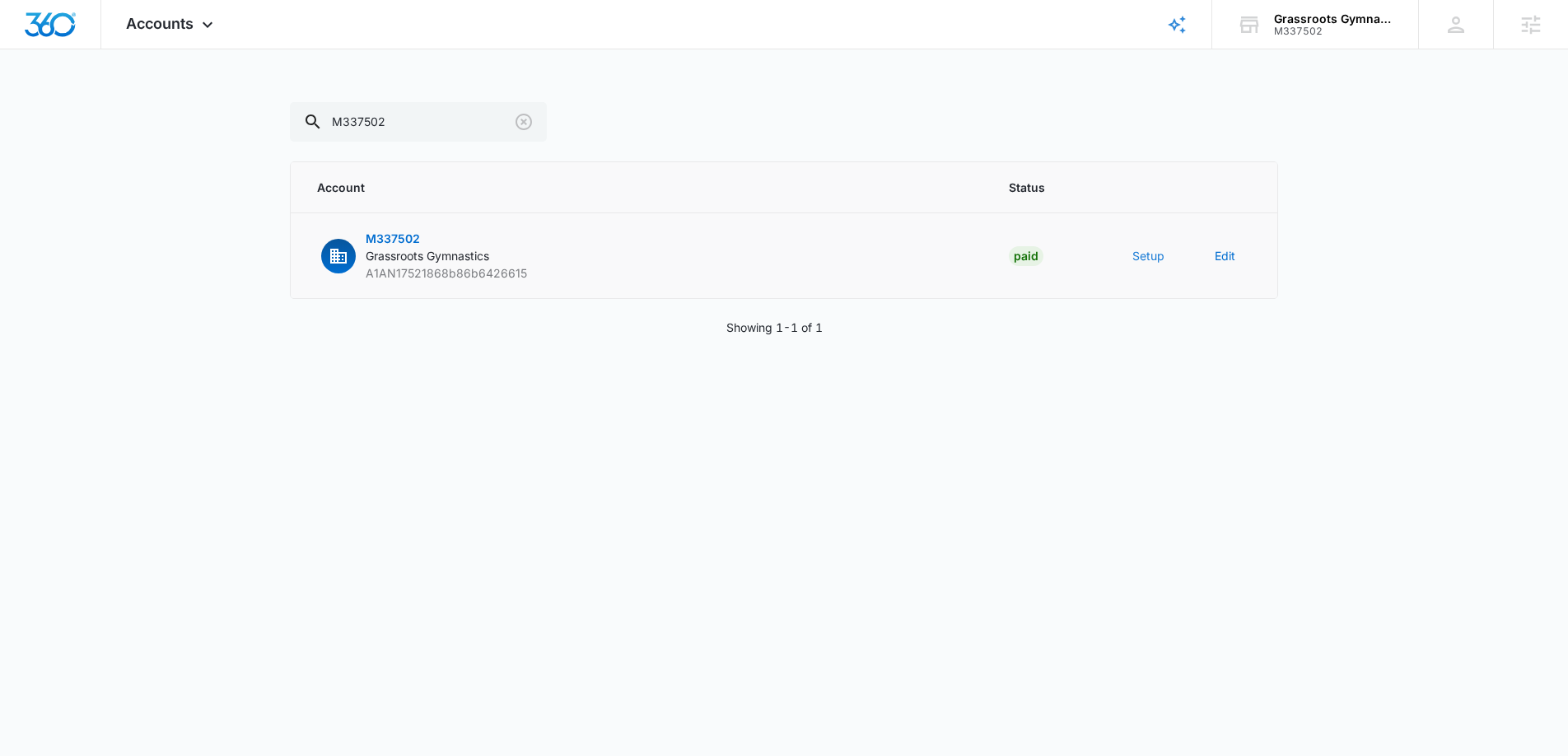
click at [1154, 259] on button "Setup" at bounding box center [1148, 256] width 32 height 17
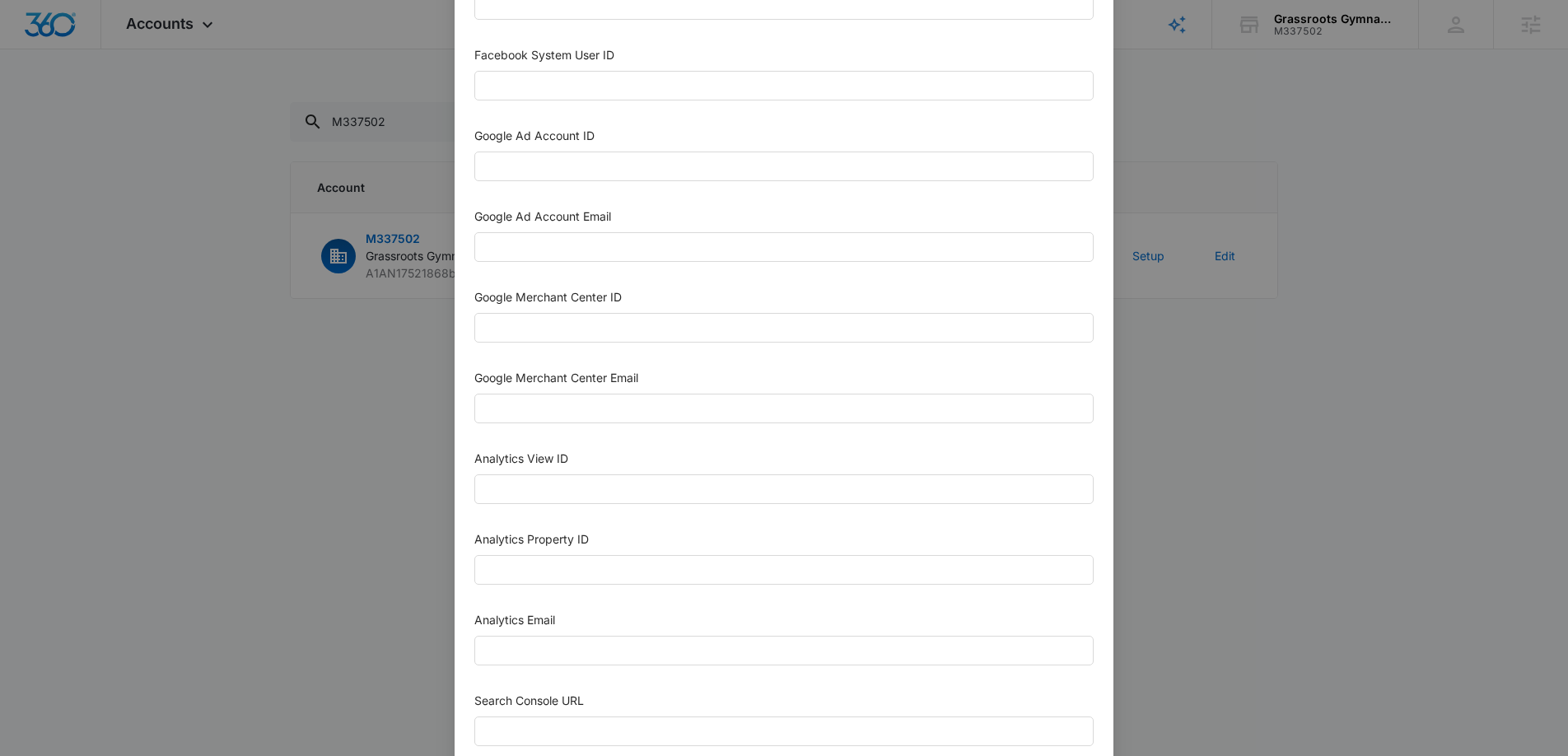
scroll to position [519, 0]
click at [716, 502] on input "Analytics Property ID" at bounding box center [784, 490] width 619 height 29
paste input "508541377"
type input "508541377"
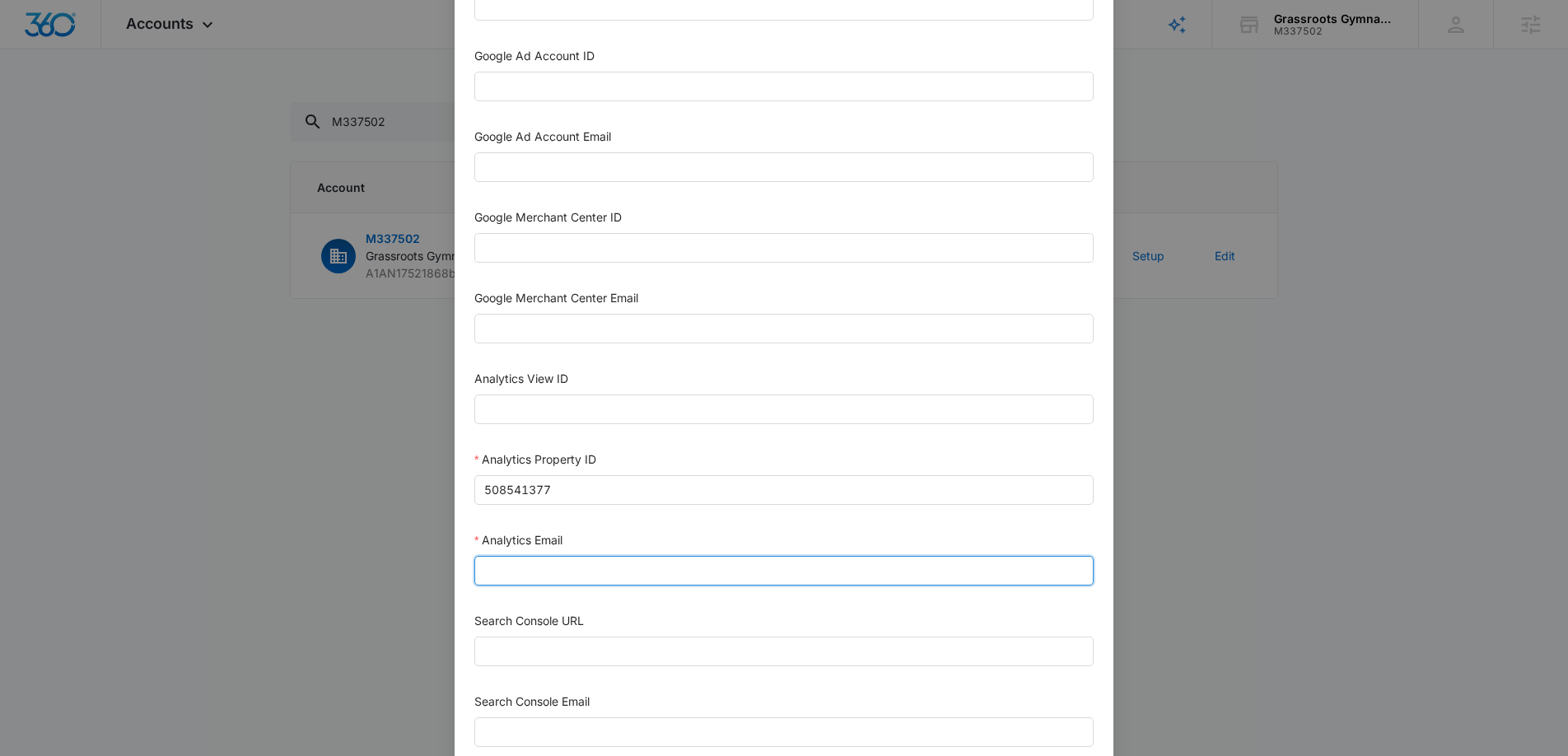
click at [647, 579] on input "Analytics Email" at bounding box center [784, 570] width 619 height 29
type input "[EMAIL_ADDRESS][DOMAIN_NAME]"
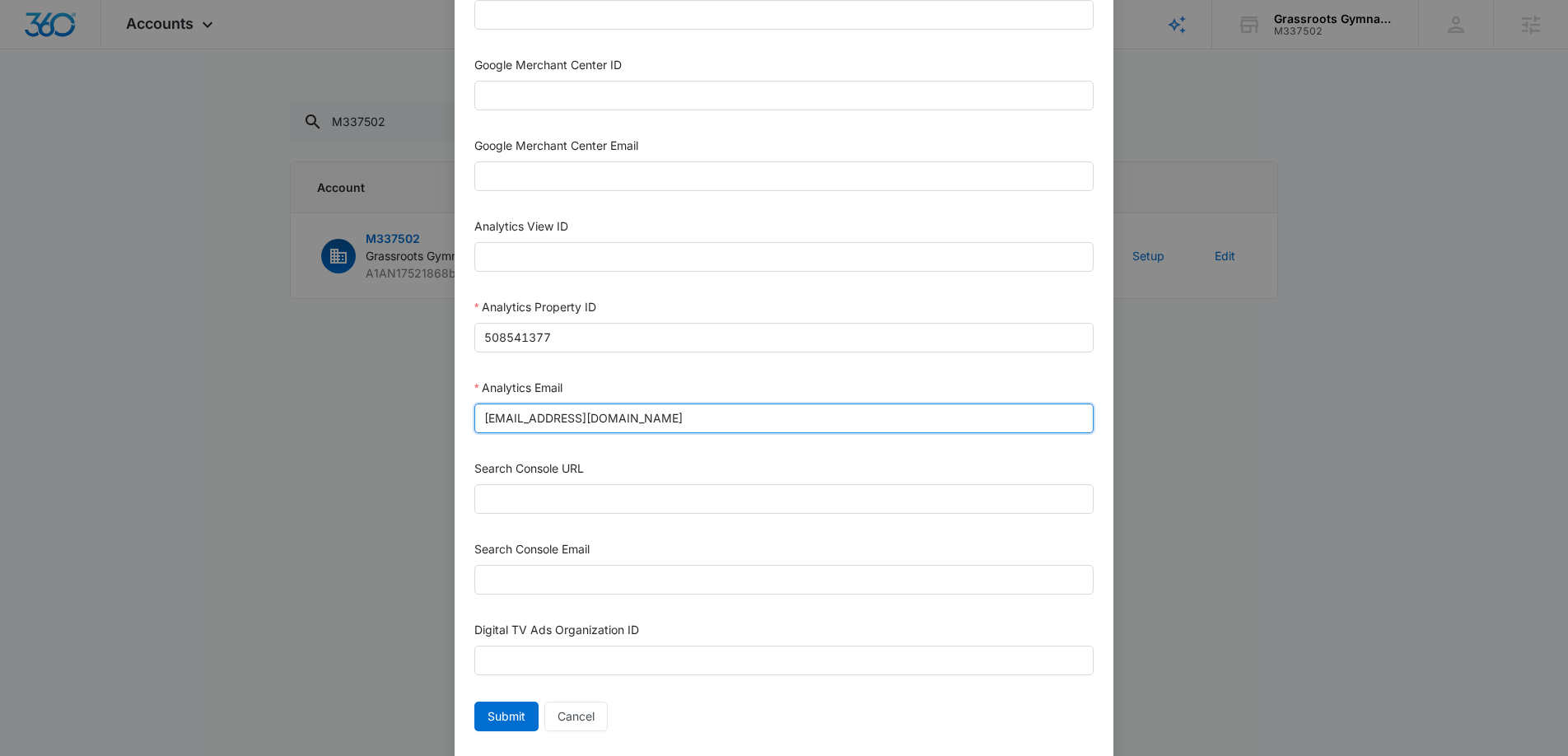
scroll to position [713, 0]
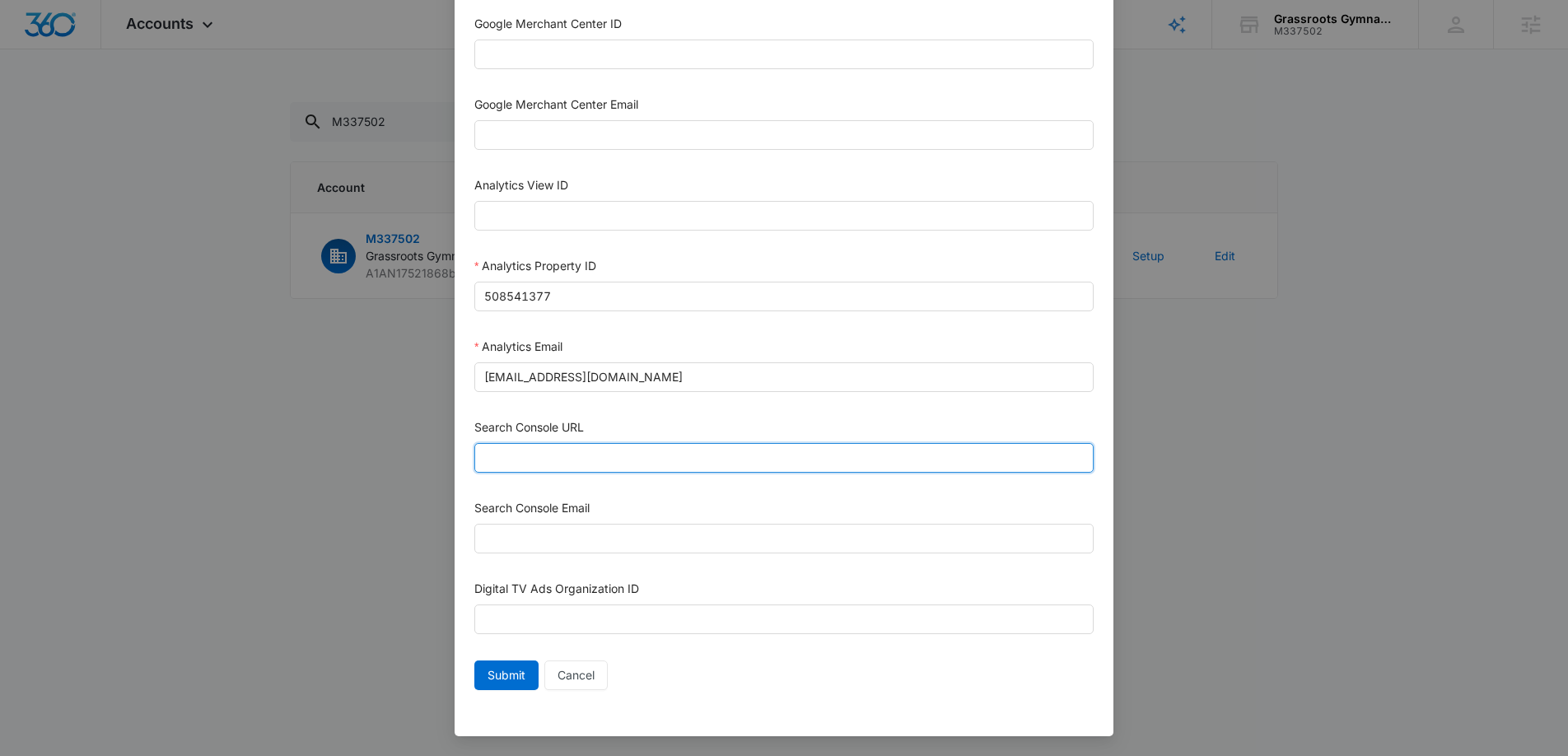
click at [634, 457] on input "Search Console URL" at bounding box center [784, 458] width 619 height 29
paste input "[URL][DOMAIN_NAME]"
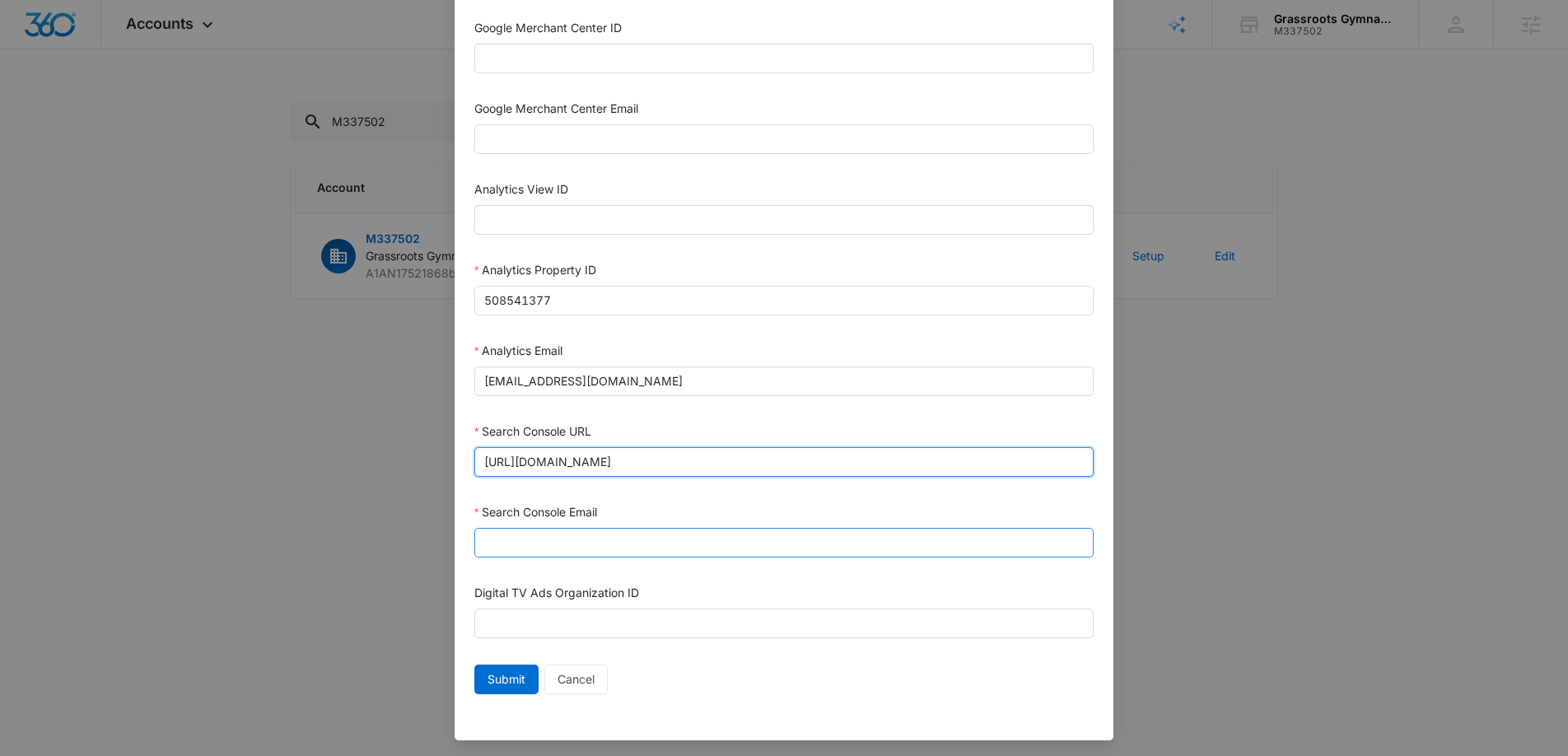
type input "[URL][DOMAIN_NAME]"
click at [635, 543] on input "Search Console Email" at bounding box center [784, 543] width 619 height 29
type input "[EMAIL_ADDRESS][DOMAIN_NAME]"
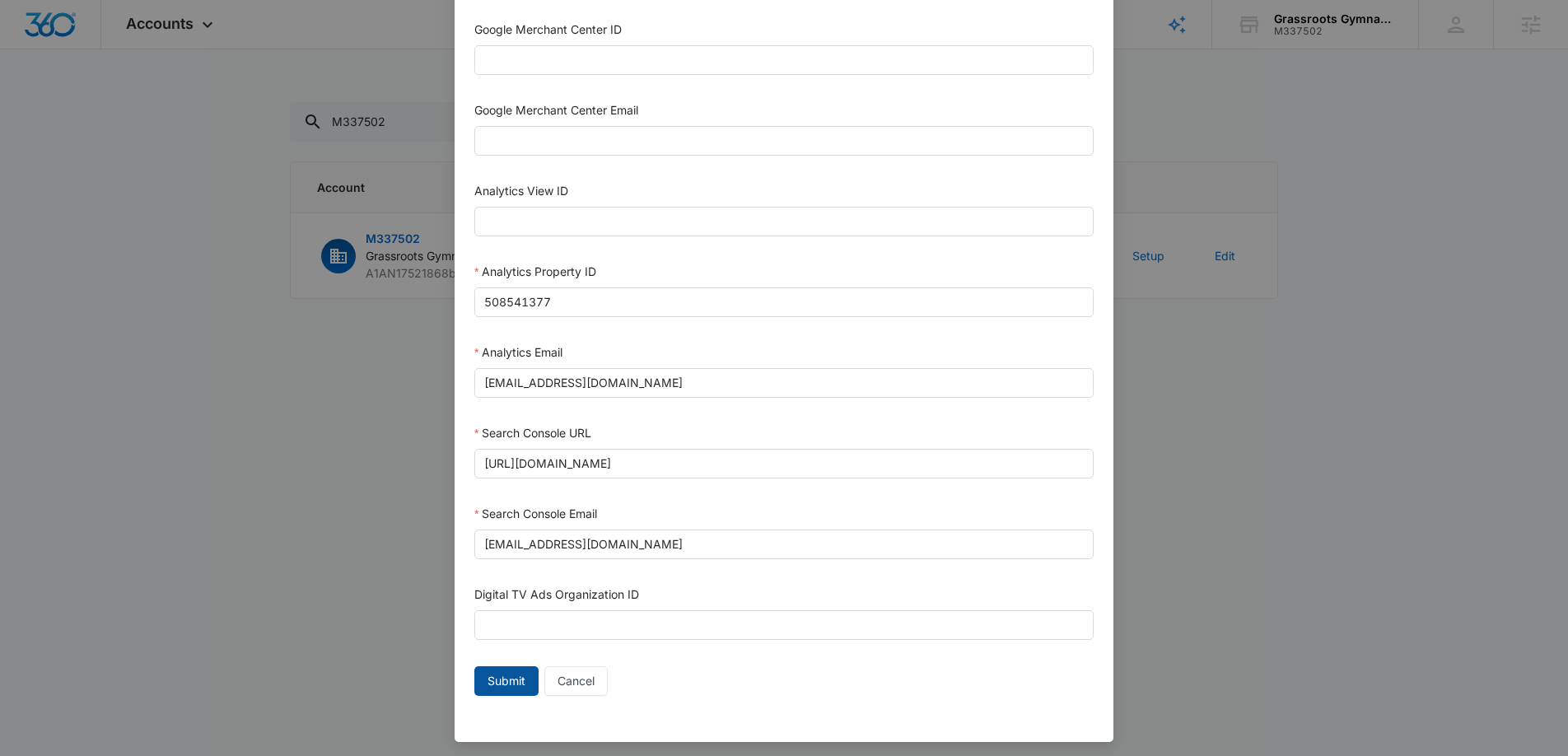
click at [507, 675] on span "Submit" at bounding box center [506, 682] width 38 height 18
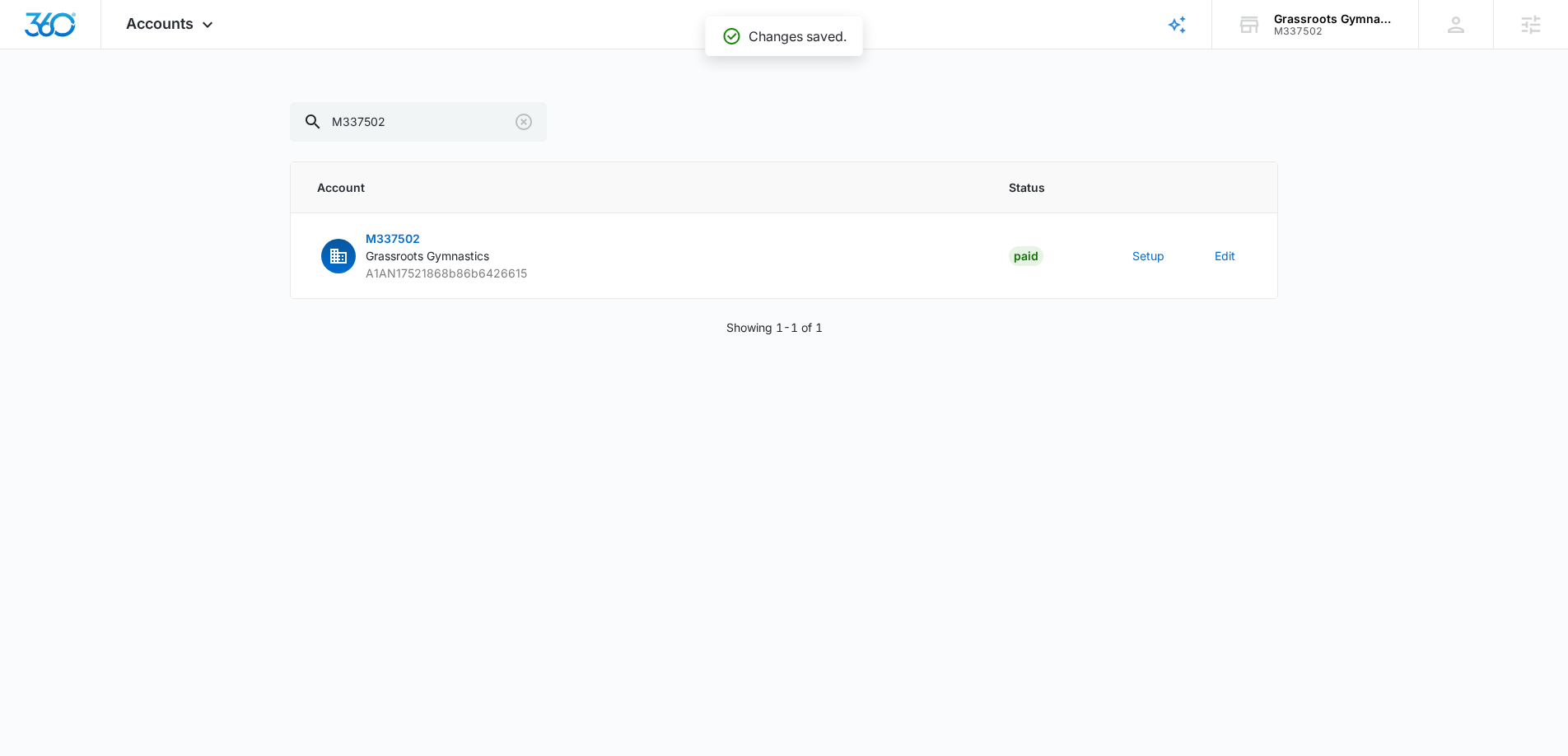
scroll to position [696, 0]
click at [1147, 257] on button "Setup" at bounding box center [1148, 256] width 32 height 17
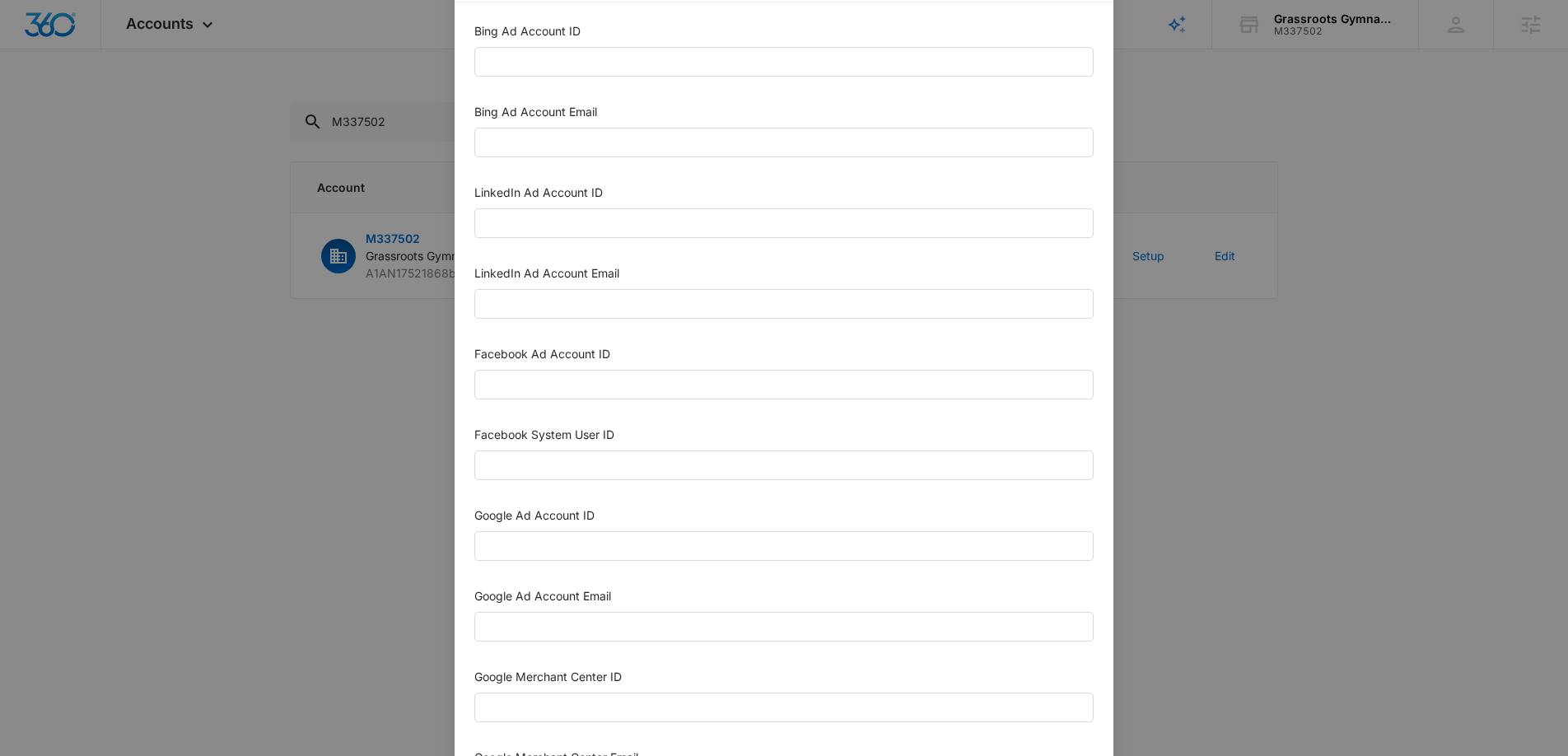
scroll to position [95, 0]
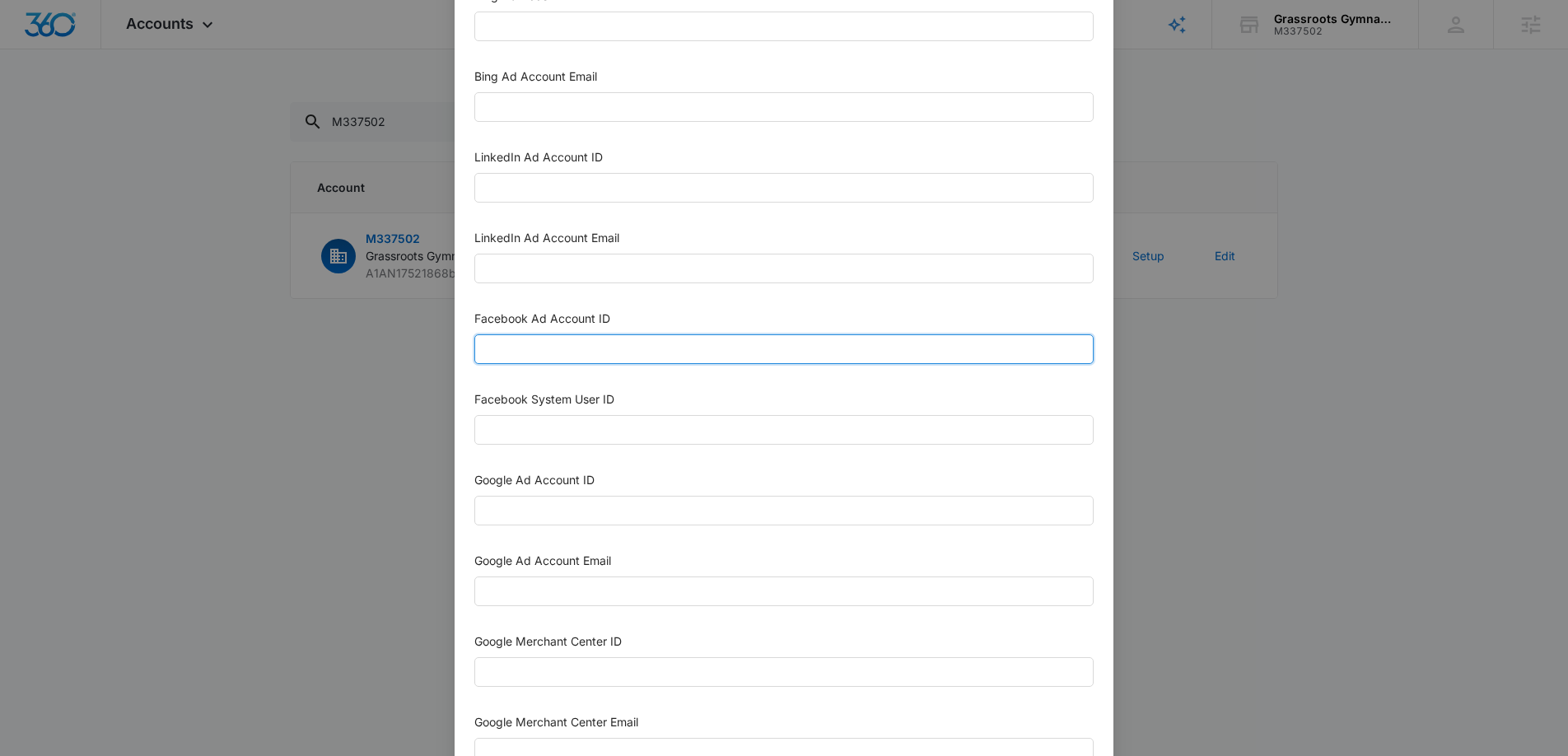
click at [545, 350] on input "Facebook Ad Account ID" at bounding box center [784, 349] width 619 height 29
paste input "2063584651052196"
type input "2063584651052196"
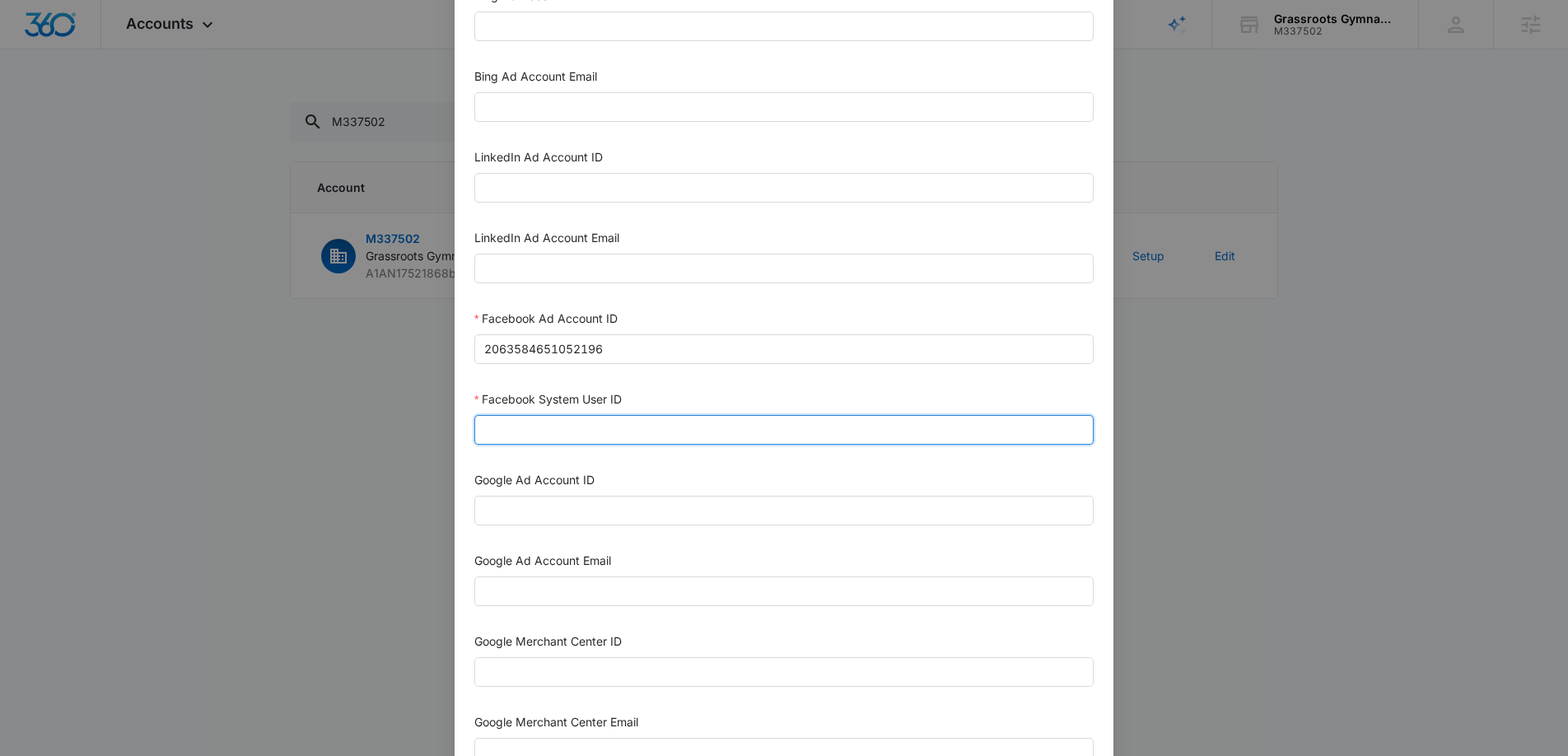
click at [563, 415] on input "Facebook System User ID" at bounding box center [784, 430] width 619 height 29
paste input "1023954259108897"
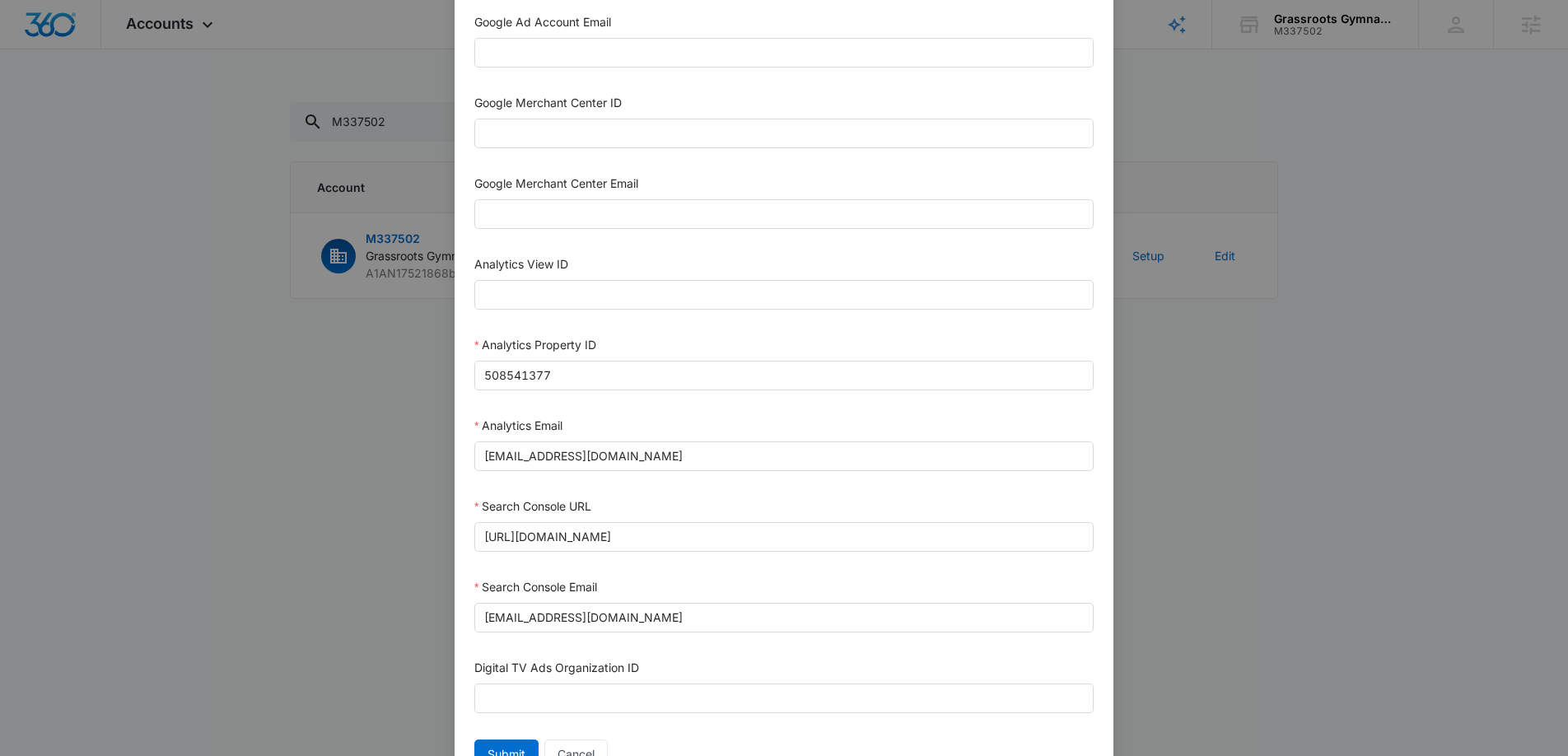
scroll to position [713, 0]
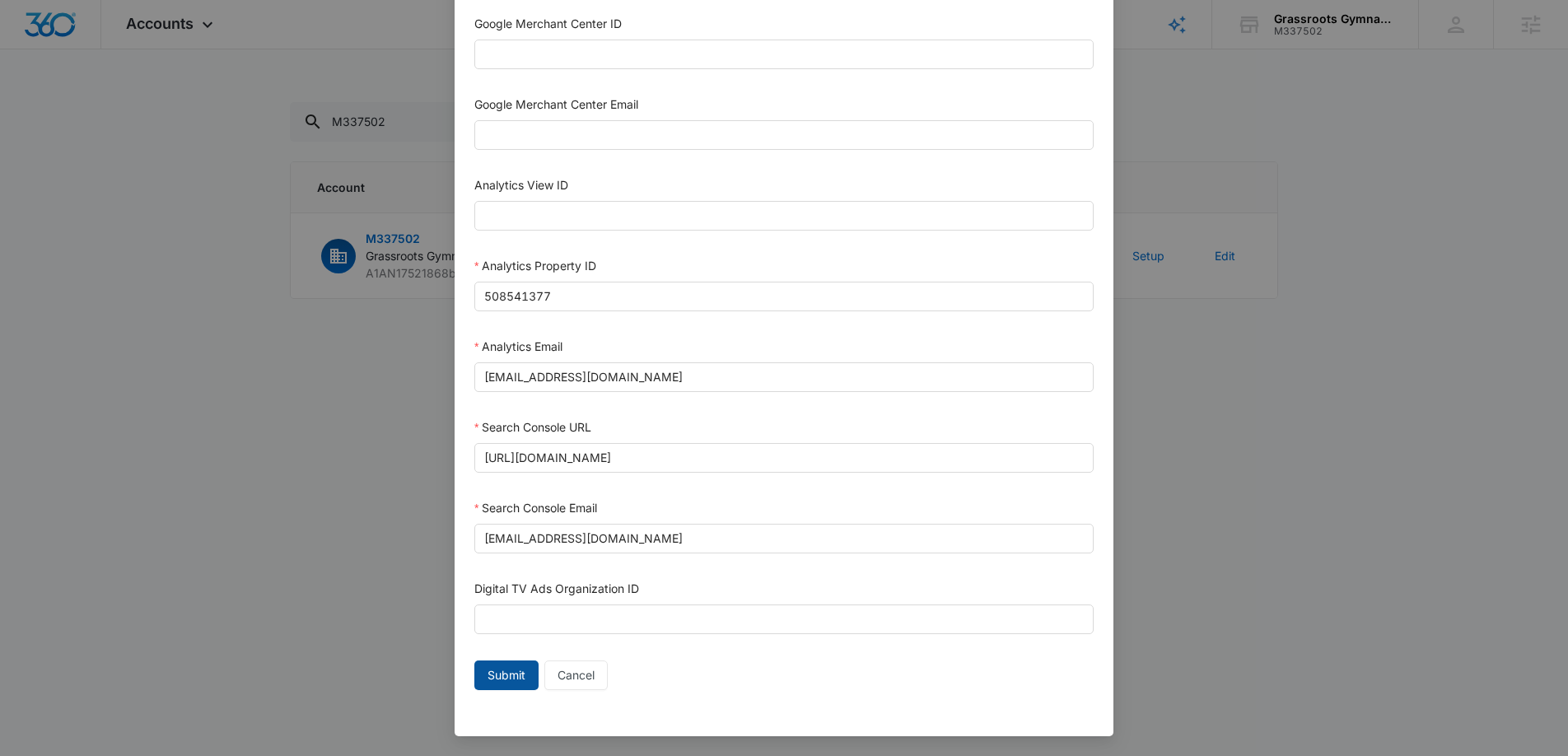
type input "1023954259108897"
click at [510, 674] on span "Submit" at bounding box center [506, 675] width 38 height 18
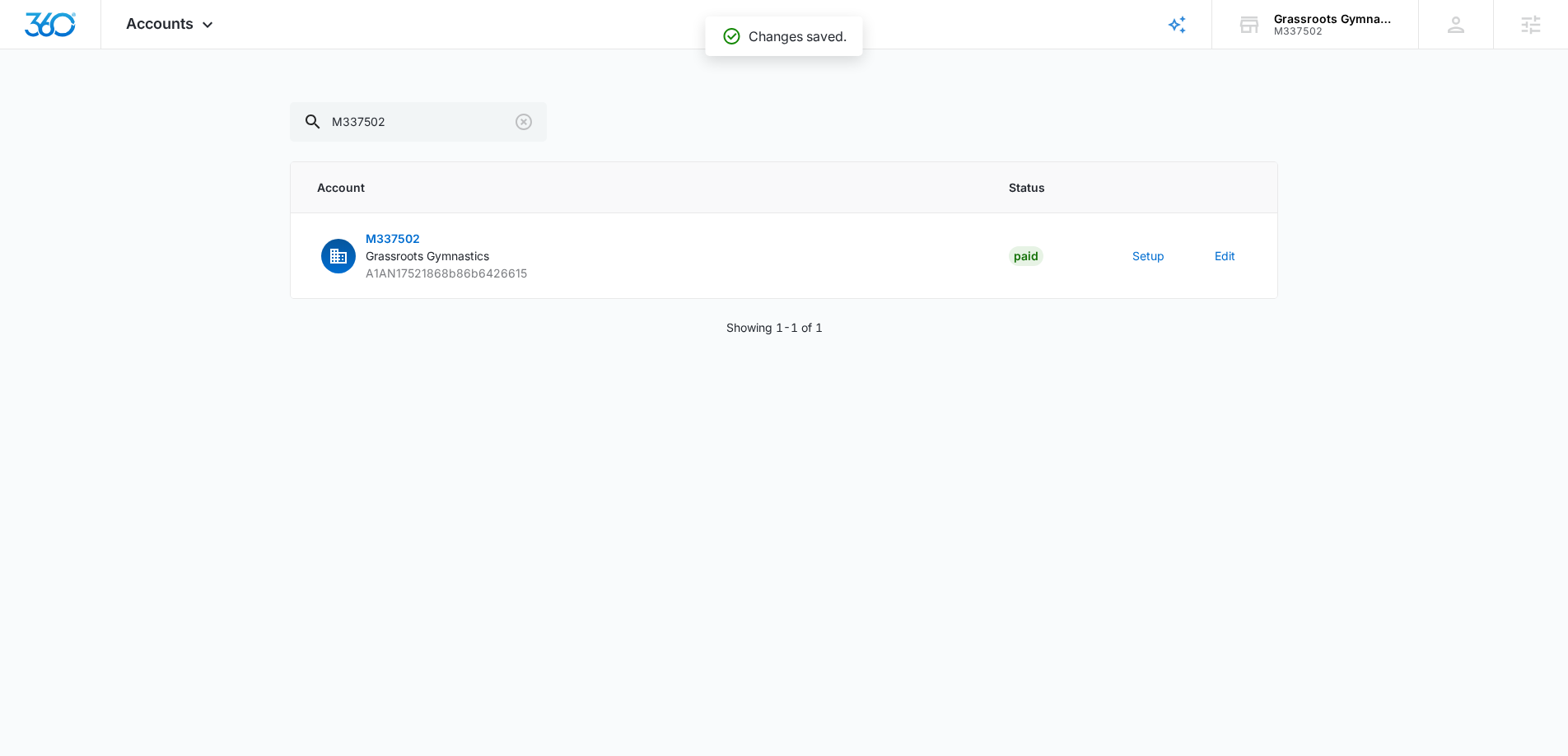
scroll to position [696, 0]
click at [415, 119] on input "M337502" at bounding box center [418, 121] width 257 height 40
paste input "5996"
type input "M335996"
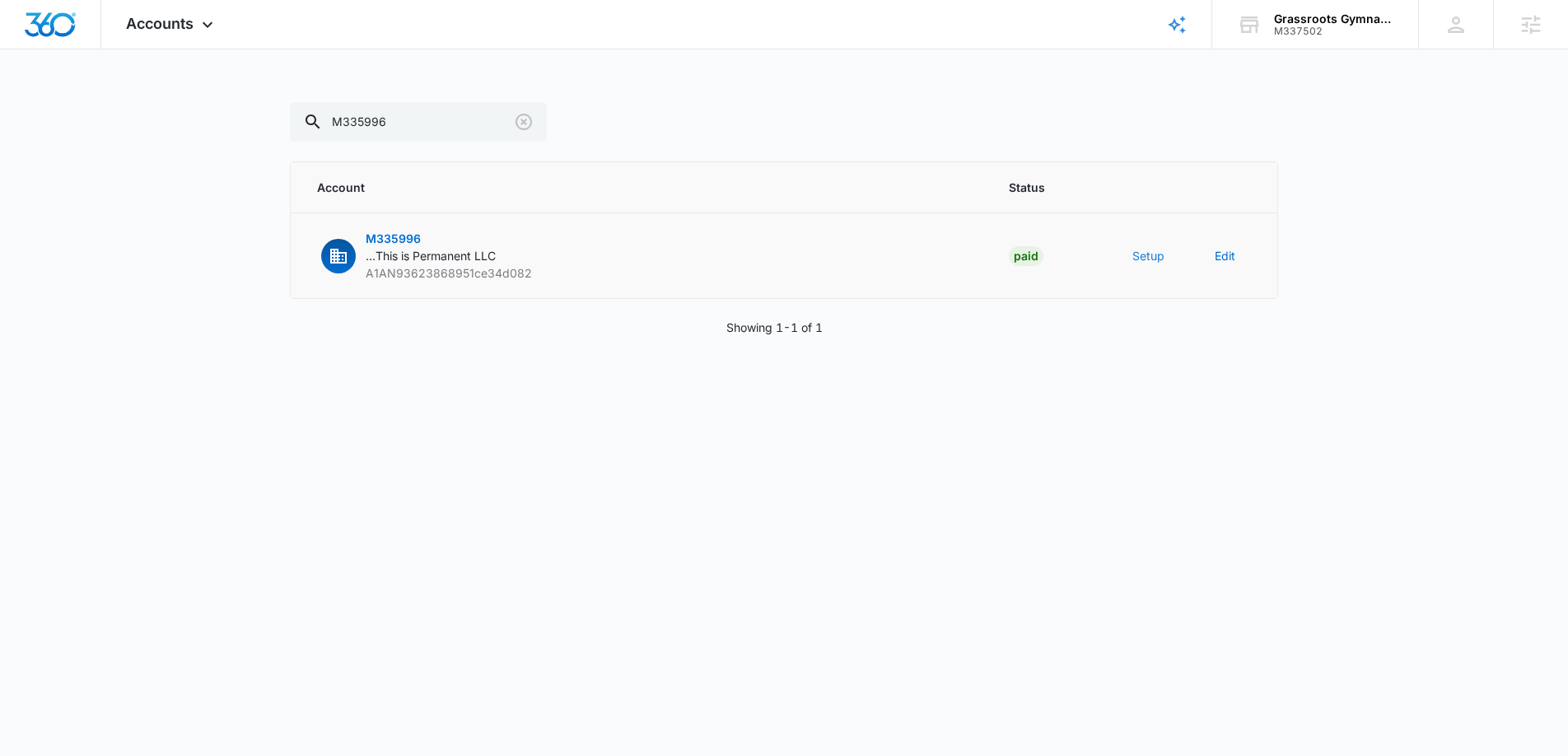
click at [1137, 257] on button "Setup" at bounding box center [1148, 256] width 32 height 17
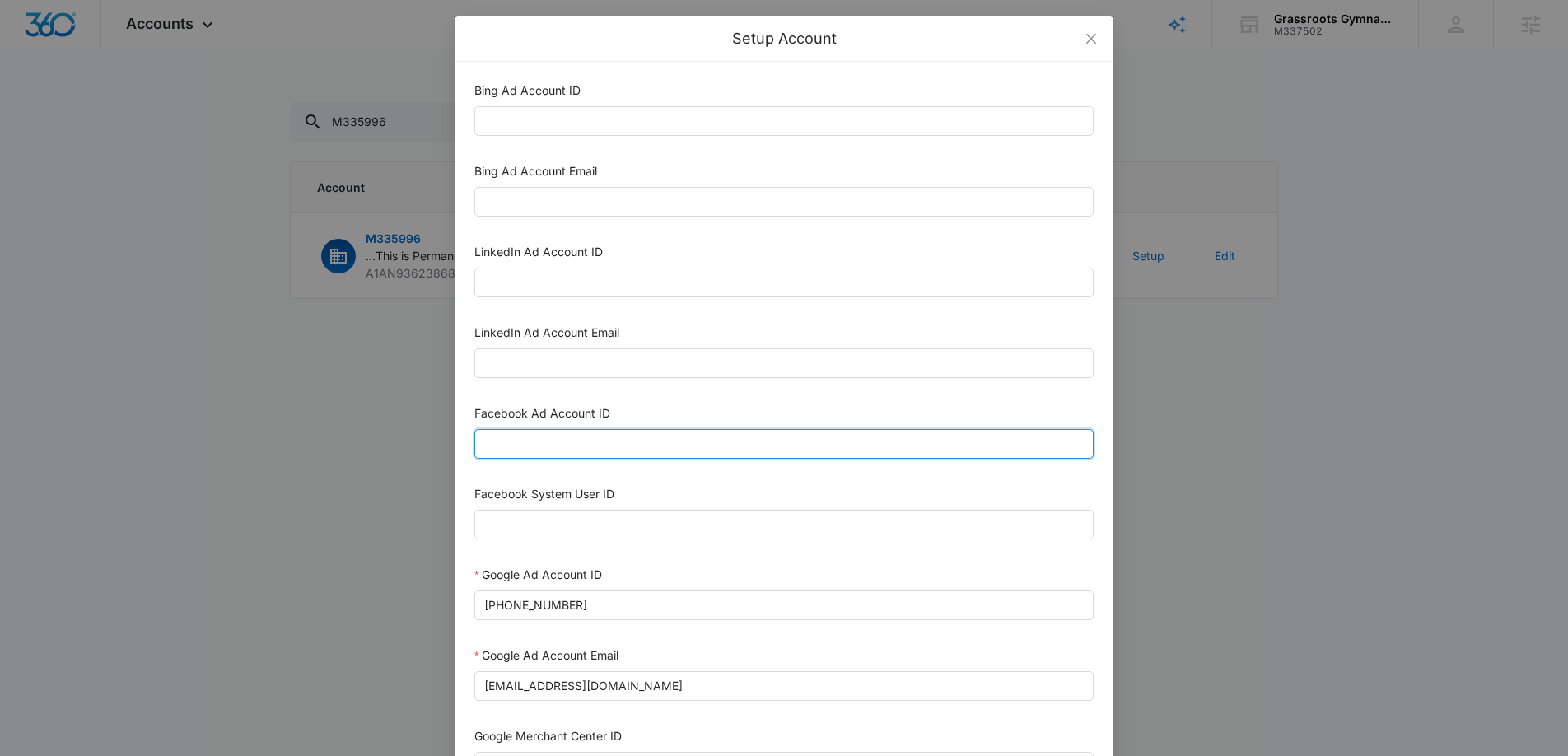
click at [538, 439] on input "Facebook Ad Account ID" at bounding box center [784, 443] width 619 height 29
paste input "1600122017621178"
type input "1600122017621178"
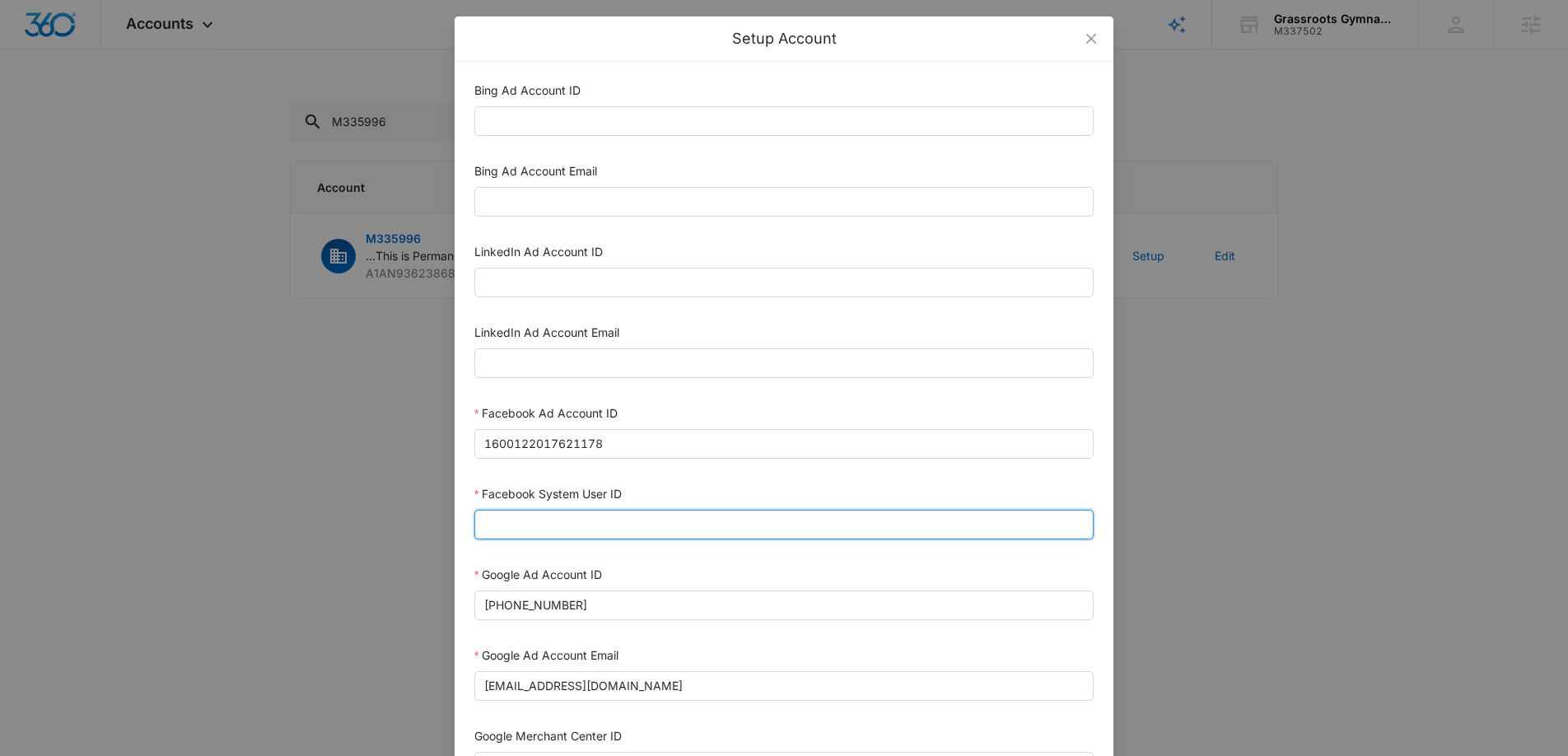
click at [610, 523] on input "Facebook System User ID" at bounding box center [784, 524] width 619 height 29
paste input "1023954259108897"
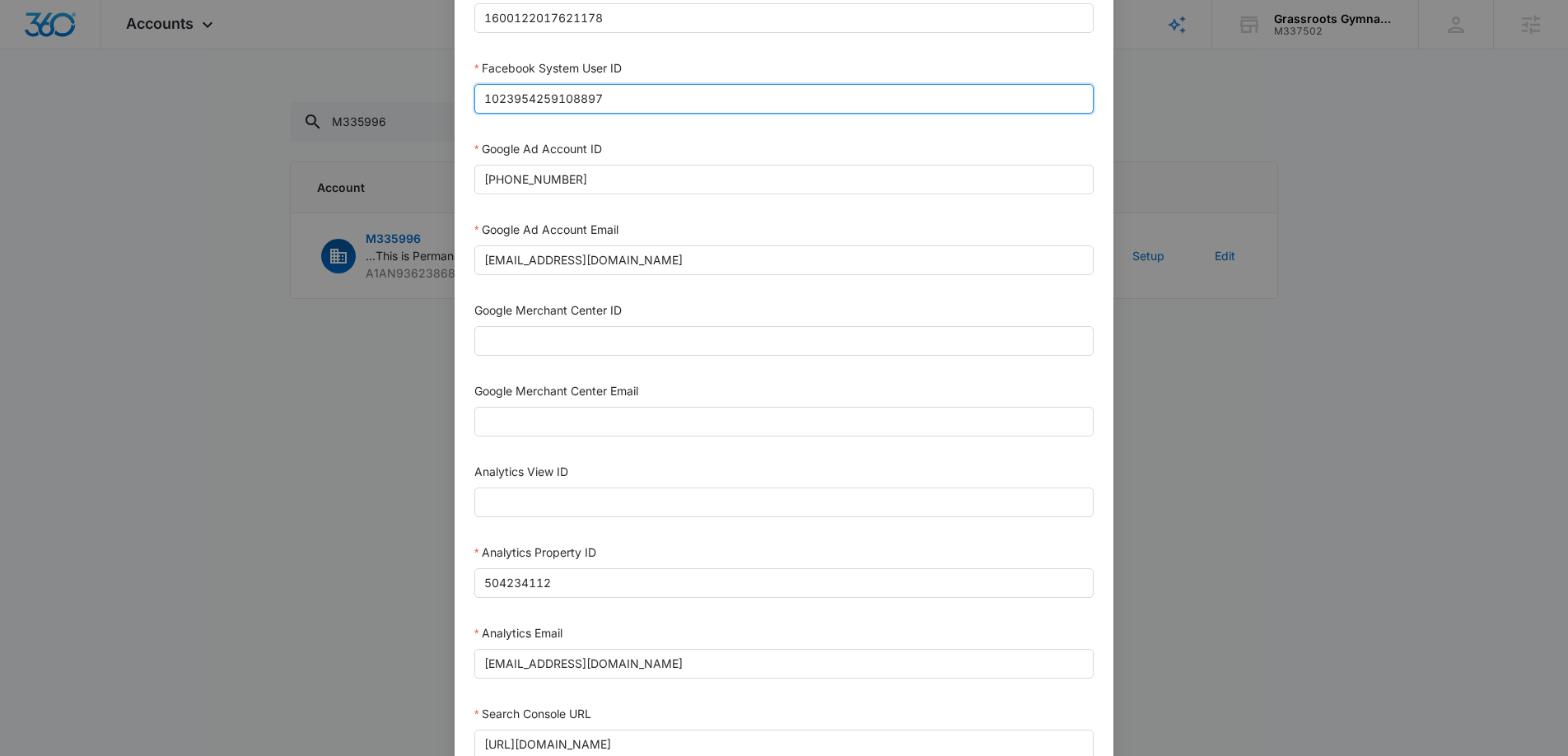
scroll to position [713, 0]
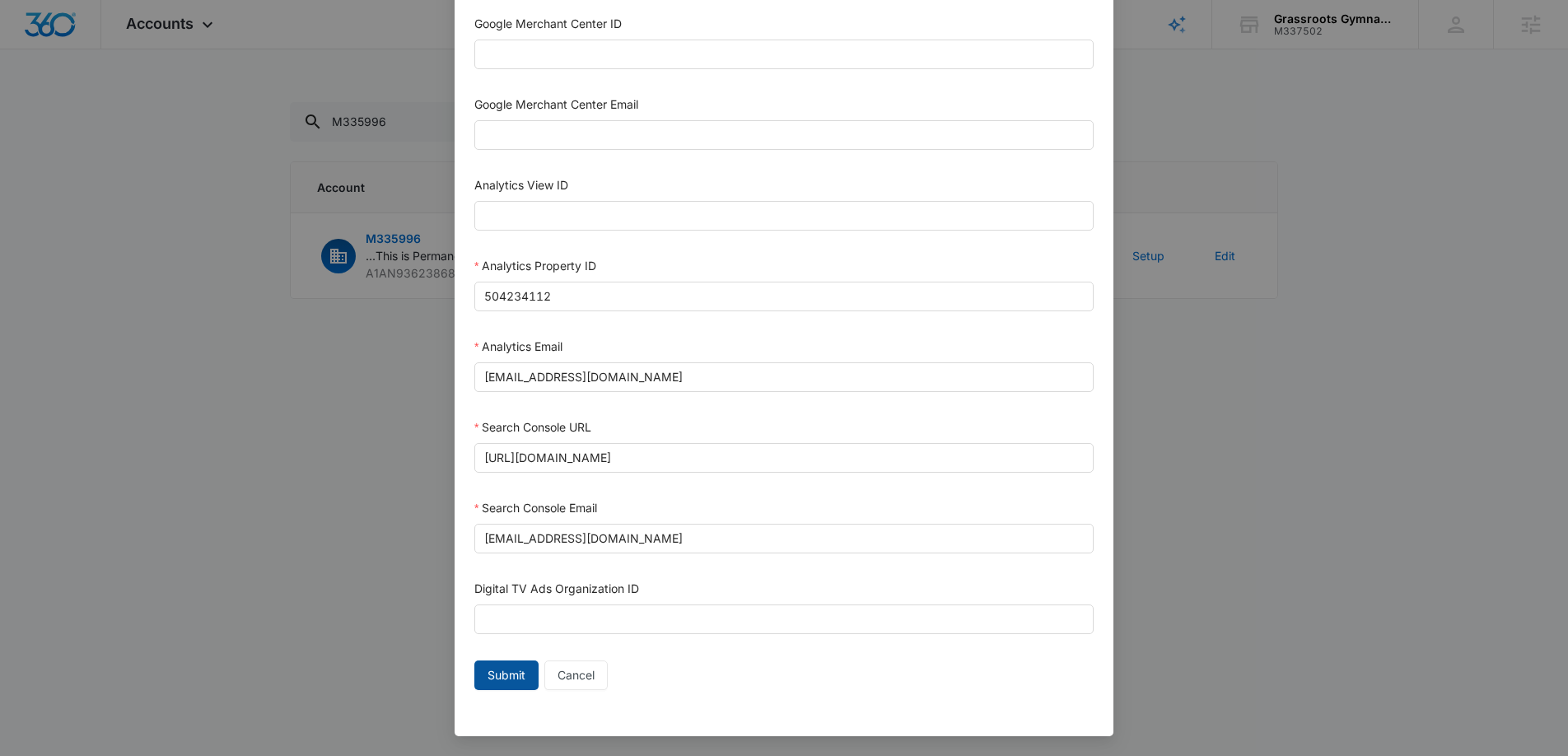
type input "1023954259108897"
click at [496, 674] on span "Submit" at bounding box center [506, 675] width 38 height 18
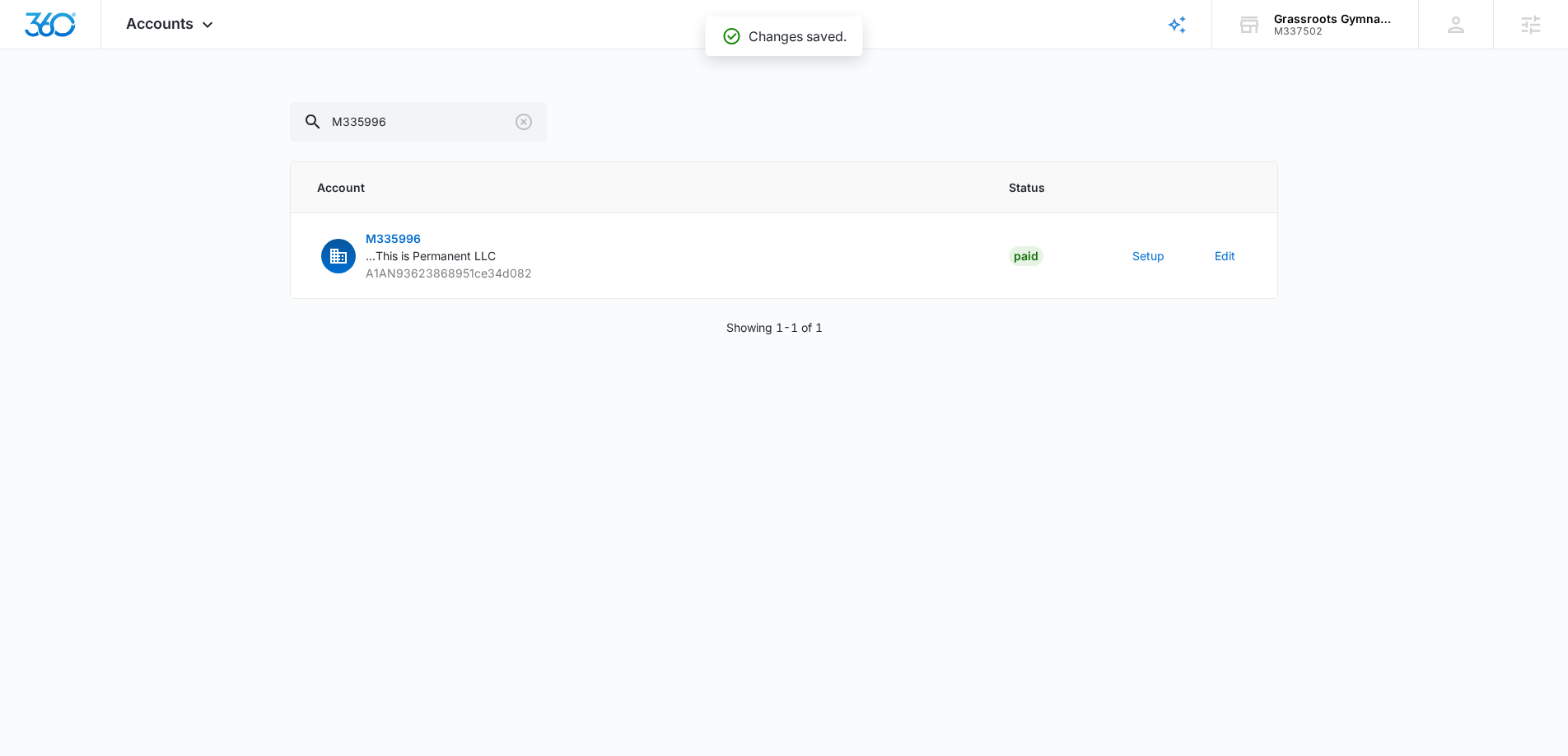
scroll to position [696, 0]
click at [385, 124] on input "M335996" at bounding box center [418, 121] width 257 height 40
paste input "8377"
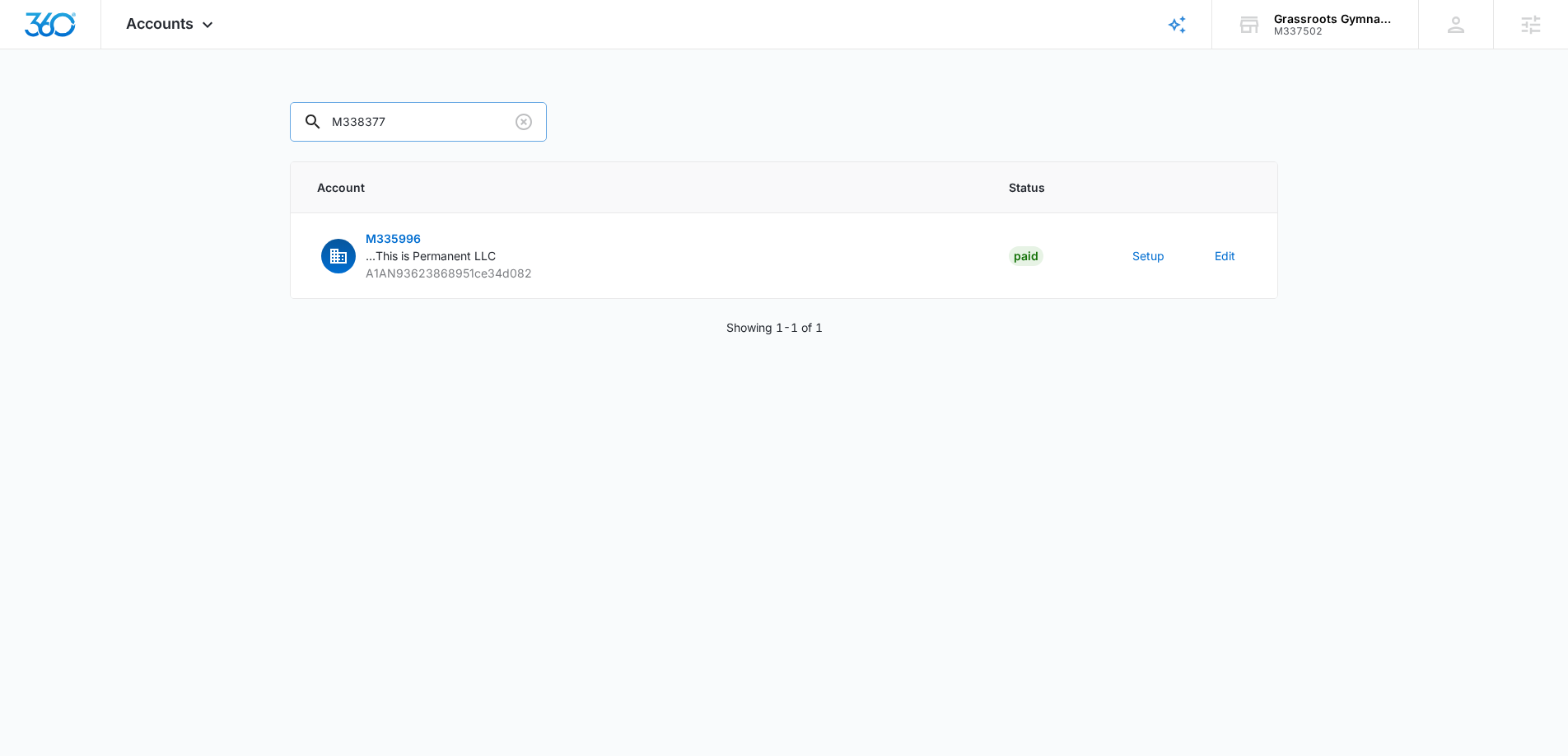
type input "M338377"
click at [1150, 254] on button "Setup" at bounding box center [1148, 256] width 32 height 17
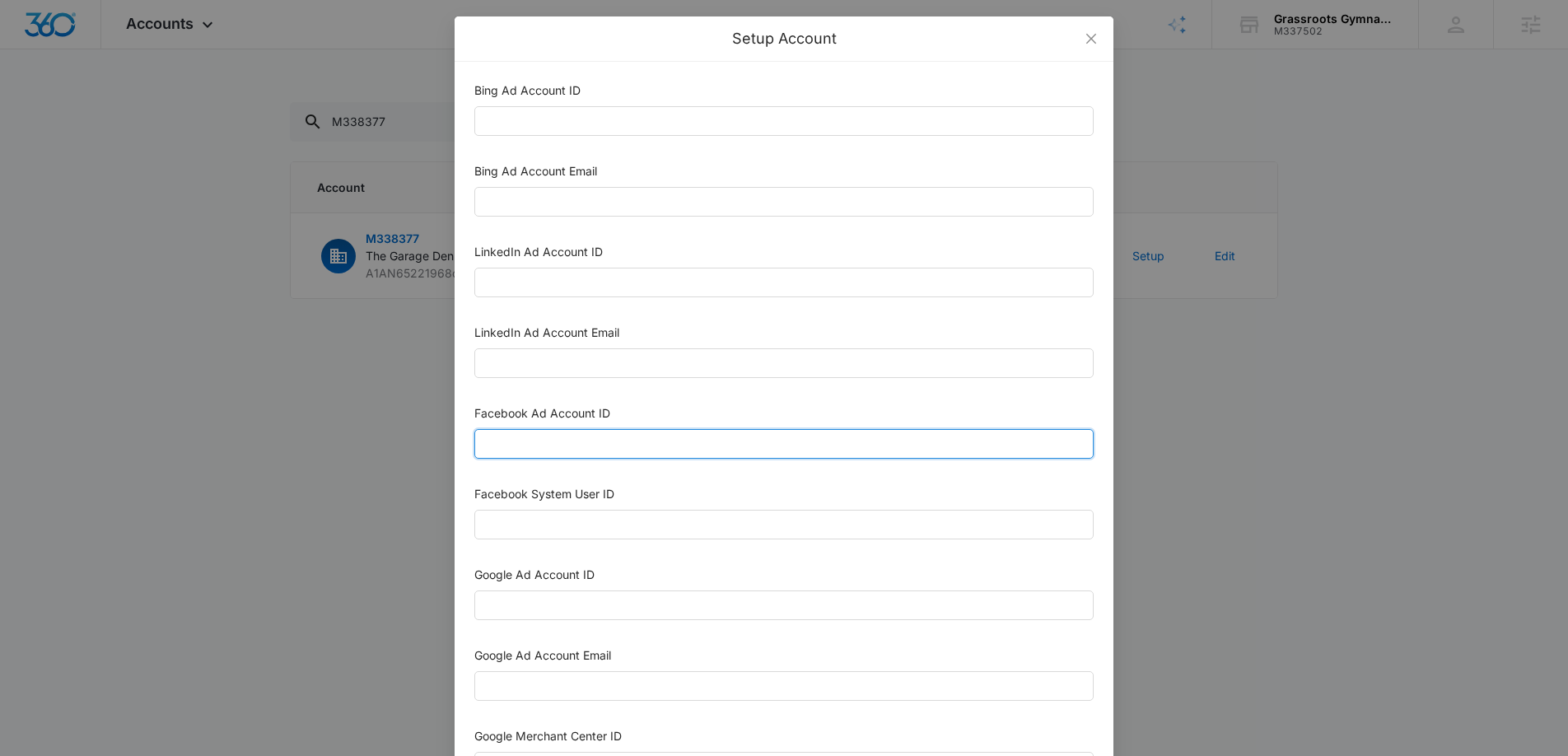
click at [561, 448] on input "Facebook Ad Account ID" at bounding box center [784, 443] width 619 height 29
paste input "1286370563229930"
type input "1286370563229930"
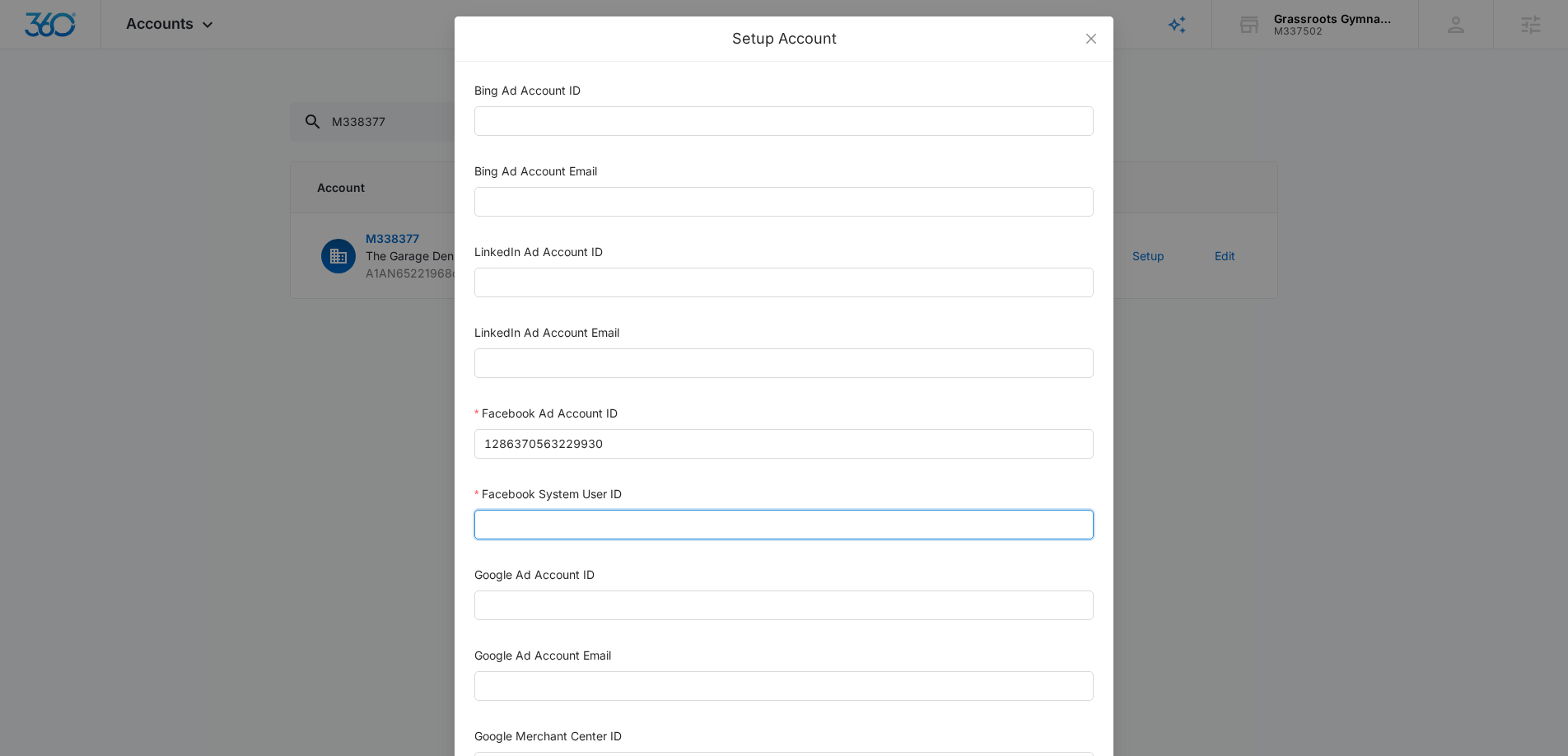
click at [518, 522] on input "Facebook System User ID" at bounding box center [784, 524] width 619 height 29
paste input "1023954259108897"
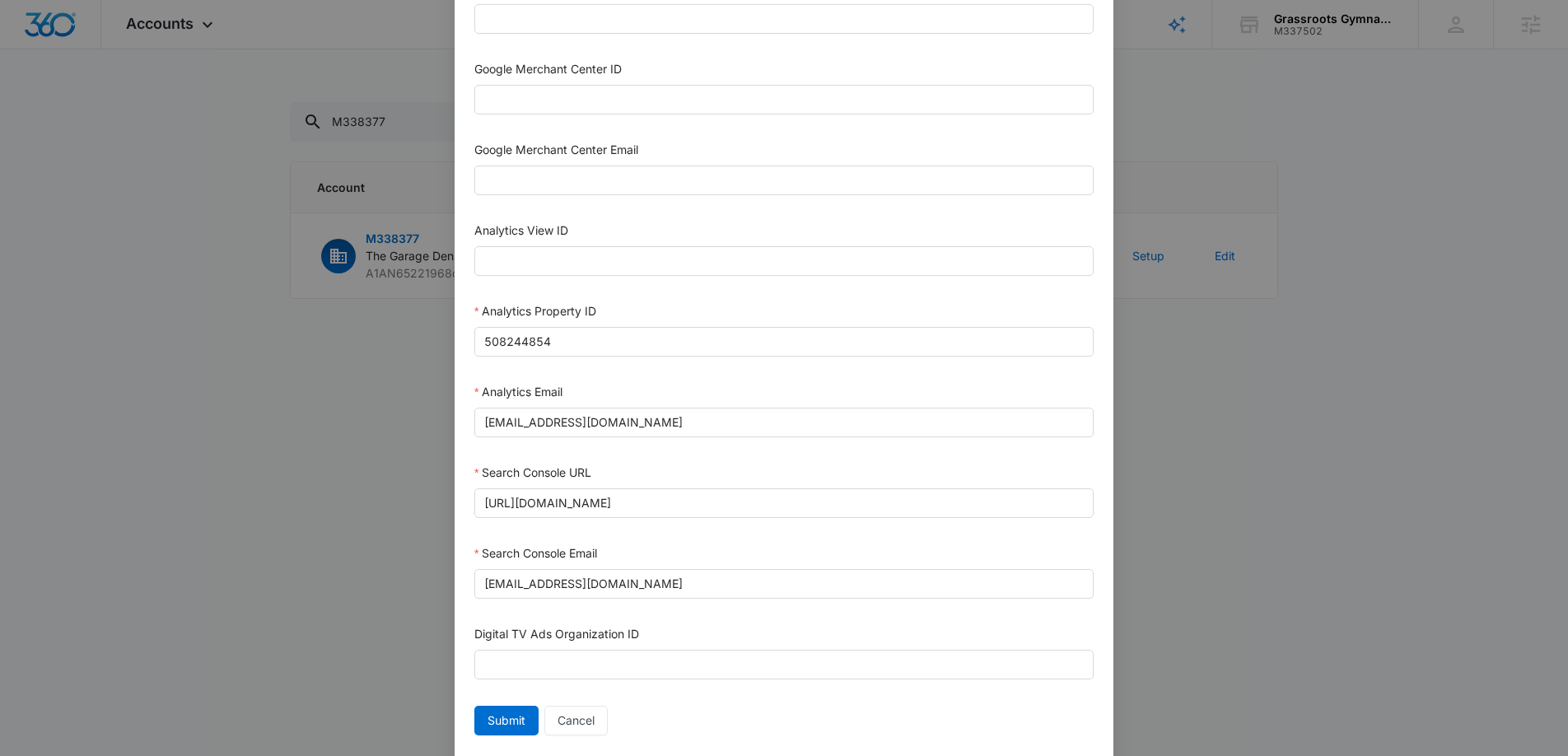
scroll to position [713, 0]
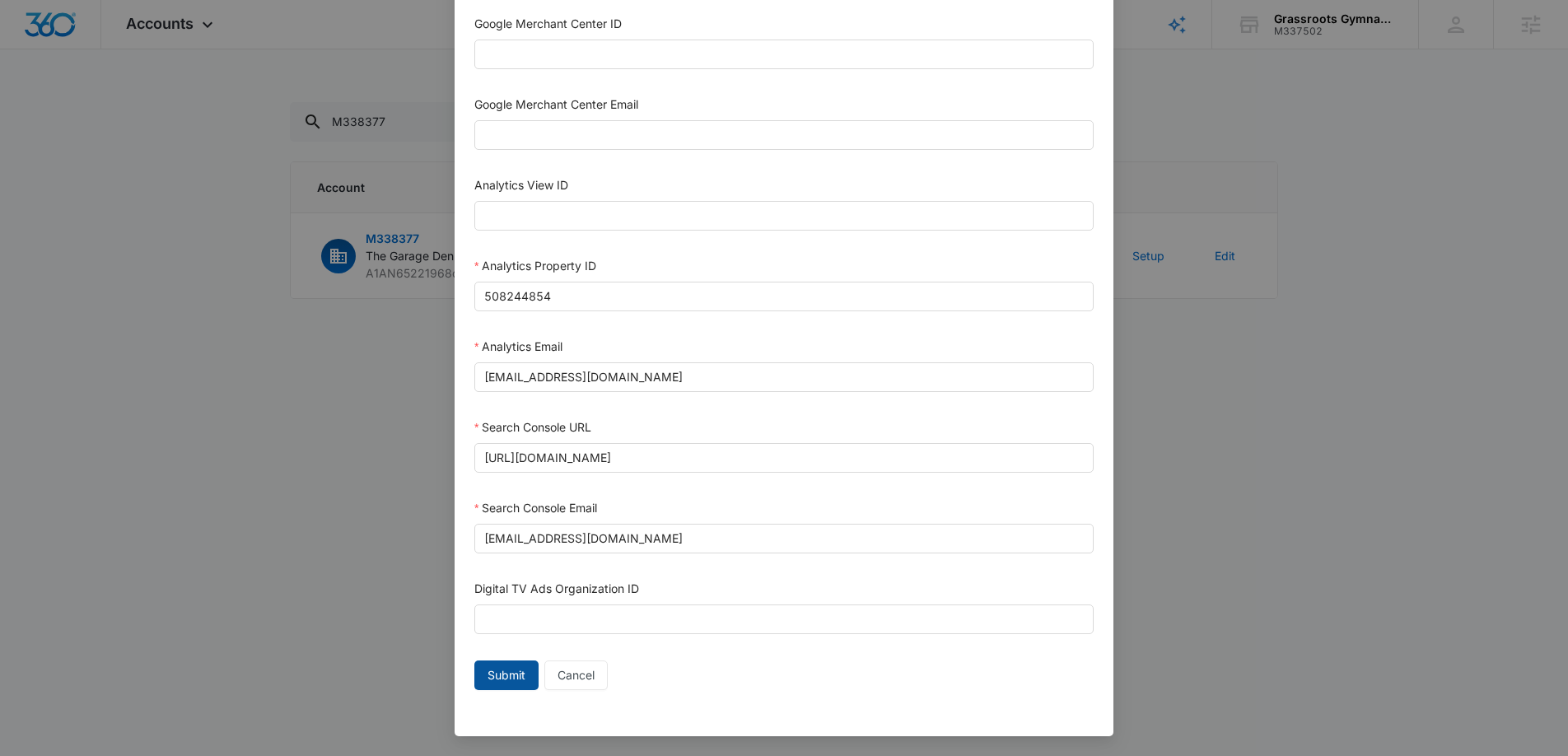
type input "1023954259108897"
click at [506, 670] on span "Submit" at bounding box center [506, 675] width 38 height 18
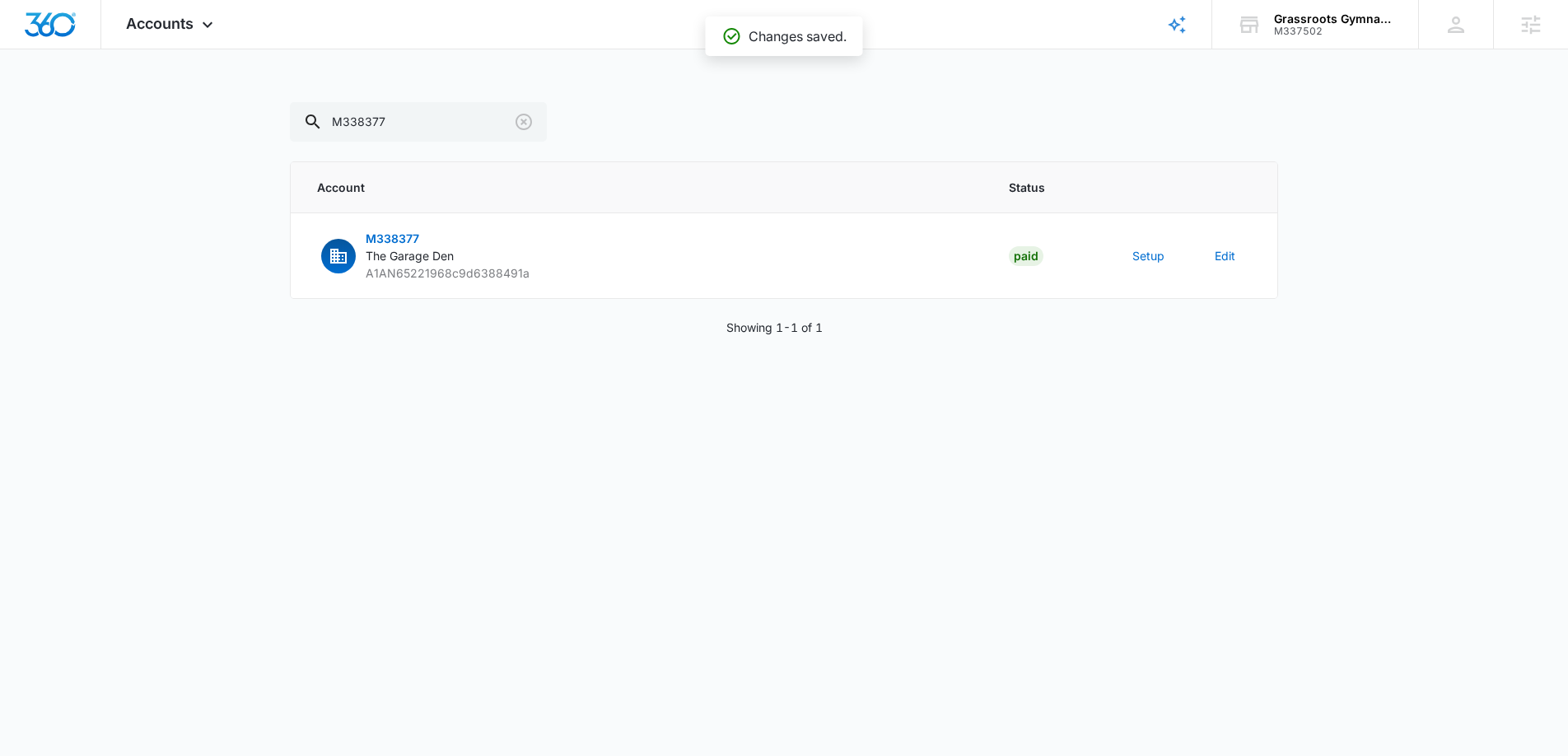
scroll to position [696, 0]
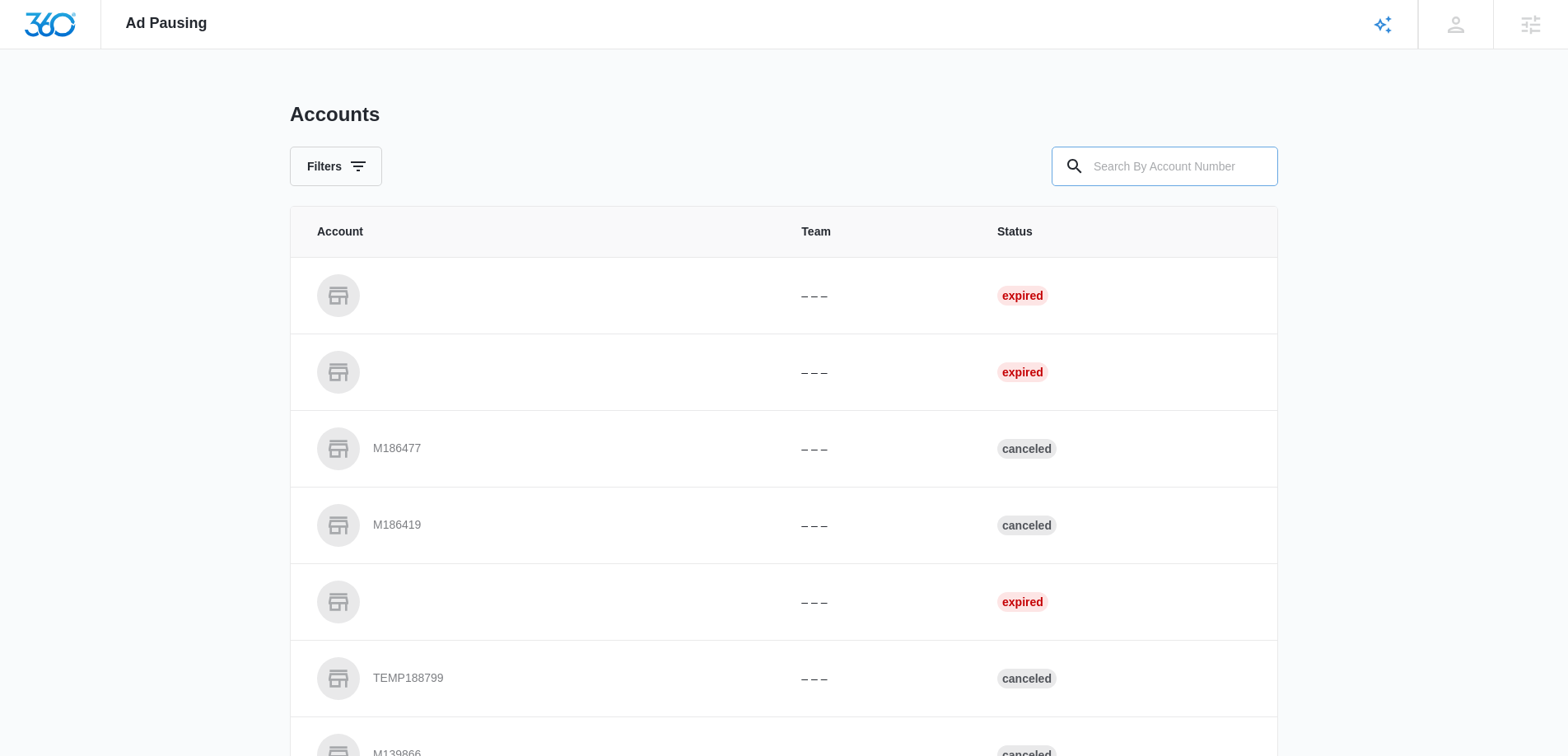
click at [1195, 165] on input "text" at bounding box center [1164, 166] width 226 height 40
paste input "M337502"
type input "M337502"
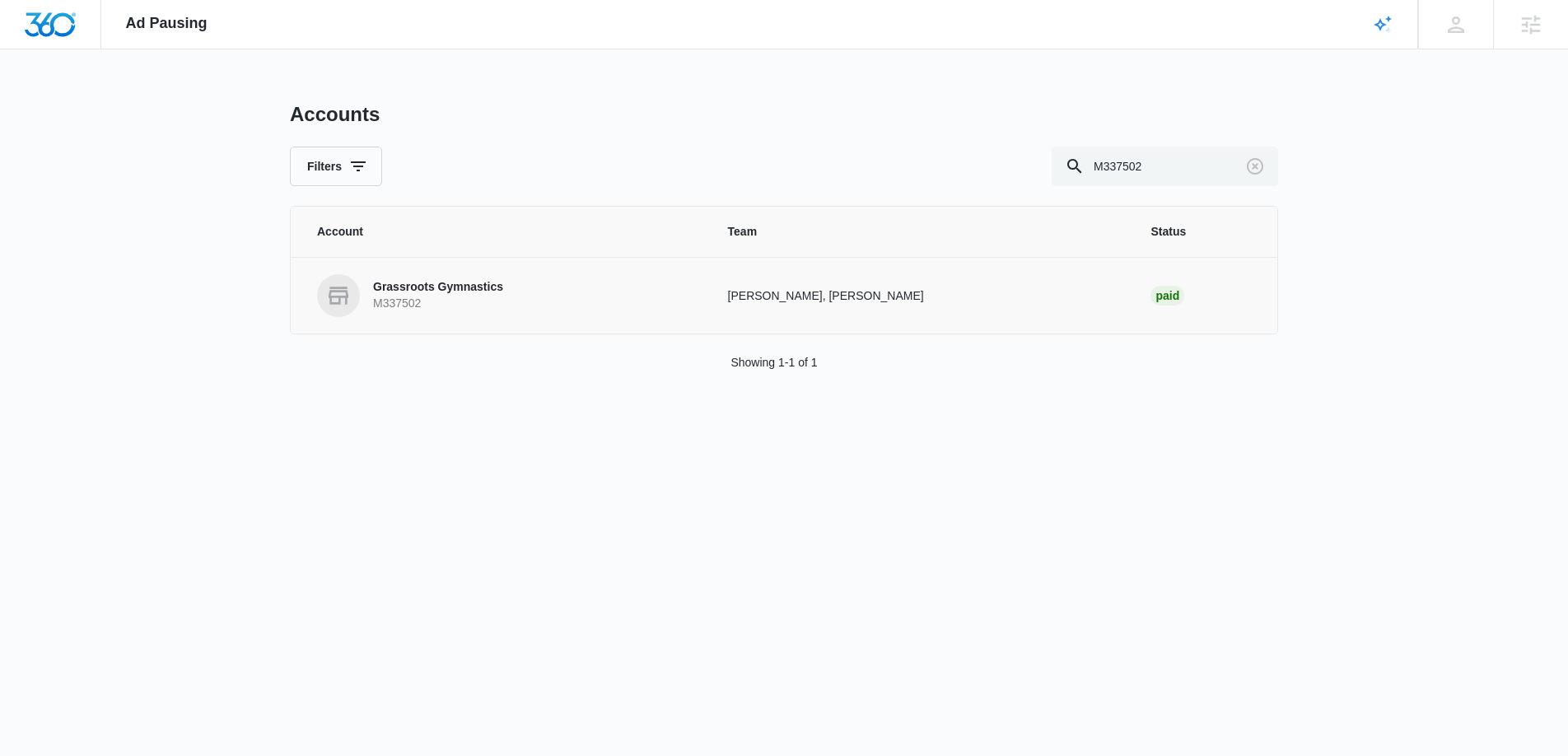
click at [489, 281] on p "Grassroots Gymnastics" at bounding box center [438, 288] width 130 height 17
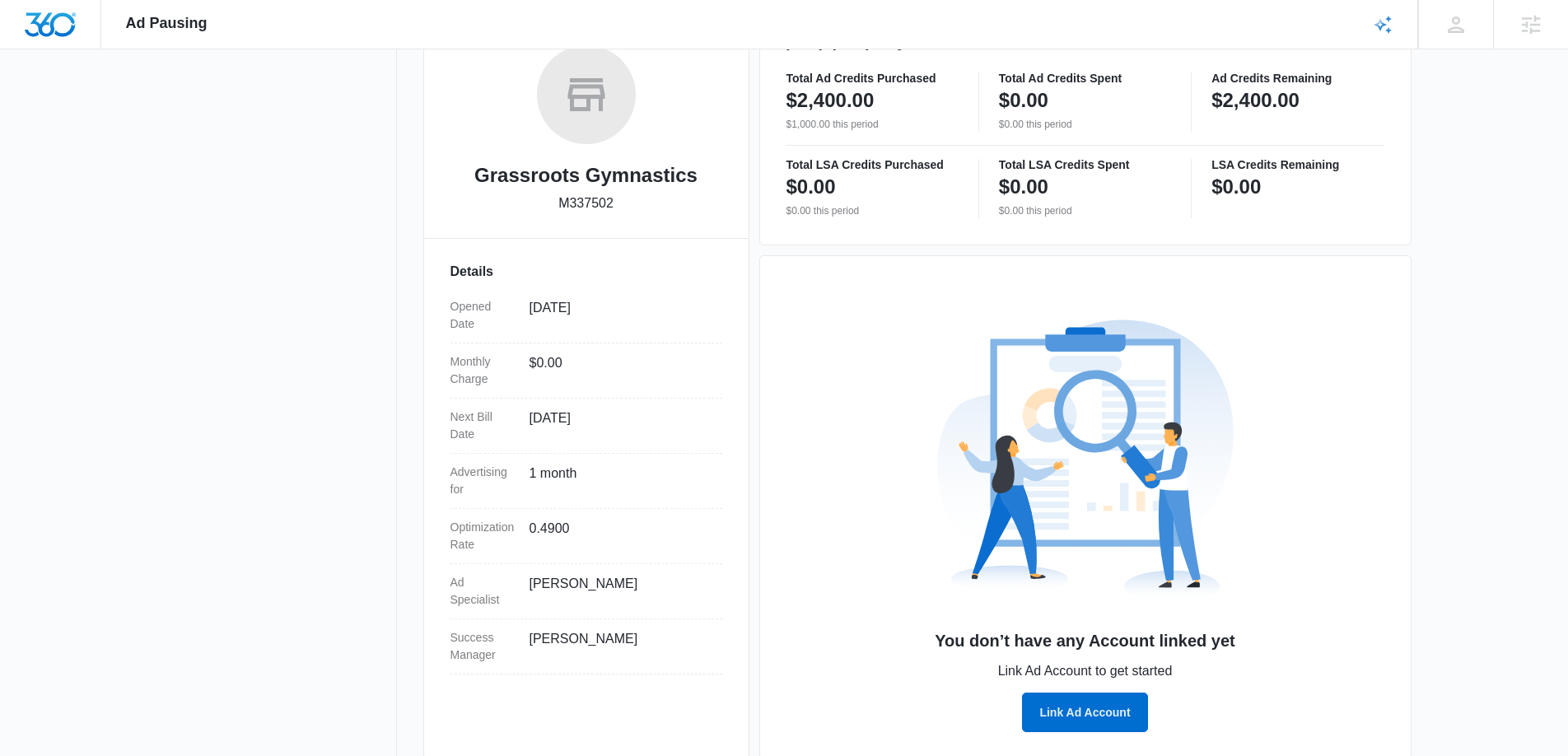
scroll to position [293, 0]
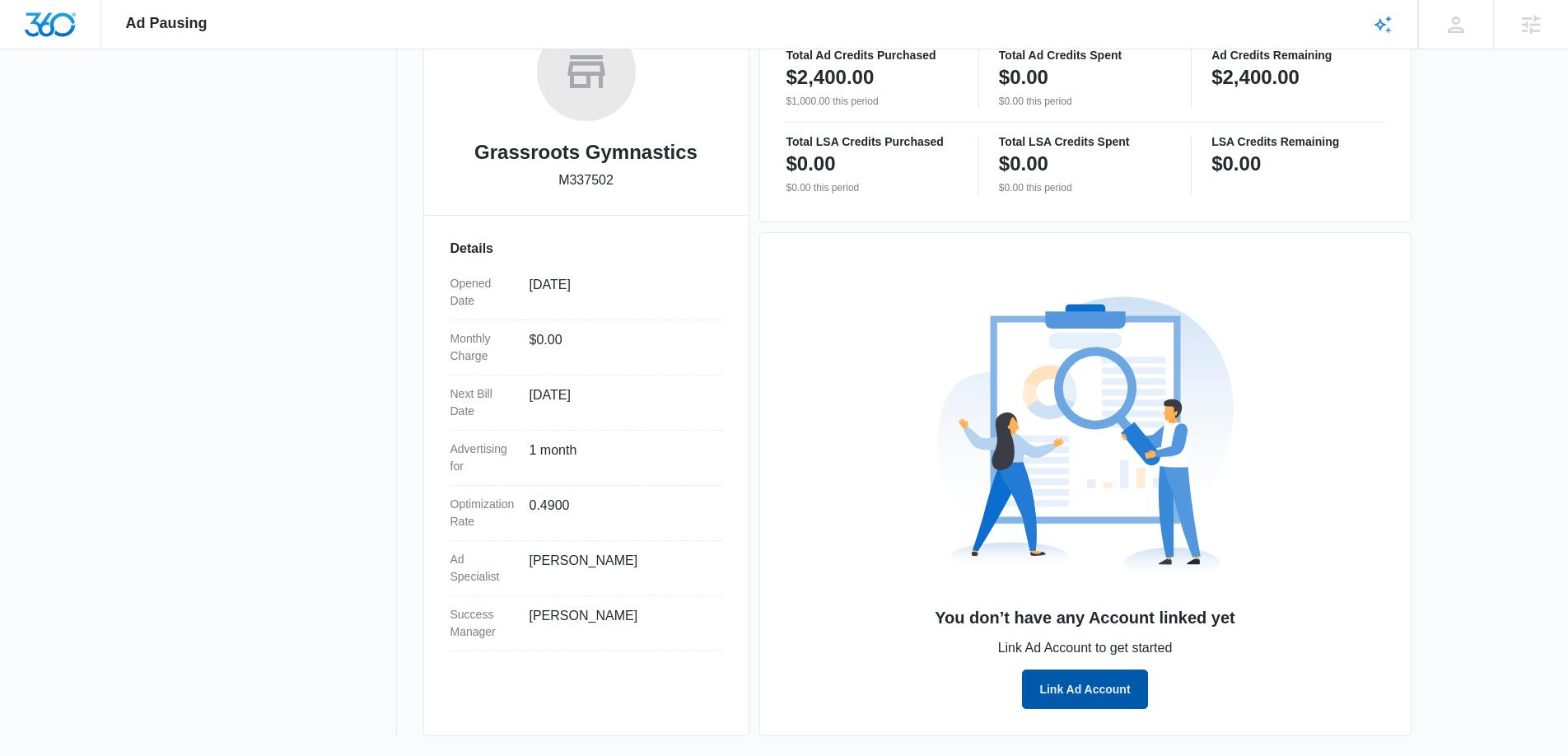
click at [1085, 690] on button "Link Ad Account" at bounding box center [1084, 689] width 125 height 40
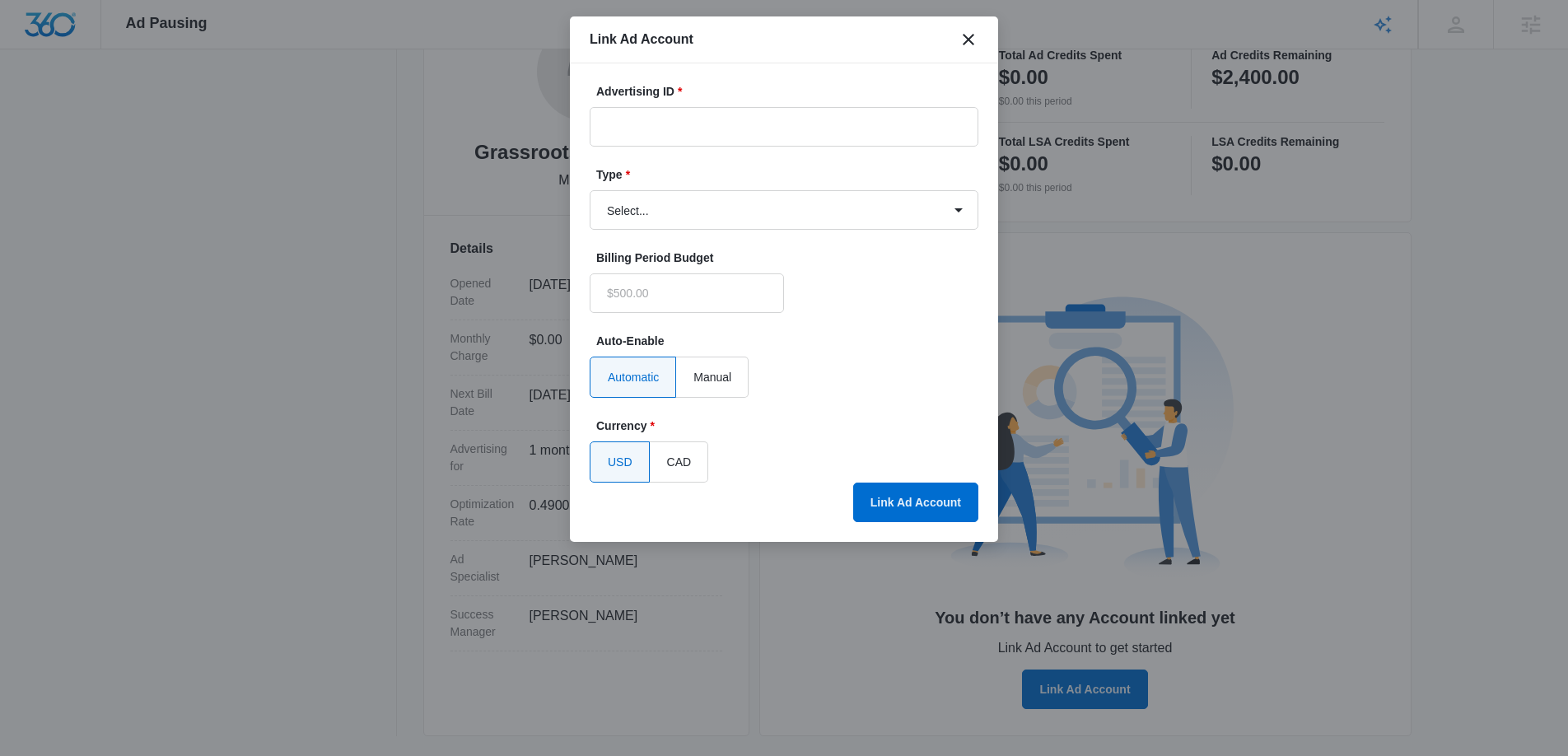
type input "$0.00"
click at [651, 128] on input "Advertising ID *" at bounding box center [784, 126] width 389 height 40
paste input "2063584651052196"
type input "2063584651052196"
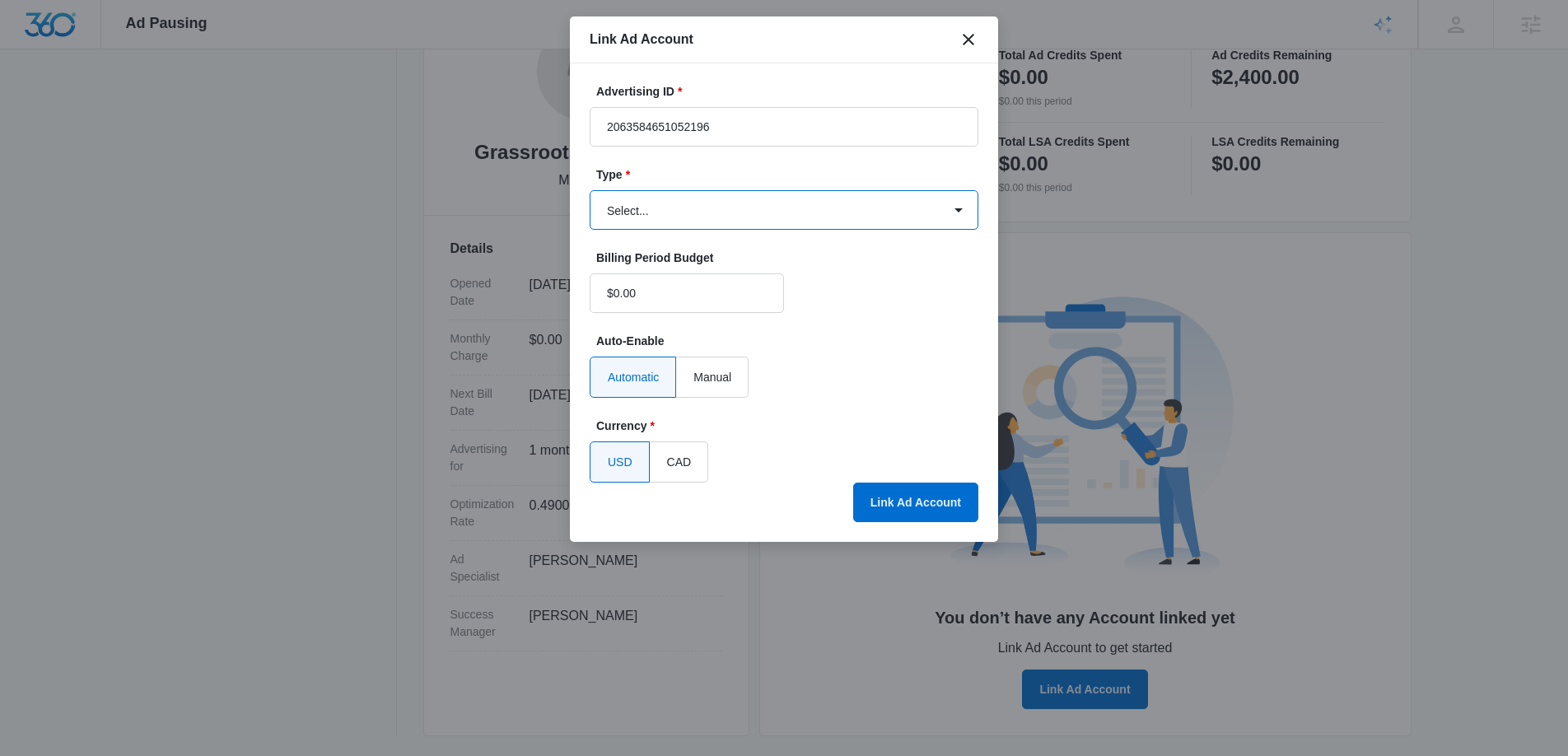
click at [666, 200] on select "Select... Bing Ads Facebook Ads Google Ads" at bounding box center [784, 210] width 389 height 40
select select "facebook"
click at [589, 190] on select "Select... Bing Ads Facebook Ads Google Ads" at bounding box center [784, 210] width 389 height 40
click at [930, 500] on button "Link Ad Account" at bounding box center [916, 502] width 125 height 40
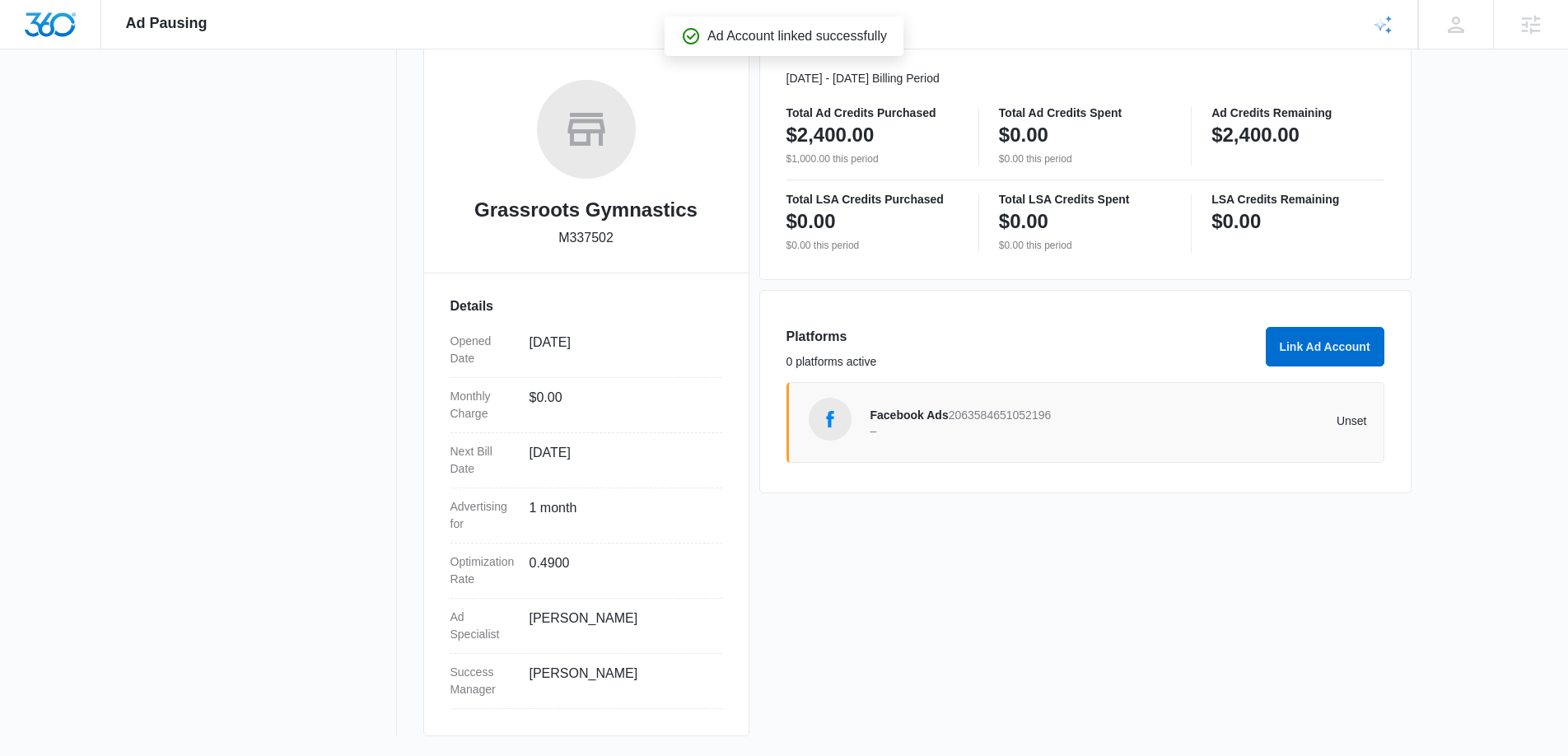
scroll to position [0, 0]
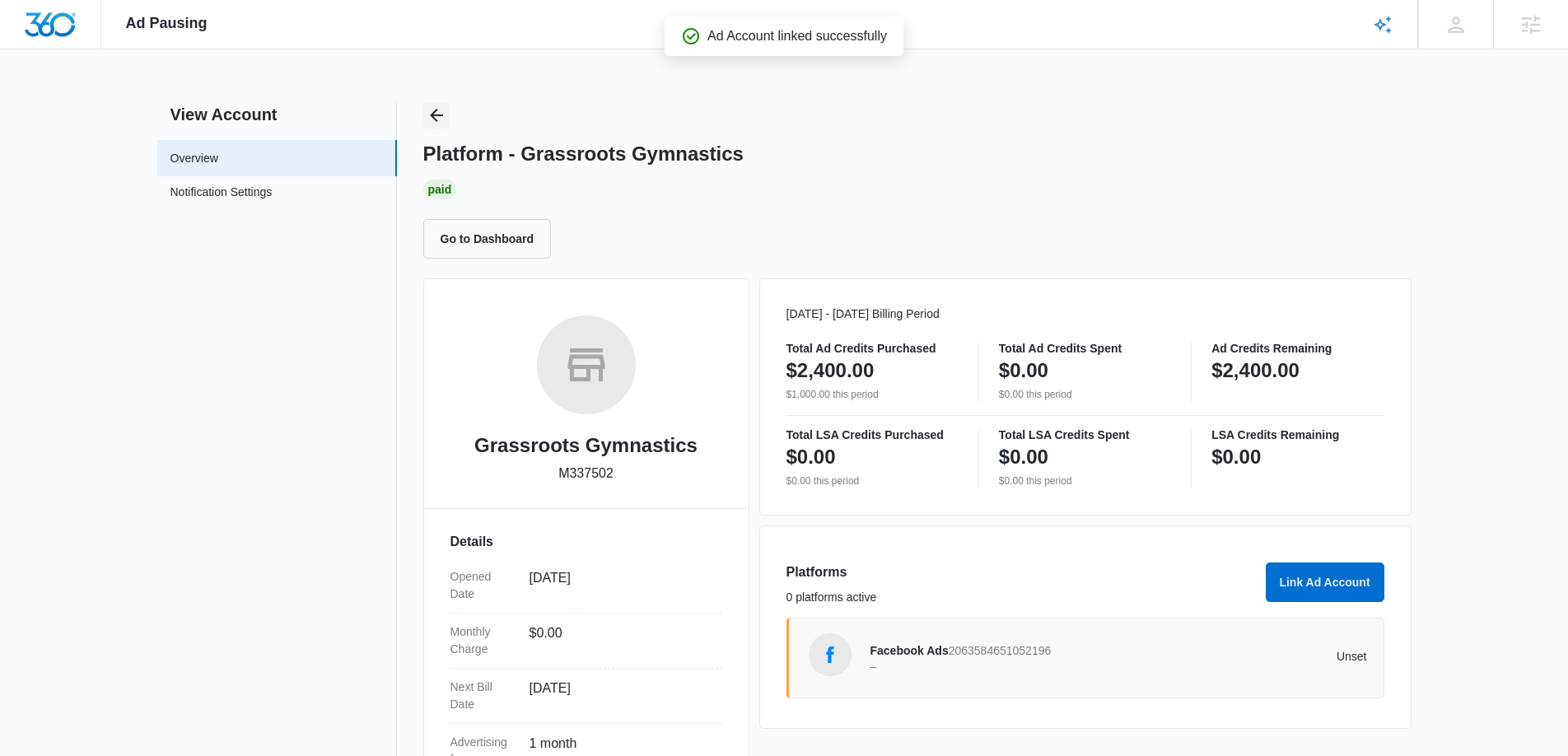
click at [448, 116] on button "Back" at bounding box center [436, 115] width 27 height 27
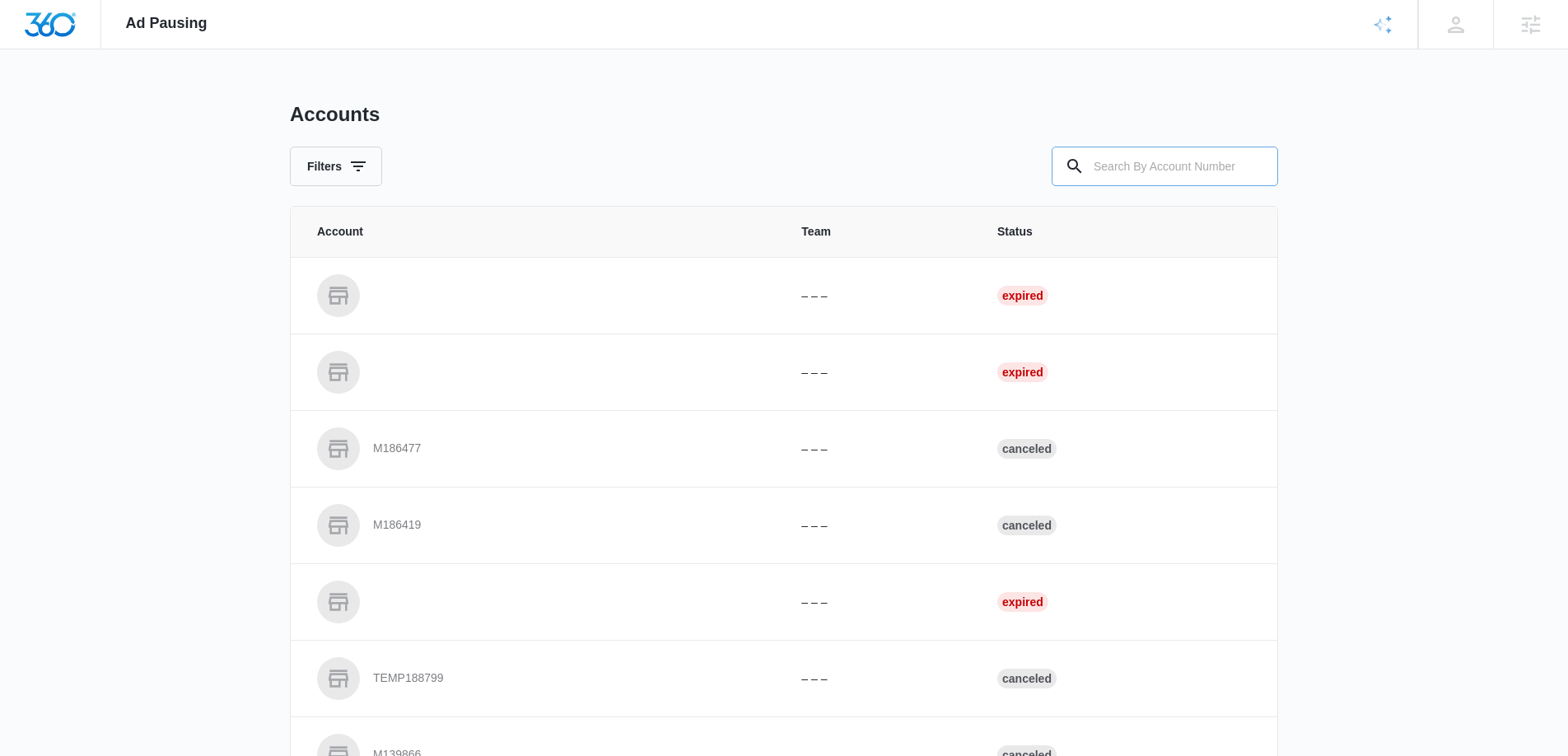
click at [1128, 164] on input "text" at bounding box center [1164, 166] width 226 height 40
paste input "M335996"
type input "M335996"
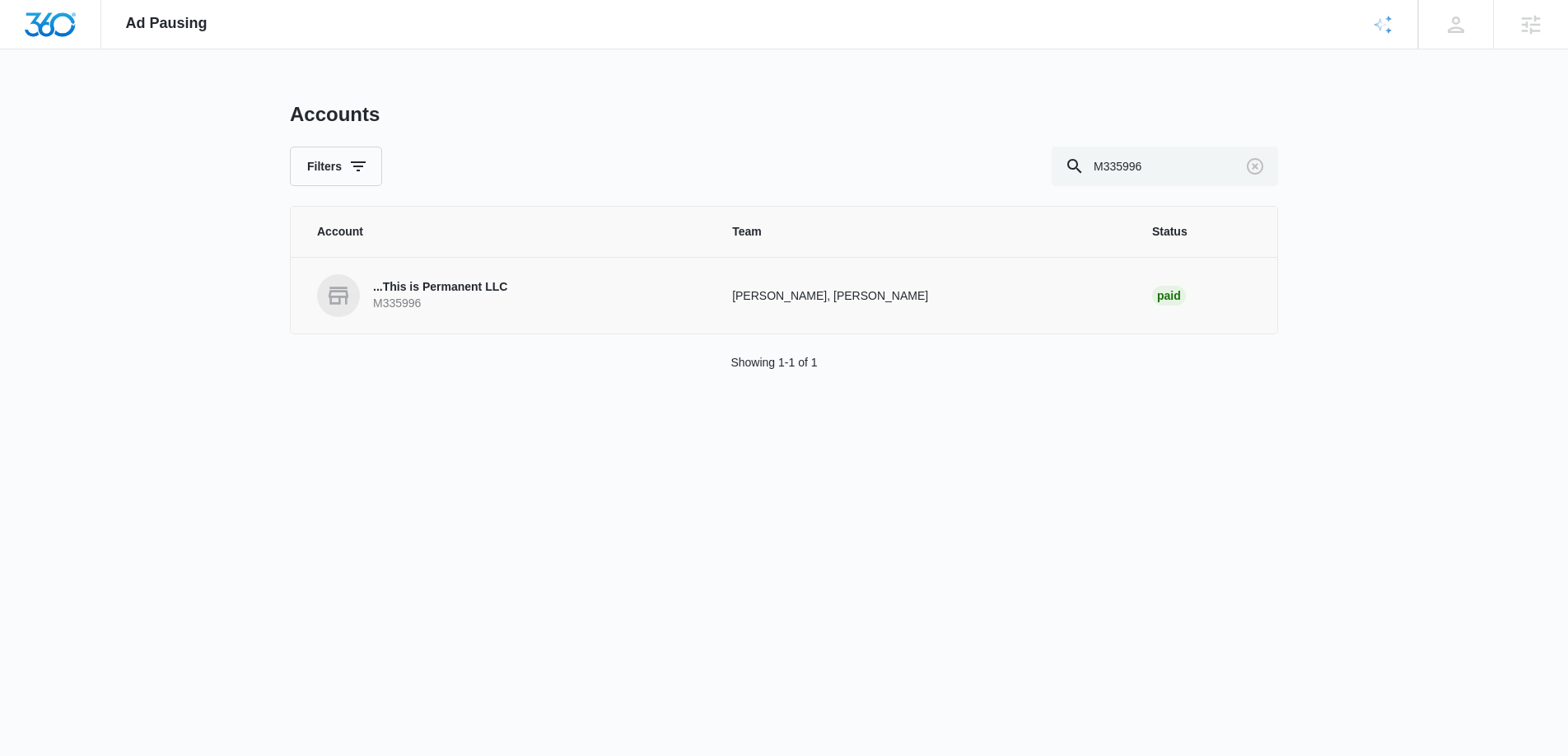
click at [486, 293] on p "...This is Permanent LLC" at bounding box center [441, 288] width 134 height 17
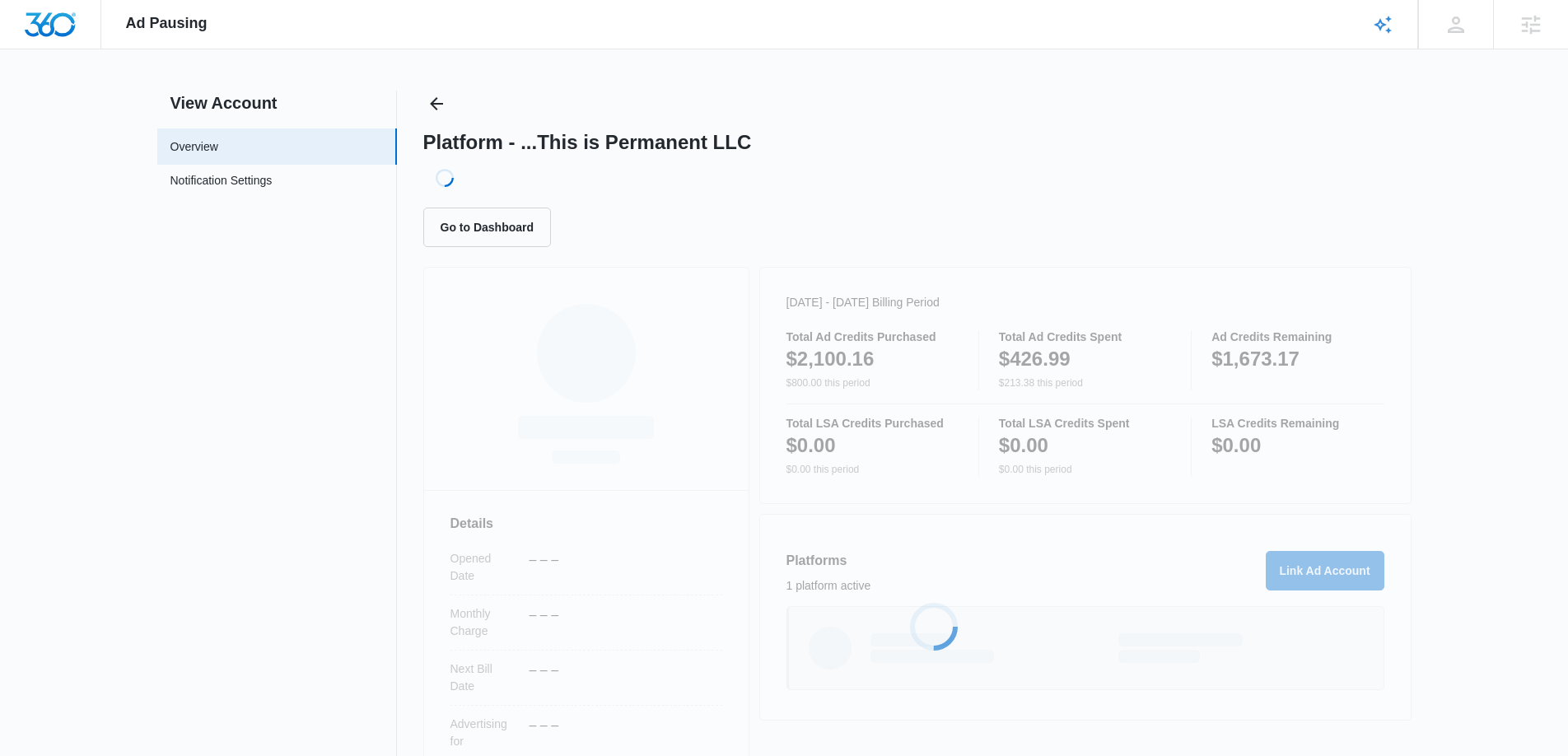
scroll to position [13, 0]
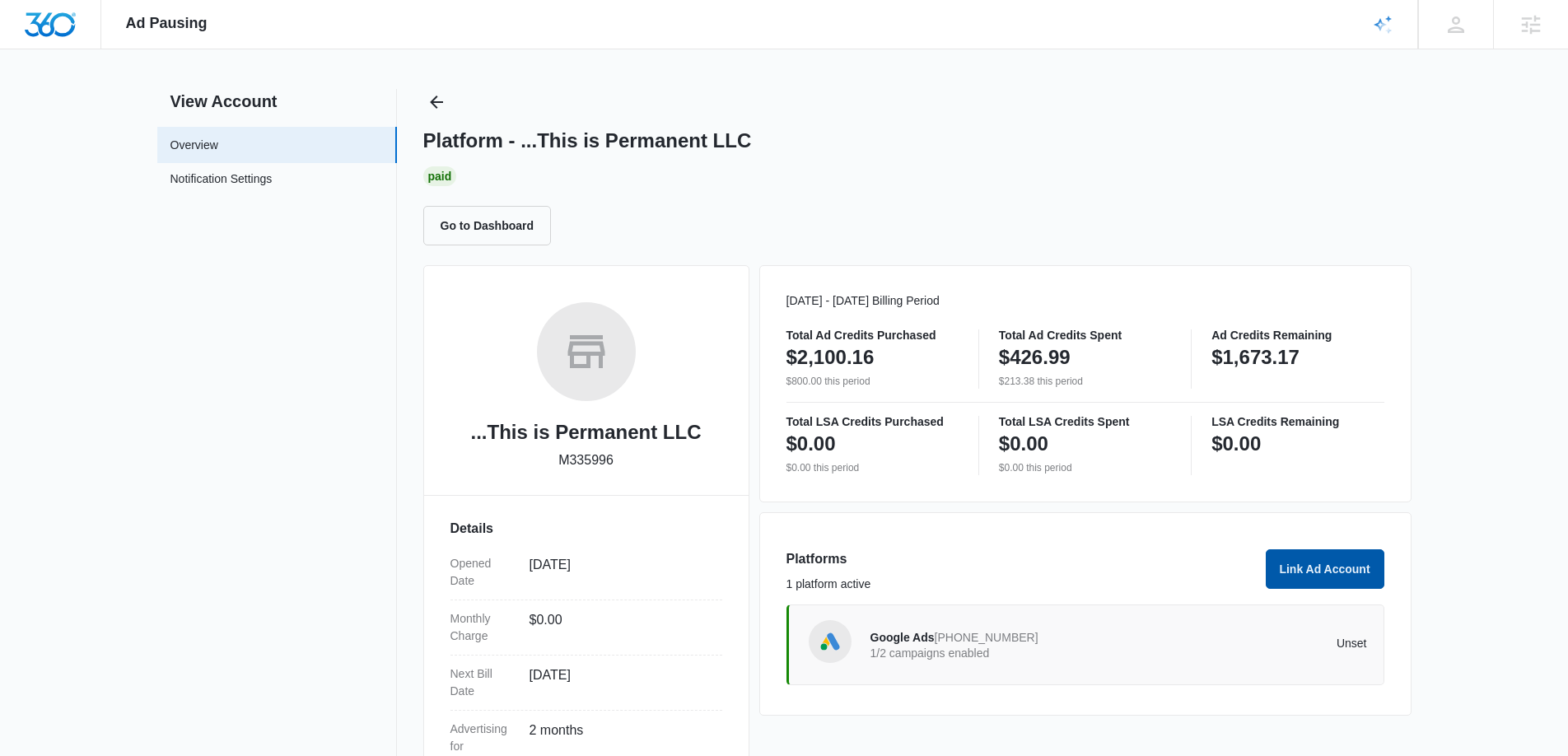
click at [1326, 569] on button "Link Ad Account" at bounding box center [1324, 568] width 119 height 40
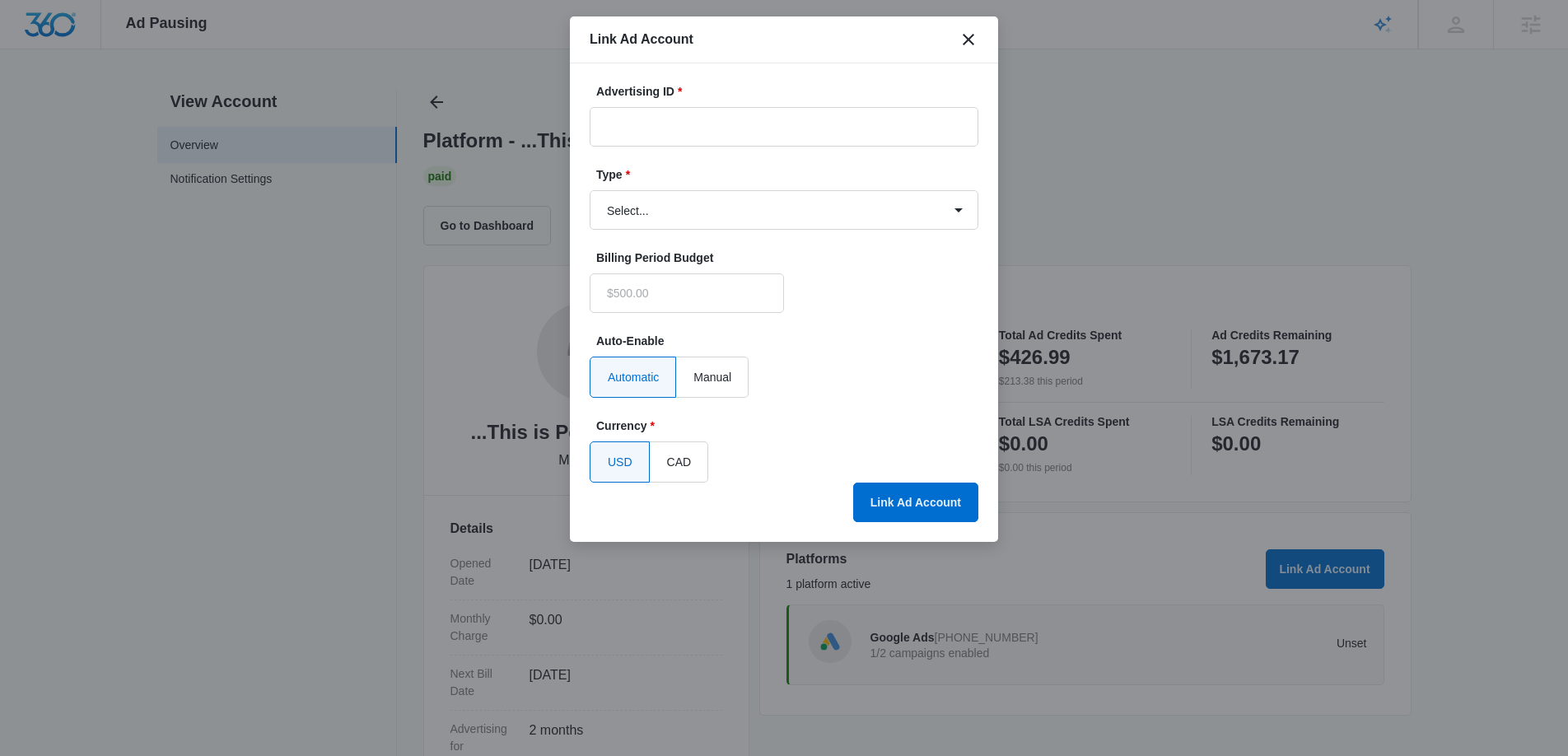
type input "$0.00"
click at [616, 131] on input "Advertising ID *" at bounding box center [784, 126] width 389 height 40
paste input "1600122017621178"
type input "1600122017621178"
click at [667, 226] on select "Select... Bing Ads Facebook Ads Google Ads" at bounding box center [784, 210] width 389 height 40
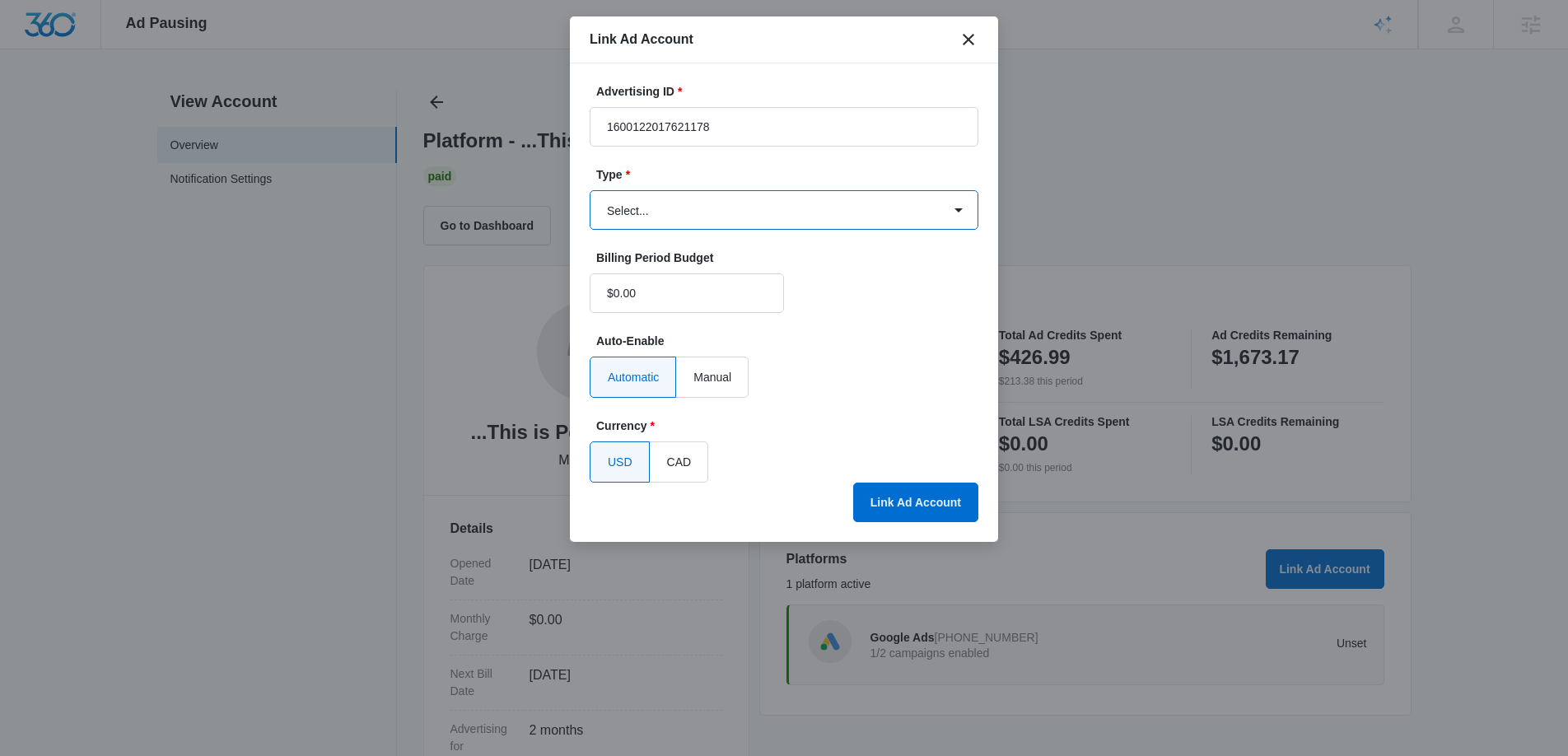
select select "facebook"
click at [589, 190] on select "Select... Bing Ads Facebook Ads Google Ads" at bounding box center [784, 210] width 389 height 40
click at [919, 494] on button "Link Ad Account" at bounding box center [916, 502] width 125 height 40
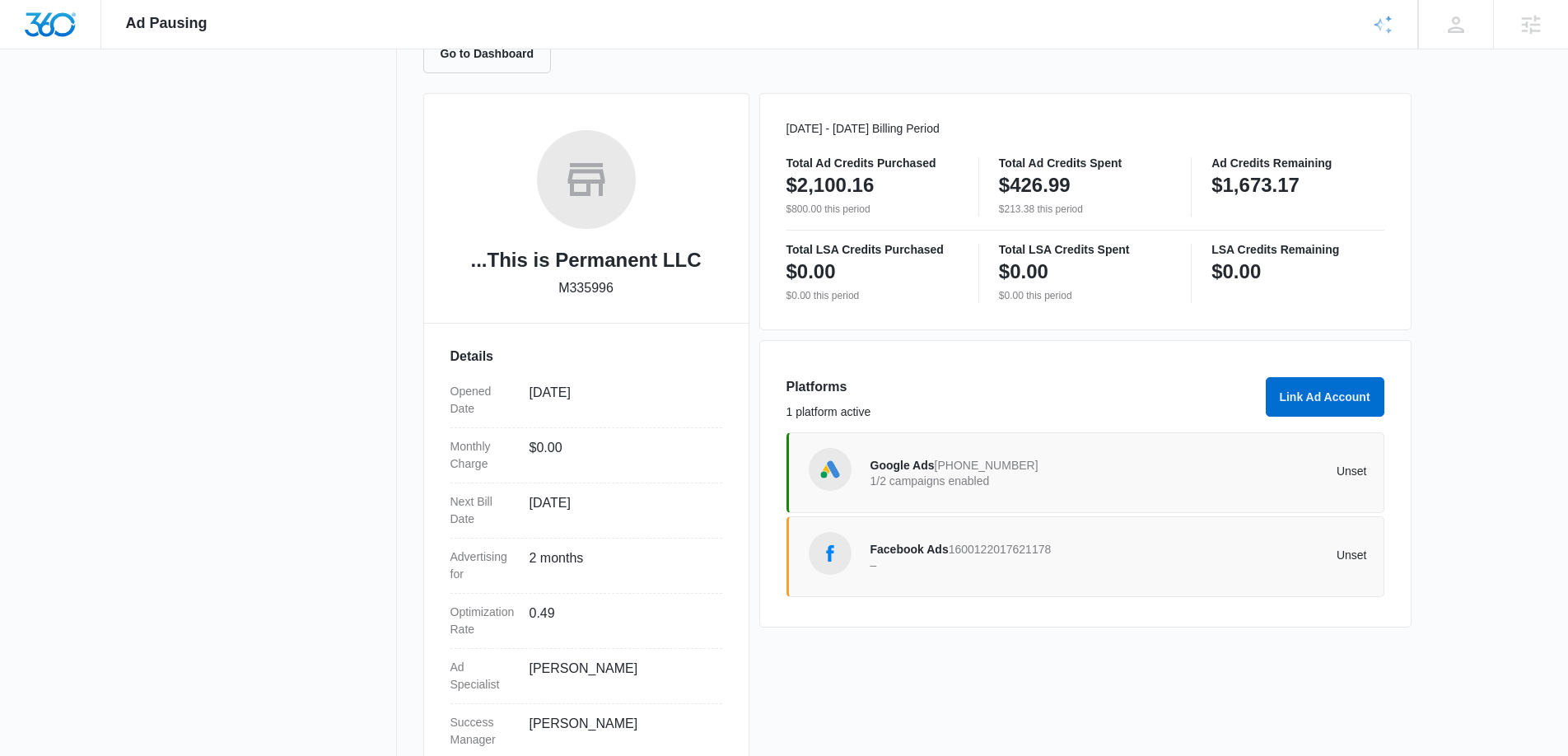
scroll to position [0, 0]
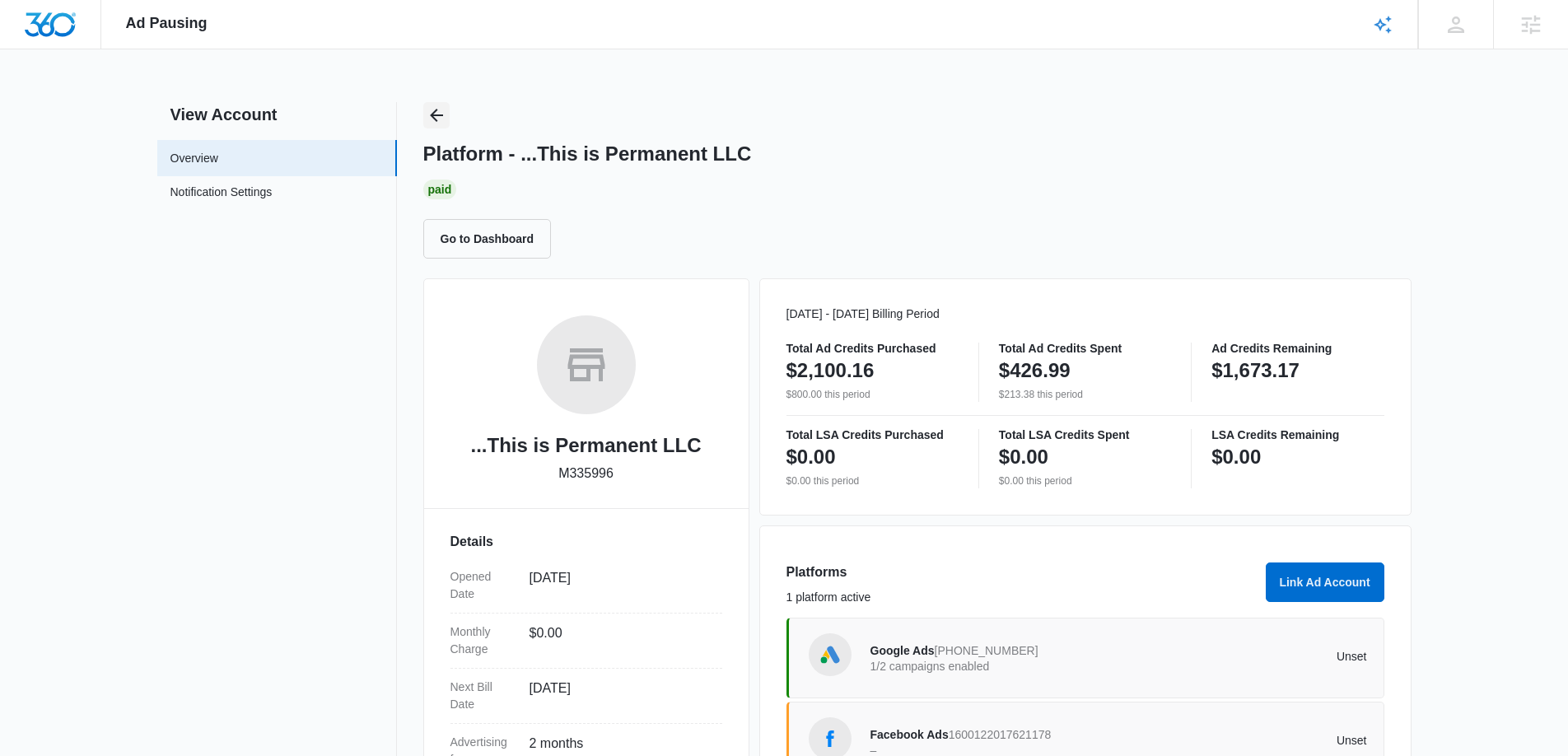
click at [432, 112] on icon "Back" at bounding box center [436, 115] width 13 height 13
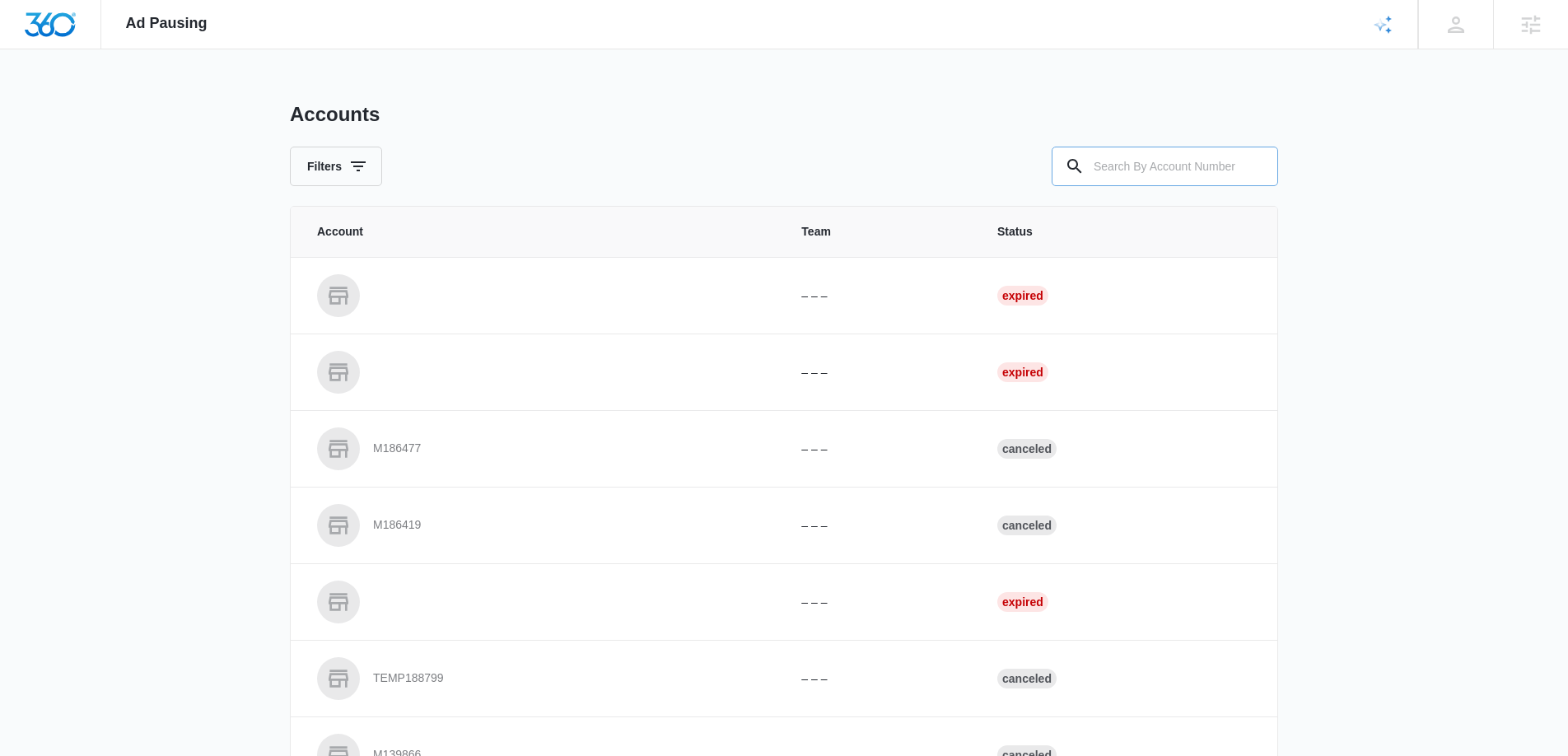
click at [1139, 163] on input "text" at bounding box center [1164, 166] width 226 height 40
drag, startPoint x: 1138, startPoint y: 167, endPoint x: 514, endPoint y: 122, distance: 625.6
click at [737, 130] on div "Accounts Filters garage" at bounding box center [784, 143] width 988 height 84
paste input "M338377"
type input "M338377"
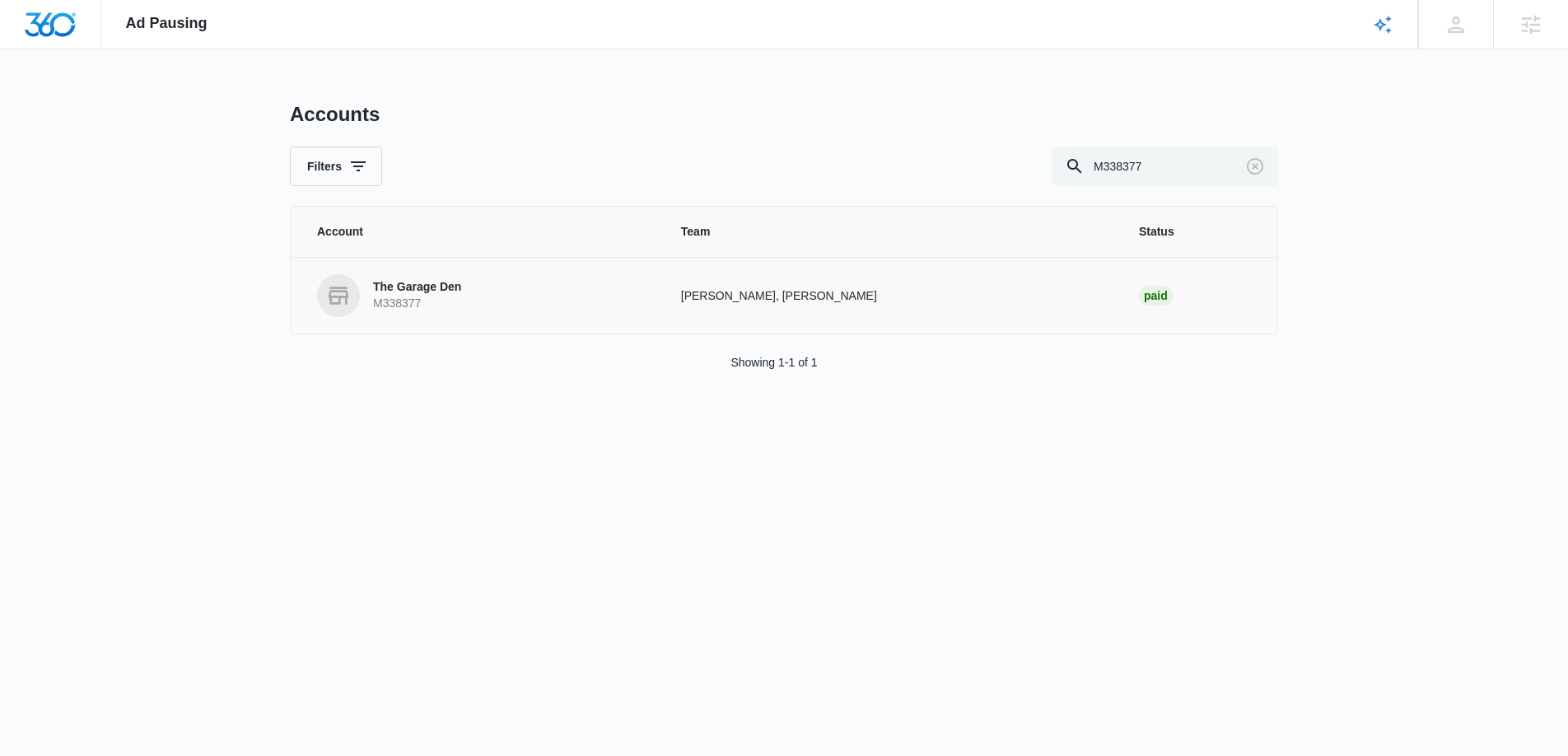
click at [432, 286] on p "The Garage Den" at bounding box center [418, 288] width 88 height 17
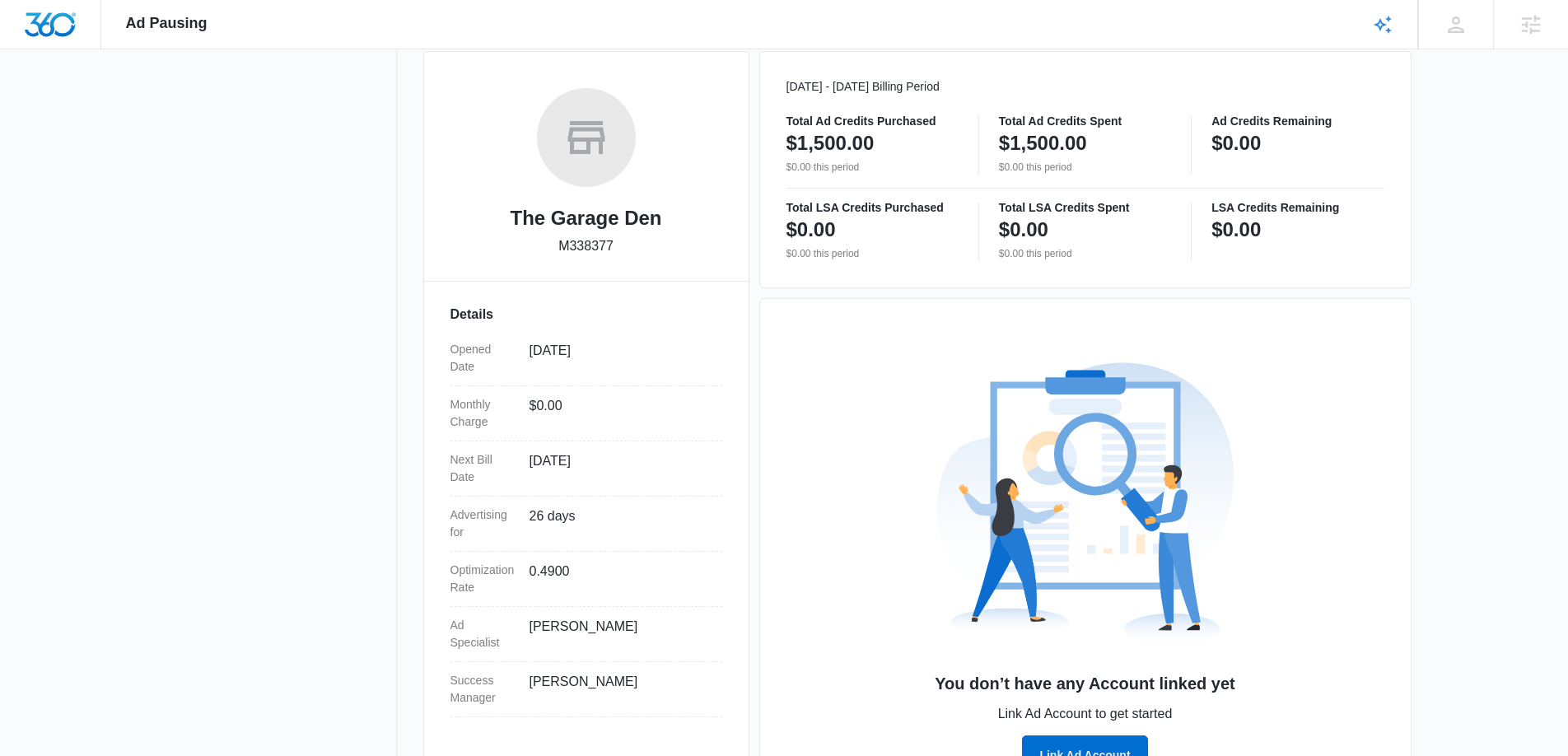
scroll to position [293, 0]
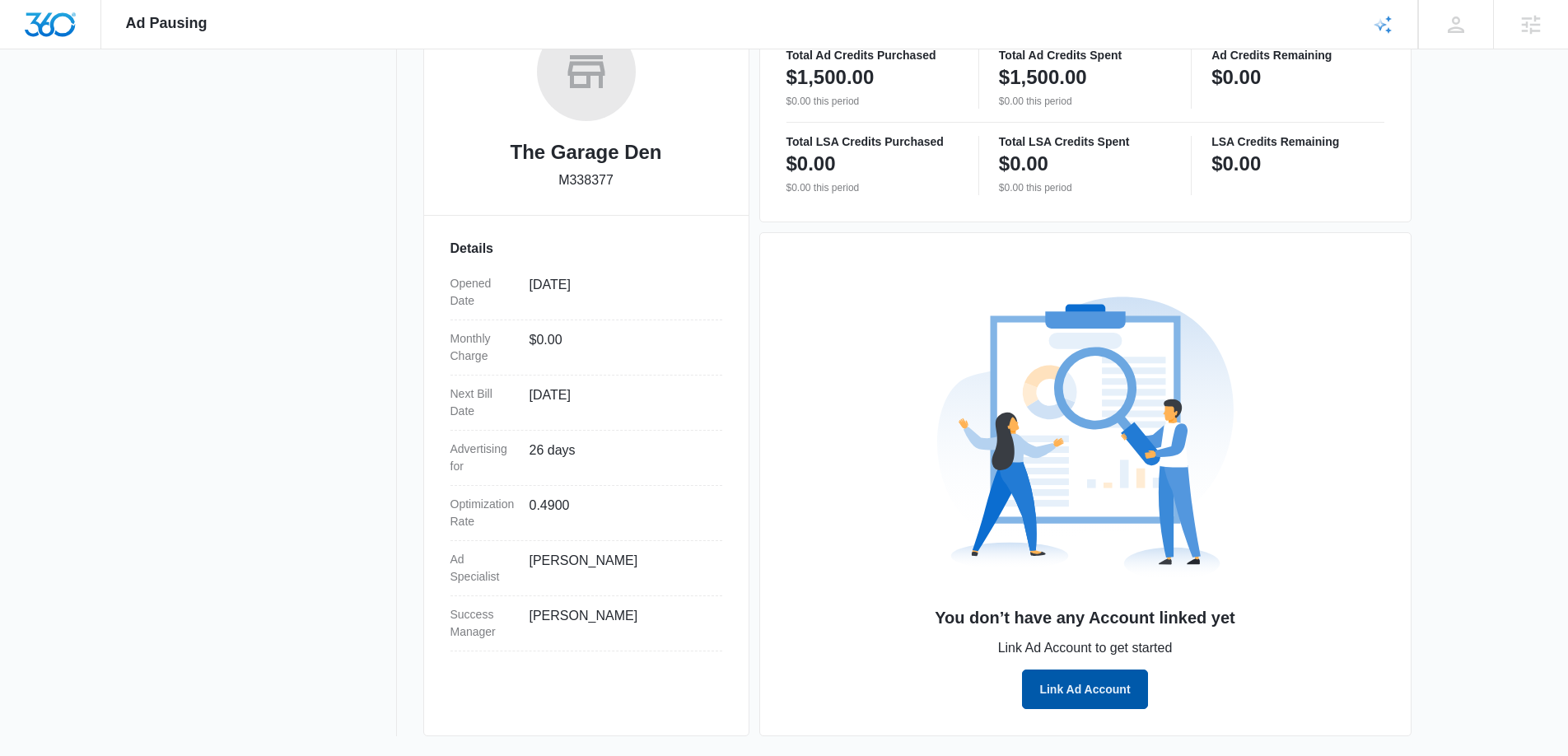
click at [1080, 689] on button "Link Ad Account" at bounding box center [1084, 689] width 125 height 40
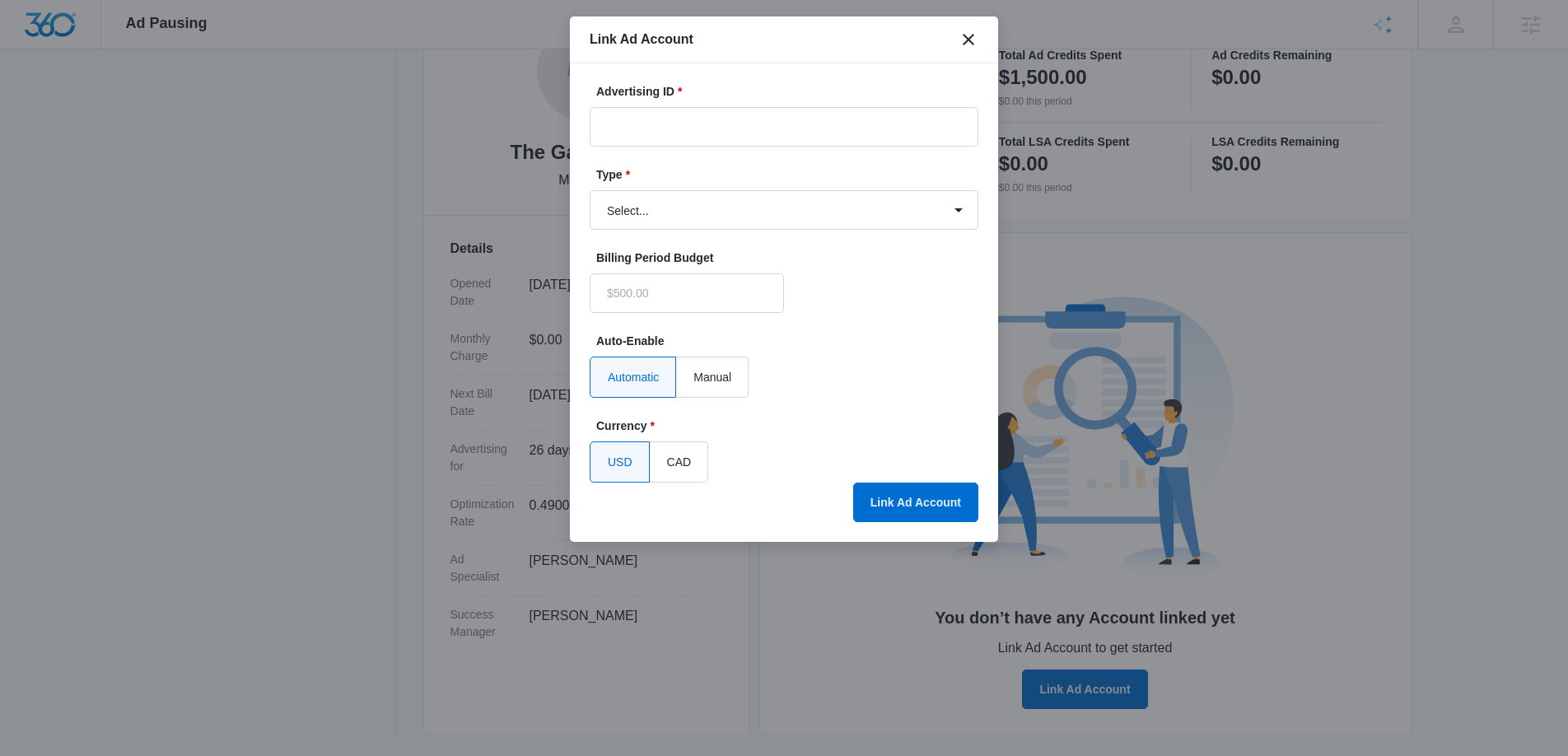
type input "$0.00"
click at [648, 124] on input "Advertising ID *" at bounding box center [784, 126] width 389 height 40
paste input "1286370563229930"
type input "1286370563229930"
click at [758, 223] on select "Select... Bing Ads Facebook Ads Google Ads" at bounding box center [784, 210] width 389 height 40
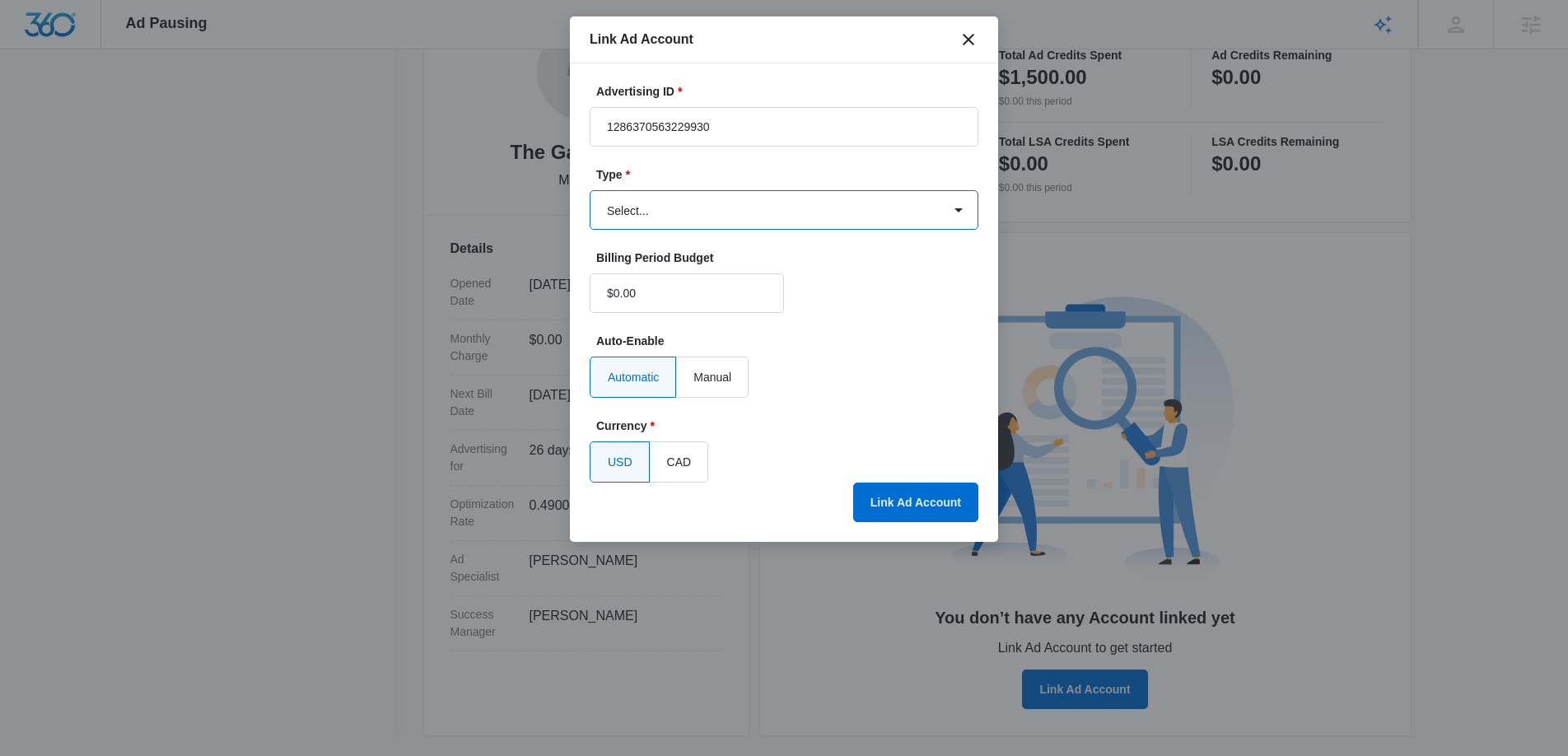
select select "facebook"
click at [589, 190] on select "Select... Bing Ads Facebook Ads Google Ads" at bounding box center [784, 210] width 389 height 40
click at [914, 516] on button "Link Ad Account" at bounding box center [916, 502] width 125 height 40
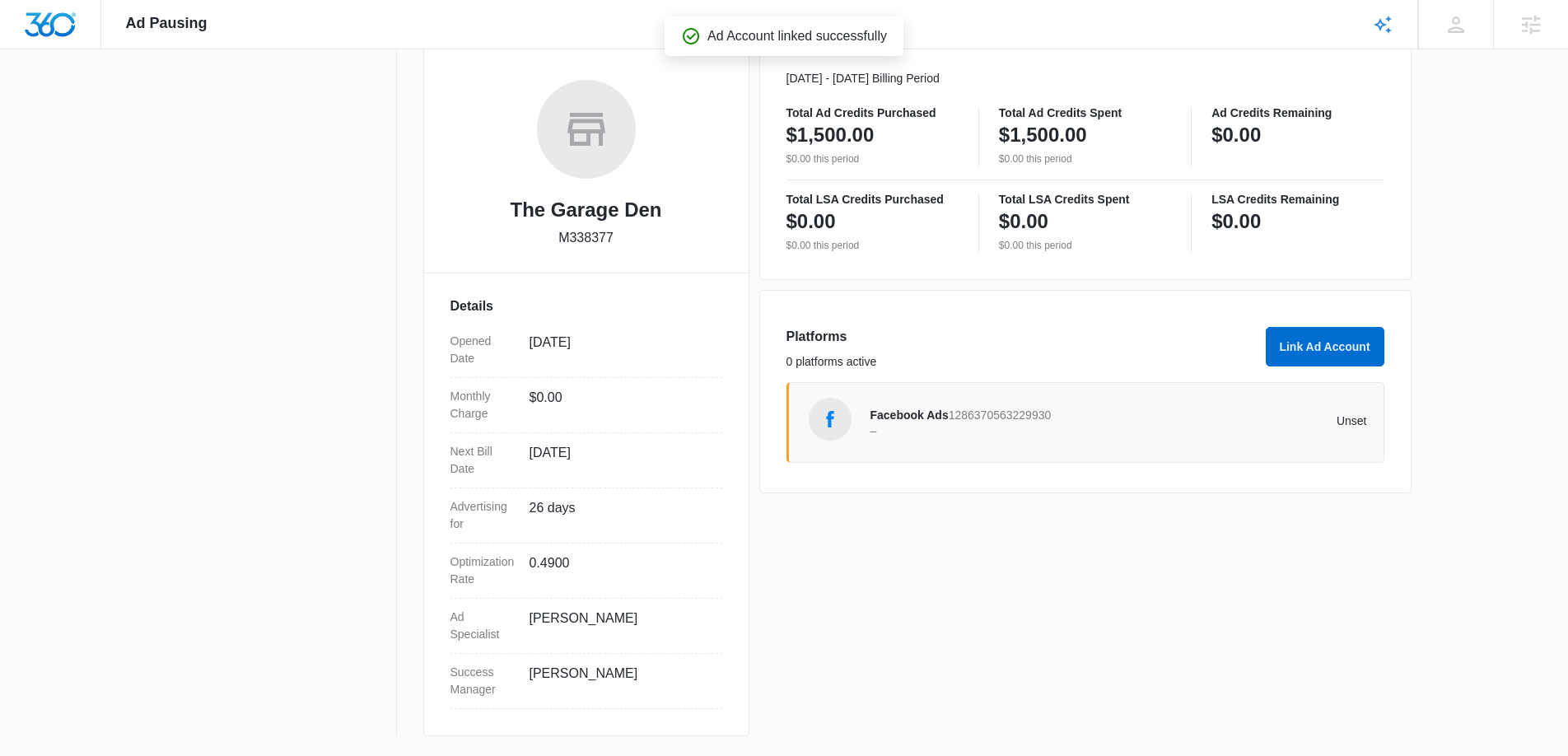
scroll to position [0, 0]
